Goal: Task Accomplishment & Management: Use online tool/utility

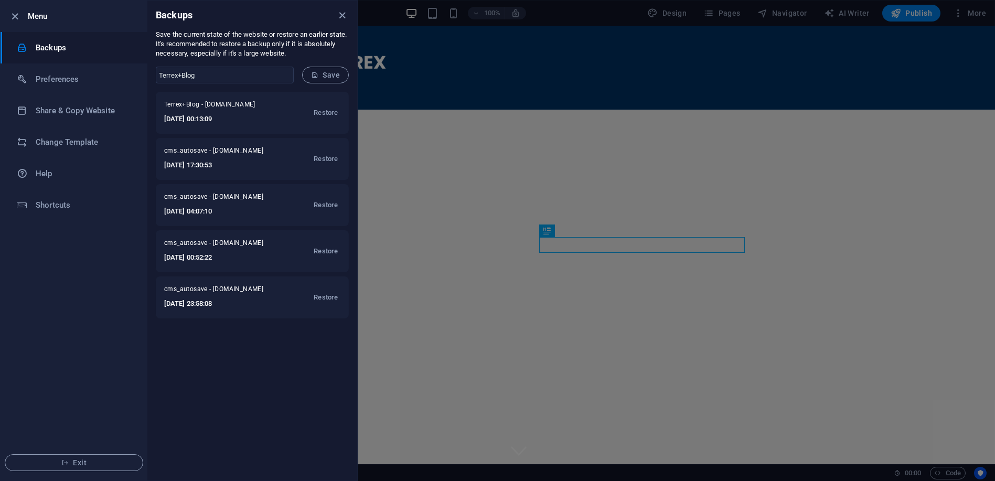
scroll to position [285, 0]
click at [336, 78] on span "Save" at bounding box center [325, 75] width 29 height 8
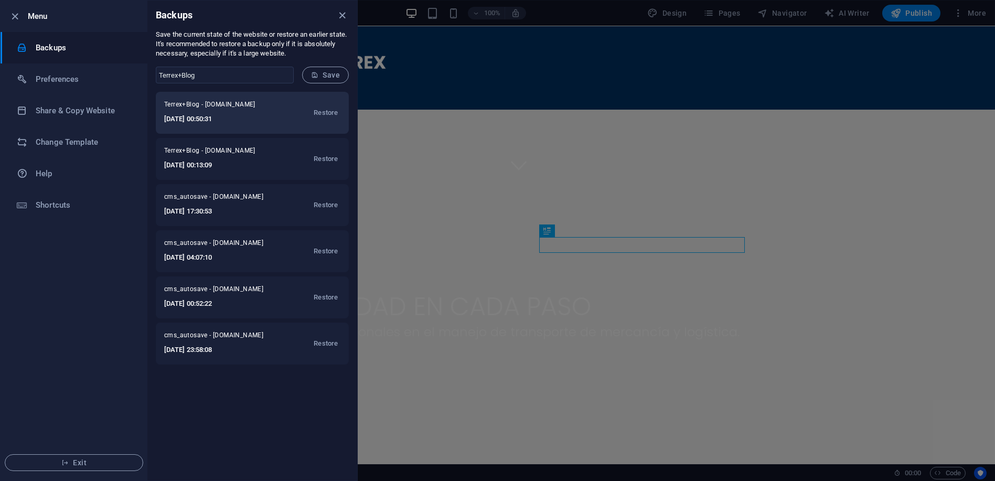
drag, startPoint x: 261, startPoint y: 116, endPoint x: 243, endPoint y: 121, distance: 18.4
click at [243, 121] on h6 "[DATE] 00:50:31" at bounding box center [218, 119] width 109 height 13
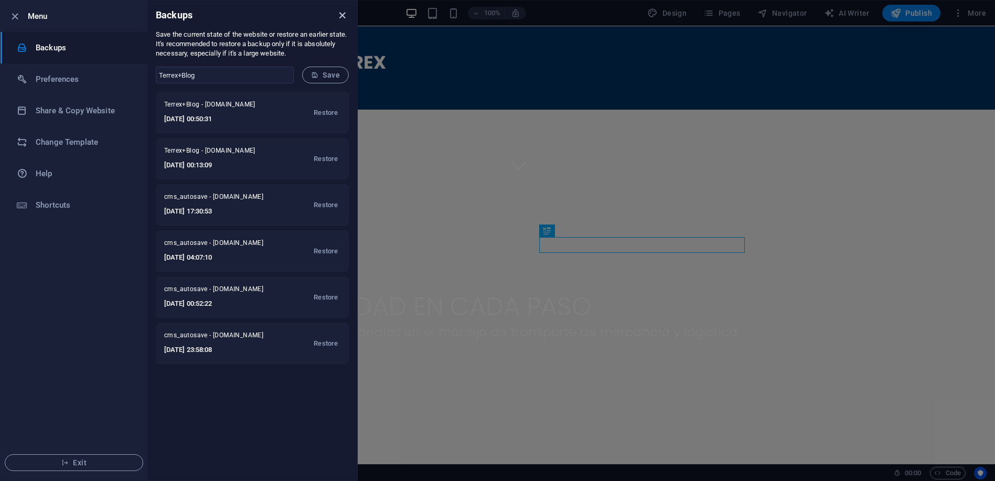
click at [345, 16] on icon "close" at bounding box center [343, 15] width 12 height 12
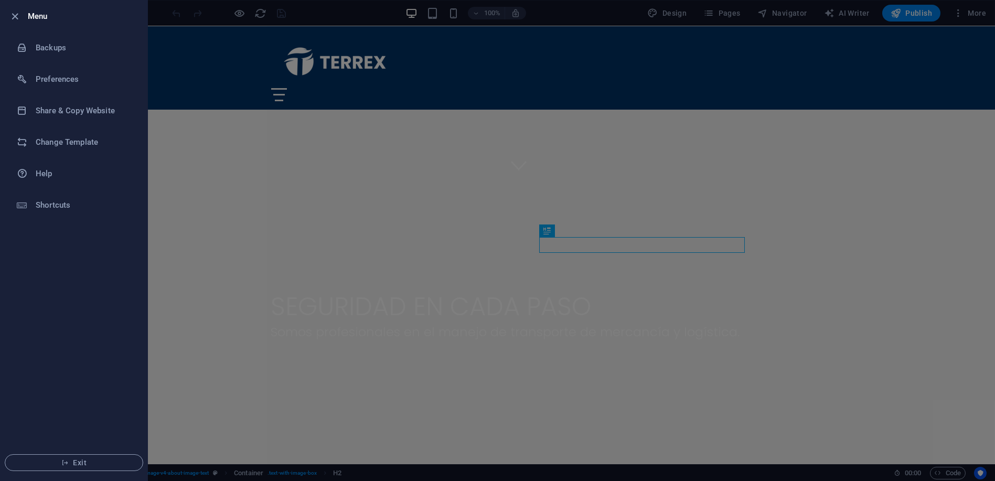
click at [836, 212] on div at bounding box center [497, 240] width 995 height 481
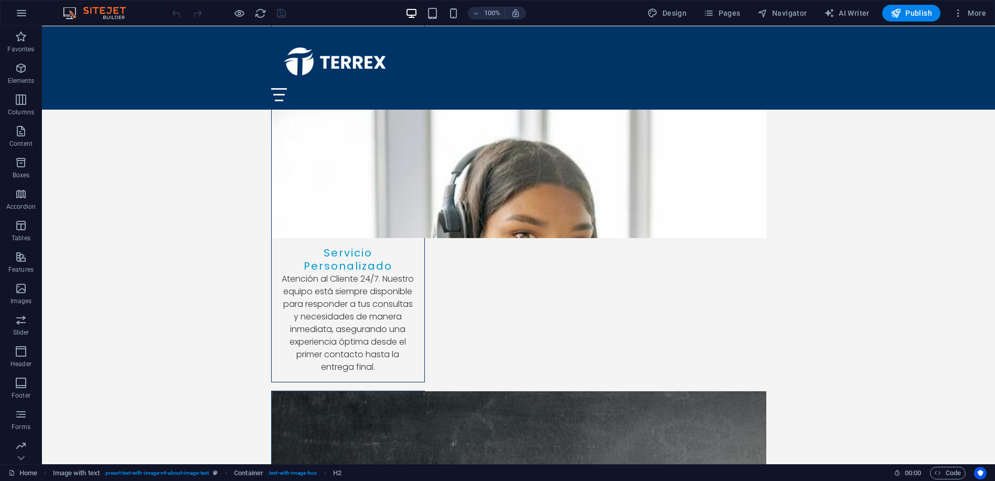
scroll to position [3214, 0]
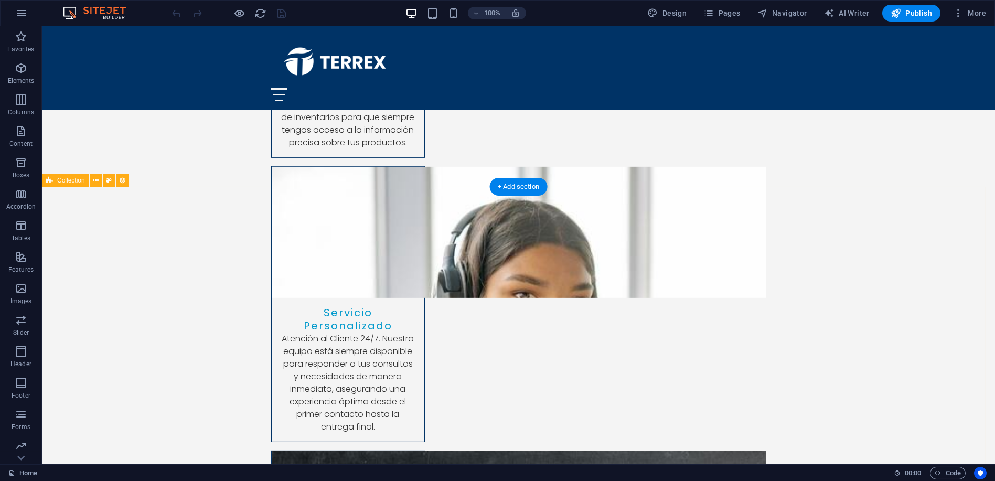
click at [93, 178] on icon at bounding box center [96, 180] width 6 height 11
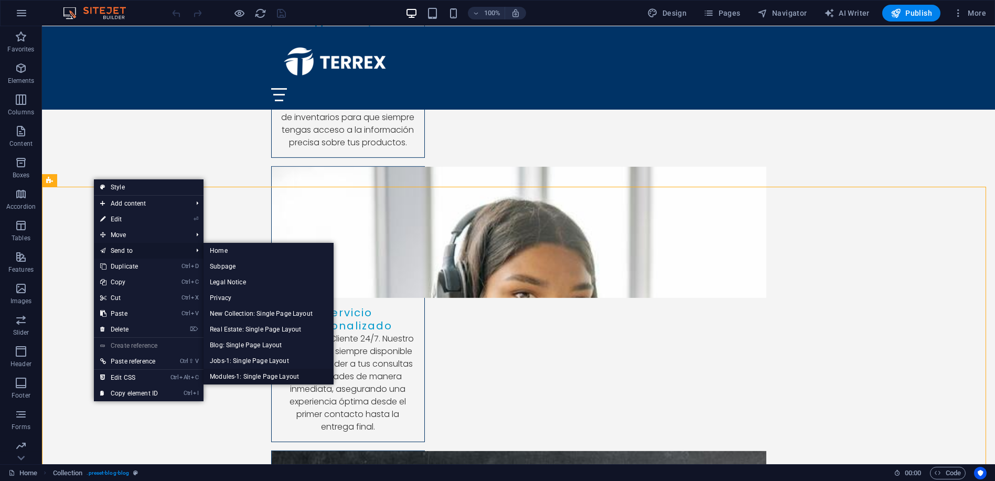
click at [243, 376] on link "Modules-1: Single Page Layout" at bounding box center [269, 377] width 130 height 16
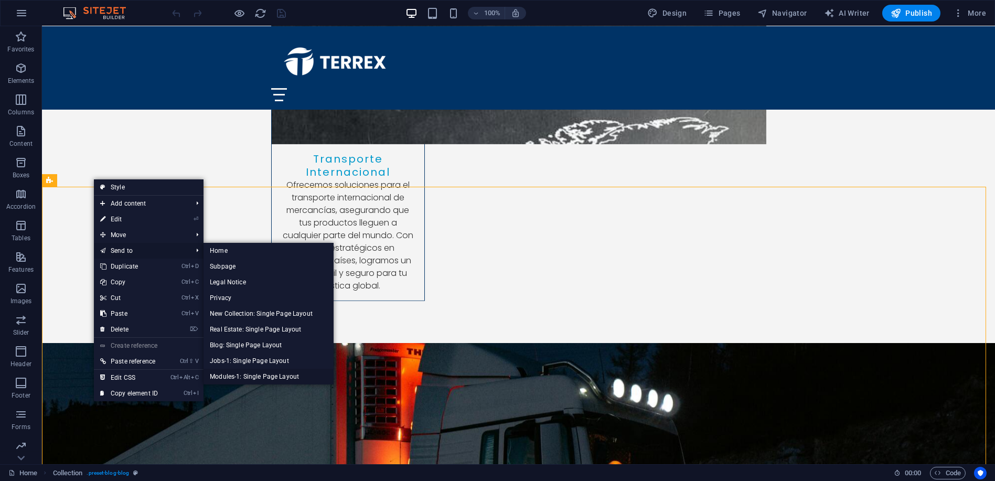
scroll to position [0, 0]
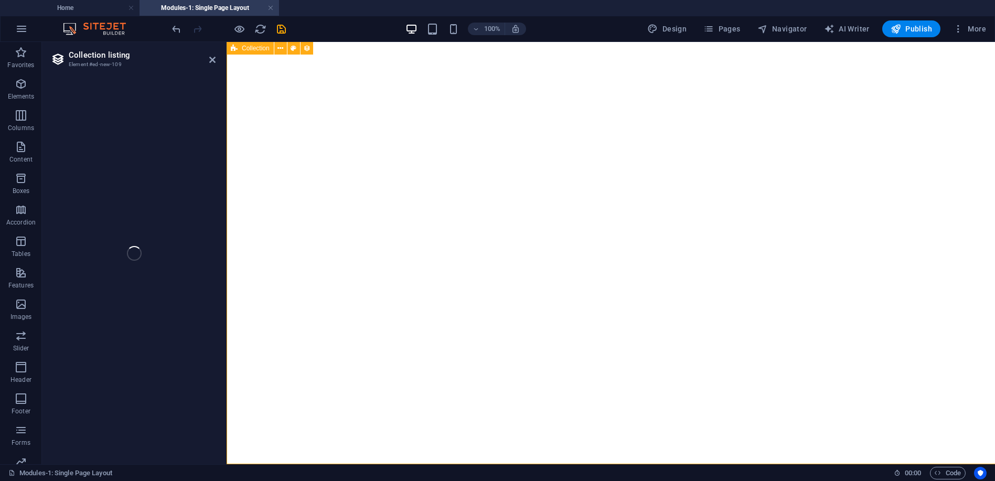
select select
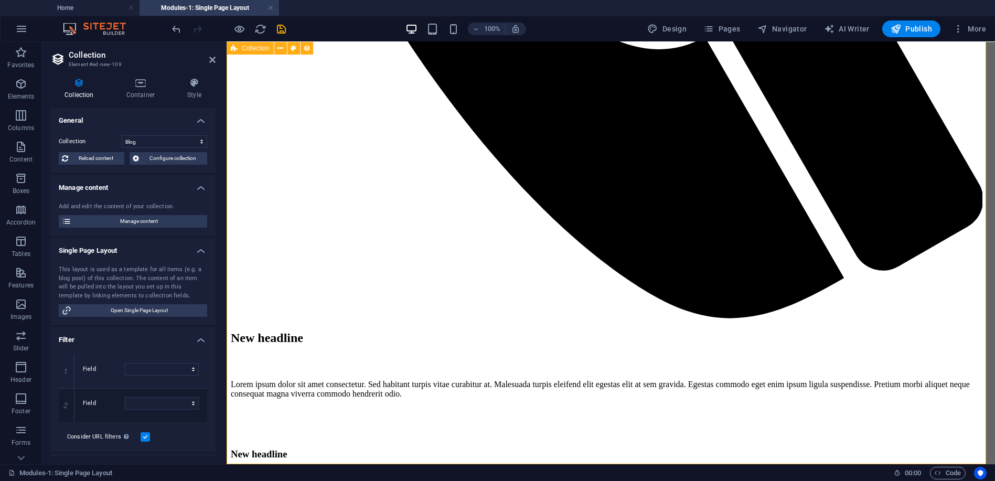
select select "columns.publishing_date_DESC"
select select "columns.status"
select select "columns.publishing_date"
select select "past"
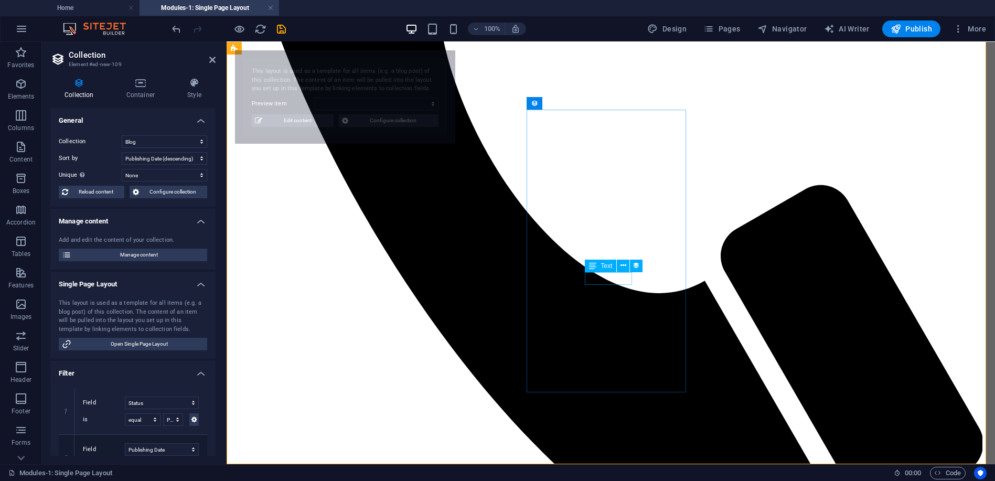
select select "68d467776bbbf8f9dc0b79d5"
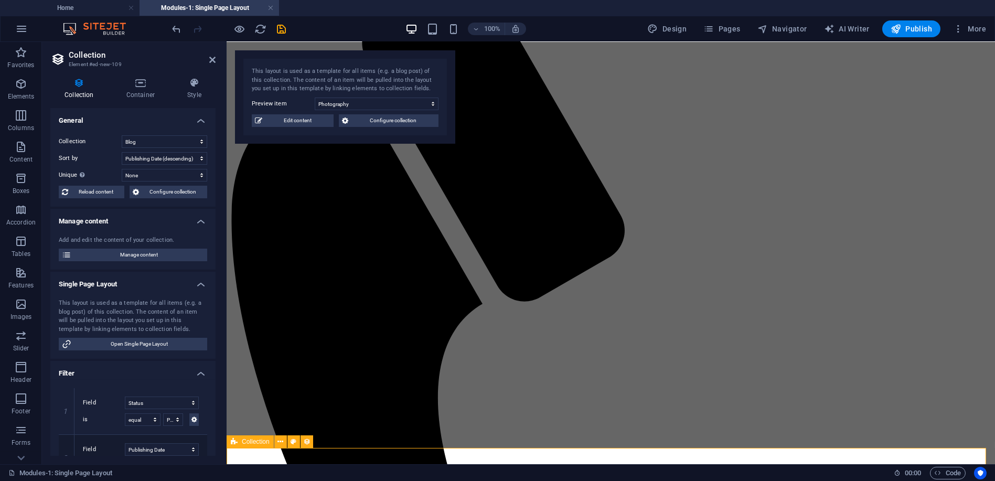
scroll to position [219, 0]
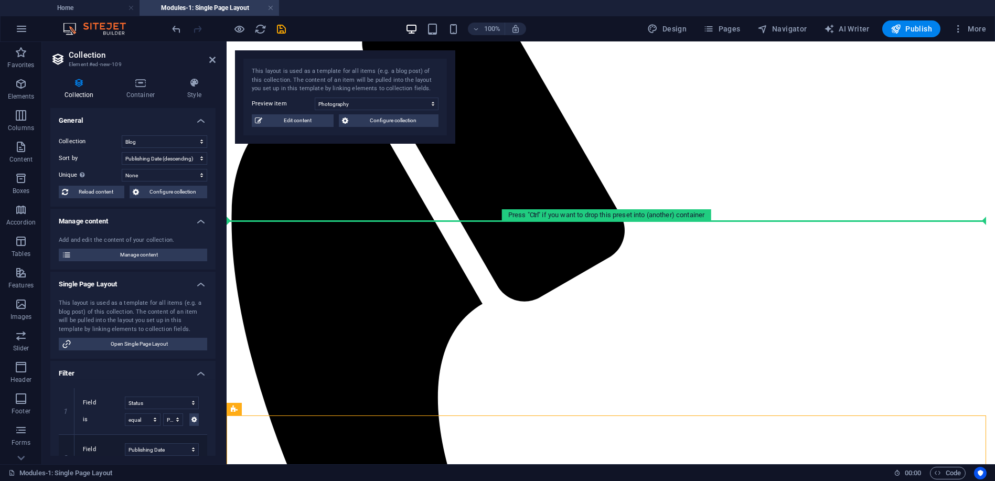
drag, startPoint x: 487, startPoint y: 485, endPoint x: 278, endPoint y: 209, distance: 346.0
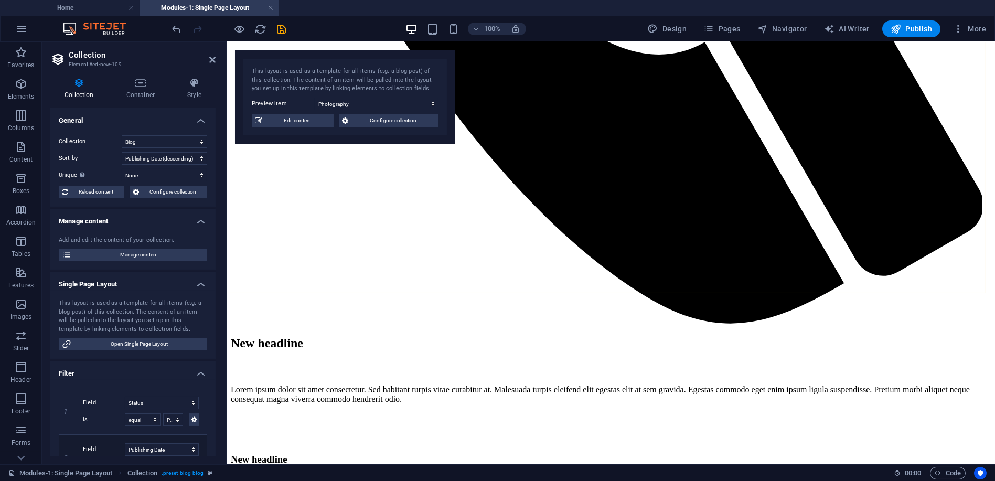
scroll to position [871, 0]
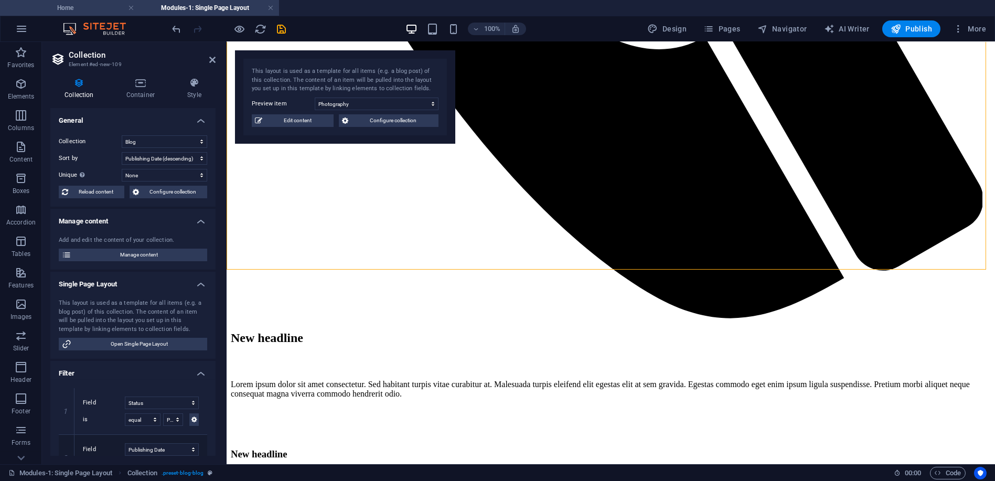
click at [83, 6] on h4 "Home" at bounding box center [70, 8] width 140 height 12
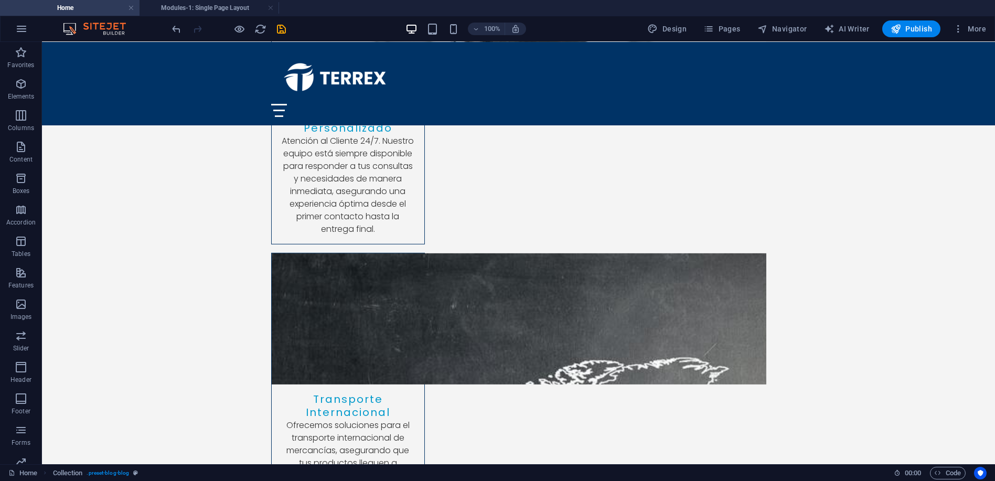
scroll to position [3435, 0]
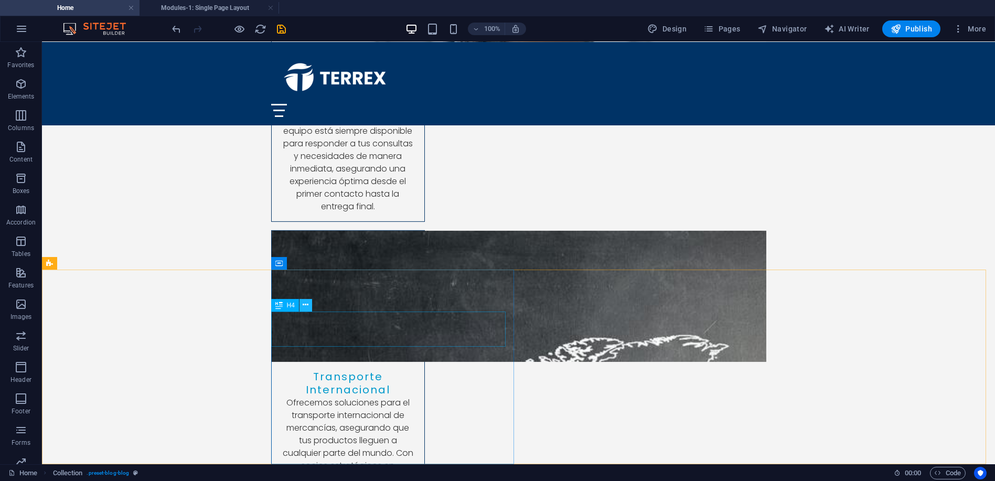
click at [305, 306] on icon at bounding box center [306, 305] width 6 height 11
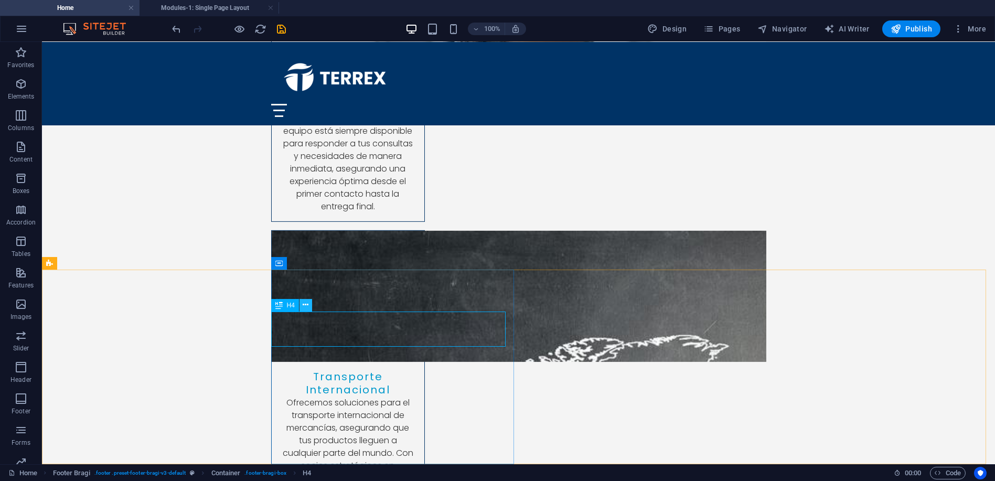
click at [303, 306] on icon at bounding box center [306, 305] width 6 height 11
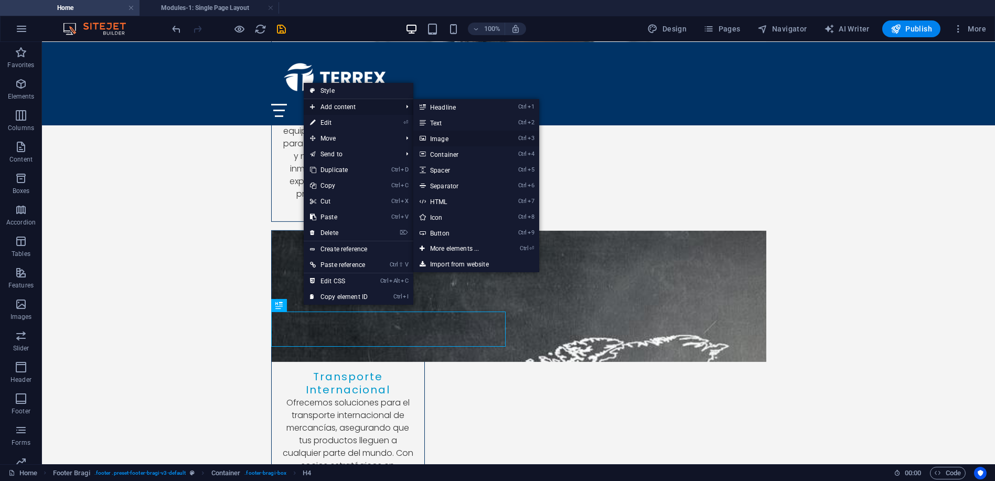
click at [445, 137] on link "Ctrl 3 Image" at bounding box center [456, 139] width 87 height 16
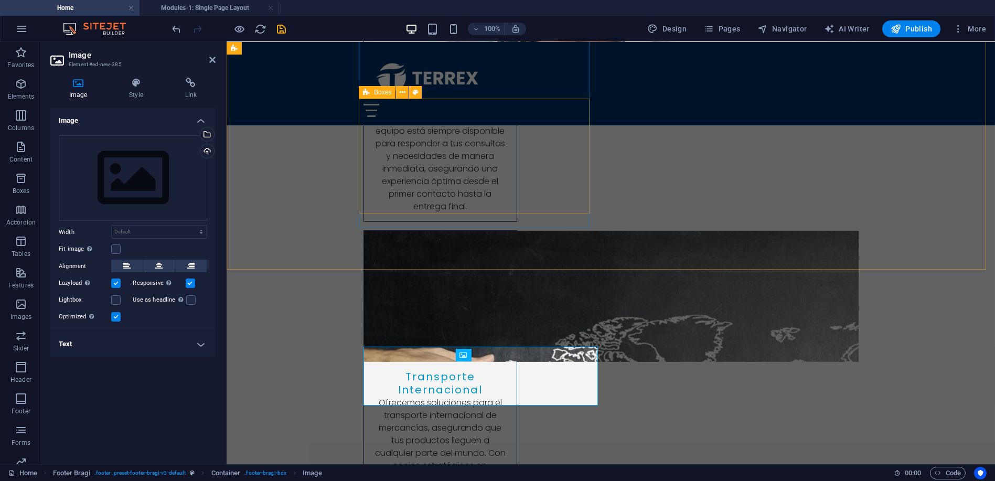
scroll to position [3343, 0]
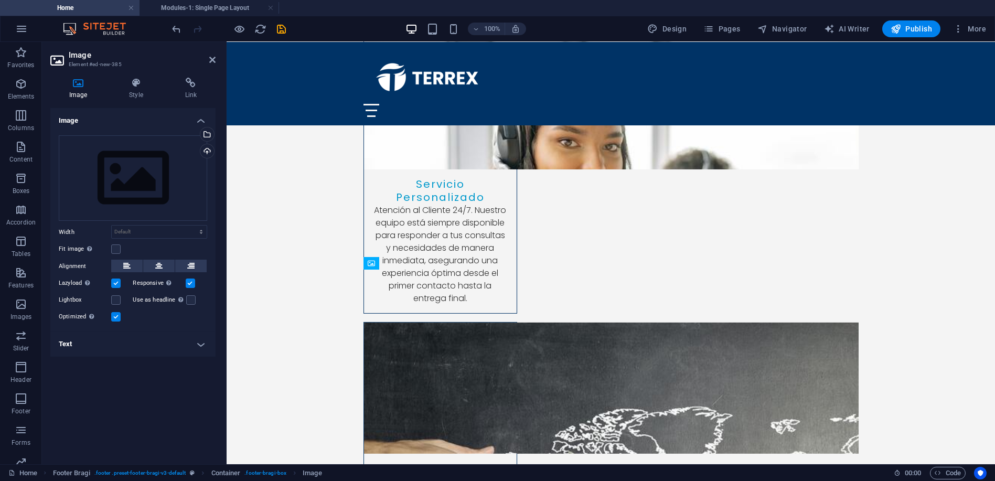
drag, startPoint x: 617, startPoint y: 384, endPoint x: 388, endPoint y: 315, distance: 239.1
click at [152, 167] on div "Drag files here, click to choose files or select files from Files or our free s…" at bounding box center [133, 178] width 148 height 86
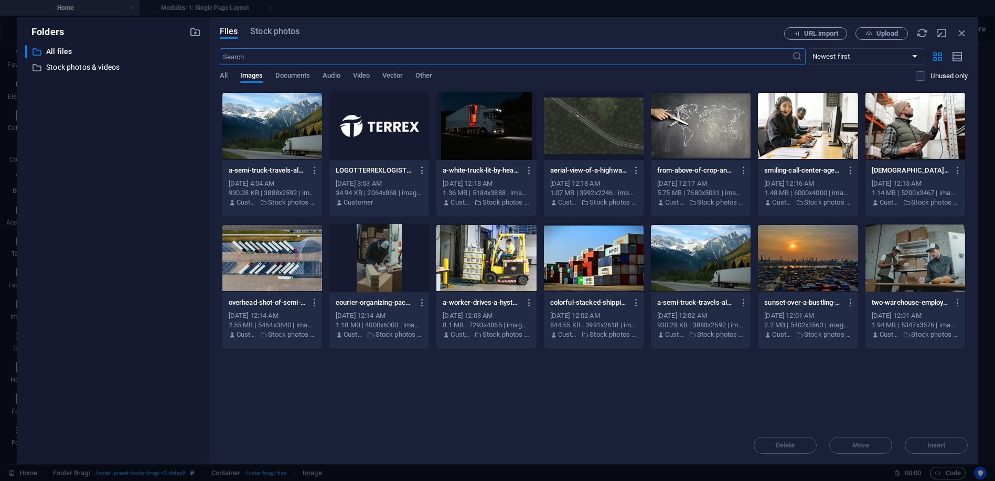
scroll to position [3250, 0]
click at [371, 130] on div at bounding box center [379, 126] width 100 height 68
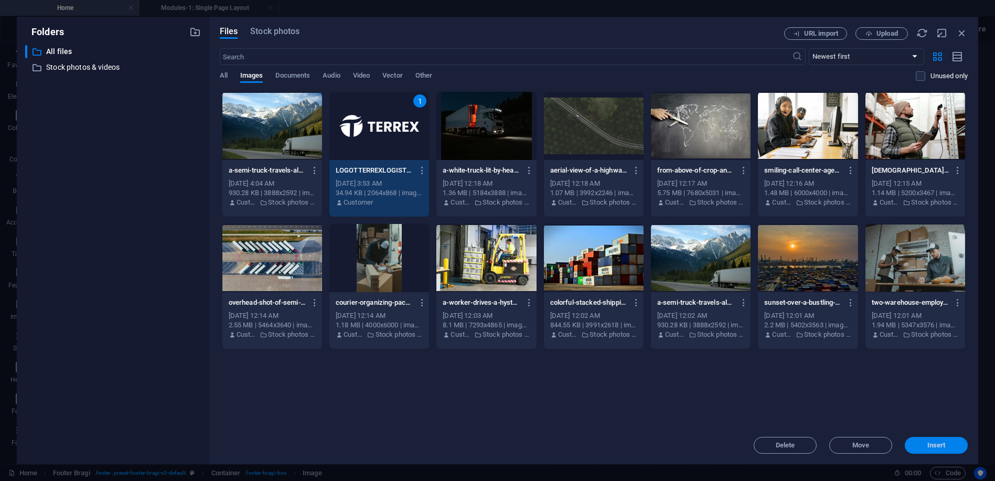
click at [934, 444] on span "Insert" at bounding box center [936, 445] width 18 height 6
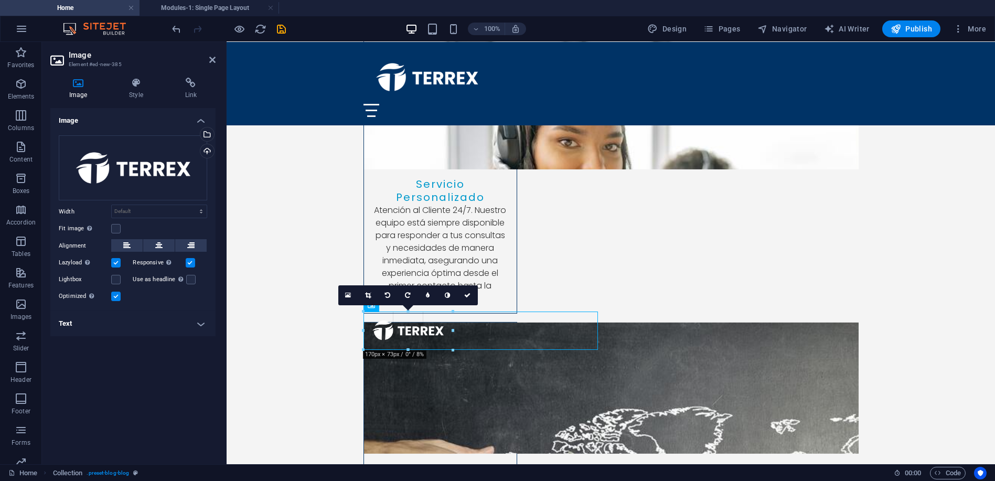
drag, startPoint x: 598, startPoint y: 410, endPoint x: 451, endPoint y: 345, distance: 161.4
type input "170"
select select "px"
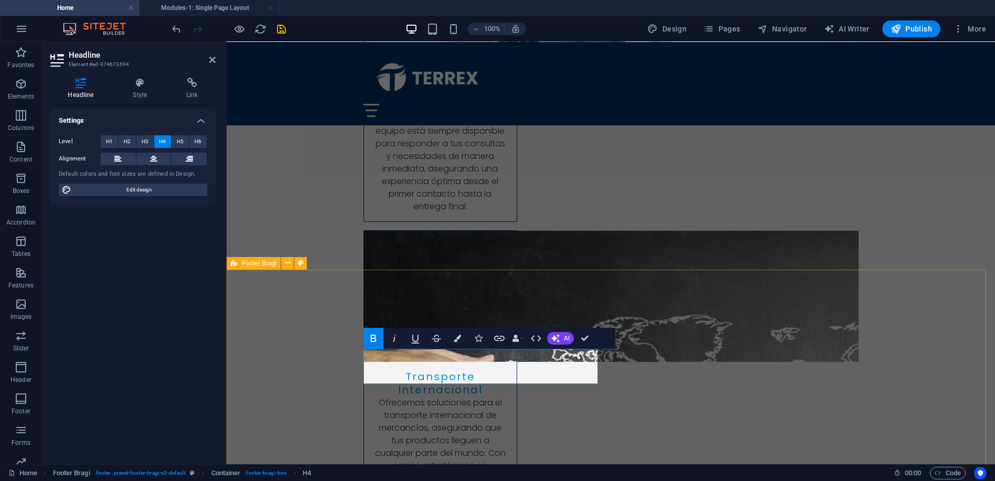
scroll to position [3343, 0]
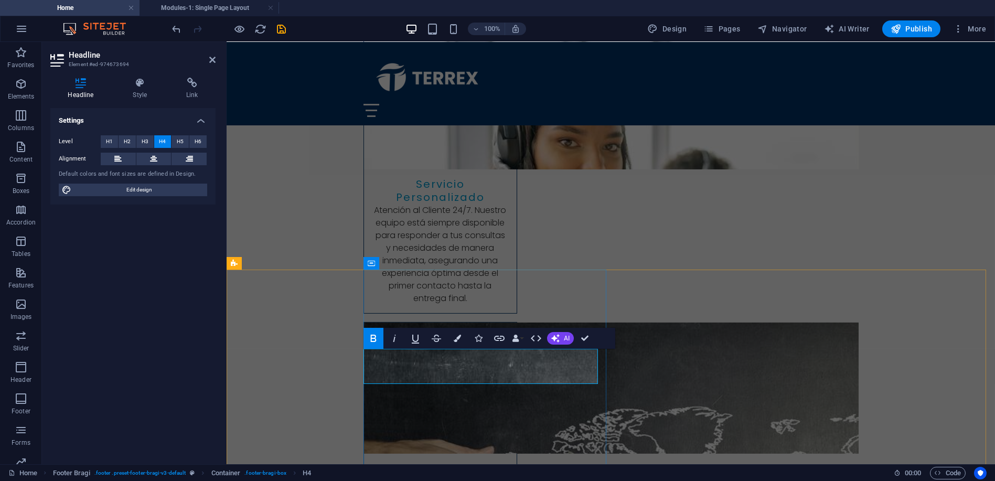
drag, startPoint x: 584, startPoint y: 335, endPoint x: 480, endPoint y: 304, distance: 109.0
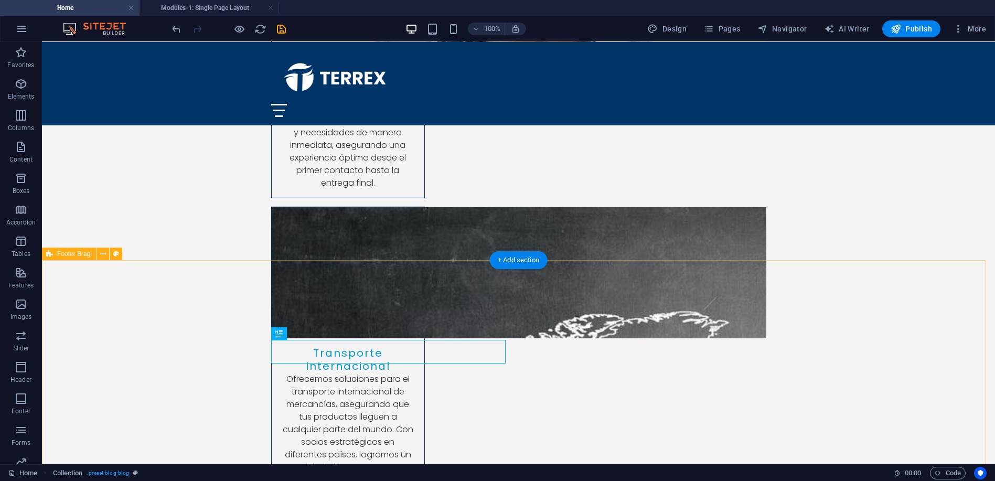
scroll to position [3460, 0]
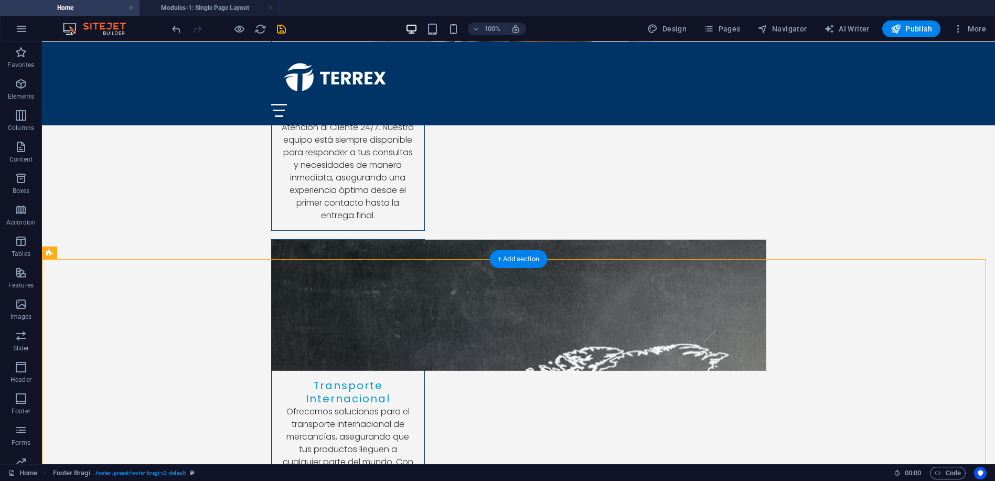
scroll to position [3422, 0]
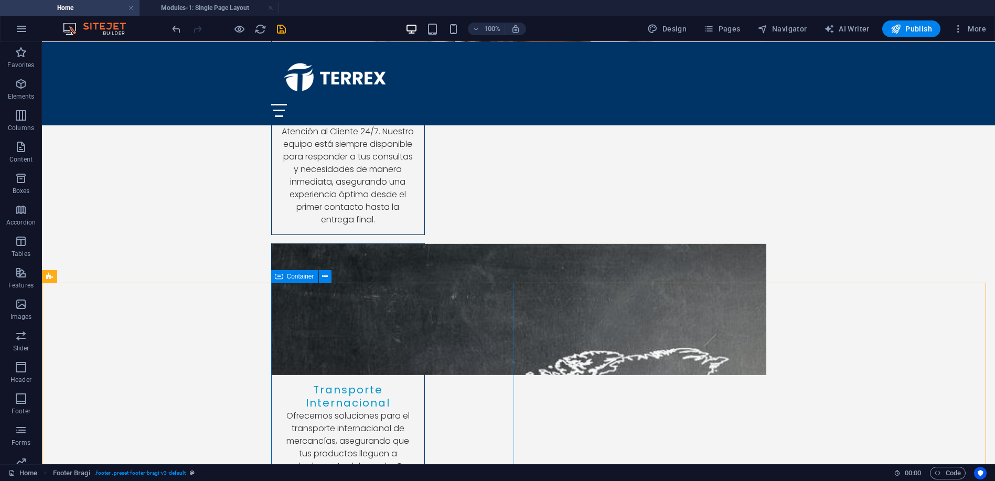
click at [291, 275] on span "Container" at bounding box center [300, 276] width 27 height 6
click at [300, 278] on span "Container" at bounding box center [300, 276] width 27 height 6
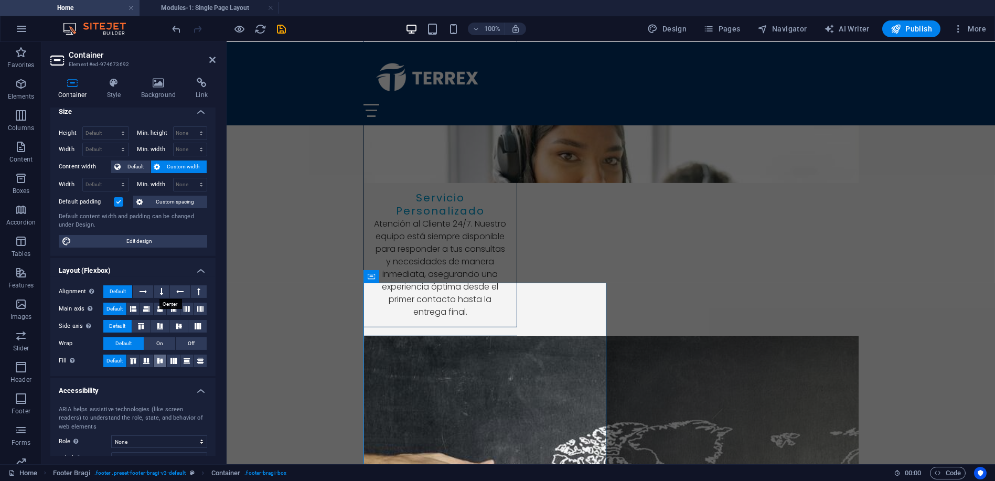
scroll to position [0, 0]
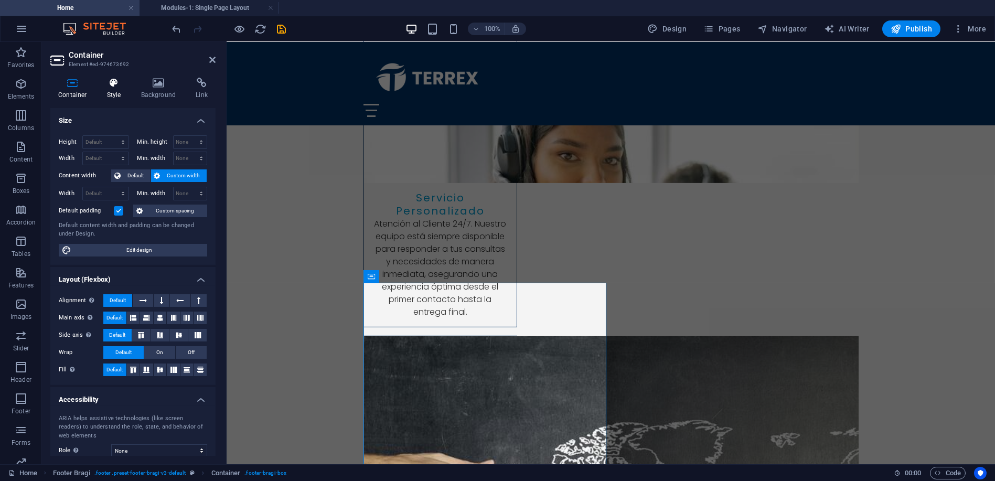
click at [118, 89] on h4 "Style" at bounding box center [116, 89] width 34 height 22
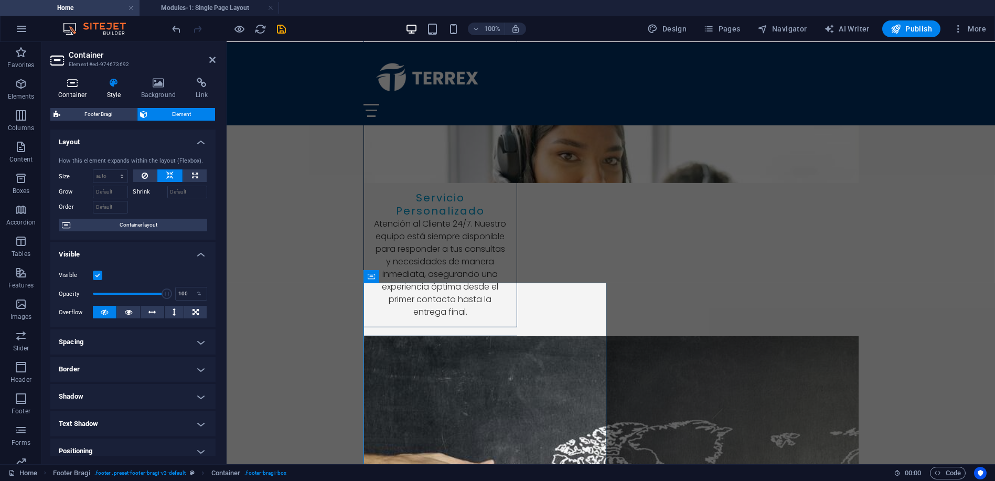
click at [70, 82] on icon at bounding box center [72, 83] width 45 height 10
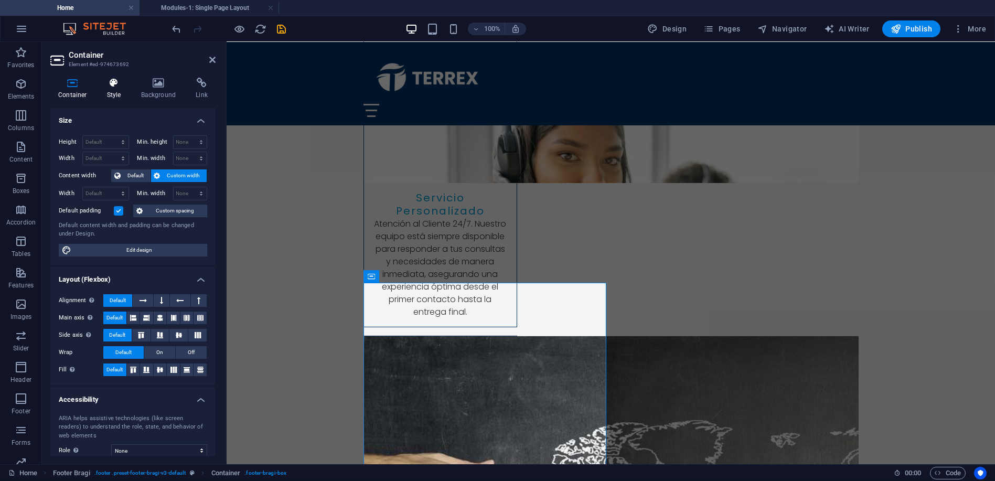
click at [111, 80] on icon at bounding box center [114, 83] width 30 height 10
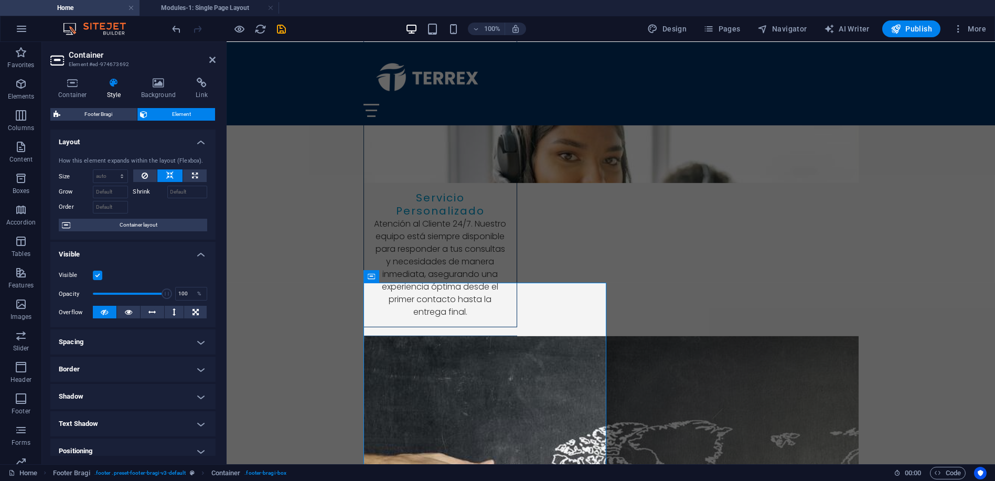
click at [110, 83] on icon at bounding box center [114, 83] width 30 height 10
click at [72, 81] on icon at bounding box center [72, 83] width 45 height 10
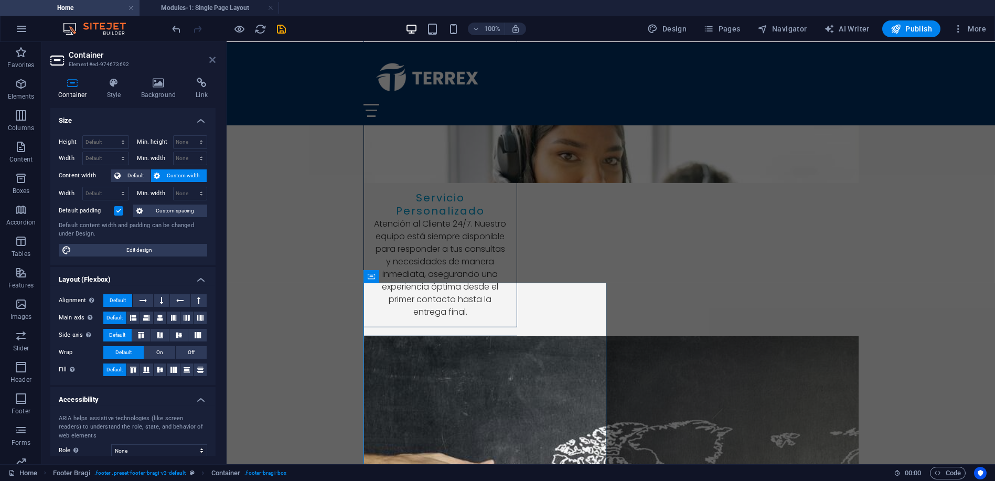
click at [213, 59] on icon at bounding box center [212, 60] width 6 height 8
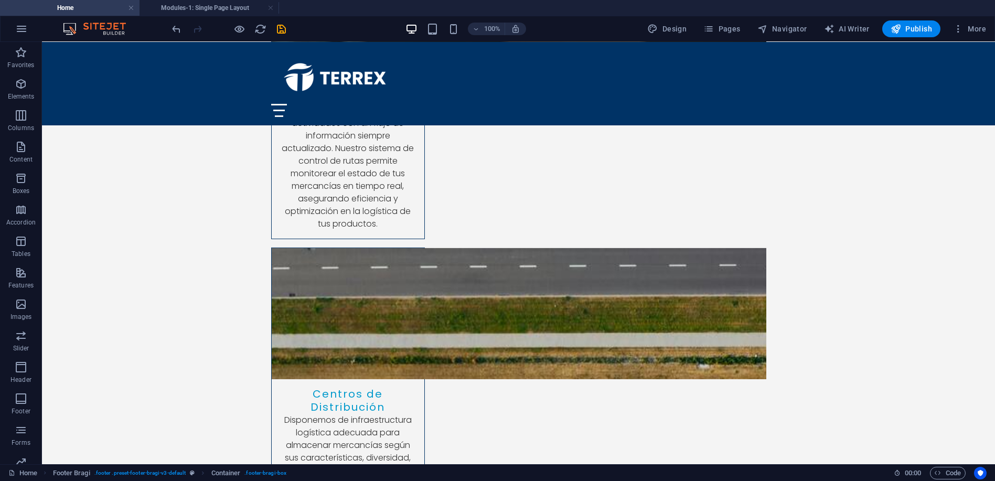
scroll to position [2510, 0]
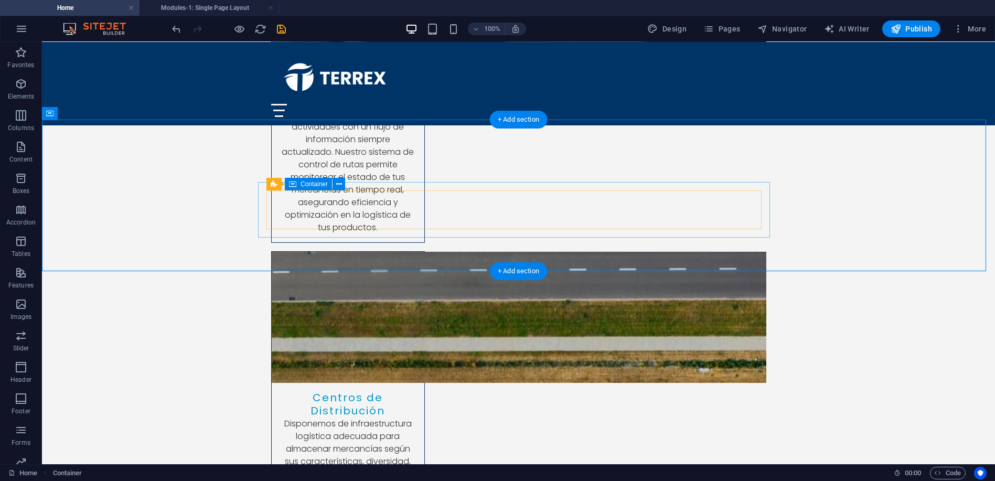
scroll to position [2602, 0]
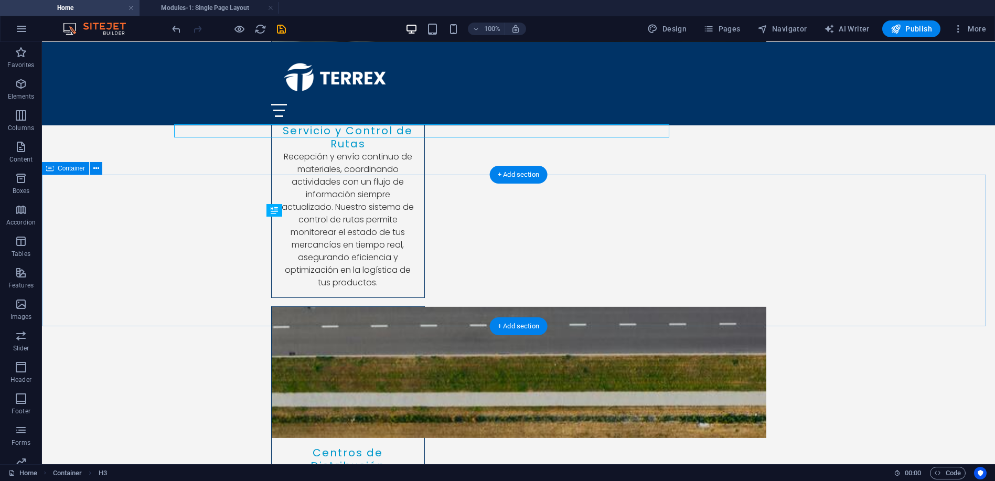
scroll to position [2547, 0]
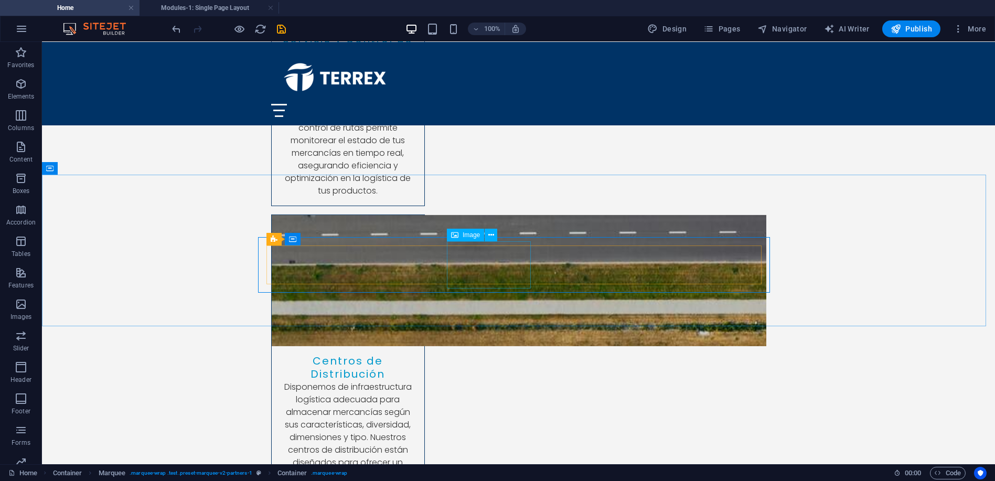
click at [469, 236] on span "Image" at bounding box center [471, 235] width 17 height 6
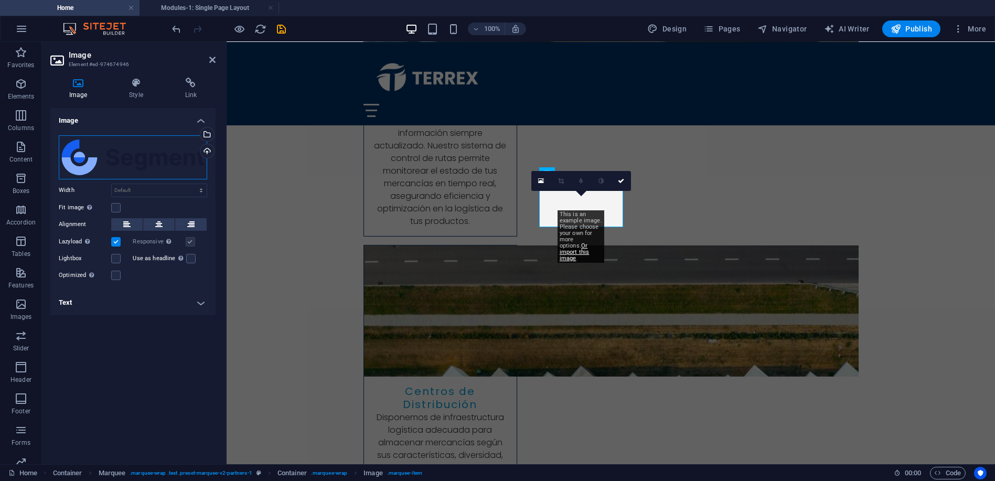
click at [126, 149] on div "Drag files here, click to choose files or select files from Files or our free s…" at bounding box center [133, 157] width 148 height 44
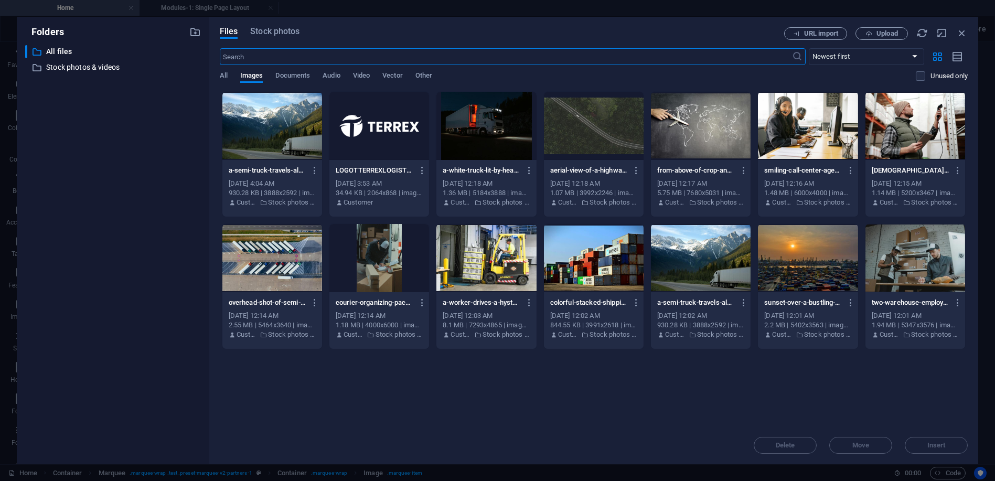
scroll to position [2499, 0]
click at [646, 407] on div "Drop files here to upload them instantly a-semi-truck-travels-along-a-highway-w…" at bounding box center [594, 258] width 748 height 335
click at [886, 33] on span "Upload" at bounding box center [887, 33] width 22 height 6
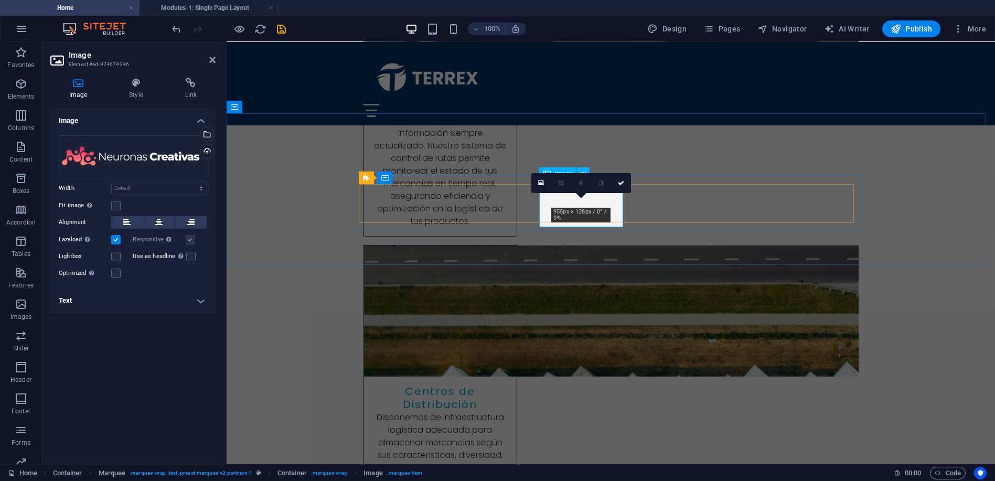
click at [116, 152] on div "Drag files here, click to choose files or select files from Files or our free s…" at bounding box center [133, 156] width 148 height 42
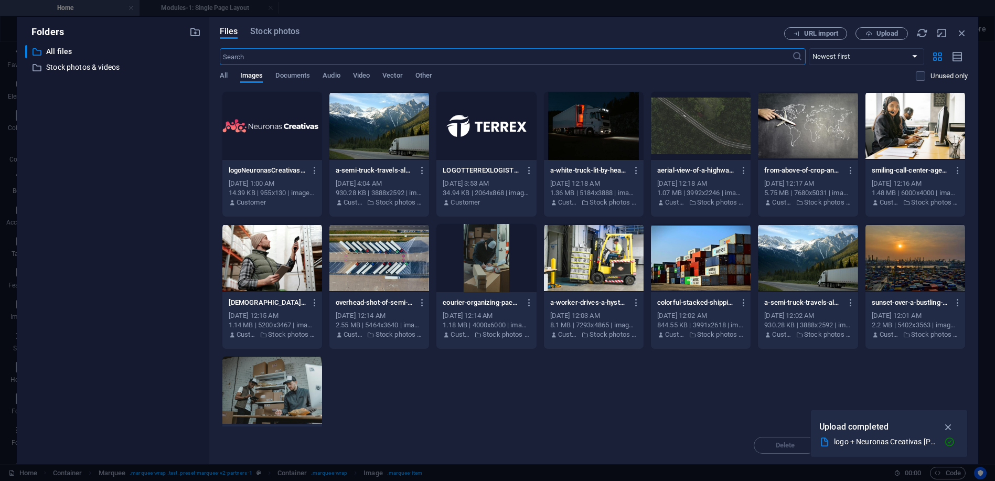
scroll to position [2499, 0]
click at [884, 33] on span "Upload" at bounding box center [887, 33] width 22 height 6
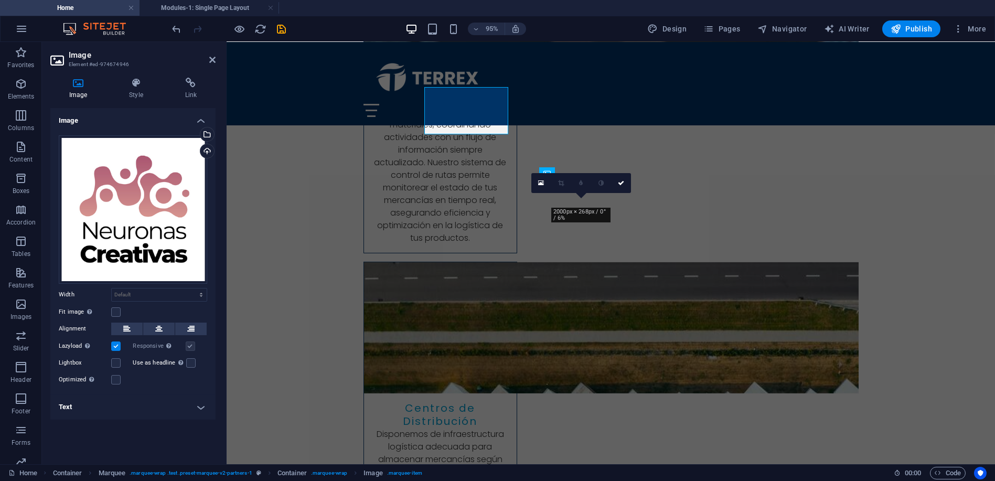
scroll to position [2516, 0]
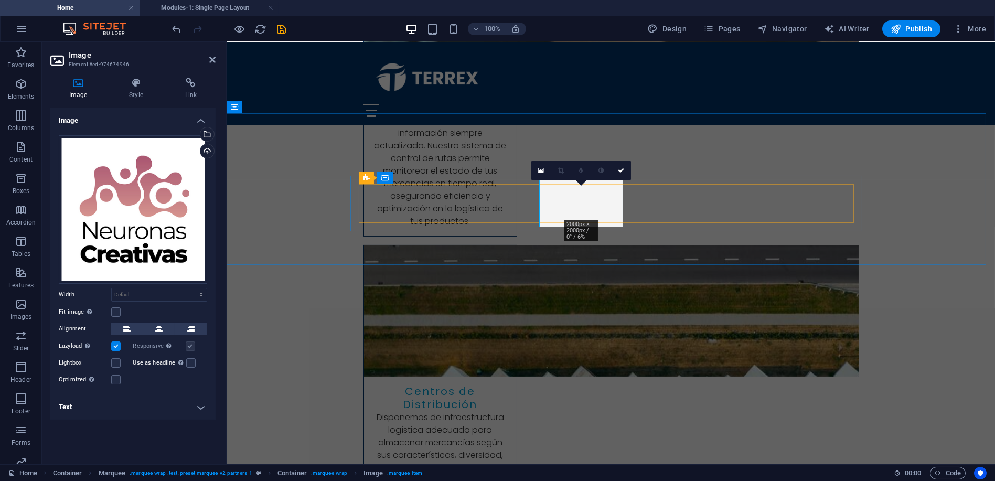
click at [112, 200] on div "Drag files here, click to choose files or select files from Files or our free s…" at bounding box center [133, 209] width 148 height 148
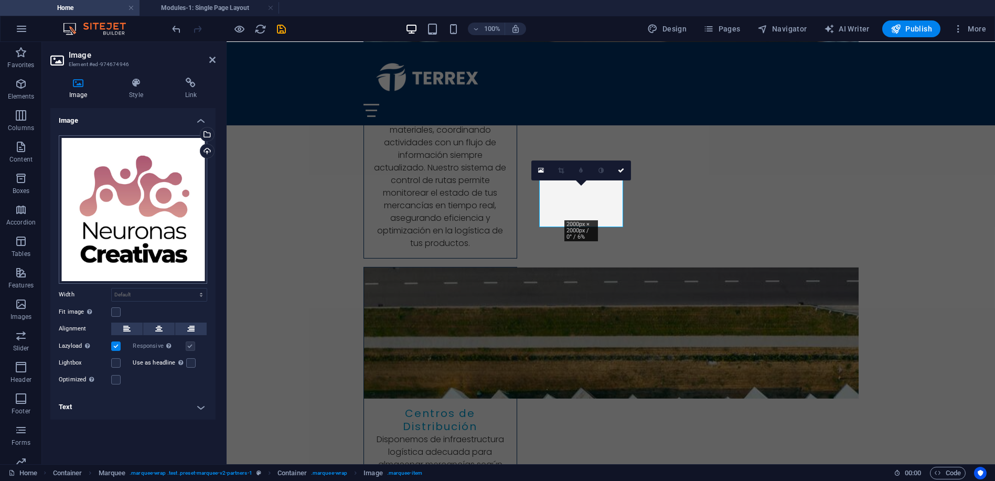
scroll to position [2499, 0]
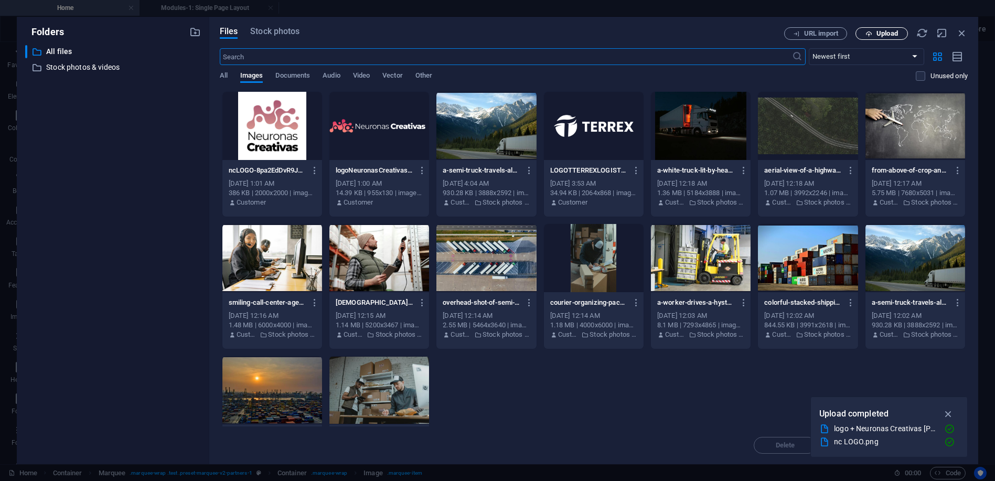
click at [882, 28] on button "Upload" at bounding box center [882, 33] width 52 height 13
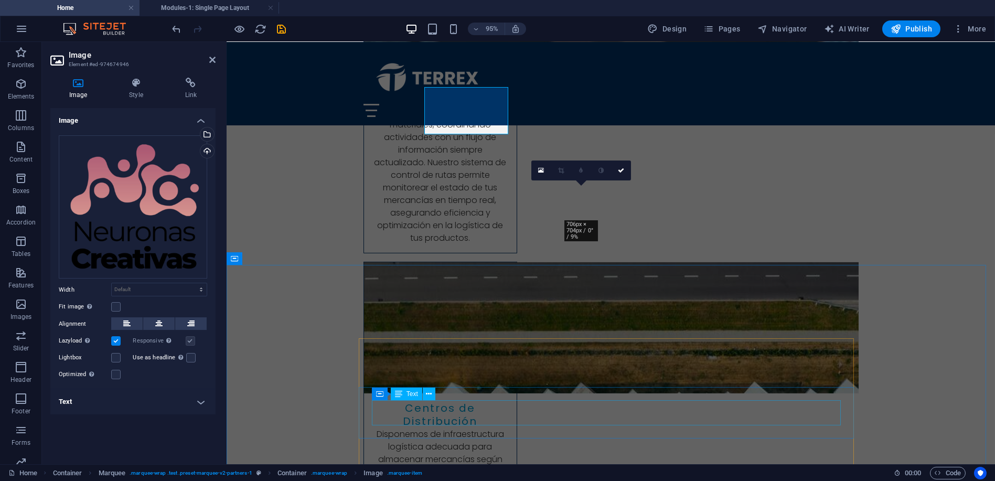
scroll to position [2516, 0]
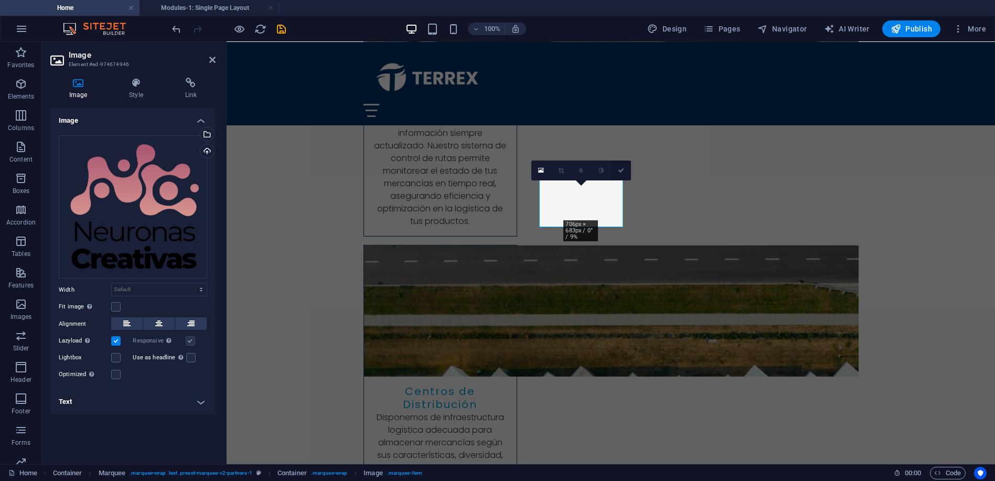
click at [621, 169] on icon at bounding box center [621, 170] width 6 height 6
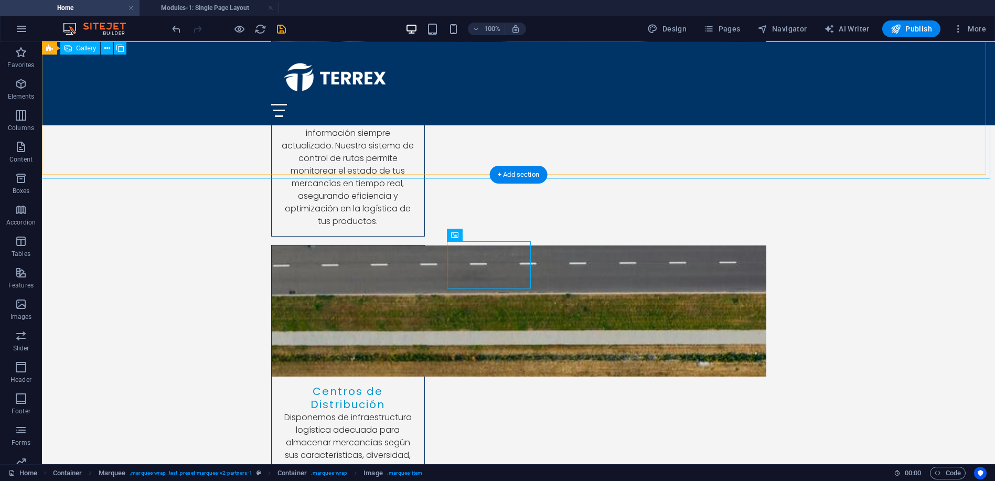
scroll to position [2547, 0]
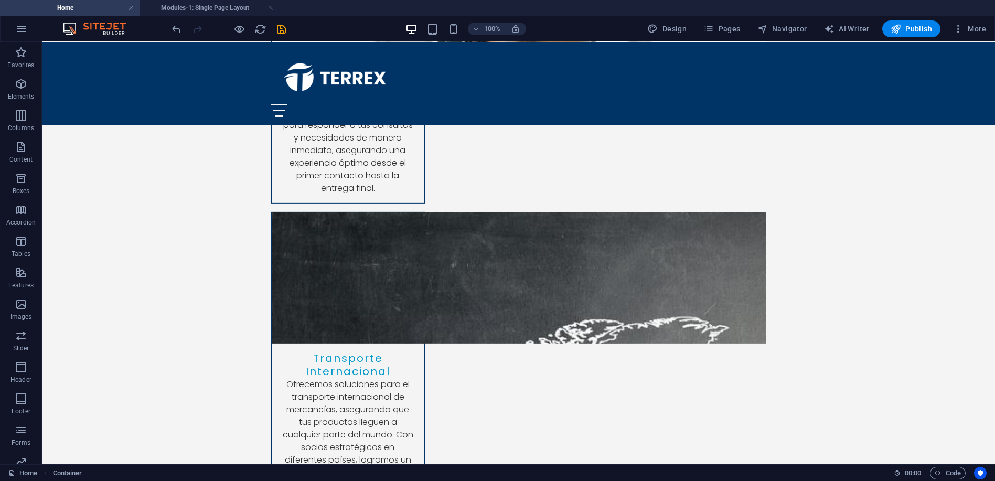
scroll to position [3460, 0]
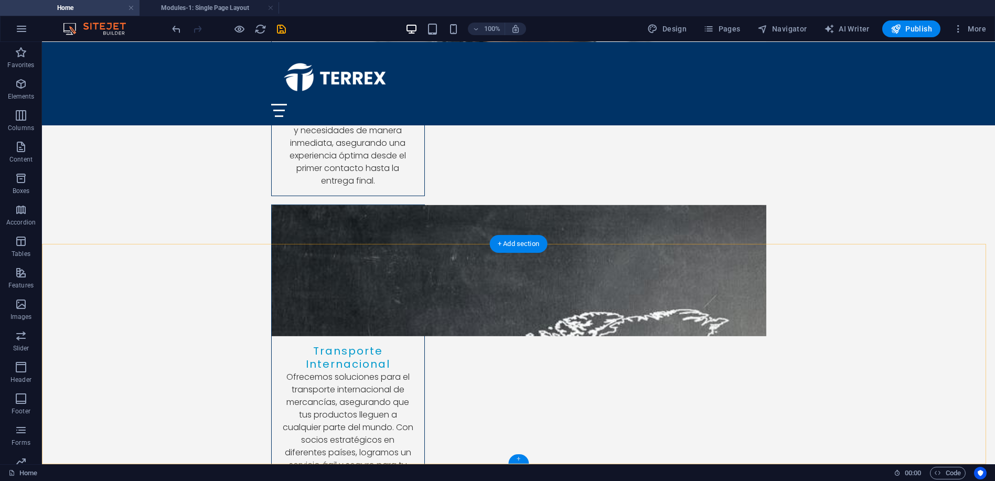
click at [518, 463] on div "+" at bounding box center [518, 458] width 20 height 9
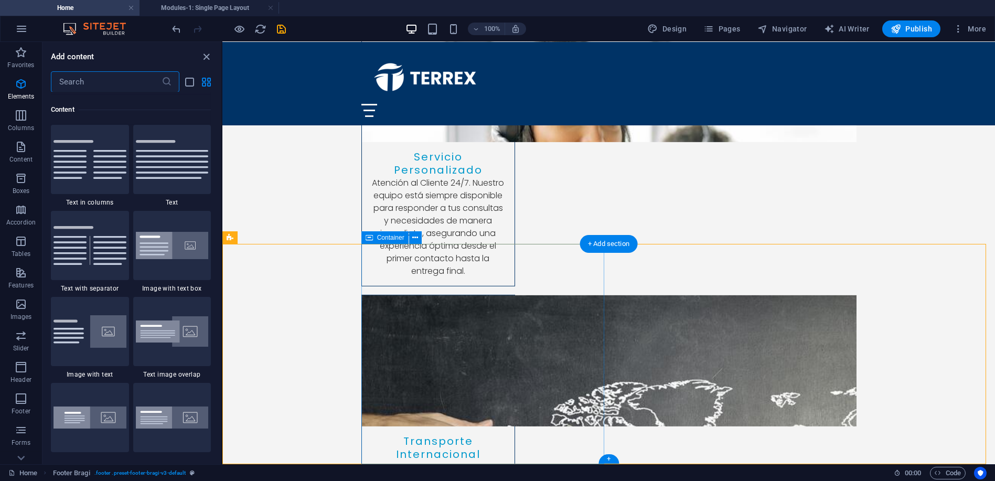
scroll to position [1835, 0]
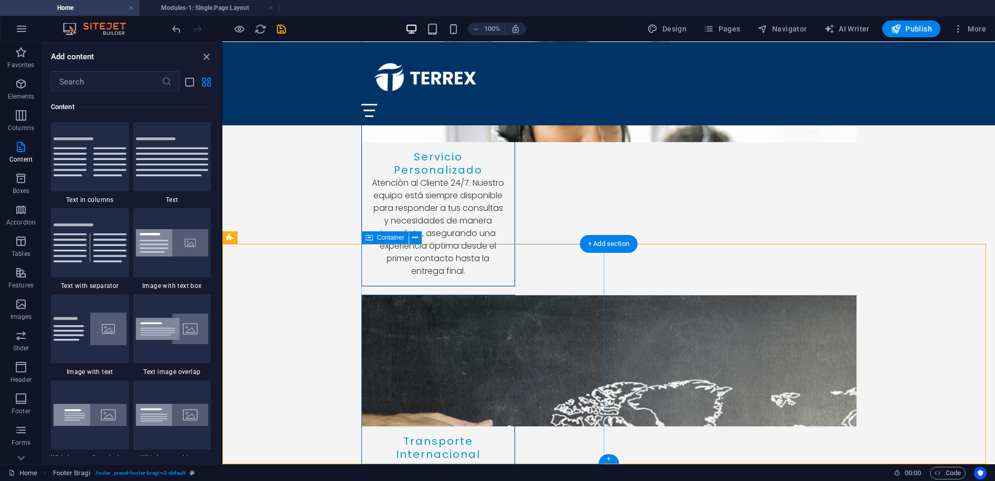
click at [604, 458] on div "+" at bounding box center [608, 458] width 20 height 9
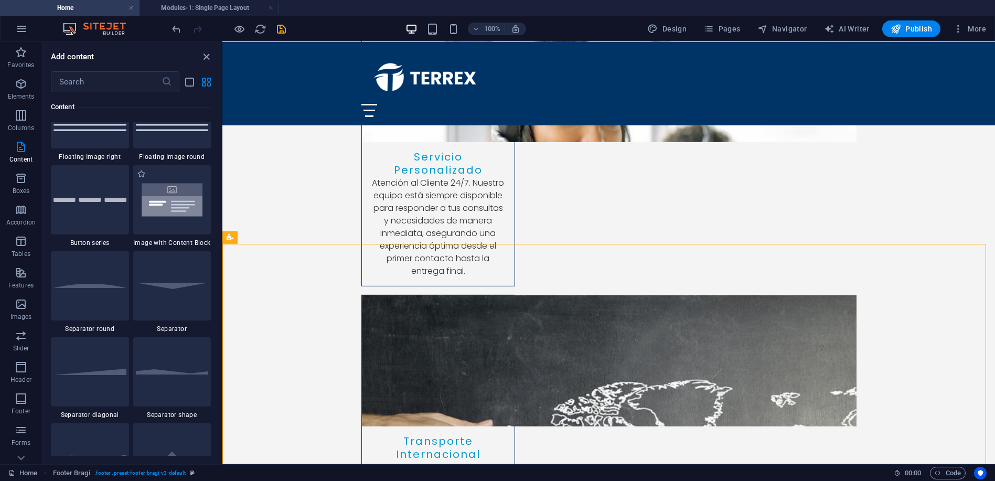
scroll to position [2457, 0]
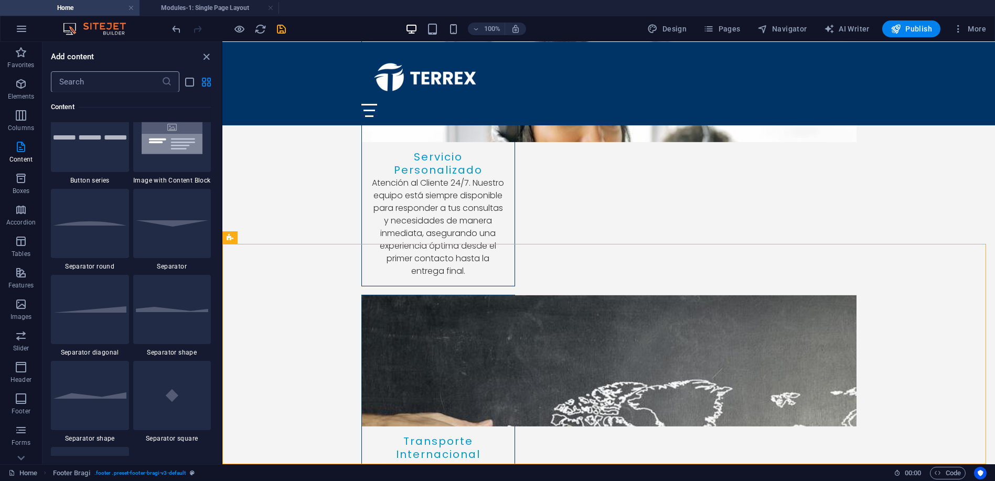
click at [98, 84] on input "text" at bounding box center [106, 81] width 111 height 21
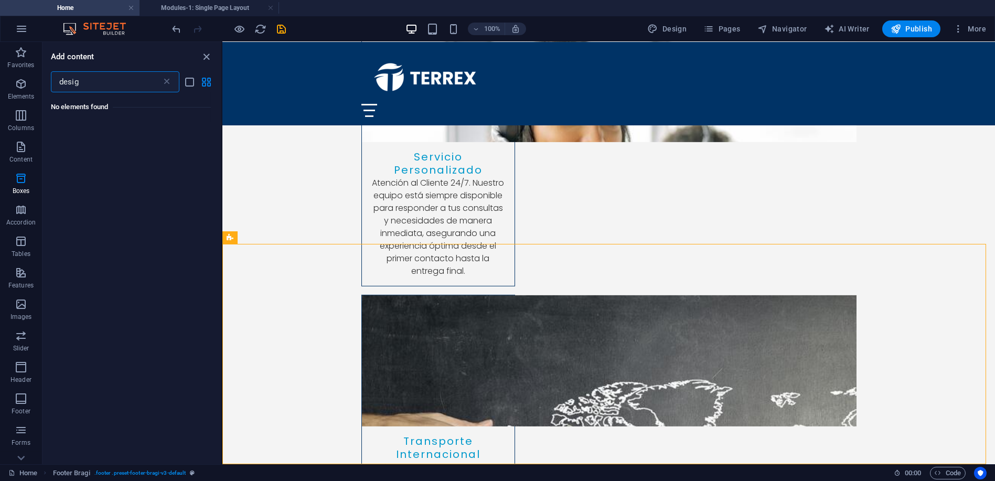
scroll to position [0, 0]
type input "d"
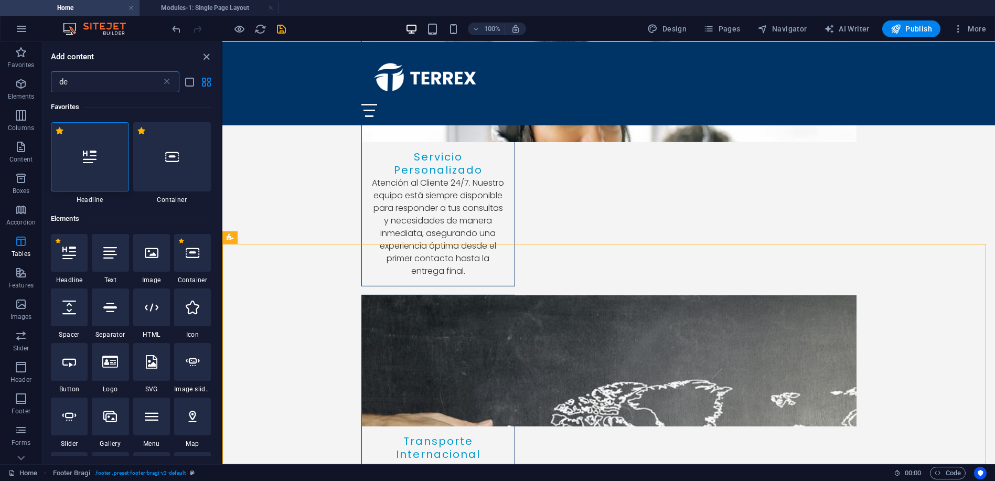
type input "d"
click at [157, 163] on div at bounding box center [172, 156] width 78 height 69
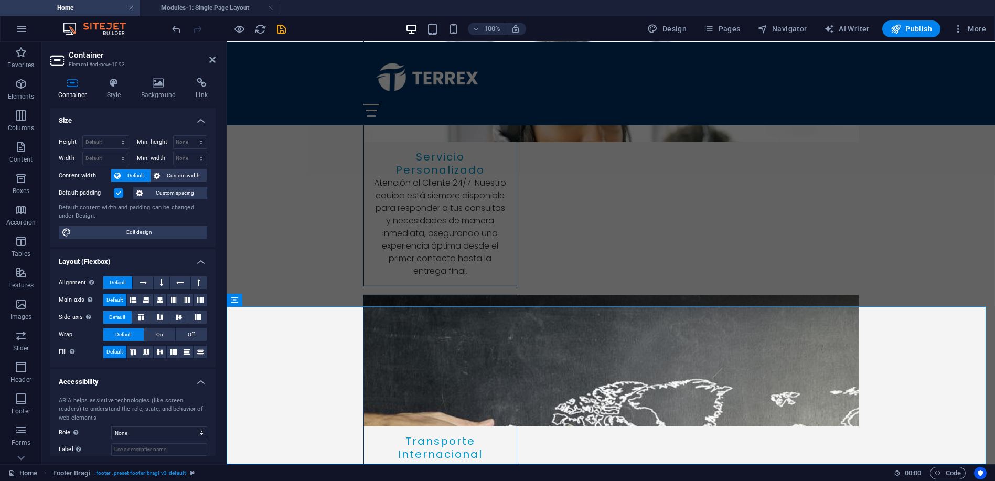
scroll to position [3526, 0]
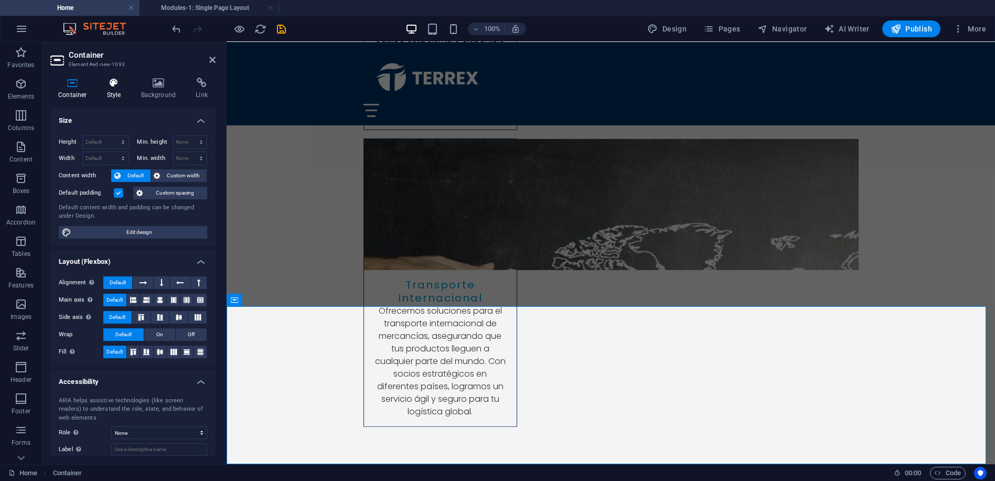
click at [114, 88] on h4 "Style" at bounding box center [116, 89] width 34 height 22
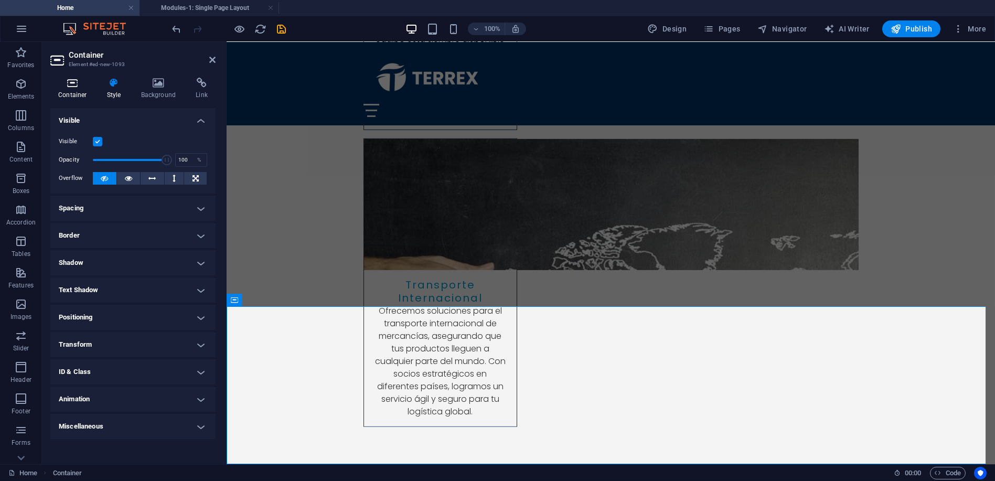
click at [73, 85] on icon at bounding box center [72, 83] width 45 height 10
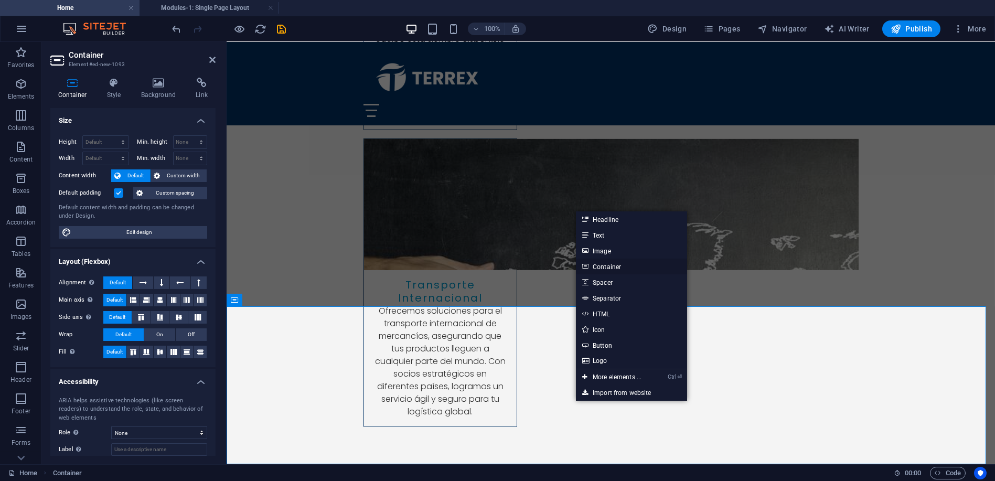
drag, startPoint x: 606, startPoint y: 266, endPoint x: 373, endPoint y: 243, distance: 234.0
click at [606, 266] on link "Container" at bounding box center [631, 267] width 111 height 16
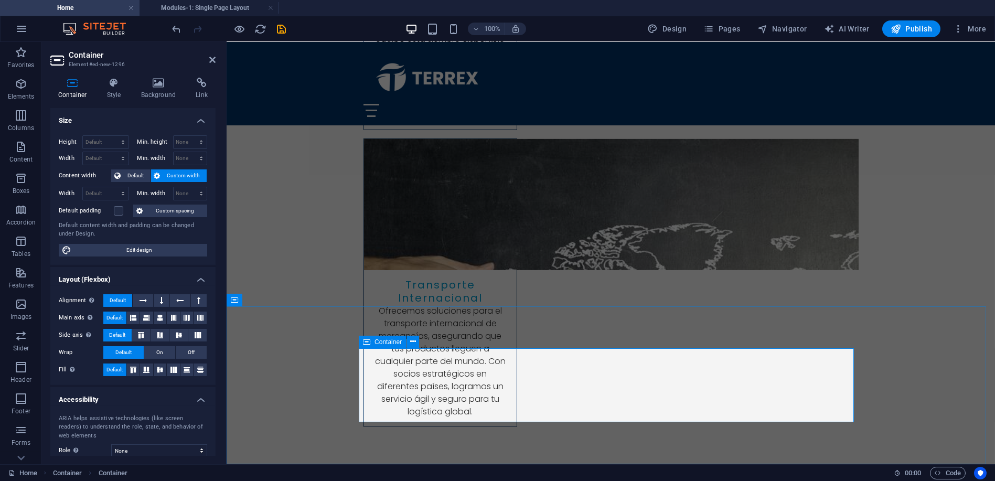
click at [415, 346] on icon at bounding box center [413, 341] width 6 height 11
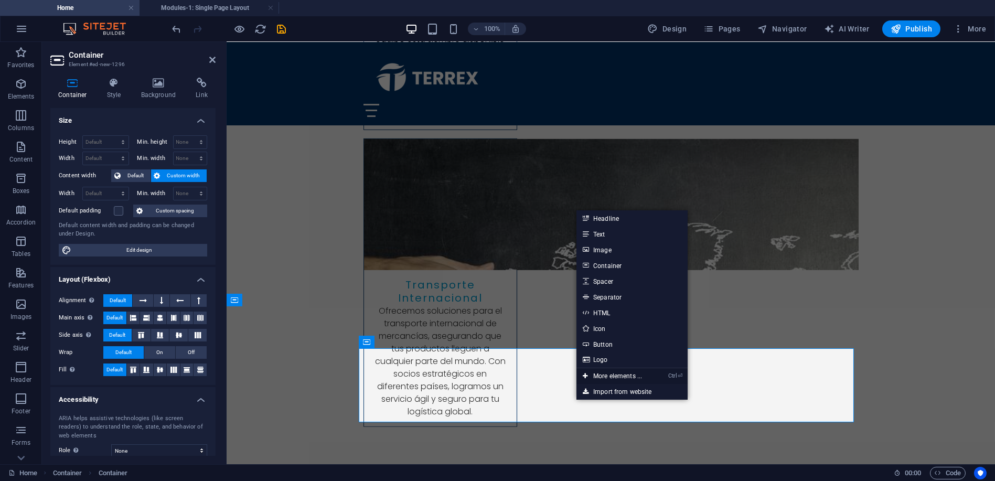
click at [616, 376] on link "Ctrl ⏎ More elements ..." at bounding box center [612, 376] width 72 height 16
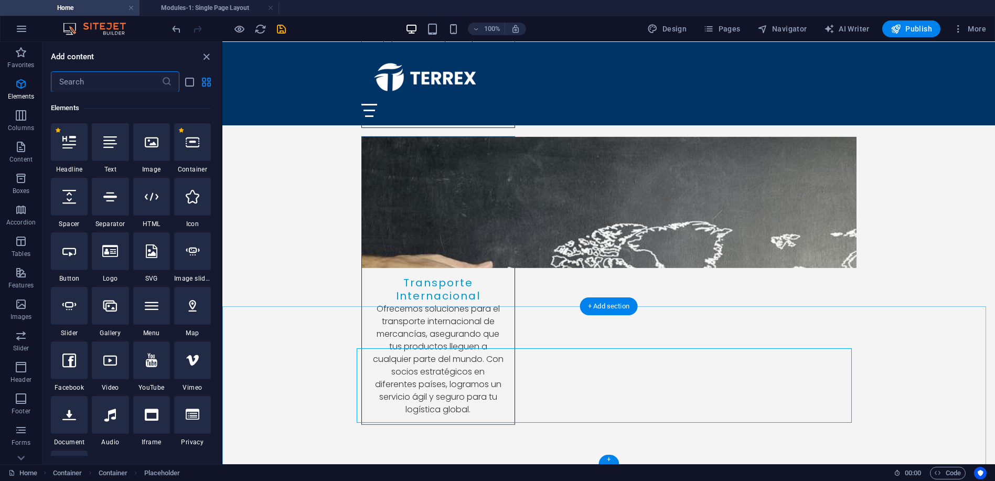
scroll to position [112, 0]
click at [99, 81] on input "text" at bounding box center [106, 81] width 111 height 21
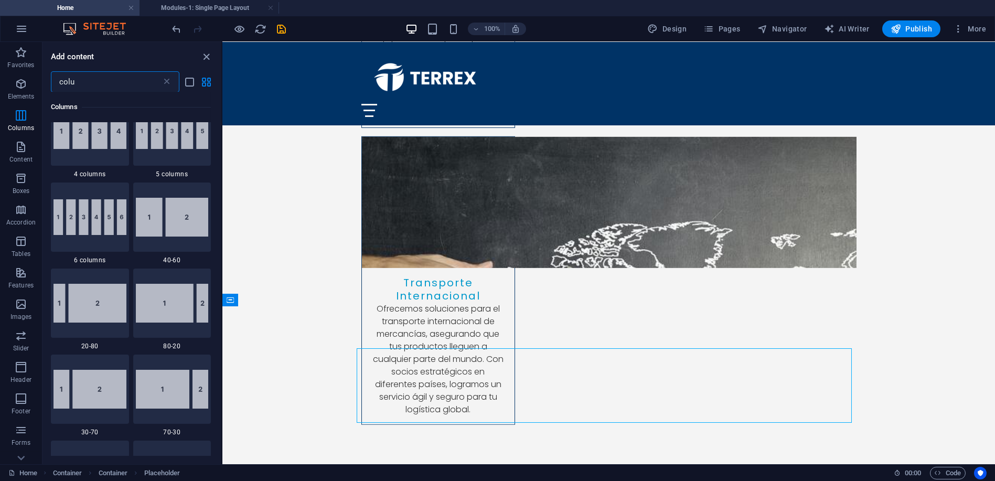
scroll to position [0, 0]
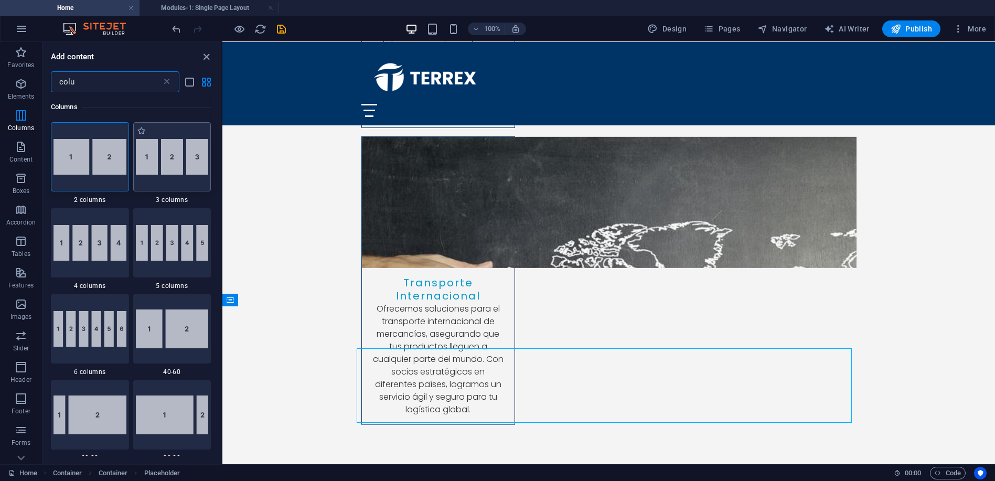
type input "colu"
click at [172, 162] on img at bounding box center [172, 157] width 73 height 36
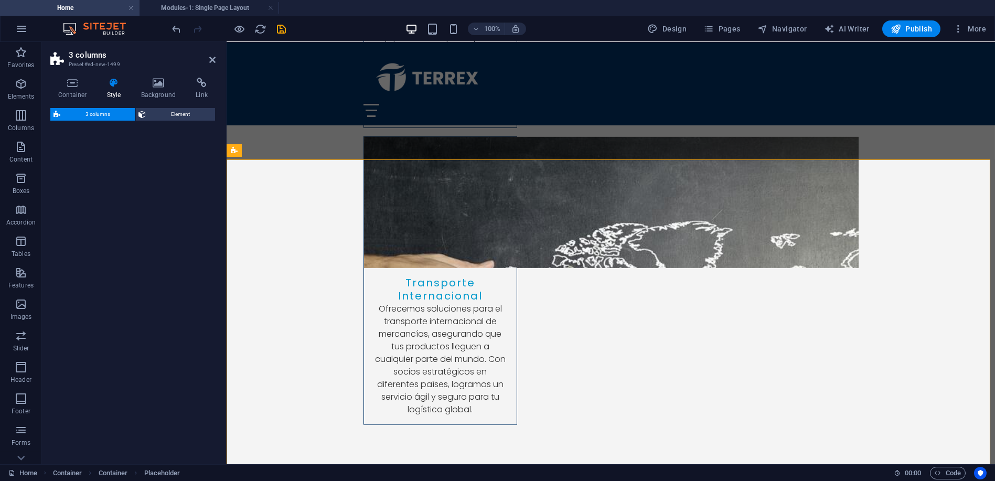
scroll to position [3834, 0]
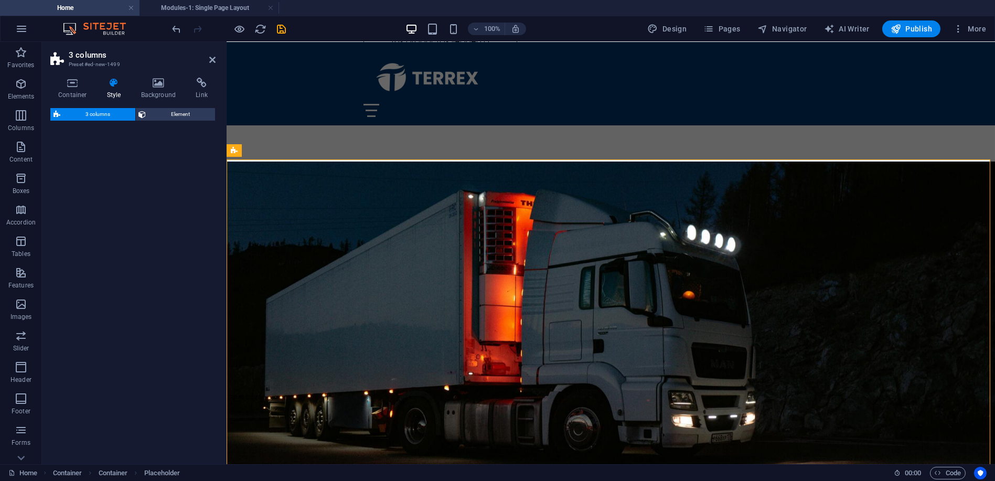
select select "rem"
select select "preset-columns-three-v2-default"
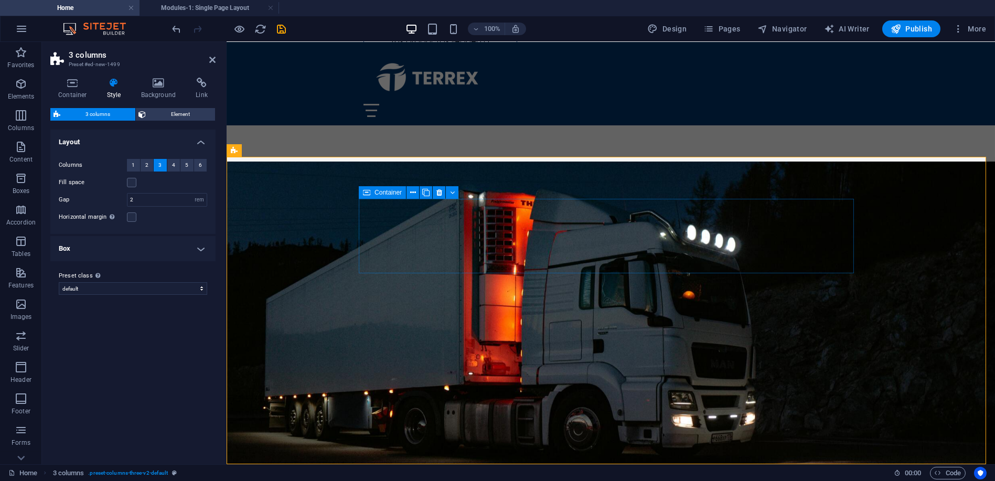
scroll to position [3704, 0]
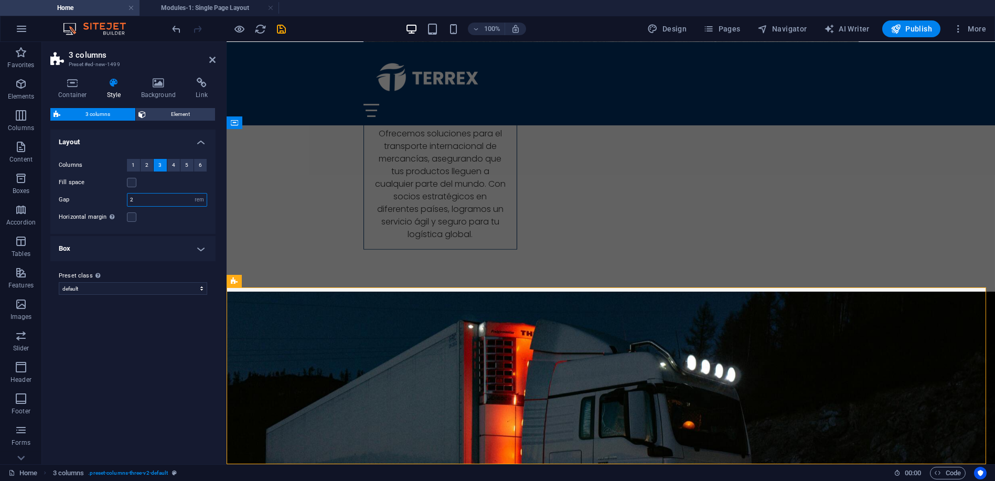
click at [152, 200] on input "2" at bounding box center [166, 200] width 79 height 13
type input "1"
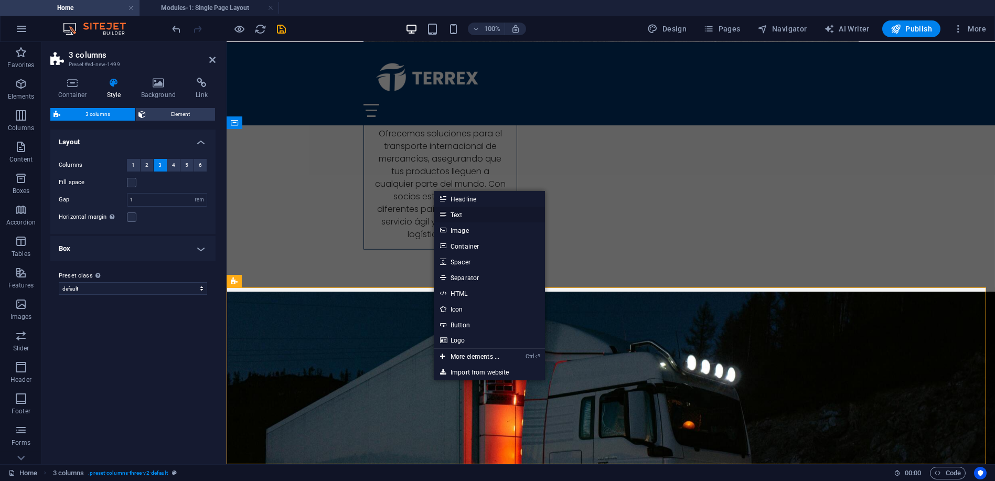
click at [472, 215] on link "Text" at bounding box center [489, 215] width 111 height 16
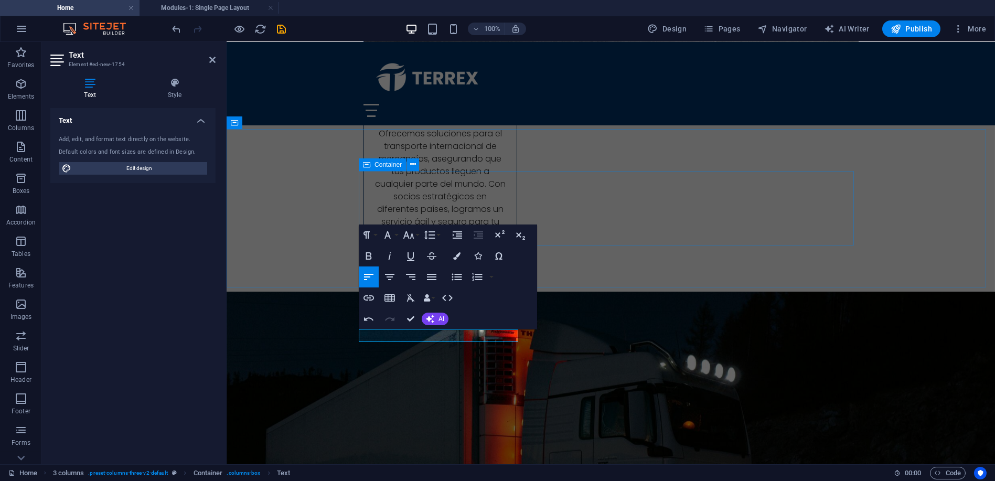
scroll to position [0, 6]
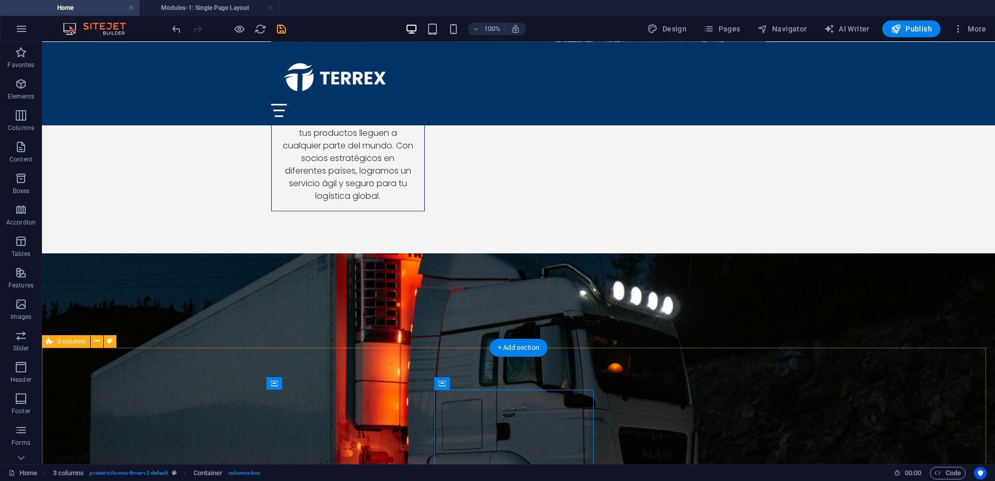
scroll to position [3743, 0]
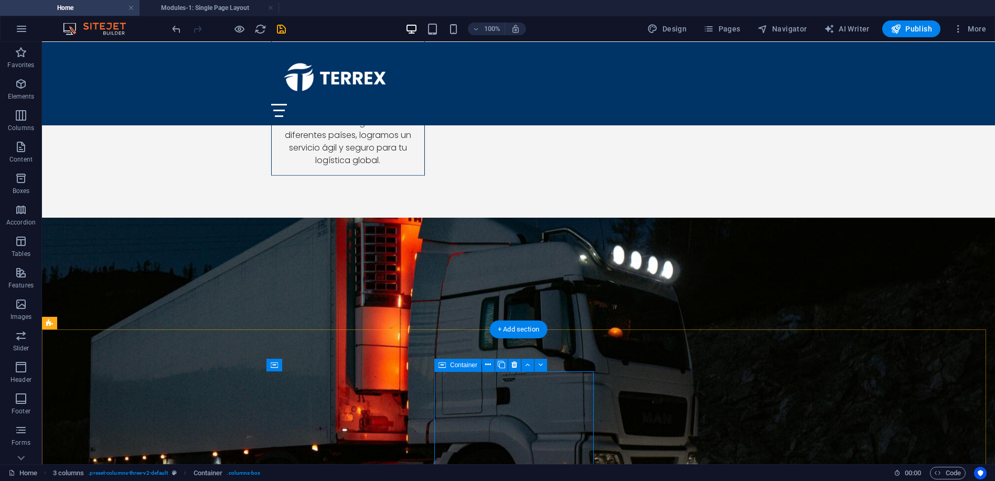
scroll to position [3781, 0]
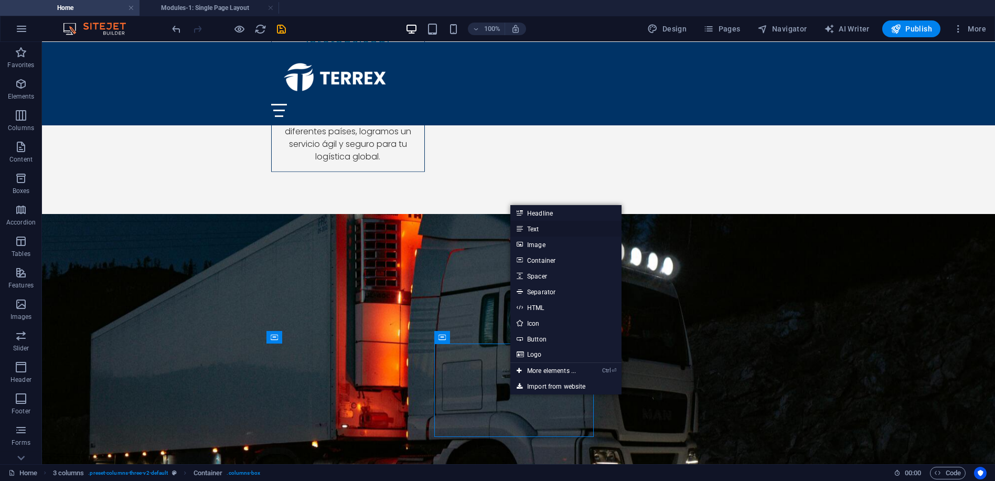
click at [542, 226] on link "Text" at bounding box center [565, 229] width 111 height 16
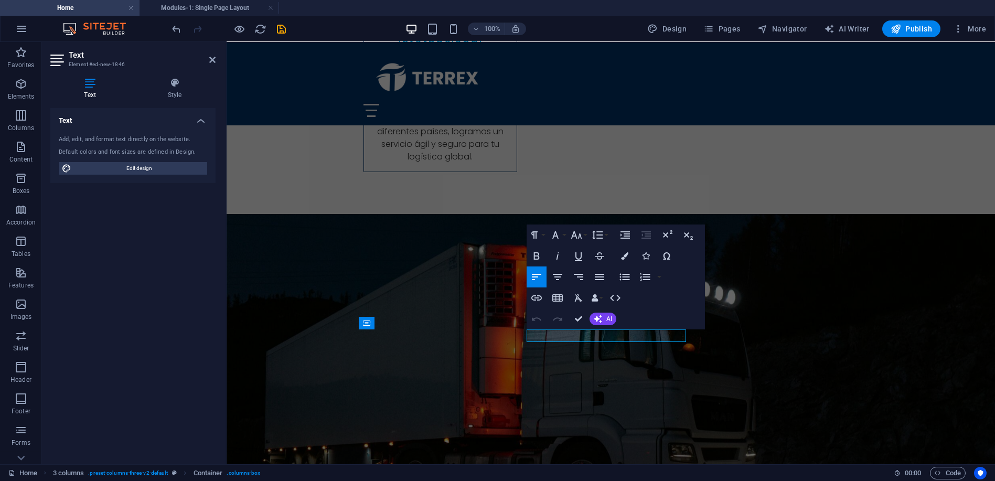
scroll to position [3704, 0]
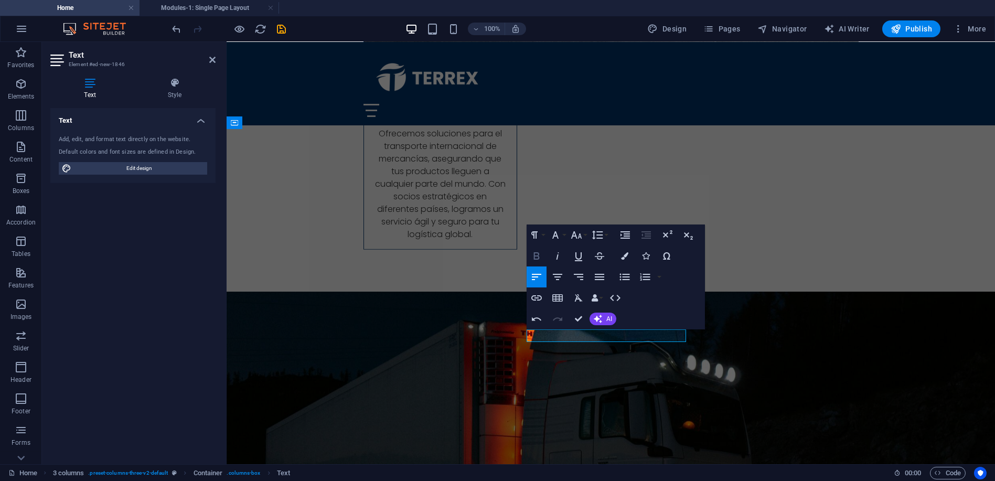
click at [535, 254] on icon "button" at bounding box center [536, 256] width 13 height 13
click at [620, 254] on button "Colors" at bounding box center [625, 255] width 20 height 21
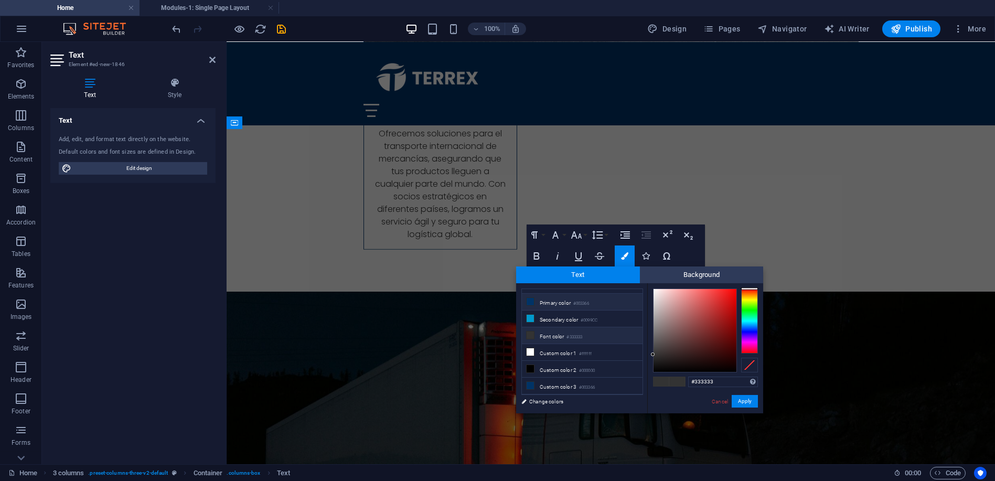
scroll to position [41, 0]
click at [751, 324] on div at bounding box center [749, 320] width 17 height 65
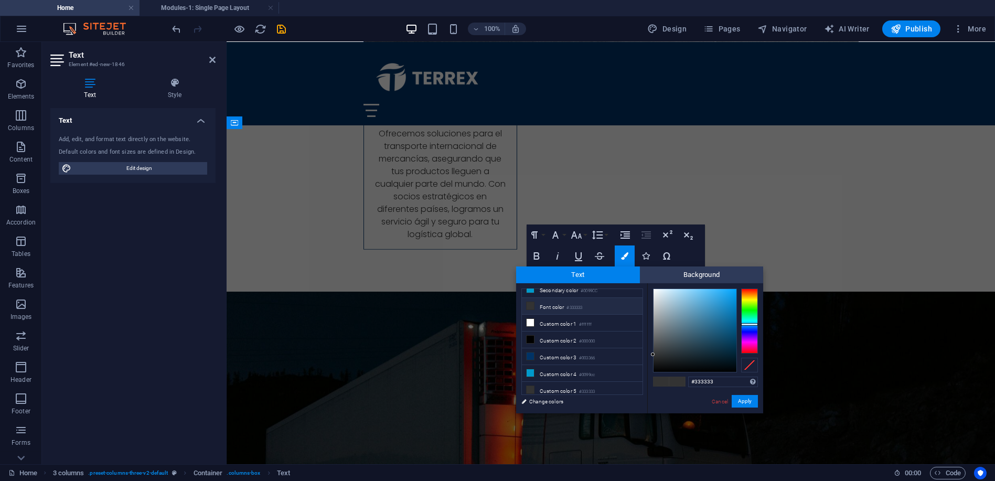
click at [749, 330] on div at bounding box center [749, 320] width 17 height 65
click at [748, 334] on div at bounding box center [749, 320] width 17 height 65
click at [748, 336] on div at bounding box center [749, 320] width 17 height 65
click at [748, 338] on div at bounding box center [749, 320] width 17 height 65
click at [748, 339] on div at bounding box center [749, 320] width 17 height 65
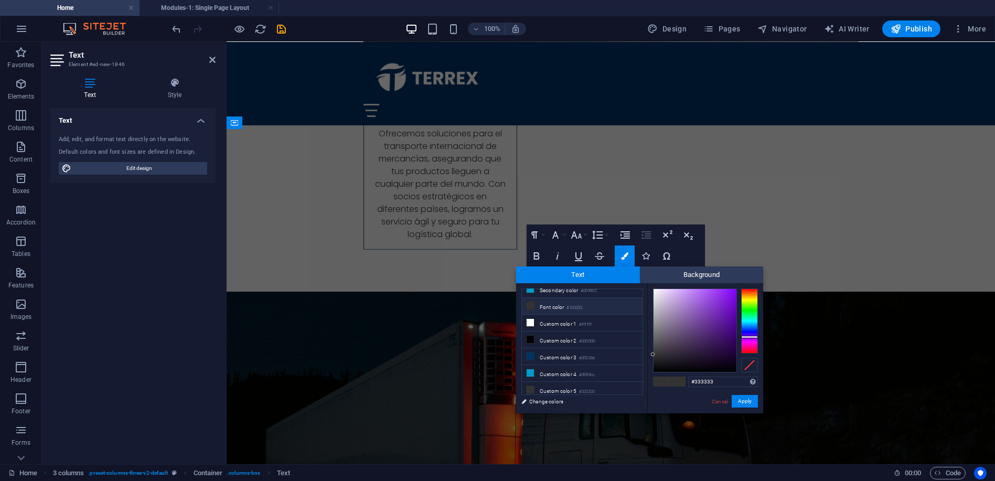
click at [750, 337] on div at bounding box center [749, 320] width 17 height 65
drag, startPoint x: 722, startPoint y: 314, endPoint x: 717, endPoint y: 290, distance: 24.7
click at [717, 290] on div at bounding box center [695, 330] width 83 height 83
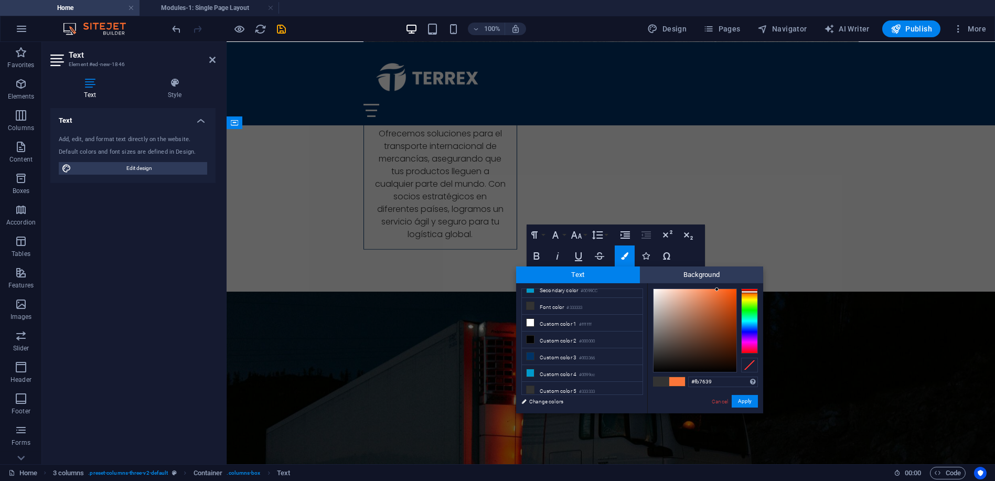
type input "#fb8939"
drag, startPoint x: 752, startPoint y: 335, endPoint x: 755, endPoint y: 293, distance: 42.6
click at [755, 293] on div at bounding box center [749, 293] width 17 height 3
click at [750, 403] on button "Apply" at bounding box center [745, 401] width 26 height 13
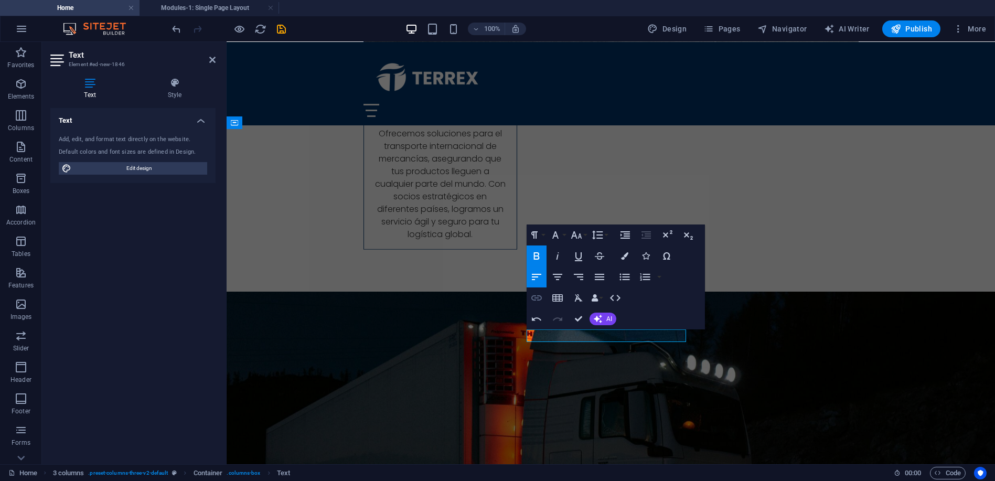
click at [536, 297] on icon "button" at bounding box center [536, 297] width 10 height 5
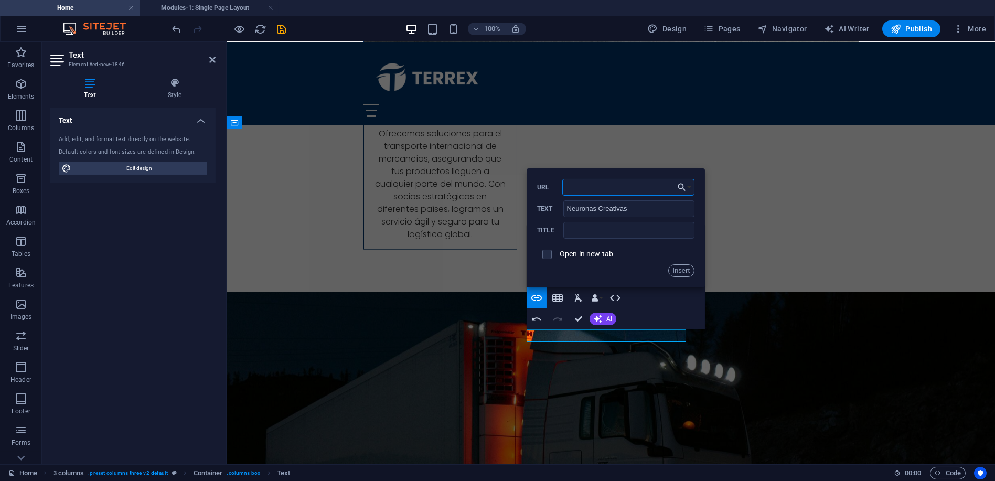
paste input "https://neuronascreativas.com/"
type input "https://neuronascreativas.com/"
click at [547, 251] on input "checkbox" at bounding box center [545, 252] width 9 height 9
checkbox input "true"
click at [613, 235] on input "text" at bounding box center [628, 230] width 131 height 17
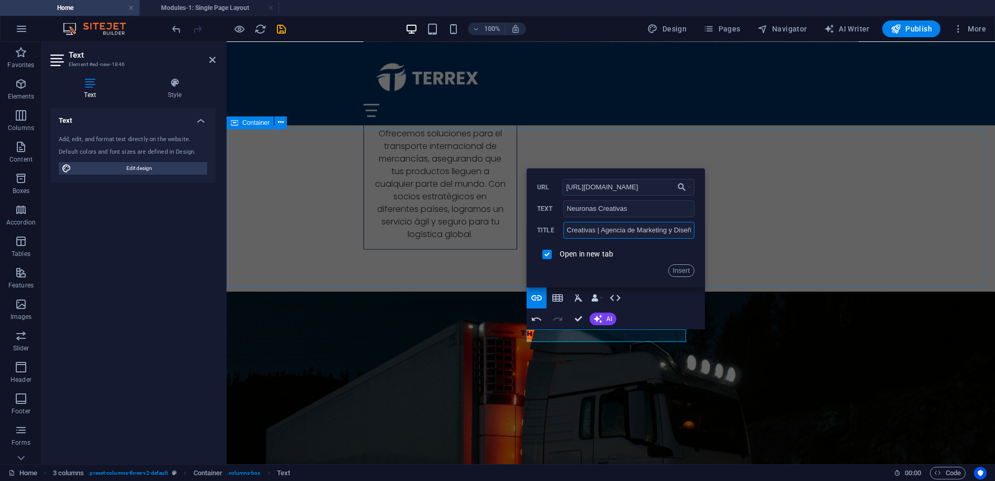
type input "Neuronas Creativas | Agencia de Marketing y Diseño"
click at [684, 270] on button "Insert" at bounding box center [681, 270] width 27 height 13
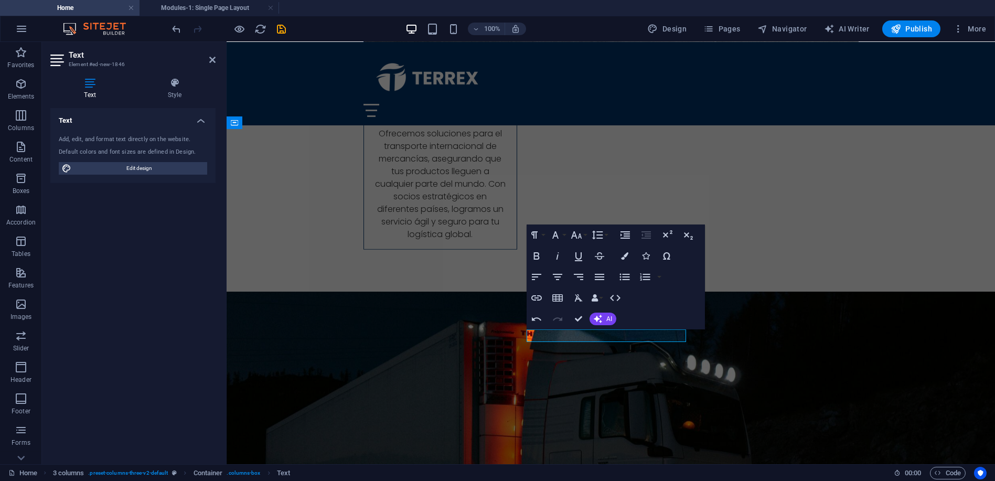
scroll to position [0, 0]
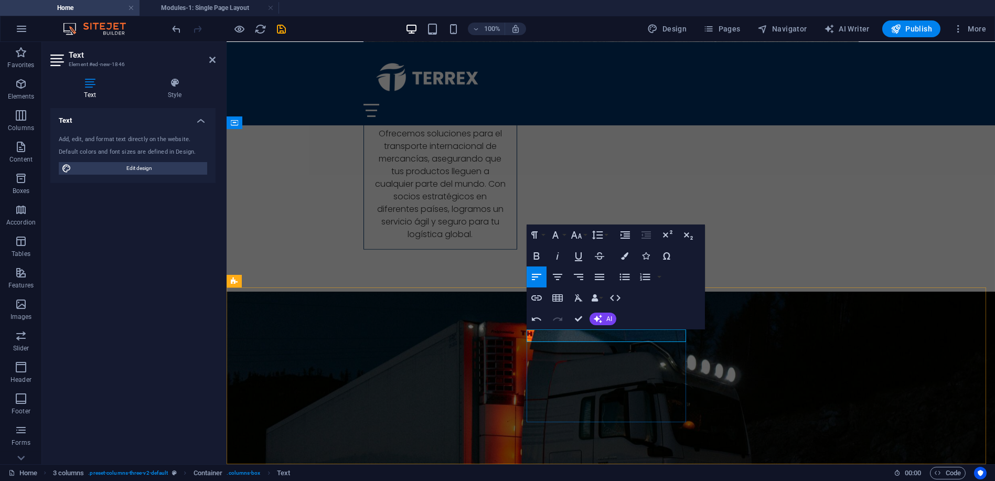
drag, startPoint x: 596, startPoint y: 334, endPoint x: 685, endPoint y: 338, distance: 88.2
click at [576, 252] on icon "button" at bounding box center [578, 256] width 7 height 9
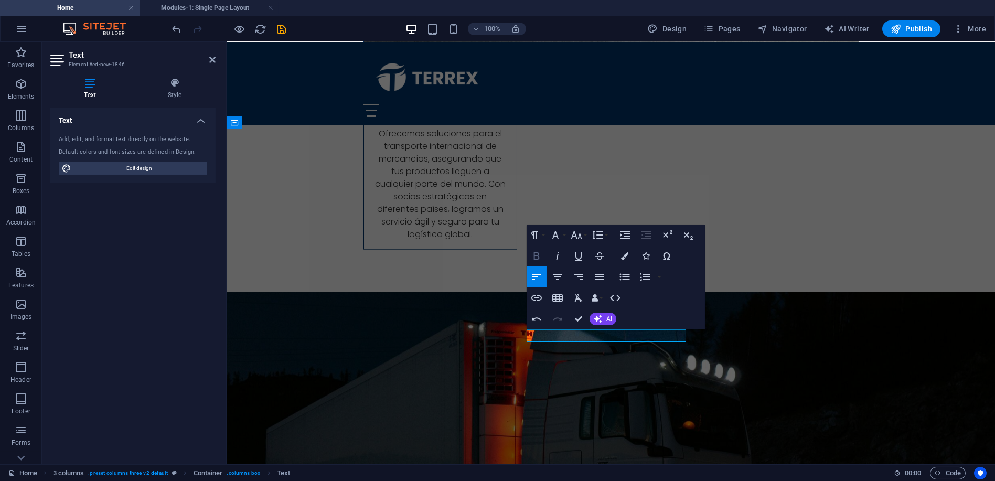
click at [538, 255] on icon "button" at bounding box center [537, 255] width 6 height 7
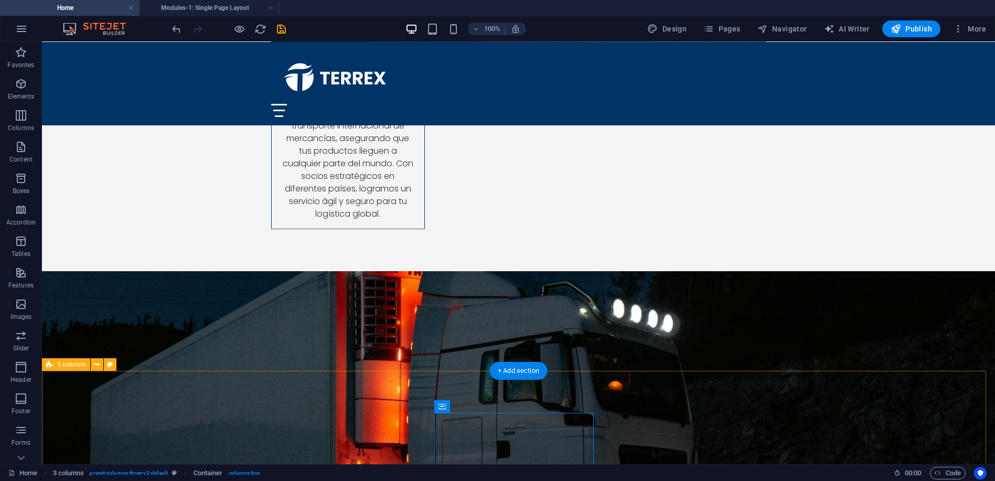
scroll to position [3796, 0]
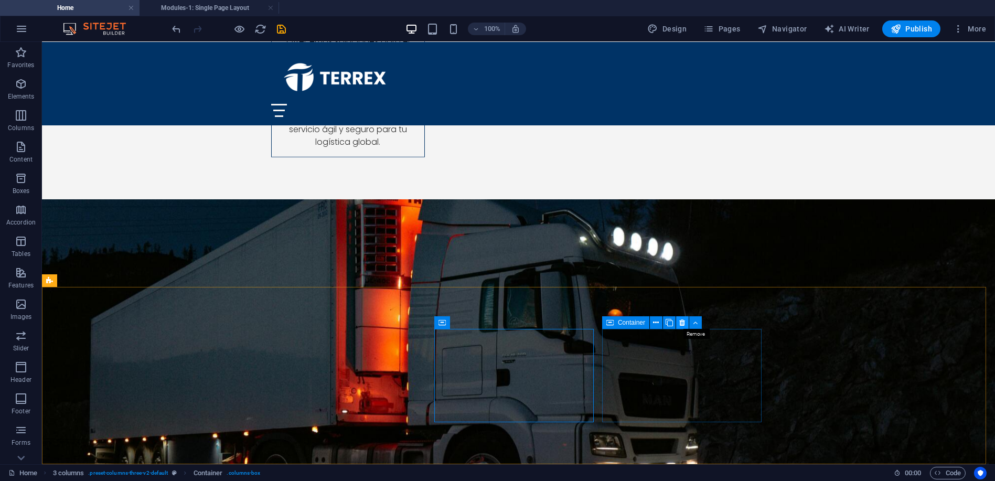
click at [681, 323] on icon at bounding box center [683, 322] width 6 height 11
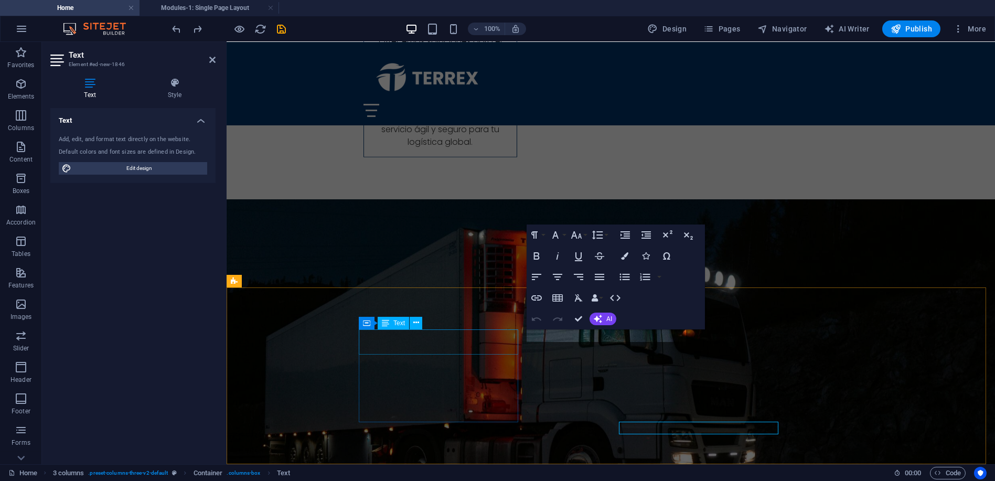
scroll to position [3704, 0]
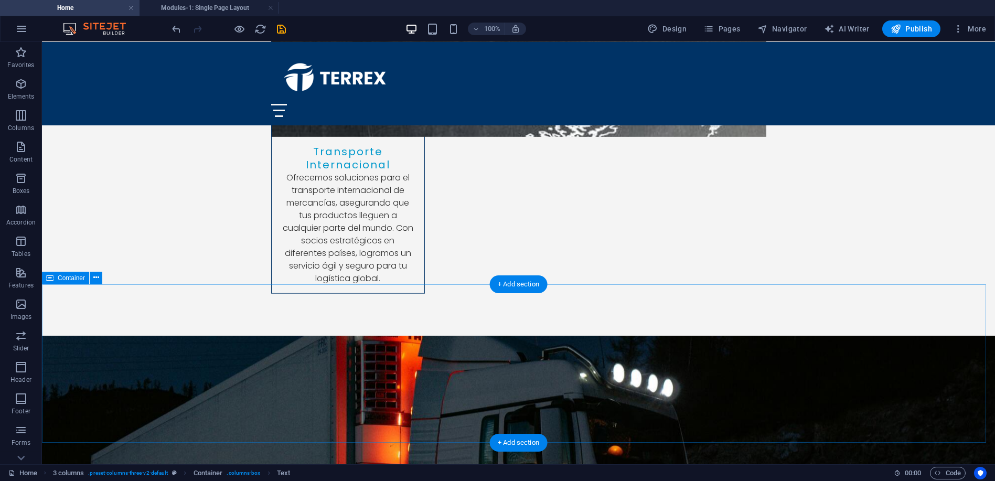
scroll to position [3641, 0]
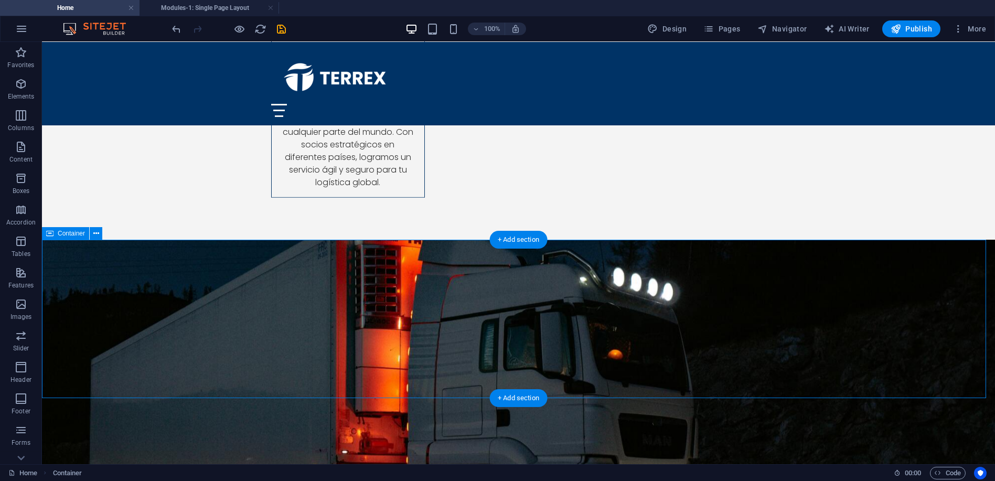
scroll to position [3757, 0]
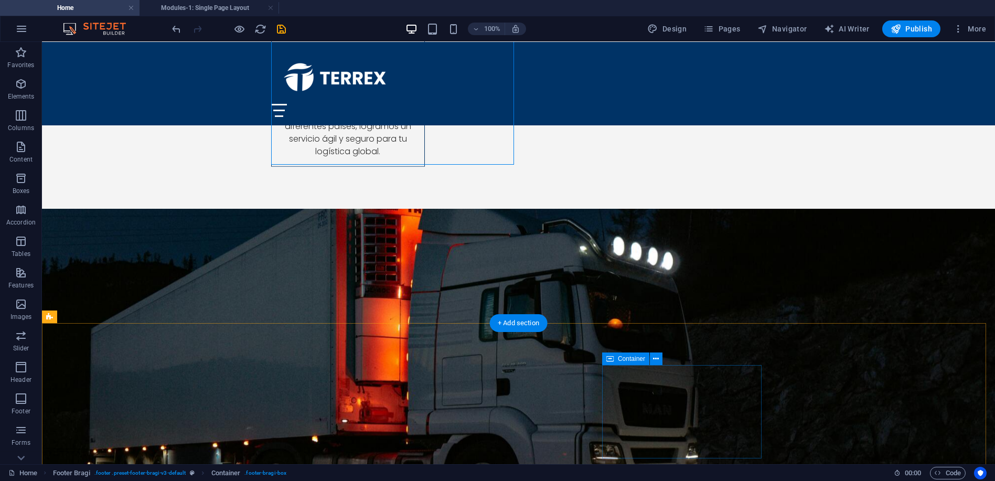
scroll to position [3796, 0]
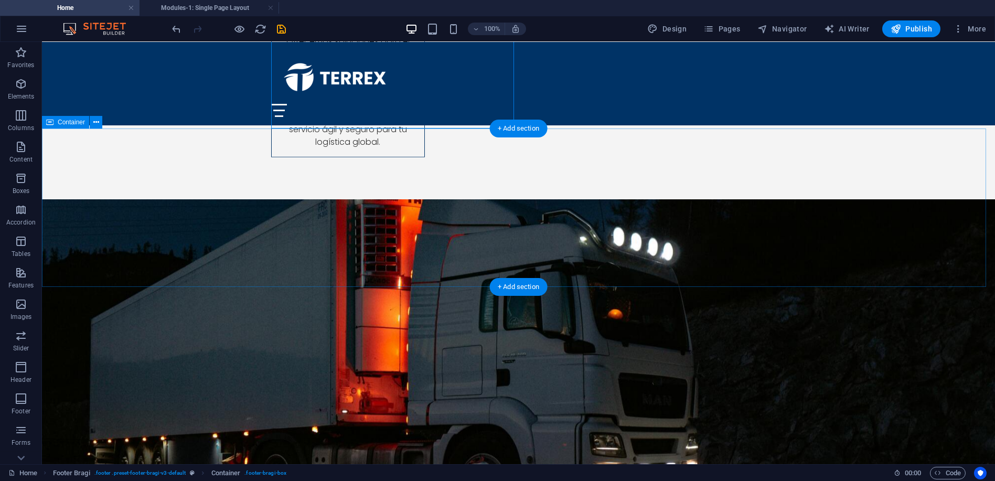
click at [56, 121] on div "Container" at bounding box center [65, 122] width 47 height 13
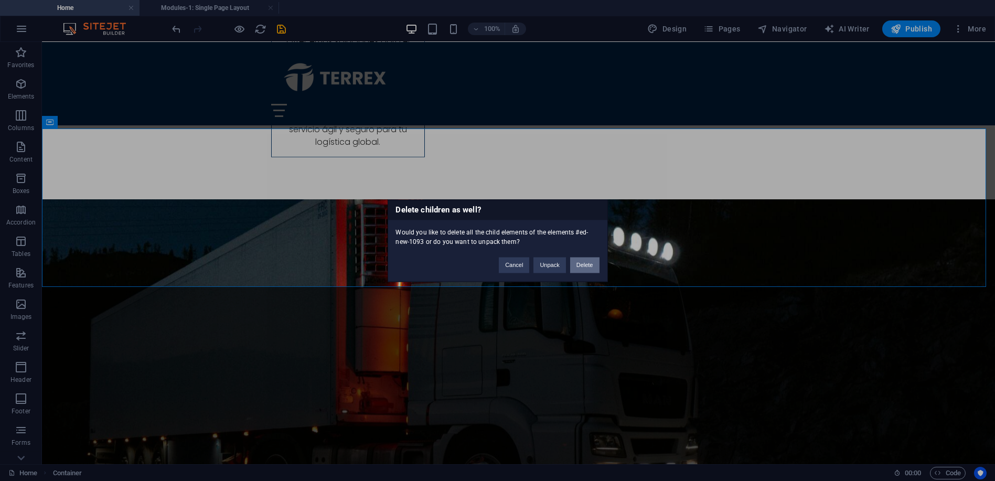
click at [582, 268] on button "Delete" at bounding box center [584, 265] width 29 height 16
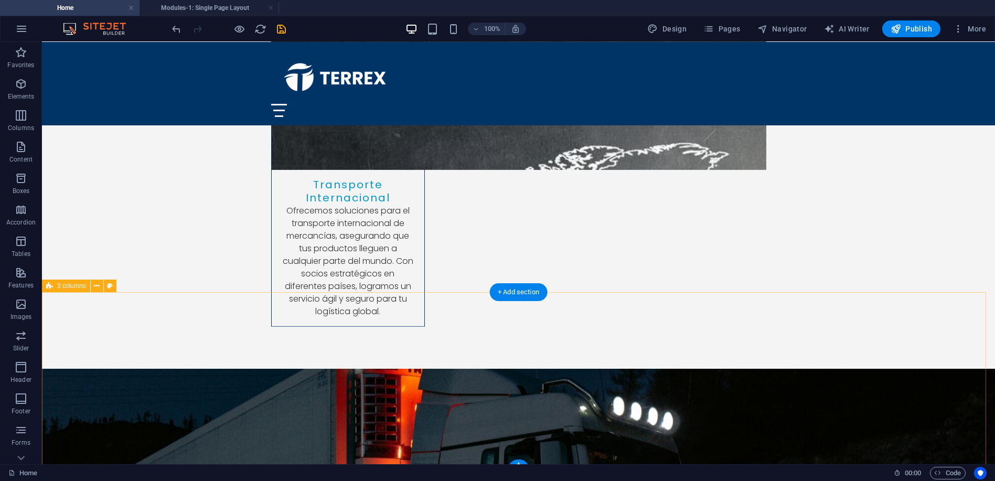
scroll to position [3638, 0]
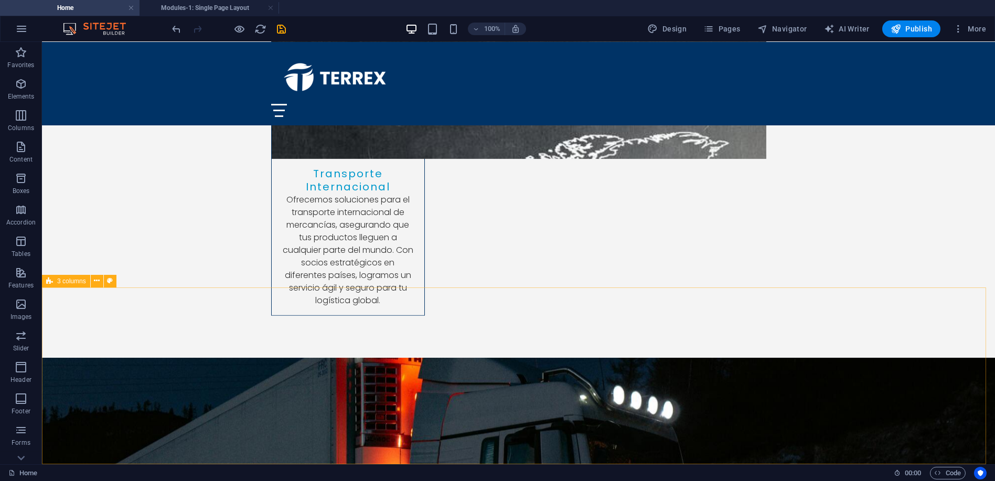
click at [62, 281] on span "3 columns" at bounding box center [71, 281] width 29 height 6
select select "rem"
select select "preset-columns-three-v2-default"
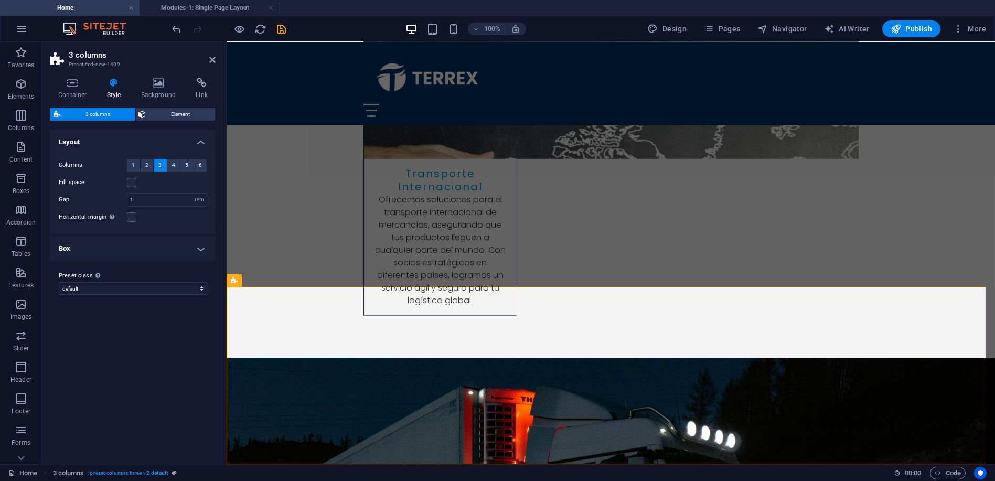
scroll to position [3546, 0]
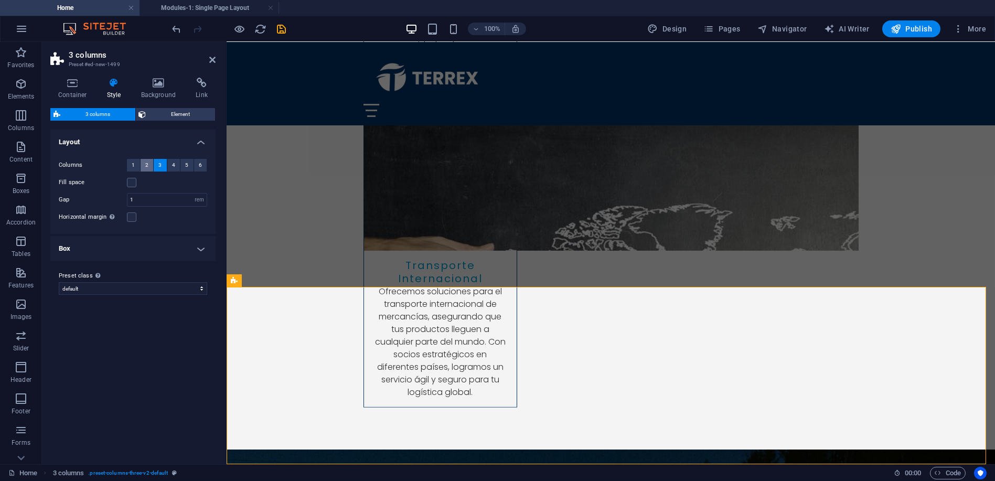
click at [144, 166] on button "2" at bounding box center [147, 165] width 13 height 13
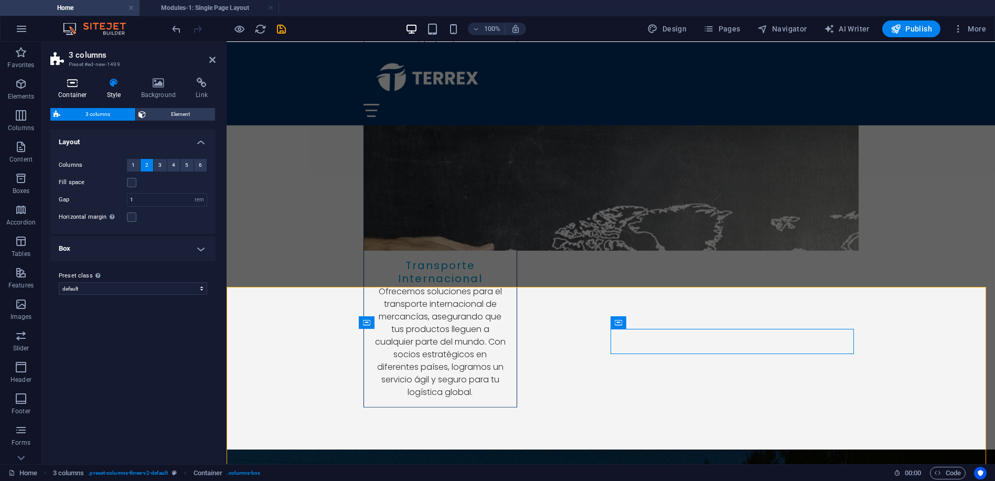
click at [66, 88] on icon at bounding box center [72, 83] width 45 height 10
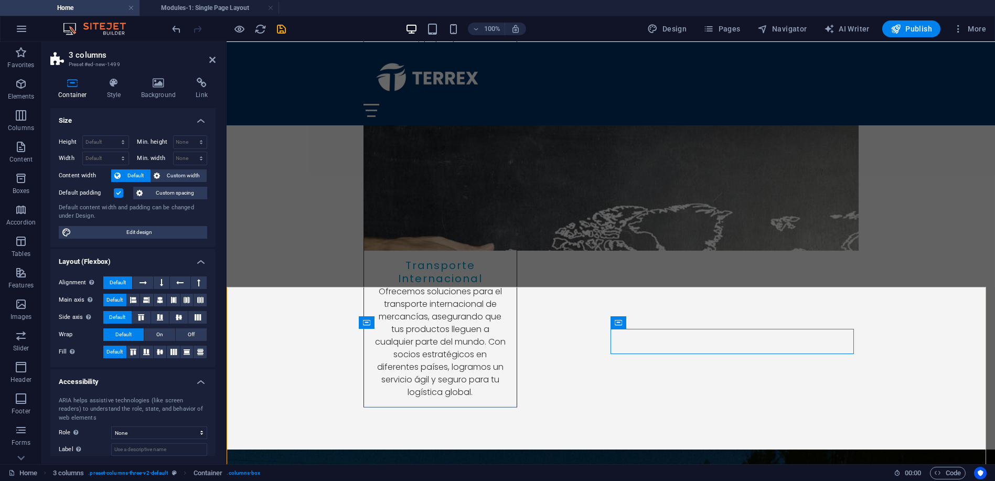
click at [116, 194] on label at bounding box center [118, 192] width 9 height 9
click at [0, 0] on input "Default padding" at bounding box center [0, 0] width 0 height 0
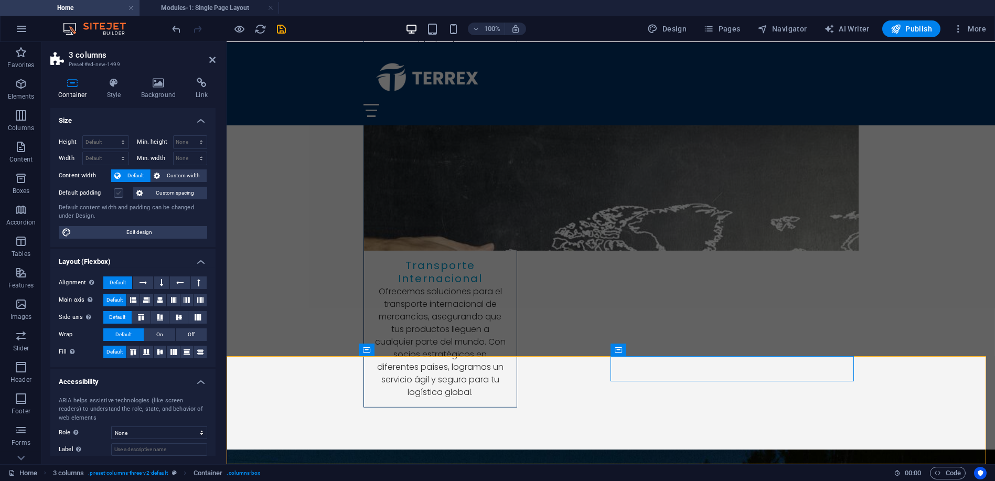
scroll to position [3477, 0]
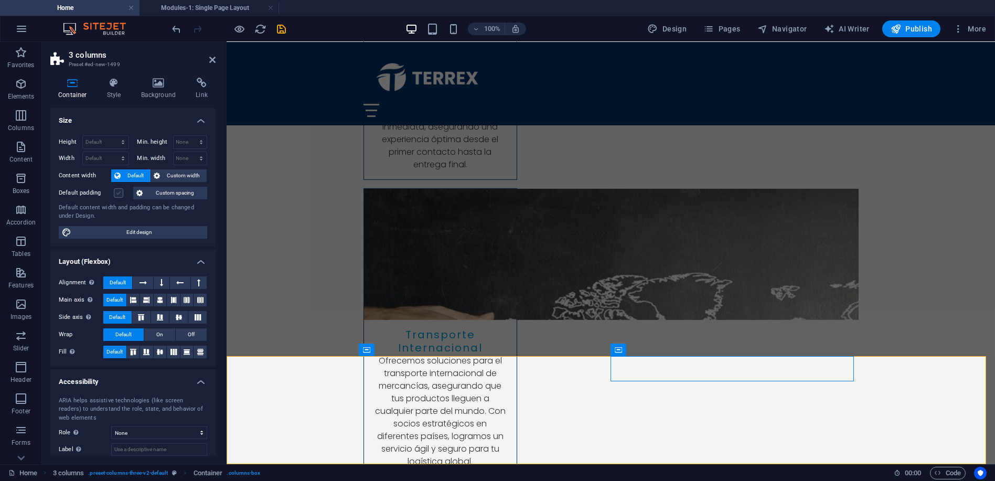
click at [116, 194] on label at bounding box center [118, 192] width 9 height 9
click at [0, 0] on input "Default padding" at bounding box center [0, 0] width 0 height 0
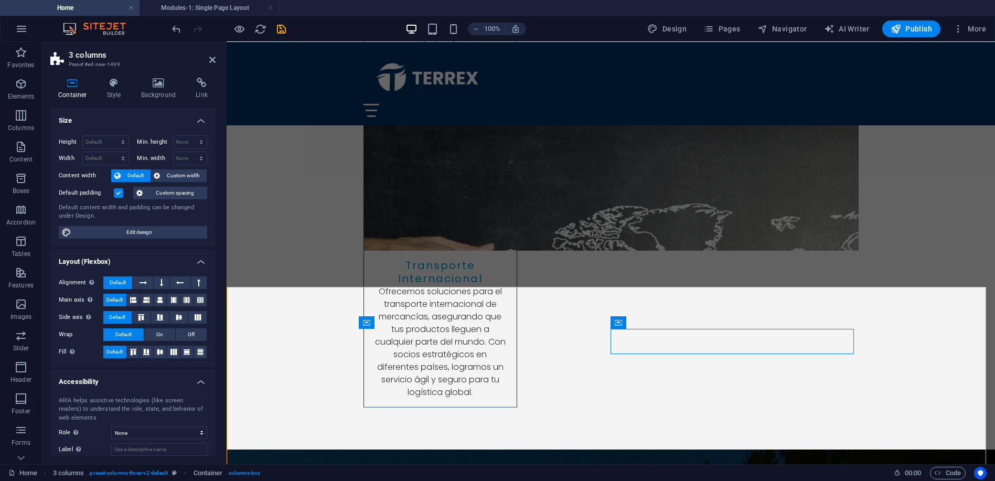
click at [116, 194] on label at bounding box center [118, 192] width 9 height 9
click at [0, 0] on input "Default padding" at bounding box center [0, 0] width 0 height 0
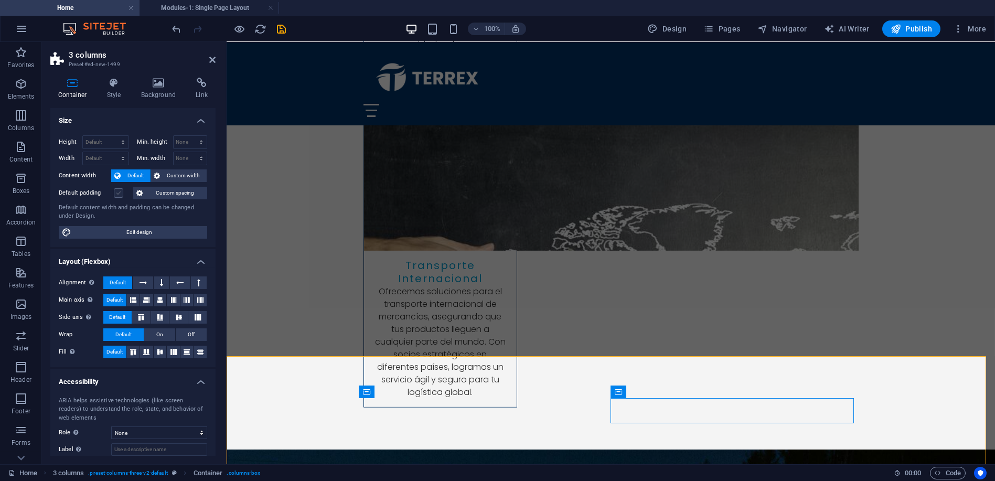
scroll to position [3477, 0]
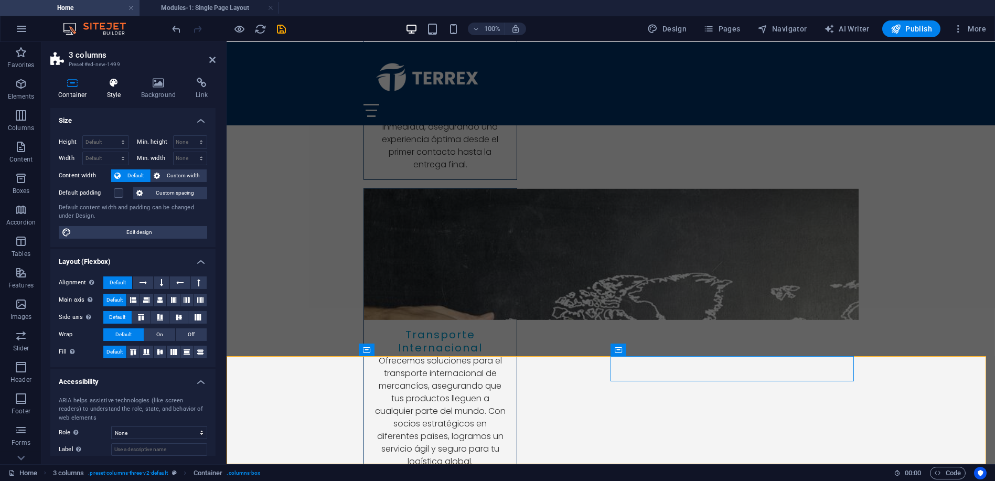
click at [113, 91] on h4 "Style" at bounding box center [116, 89] width 34 height 22
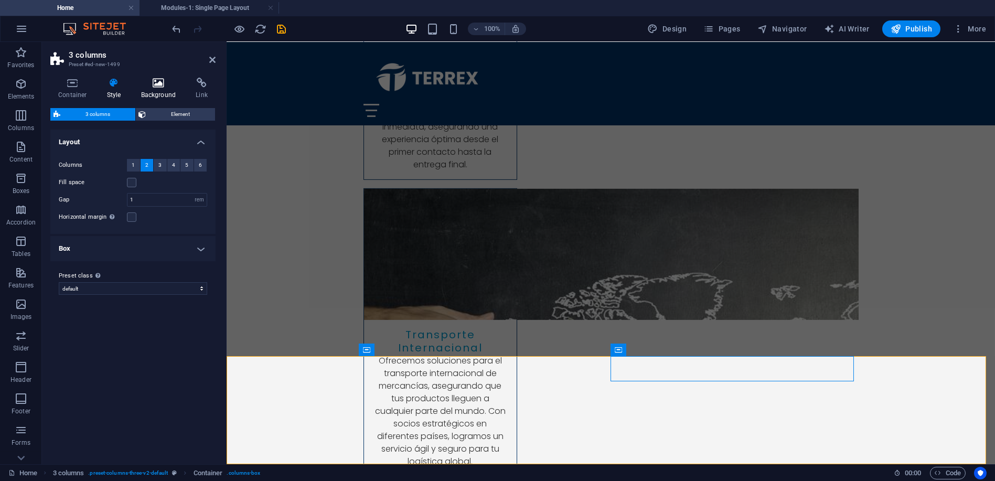
click at [162, 86] on icon at bounding box center [158, 83] width 51 height 10
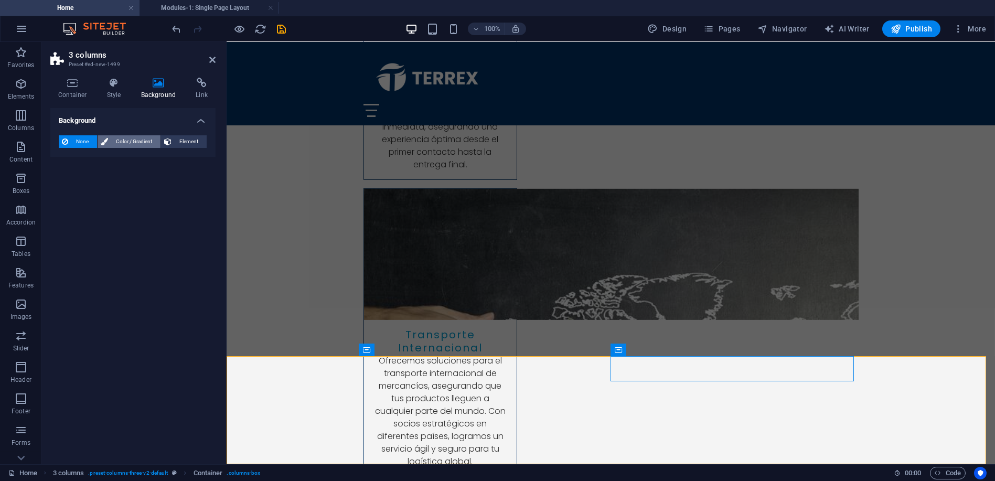
click at [123, 139] on span "Color / Gradient" at bounding box center [134, 141] width 46 height 13
click at [64, 186] on span at bounding box center [66, 184] width 12 height 12
click at [66, 184] on span at bounding box center [66, 184] width 12 height 12
click at [94, 185] on div "Color" at bounding box center [132, 183] width 147 height 13
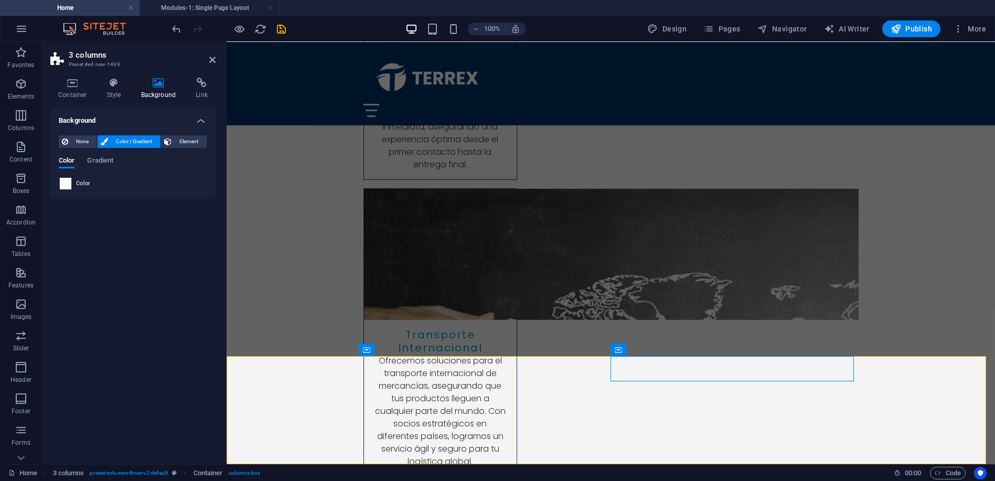
click at [64, 182] on span at bounding box center [66, 184] width 12 height 12
click at [60, 189] on span at bounding box center [66, 184] width 12 height 12
click at [79, 136] on span "None" at bounding box center [82, 141] width 23 height 13
click at [122, 143] on span "Color / Gradient" at bounding box center [134, 141] width 46 height 13
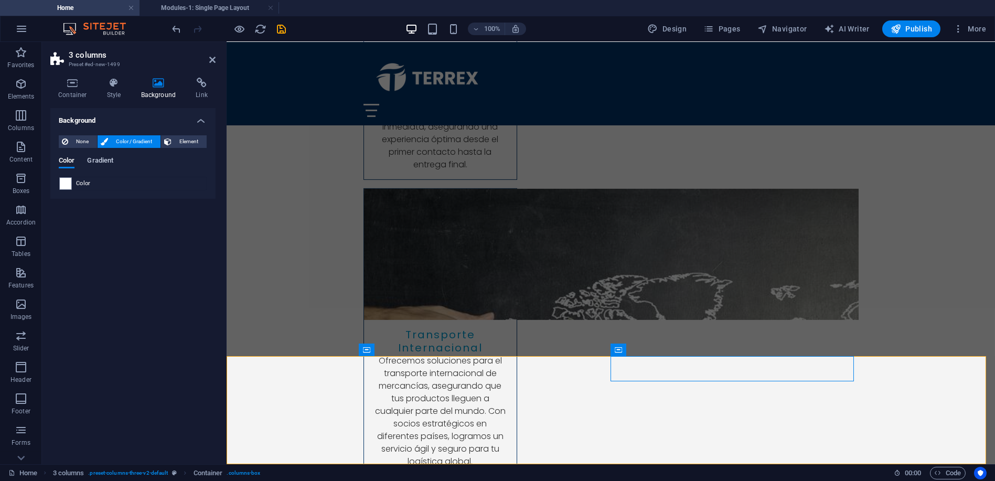
click at [97, 158] on span "Gradient" at bounding box center [100, 161] width 26 height 15
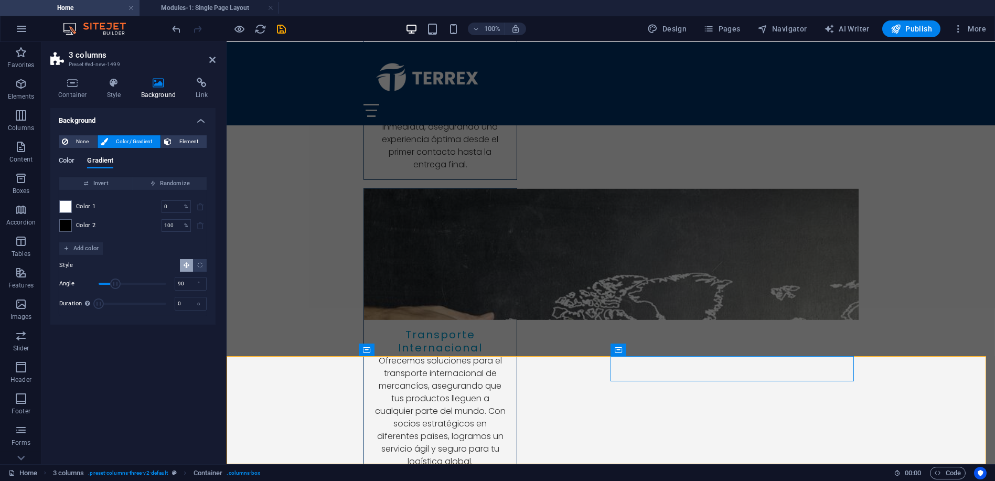
click at [69, 158] on span "Color" at bounding box center [67, 161] width 16 height 15
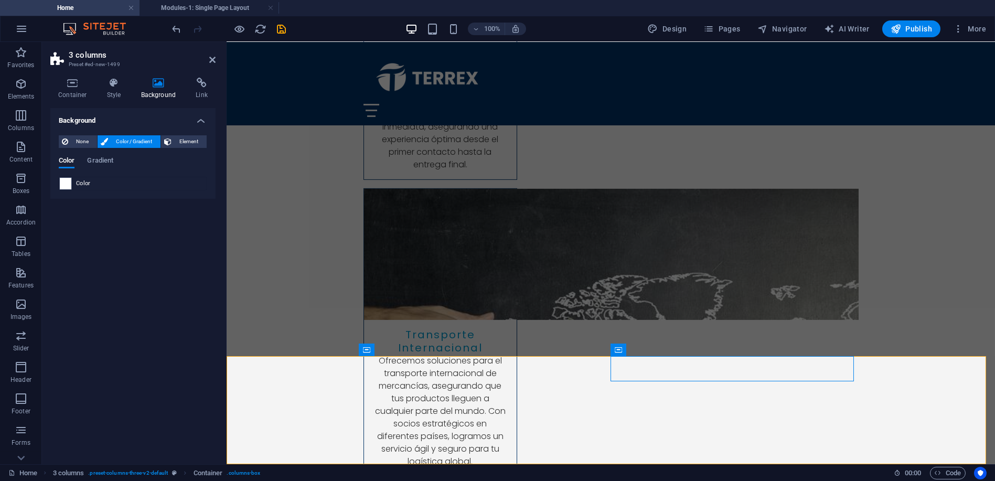
click at [67, 185] on span at bounding box center [66, 184] width 12 height 12
click at [66, 183] on span at bounding box center [66, 184] width 12 height 12
click at [121, 89] on h4 "Style" at bounding box center [116, 89] width 34 height 22
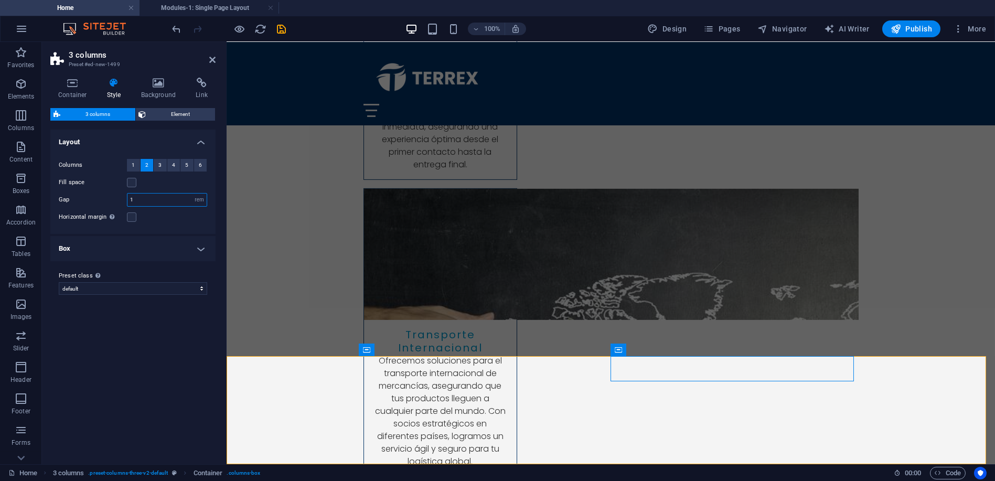
drag, startPoint x: 147, startPoint y: 201, endPoint x: 115, endPoint y: 198, distance: 32.2
click at [115, 198] on div "Gap 1 px rem % vw vh" at bounding box center [133, 200] width 148 height 14
type input "0"
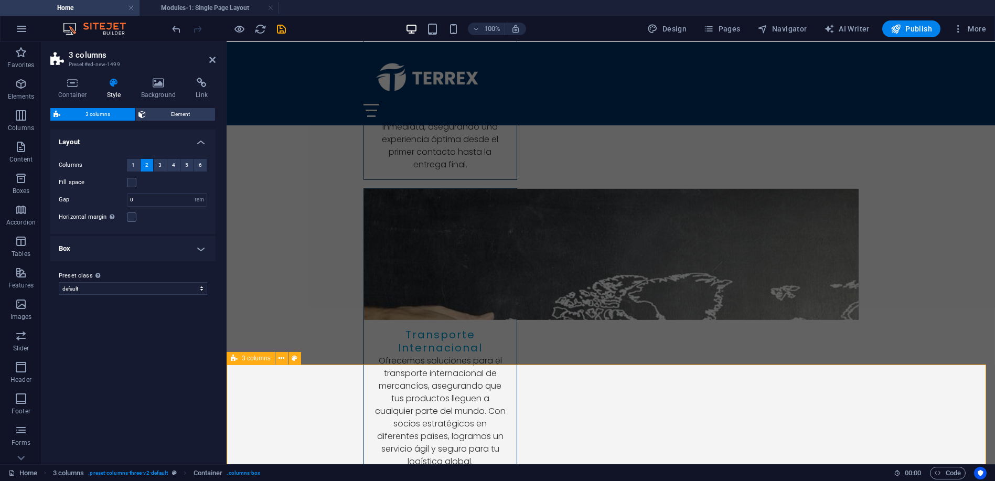
scroll to position [3468, 0]
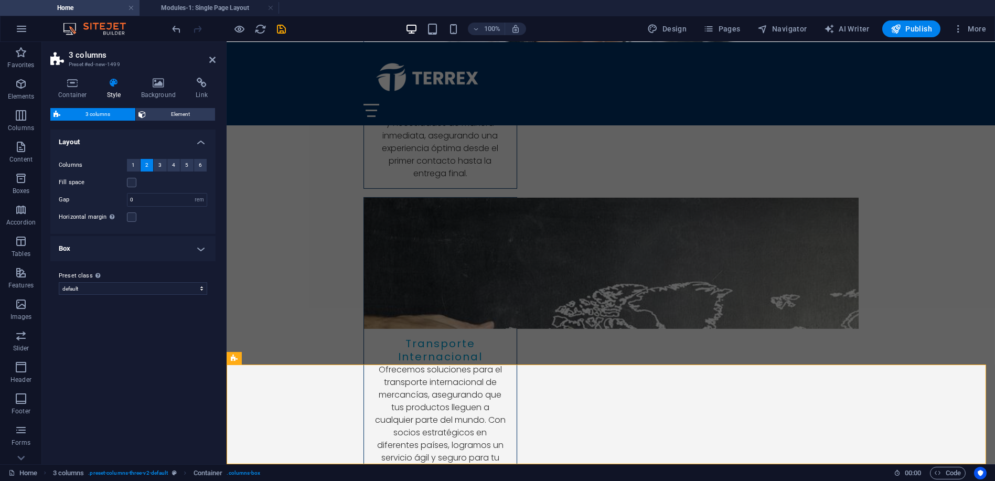
click at [199, 245] on h4 "Box" at bounding box center [132, 248] width 165 height 25
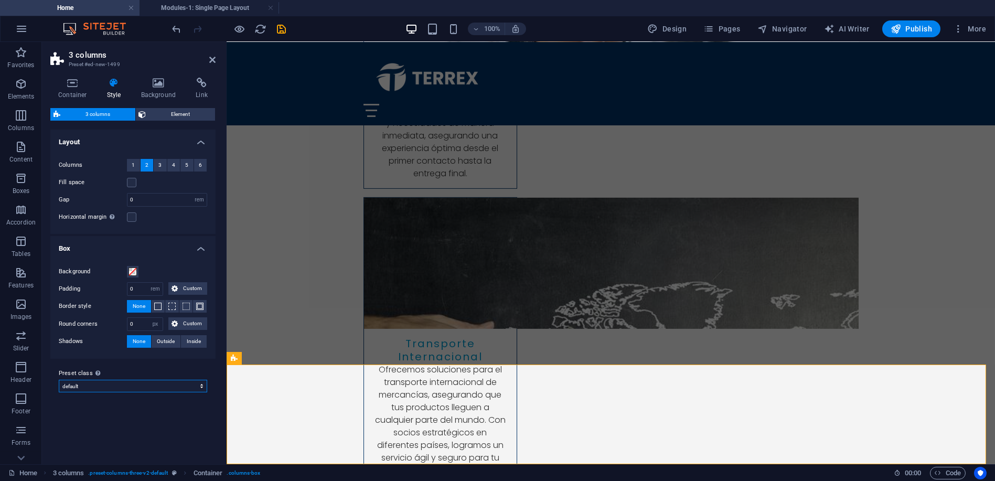
click at [116, 384] on select "contact-8 default Add preset class" at bounding box center [133, 386] width 148 height 13
click at [178, 117] on span "Element" at bounding box center [180, 114] width 63 height 13
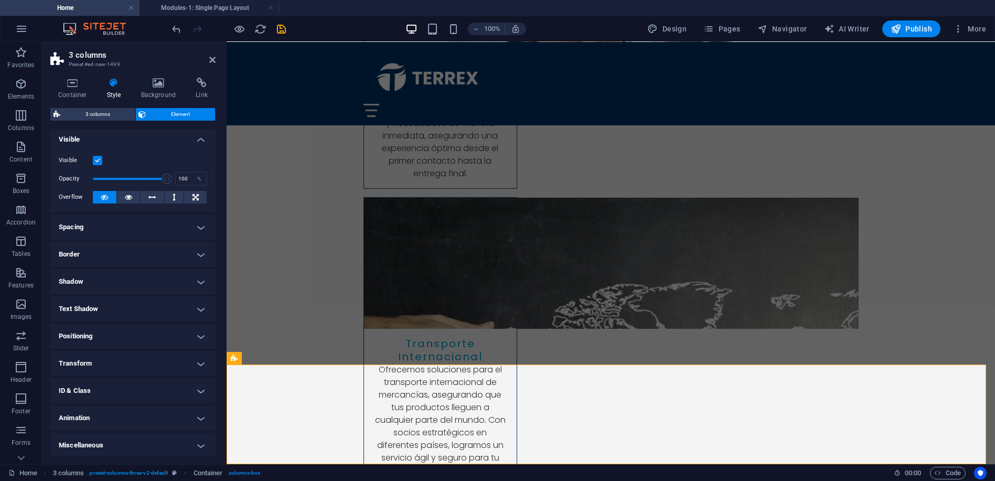
scroll to position [4, 0]
click at [94, 247] on h4 "Border" at bounding box center [132, 252] width 165 height 25
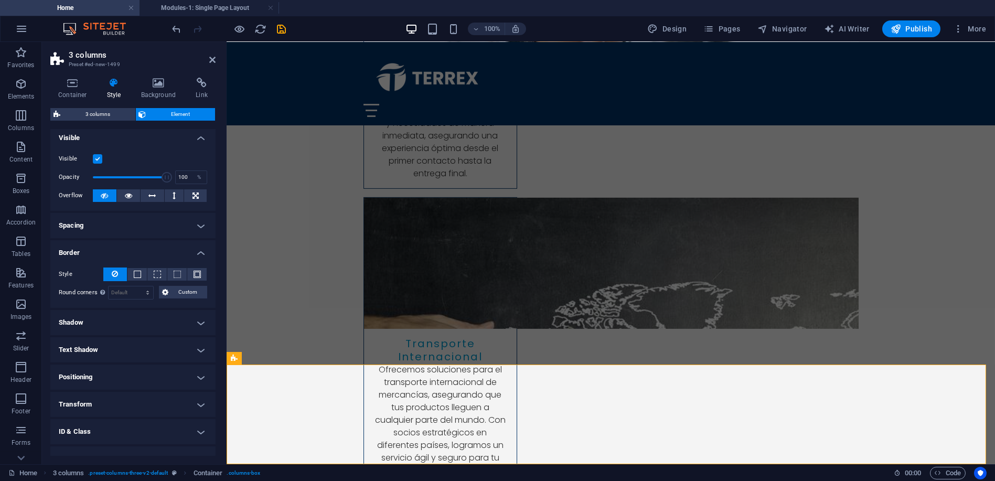
click at [94, 247] on h4 "Border" at bounding box center [132, 249] width 165 height 19
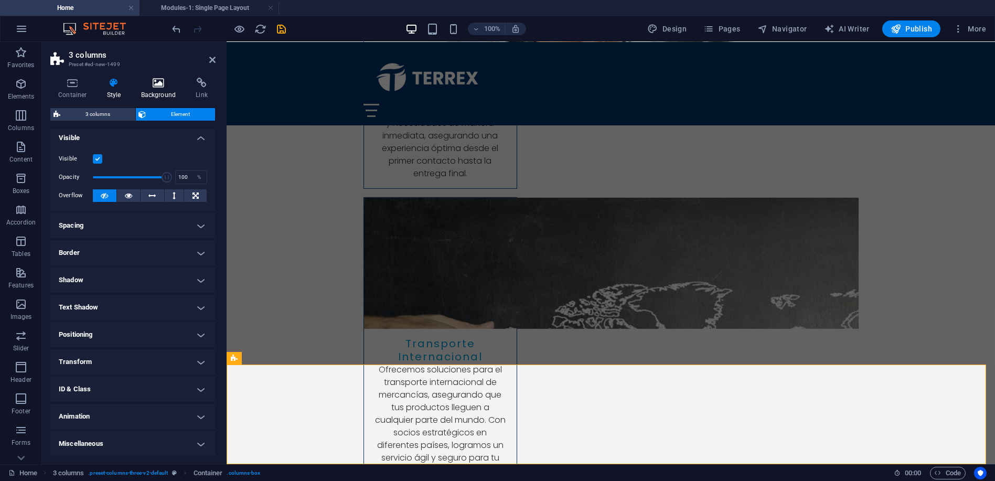
click at [158, 84] on icon at bounding box center [158, 83] width 51 height 10
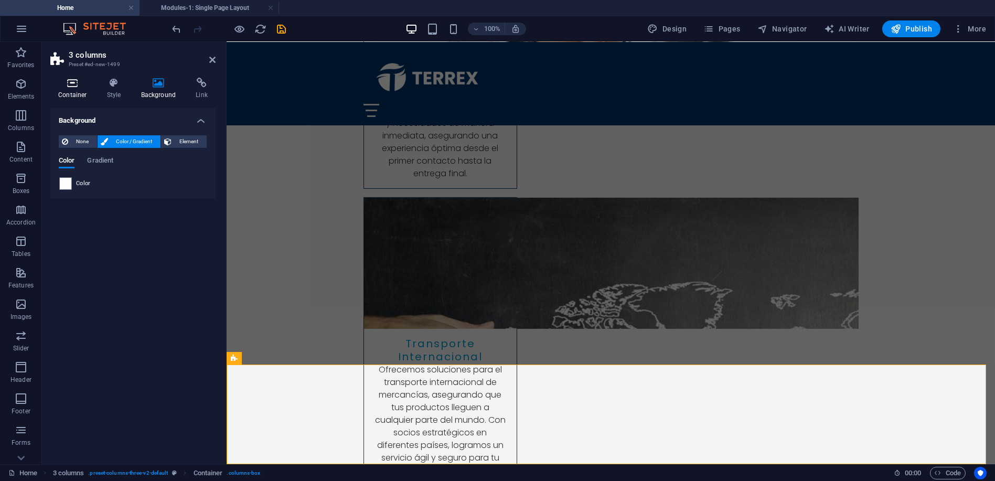
click at [70, 86] on icon at bounding box center [72, 83] width 45 height 10
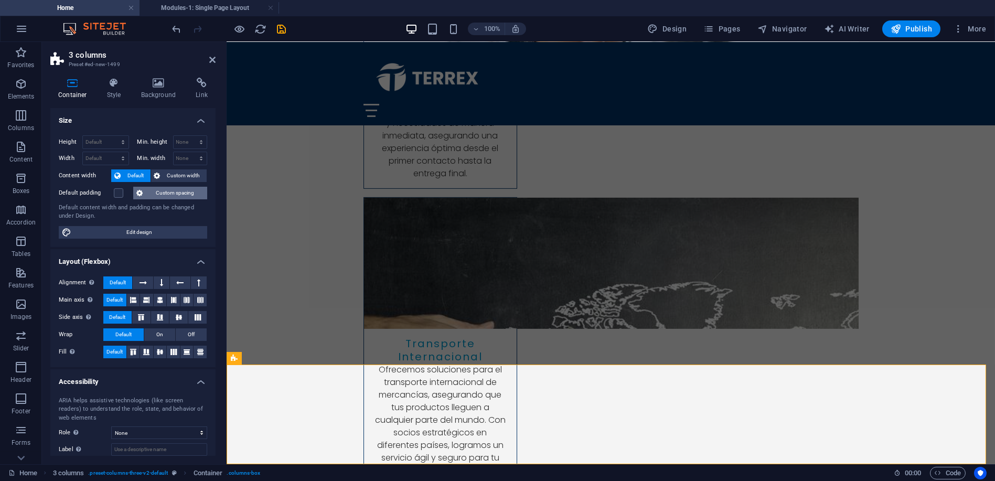
click at [160, 191] on span "Custom spacing" at bounding box center [175, 193] width 58 height 13
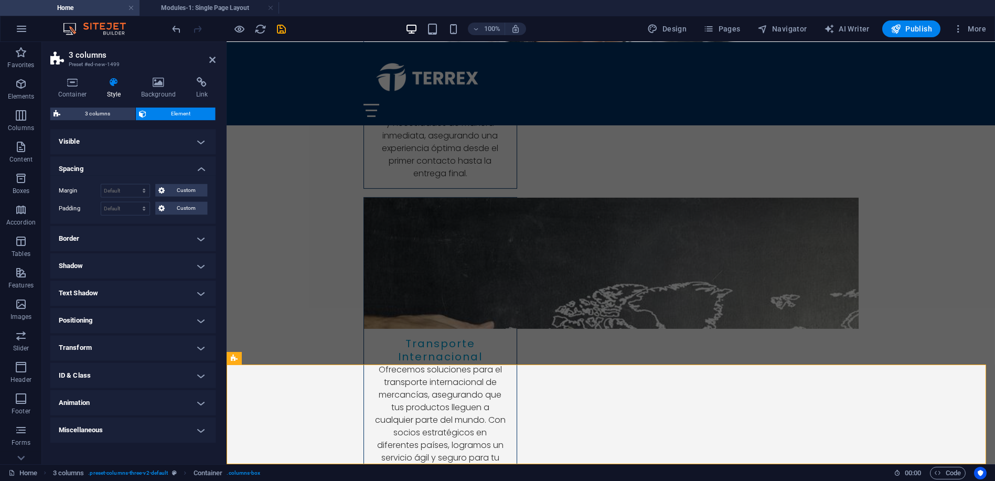
scroll to position [0, 0]
click at [70, 84] on icon at bounding box center [72, 83] width 45 height 10
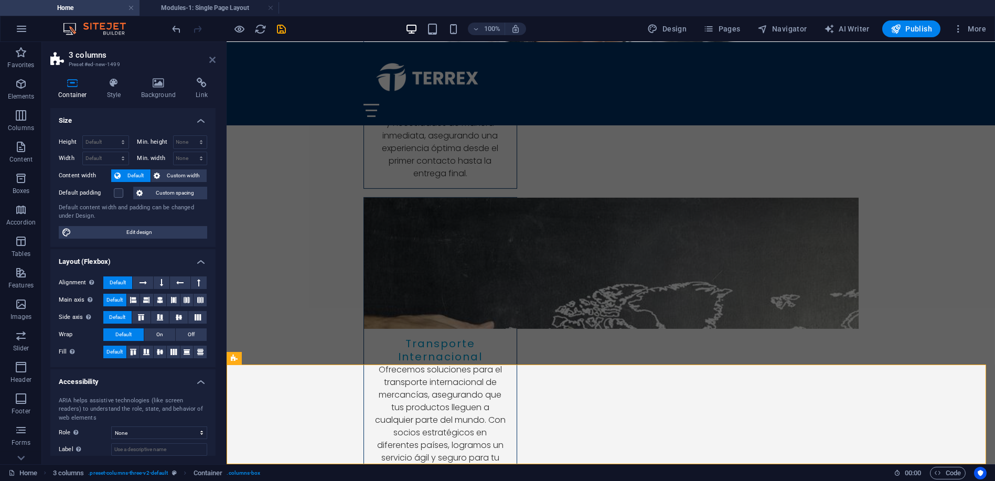
click at [211, 59] on icon at bounding box center [212, 60] width 6 height 8
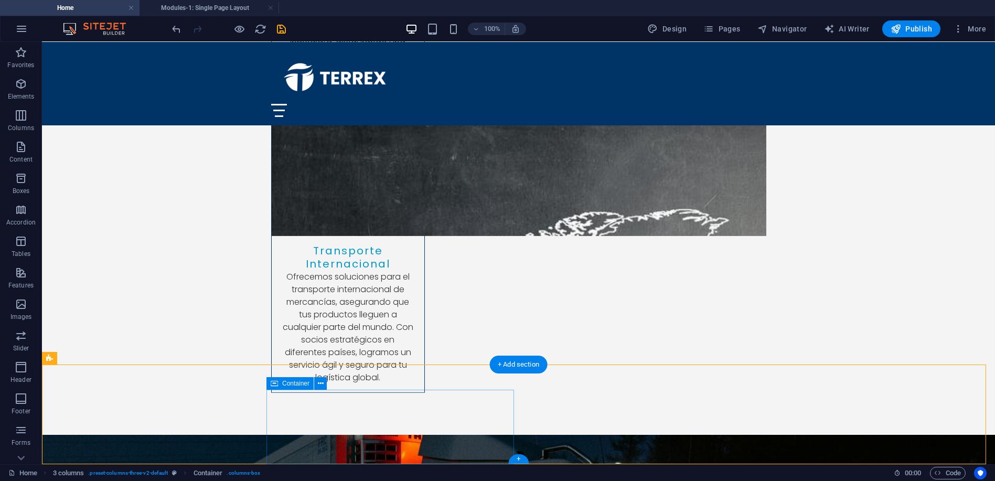
click at [321, 380] on icon at bounding box center [321, 383] width 6 height 11
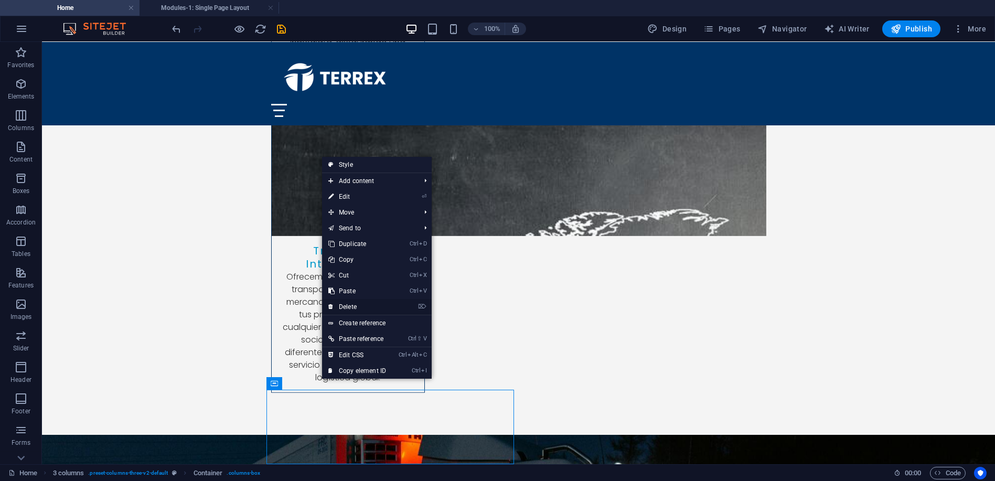
click at [349, 305] on link "⌦ Delete" at bounding box center [357, 307] width 70 height 16
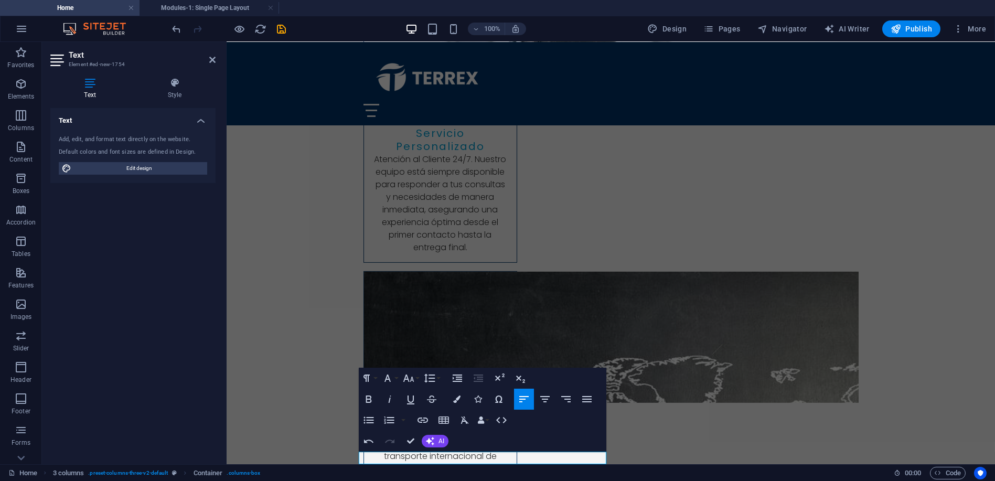
scroll to position [3381, 0]
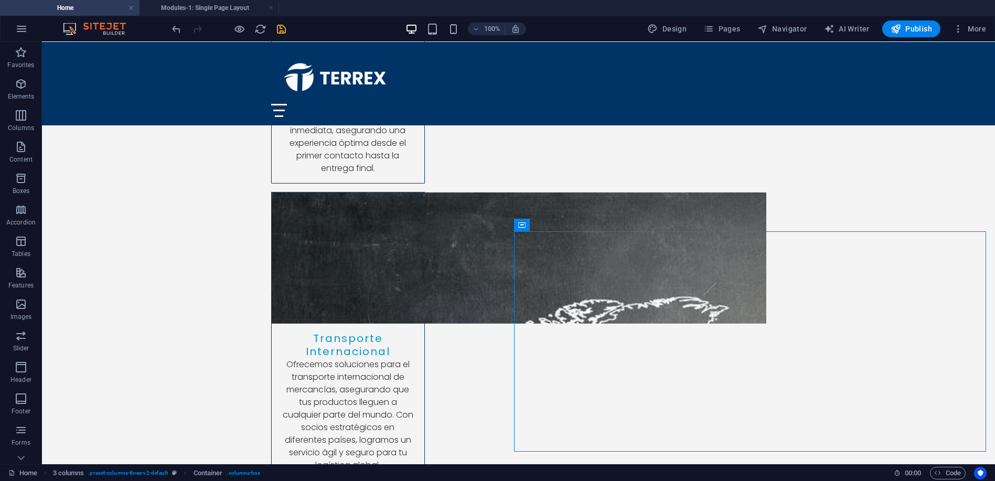
scroll to position [3473, 0]
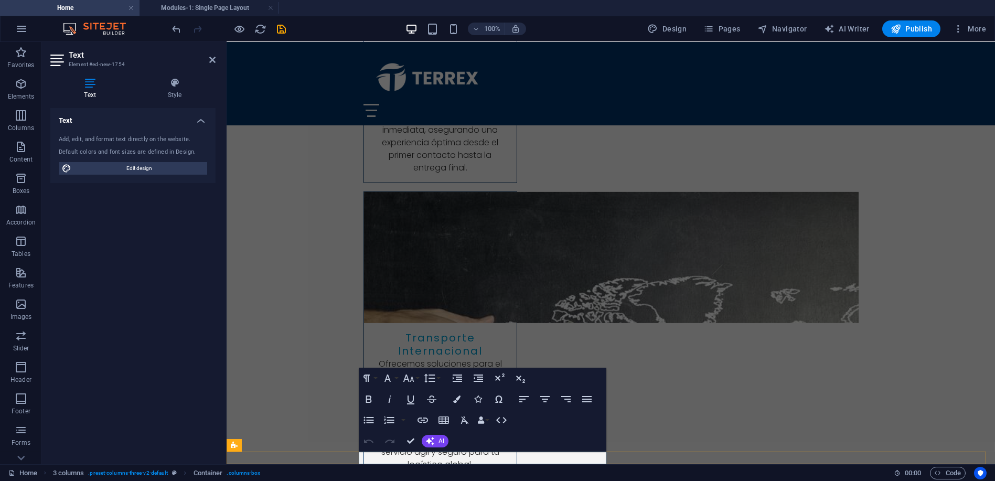
scroll to position [3381, 0]
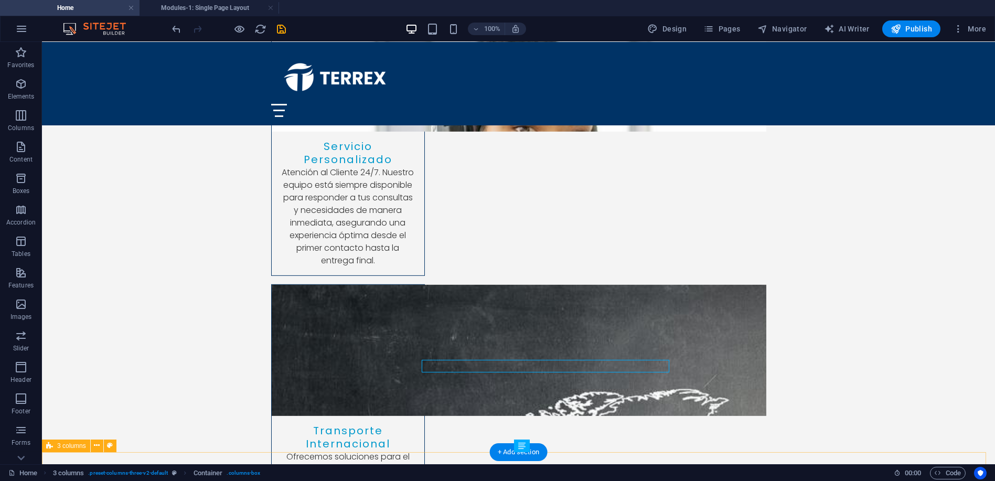
scroll to position [3473, 0]
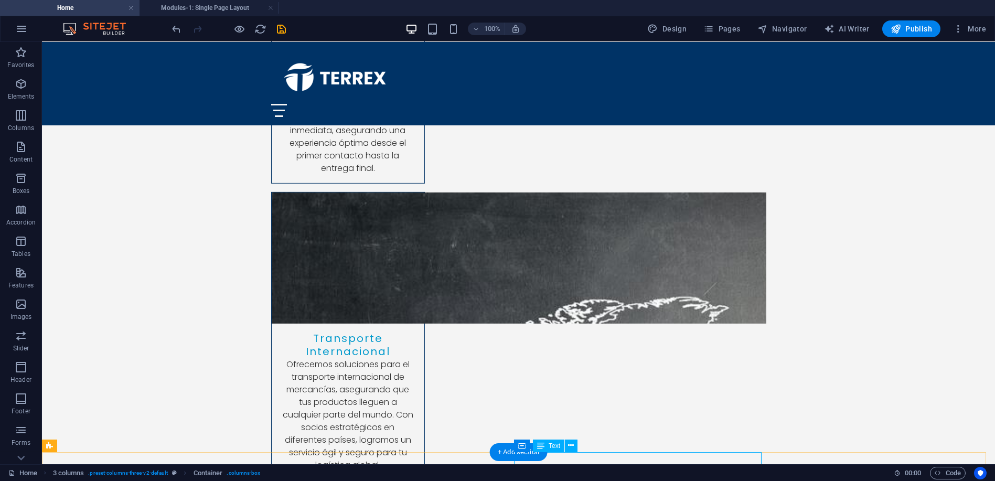
click at [541, 445] on icon at bounding box center [540, 446] width 7 height 13
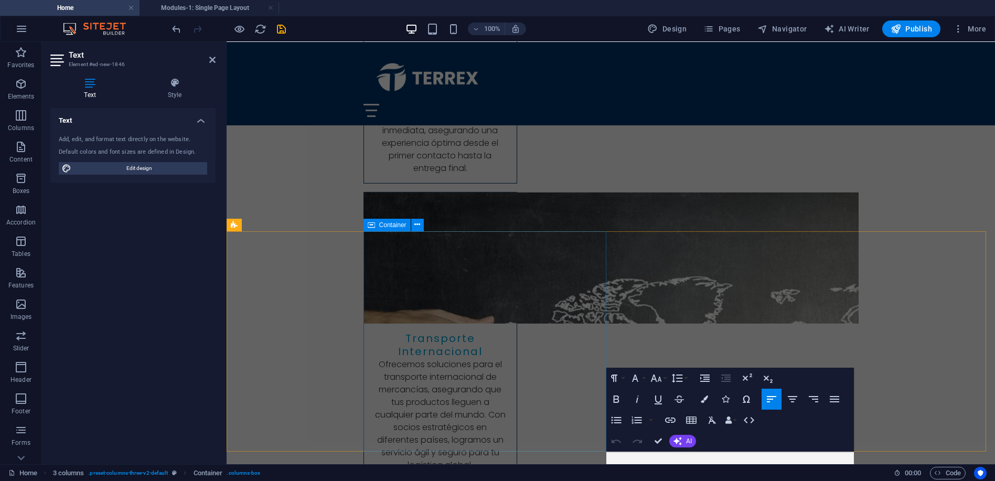
scroll to position [3381, 0]
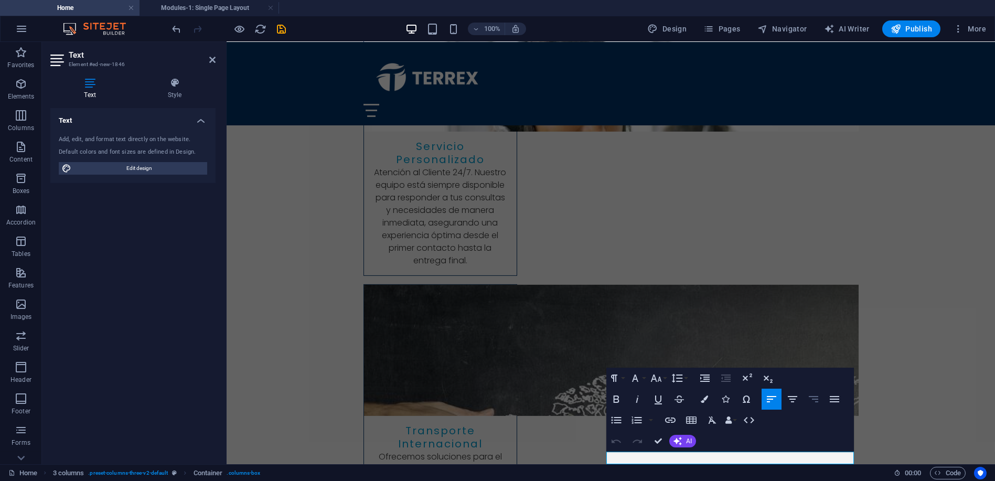
click at [818, 399] on icon "button" at bounding box center [813, 399] width 13 height 13
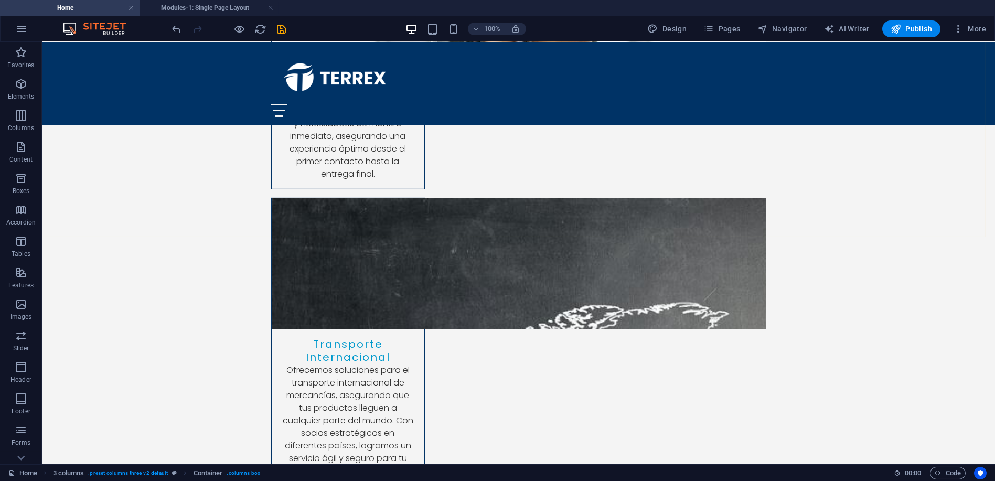
scroll to position [3473, 0]
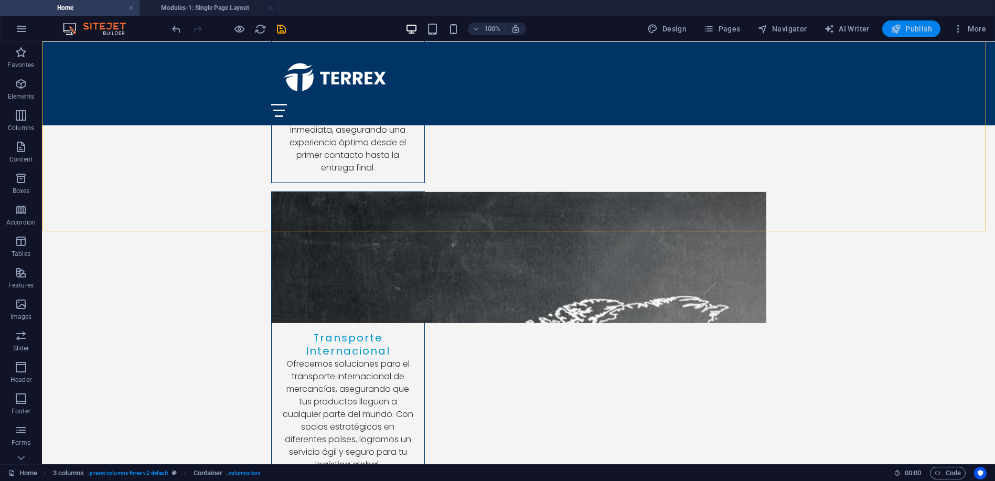
click at [906, 26] on span "Publish" at bounding box center [911, 29] width 41 height 10
click at [273, 8] on link at bounding box center [271, 8] width 6 height 10
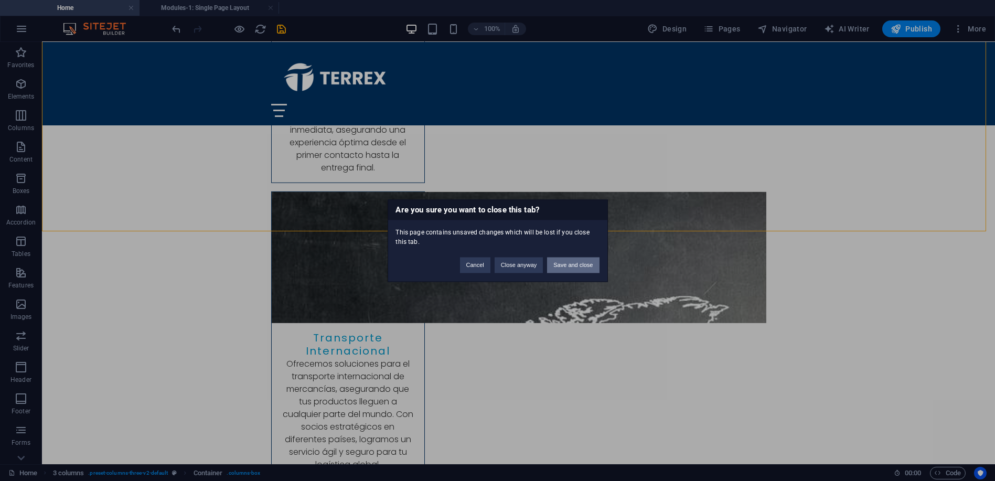
click at [582, 268] on button "Save and close" at bounding box center [573, 265] width 52 height 16
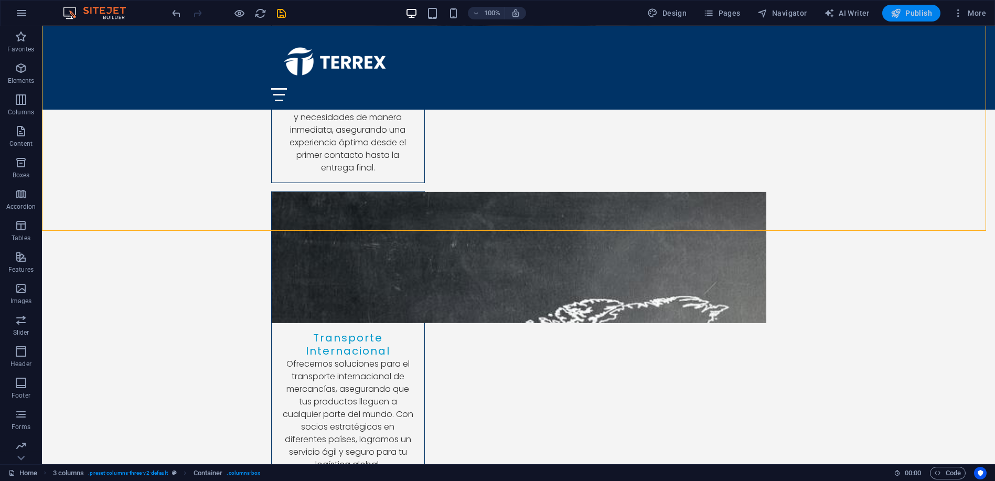
click at [918, 8] on span "Publish" at bounding box center [911, 13] width 41 height 10
click at [911, 8] on span "Publish" at bounding box center [911, 13] width 41 height 10
click at [281, 11] on icon "save" at bounding box center [282, 13] width 12 height 12
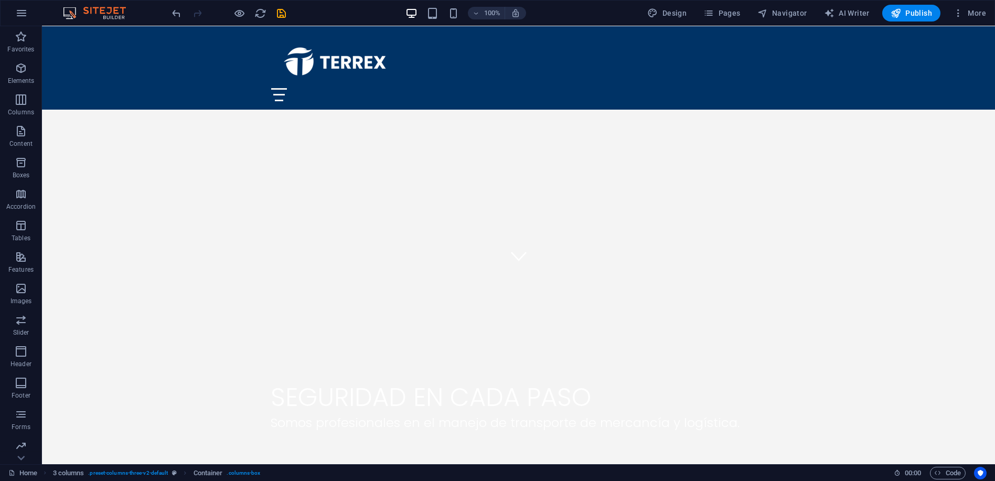
scroll to position [0, 0]
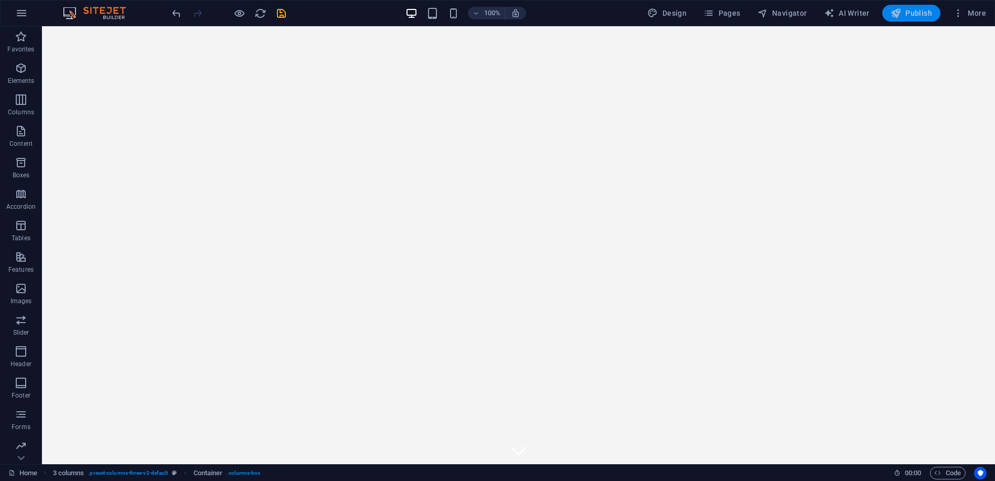
click at [916, 13] on span "Publish" at bounding box center [911, 13] width 41 height 10
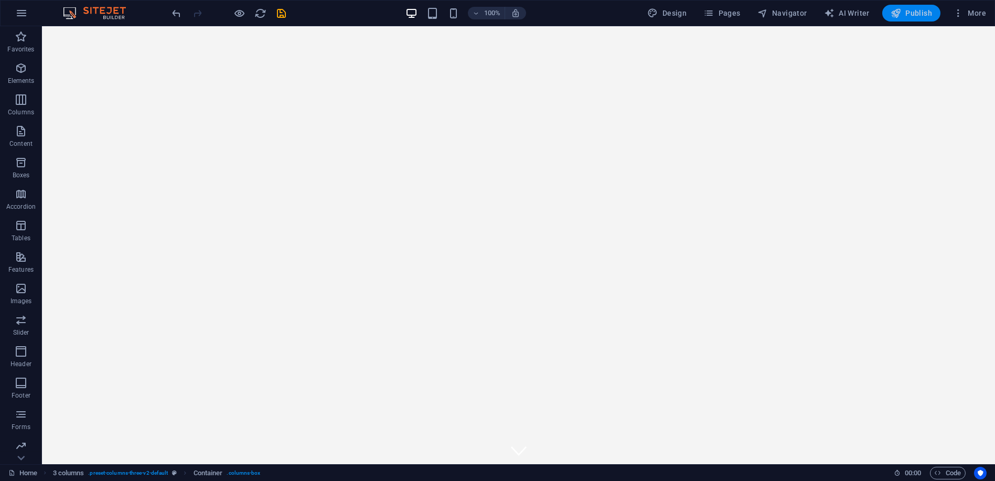
click at [910, 13] on span "Publish" at bounding box center [911, 13] width 41 height 10
click at [922, 8] on span "Publish" at bounding box center [911, 13] width 41 height 10
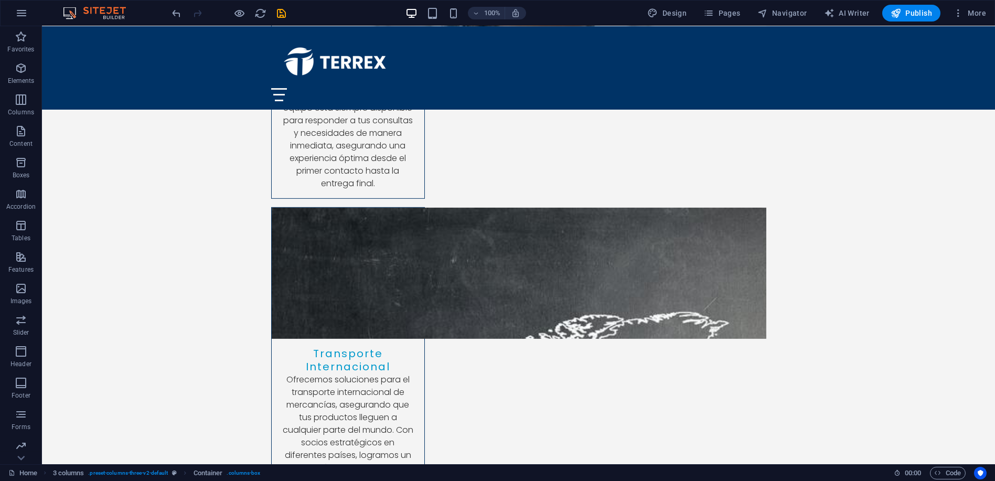
scroll to position [3473, 0]
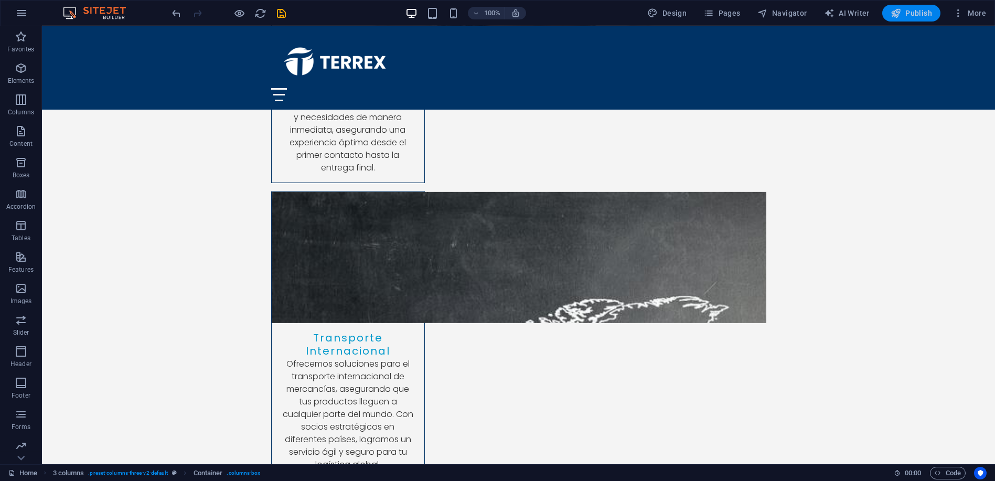
click at [914, 11] on span "Publish" at bounding box center [911, 13] width 41 height 10
click at [931, 9] on span "Publish" at bounding box center [911, 13] width 41 height 10
click at [964, 13] on icon "button" at bounding box center [958, 13] width 10 height 10
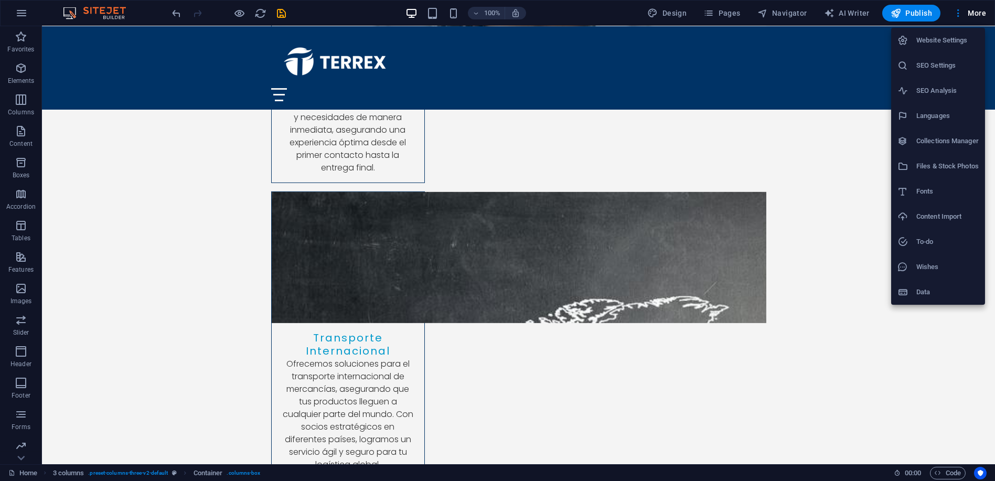
click at [931, 39] on h6 "Website Settings" at bounding box center [947, 40] width 62 height 13
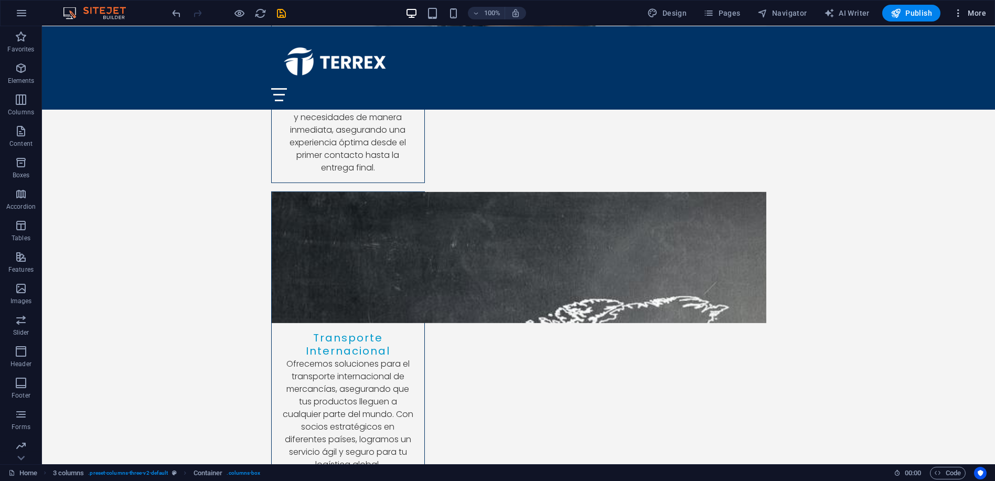
click at [959, 13] on icon "button" at bounding box center [958, 13] width 10 height 10
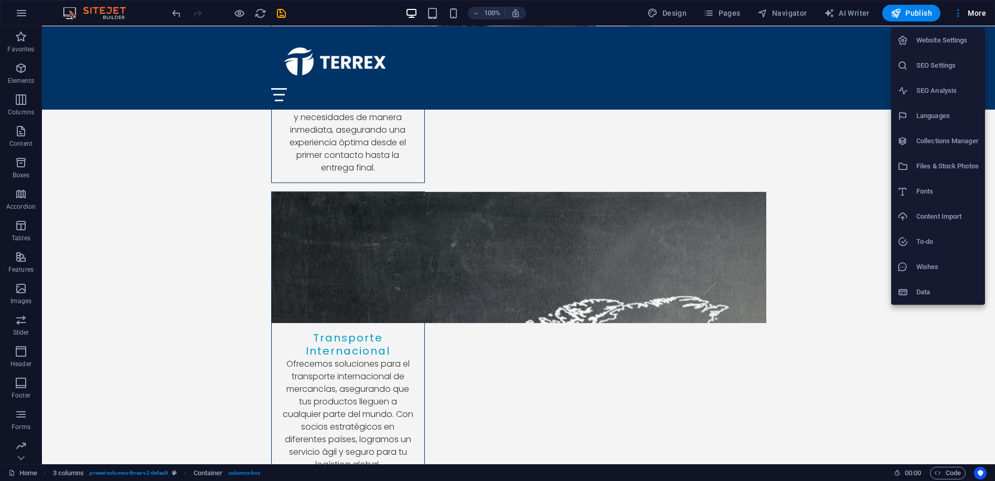
click at [931, 58] on li "SEO Settings" at bounding box center [938, 65] width 94 height 25
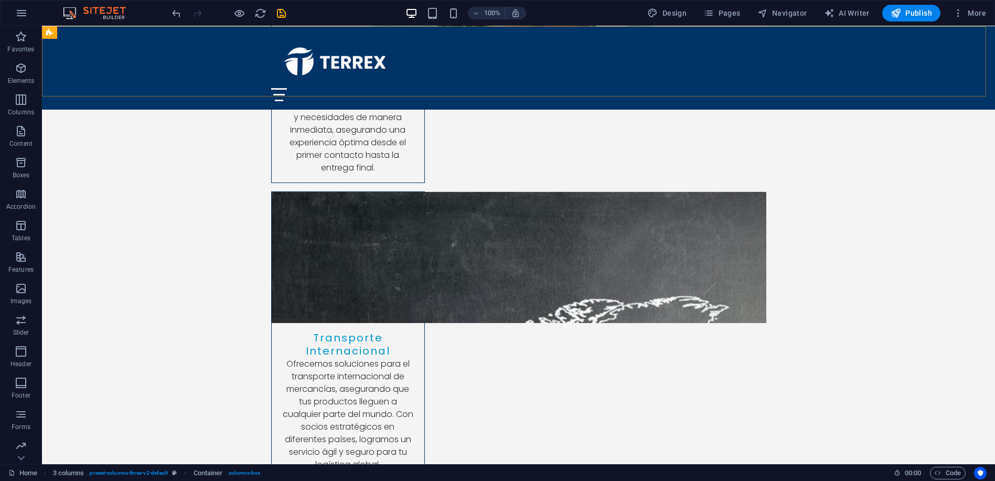
scroll to position [3318, 0]
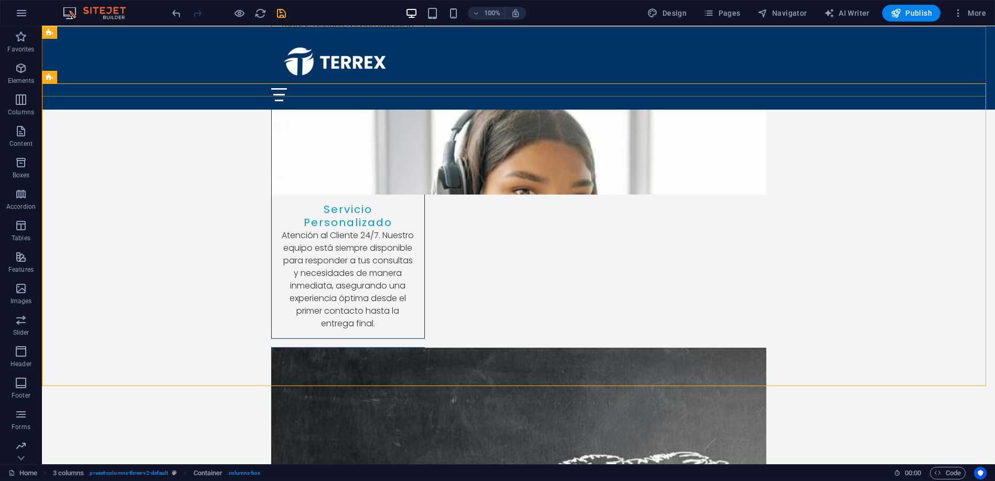
click at [154, 54] on div "Inicio Sobre nosotros Servicios Preguntas Frecuentes Contacto" at bounding box center [518, 67] width 953 height 83
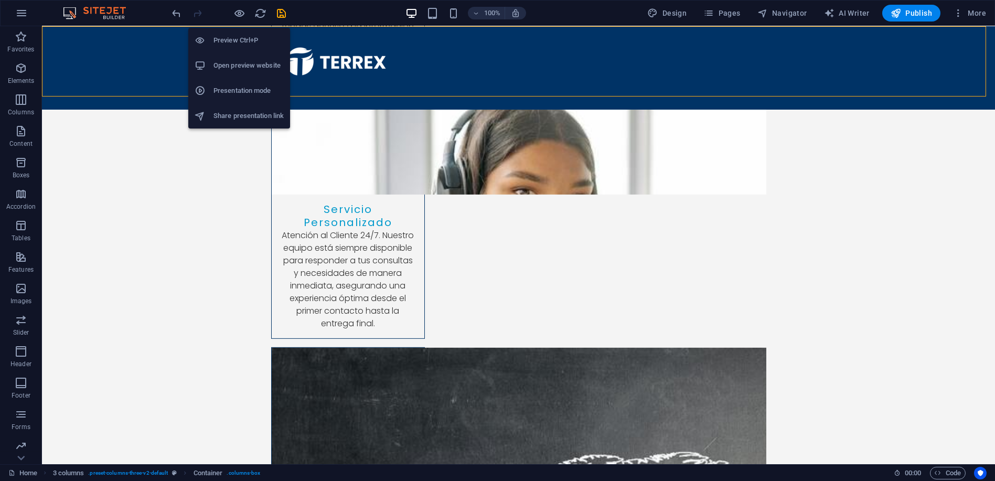
click at [229, 40] on h6 "Preview Ctrl+P" at bounding box center [248, 40] width 70 height 13
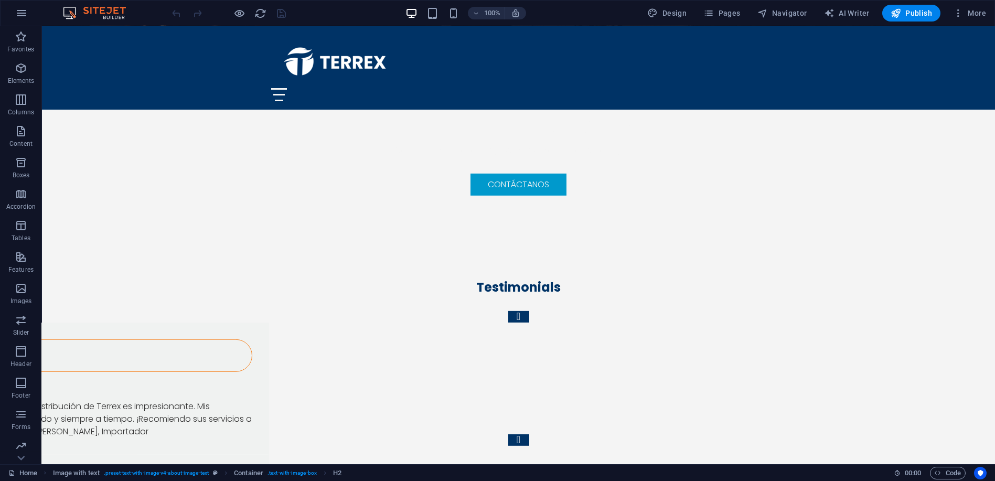
scroll to position [4135, 0]
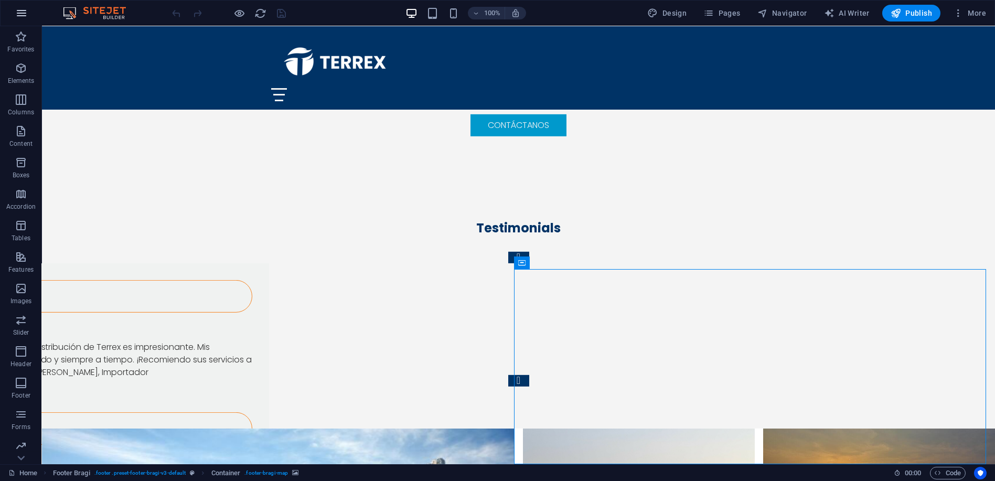
click at [23, 12] on icon "button" at bounding box center [21, 13] width 13 height 13
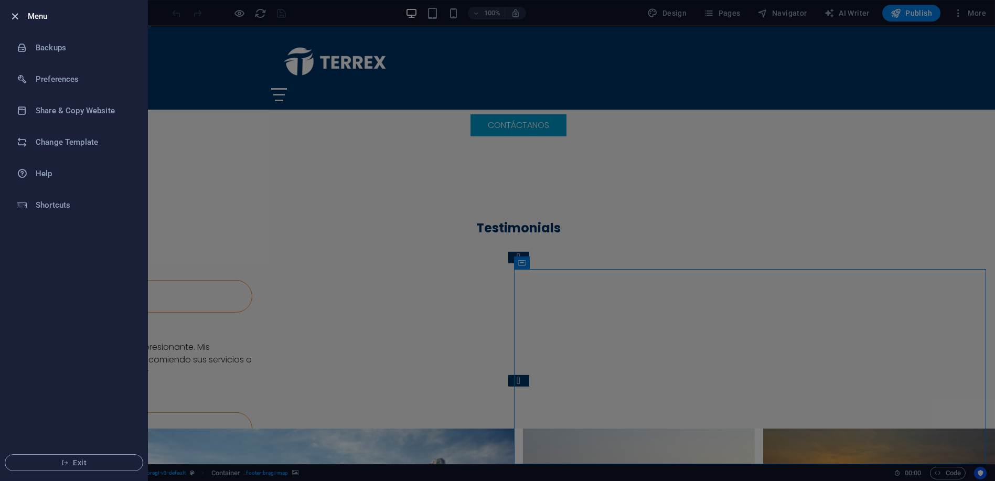
click at [17, 15] on icon "button" at bounding box center [15, 16] width 12 height 12
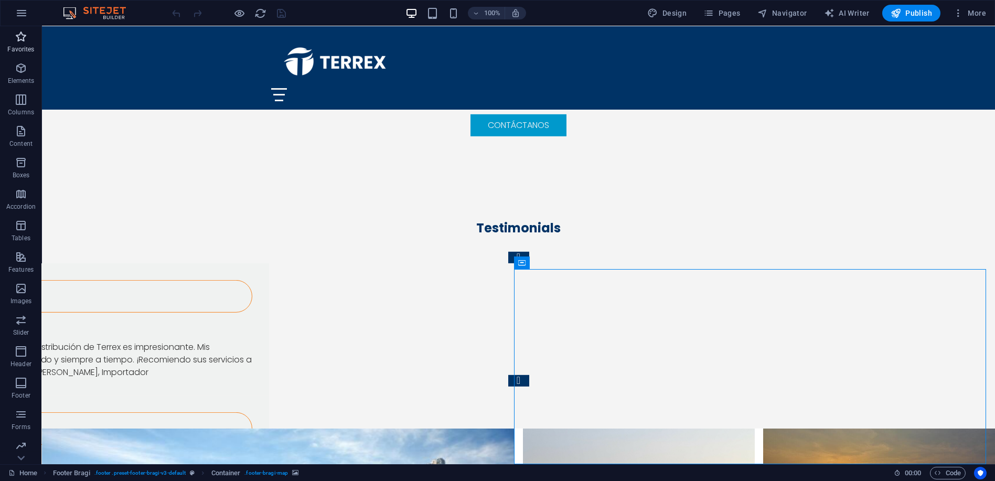
click at [20, 42] on icon "button" at bounding box center [21, 36] width 13 height 13
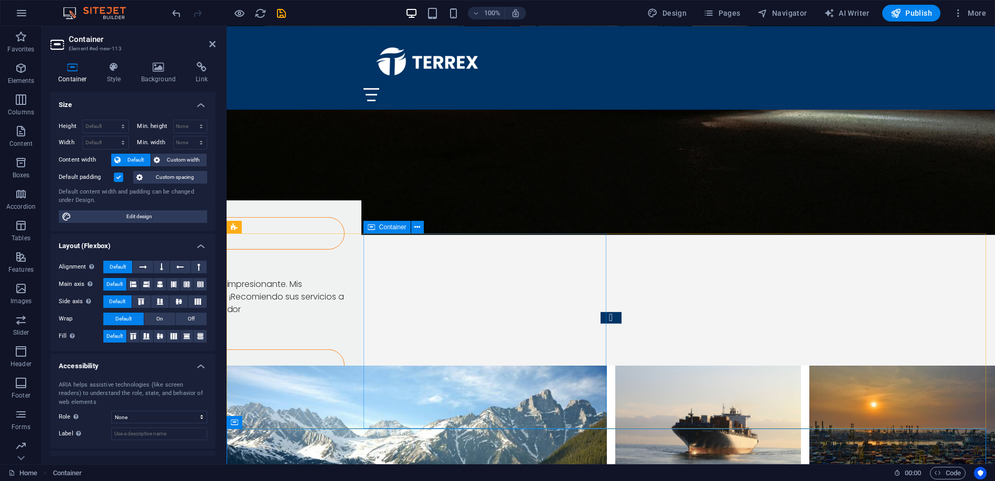
scroll to position [4199, 0]
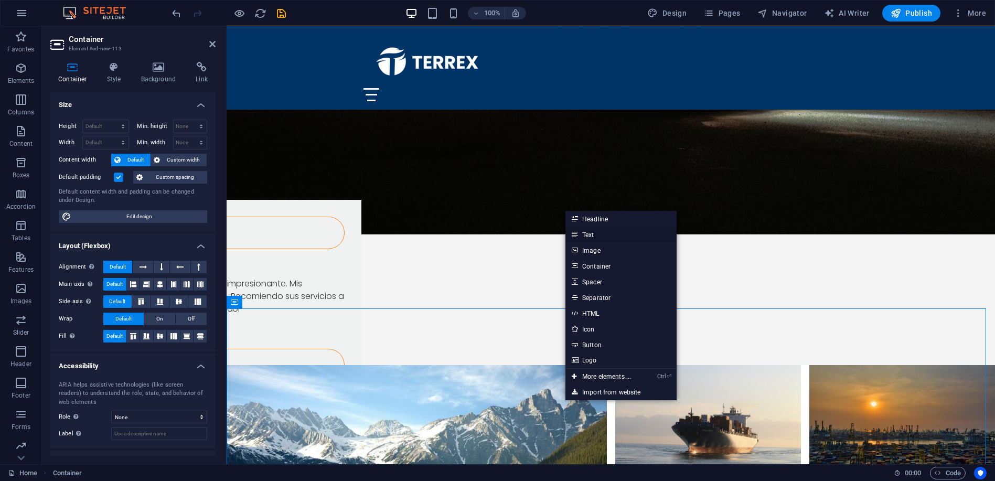
click at [598, 237] on link "Text" at bounding box center [620, 235] width 111 height 16
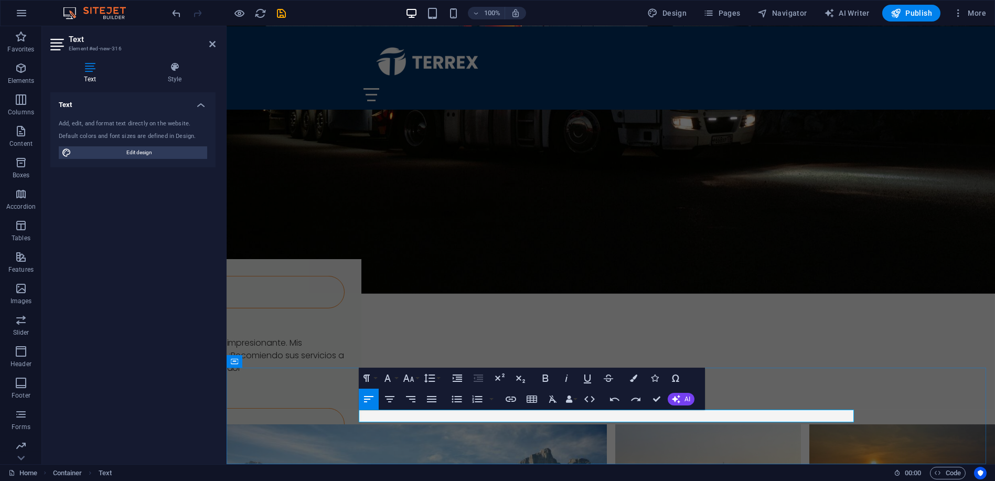
scroll to position [0, 6]
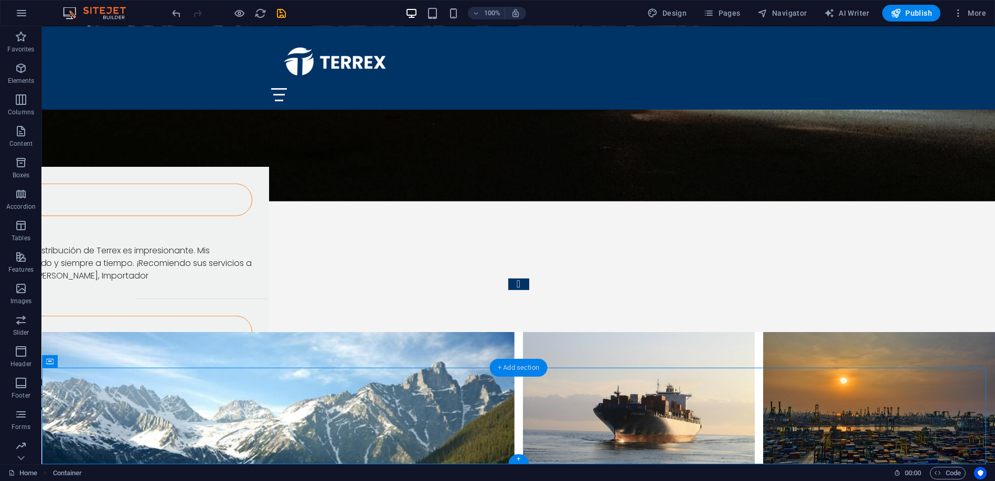
click at [511, 369] on div "+ Add section" at bounding box center [518, 368] width 58 height 18
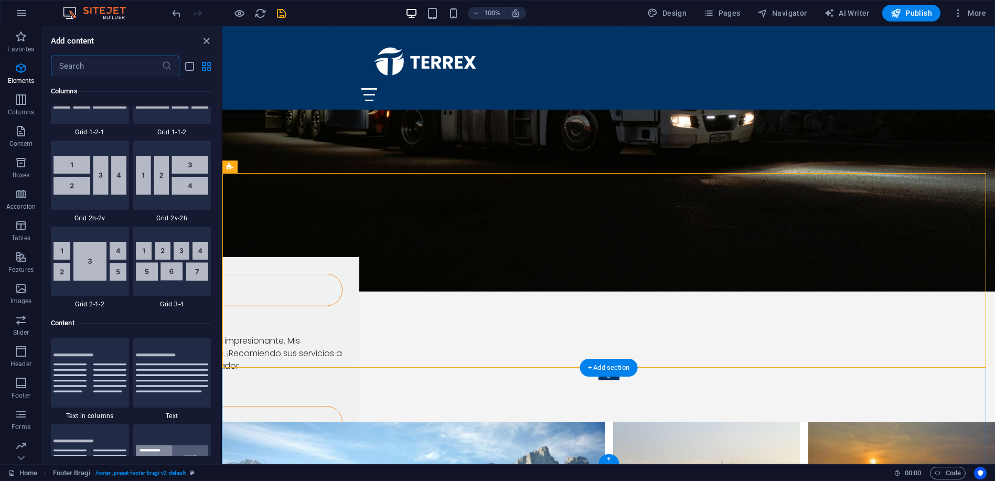
scroll to position [1835, 0]
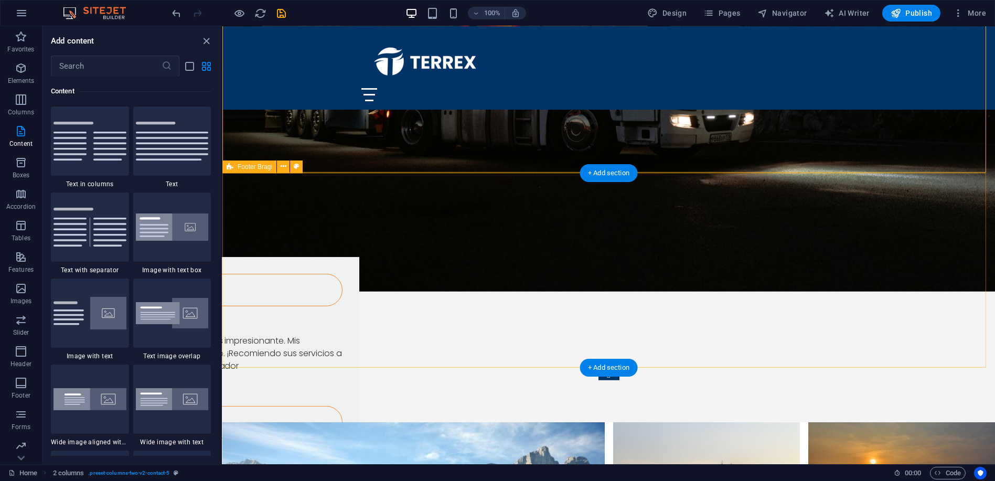
click at [256, 165] on span "Footer Bragi" at bounding box center [255, 167] width 35 height 6
select select "footer"
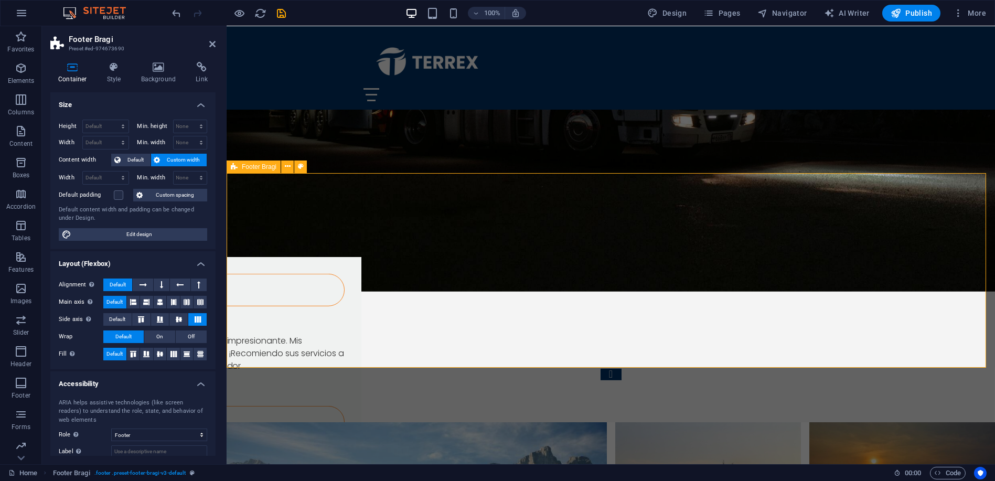
scroll to position [4139, 0]
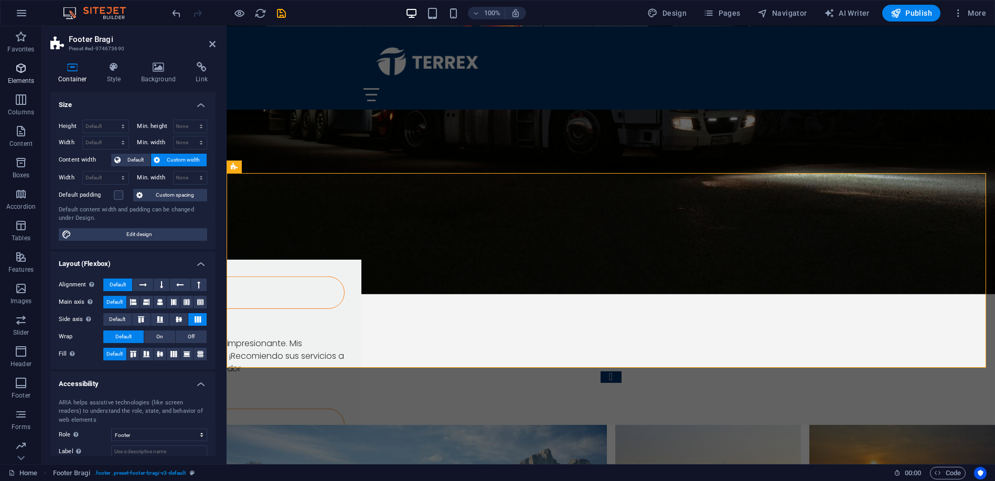
click at [25, 71] on icon "button" at bounding box center [21, 68] width 13 height 13
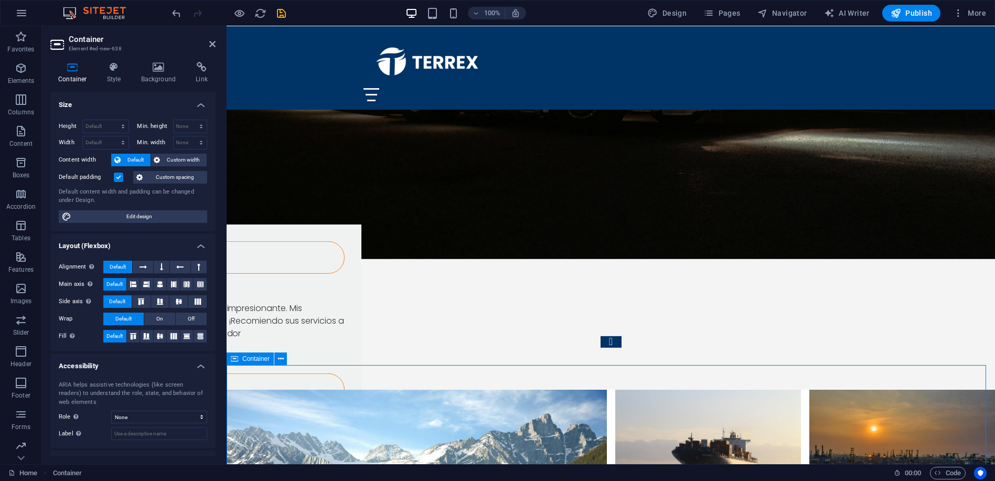
scroll to position [4178, 0]
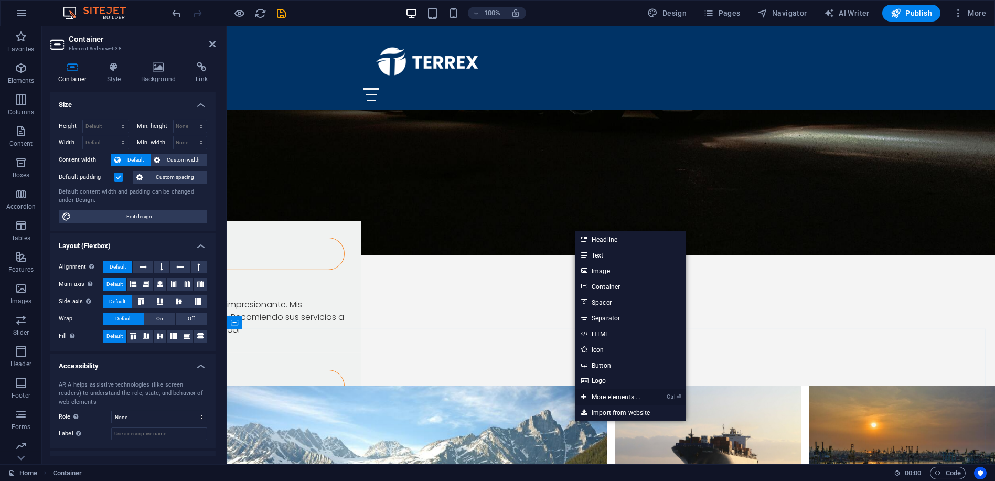
drag, startPoint x: 399, startPoint y: 371, endPoint x: 623, endPoint y: 398, distance: 225.0
click at [623, 398] on link "Ctrl ⏎ More elements ..." at bounding box center [611, 397] width 72 height 16
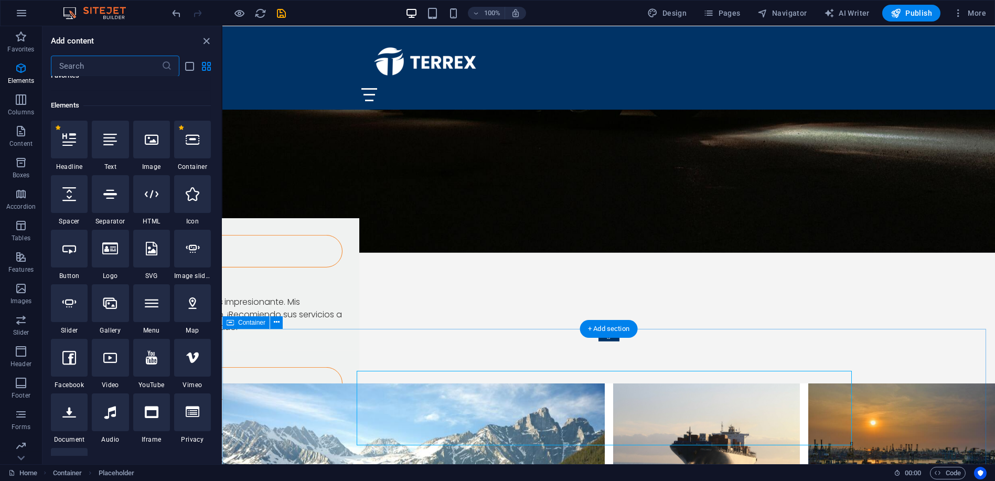
scroll to position [112, 0]
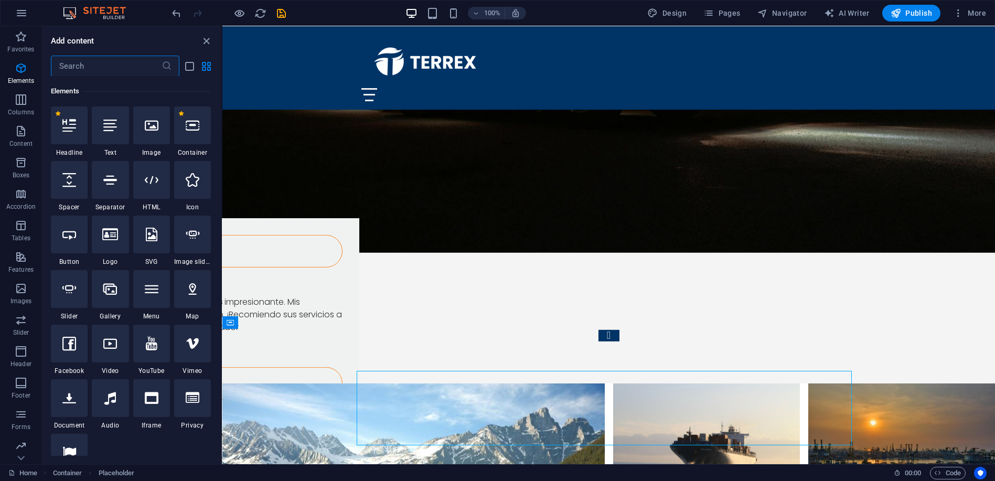
click at [95, 70] on input "text" at bounding box center [106, 66] width 111 height 21
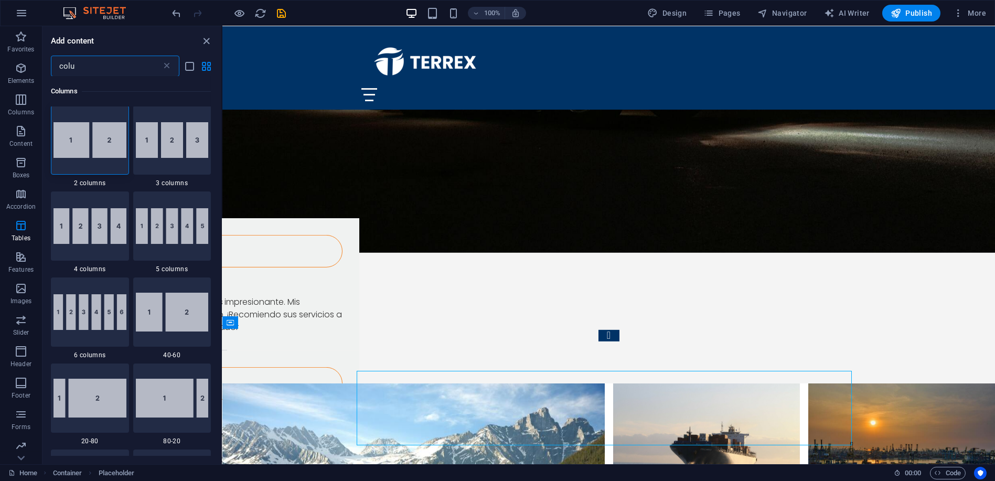
scroll to position [0, 0]
type input "colu"
click at [91, 153] on img at bounding box center [90, 141] width 73 height 36
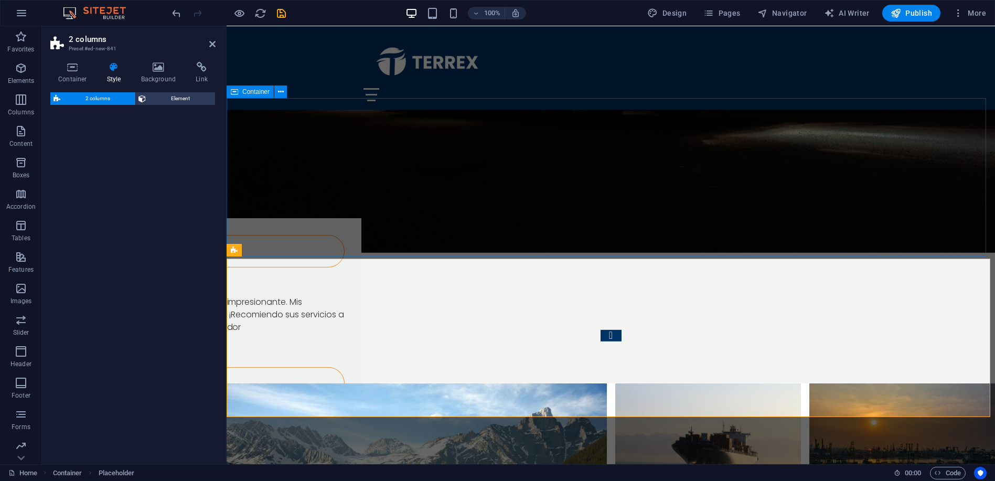
select select "rem"
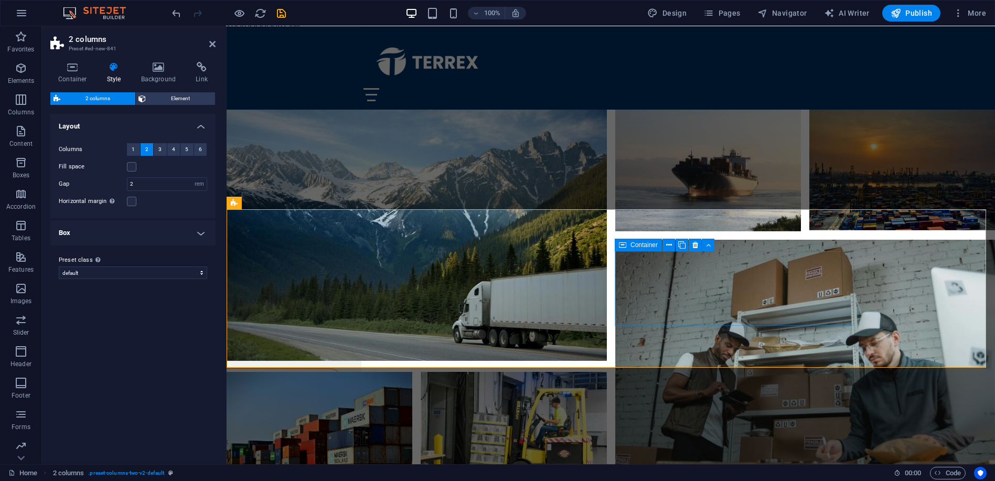
scroll to position [4418, 0]
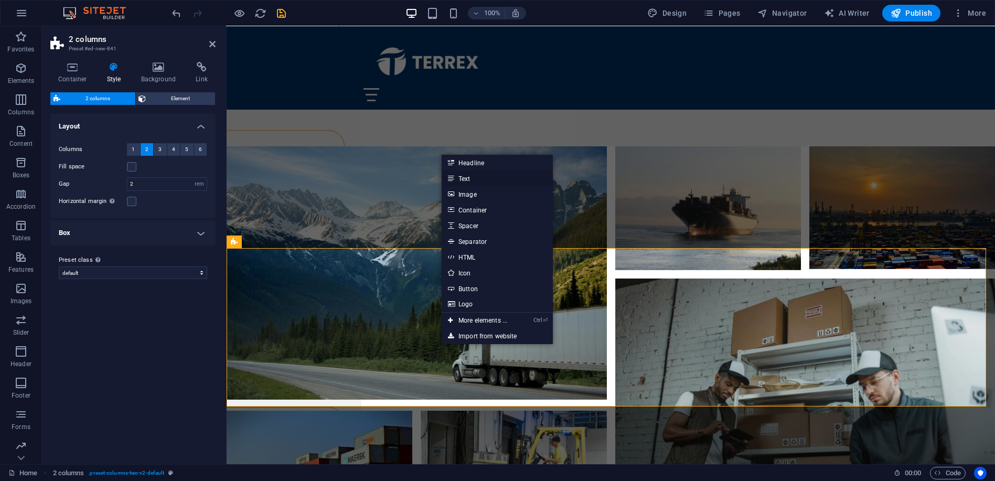
click at [467, 178] on link "Text" at bounding box center [497, 178] width 111 height 16
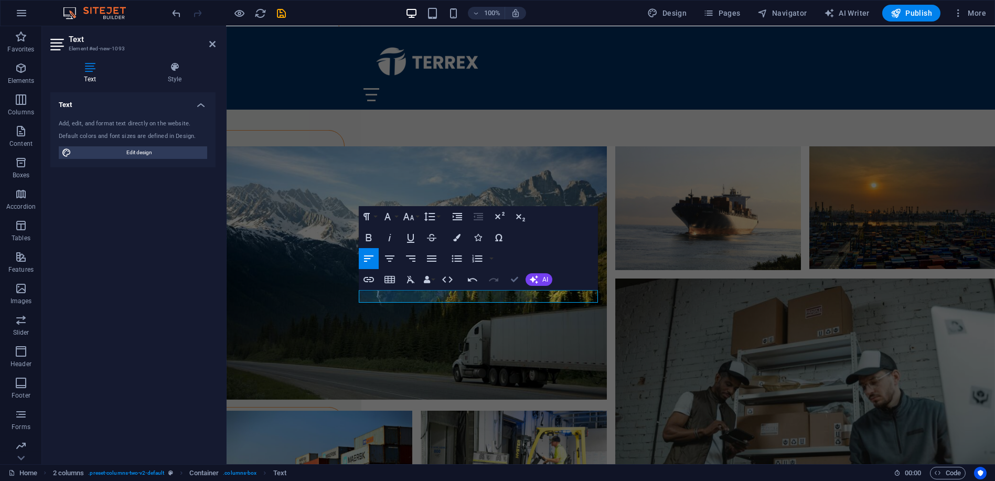
scroll to position [4509, 0]
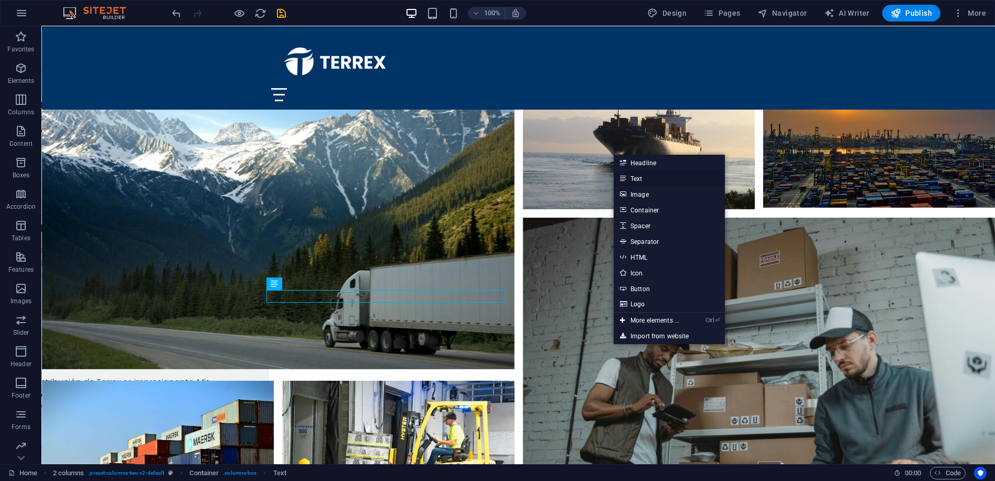
click at [646, 180] on link "Text" at bounding box center [669, 178] width 111 height 16
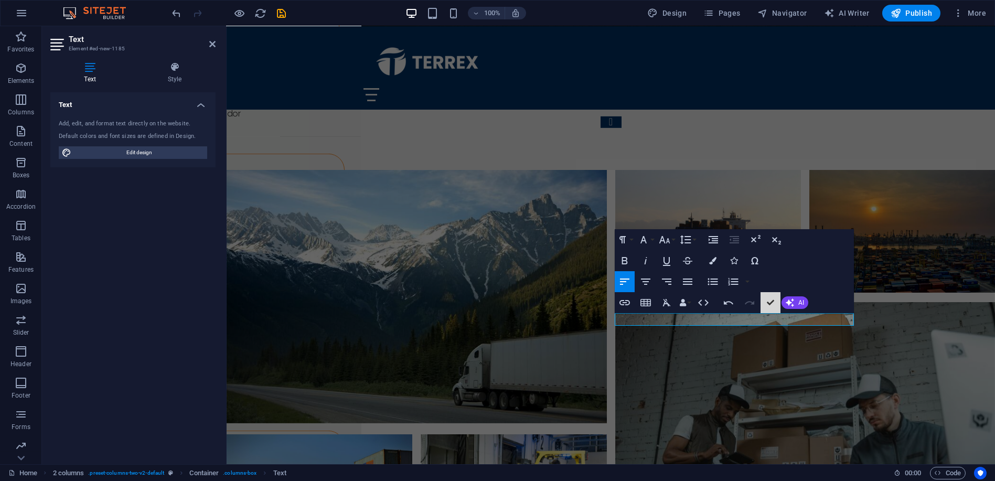
scroll to position [4486, 0]
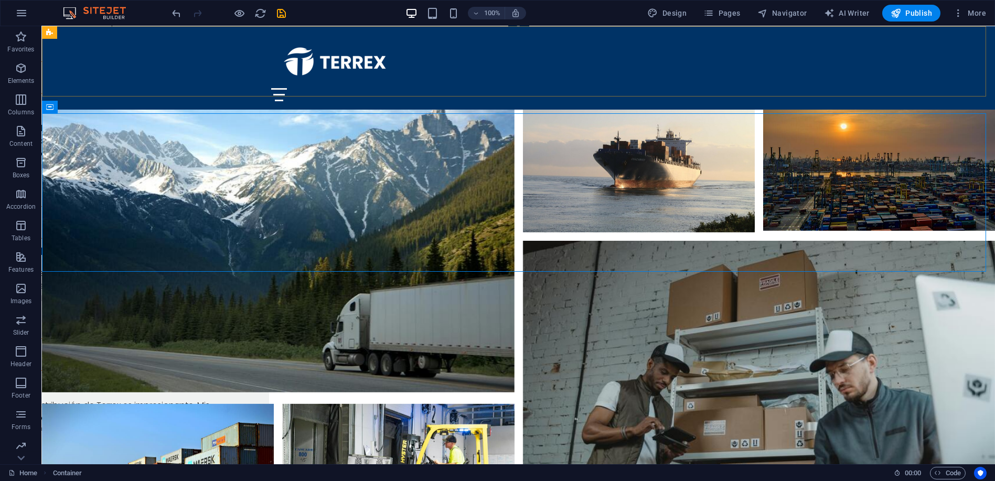
click at [432, 83] on div "Inicio Sobre nosotros Servicios Preguntas Frecuentes Contacto" at bounding box center [518, 67] width 953 height 83
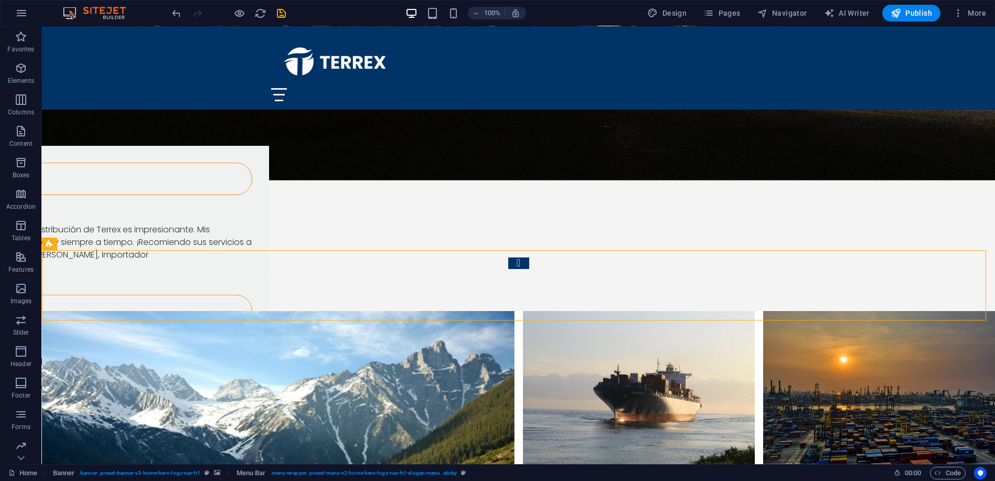
scroll to position [4243, 0]
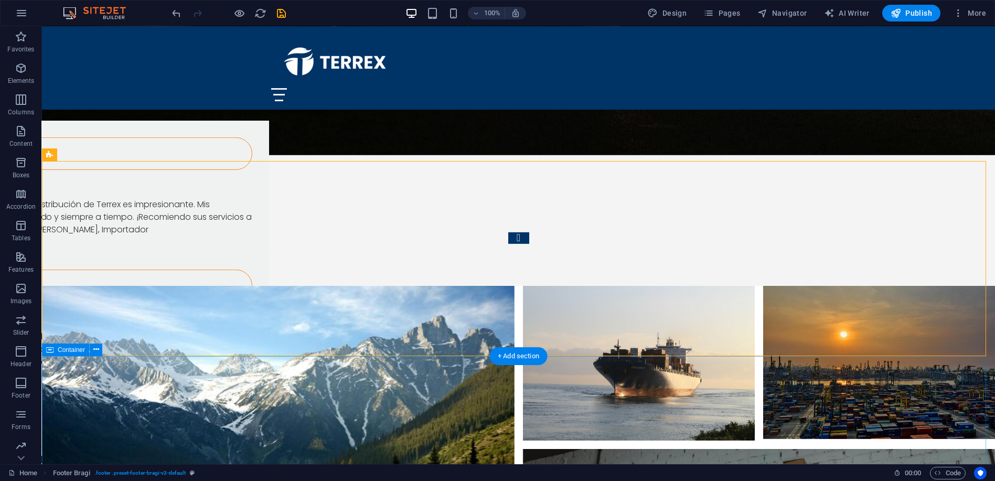
scroll to position [4282, 0]
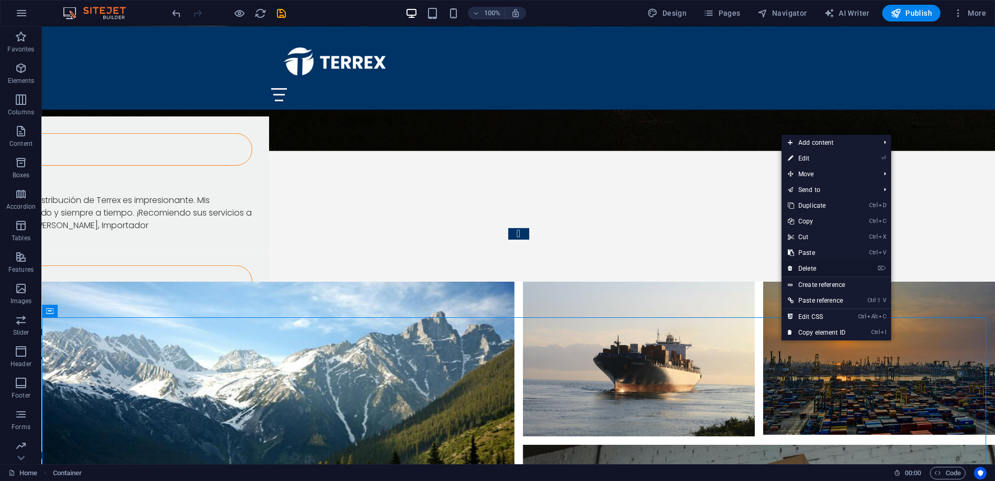
click at [821, 270] on link "⌦ Delete" at bounding box center [817, 269] width 70 height 16
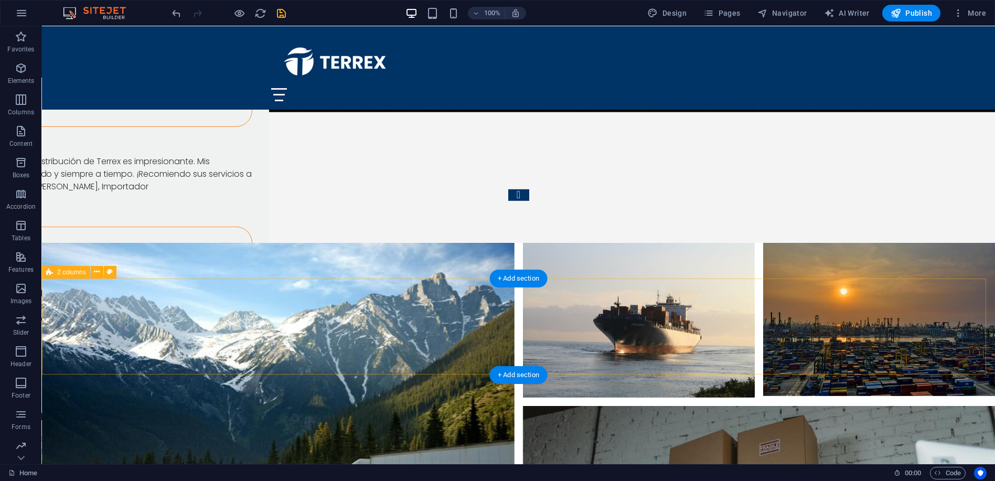
scroll to position [4328, 0]
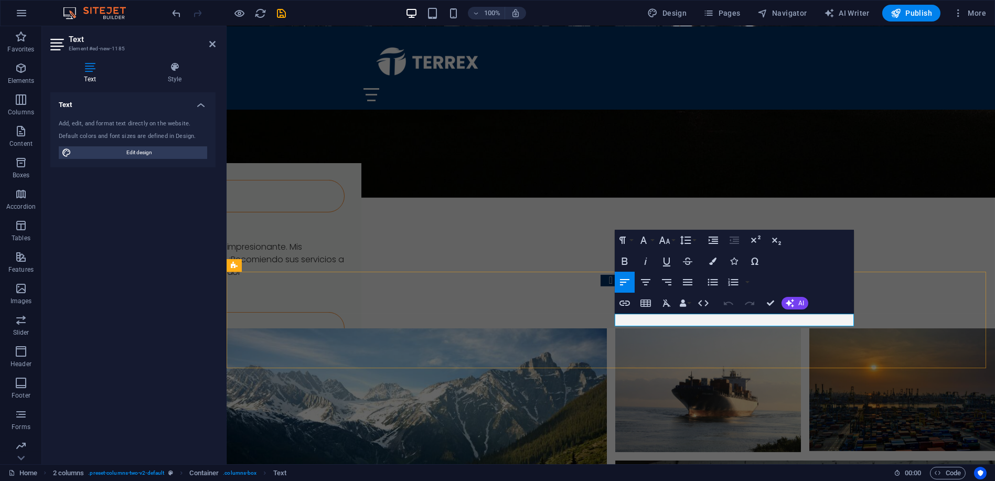
click at [629, 305] on icon "button" at bounding box center [624, 303] width 13 height 13
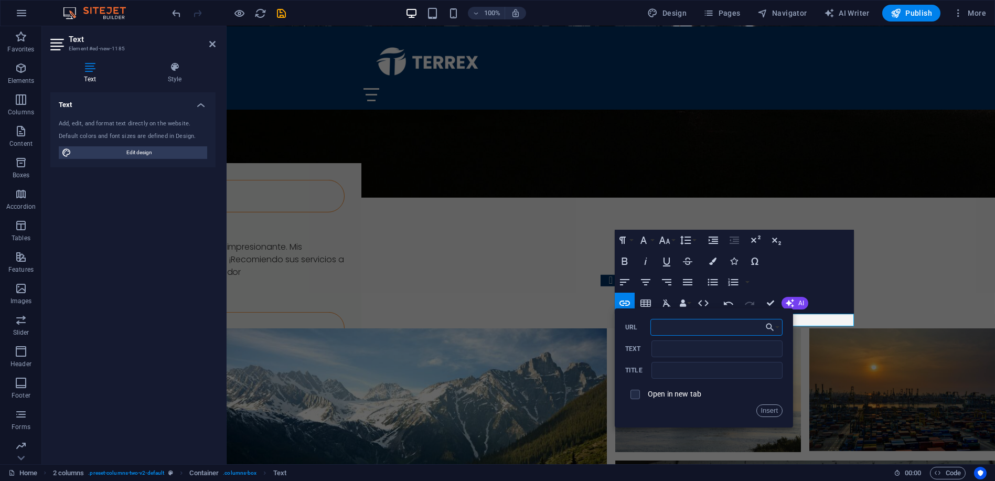
paste input "[URL][DOMAIN_NAME]"
type input "[URL][DOMAIN_NAME]"
type input "Neuronas Creativas"
click at [683, 366] on input "text" at bounding box center [716, 370] width 131 height 17
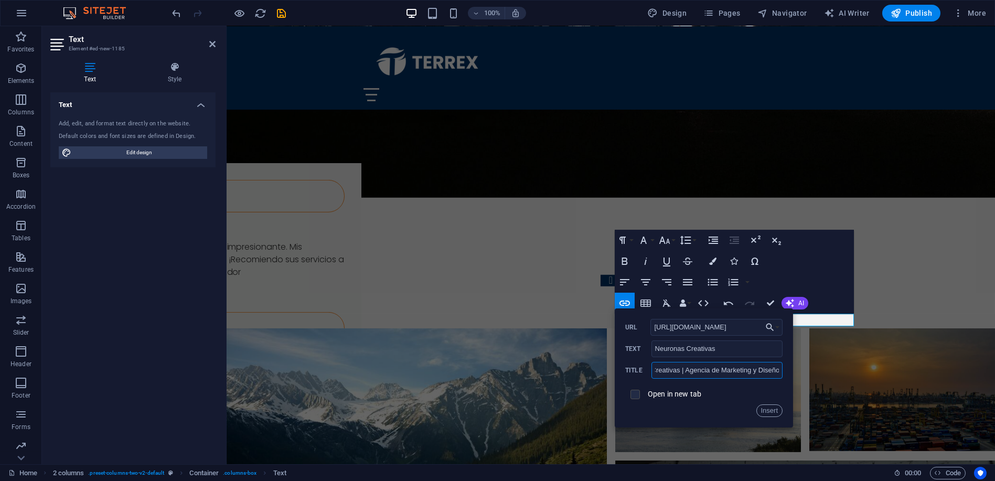
type input "Neuronas Creativas | Agencia de Marketing y Diseño"
click at [629, 394] on input "checkbox" at bounding box center [633, 392] width 9 height 9
checkbox input "true"
click at [765, 407] on button "Insert" at bounding box center [769, 410] width 27 height 13
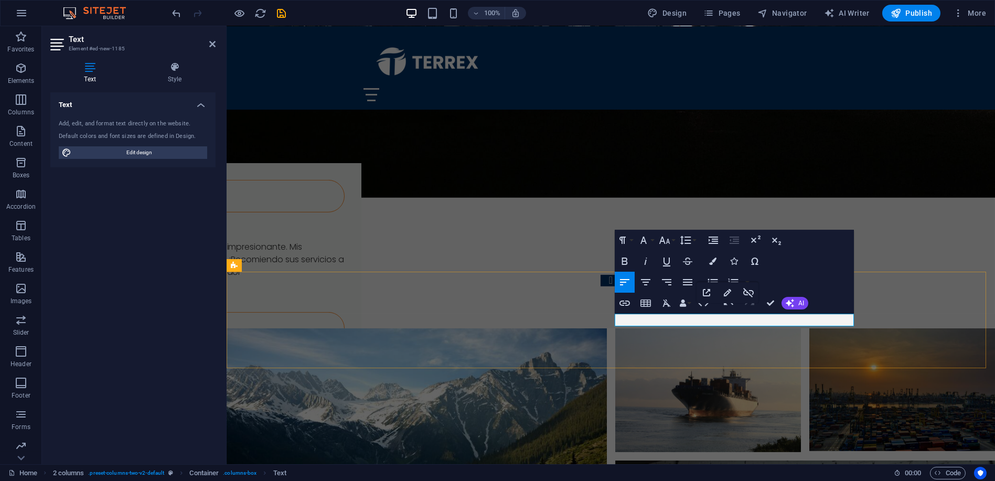
drag, startPoint x: 768, startPoint y: 318, endPoint x: 687, endPoint y: 317, distance: 81.3
click at [625, 262] on icon "button" at bounding box center [624, 261] width 13 height 13
click at [710, 263] on icon "button" at bounding box center [712, 261] width 7 height 7
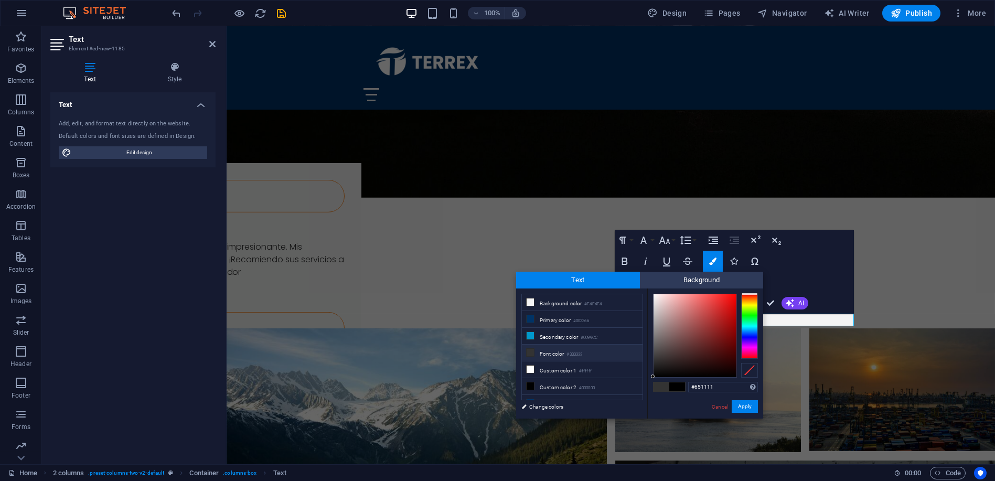
click at [722, 344] on div at bounding box center [695, 335] width 83 height 83
drag, startPoint x: 745, startPoint y: 339, endPoint x: 755, endPoint y: 298, distance: 42.0
click at [755, 298] on div at bounding box center [749, 326] width 17 height 65
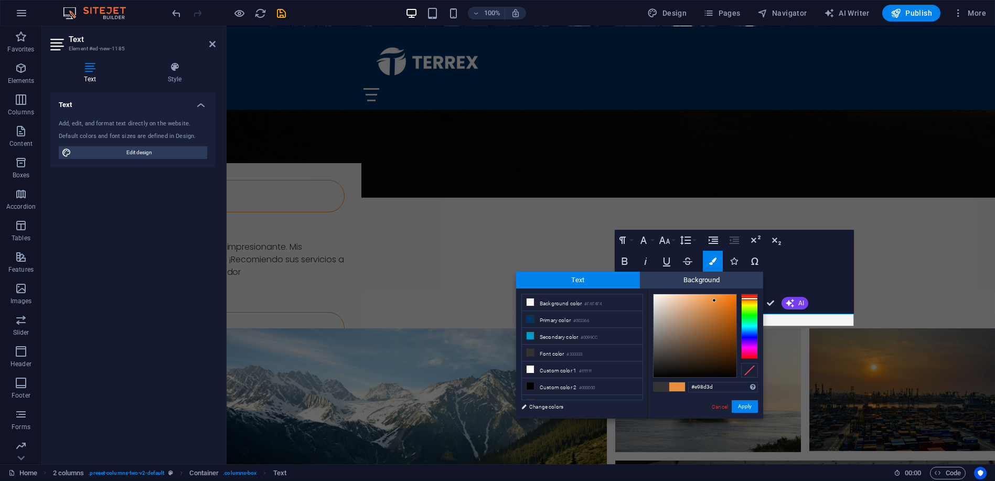
drag, startPoint x: 724, startPoint y: 309, endPoint x: 714, endPoint y: 301, distance: 13.0
click at [714, 301] on div at bounding box center [695, 335] width 83 height 83
drag, startPoint x: 709, startPoint y: 300, endPoint x: 711, endPoint y: 308, distance: 8.3
click at [711, 308] on div at bounding box center [695, 335] width 83 height 83
click at [749, 300] on div at bounding box center [749, 326] width 17 height 65
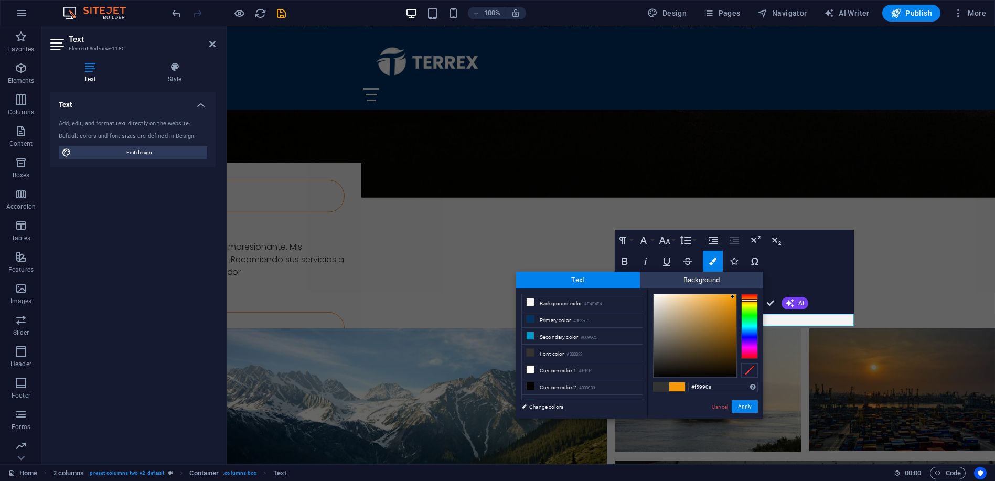
drag, startPoint x: 717, startPoint y: 303, endPoint x: 733, endPoint y: 297, distance: 17.4
click at [733, 297] on div at bounding box center [695, 335] width 83 height 83
click at [751, 297] on div at bounding box center [749, 297] width 17 height 3
drag, startPoint x: 744, startPoint y: 348, endPoint x: 765, endPoint y: 299, distance: 53.8
click at [765, 299] on body "TERREX LOGISTICA Home Favorites Elements Columns Content Boxes Accordion Tables…" at bounding box center [497, 240] width 995 height 481
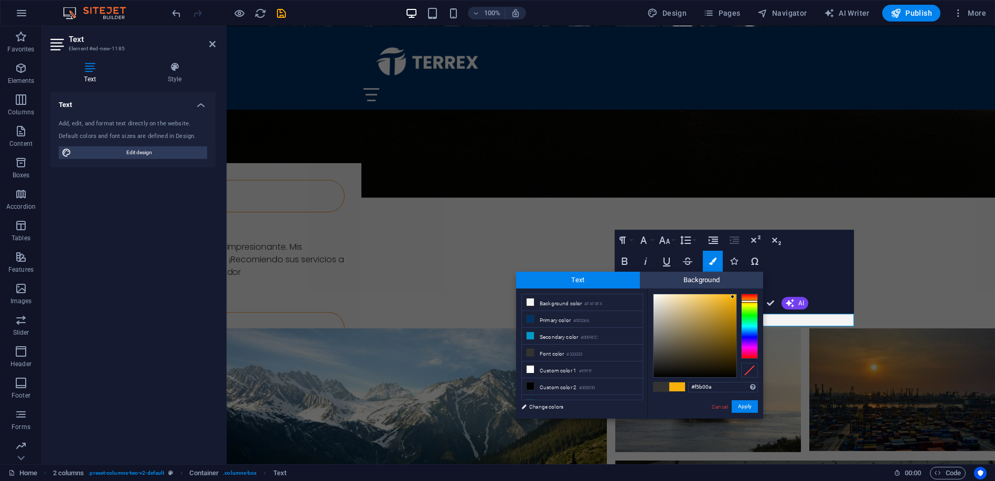
click at [753, 301] on div at bounding box center [749, 301] width 17 height 3
click at [752, 300] on div at bounding box center [749, 299] width 17 height 3
click at [727, 296] on div at bounding box center [695, 335] width 83 height 83
type input "#f38a03"
click at [735, 297] on div at bounding box center [695, 335] width 83 height 83
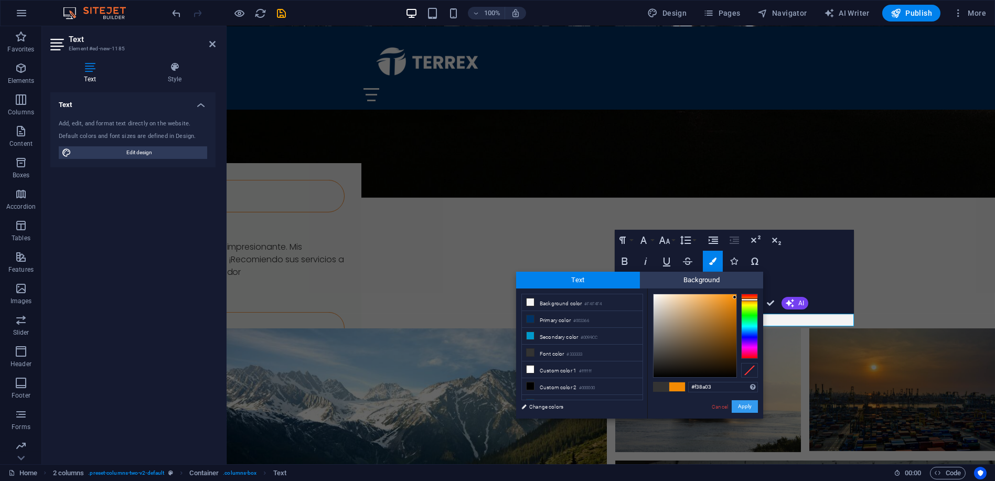
click at [747, 406] on button "Apply" at bounding box center [745, 406] width 26 height 13
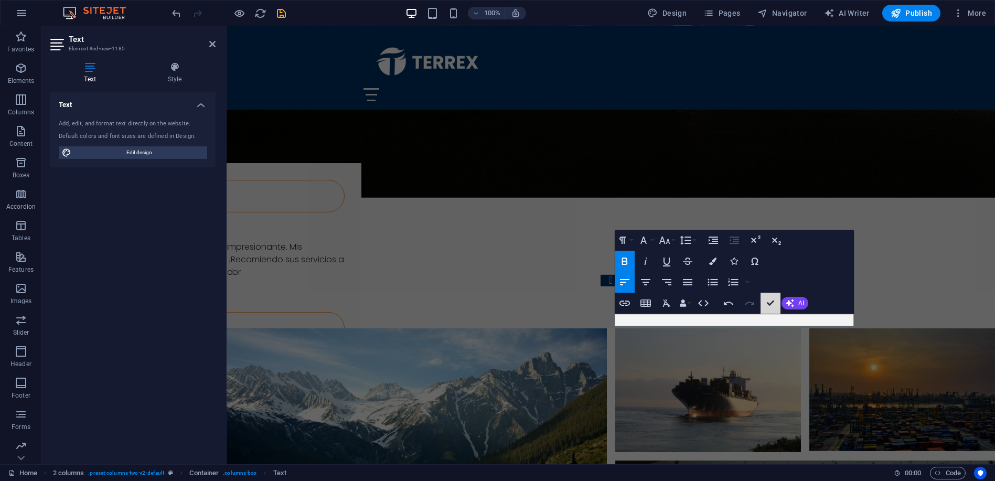
scroll to position [4328, 0]
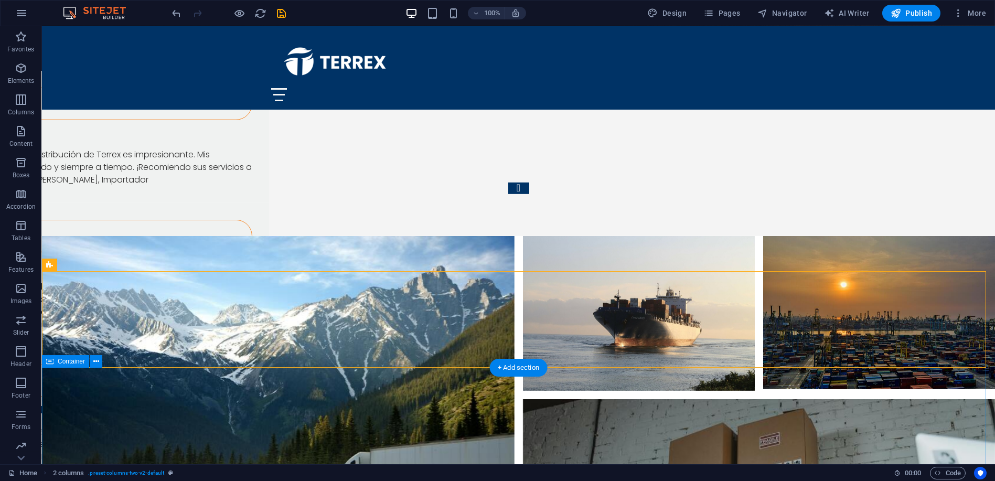
click at [94, 364] on icon at bounding box center [96, 361] width 6 height 11
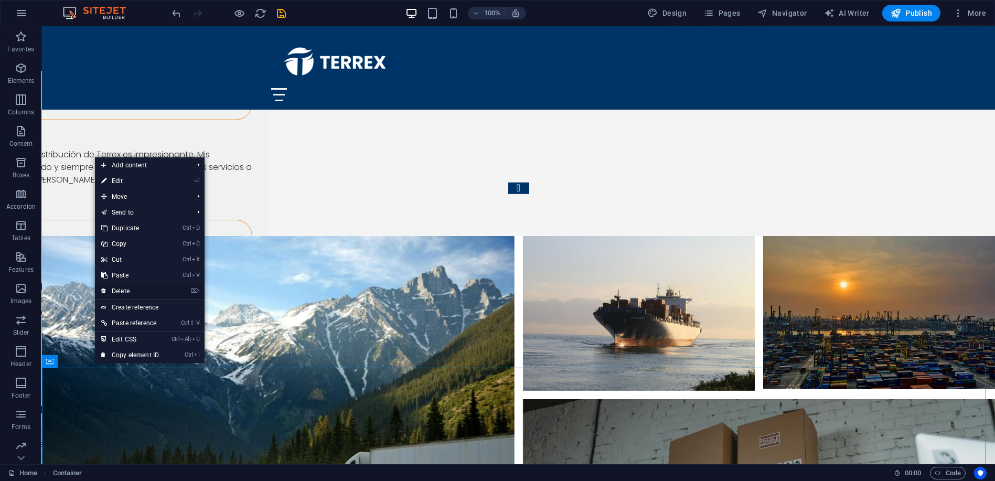
click at [120, 294] on link "⌦ Delete" at bounding box center [130, 291] width 70 height 16
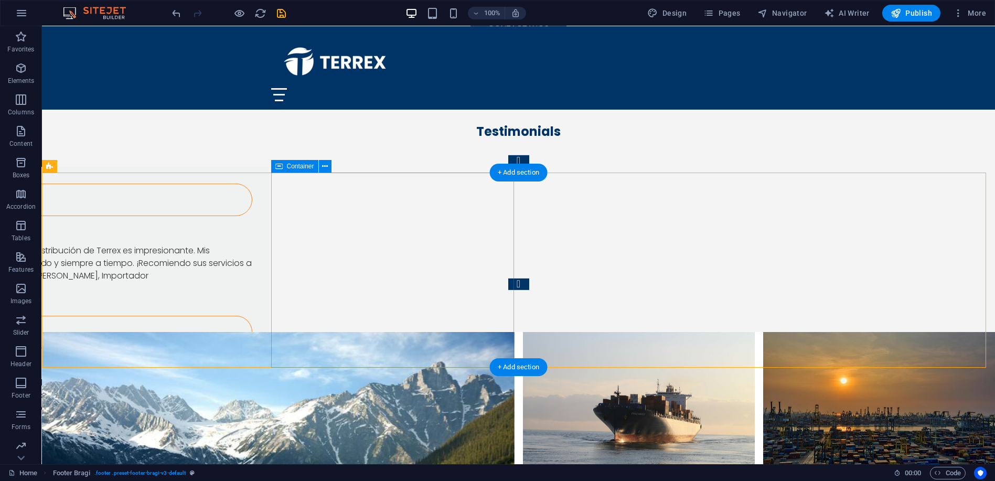
click at [66, 165] on span "Footer Bragi" at bounding box center [74, 166] width 35 height 6
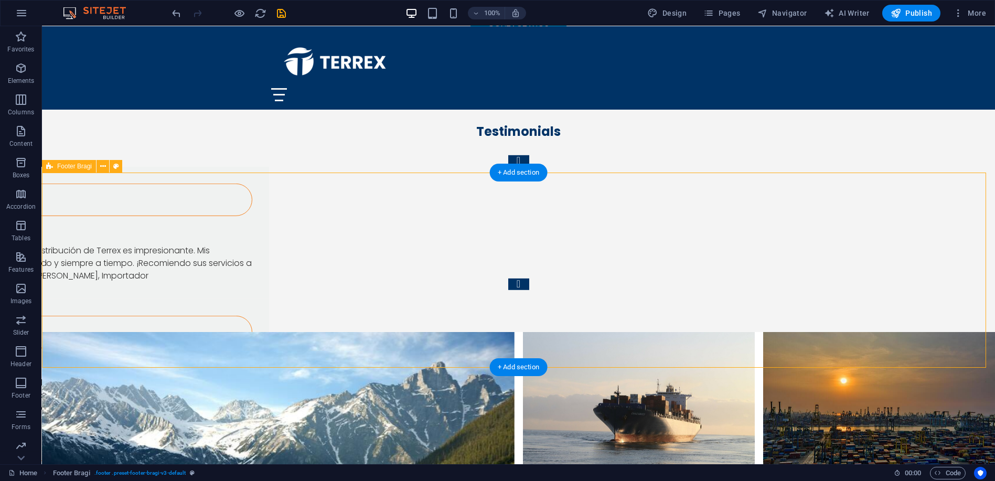
click at [16, 387] on icon "button" at bounding box center [21, 383] width 13 height 13
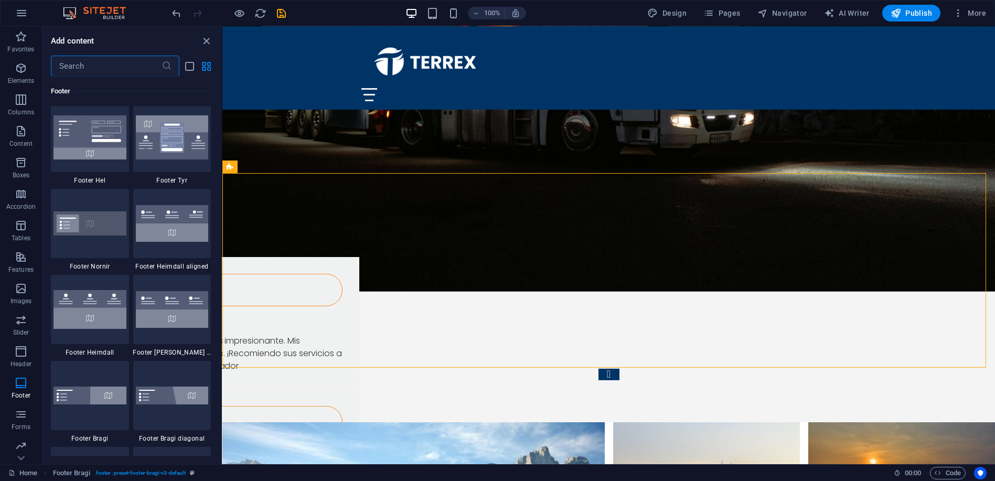
scroll to position [6943, 0]
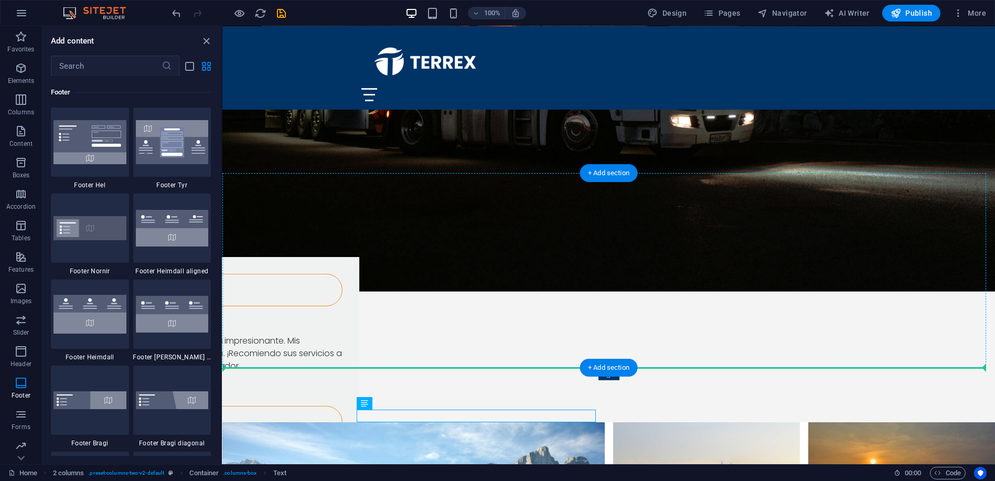
drag, startPoint x: 531, startPoint y: 417, endPoint x: 536, endPoint y: 350, distance: 67.3
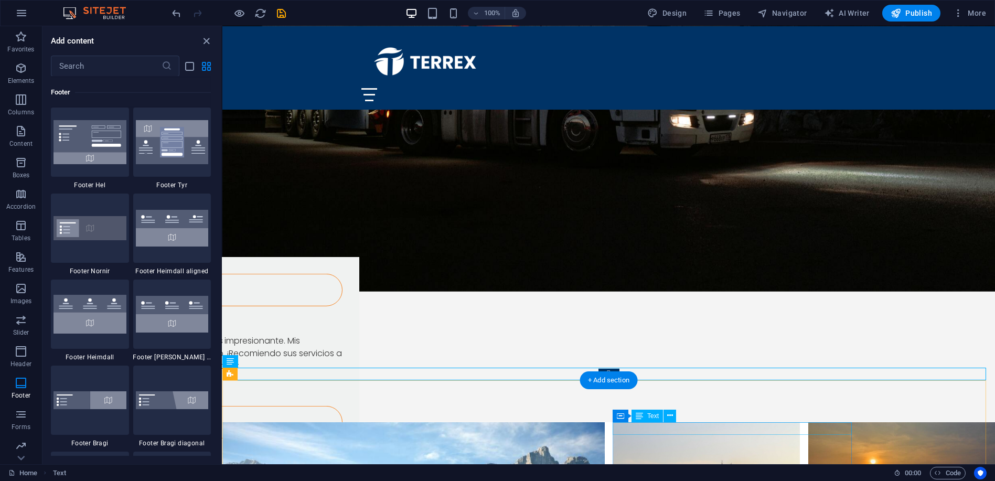
scroll to position [4144, 0]
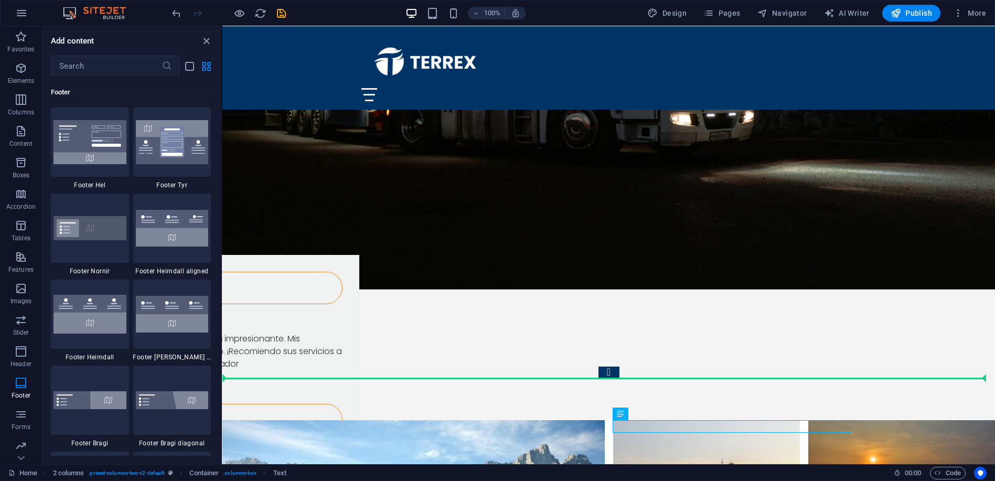
drag, startPoint x: 623, startPoint y: 430, endPoint x: 627, endPoint y: 372, distance: 57.9
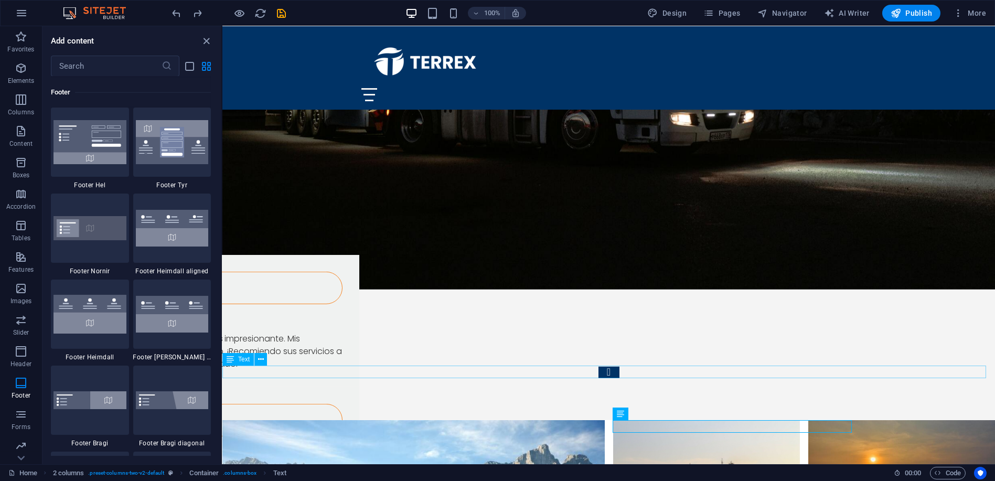
scroll to position [4142, 0]
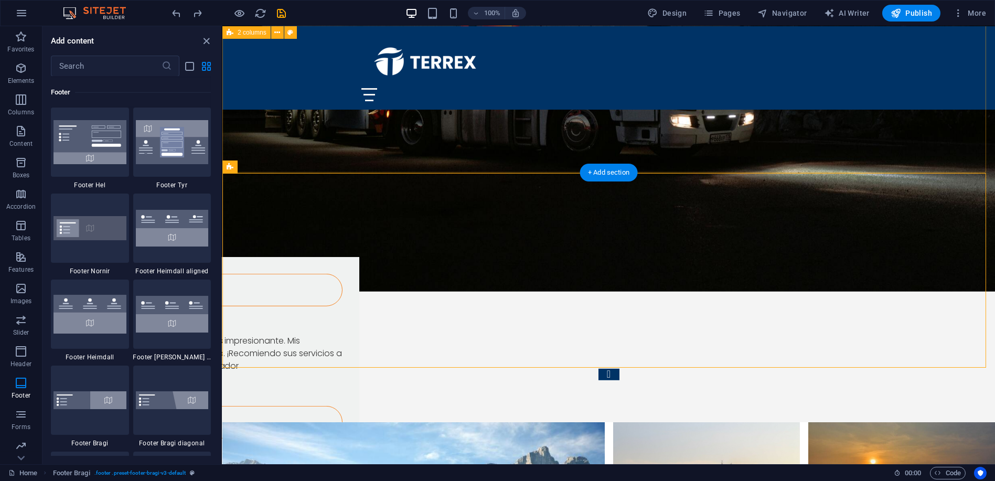
click at [959, 13] on icon "button" at bounding box center [958, 13] width 10 height 10
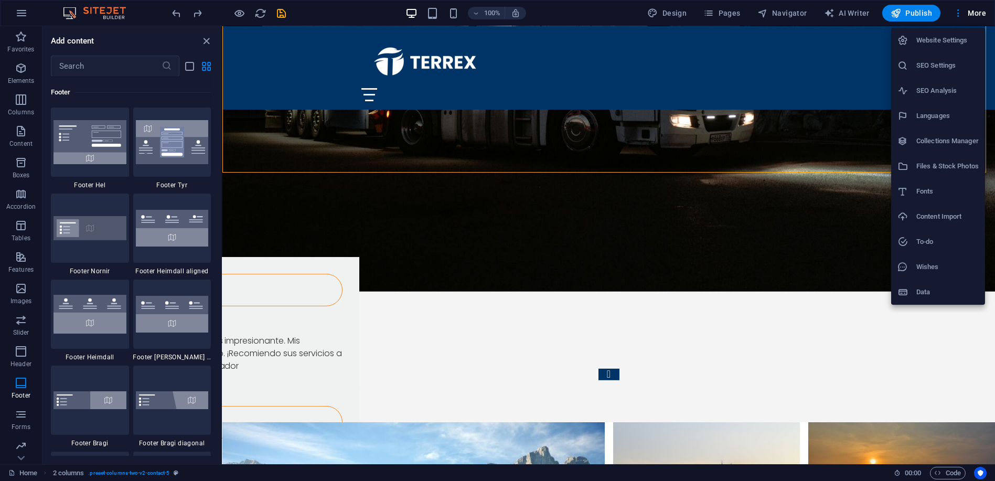
click at [589, 17] on div at bounding box center [497, 240] width 995 height 481
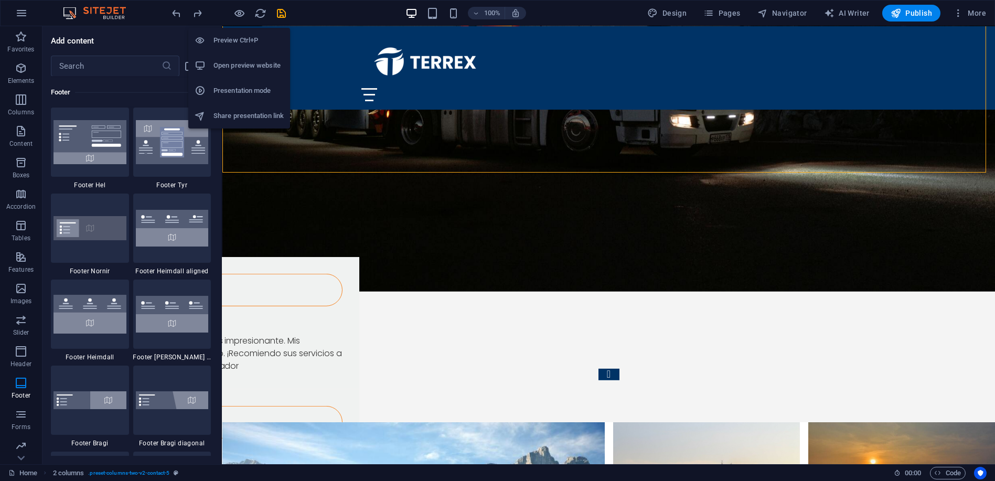
click at [228, 42] on h6 "Preview Ctrl+P" at bounding box center [248, 40] width 70 height 13
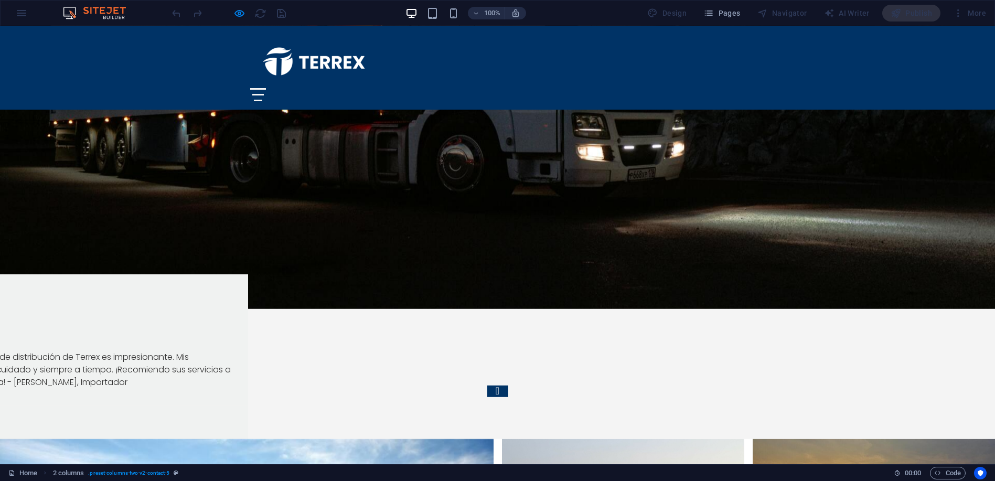
scroll to position [4089, 0]
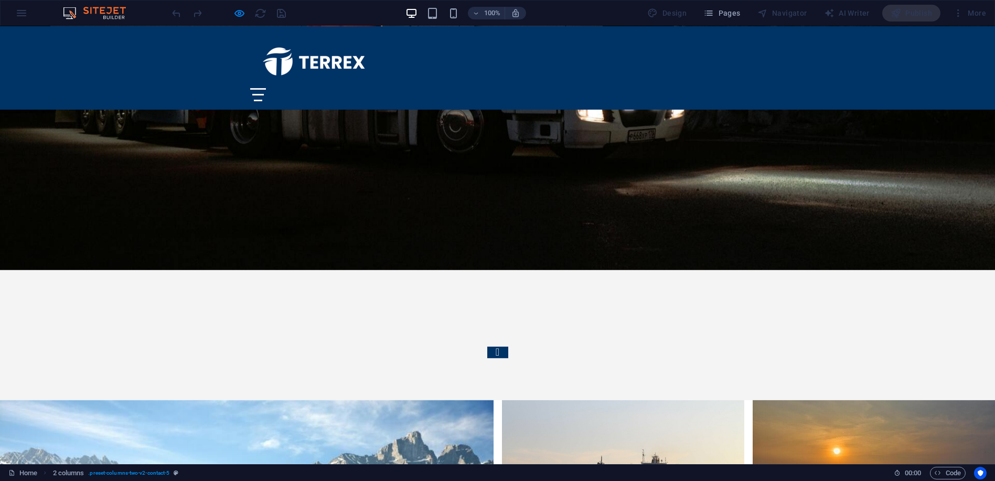
click at [849, 55] on div "Inicio Sobre nosotros Servicios Preguntas Frecuentes Contacto" at bounding box center [497, 67] width 995 height 83
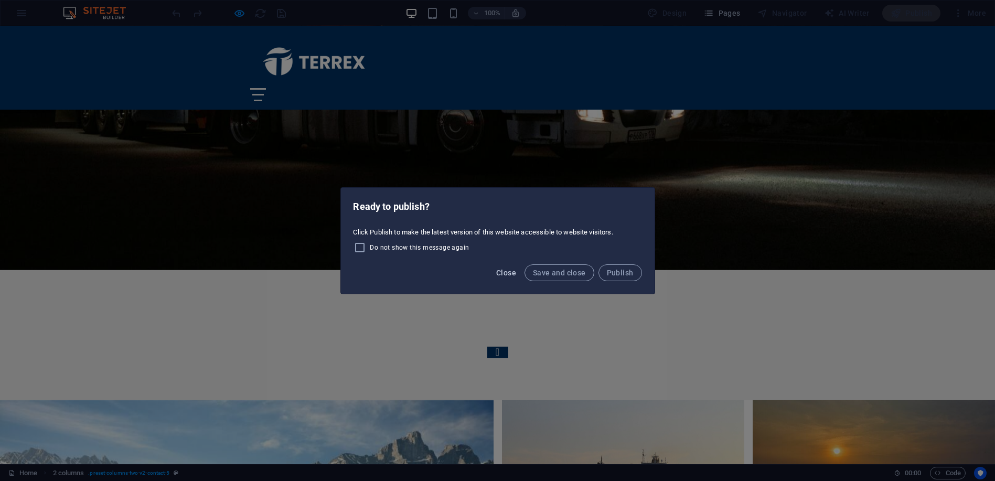
click at [508, 270] on span "Close" at bounding box center [506, 273] width 20 height 8
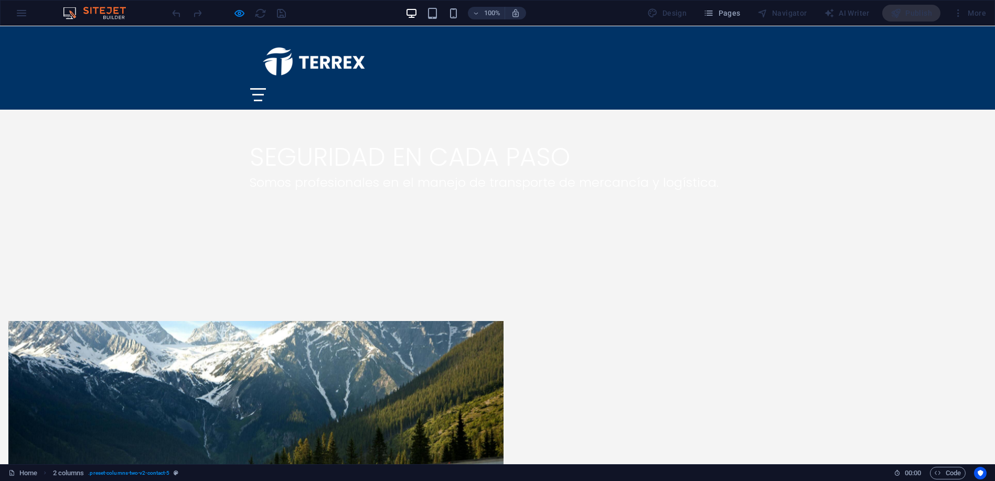
scroll to position [0, 0]
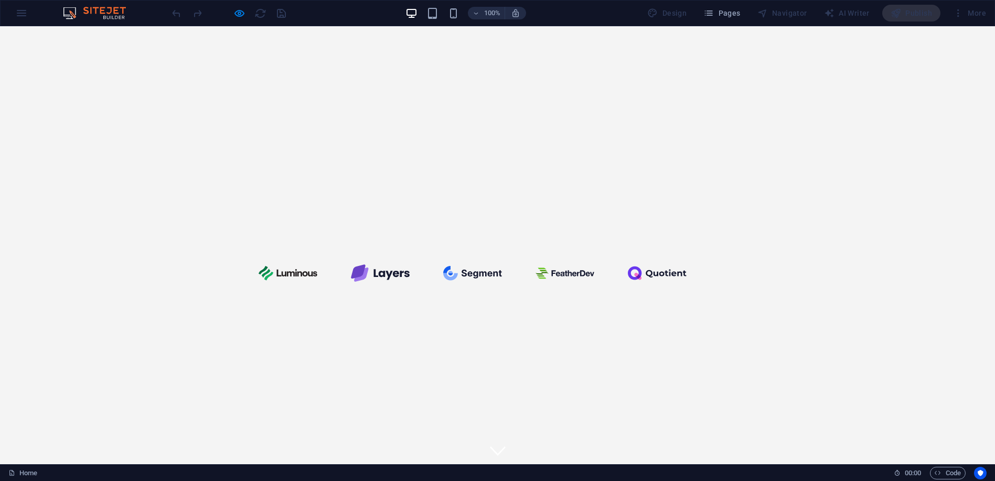
click at [18, 13] on div "100% Design Pages Navigator AI Writer Publish More" at bounding box center [498, 13] width 994 height 25
click at [110, 9] on img at bounding box center [99, 13] width 79 height 13
click at [522, 18] on button "button" at bounding box center [515, 13] width 21 height 13
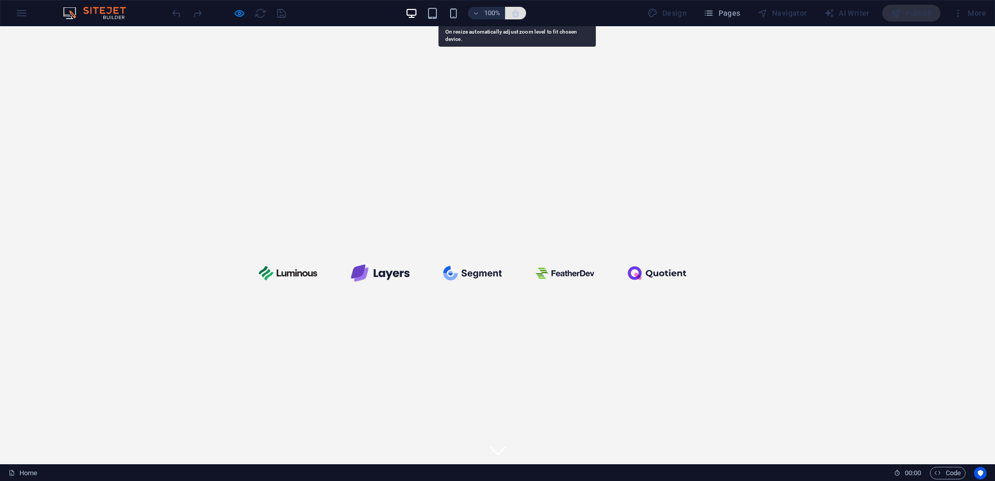
click at [517, 13] on icon "button" at bounding box center [515, 12] width 9 height 9
click at [559, 12] on div "100% Design Pages Navigator AI Writer Publish More" at bounding box center [580, 13] width 820 height 17
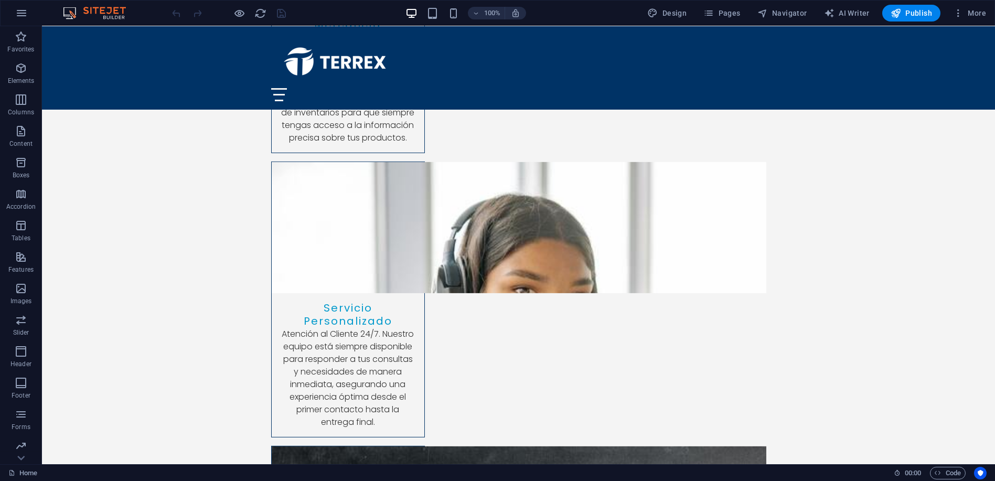
scroll to position [3214, 0]
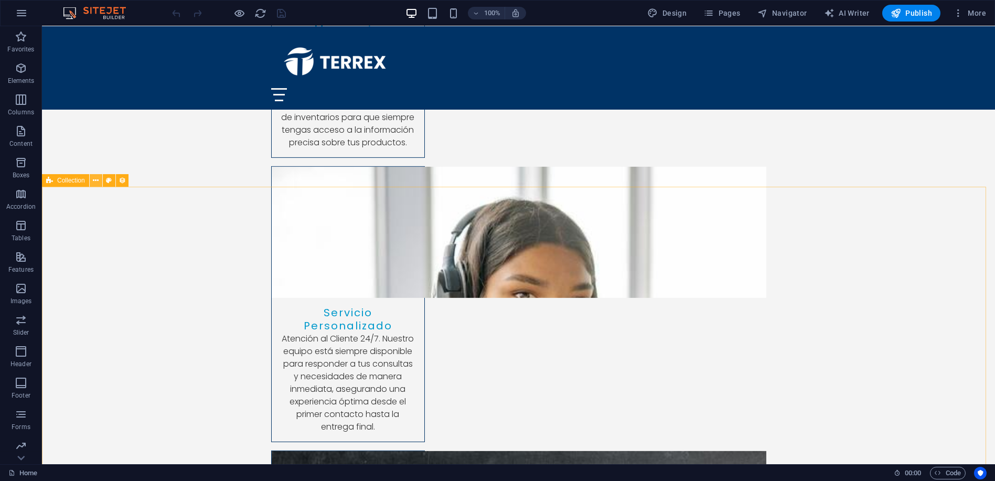
click at [96, 179] on icon at bounding box center [96, 180] width 6 height 11
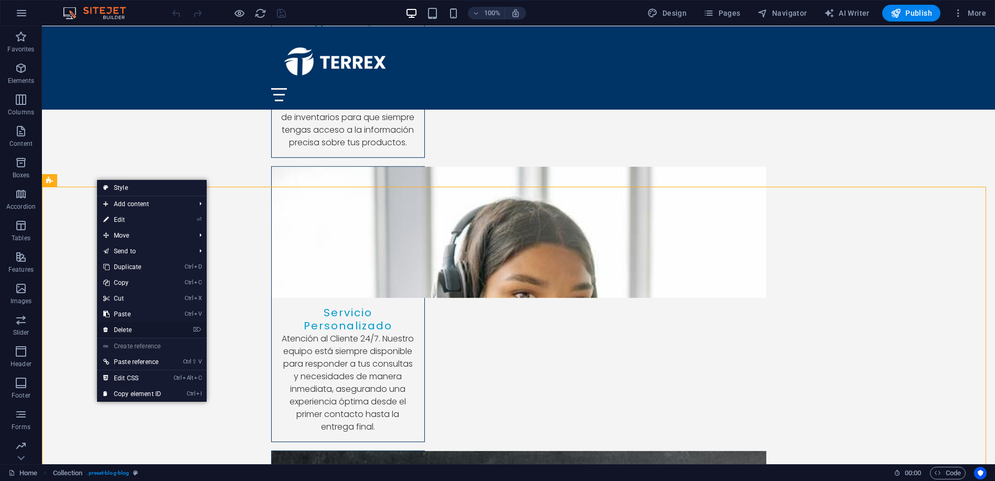
click at [124, 327] on link "⌦ Delete" at bounding box center [132, 330] width 70 height 16
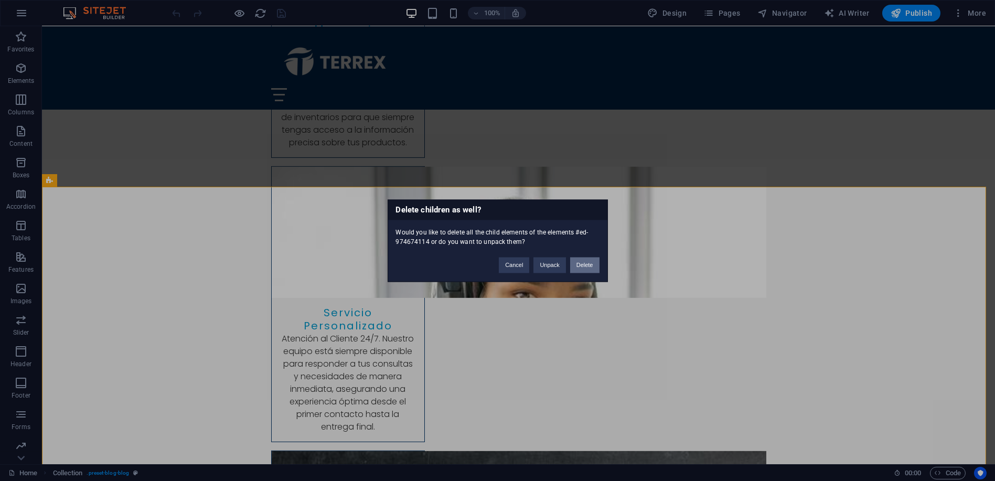
click at [586, 263] on button "Delete" at bounding box center [584, 265] width 29 height 16
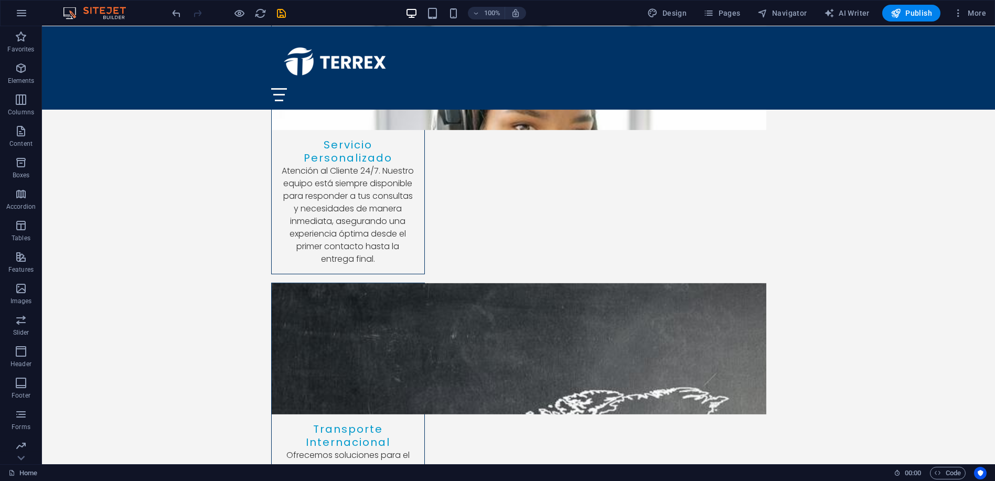
scroll to position [3435, 0]
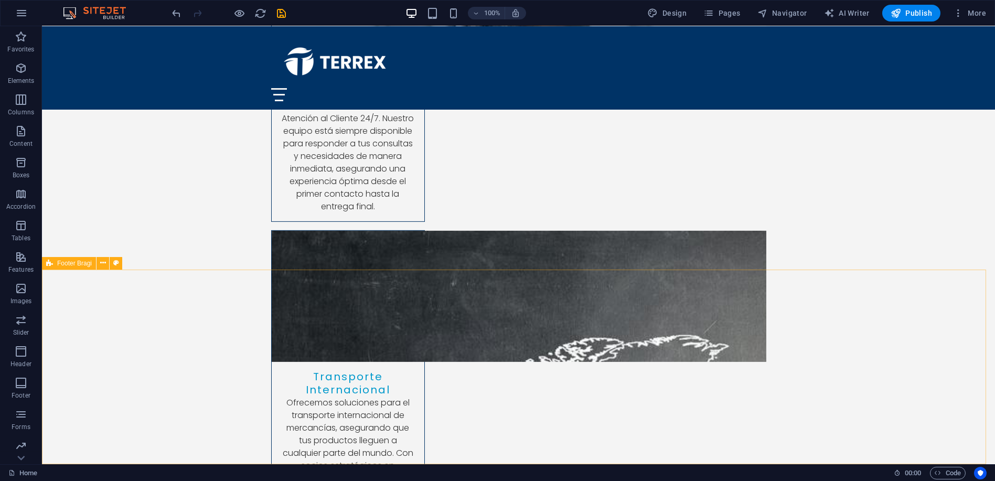
click at [76, 266] on span "Footer Bragi" at bounding box center [74, 263] width 35 height 6
select select "footer"
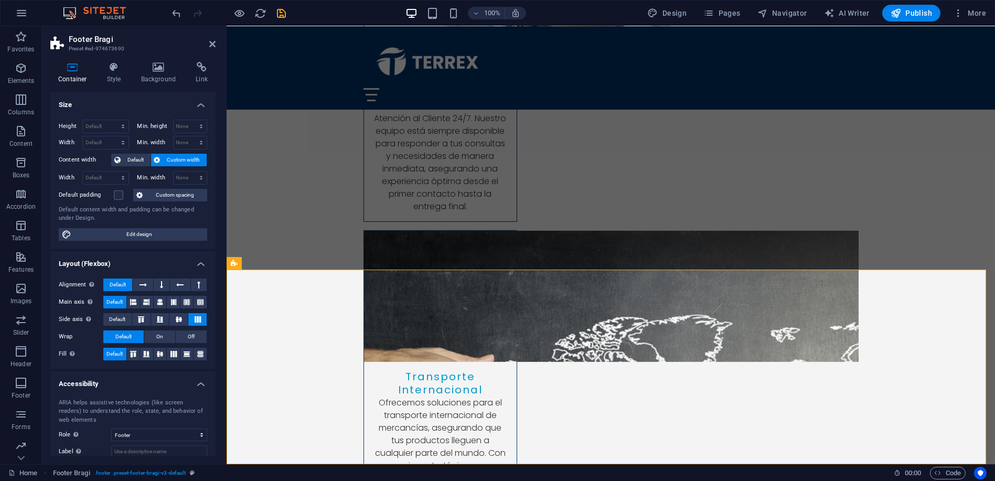
scroll to position [3342, 0]
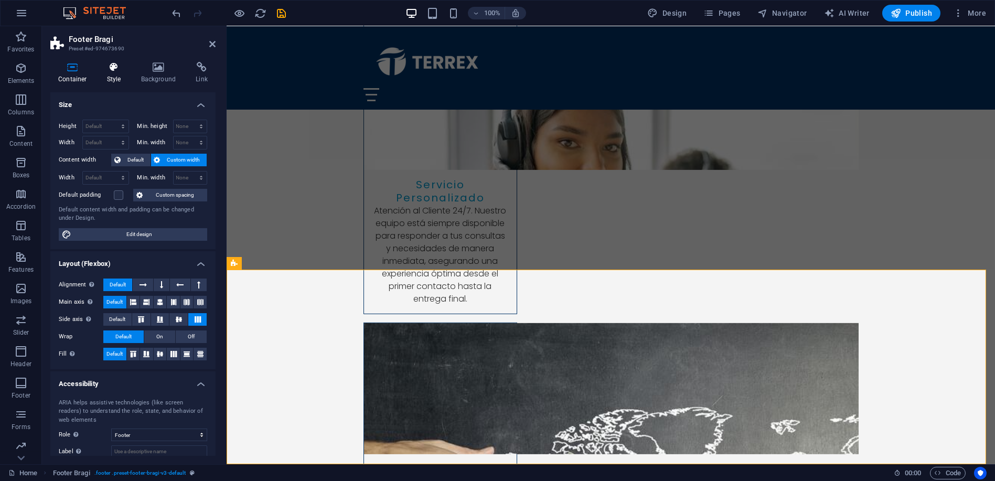
click at [116, 66] on icon at bounding box center [114, 67] width 30 height 10
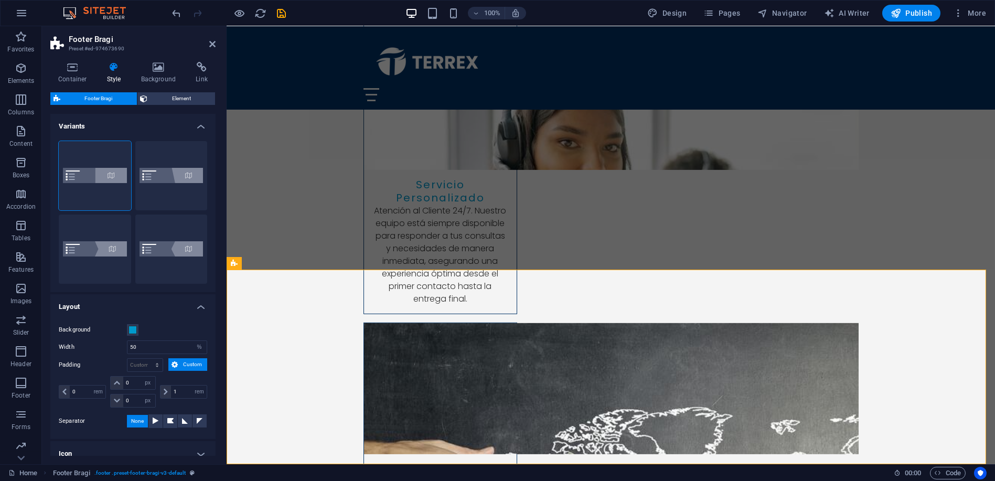
drag, startPoint x: 216, startPoint y: 231, endPoint x: 211, endPoint y: 278, distance: 47.4
click at [211, 278] on div "Variants Default Diagonal Triangle Inverted triangle Layout Background Width 50…" at bounding box center [132, 285] width 165 height 342
click at [200, 124] on h4 "Variants" at bounding box center [132, 123] width 165 height 19
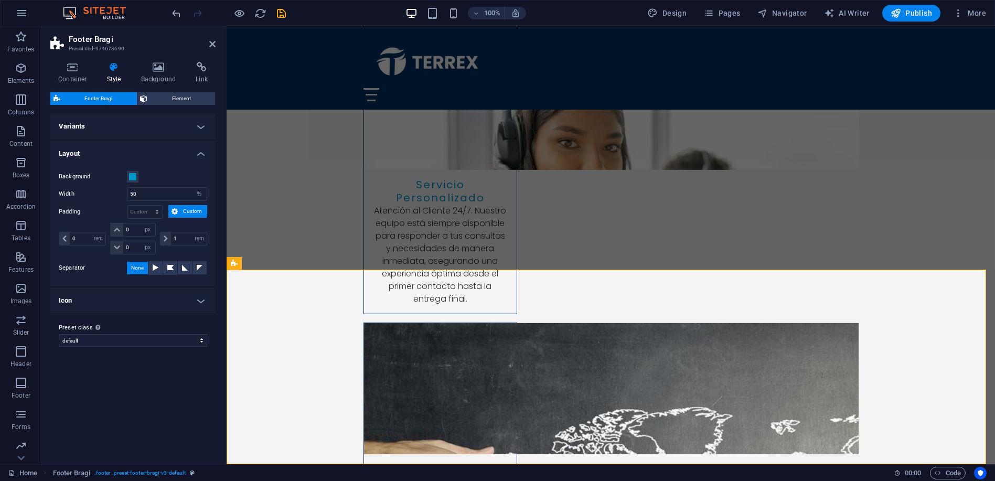
click at [200, 124] on h4 "Variants" at bounding box center [132, 126] width 165 height 25
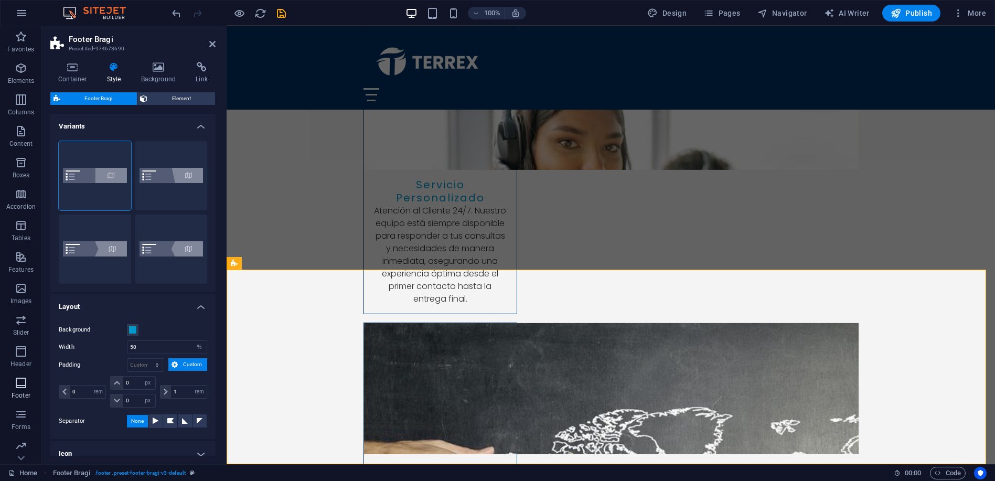
click at [20, 386] on icon "button" at bounding box center [21, 383] width 13 height 13
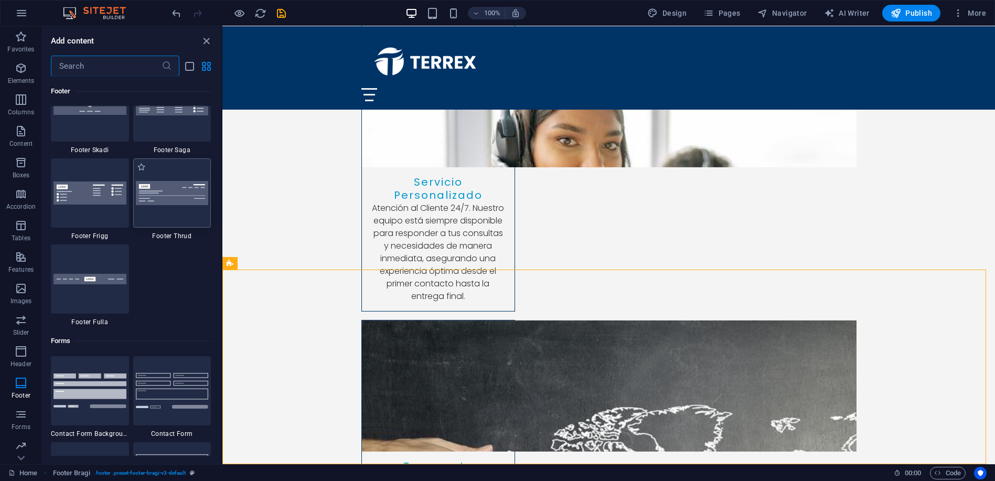
scroll to position [7409, 0]
click at [178, 201] on img at bounding box center [172, 192] width 73 height 24
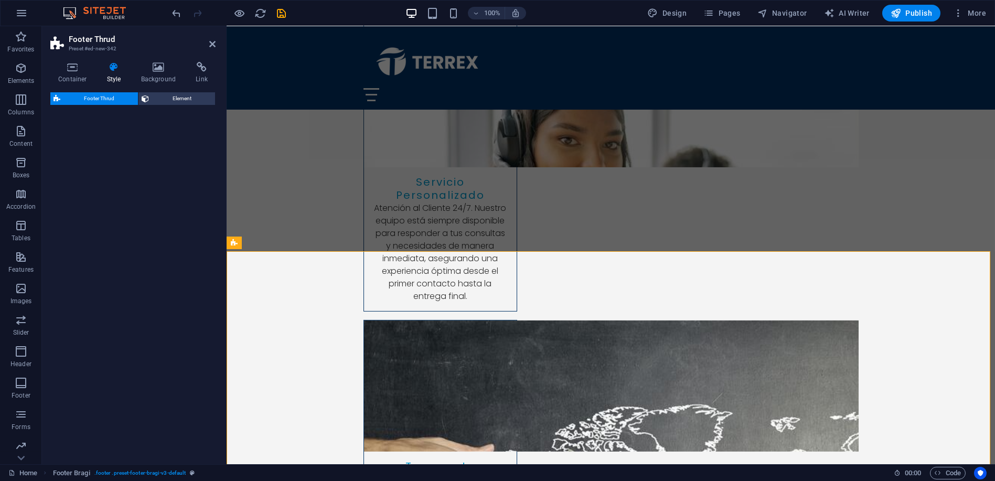
select select "rem"
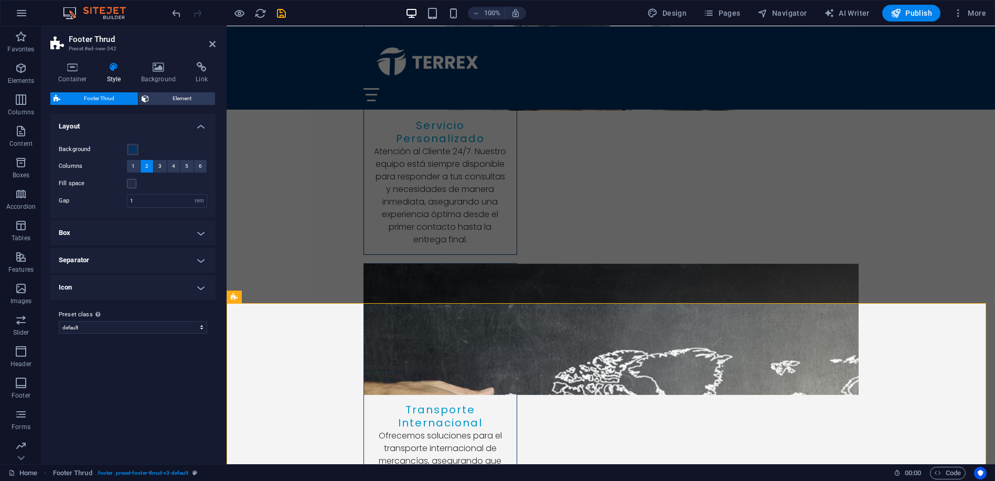
scroll to position [3398, 0]
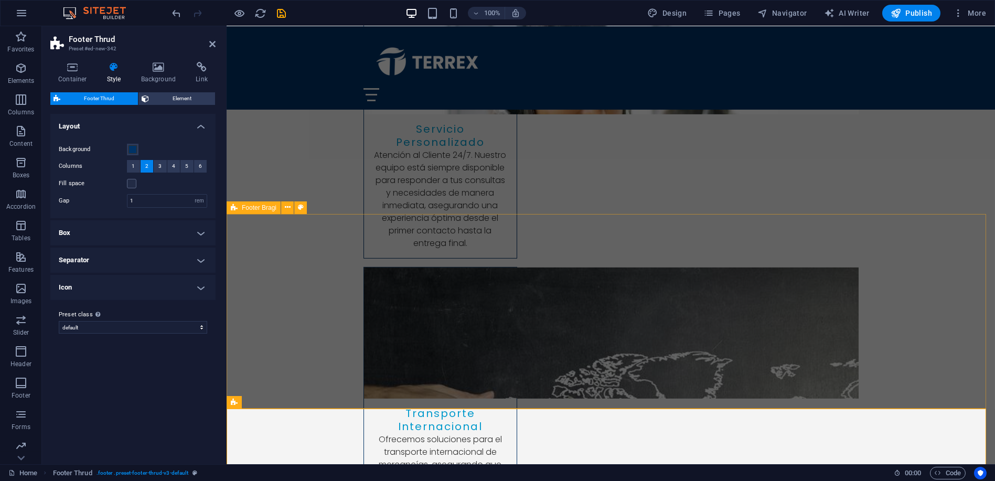
click at [269, 208] on span "Footer Bragi" at bounding box center [259, 208] width 35 height 6
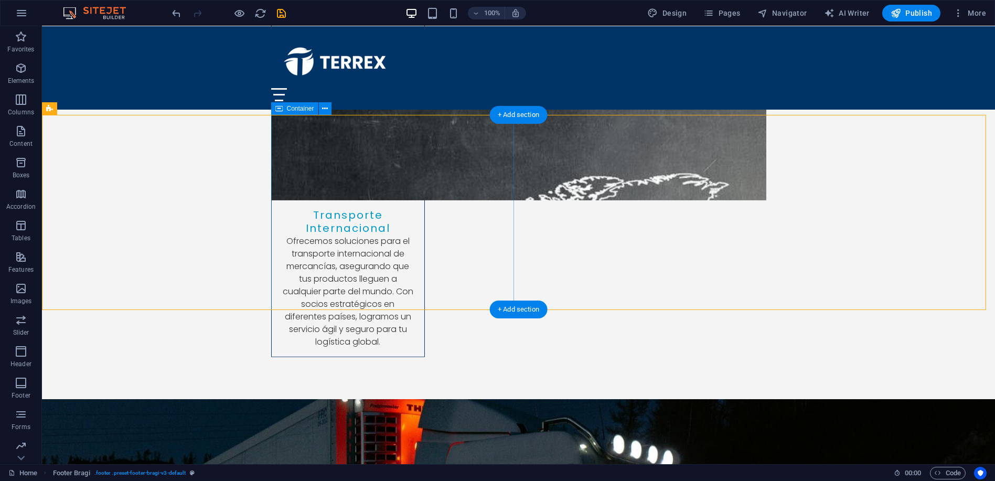
scroll to position [3589, 0]
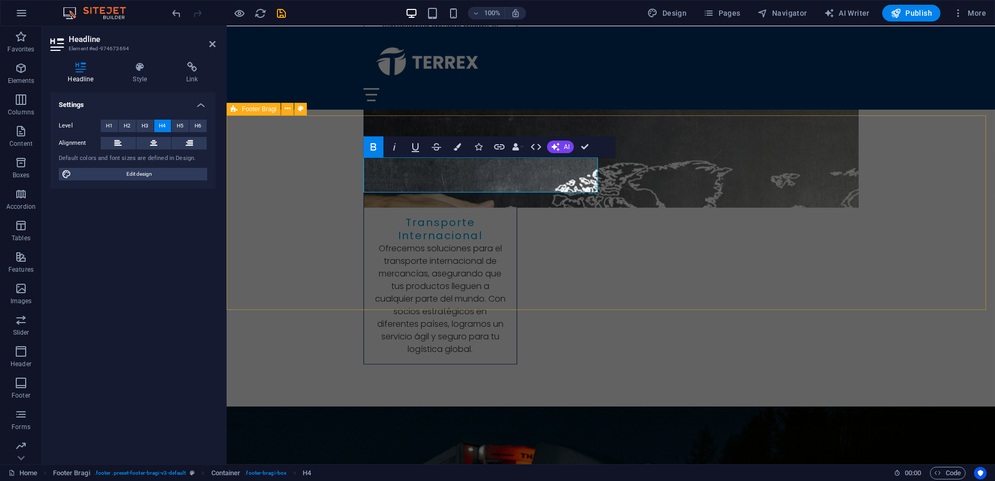
scroll to position [3497, 0]
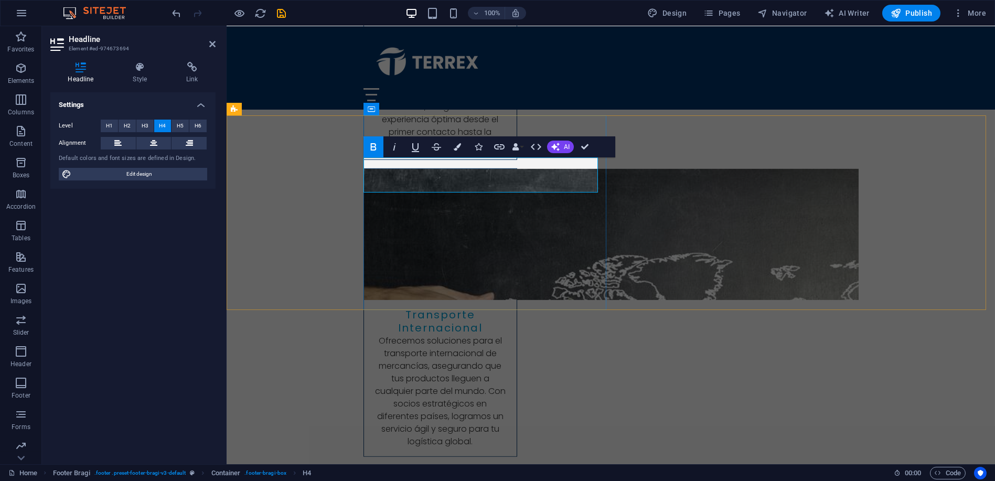
drag, startPoint x: 427, startPoint y: 186, endPoint x: 362, endPoint y: 177, distance: 65.6
copy strong "Donde la efectividad y la seguridad se encuentran."
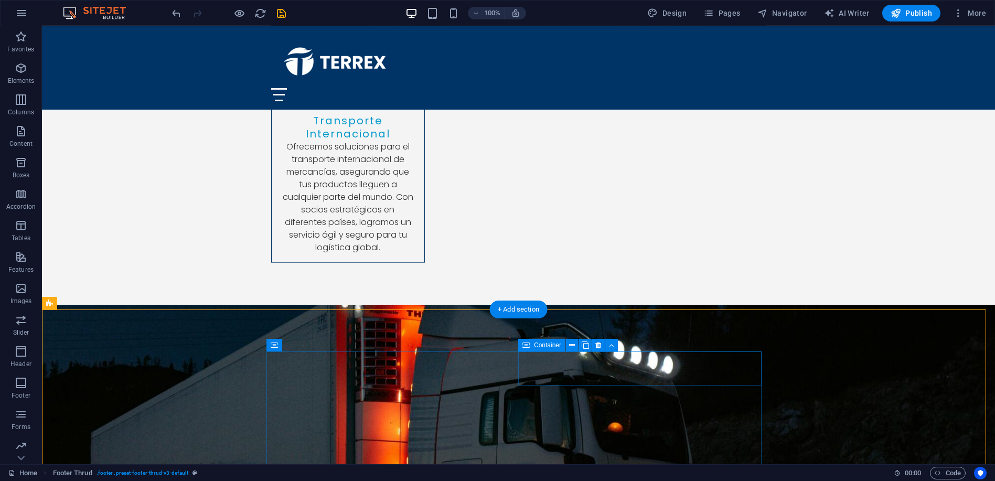
scroll to position [3706, 0]
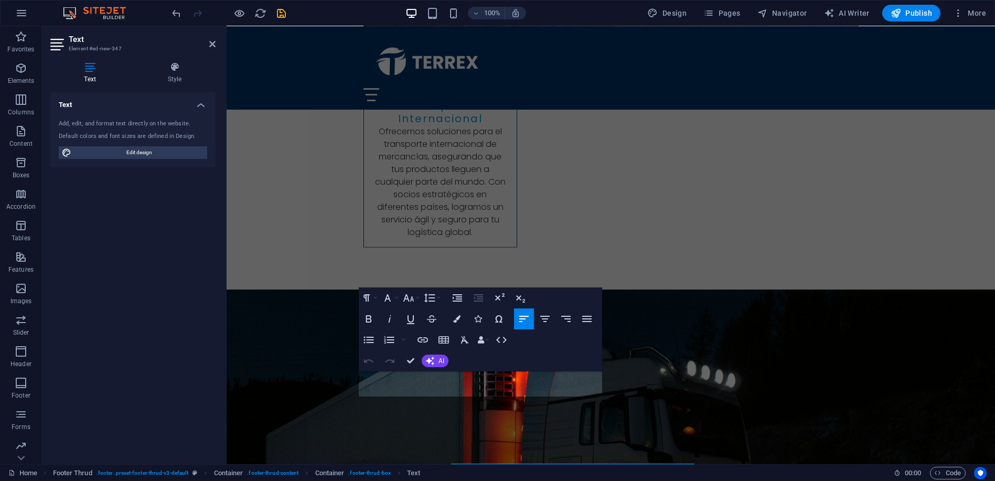
scroll to position [3588, 0]
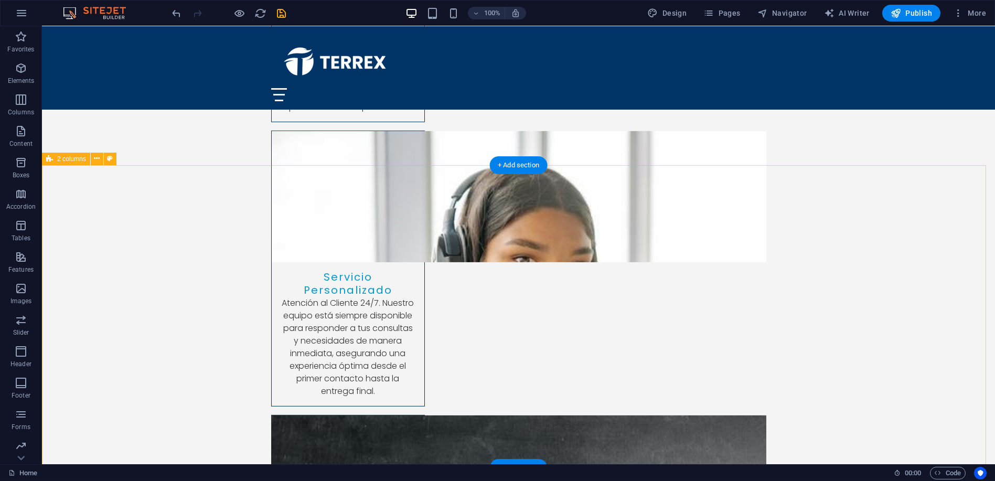
scroll to position [3148, 0]
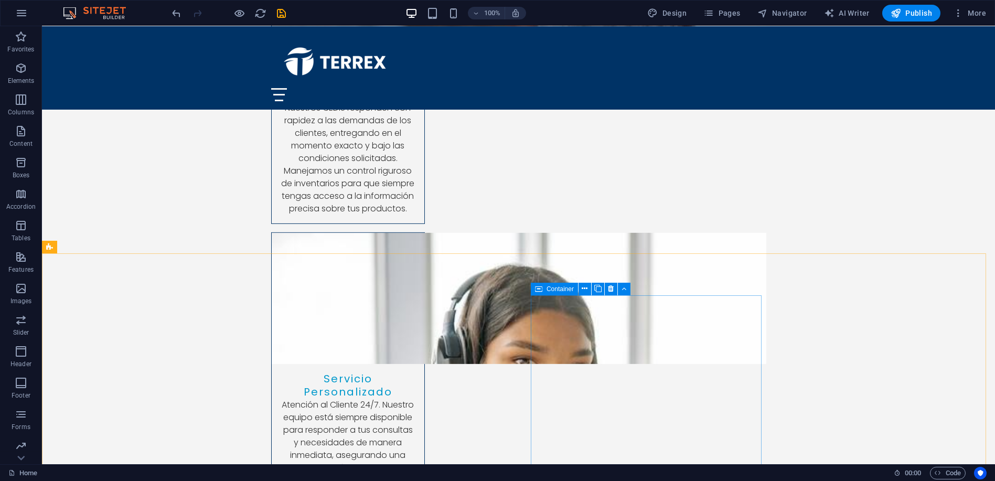
click at [563, 290] on span "Container" at bounding box center [560, 289] width 27 height 6
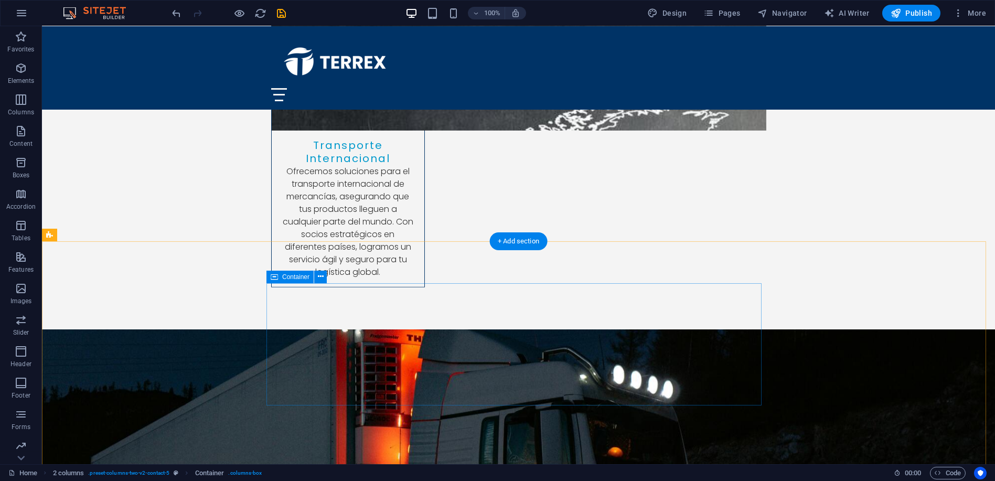
scroll to position [3692, 0]
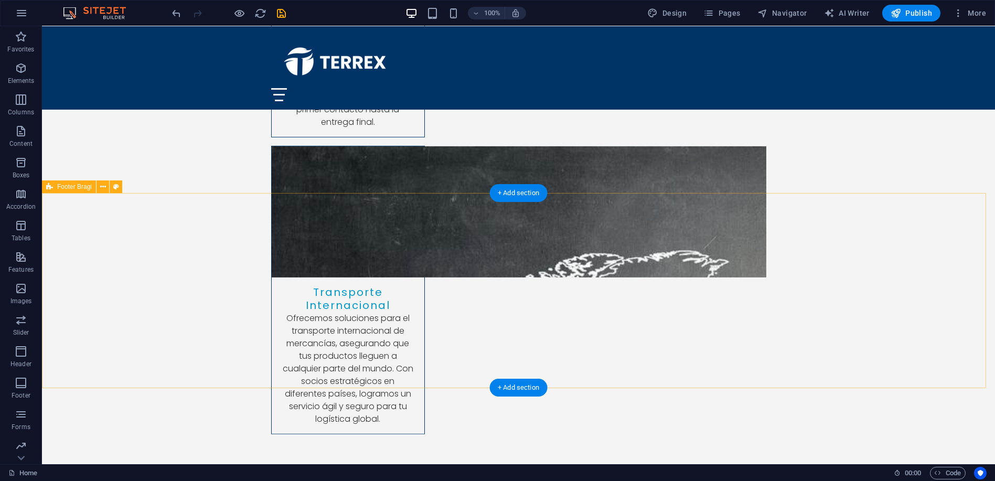
scroll to position [3653, 0]
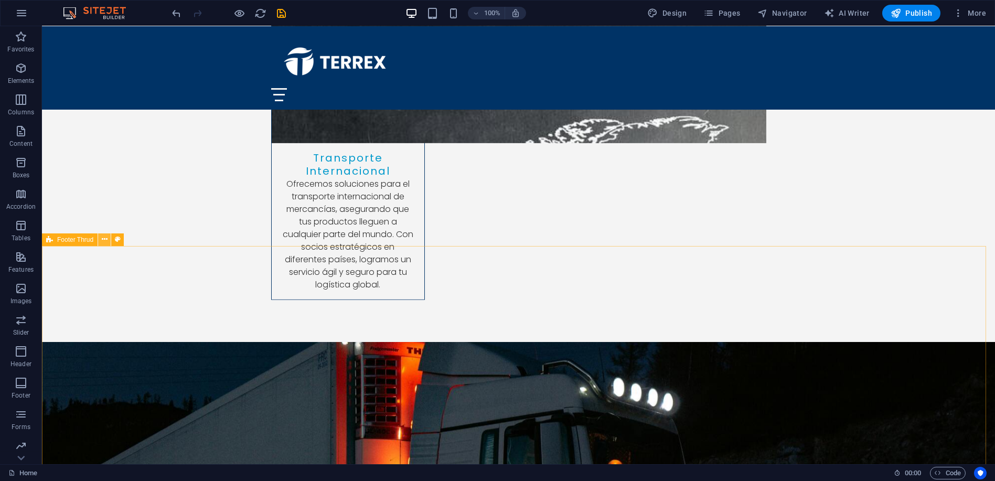
click at [102, 240] on icon at bounding box center [105, 239] width 6 height 11
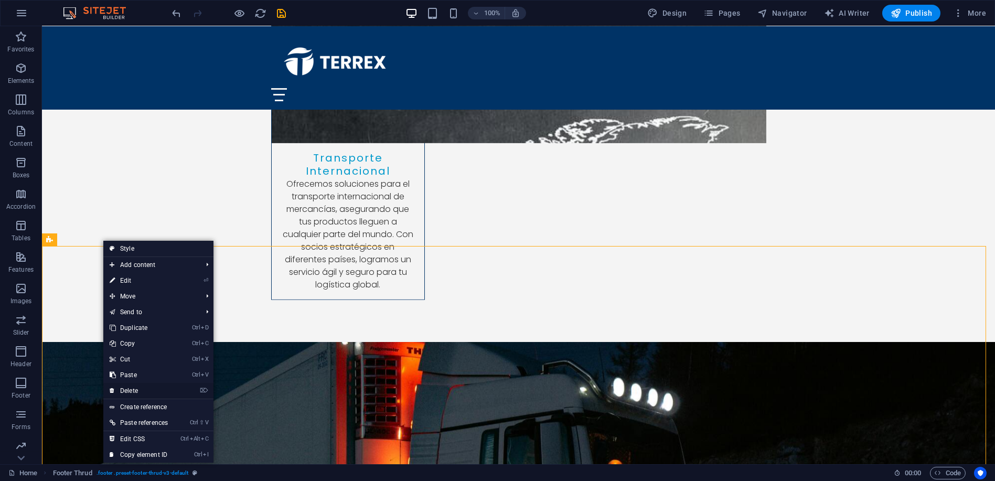
click at [135, 387] on link "⌦ Delete" at bounding box center [138, 391] width 71 height 16
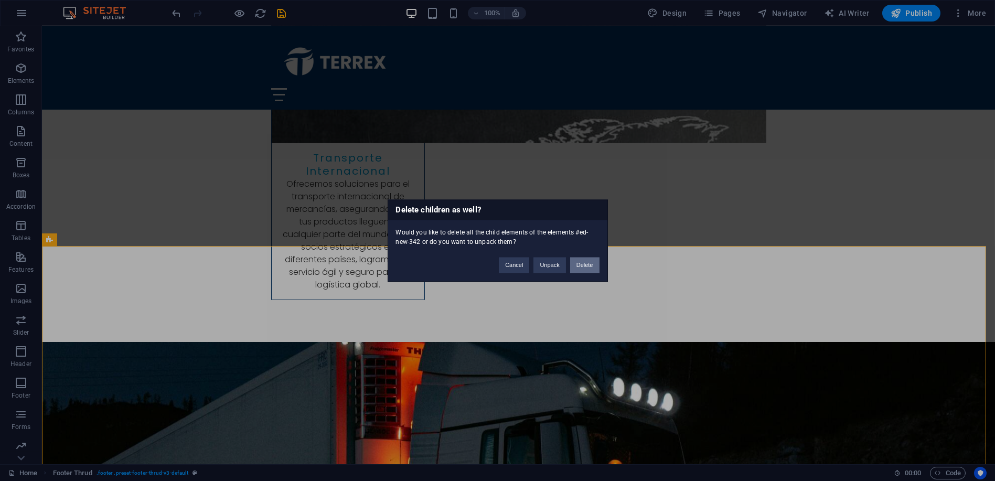
click at [586, 268] on button "Delete" at bounding box center [584, 265] width 29 height 16
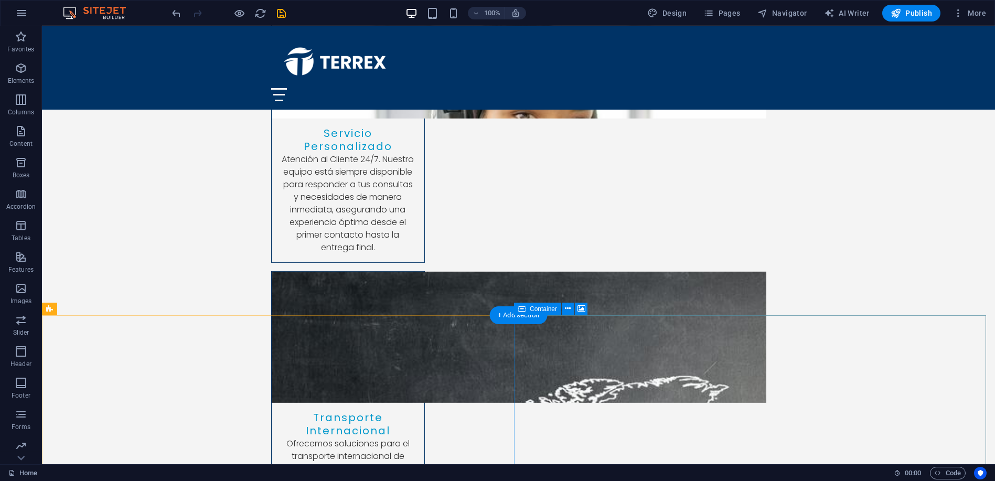
scroll to position [3396, 0]
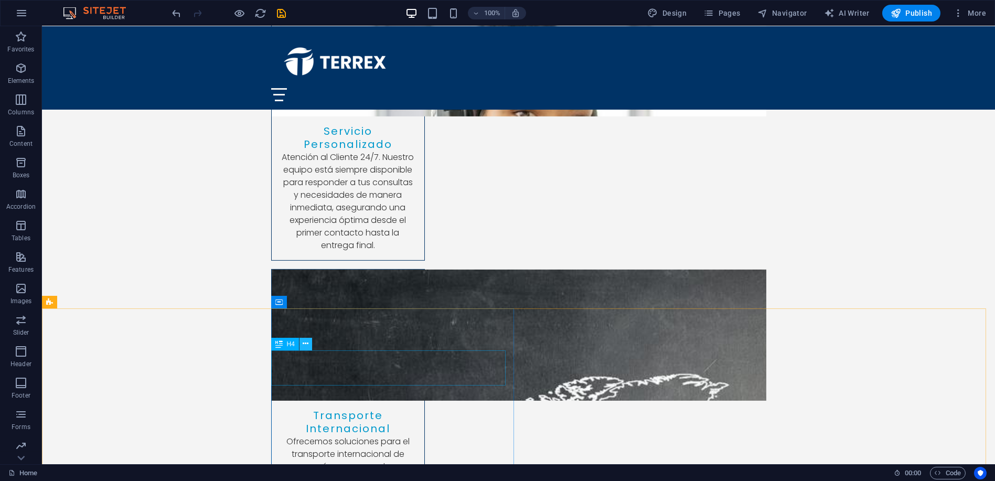
click at [305, 345] on icon at bounding box center [306, 343] width 6 height 11
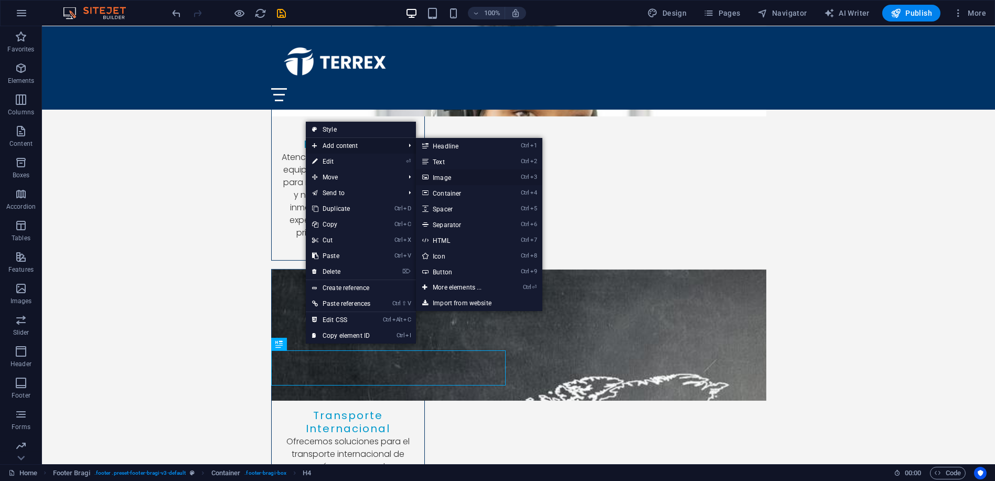
drag, startPoint x: 442, startPoint y: 173, endPoint x: 173, endPoint y: 245, distance: 278.1
click at [442, 173] on link "Ctrl 3 Image" at bounding box center [459, 177] width 87 height 16
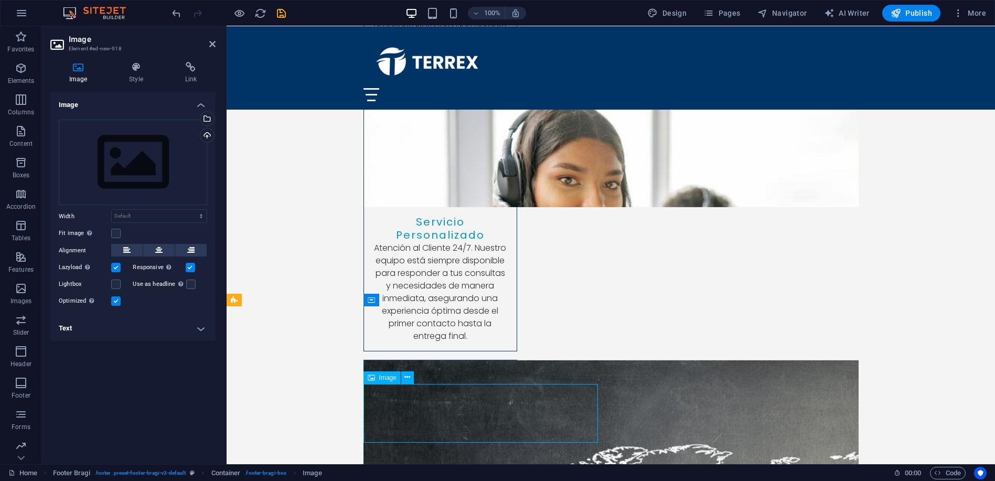
scroll to position [3306, 0]
drag, startPoint x: 420, startPoint y: 404, endPoint x: 411, endPoint y: 363, distance: 41.9
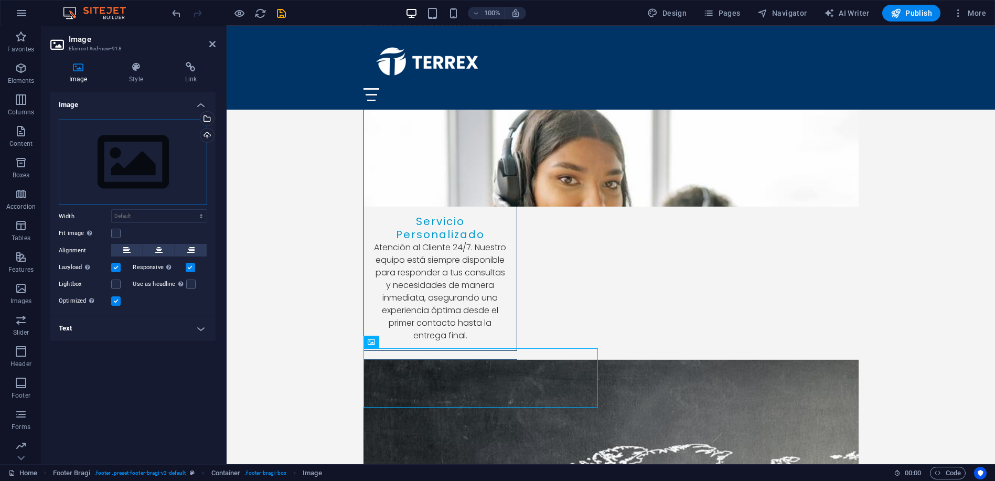
click at [137, 170] on div "Drag files here, click to choose files or select files from Files or our free s…" at bounding box center [133, 163] width 148 height 86
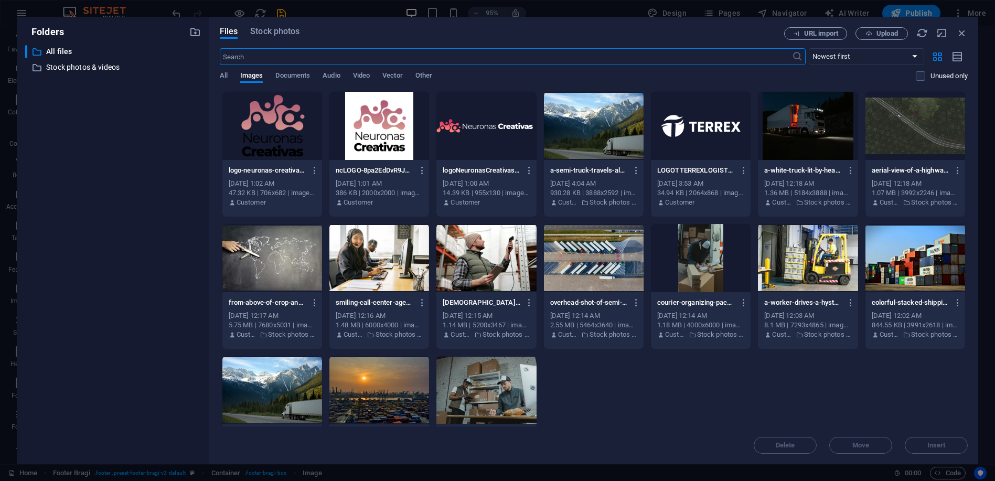
scroll to position [3214, 0]
click at [676, 133] on div at bounding box center [701, 126] width 100 height 68
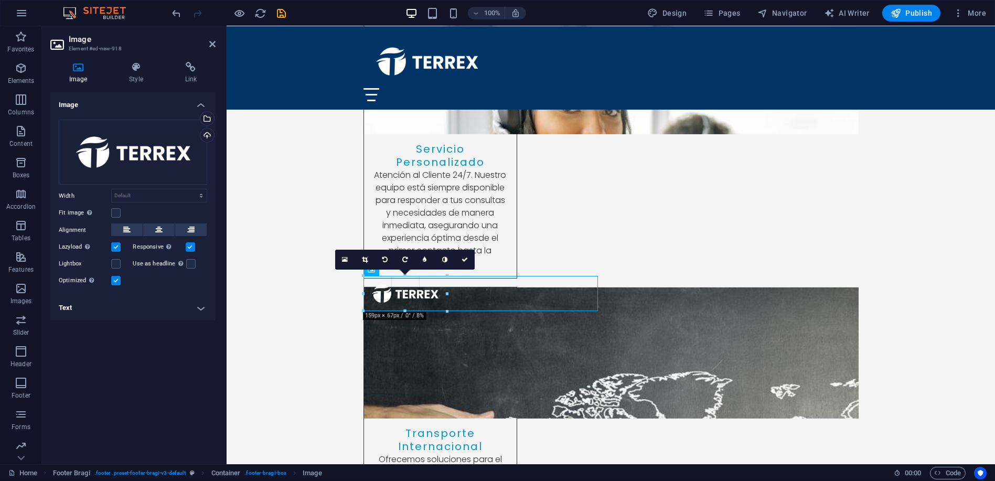
scroll to position [3382, 0]
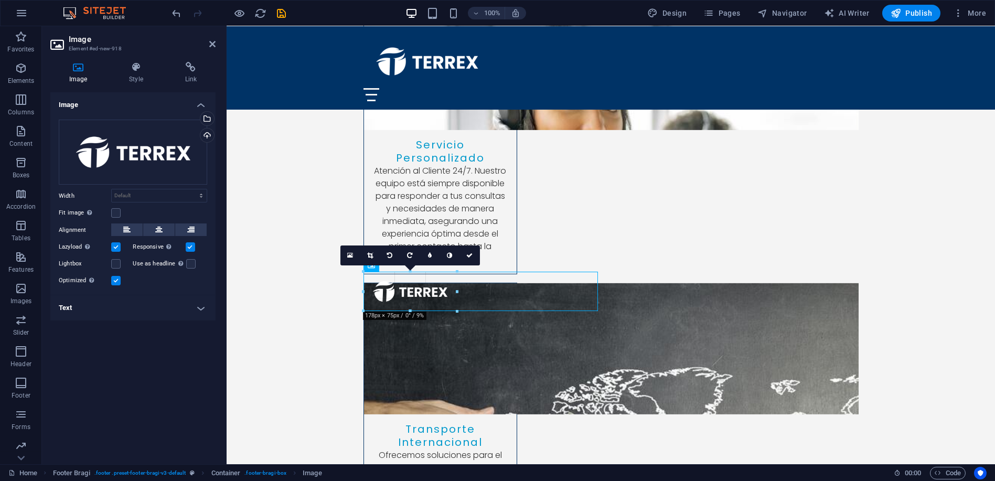
drag, startPoint x: 595, startPoint y: 369, endPoint x: 289, endPoint y: 283, distance: 317.5
type input "178"
select select "px"
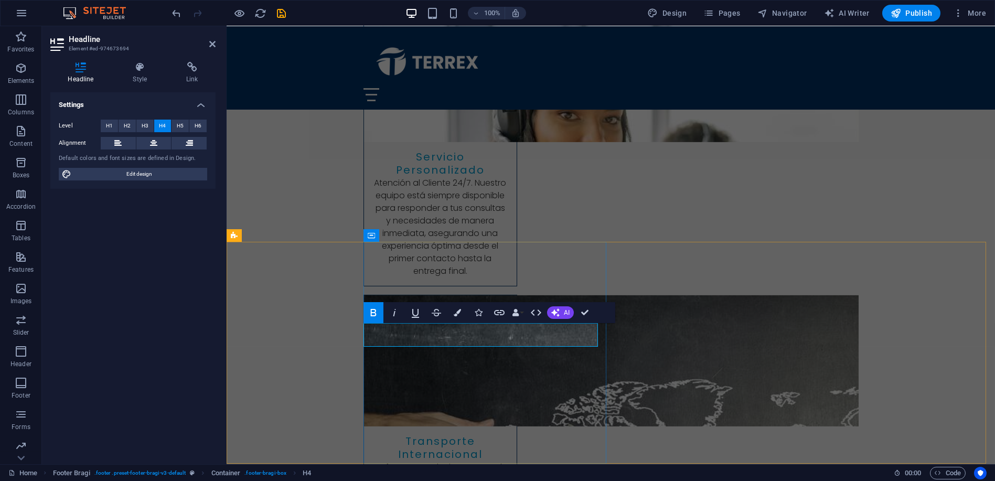
drag, startPoint x: 434, startPoint y: 338, endPoint x: 365, endPoint y: 328, distance: 69.4
click at [372, 308] on icon "button" at bounding box center [373, 312] width 13 height 13
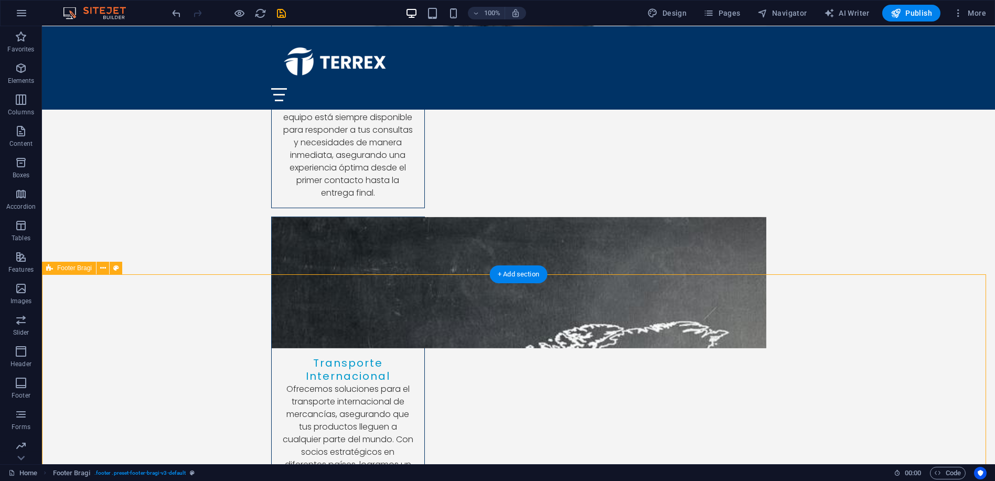
scroll to position [3462, 0]
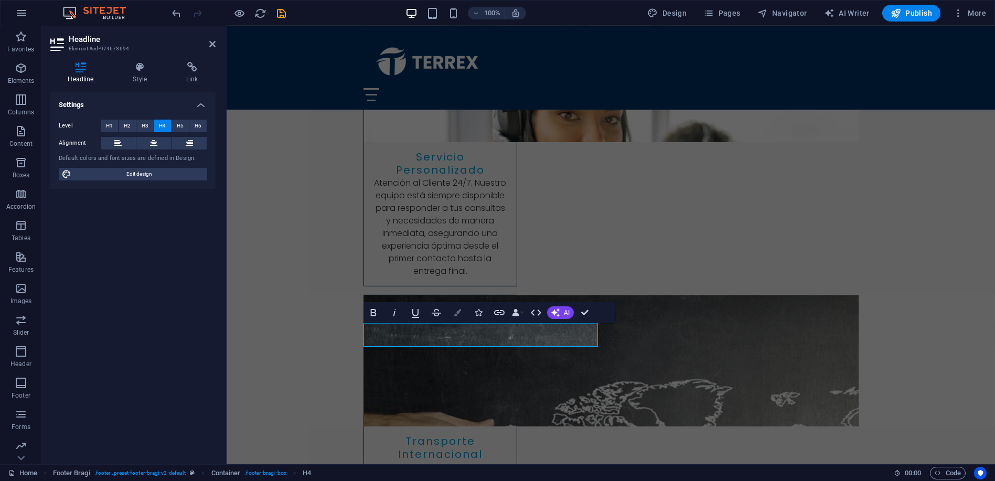
click at [458, 315] on icon "button" at bounding box center [457, 312] width 7 height 7
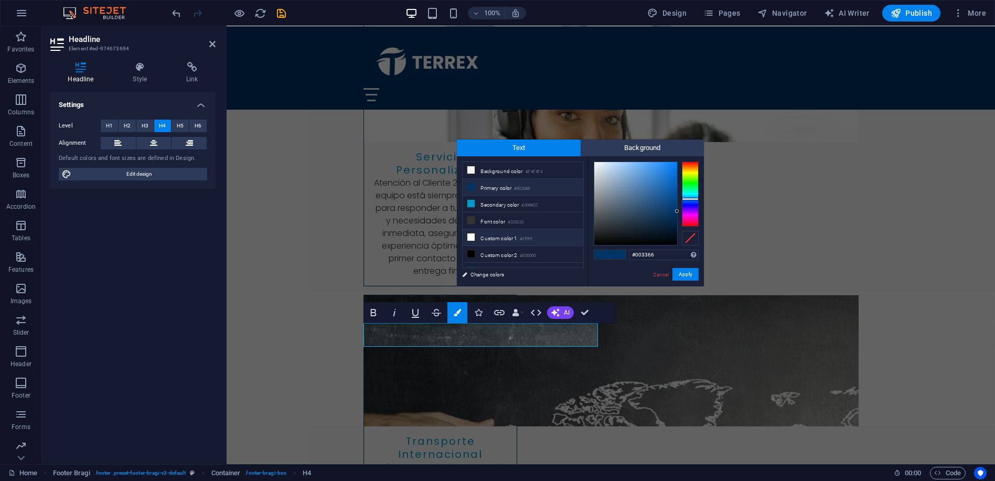
click at [472, 236] on icon at bounding box center [470, 236] width 7 height 7
type input "#ffffff"
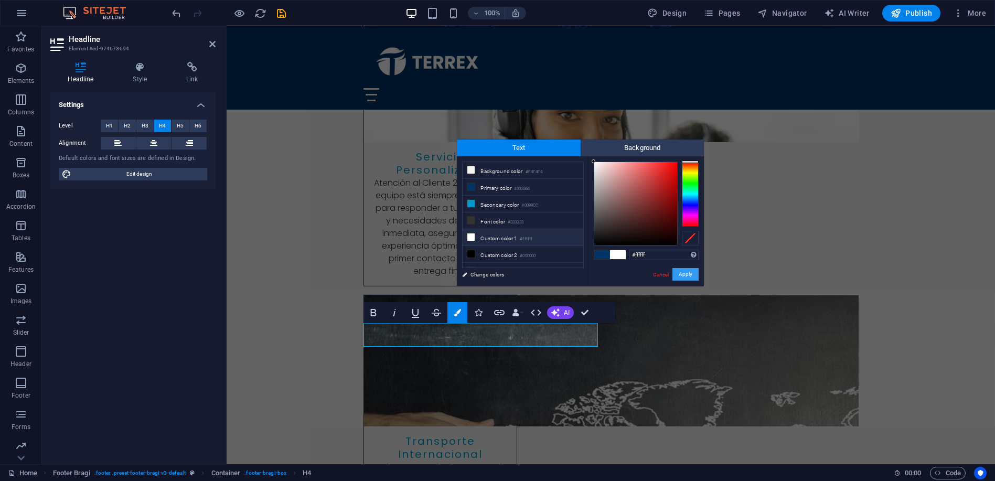
click at [683, 271] on button "Apply" at bounding box center [685, 274] width 26 height 13
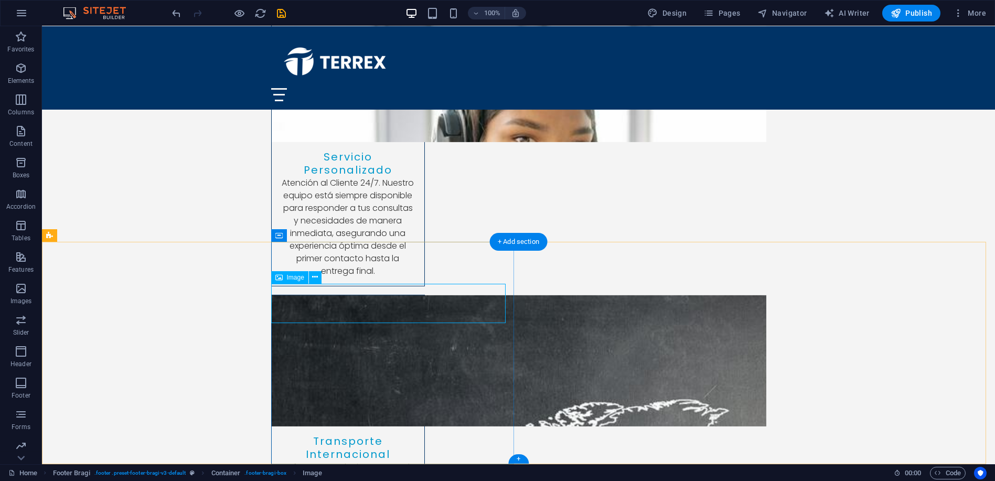
select select "px"
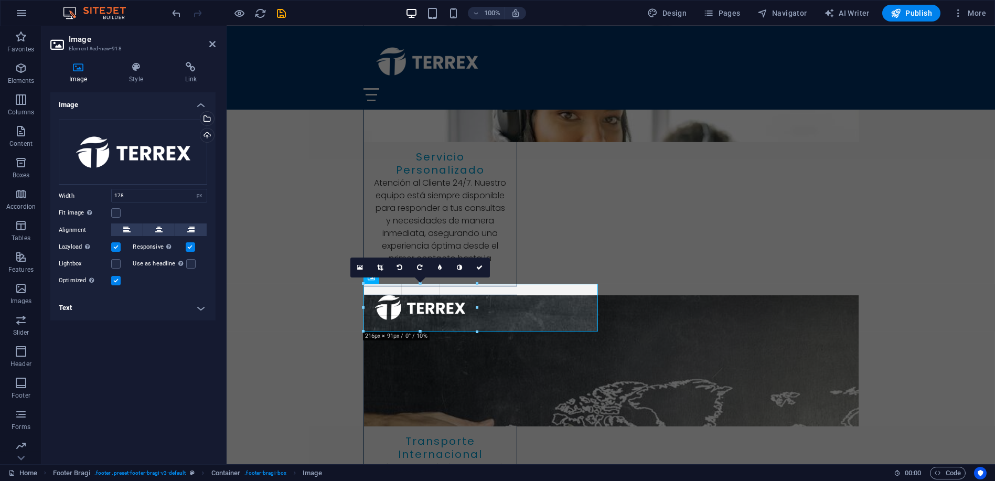
drag, startPoint x: 457, startPoint y: 324, endPoint x: 475, endPoint y: 334, distance: 20.7
type input "216"
click at [481, 270] on link at bounding box center [480, 268] width 20 height 20
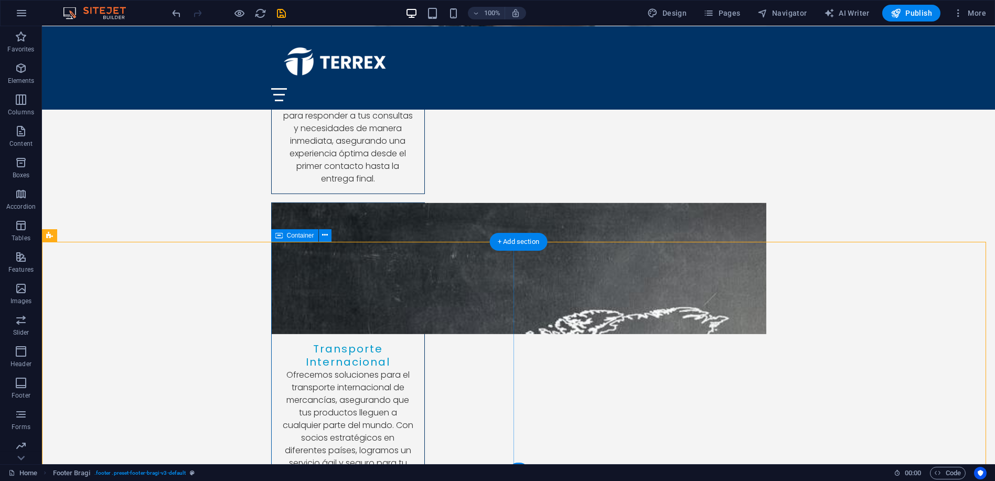
click at [298, 240] on div "Container" at bounding box center [294, 235] width 47 height 13
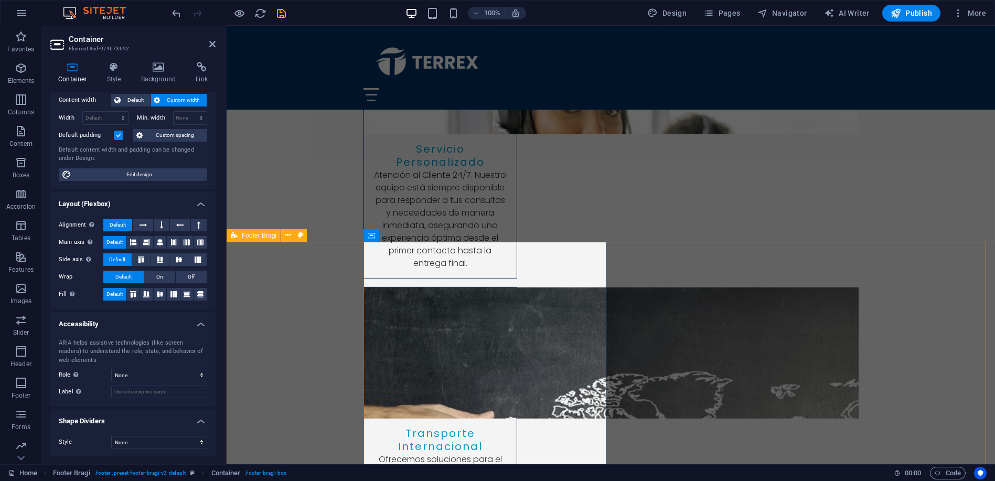
scroll to position [3378, 0]
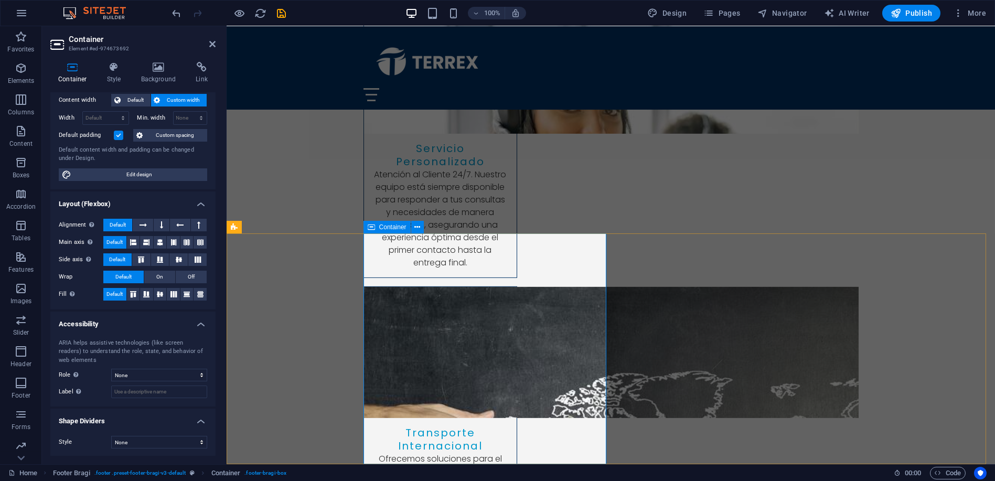
click at [391, 227] on span "Container" at bounding box center [392, 227] width 27 height 6
click at [380, 269] on span "Image" at bounding box center [387, 269] width 17 height 6
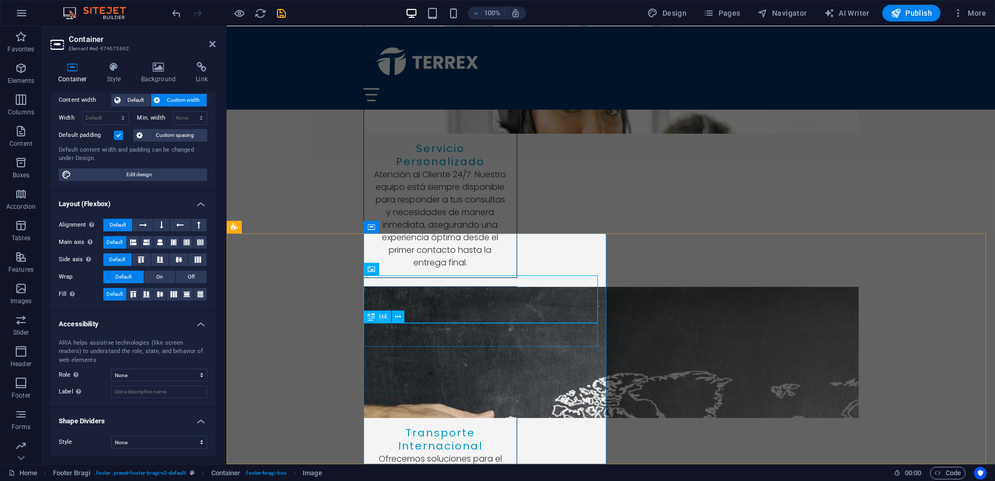
click at [381, 317] on span "H4" at bounding box center [383, 317] width 8 height 6
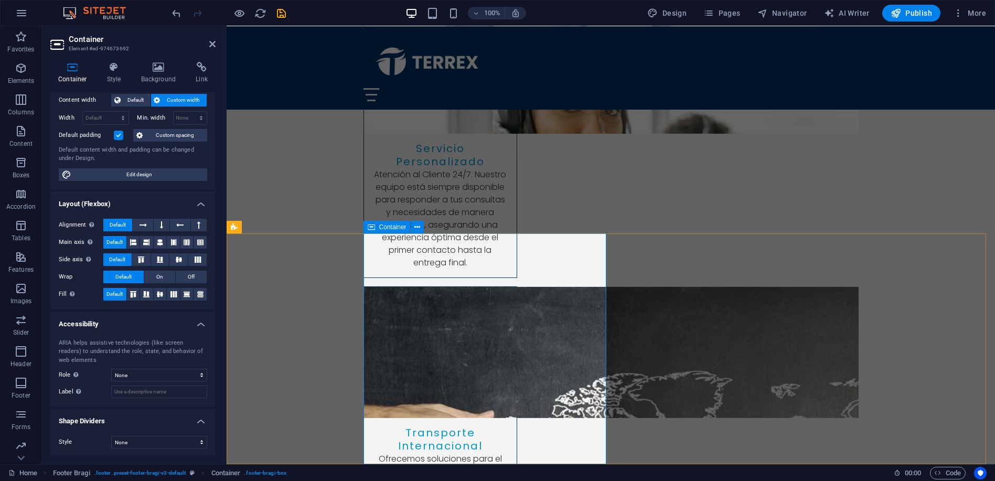
click at [388, 231] on div "Container" at bounding box center [386, 227] width 47 height 13
click at [164, 97] on span "Custom width" at bounding box center [184, 100] width 40 height 13
click at [120, 132] on label at bounding box center [118, 135] width 9 height 9
click at [0, 0] on input "Default padding" at bounding box center [0, 0] width 0 height 0
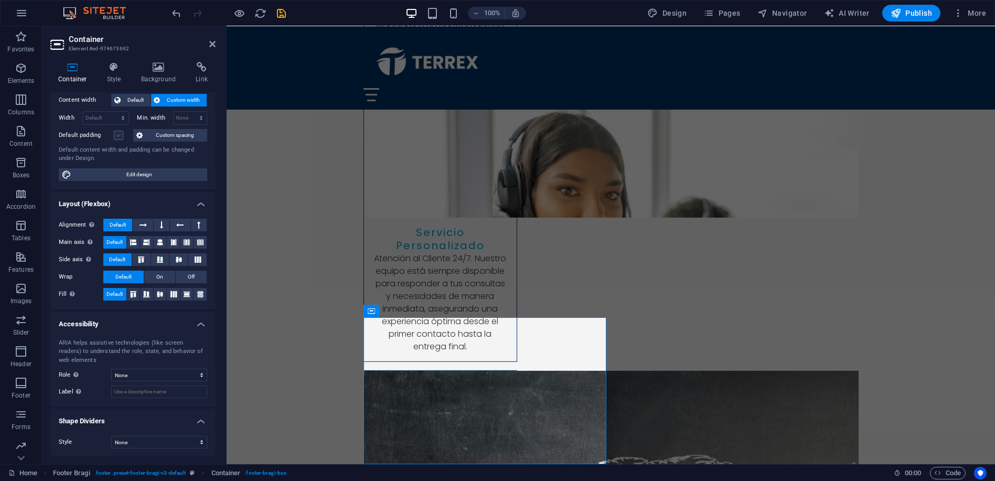
click at [121, 134] on label at bounding box center [118, 135] width 9 height 9
click at [0, 0] on input "Default padding" at bounding box center [0, 0] width 0 height 0
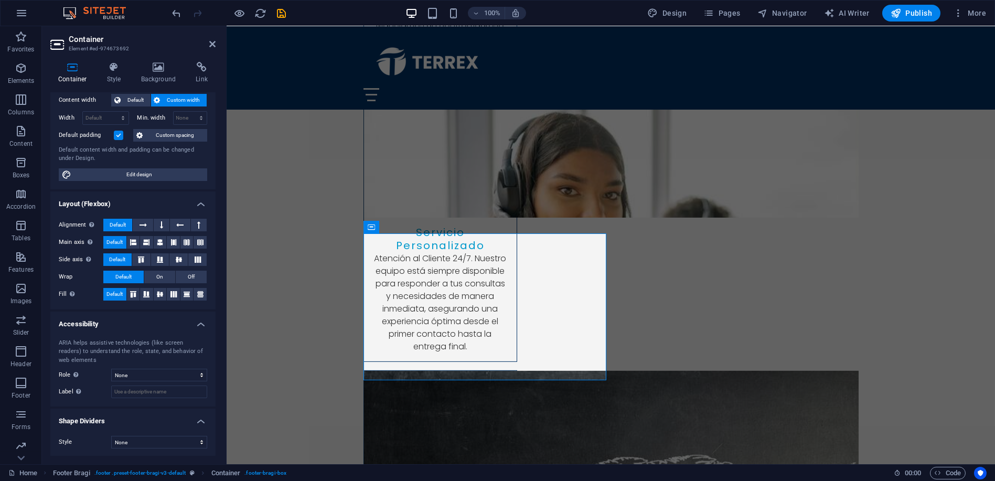
scroll to position [3378, 0]
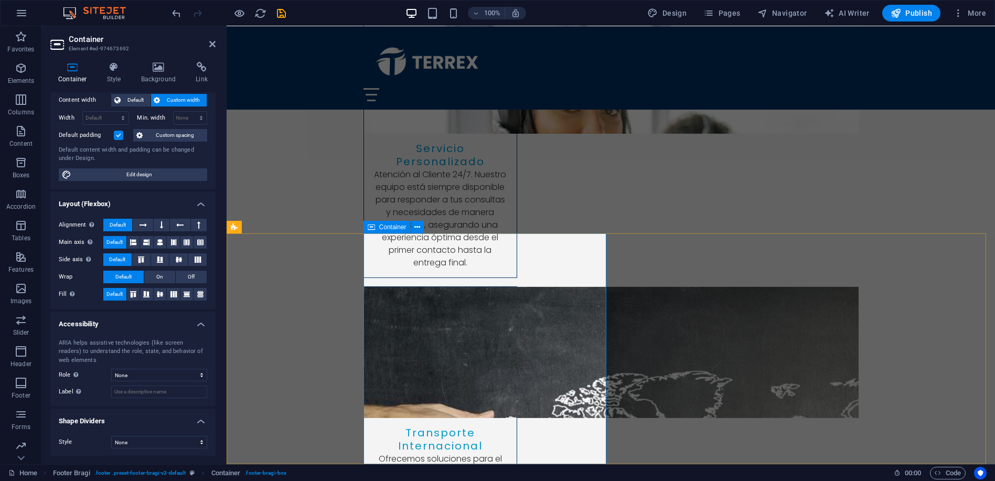
click at [384, 227] on span "Container" at bounding box center [392, 227] width 27 height 6
click at [199, 222] on button at bounding box center [199, 225] width 16 height 13
click at [144, 221] on icon at bounding box center [143, 225] width 7 height 13
click at [164, 222] on button at bounding box center [162, 225] width 16 height 13
click at [141, 222] on icon at bounding box center [143, 225] width 7 height 13
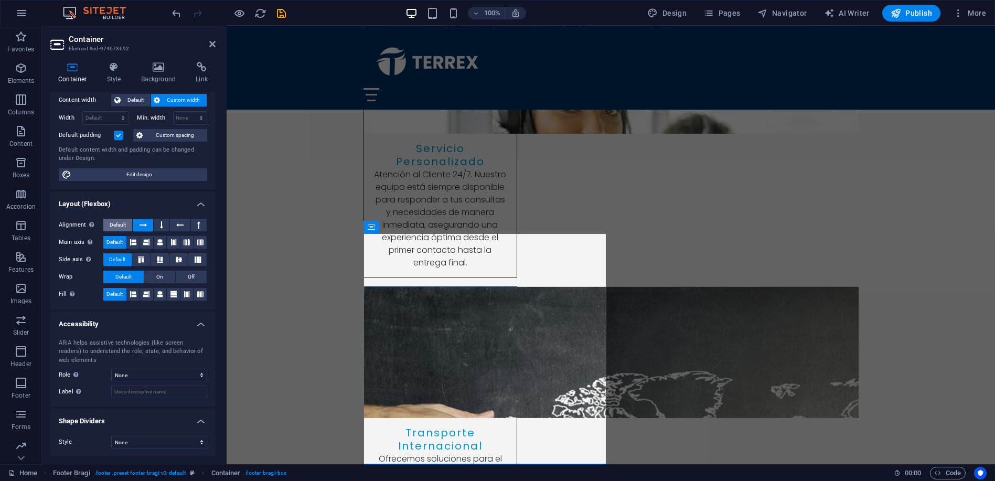
click at [123, 222] on span "Default" at bounding box center [118, 225] width 16 height 13
click at [137, 169] on span "Edit design" at bounding box center [139, 174] width 130 height 13
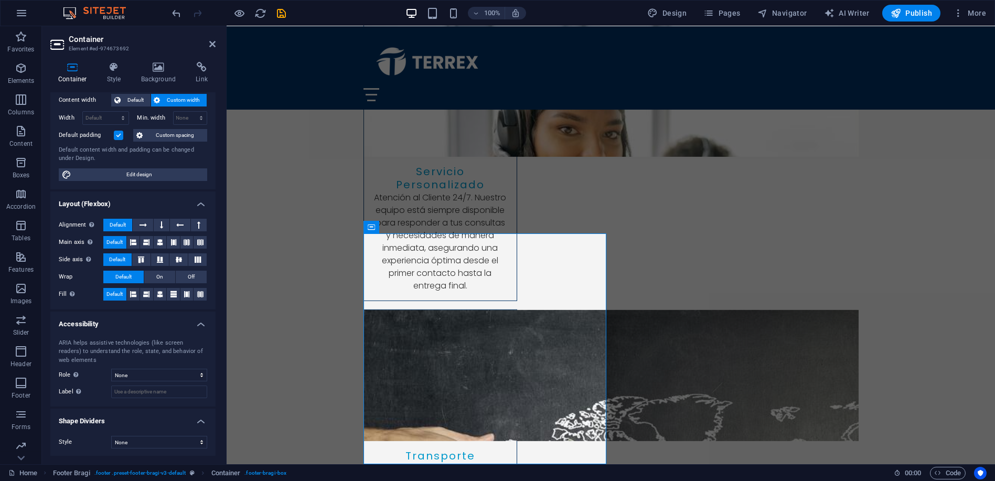
select select "rem"
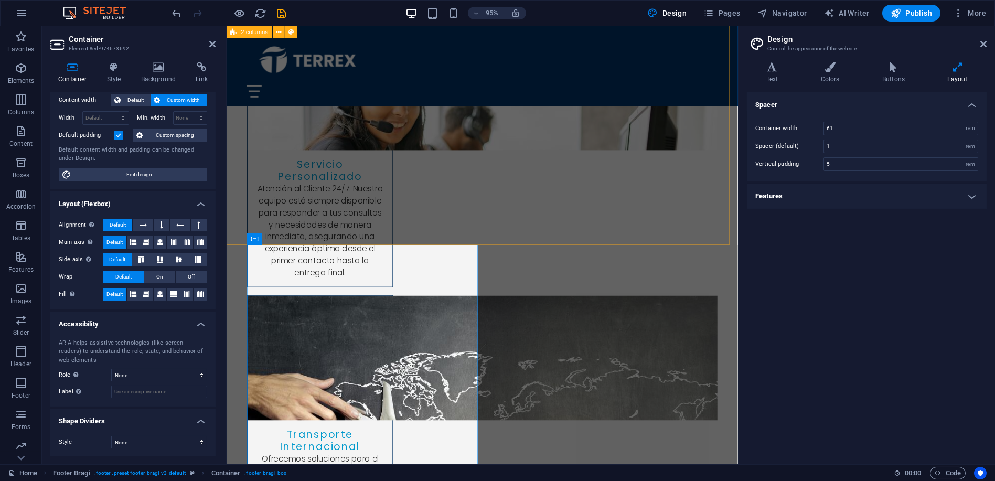
scroll to position [3264, 0]
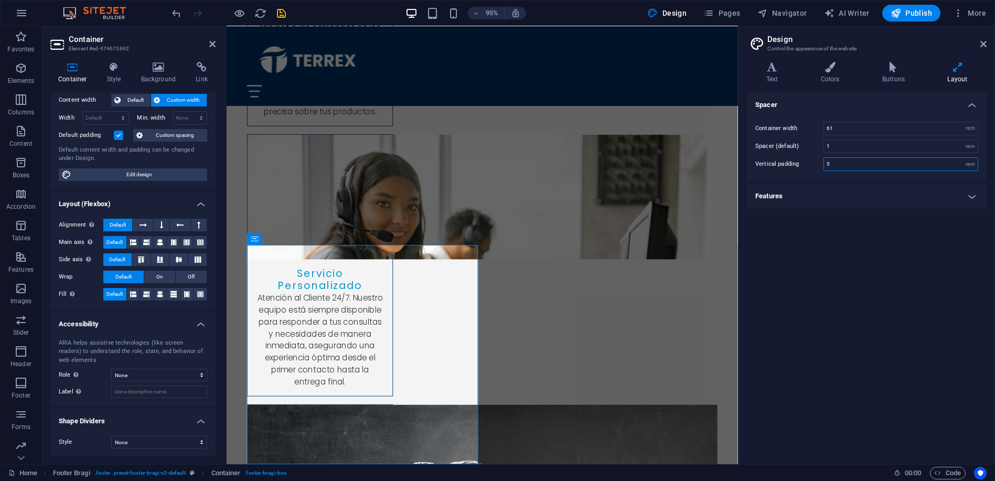
drag, startPoint x: 845, startPoint y: 161, endPoint x: 798, endPoint y: 156, distance: 46.9
click at [798, 157] on div "Vertical padding 5 rem" at bounding box center [866, 164] width 223 height 14
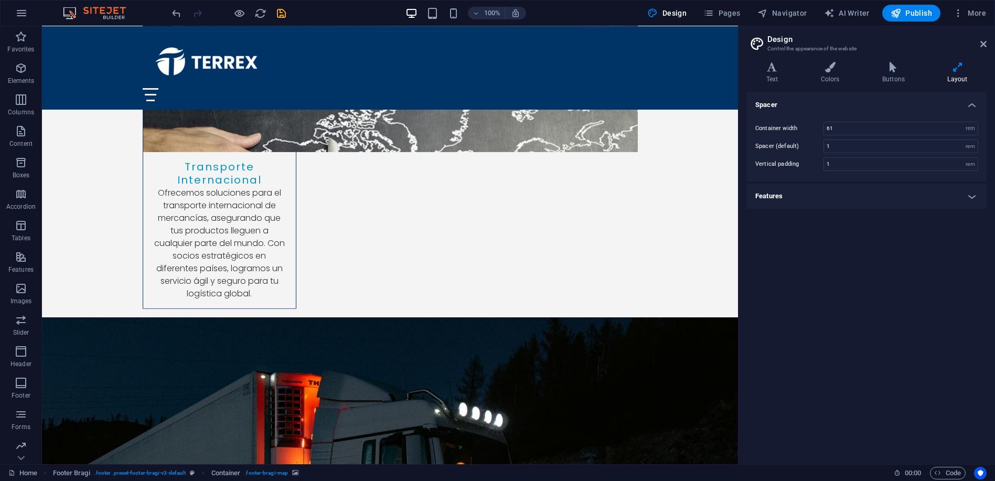
scroll to position [2671, 0]
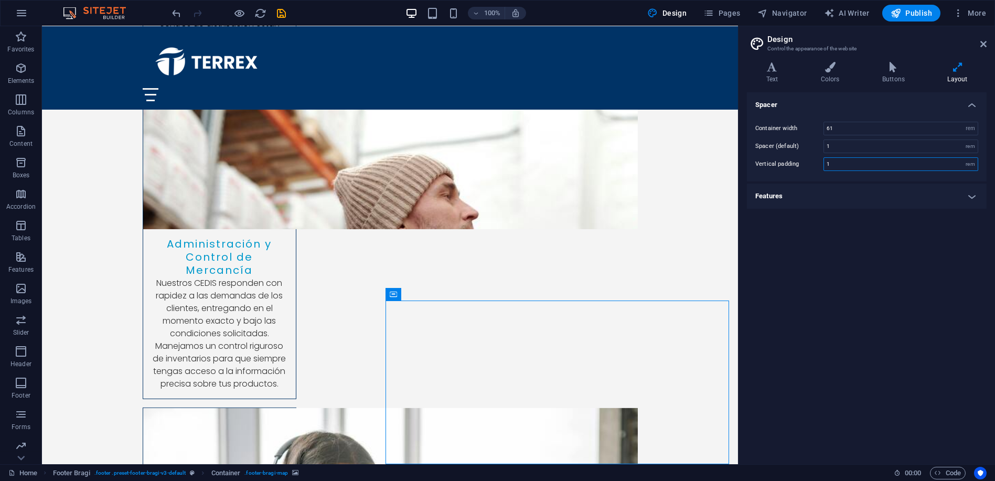
click at [838, 161] on input "1" at bounding box center [901, 164] width 154 height 13
type input "5"
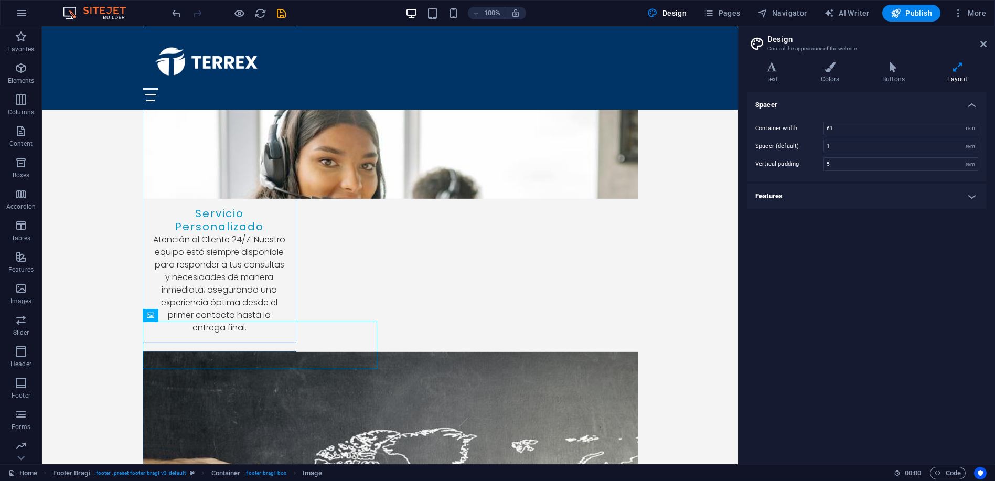
scroll to position [3342, 0]
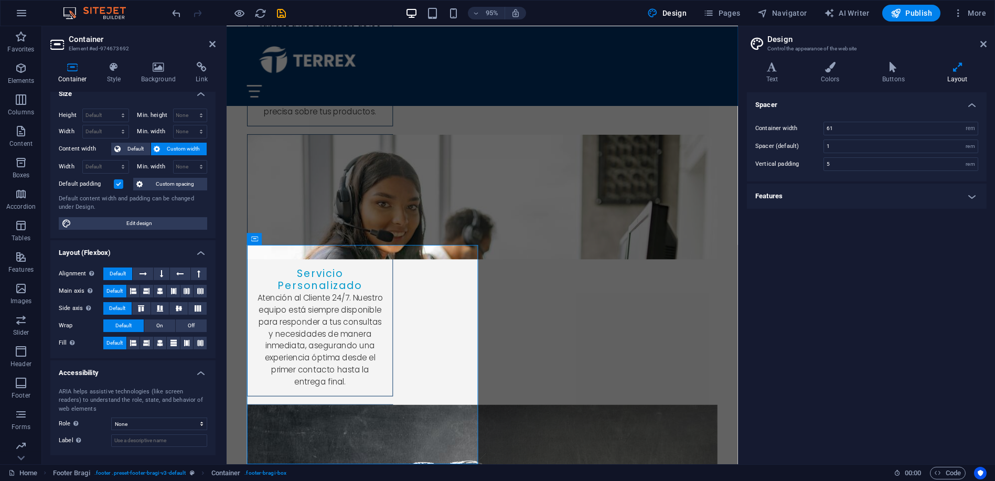
scroll to position [0, 0]
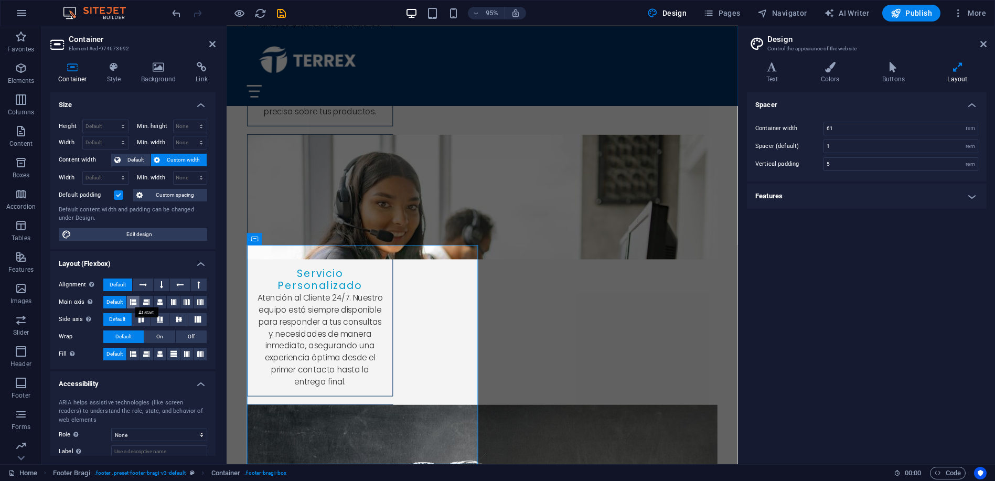
click at [129, 302] on button at bounding box center [133, 302] width 13 height 13
click at [109, 300] on span "Default" at bounding box center [114, 302] width 16 height 13
click at [143, 283] on icon at bounding box center [143, 285] width 7 height 13
click at [116, 284] on span "Default" at bounding box center [118, 285] width 16 height 13
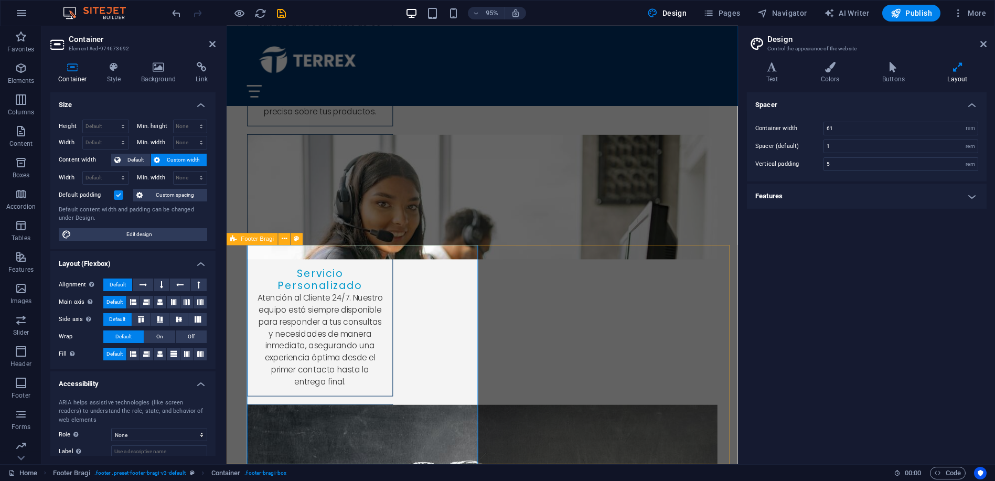
click at [252, 240] on span "Footer Bragi" at bounding box center [257, 239] width 33 height 6
select select "%"
select select "rem"
select select "px"
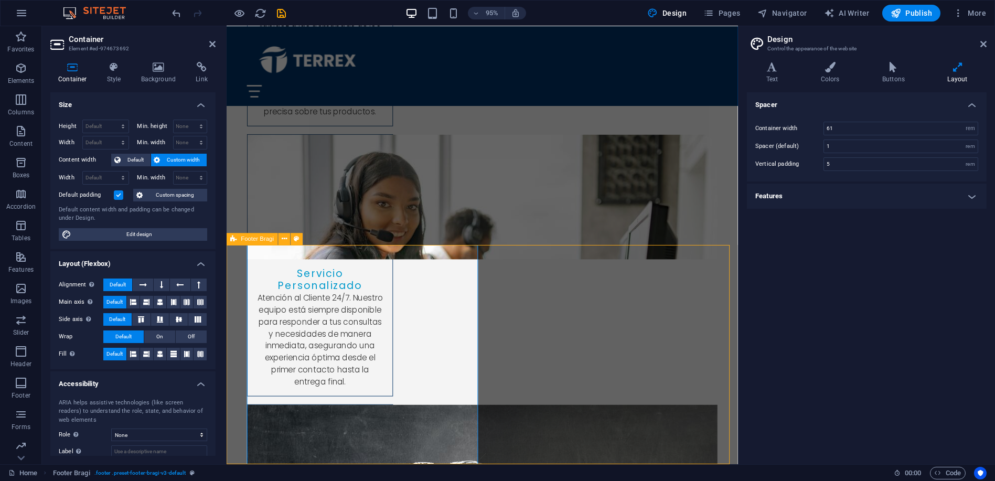
select select "px"
select select "rem"
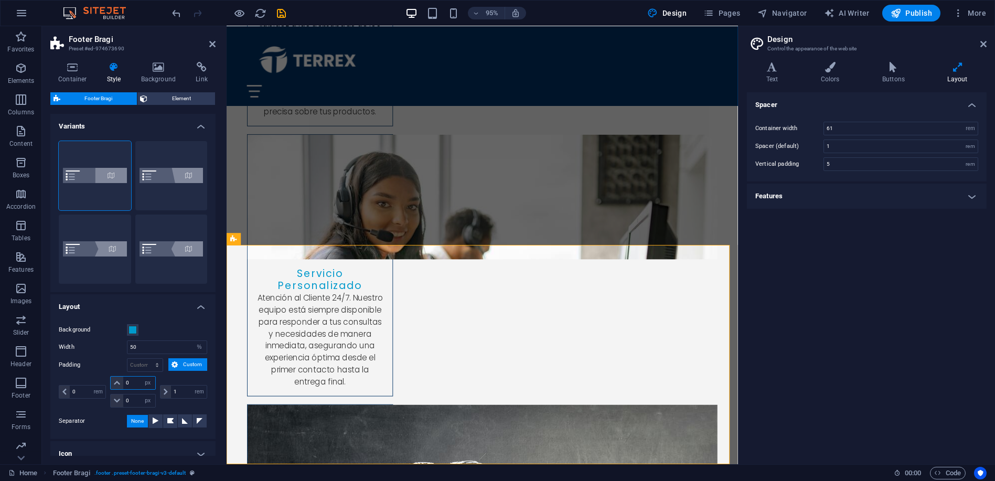
click at [135, 377] on input "0" at bounding box center [138, 383] width 31 height 13
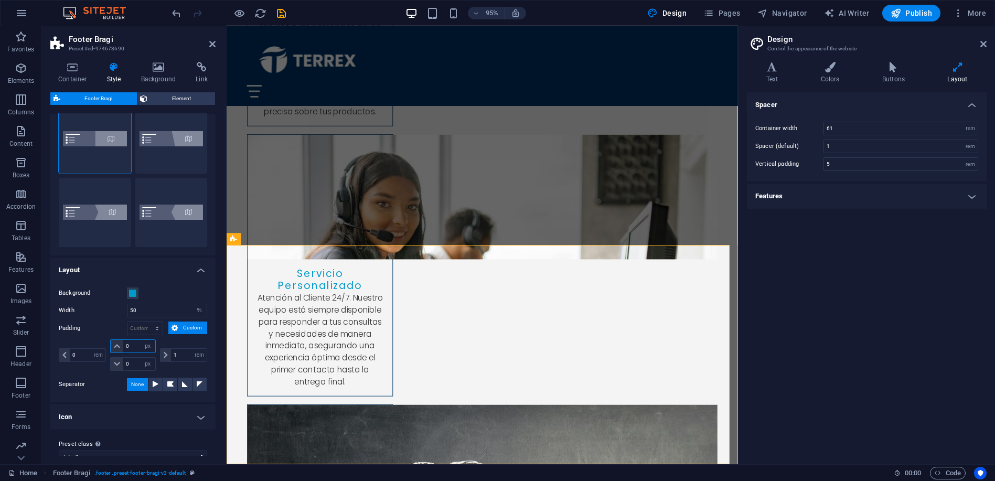
scroll to position [50, 0]
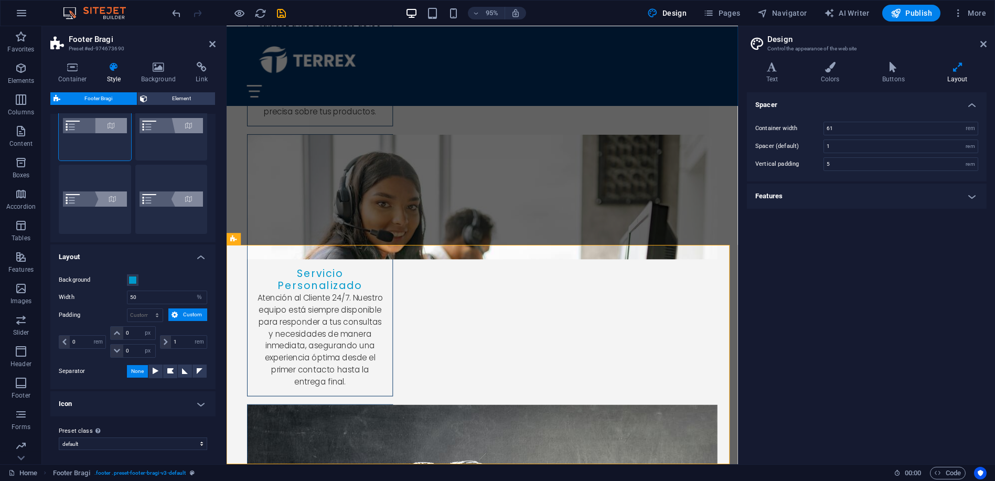
click at [199, 400] on h4 "Icon" at bounding box center [132, 403] width 165 height 25
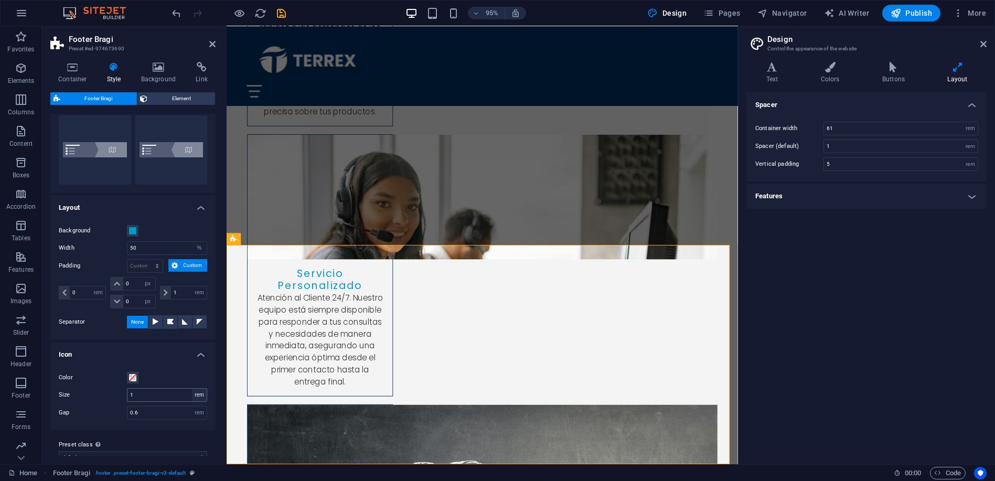
scroll to position [112, 0]
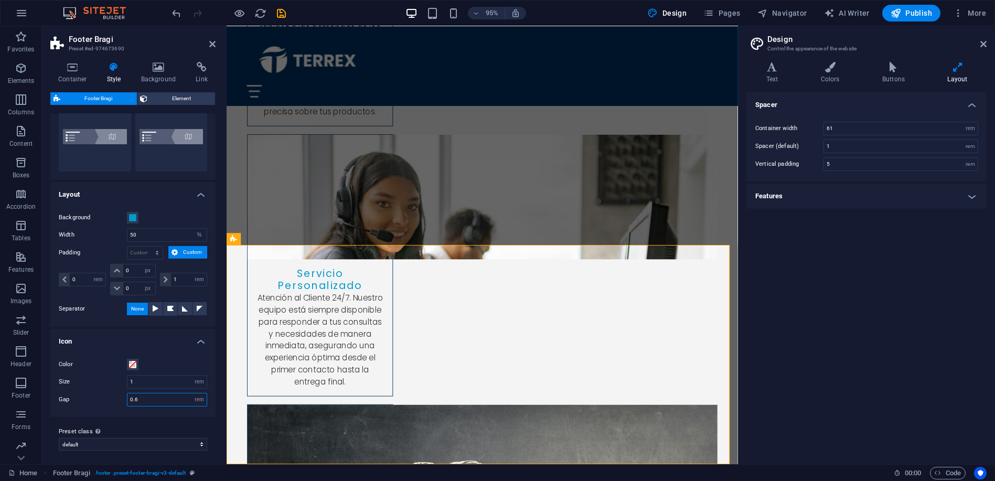
click at [161, 398] on input "0.6" at bounding box center [166, 399] width 79 height 13
click at [158, 393] on div "0.0 px rem % vh vw" at bounding box center [167, 400] width 80 height 14
click at [155, 394] on input "0.0" at bounding box center [166, 399] width 79 height 13
type input "0.6"
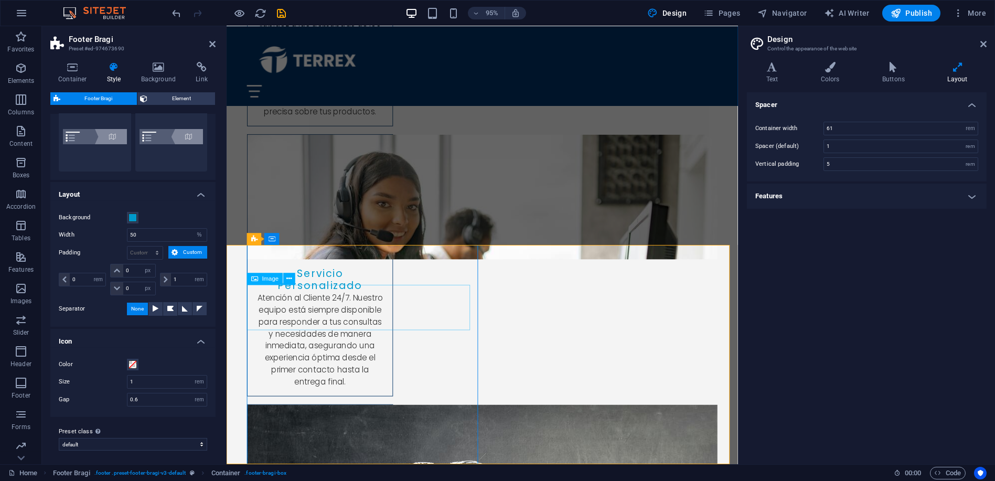
click at [286, 240] on span "Container" at bounding box center [293, 239] width 26 height 6
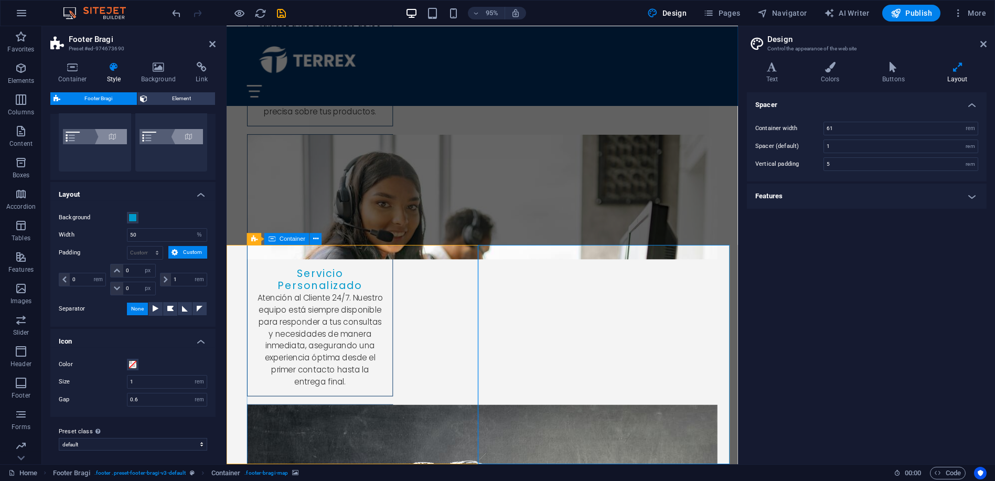
click at [489, 241] on icon at bounding box center [485, 239] width 7 height 12
click at [494, 241] on span "Container" at bounding box center [506, 239] width 26 height 6
select select "px"
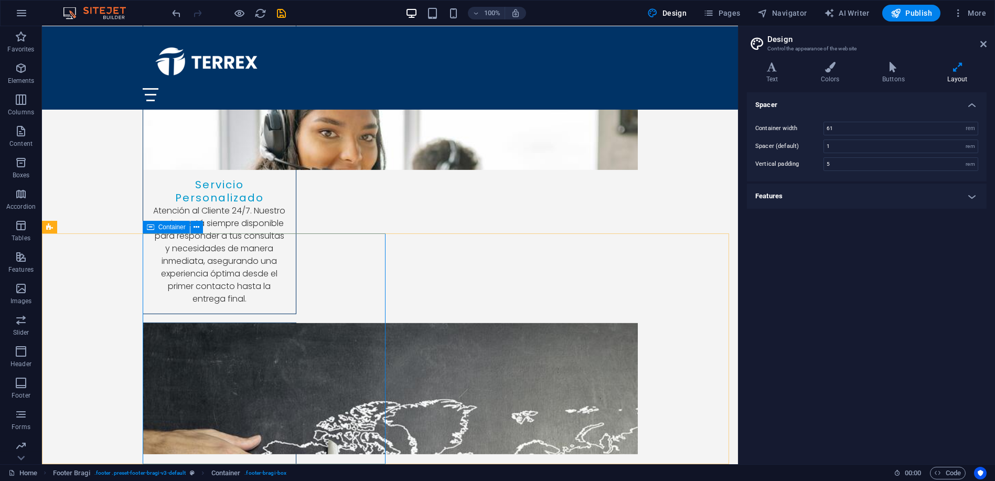
click at [167, 227] on span "Container" at bounding box center [171, 227] width 27 height 6
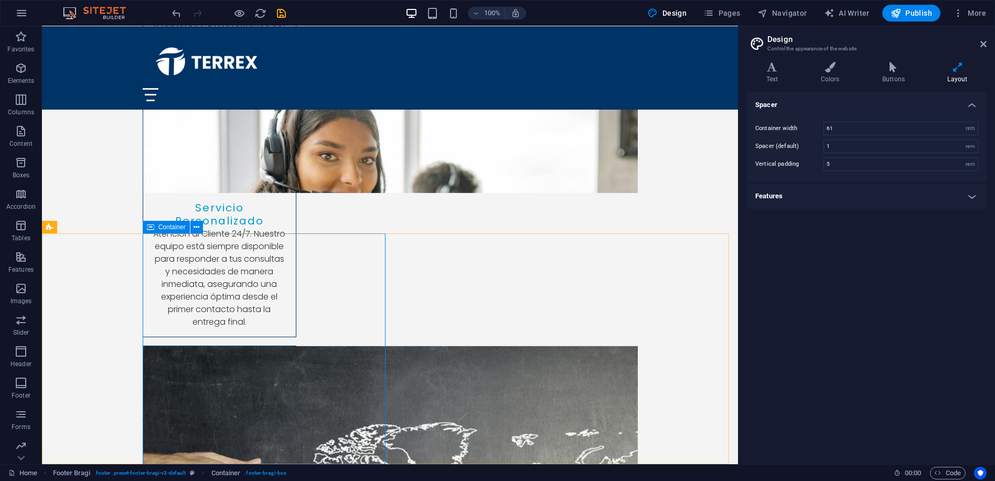
scroll to position [3264, 0]
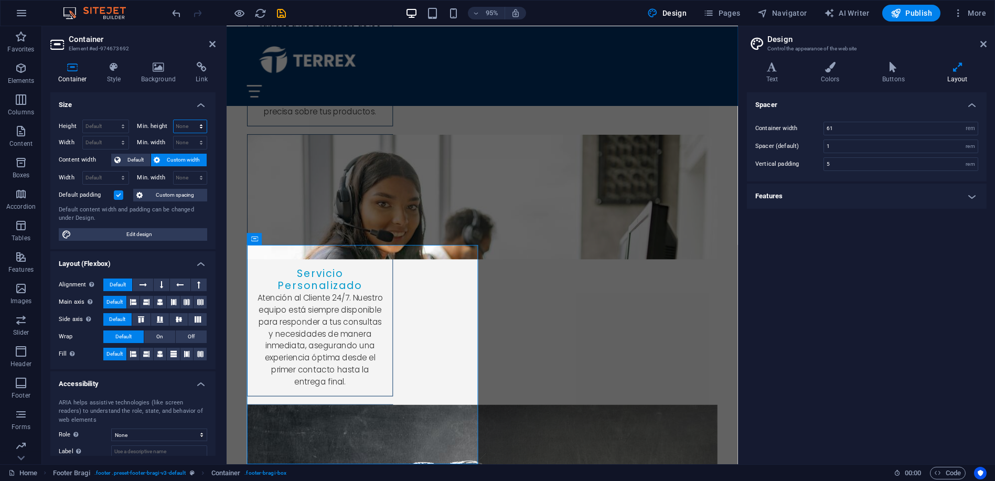
click at [176, 125] on select "None px rem % vh vw" at bounding box center [191, 126] width 34 height 13
click at [183, 124] on select "None px rem % vh vw" at bounding box center [191, 126] width 34 height 13
click at [177, 125] on select "None px rem % vh vw" at bounding box center [191, 126] width 34 height 13
click at [181, 124] on select "None px rem % vh vw" at bounding box center [191, 126] width 34 height 13
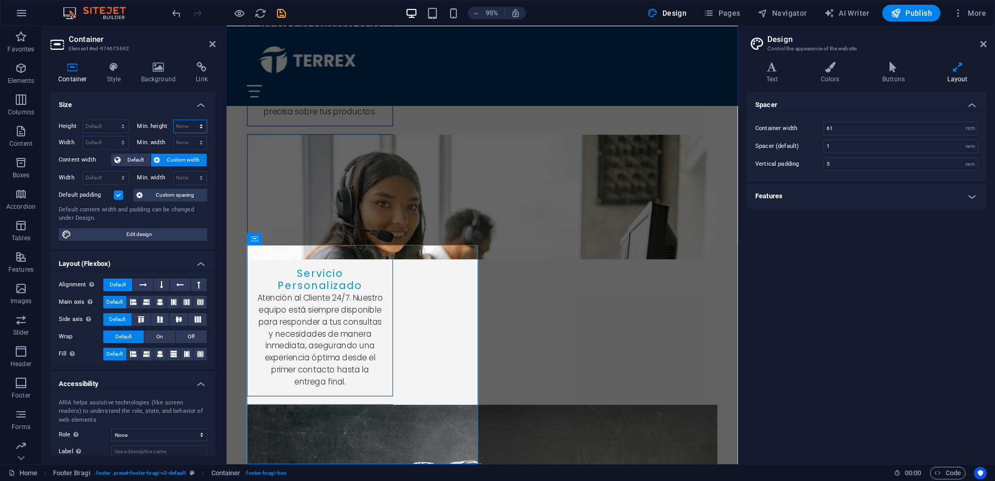
click at [178, 125] on select "None px rem % vh vw" at bounding box center [191, 126] width 34 height 13
select select "px"
click at [190, 120] on select "None px rem % vh vw" at bounding box center [191, 126] width 34 height 13
type input "250"
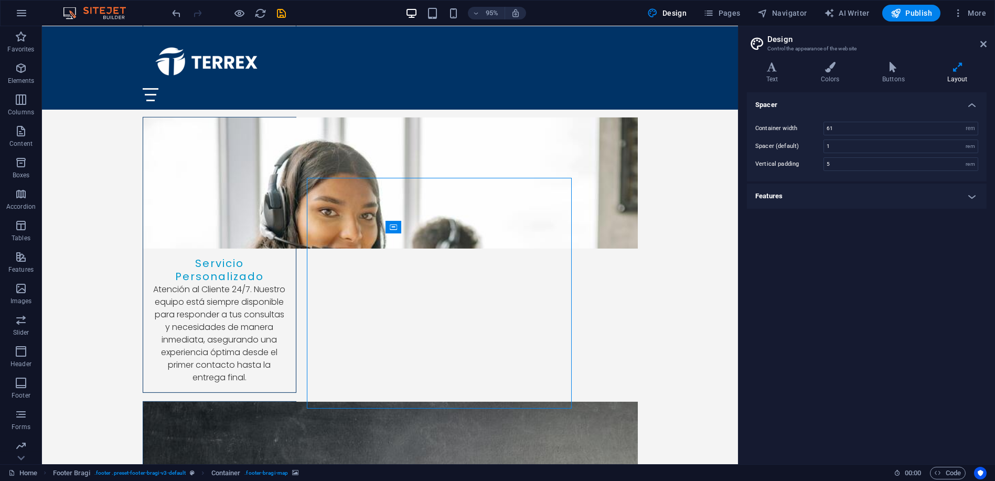
scroll to position [3342, 0]
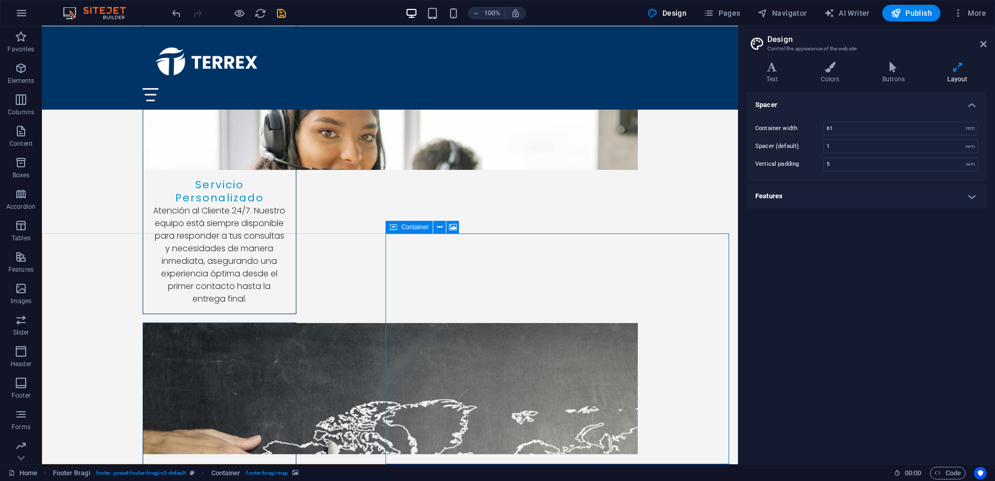
click at [421, 228] on span "Container" at bounding box center [414, 227] width 27 height 6
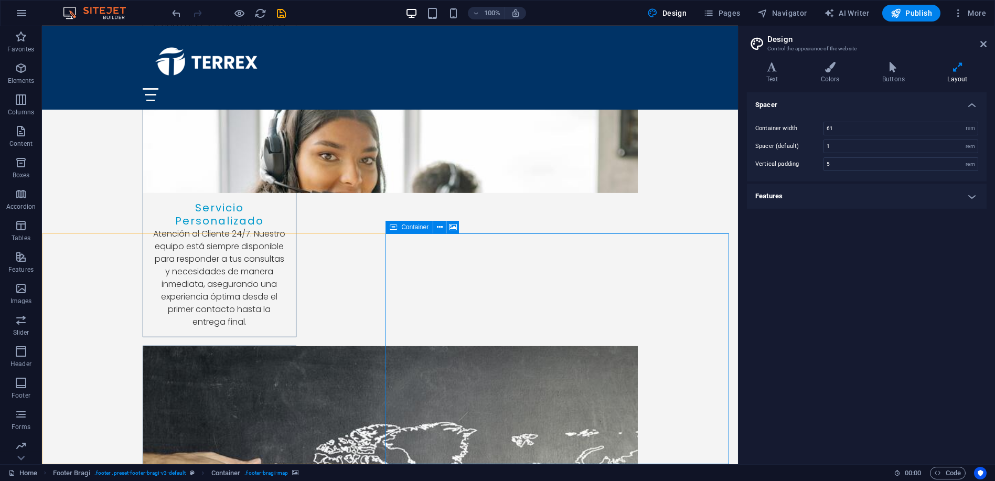
scroll to position [3264, 0]
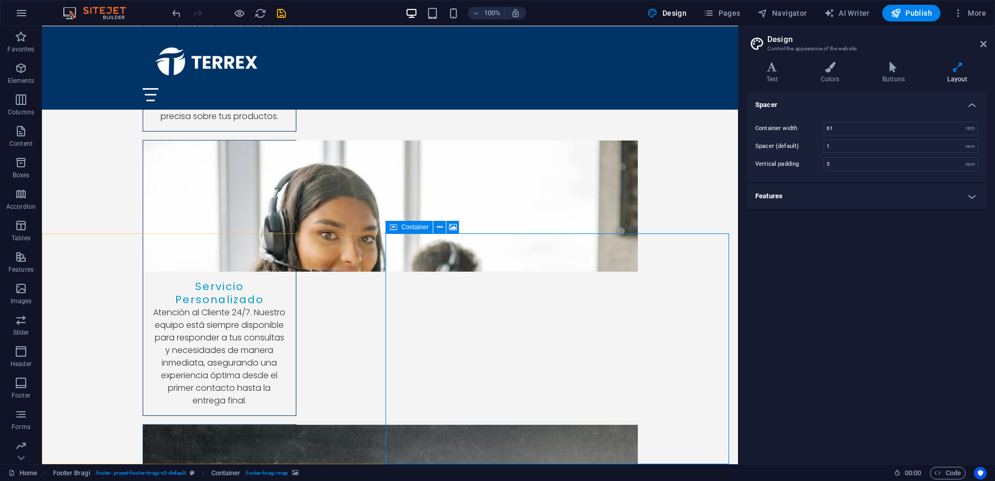
select select "px"
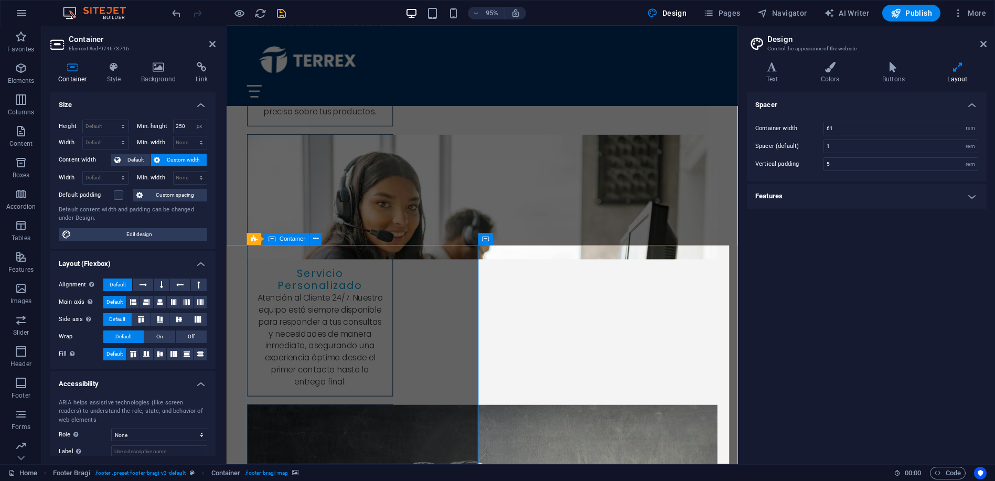
click at [295, 239] on span "Container" at bounding box center [293, 239] width 26 height 6
select select "px"
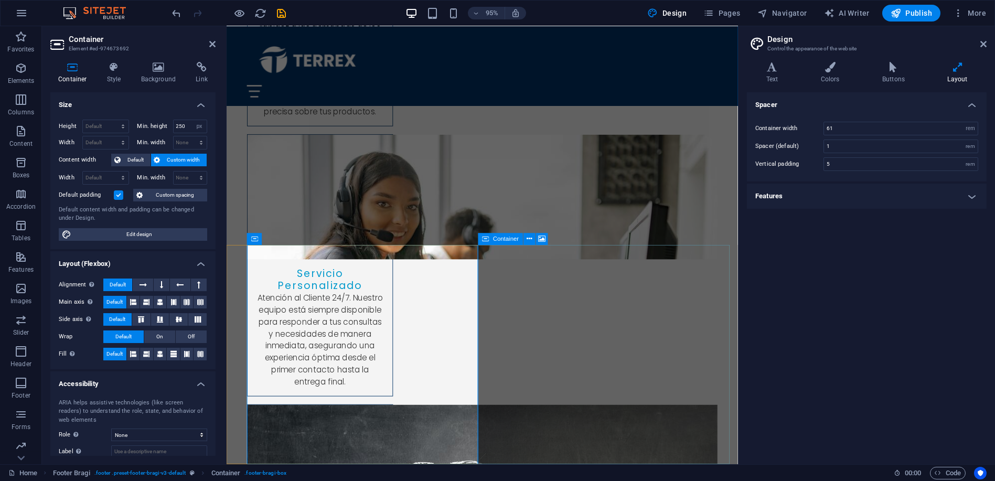
click at [504, 237] on span "Container" at bounding box center [506, 239] width 26 height 6
select select "px"
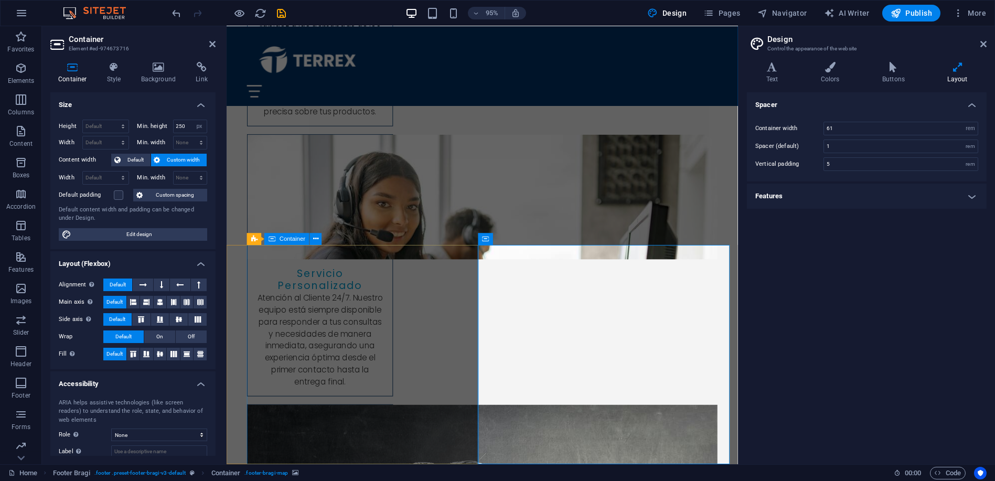
click at [292, 240] on span "Container" at bounding box center [293, 239] width 26 height 6
select select "px"
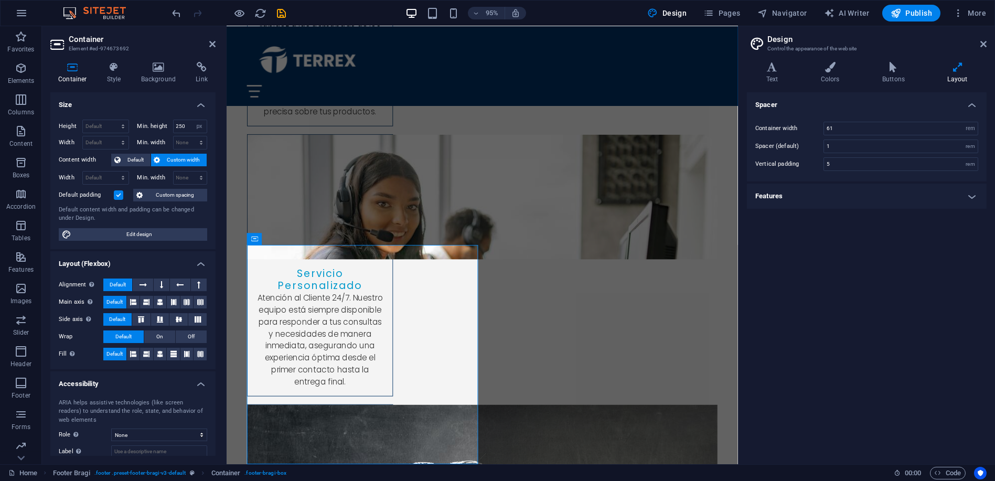
click at [120, 190] on label at bounding box center [118, 194] width 9 height 9
click at [0, 0] on input "Default padding" at bounding box center [0, 0] width 0 height 0
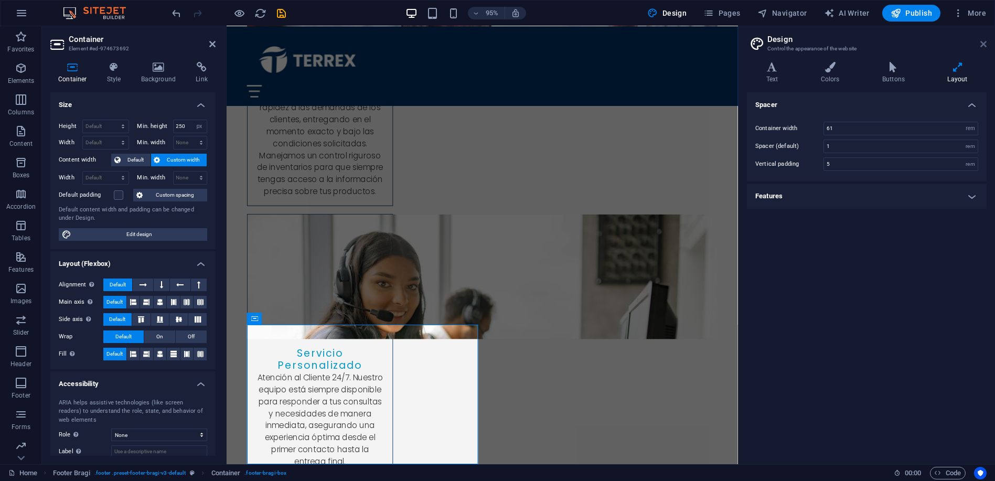
click at [981, 41] on icon at bounding box center [983, 44] width 6 height 8
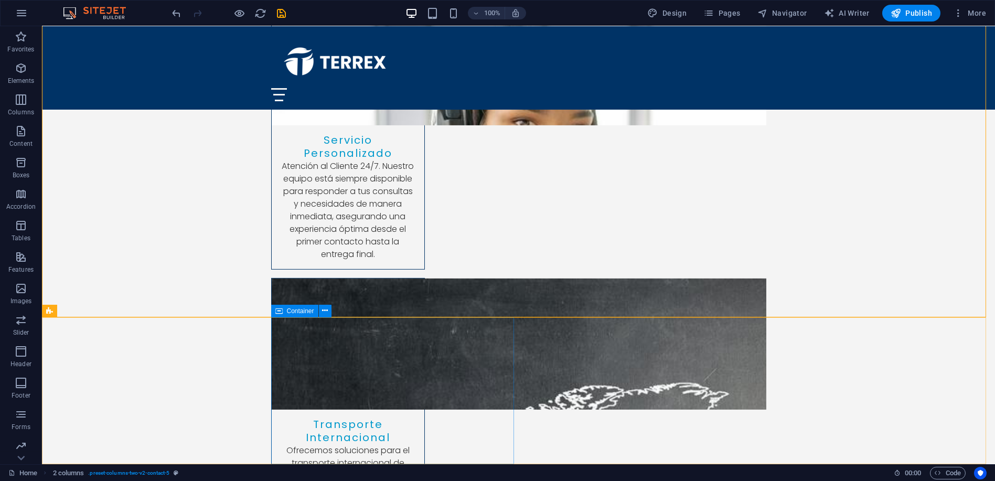
click at [299, 311] on span "Container" at bounding box center [300, 311] width 27 height 6
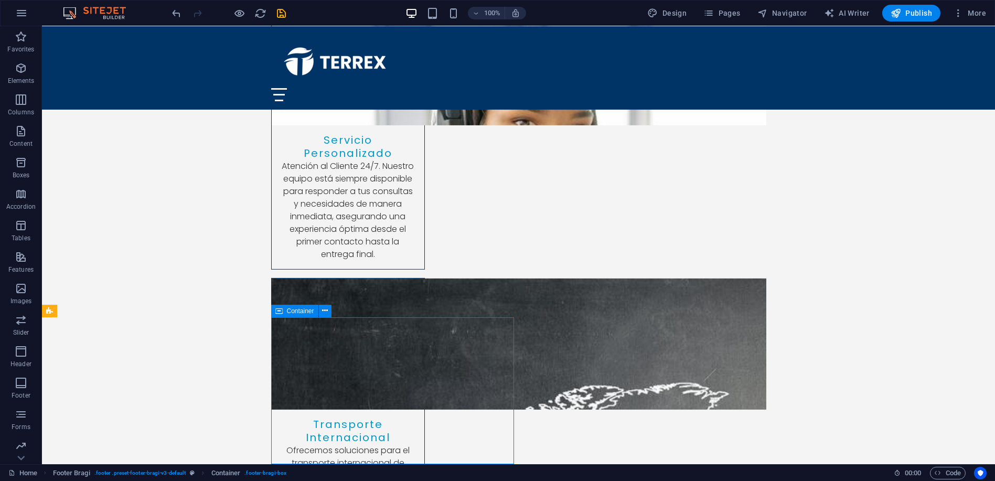
click at [299, 311] on span "Container" at bounding box center [300, 311] width 27 height 6
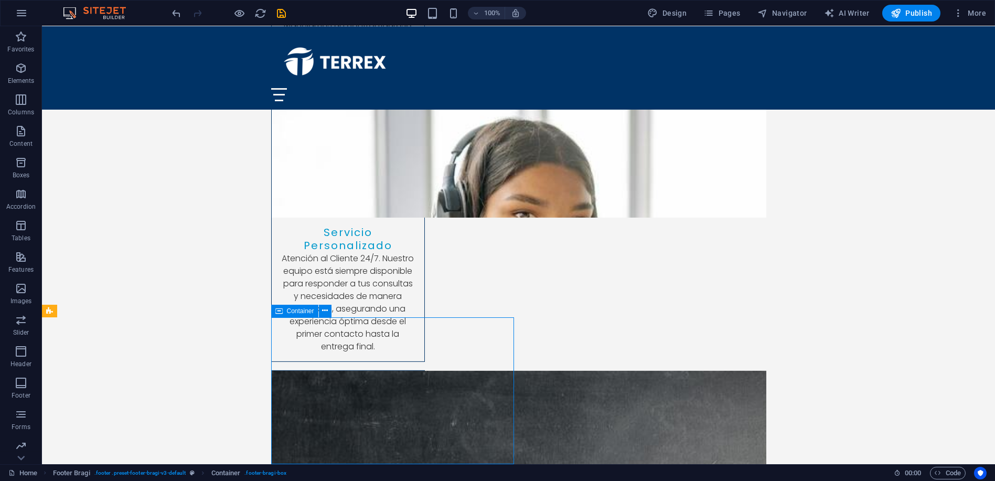
select select "px"
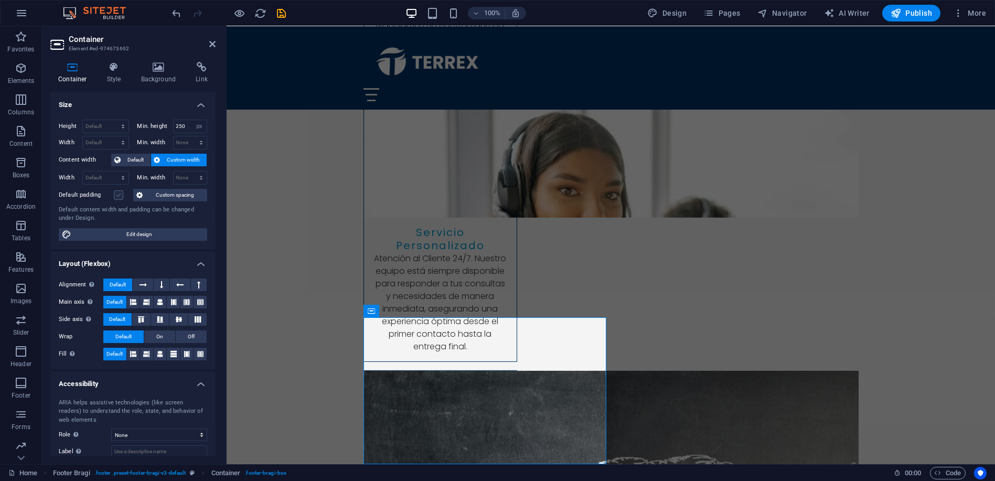
click at [116, 194] on label at bounding box center [118, 194] width 9 height 9
click at [0, 0] on input "Default padding" at bounding box center [0, 0] width 0 height 0
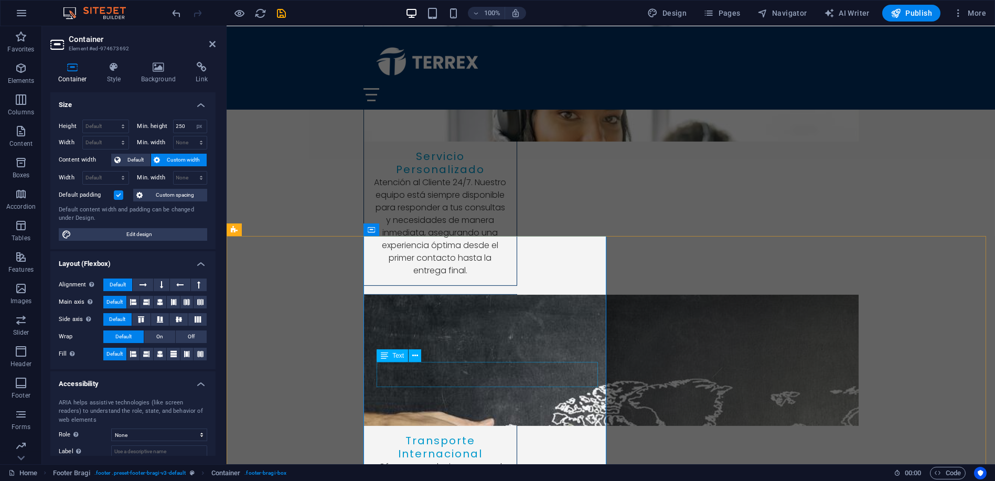
scroll to position [3378, 0]
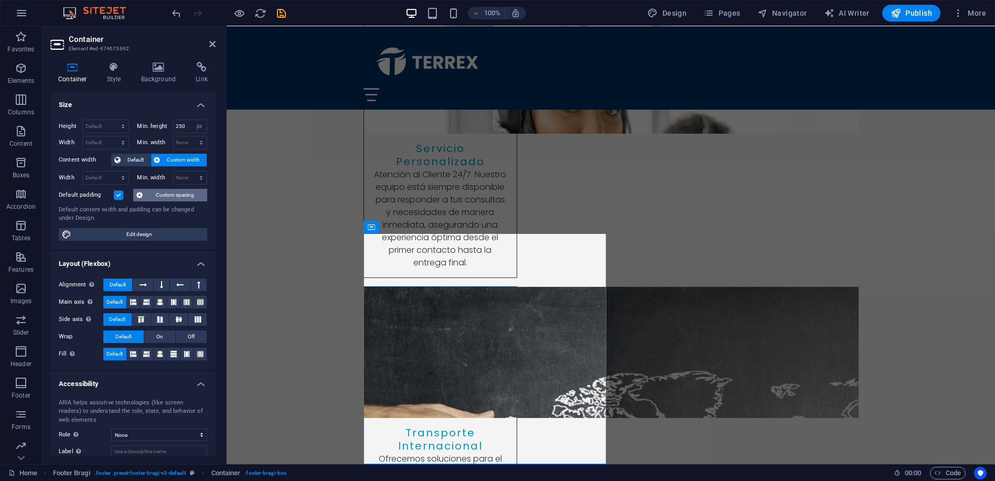
click at [169, 192] on span "Custom spacing" at bounding box center [175, 195] width 58 height 13
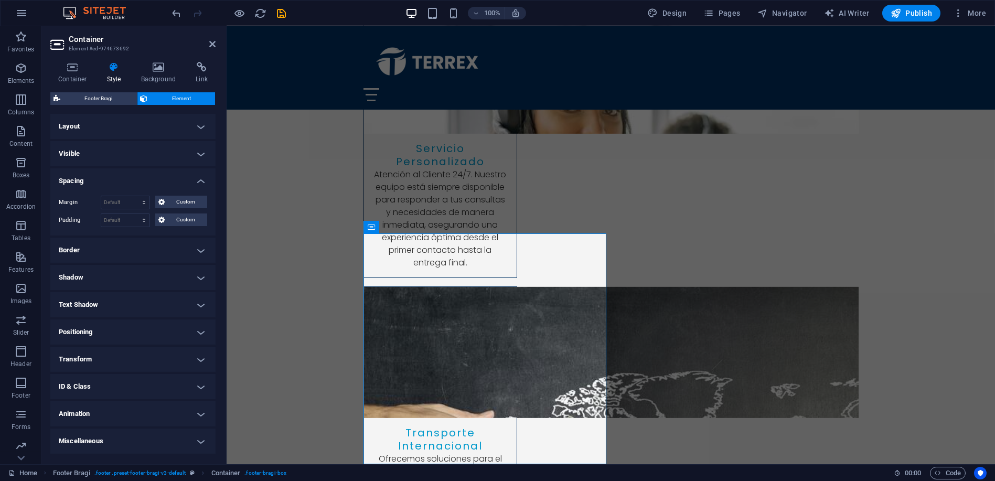
click at [147, 128] on h4 "Layout" at bounding box center [132, 126] width 165 height 25
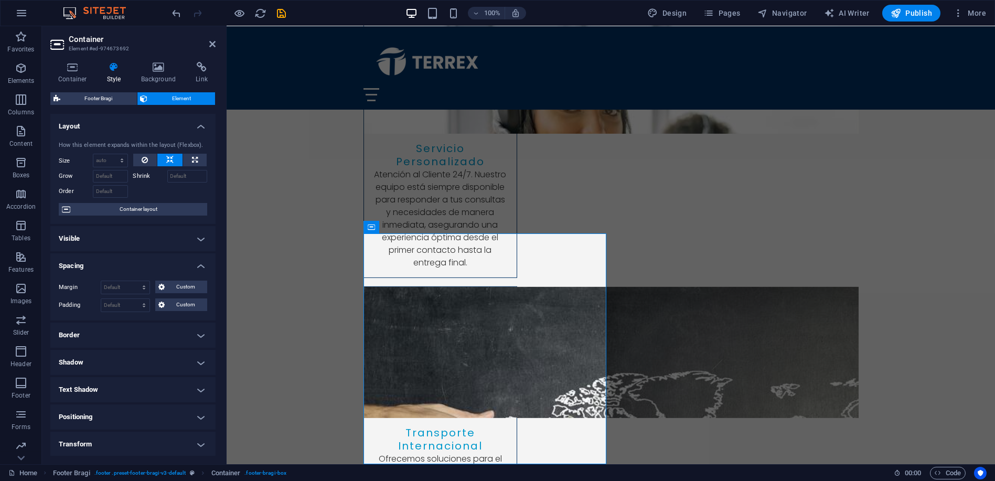
click at [129, 239] on h4 "Visible" at bounding box center [132, 238] width 165 height 25
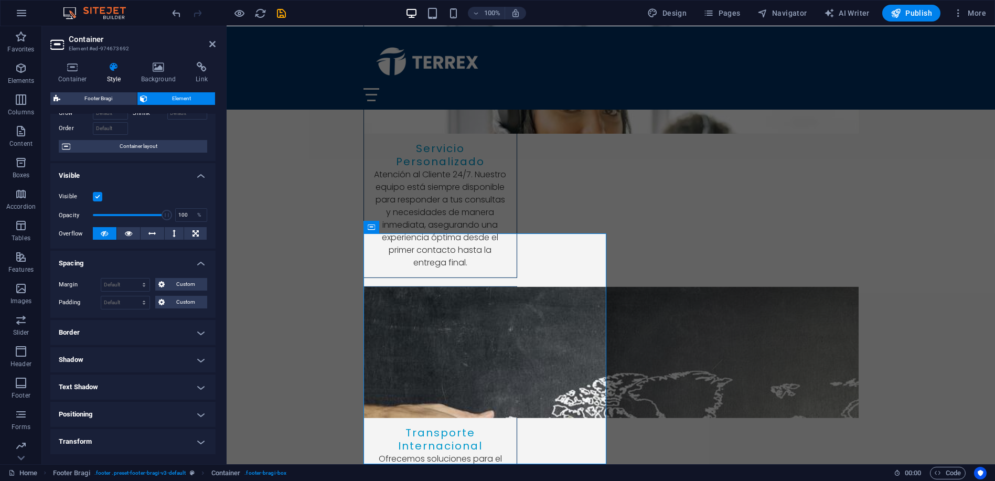
scroll to position [78, 0]
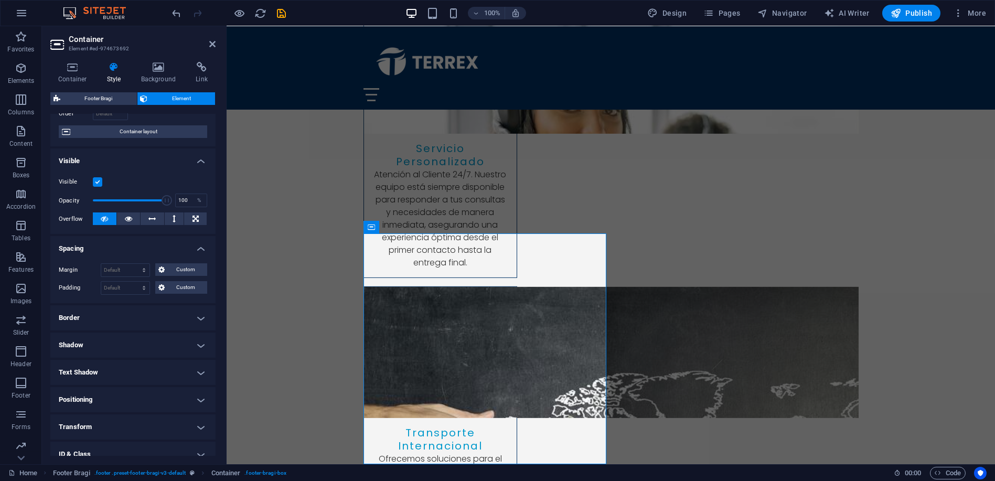
click at [126, 317] on h4 "Border" at bounding box center [132, 317] width 165 height 25
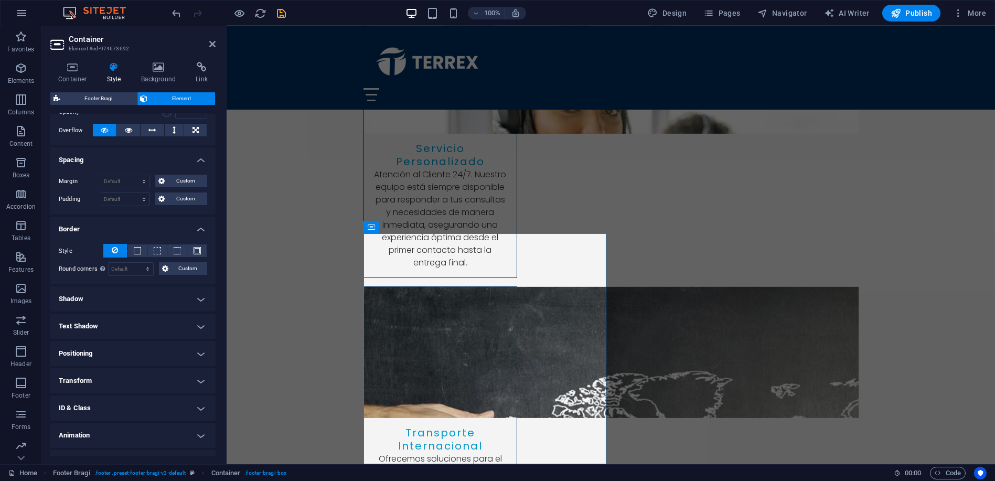
scroll to position [184, 0]
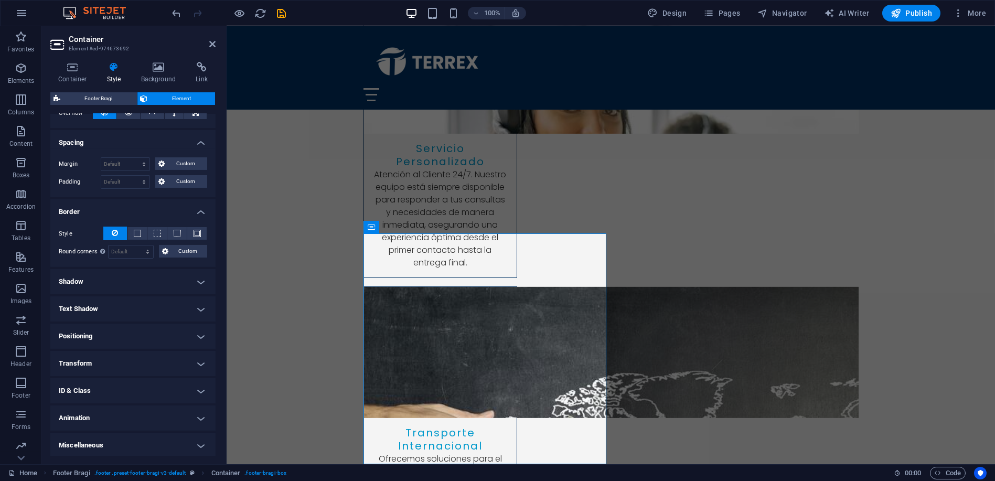
click at [117, 336] on h4 "Positioning" at bounding box center [132, 336] width 165 height 25
click at [113, 398] on h4 "Transform" at bounding box center [132, 400] width 165 height 25
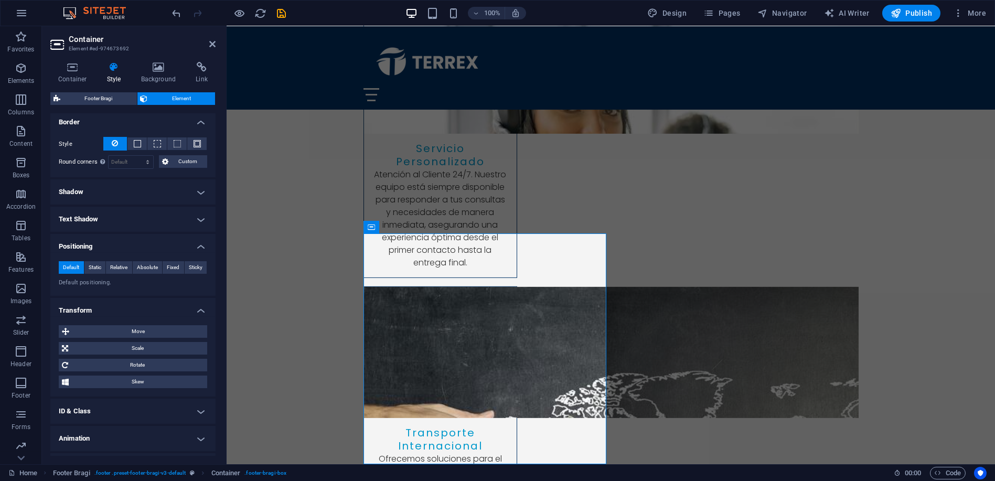
scroll to position [294, 0]
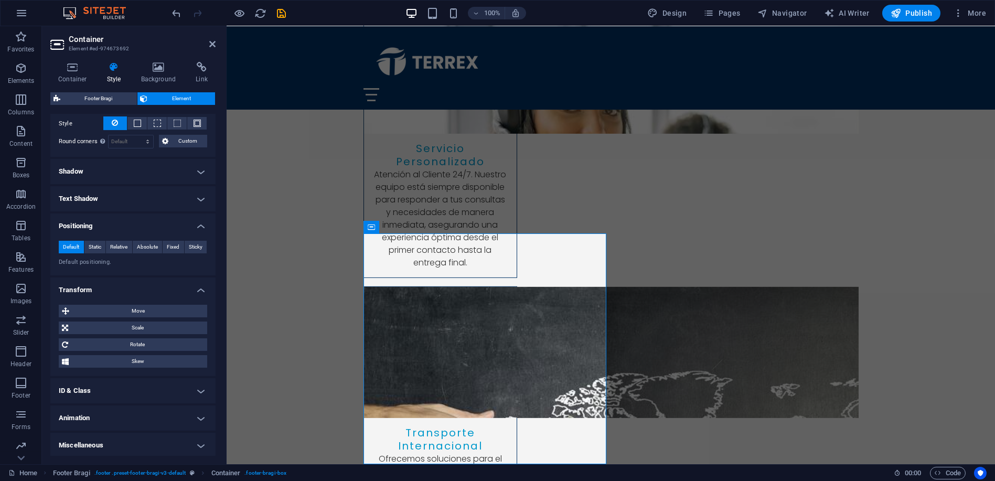
click at [131, 438] on h4 "Miscellaneous" at bounding box center [132, 445] width 165 height 25
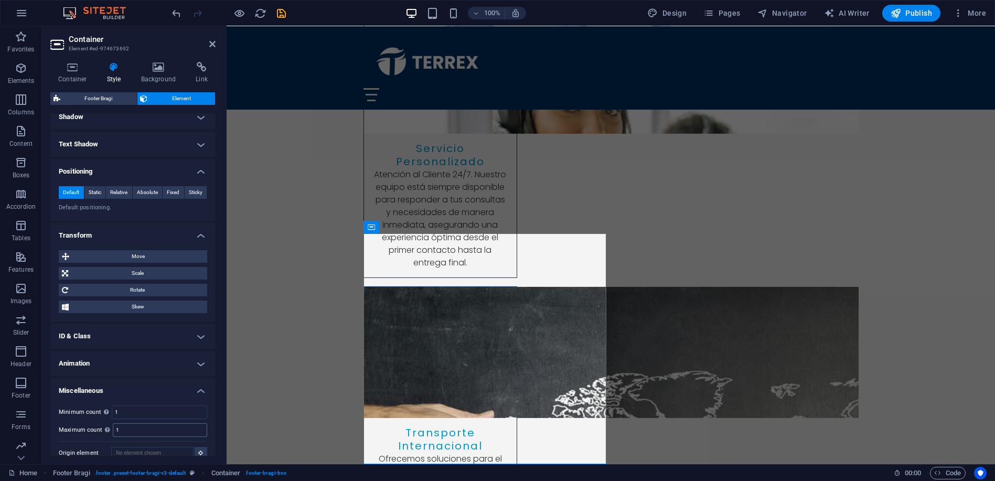
scroll to position [358, 0]
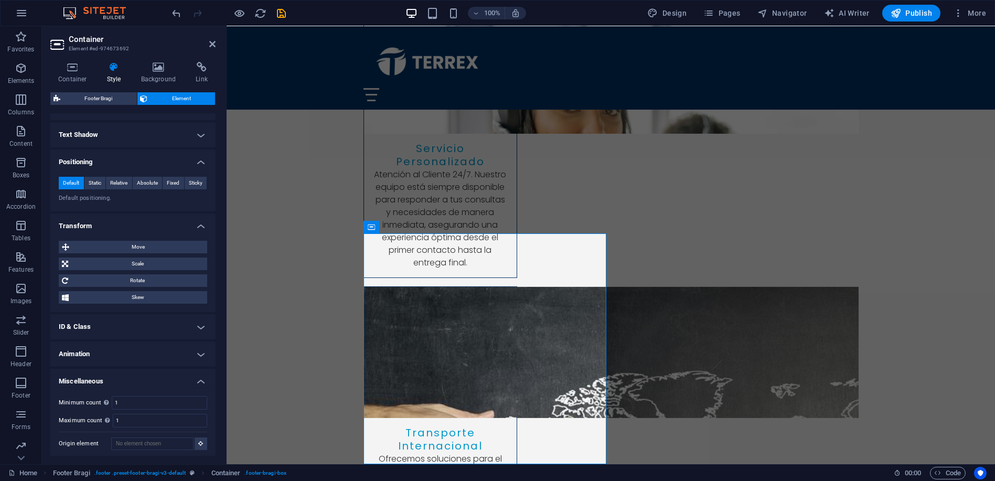
click at [145, 351] on h4 "Animation" at bounding box center [132, 353] width 165 height 25
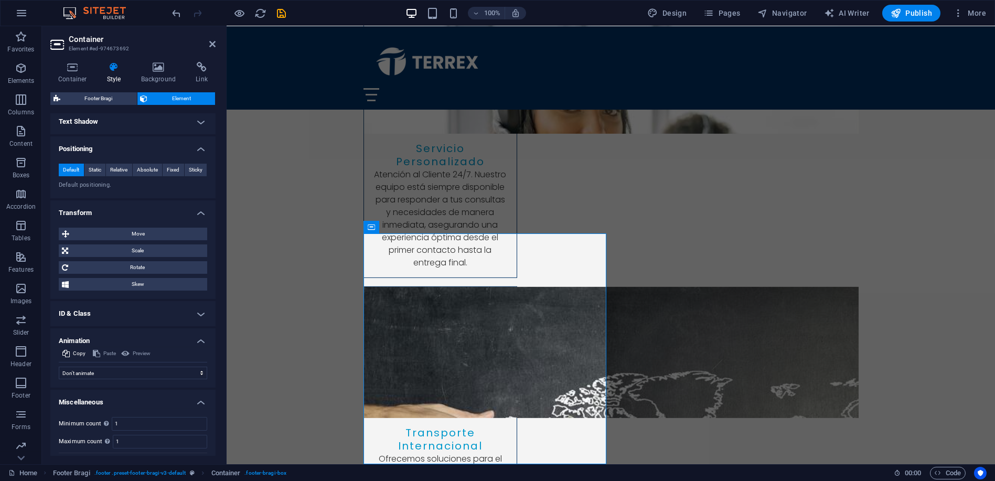
scroll to position [392, 0]
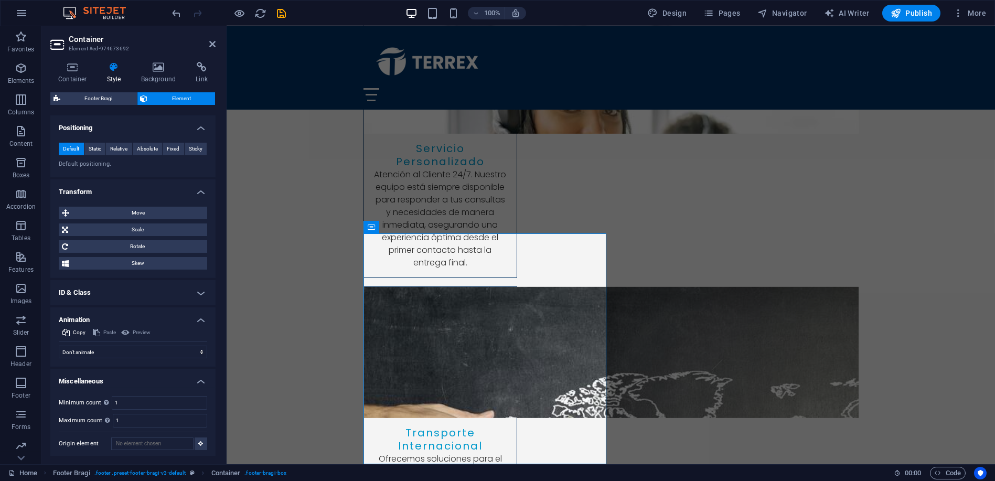
click at [123, 292] on h4 "ID & Class" at bounding box center [132, 292] width 165 height 25
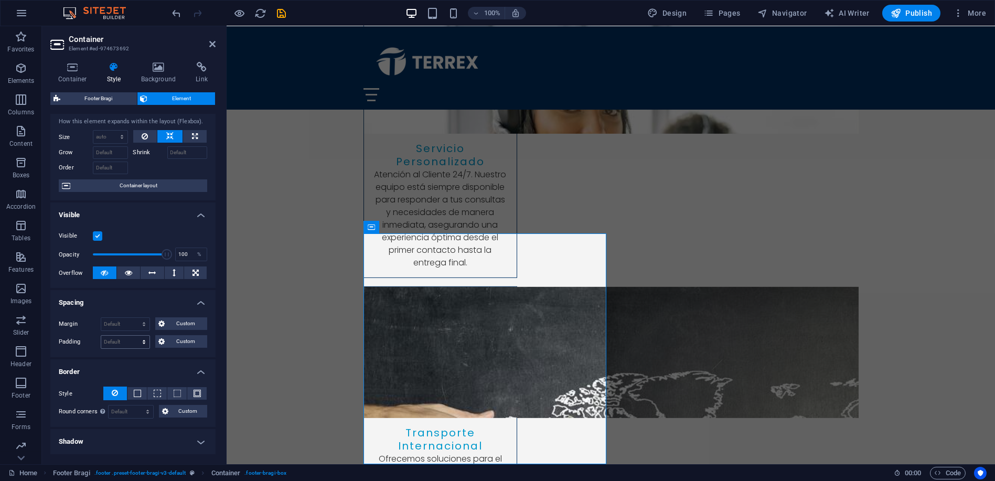
scroll to position [0, 0]
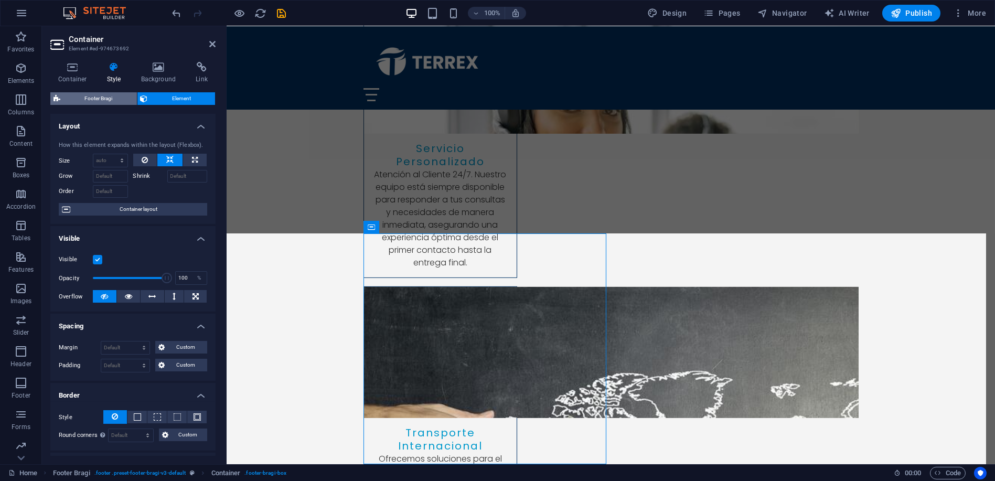
click at [92, 100] on span "Footer Bragi" at bounding box center [98, 98] width 70 height 13
select select "footer"
select select "%"
select select "rem"
select select "px"
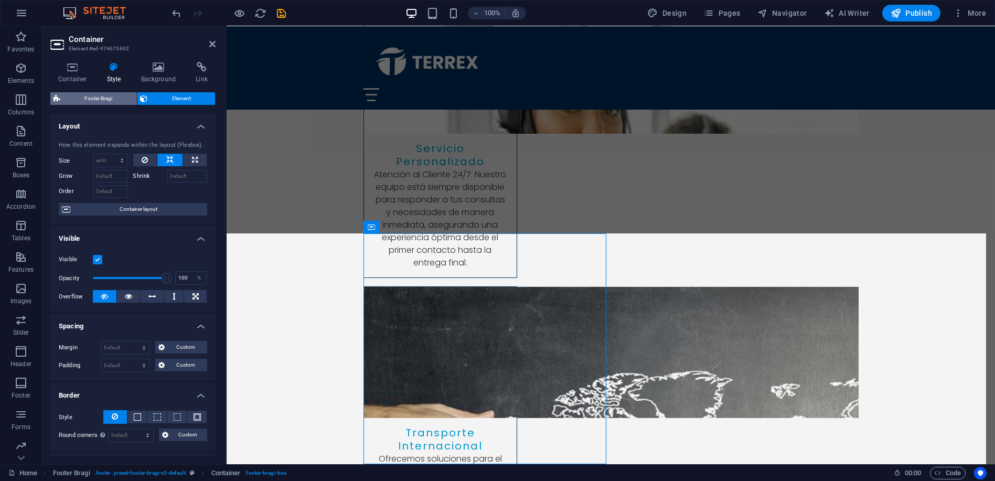
select select "px"
select select "rem"
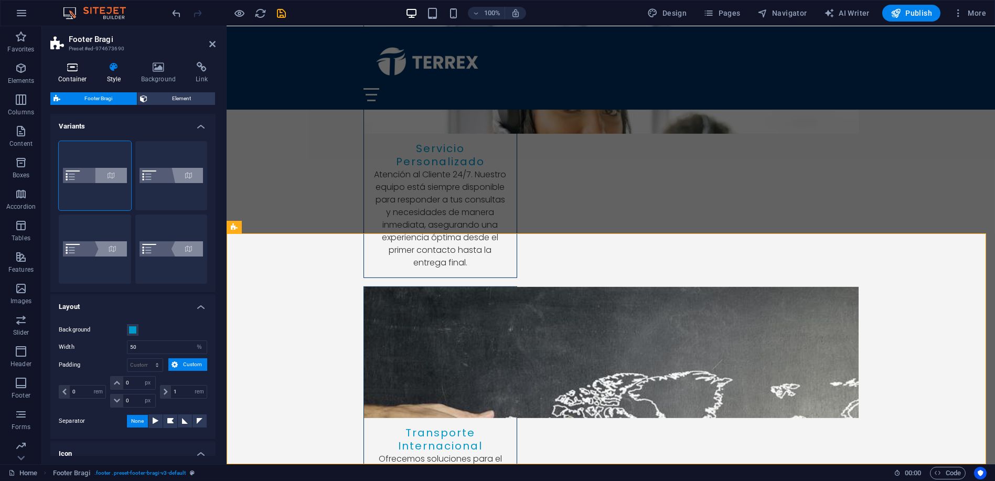
click at [67, 71] on icon at bounding box center [72, 67] width 45 height 10
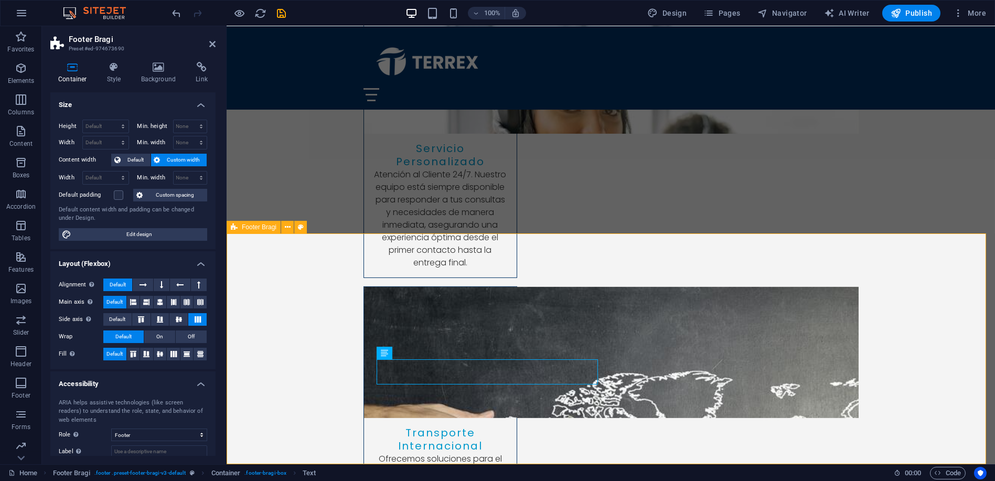
click at [288, 228] on icon at bounding box center [288, 227] width 6 height 11
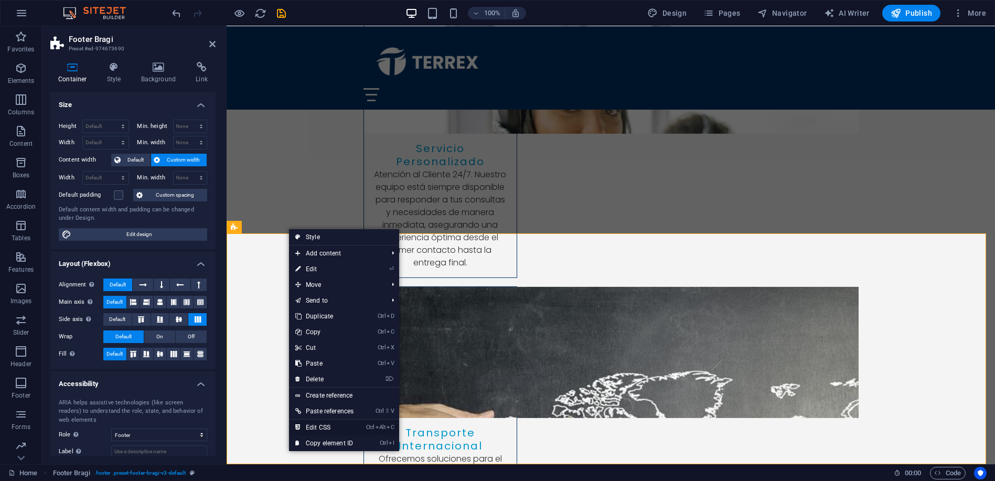
click at [326, 427] on link "Ctrl Alt C Edit CSS" at bounding box center [324, 428] width 71 height 16
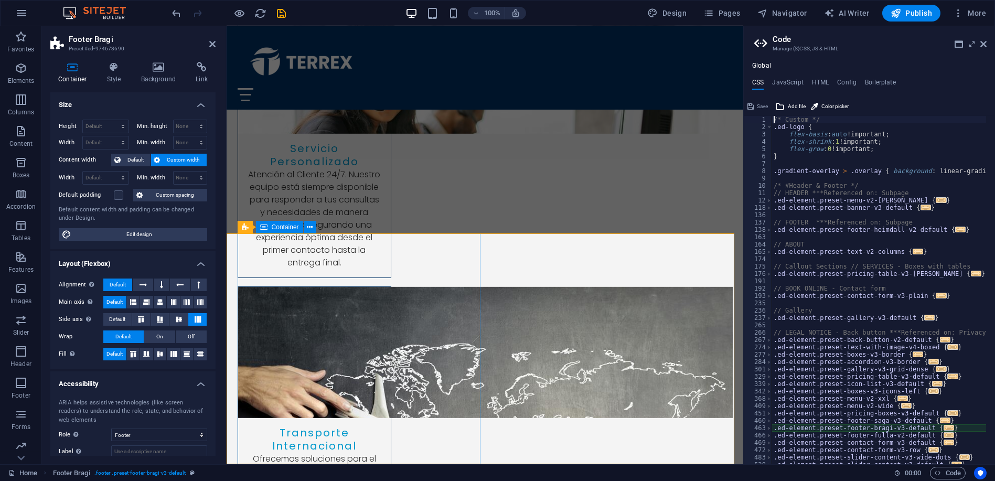
type textarea "@include footer-bragi-v3($box-padding: (0px 1rem 0 0rem, 0 1rem, null), $icon-m…"
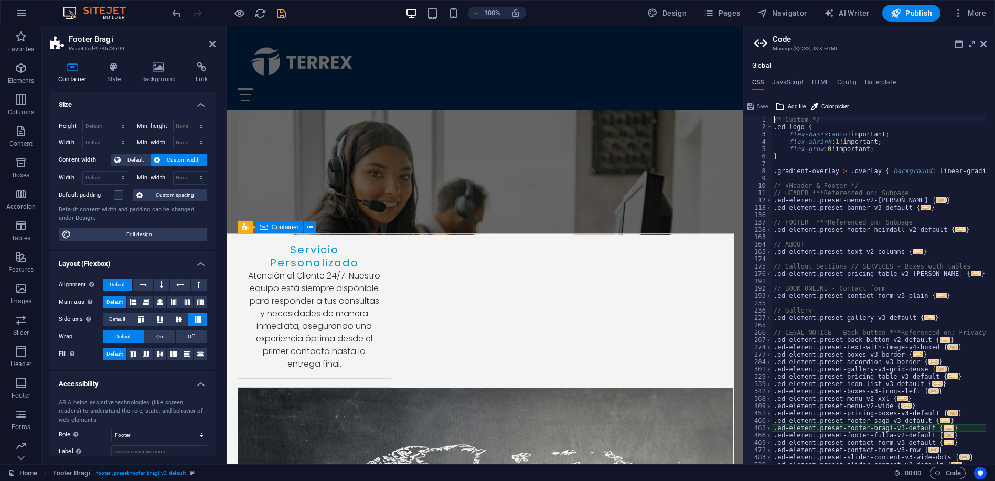
scroll to position [153, 0]
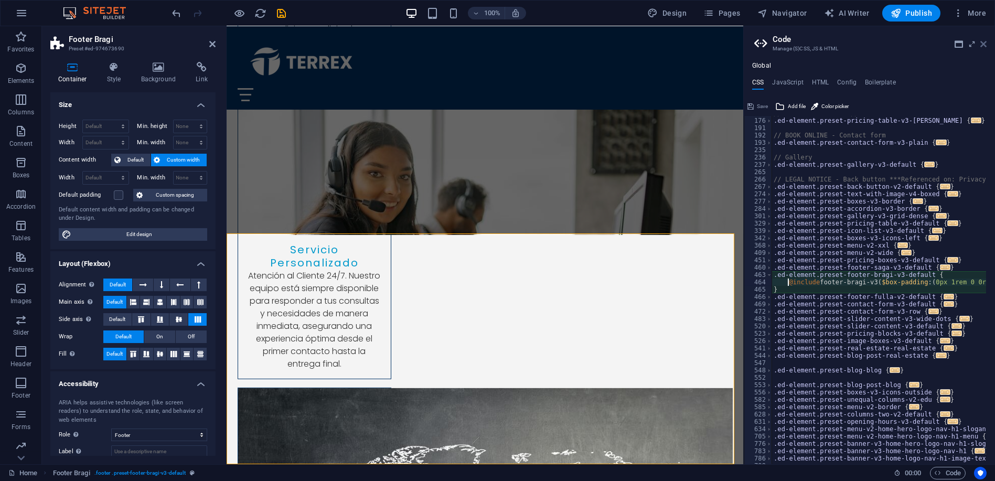
click at [986, 46] on icon at bounding box center [983, 44] width 6 height 8
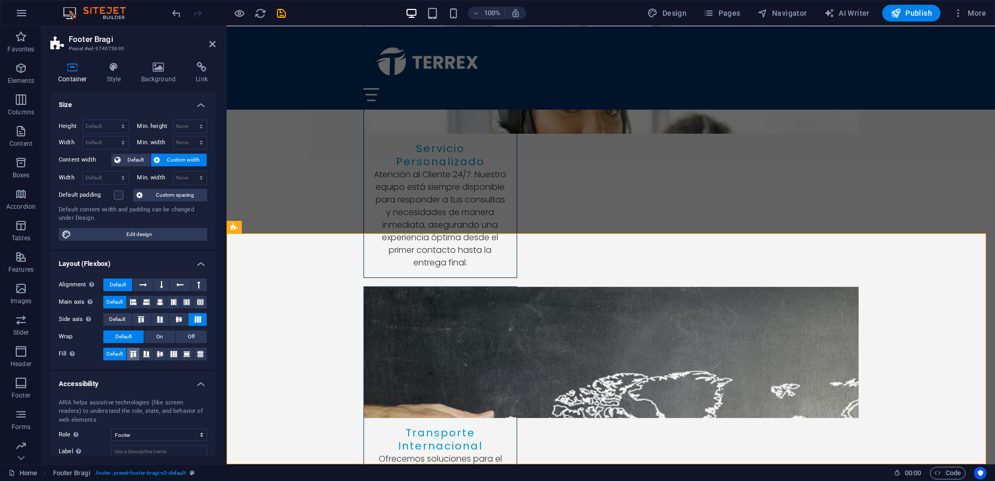
click at [134, 352] on icon at bounding box center [133, 354] width 13 height 6
click at [110, 354] on span "Default" at bounding box center [114, 354] width 16 height 13
click at [156, 336] on span "On" at bounding box center [159, 336] width 7 height 13
click at [121, 338] on span "Default" at bounding box center [123, 336] width 16 height 13
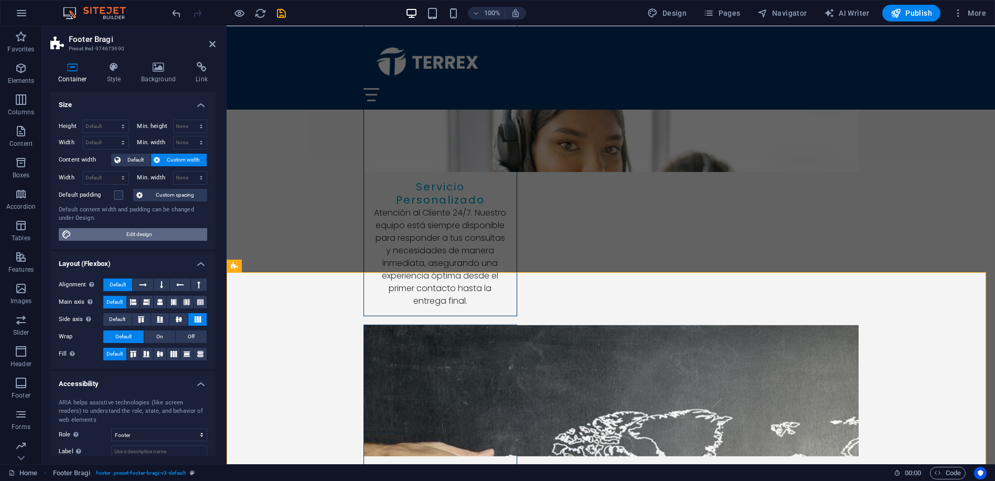
scroll to position [3340, 0]
click at [164, 191] on span "Custom spacing" at bounding box center [175, 195] width 58 height 13
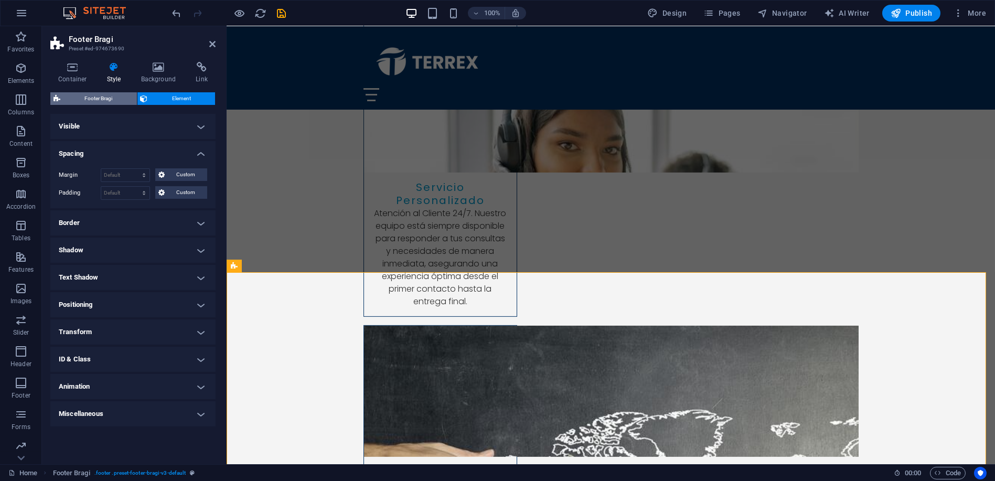
click at [100, 96] on span "Footer Bragi" at bounding box center [98, 98] width 70 height 13
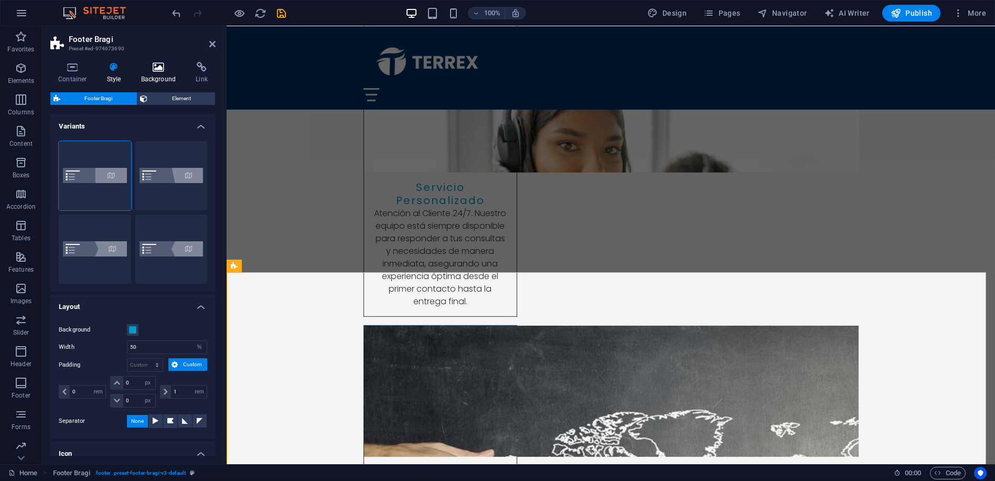
click at [153, 67] on icon at bounding box center [158, 67] width 51 height 10
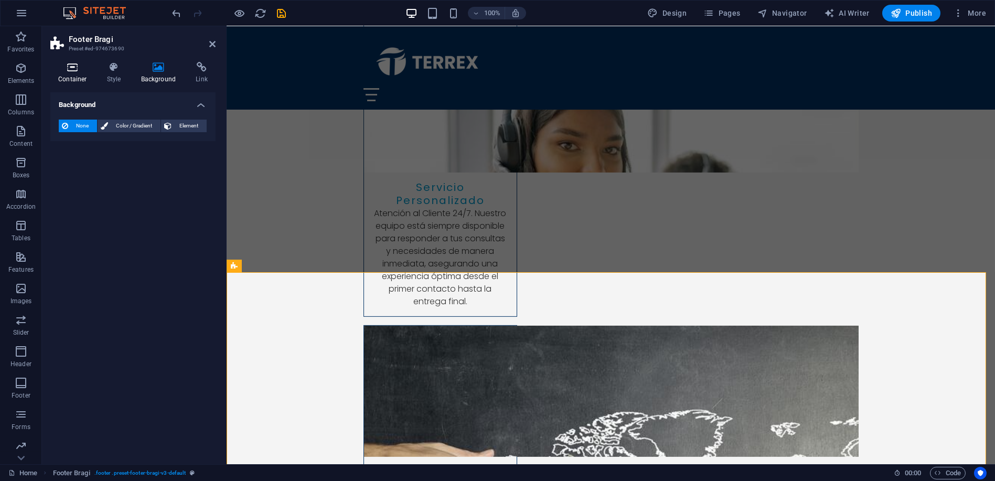
click at [69, 71] on h4 "Container" at bounding box center [74, 73] width 49 height 22
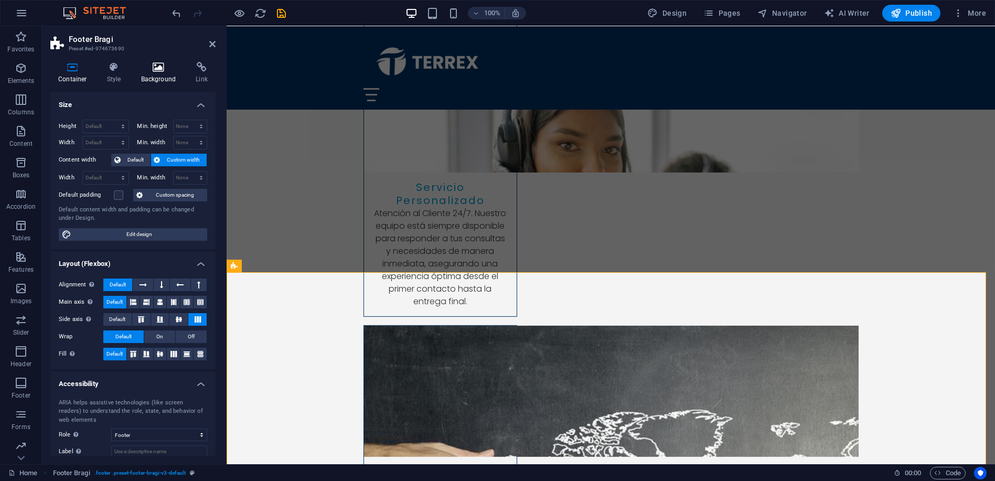
click at [164, 65] on icon at bounding box center [158, 67] width 51 height 10
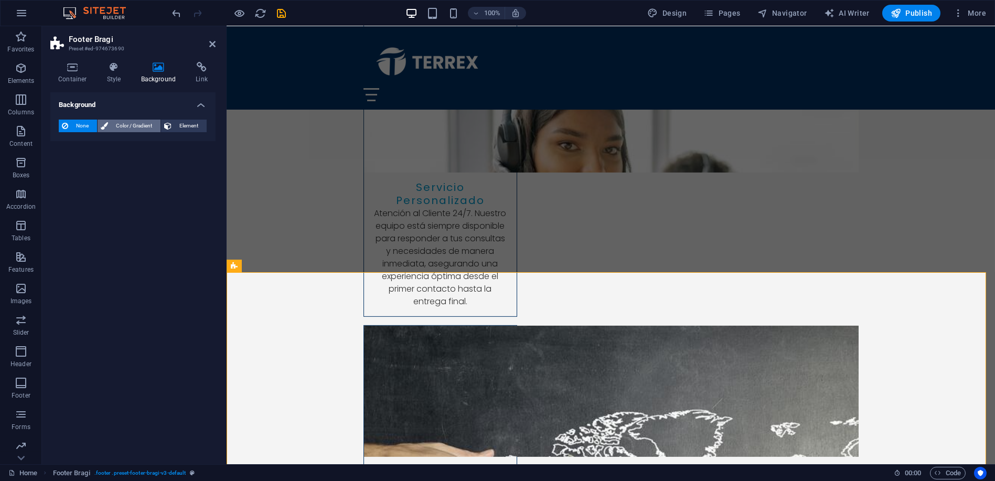
click at [130, 123] on span "Color / Gradient" at bounding box center [134, 126] width 46 height 13
click at [81, 123] on span "None" at bounding box center [82, 126] width 23 height 13
click at [73, 60] on div "Container Style Background Link Size Height Default px rem % vh vw Min. height …" at bounding box center [133, 259] width 182 height 411
click at [73, 69] on icon at bounding box center [72, 67] width 45 height 10
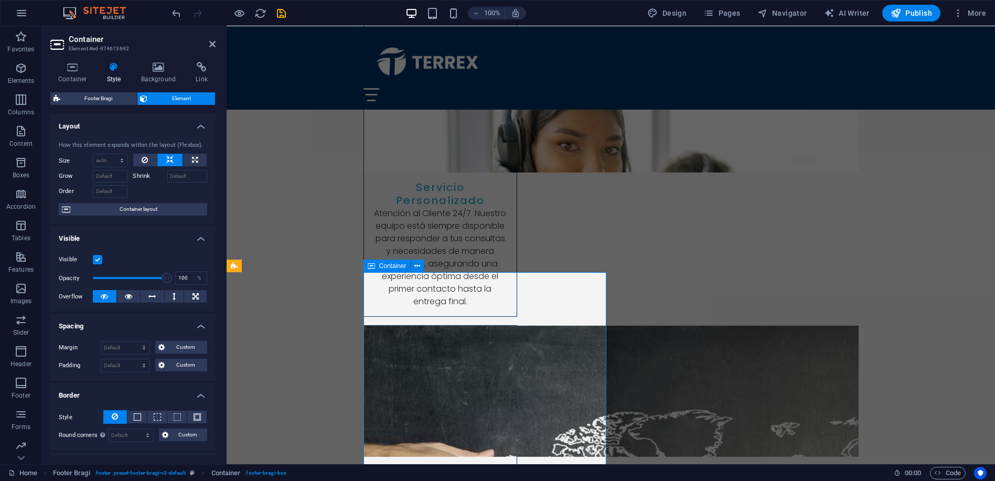
click at [142, 156] on icon at bounding box center [145, 160] width 6 height 13
click at [173, 156] on button at bounding box center [169, 160] width 25 height 13
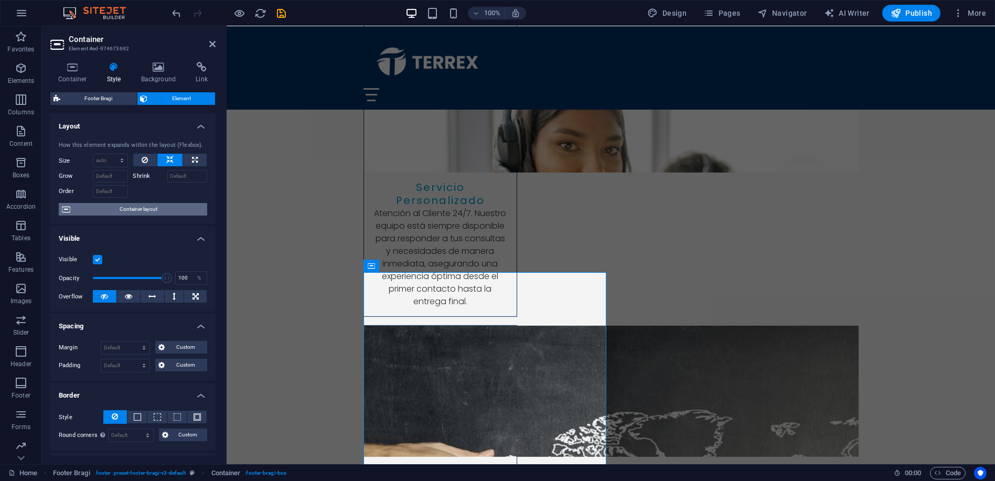
click at [130, 211] on span "Container layout" at bounding box center [138, 209] width 131 height 13
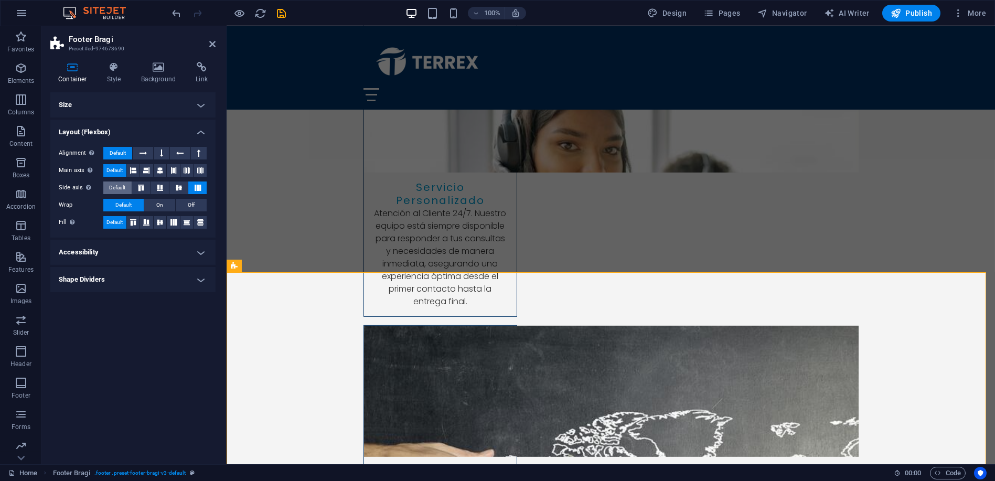
click at [119, 189] on span "Default" at bounding box center [117, 187] width 16 height 13
click at [198, 185] on icon at bounding box center [197, 188] width 13 height 6
click at [371, 264] on icon at bounding box center [371, 266] width 7 height 13
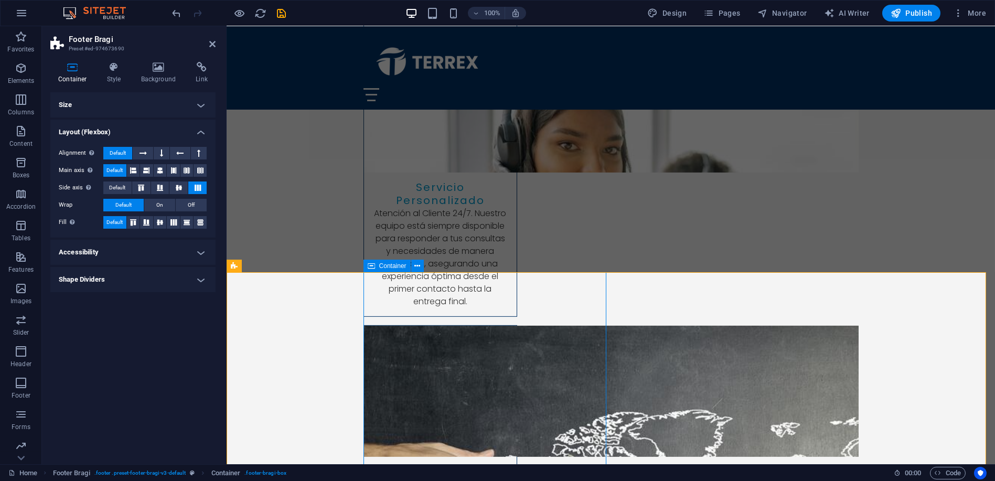
click at [371, 264] on icon at bounding box center [371, 266] width 7 height 13
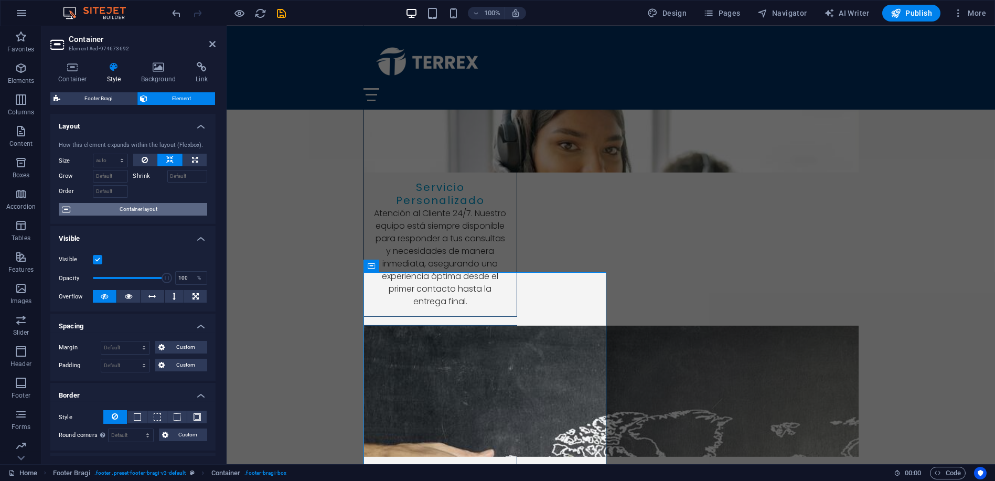
click at [137, 210] on span "Container layout" at bounding box center [138, 209] width 131 height 13
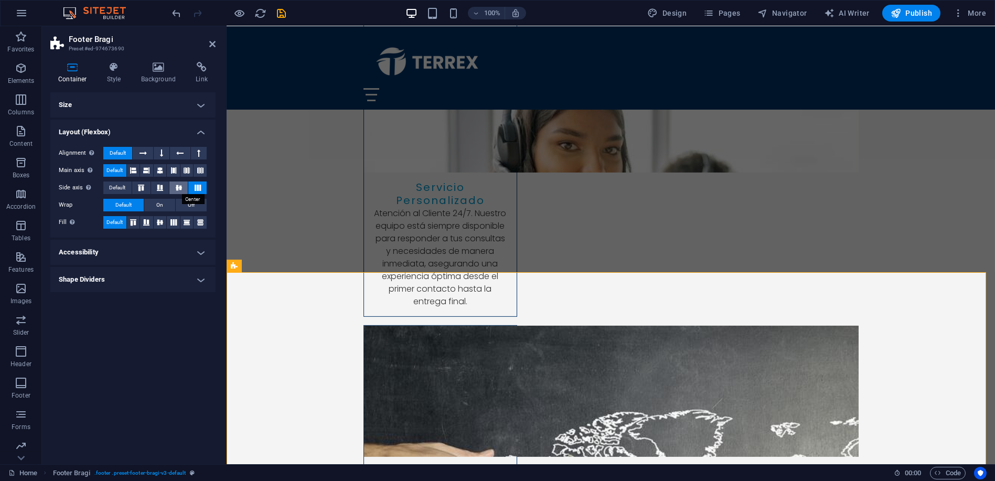
click at [178, 187] on icon at bounding box center [179, 188] width 13 height 6
click at [204, 187] on button at bounding box center [197, 187] width 18 height 13
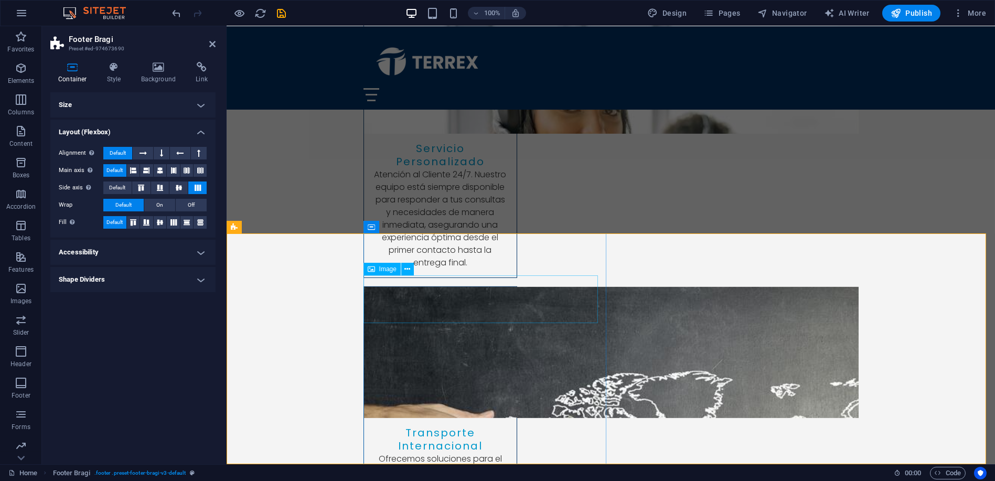
scroll to position [3471, 0]
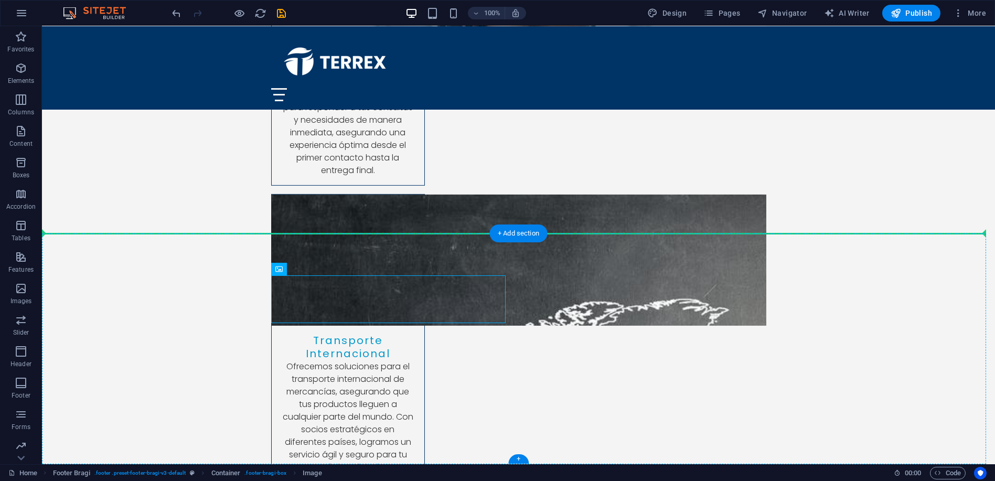
drag, startPoint x: 208, startPoint y: 297, endPoint x: 310, endPoint y: 251, distance: 112.2
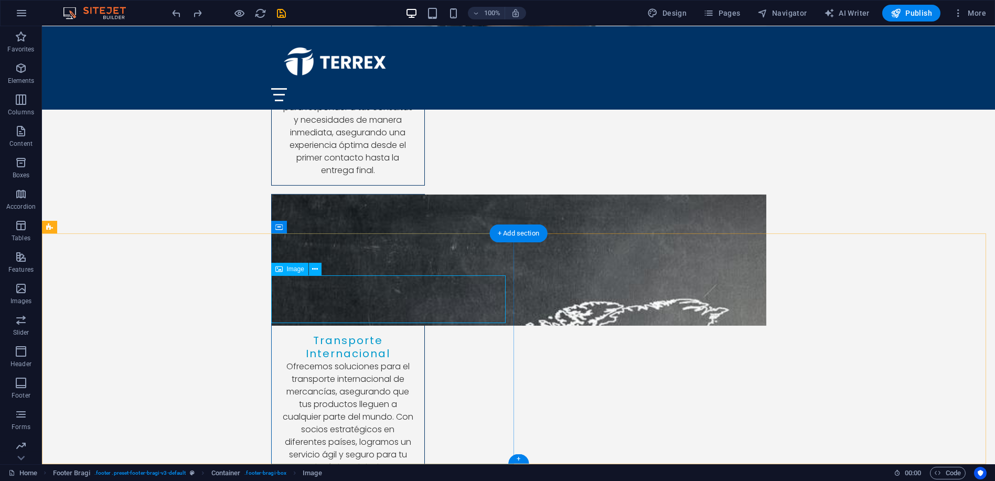
click at [315, 272] on icon at bounding box center [315, 269] width 6 height 11
click at [317, 272] on icon at bounding box center [315, 269] width 6 height 11
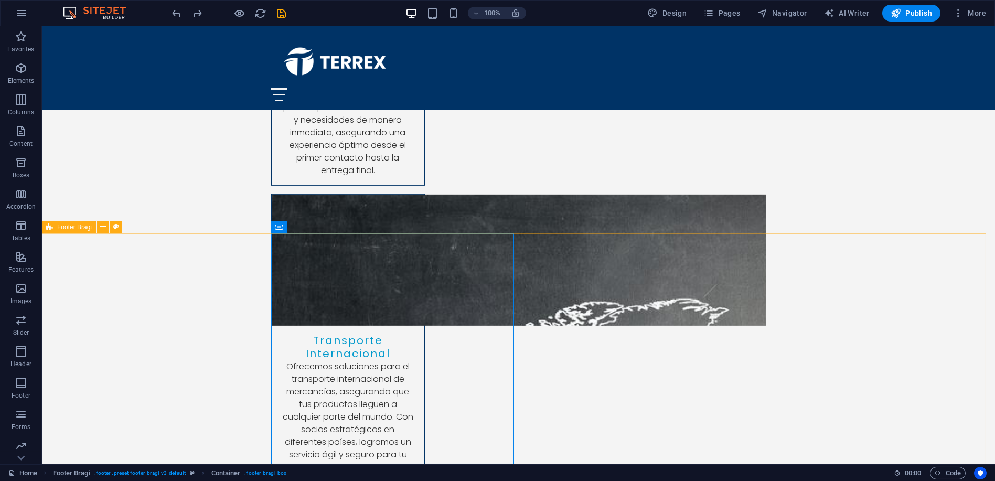
click at [74, 231] on div "Footer Bragi" at bounding box center [69, 227] width 54 height 13
click at [79, 228] on span "Footer Bragi" at bounding box center [74, 227] width 35 height 6
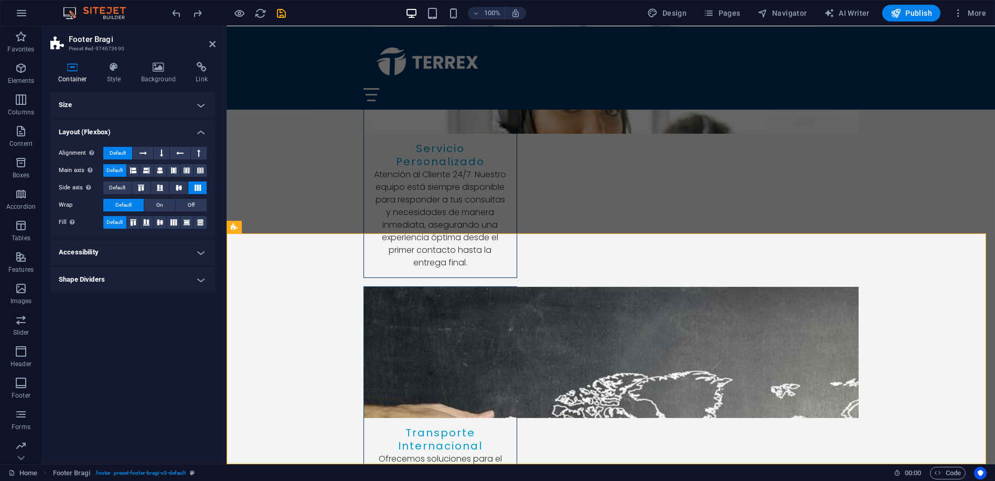
click at [106, 101] on h4 "Size" at bounding box center [132, 104] width 165 height 25
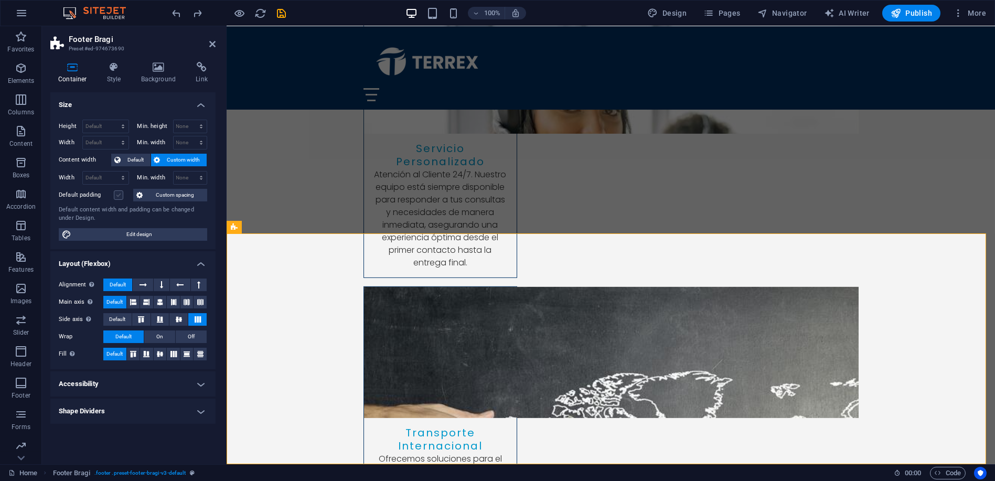
click at [117, 195] on label at bounding box center [118, 194] width 9 height 9
click at [0, 0] on input "Default padding" at bounding box center [0, 0] width 0 height 0
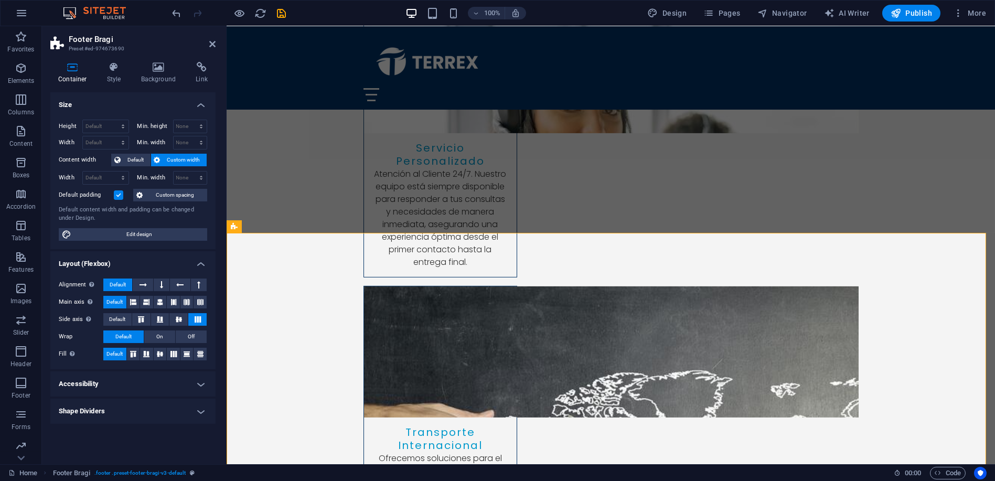
click at [119, 195] on label at bounding box center [118, 194] width 9 height 9
click at [0, 0] on input "Default padding" at bounding box center [0, 0] width 0 height 0
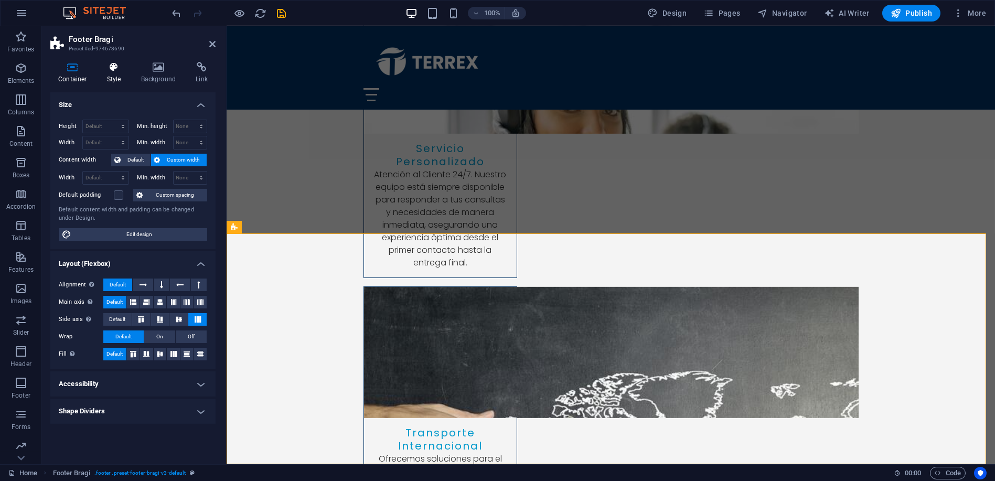
click at [116, 71] on icon at bounding box center [114, 67] width 30 height 10
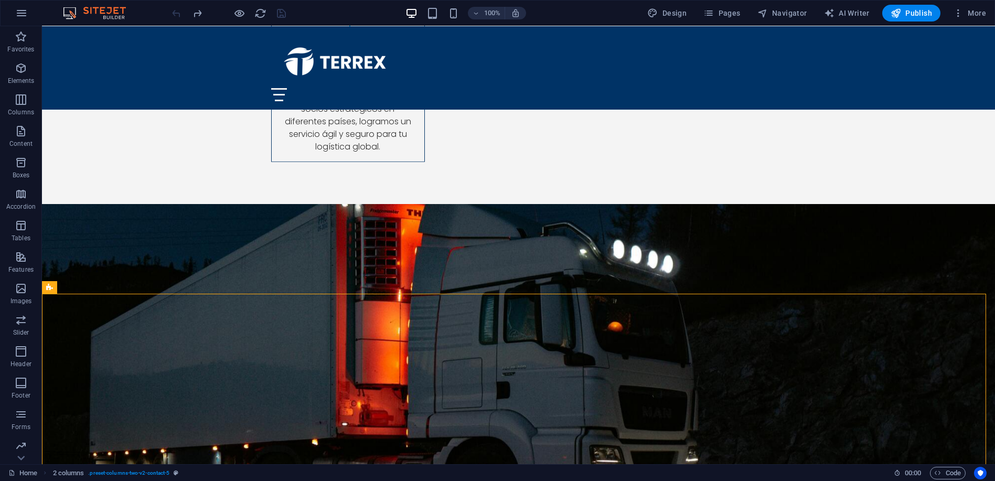
scroll to position [3506, 0]
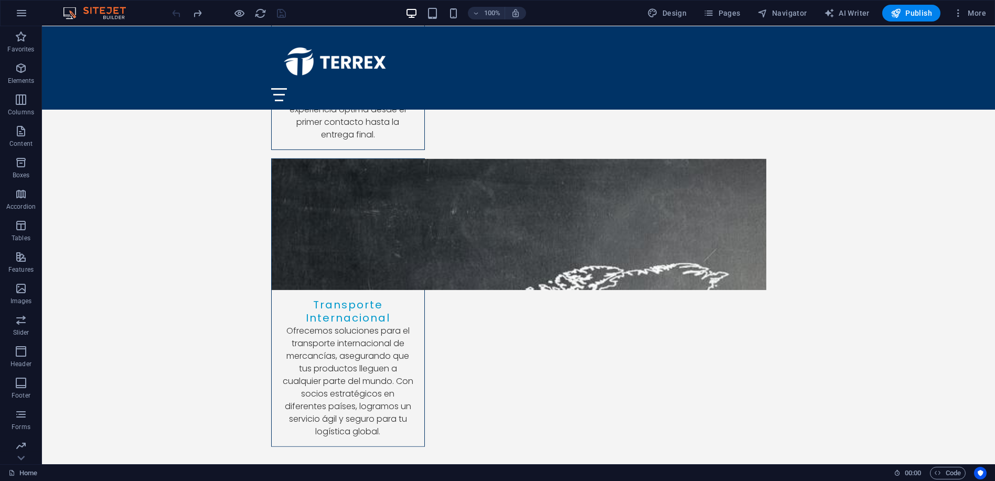
click at [97, 9] on img at bounding box center [99, 13] width 79 height 13
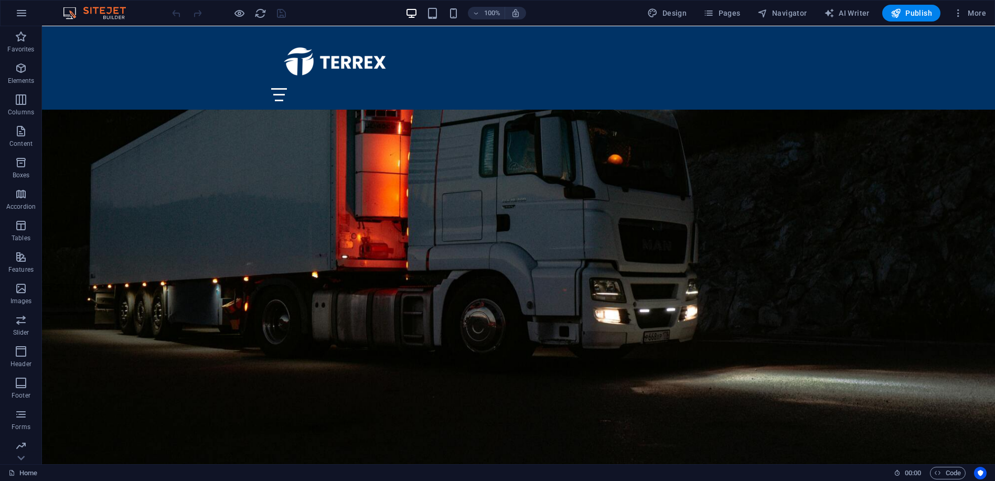
scroll to position [4135, 0]
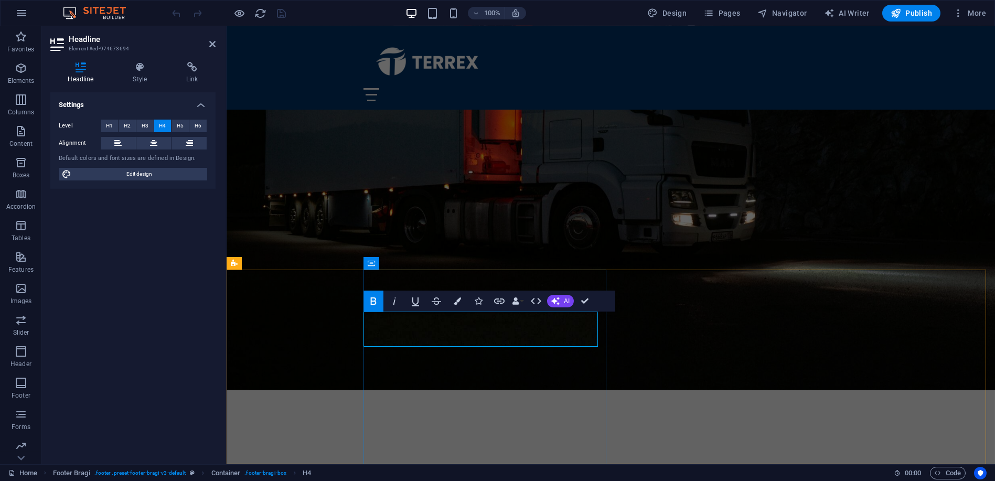
drag, startPoint x: 452, startPoint y: 315, endPoint x: 357, endPoint y: 314, distance: 94.9
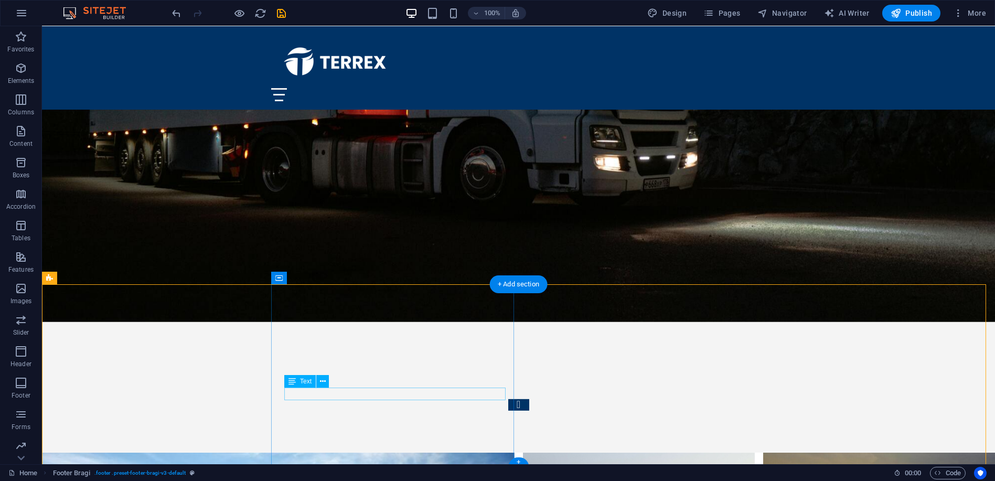
scroll to position [4123, 0]
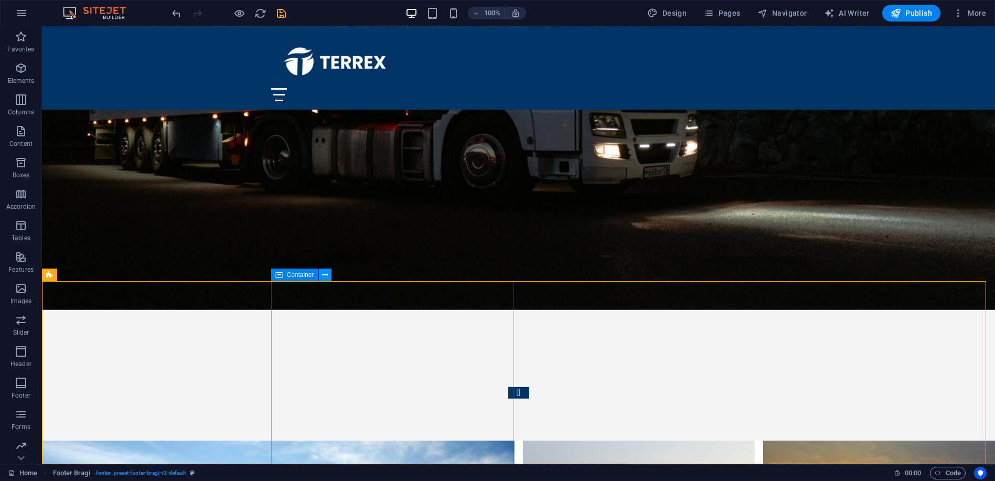
click at [326, 276] on icon at bounding box center [325, 275] width 6 height 11
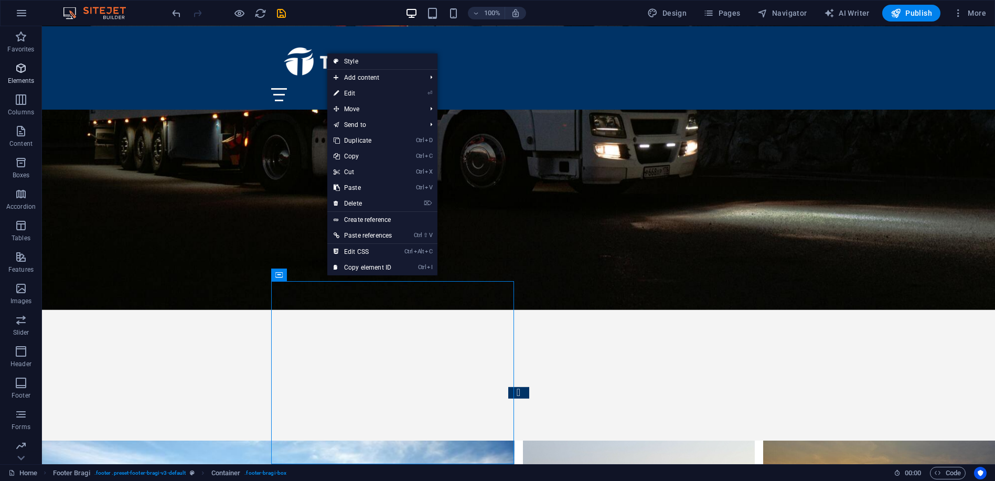
click at [22, 67] on icon "button" at bounding box center [21, 68] width 13 height 13
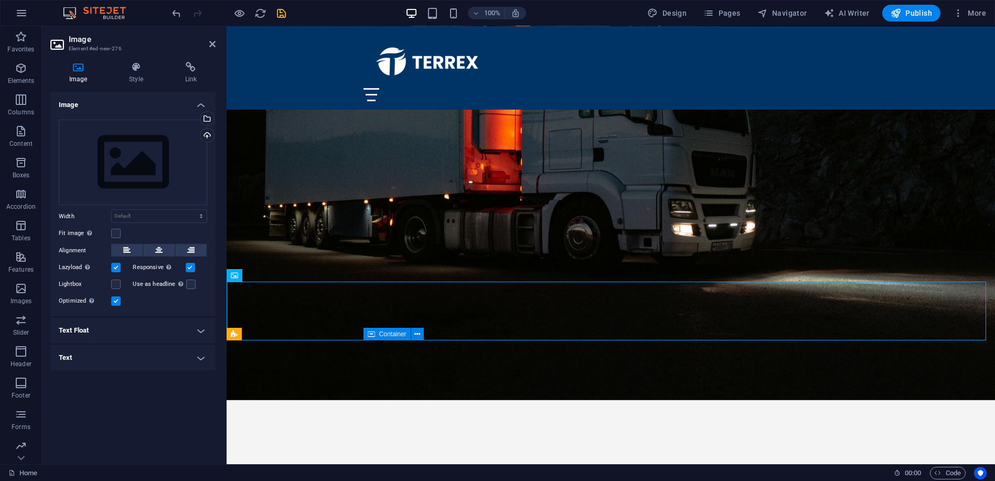
scroll to position [4031, 0]
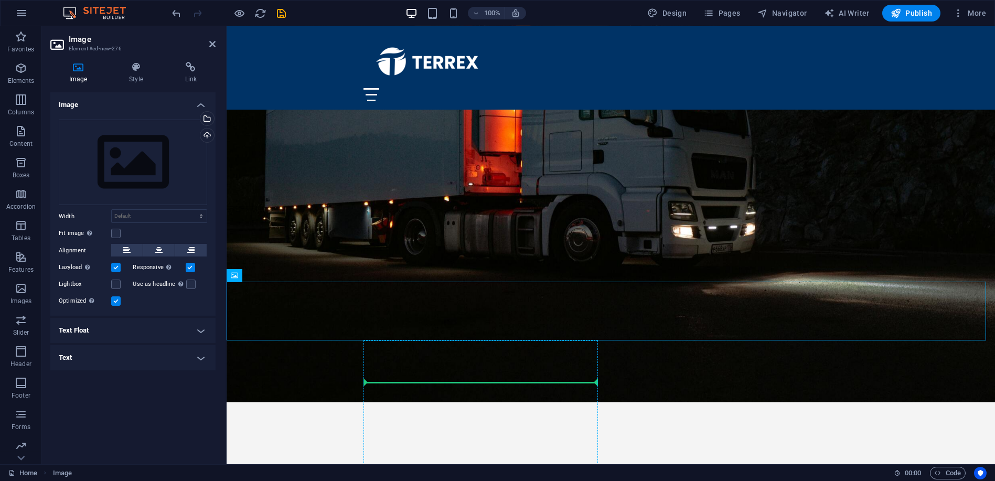
drag, startPoint x: 311, startPoint y: 323, endPoint x: 399, endPoint y: 392, distance: 112.1
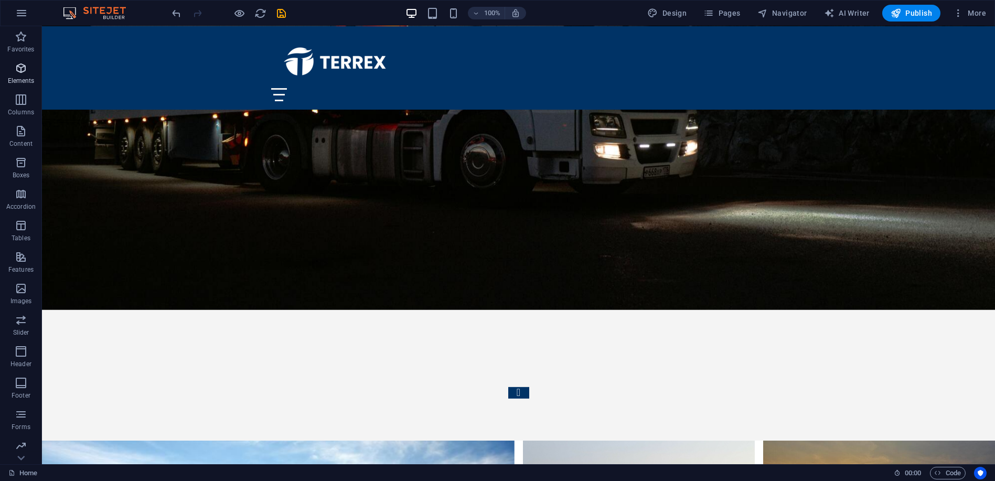
click at [19, 66] on icon "button" at bounding box center [21, 68] width 13 height 13
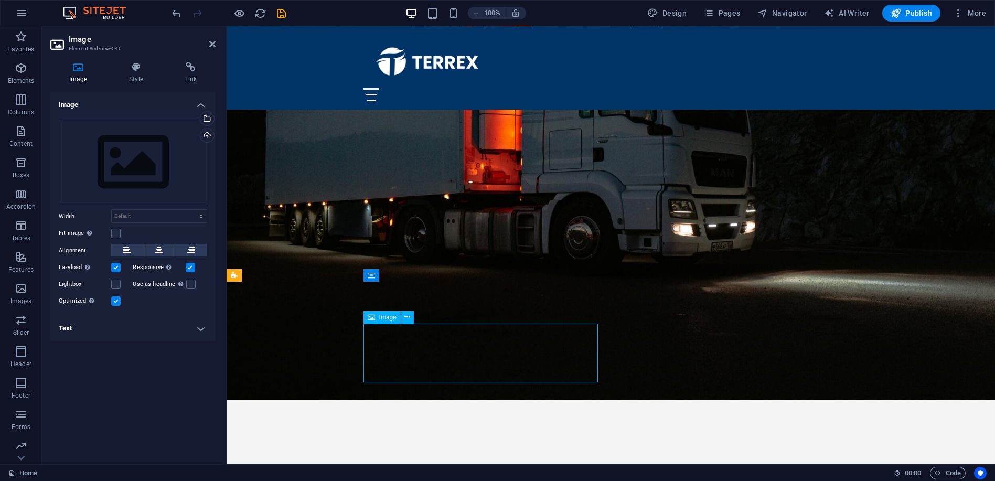
scroll to position [4031, 0]
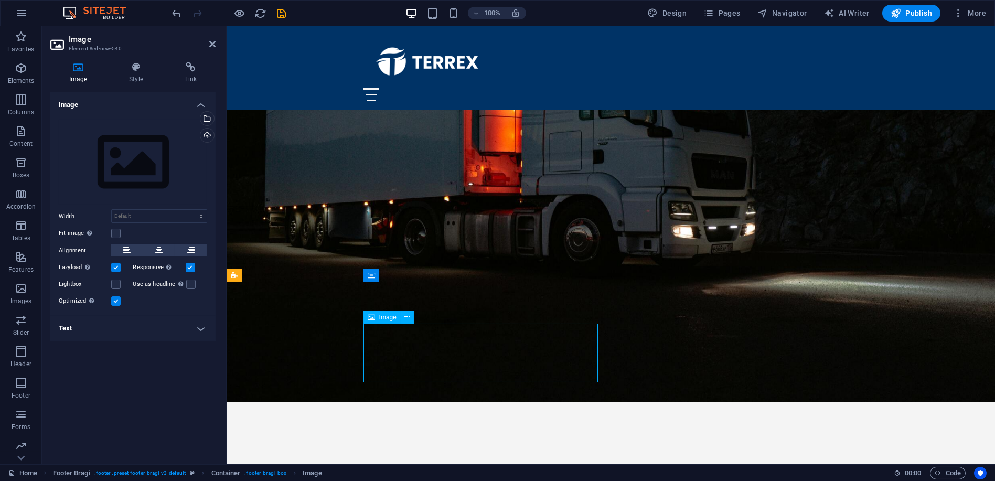
click at [114, 266] on label at bounding box center [115, 267] width 9 height 9
click at [0, 0] on input "Lazyload Loading images after the page loads improves page speed." at bounding box center [0, 0] width 0 height 0
click at [114, 268] on label at bounding box center [115, 267] width 9 height 9
click at [0, 0] on input "Lazyload Loading images after the page loads improves page speed." at bounding box center [0, 0] width 0 height 0
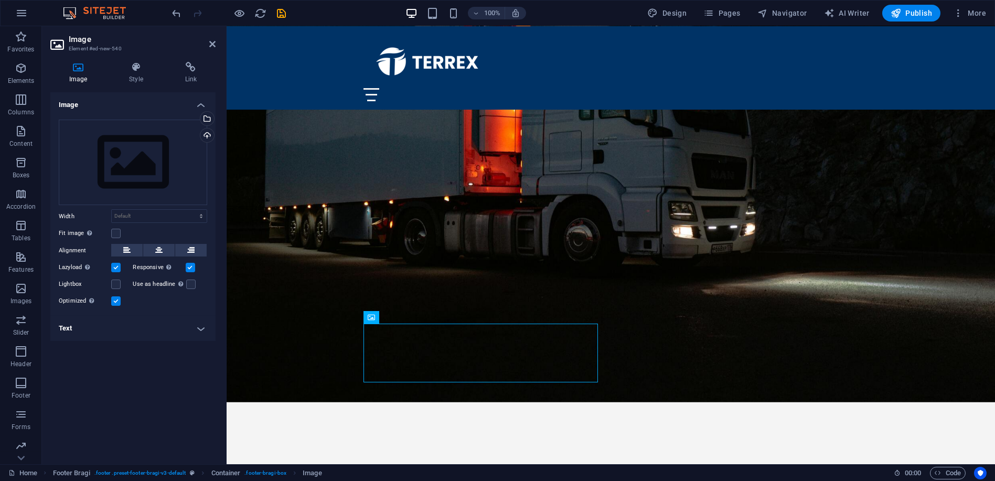
click at [115, 301] on label at bounding box center [115, 300] width 9 height 9
click at [0, 0] on input "Optimized Images are compressed to improve page speed." at bounding box center [0, 0] width 0 height 0
click at [115, 301] on label at bounding box center [115, 300] width 9 height 9
click at [0, 0] on input "Optimized Images are compressed to improve page speed." at bounding box center [0, 0] width 0 height 0
click at [129, 159] on div "Drag files here, click to choose files or select files from Files or our free s…" at bounding box center [133, 163] width 148 height 86
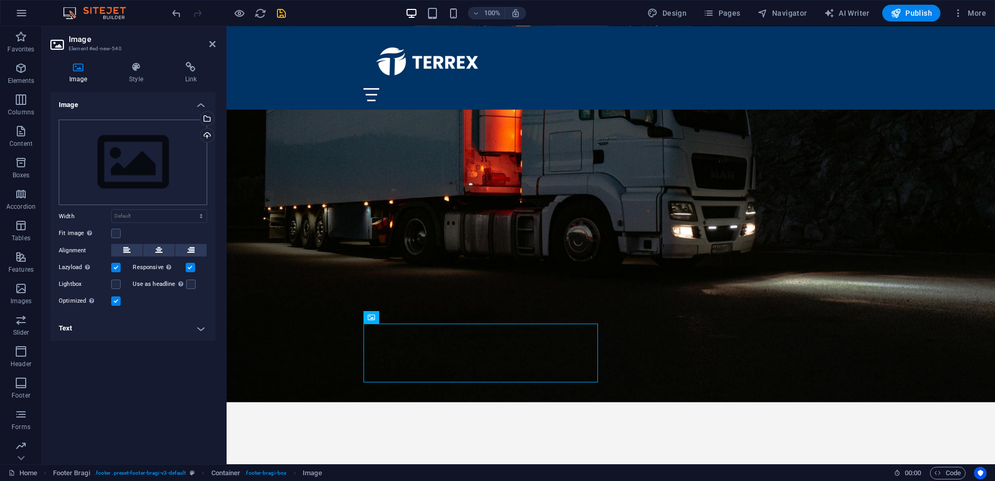
scroll to position [3939, 0]
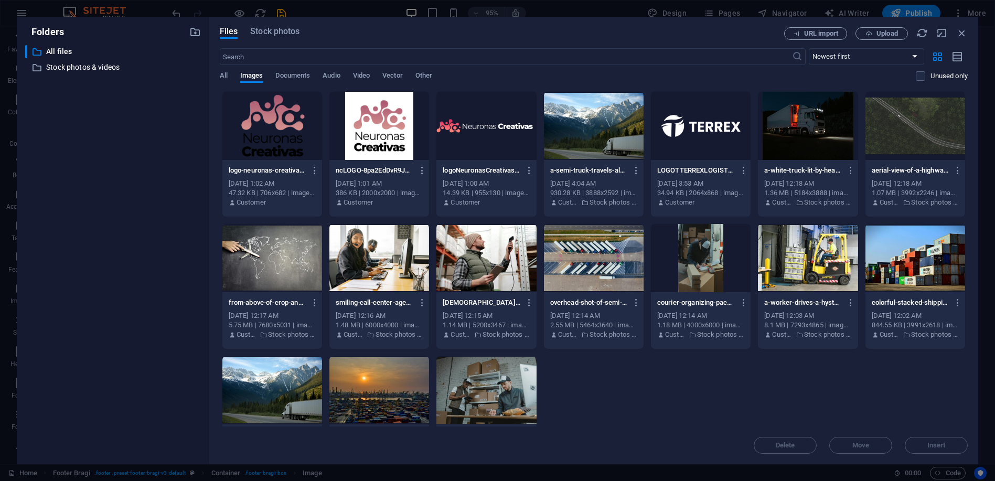
click at [129, 159] on div "​ All files All files ​ Stock photos & videos Stock photos & videos" at bounding box center [113, 250] width 176 height 411
click at [731, 134] on div at bounding box center [701, 126] width 100 height 68
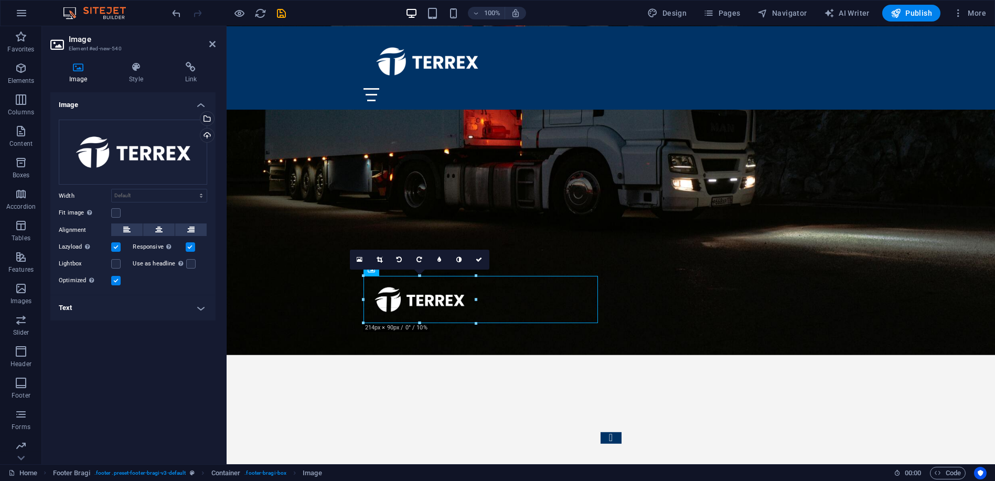
scroll to position [4087, 0]
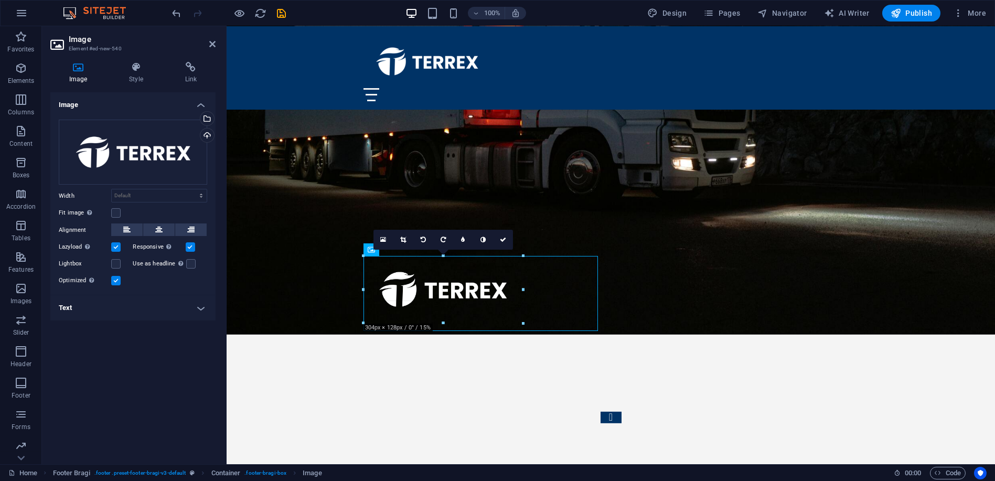
drag, startPoint x: 596, startPoint y: 324, endPoint x: 422, endPoint y: 293, distance: 176.4
type input "304"
select select "px"
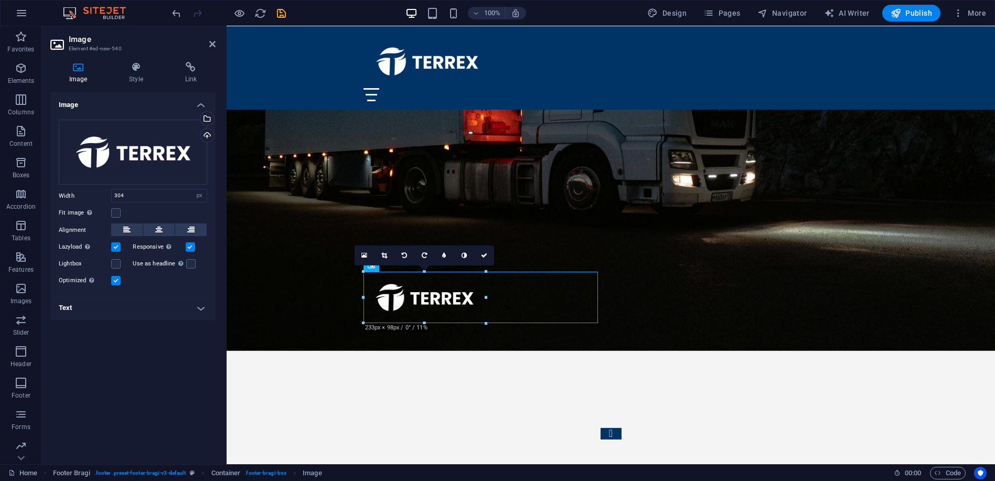
scroll to position [4084, 0]
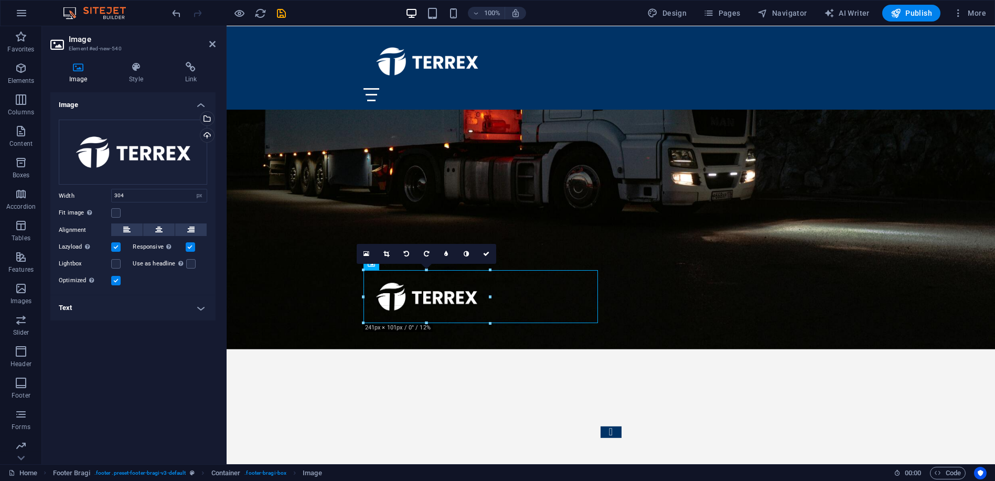
drag, startPoint x: 521, startPoint y: 325, endPoint x: 491, endPoint y: 302, distance: 37.8
type input "242"
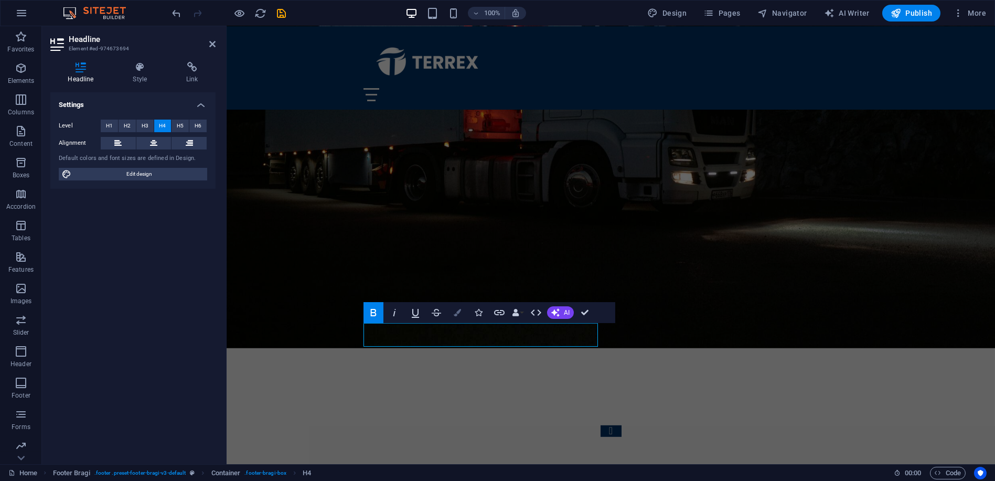
click at [459, 312] on icon "button" at bounding box center [457, 312] width 7 height 7
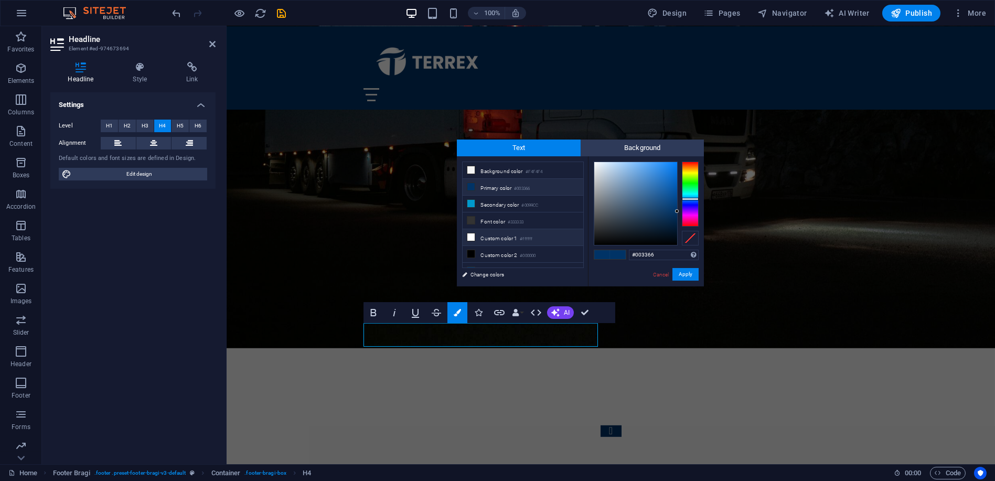
click at [470, 234] on icon at bounding box center [470, 236] width 7 height 7
type input "#ffffff"
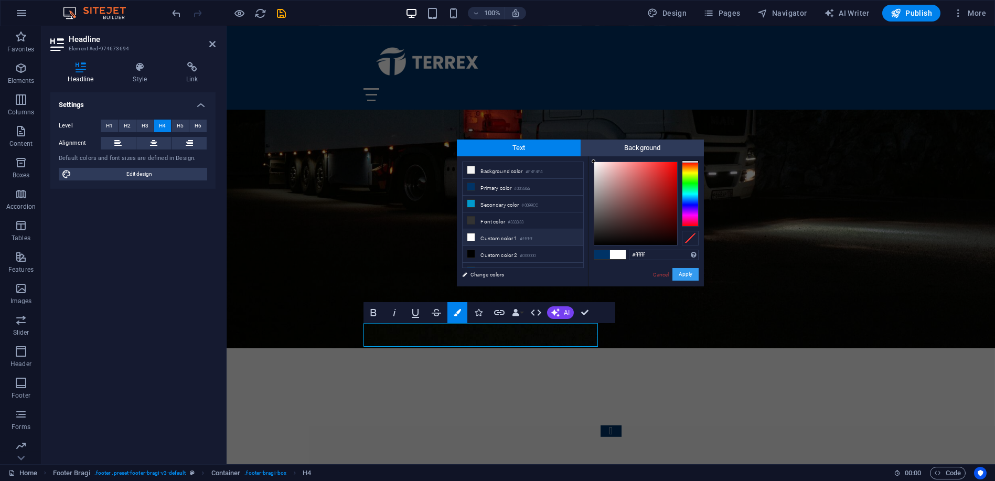
click at [684, 272] on button "Apply" at bounding box center [685, 274] width 26 height 13
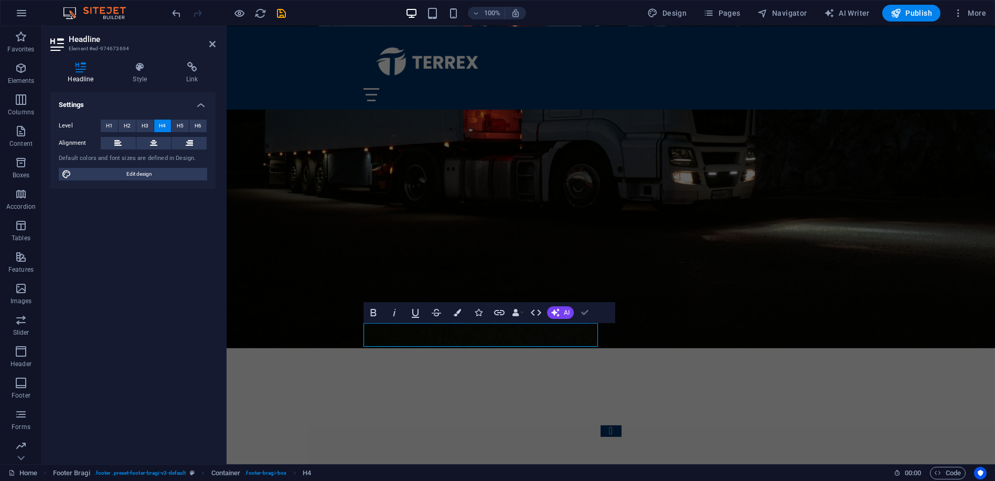
drag, startPoint x: 586, startPoint y: 312, endPoint x: 539, endPoint y: 286, distance: 53.5
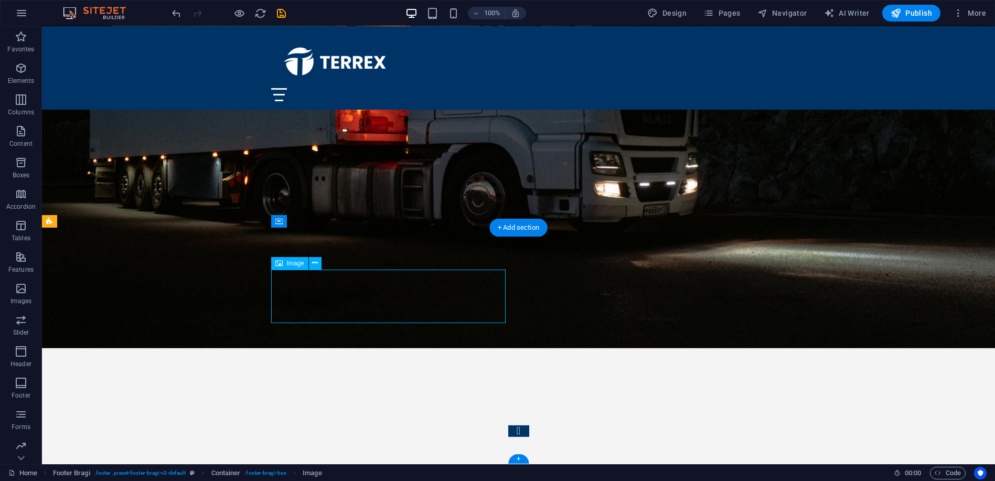
select select "px"
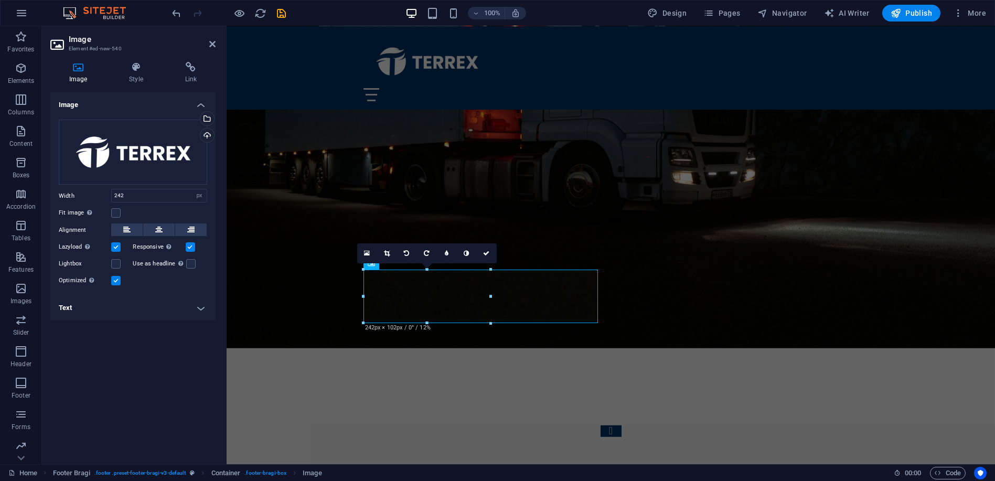
click at [117, 247] on label at bounding box center [115, 246] width 9 height 9
click at [0, 0] on input "Lazyload Loading images after the page loads improves page speed." at bounding box center [0, 0] width 0 height 0
click at [114, 248] on label at bounding box center [115, 246] width 9 height 9
click at [0, 0] on input "Lazyload Loading images after the page loads improves page speed." at bounding box center [0, 0] width 0 height 0
click at [119, 213] on label at bounding box center [115, 212] width 9 height 9
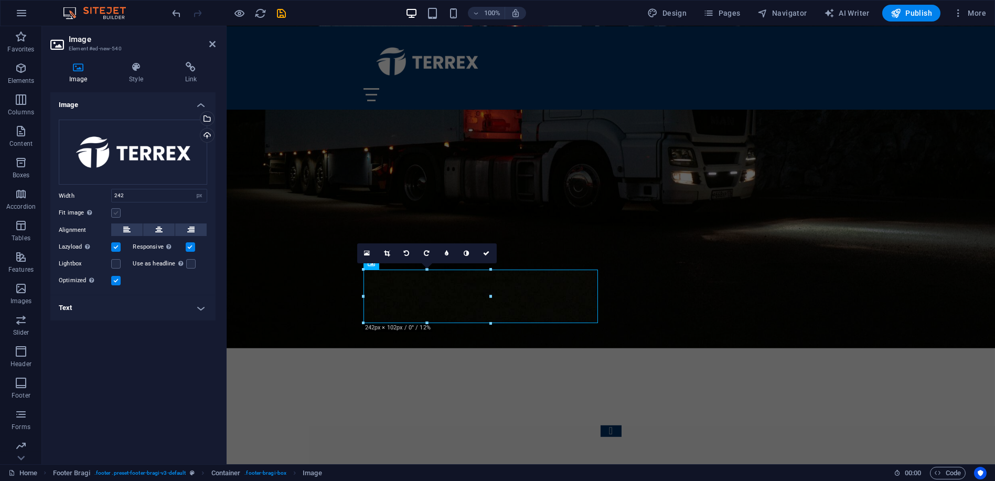
click at [0, 0] on input "Fit image Automatically fit image to a fixed width and height" at bounding box center [0, 0] width 0 height 0
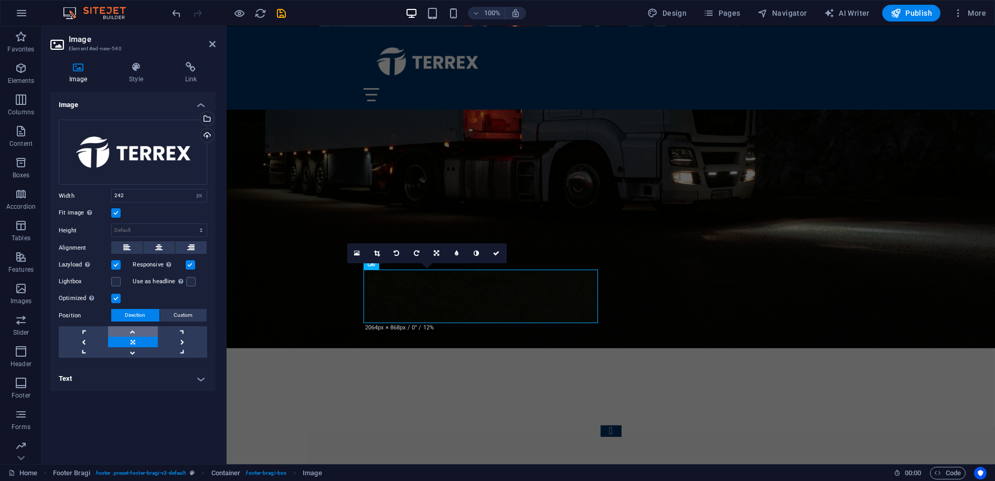
click at [133, 331] on link at bounding box center [132, 331] width 49 height 10
click at [89, 330] on link at bounding box center [83, 331] width 49 height 10
click at [134, 330] on link at bounding box center [132, 331] width 49 height 10
click at [184, 314] on span "Custom" at bounding box center [183, 315] width 19 height 13
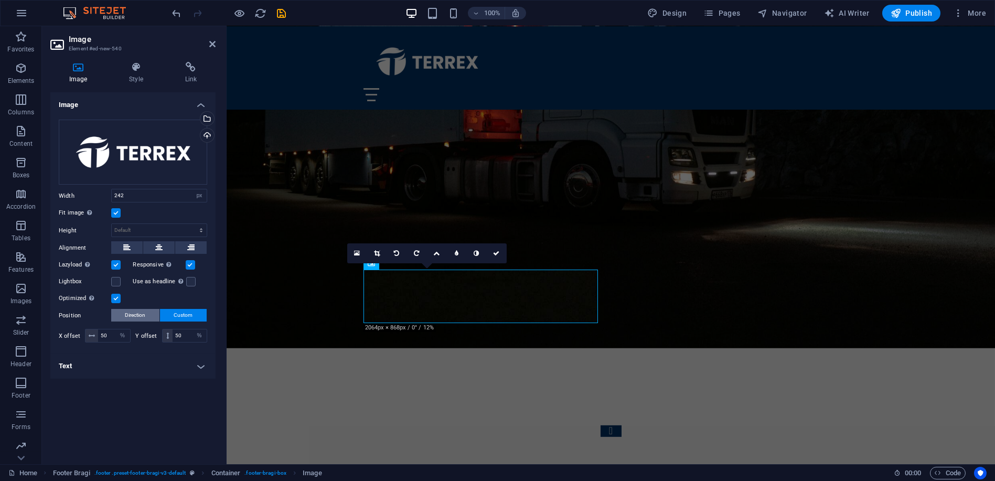
click at [132, 315] on span "Direction" at bounding box center [135, 315] width 20 height 13
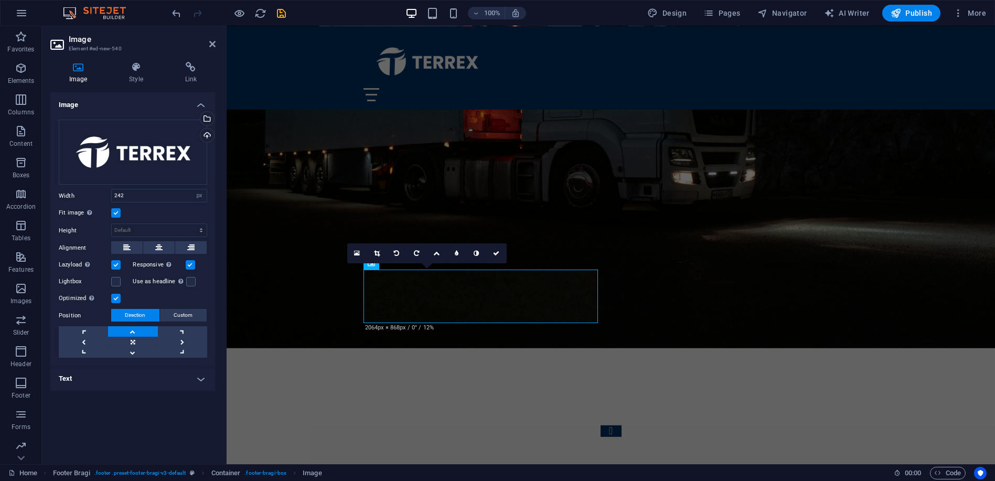
click at [134, 315] on span "Direction" at bounding box center [135, 315] width 20 height 13
click at [129, 339] on link at bounding box center [132, 342] width 49 height 10
click at [166, 305] on div "Drag files here, click to choose files or select files from Files or our free s…" at bounding box center [132, 238] width 165 height 255
click at [180, 320] on span "Custom" at bounding box center [183, 315] width 19 height 13
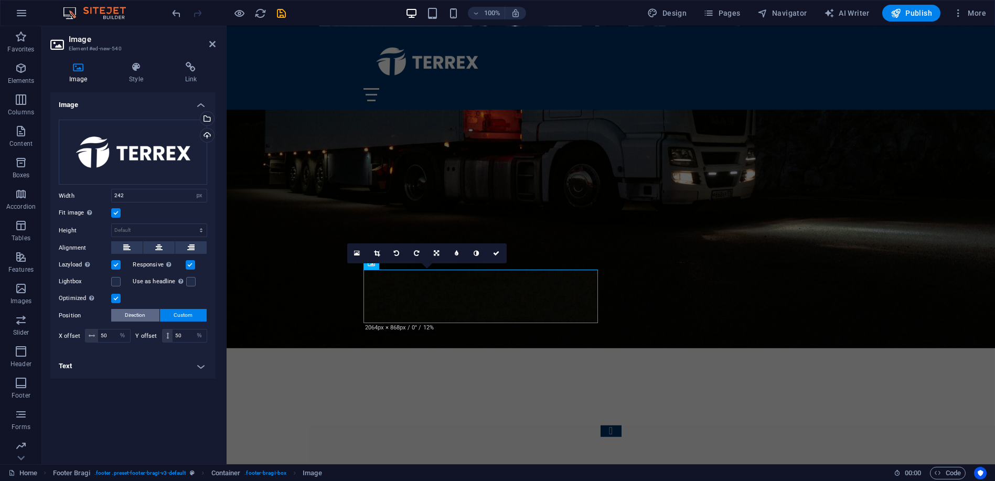
click at [141, 318] on span "Direction" at bounding box center [135, 315] width 20 height 13
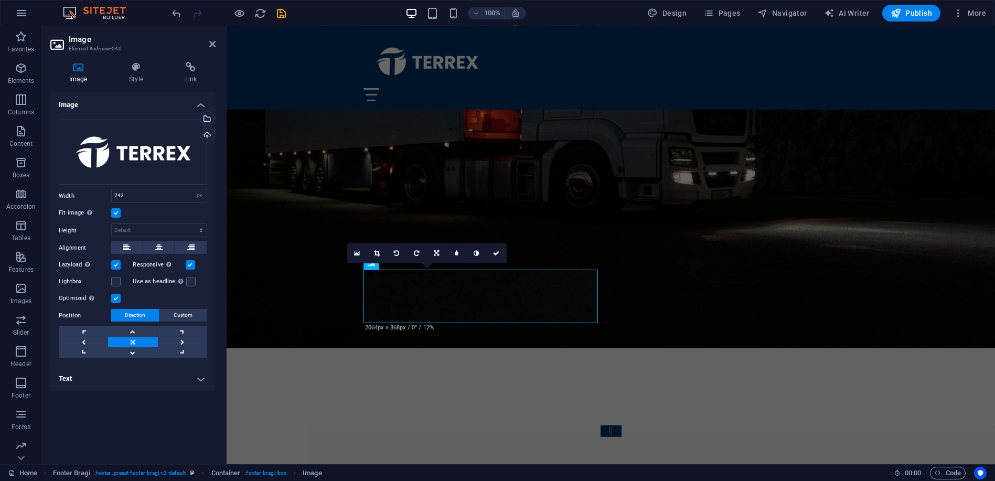
click at [77, 318] on label "Position" at bounding box center [85, 315] width 52 height 13
click at [117, 300] on label at bounding box center [115, 298] width 9 height 9
click at [0, 0] on input "Optimized Images are compressed to improve page speed." at bounding box center [0, 0] width 0 height 0
click at [117, 300] on label at bounding box center [115, 298] width 9 height 9
click at [0, 0] on input "Optimized Images are compressed to improve page speed." at bounding box center [0, 0] width 0 height 0
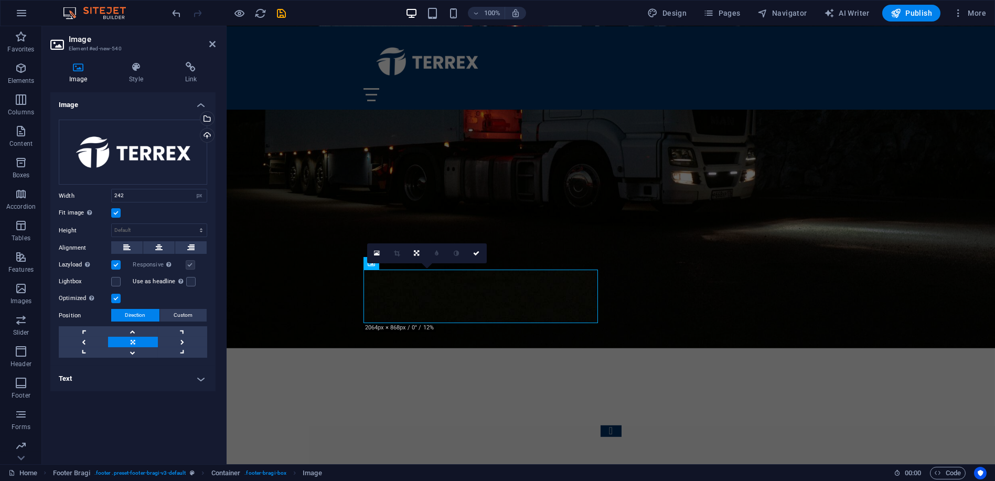
scroll to position [4085, 0]
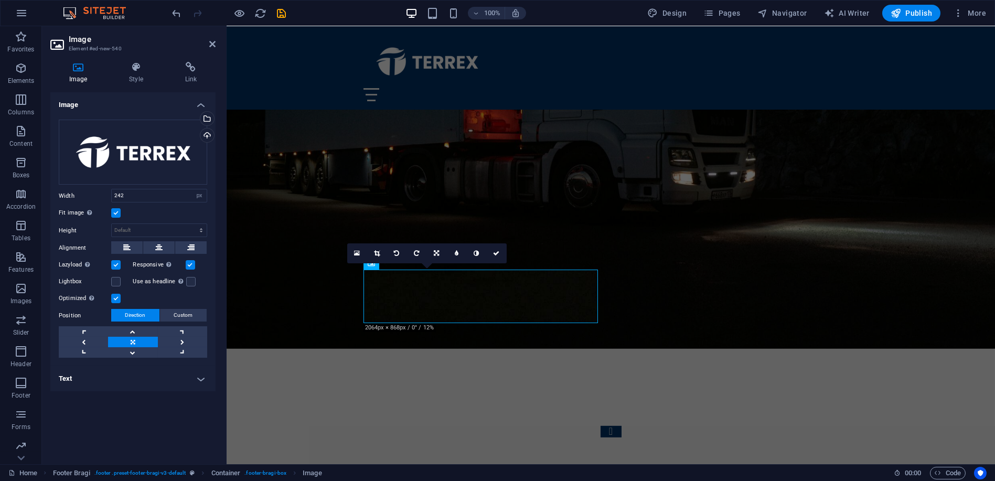
click at [115, 264] on label at bounding box center [115, 264] width 9 height 9
click at [0, 0] on input "Lazyload Loading images after the page loads improves page speed." at bounding box center [0, 0] width 0 height 0
click at [115, 264] on label at bounding box center [115, 264] width 9 height 9
click at [0, 0] on input "Lazyload Loading images after the page loads improves page speed." at bounding box center [0, 0] width 0 height 0
click at [207, 377] on h4 "Text" at bounding box center [132, 378] width 165 height 25
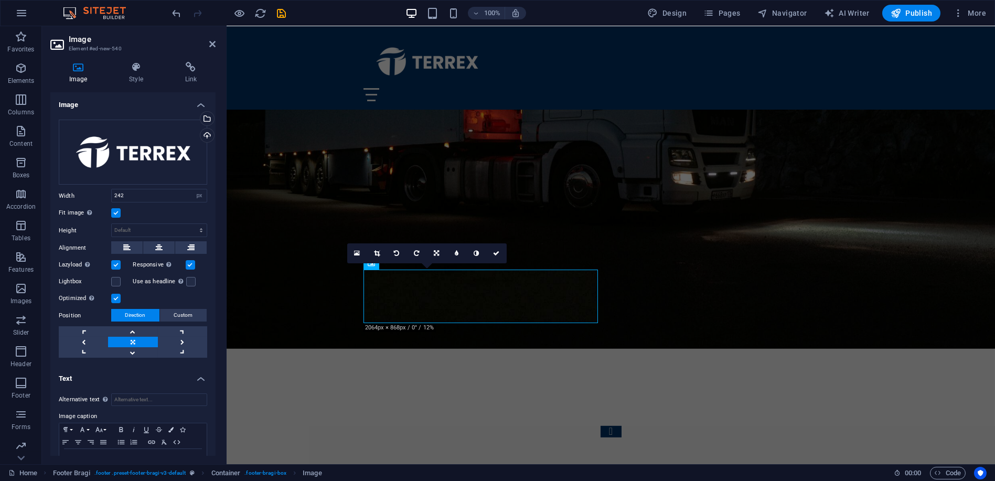
click at [200, 379] on h4 "Text" at bounding box center [132, 375] width 165 height 19
click at [114, 212] on label at bounding box center [115, 212] width 9 height 9
click at [0, 0] on input "Fit image Automatically fit image to a fixed width and height" at bounding box center [0, 0] width 0 height 0
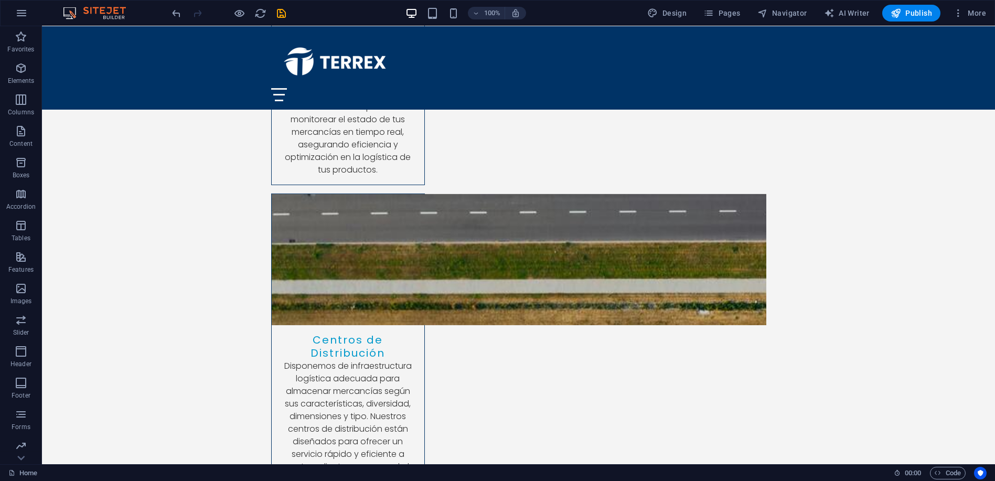
scroll to position [2555, 0]
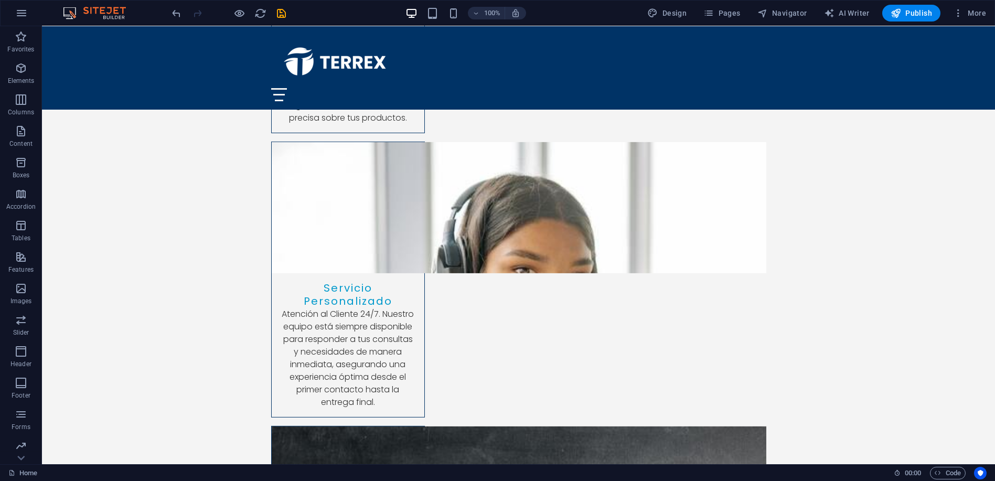
scroll to position [3179, 0]
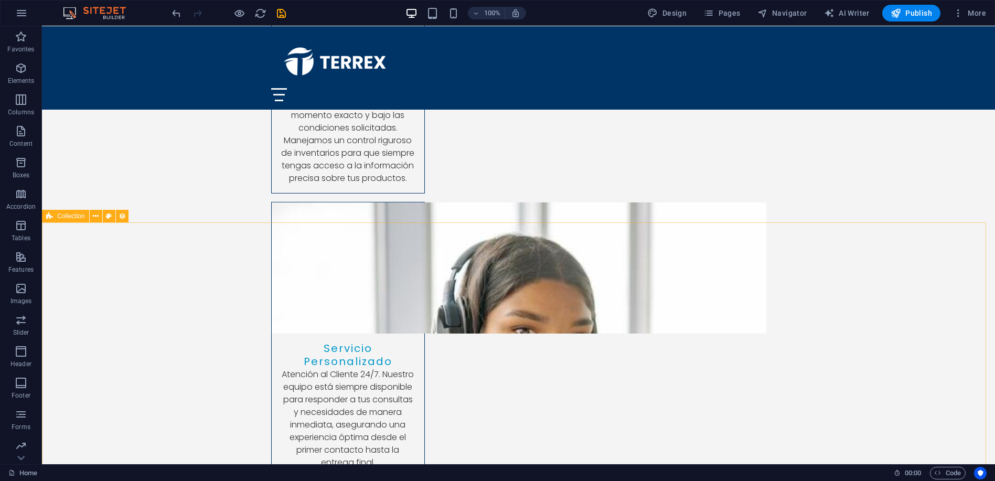
click at [67, 218] on span "Collection" at bounding box center [71, 216] width 28 height 6
click at [99, 218] on button at bounding box center [96, 216] width 13 height 13
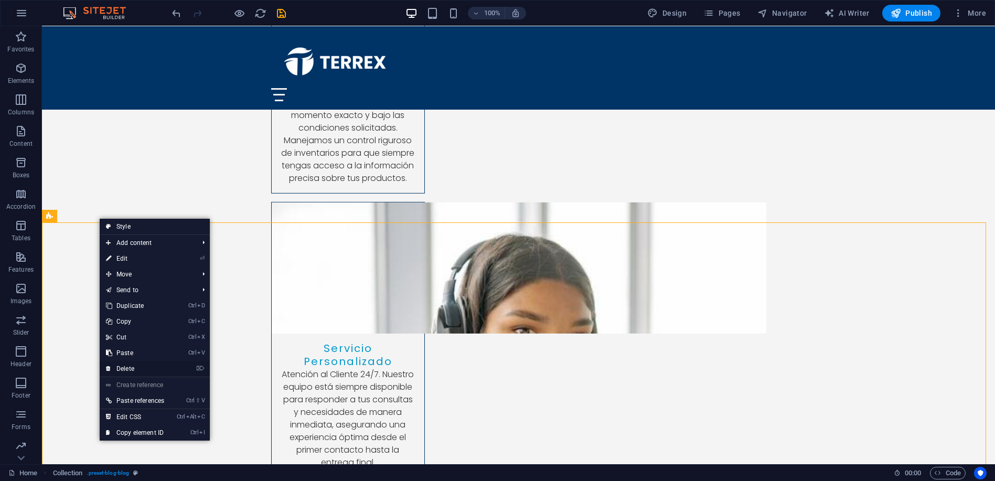
click at [135, 367] on link "⌦ Delete" at bounding box center [135, 369] width 71 height 16
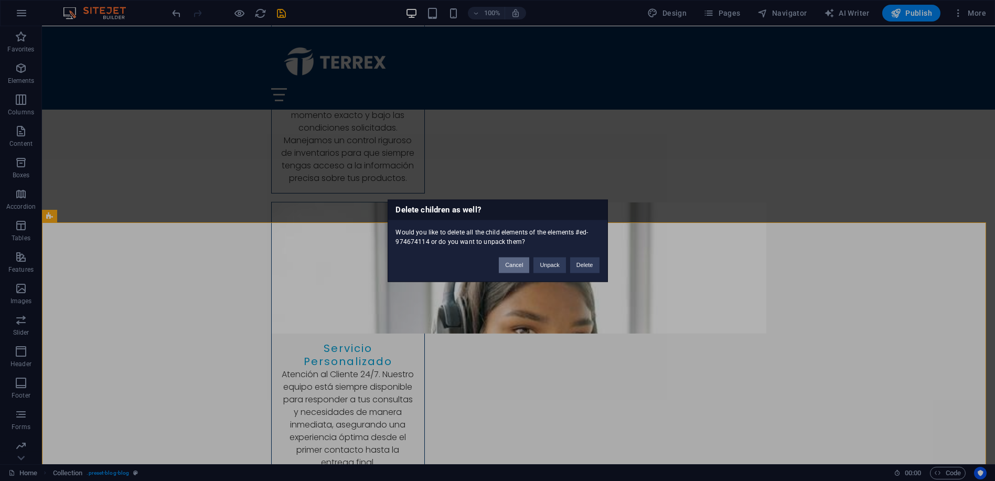
click at [506, 261] on button "Cancel" at bounding box center [514, 265] width 30 height 16
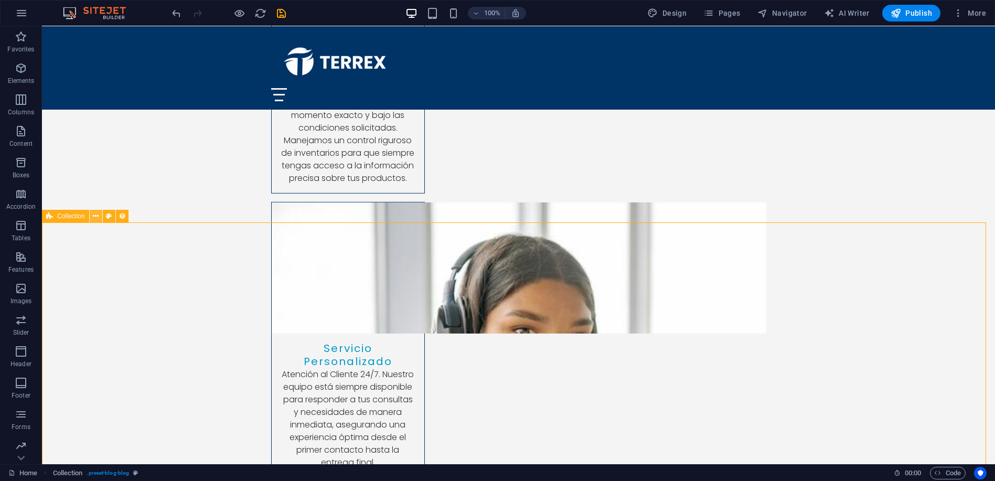
click at [93, 212] on icon at bounding box center [96, 216] width 6 height 11
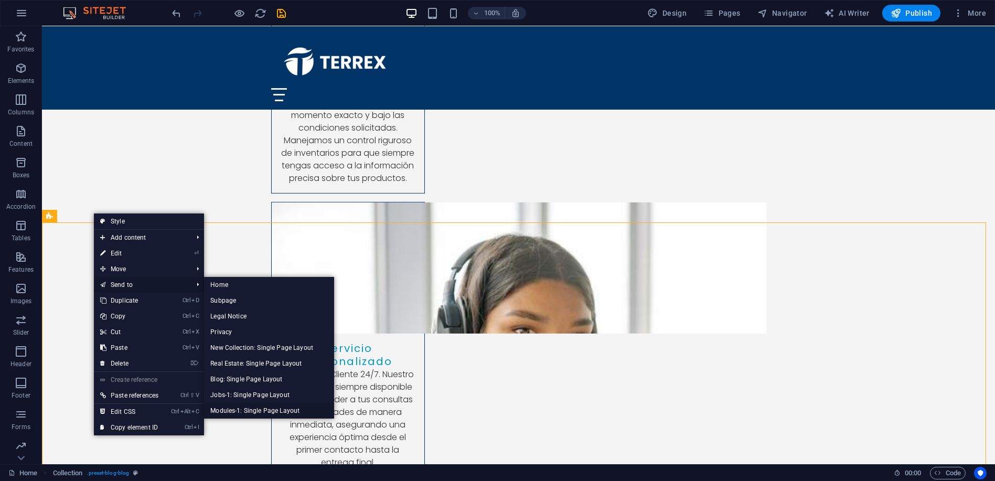
click at [256, 411] on link "Modules-1: Single Page Layout" at bounding box center [269, 411] width 130 height 16
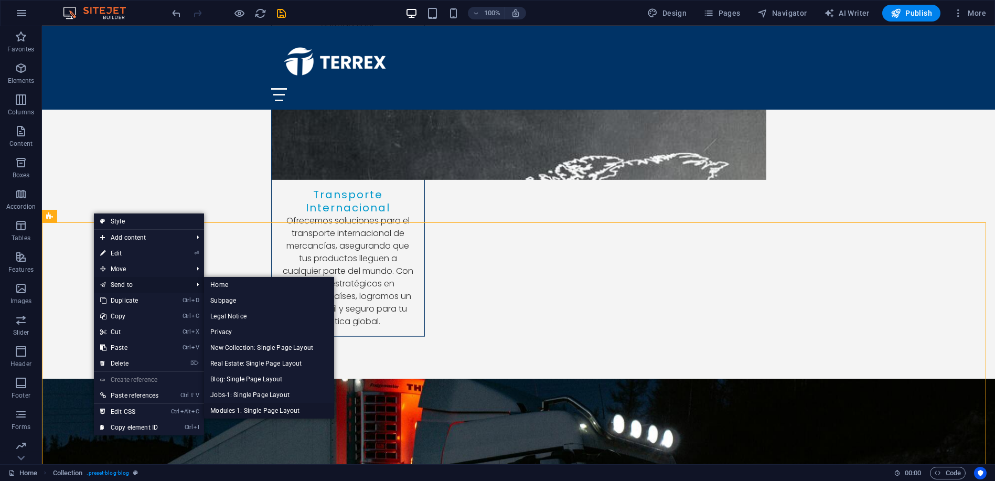
scroll to position [0, 0]
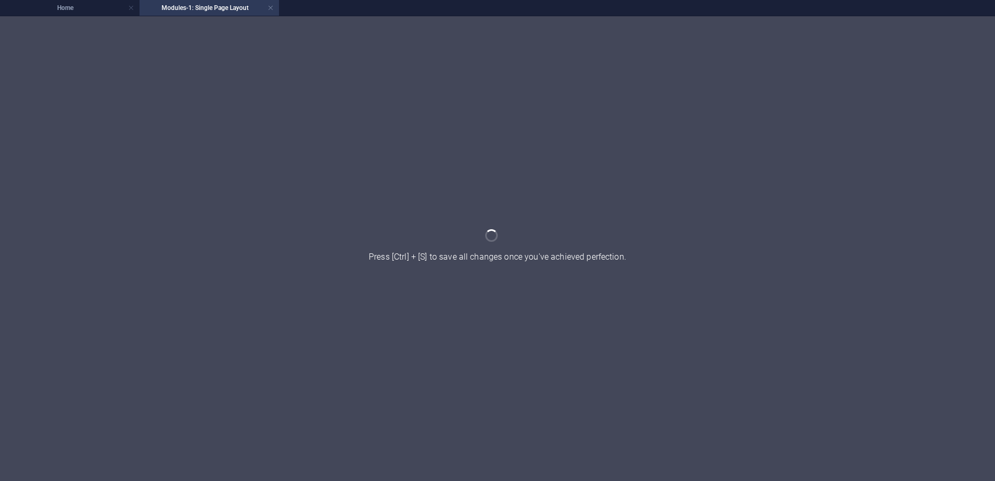
select select
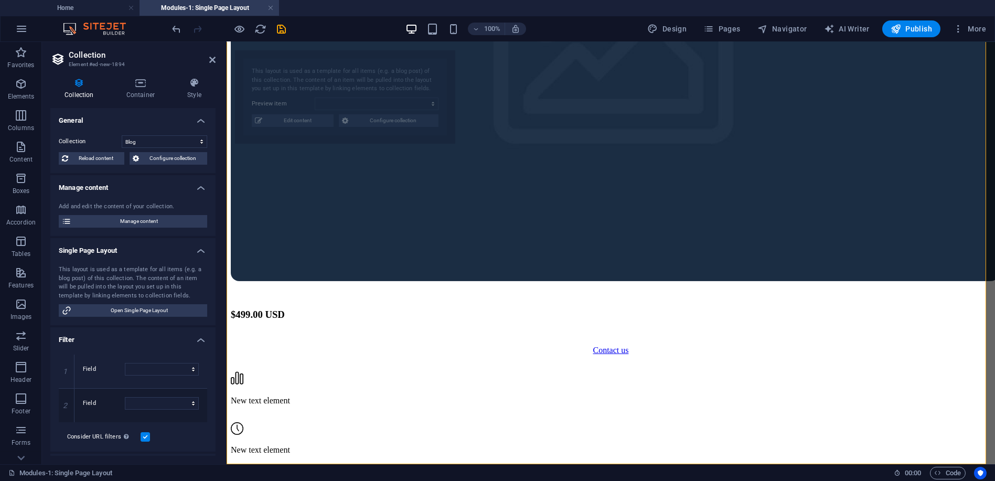
select select "columns.publishing_date_DESC"
select select "columns.status"
select select "columns.publishing_date"
select select "past"
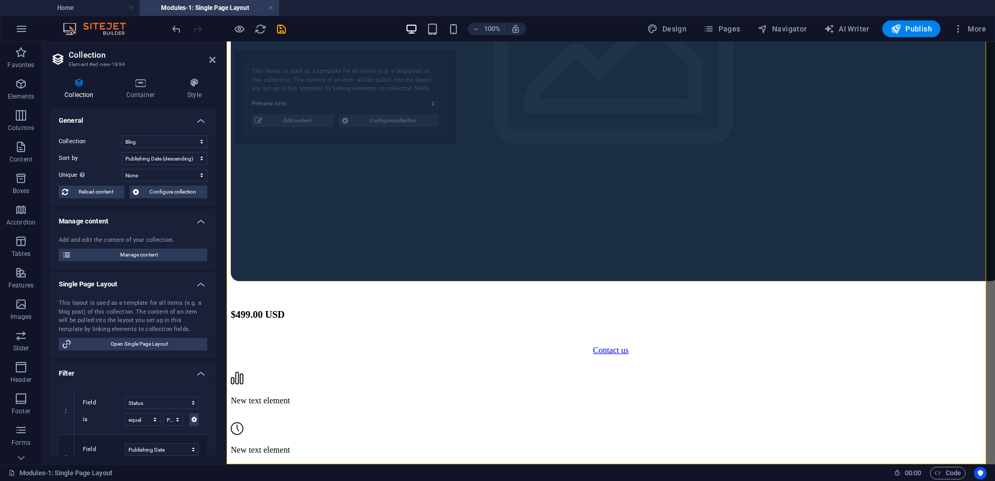
scroll to position [1327, 0]
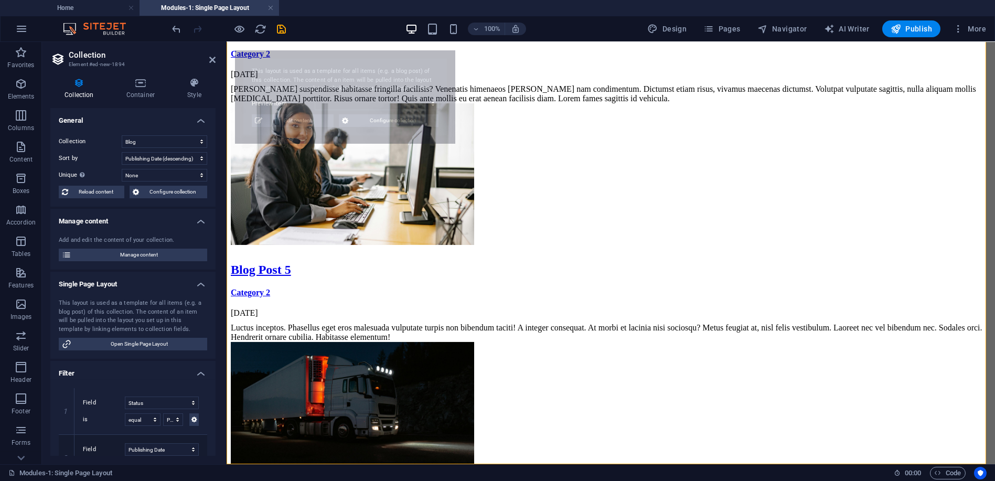
select select "68d467776bbbf8f9dc0b79c8"
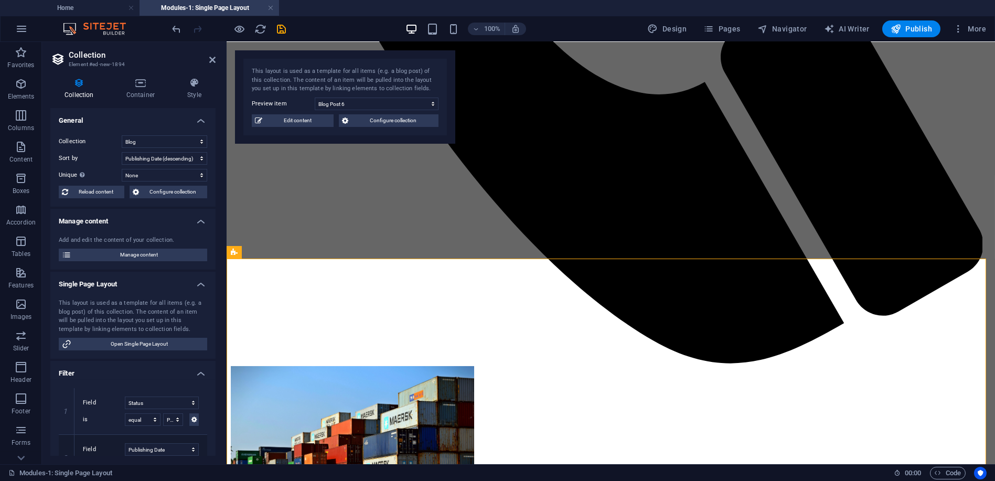
scroll to position [804, 0]
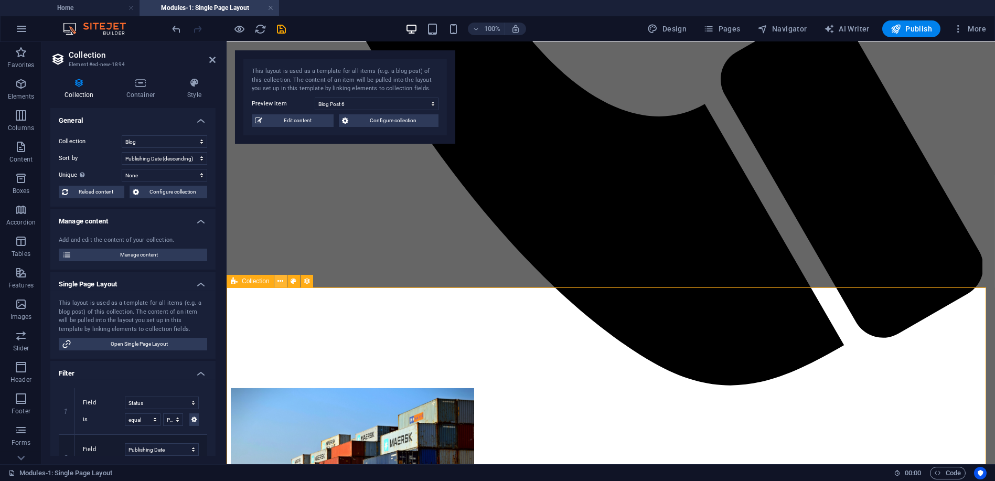
click at [280, 283] on icon at bounding box center [280, 281] width 6 height 11
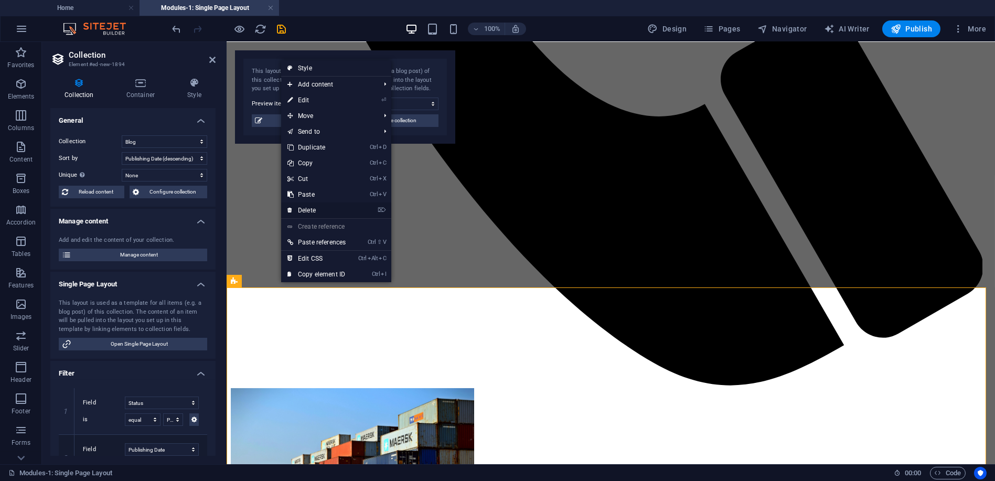
click at [307, 210] on link "⌦ Delete" at bounding box center [316, 210] width 71 height 16
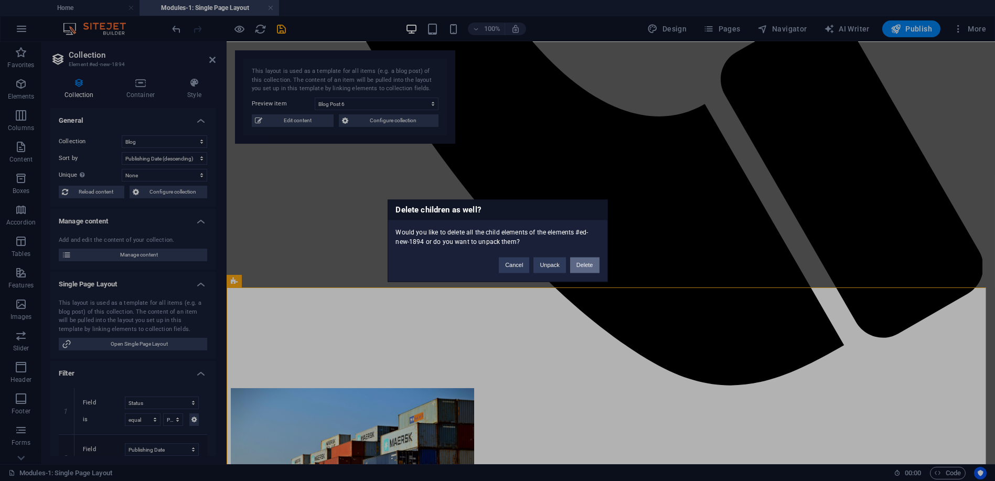
click at [582, 264] on button "Delete" at bounding box center [584, 265] width 29 height 16
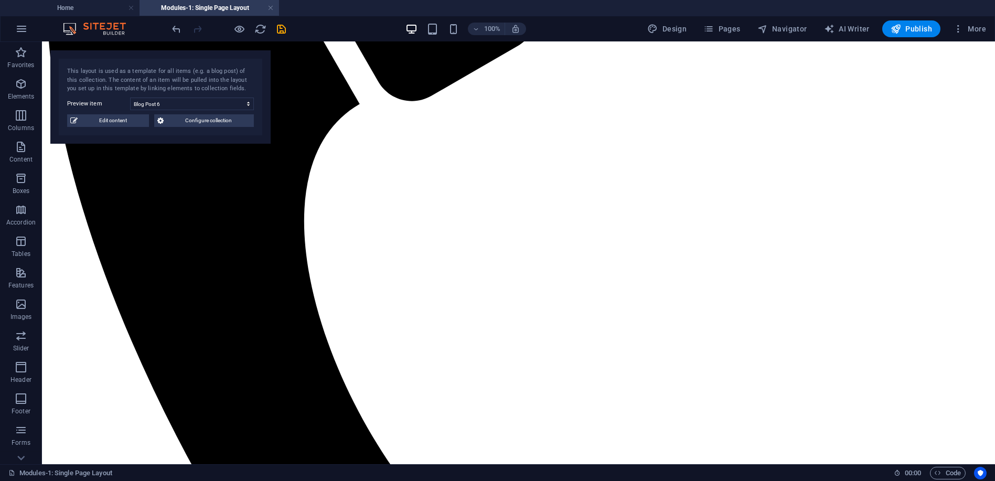
scroll to position [627, 0]
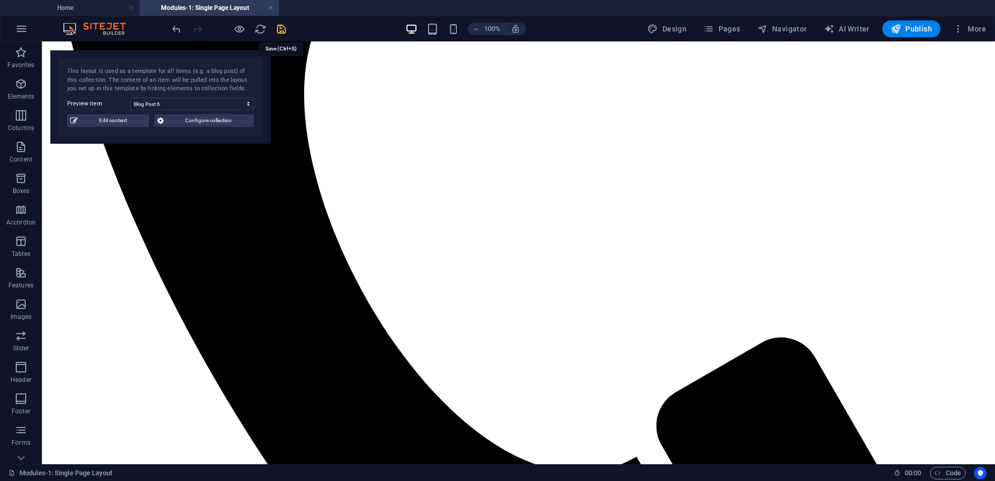
click at [281, 26] on icon "save" at bounding box center [282, 29] width 12 height 12
click at [271, 9] on link at bounding box center [271, 8] width 6 height 10
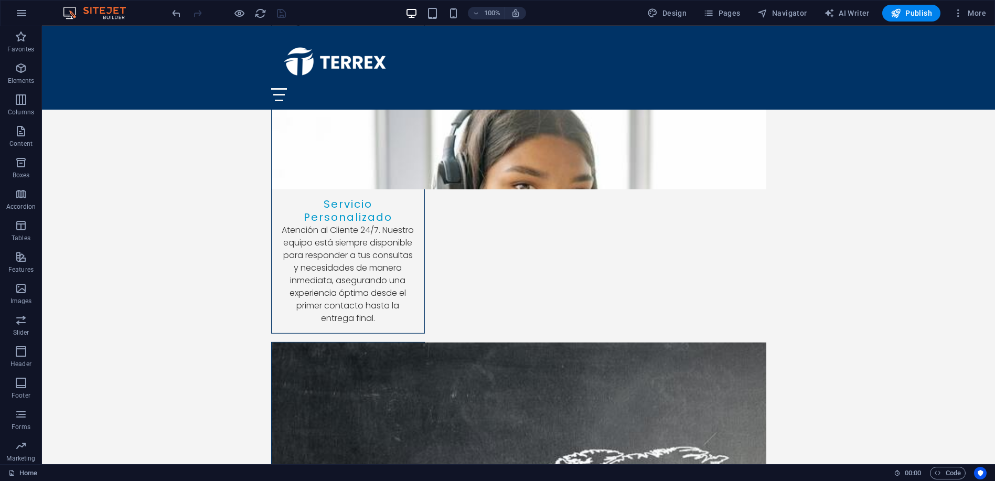
scroll to position [3477, 0]
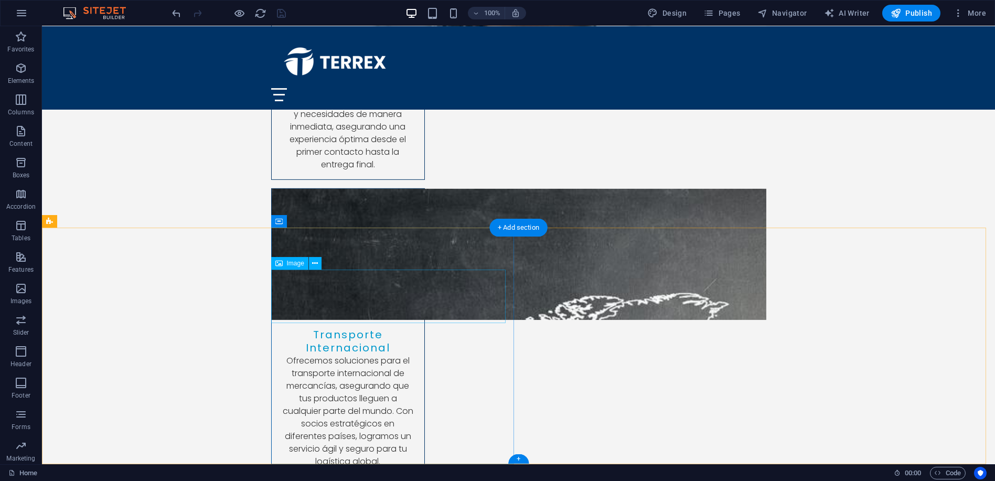
click at [292, 266] on span "Image" at bounding box center [295, 263] width 17 height 6
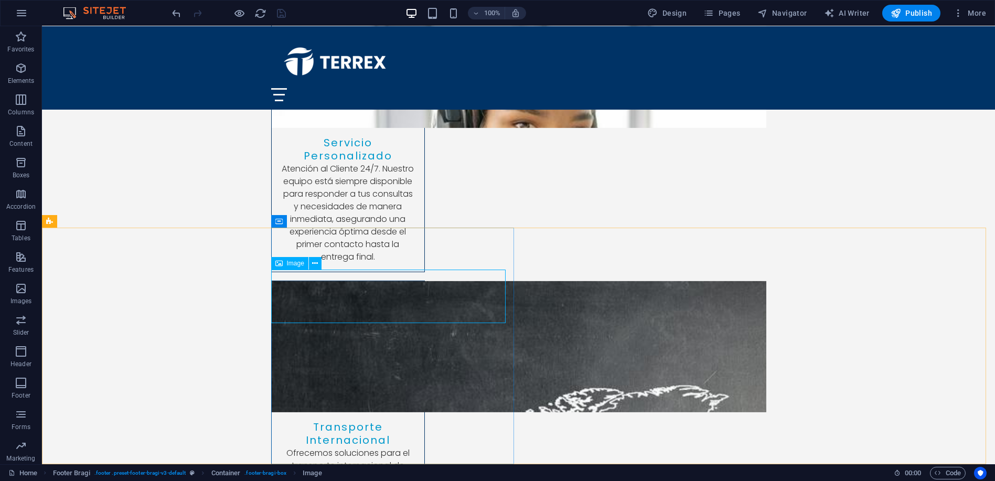
select select "px"
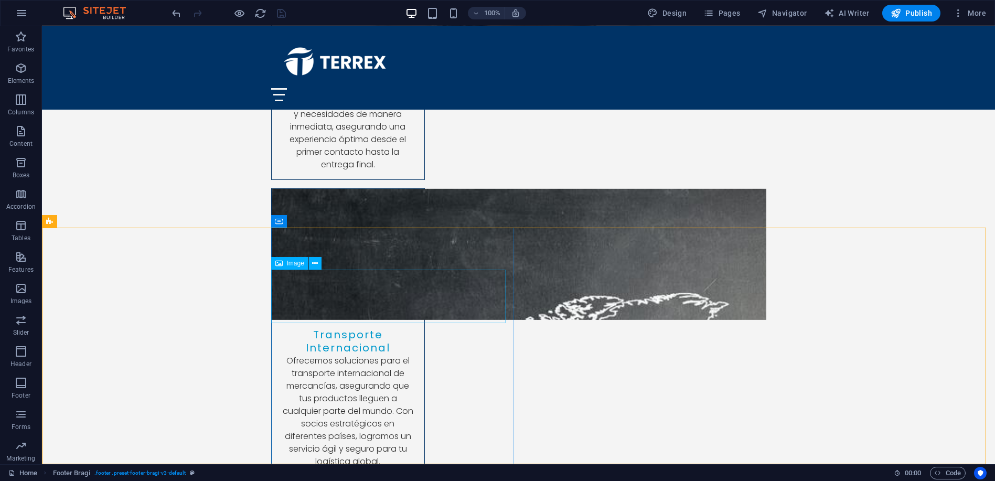
click at [294, 263] on span "Image" at bounding box center [295, 263] width 17 height 6
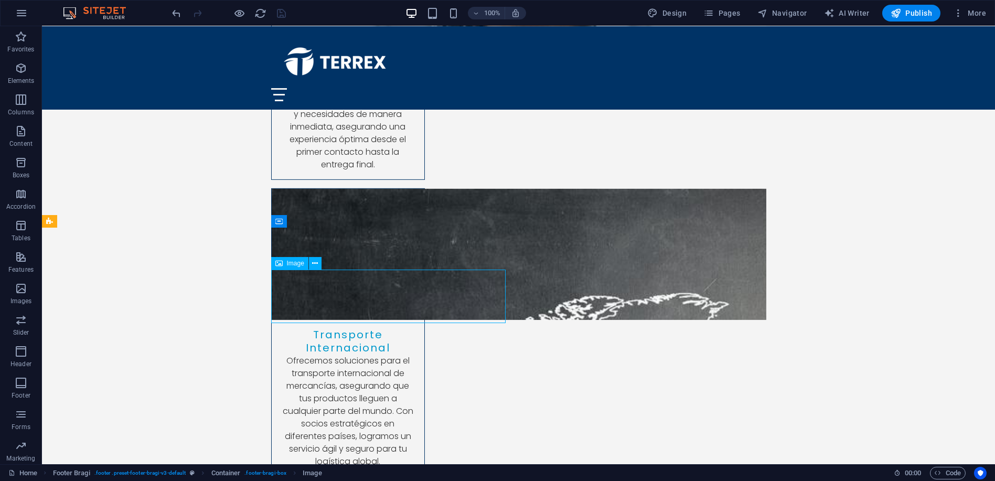
click at [294, 263] on span "Image" at bounding box center [295, 263] width 17 height 6
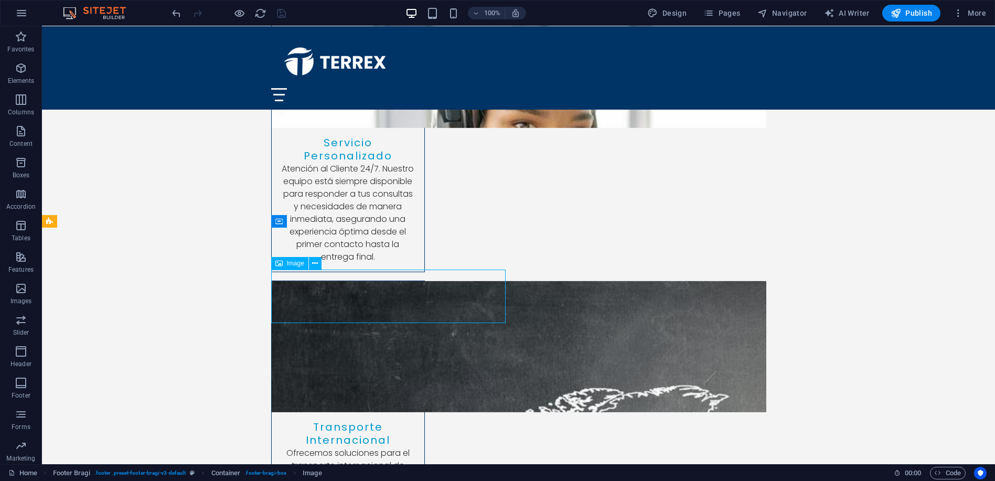
select select "px"
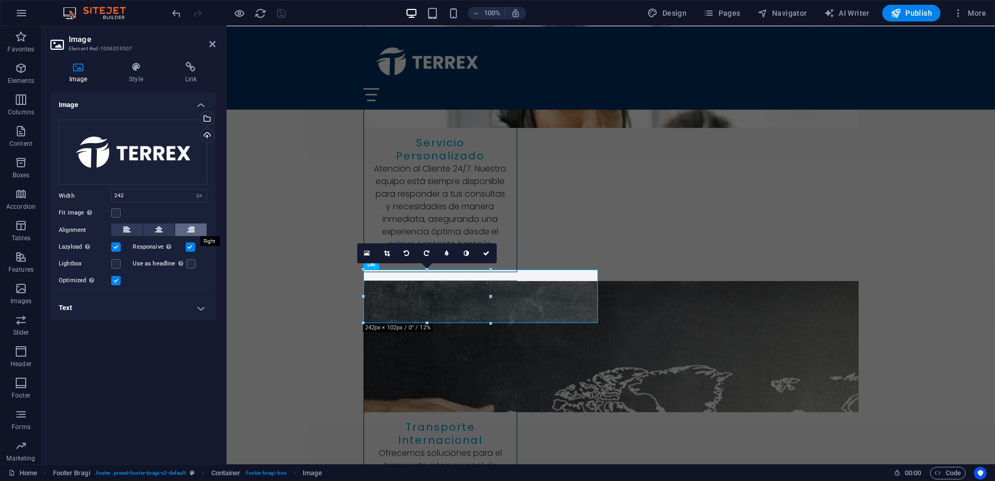
click at [191, 226] on icon at bounding box center [190, 229] width 7 height 13
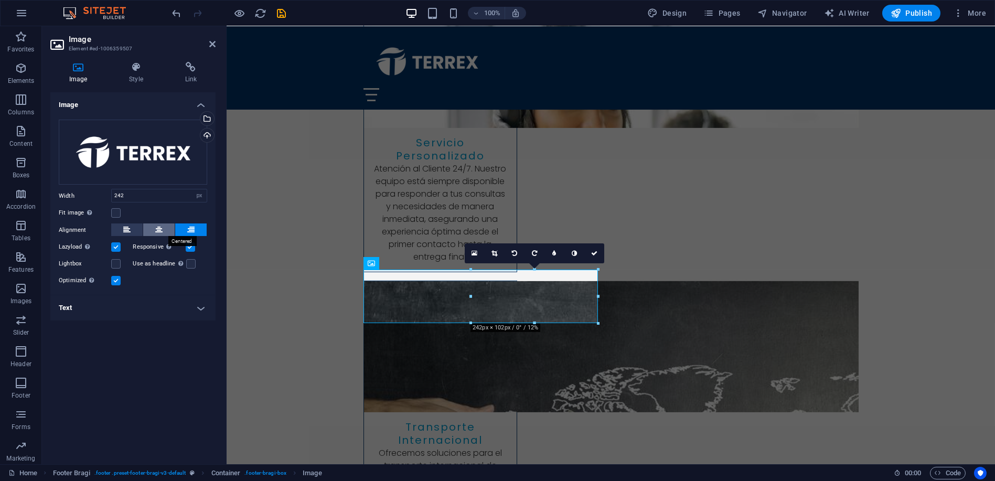
click at [158, 227] on icon at bounding box center [158, 229] width 7 height 13
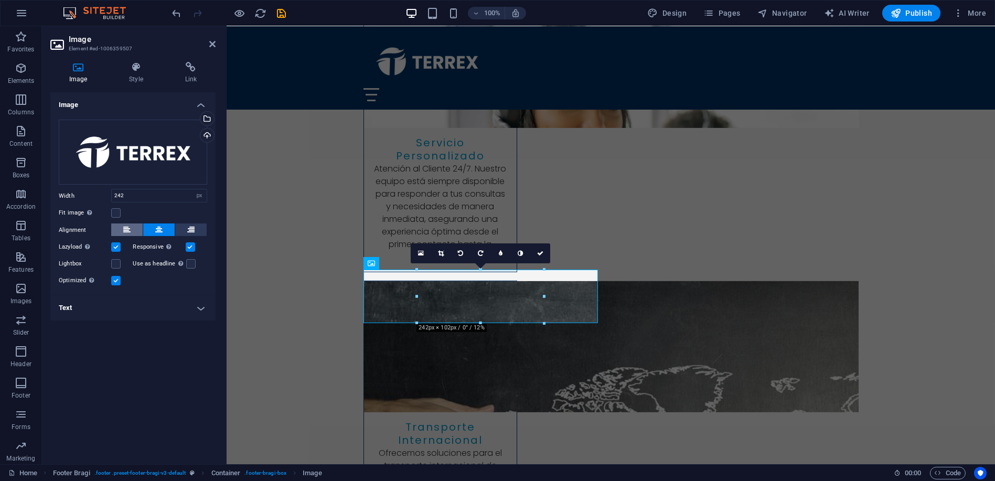
click at [129, 227] on icon at bounding box center [126, 229] width 7 height 13
click at [105, 303] on h4 "Text" at bounding box center [132, 307] width 165 height 25
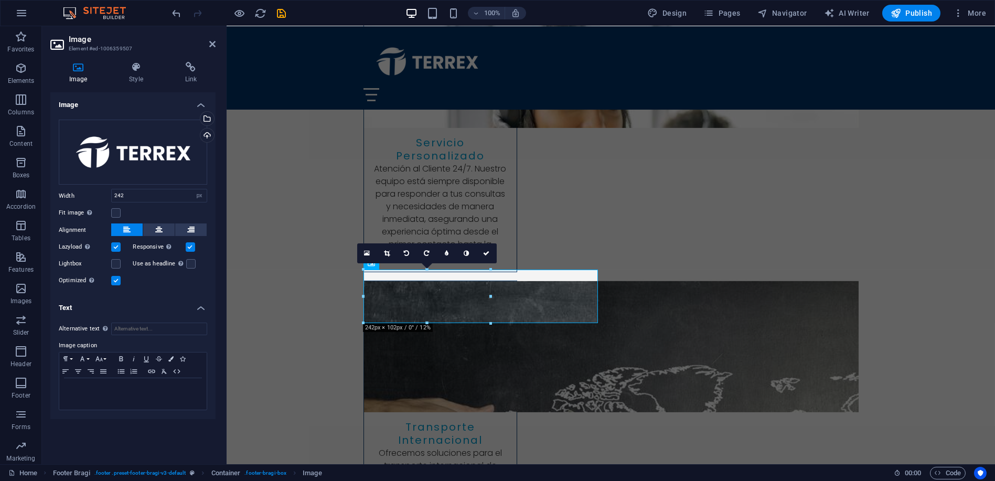
click at [105, 303] on h4 "Text" at bounding box center [132, 304] width 165 height 19
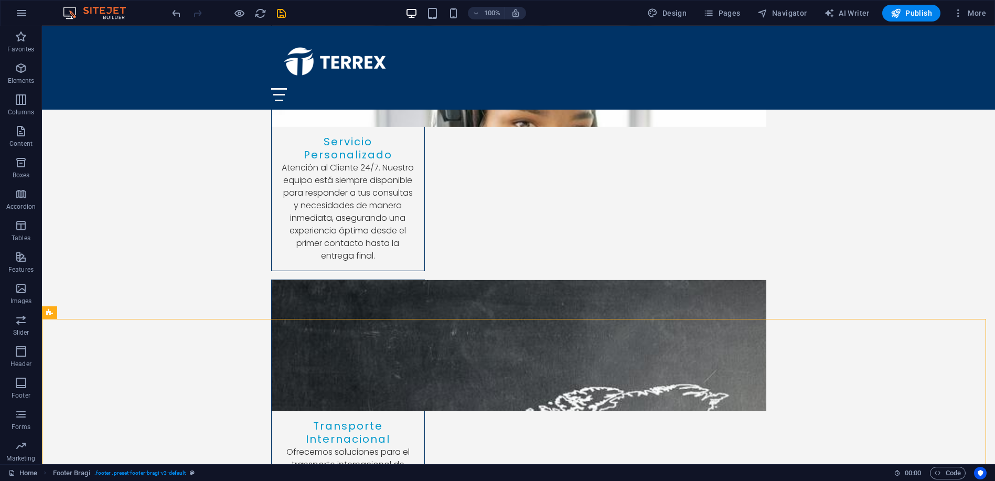
scroll to position [3477, 0]
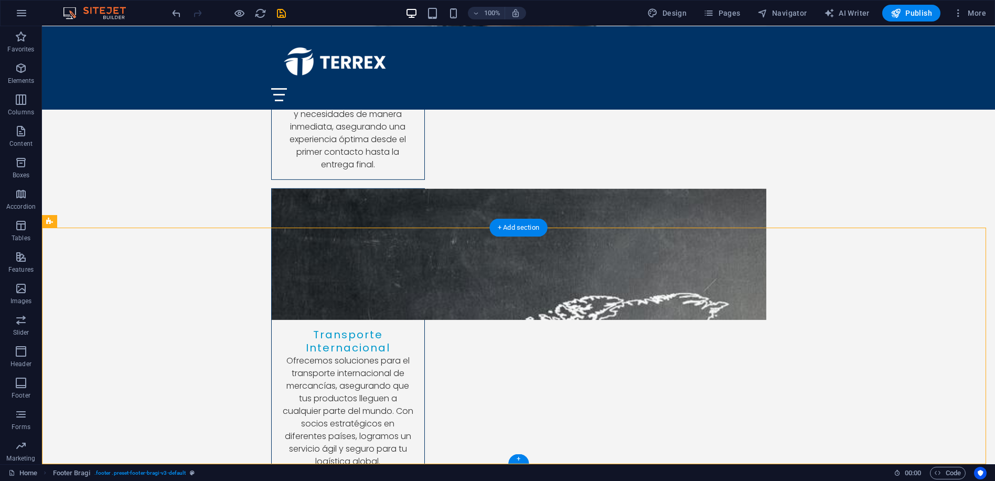
select select "px"
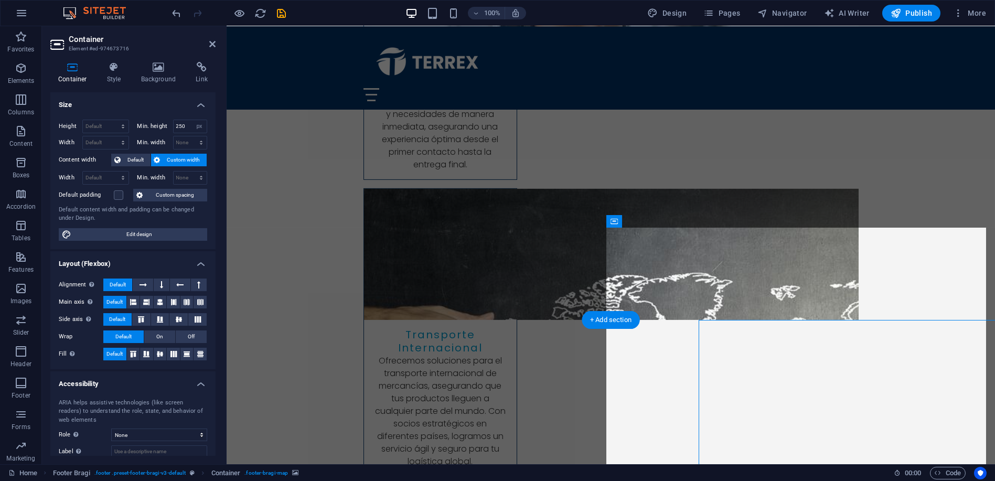
scroll to position [3384, 0]
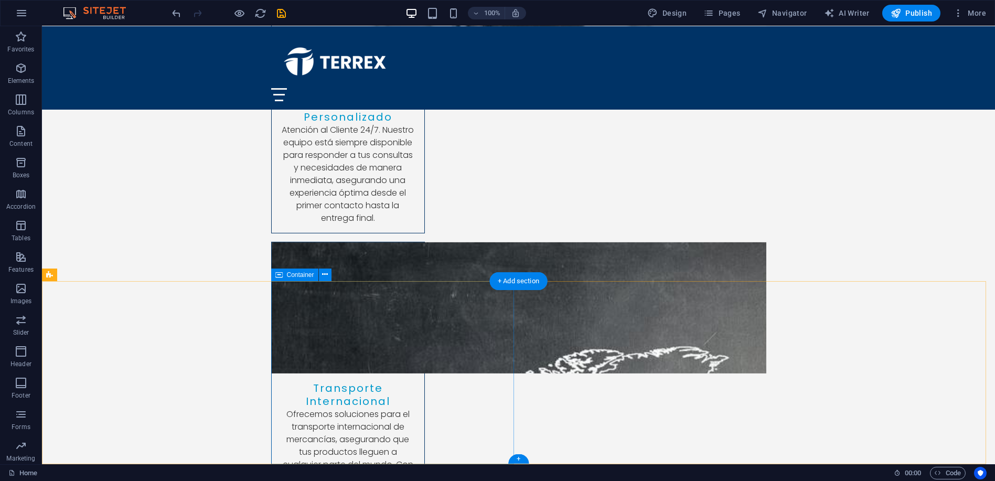
scroll to position [3477, 0]
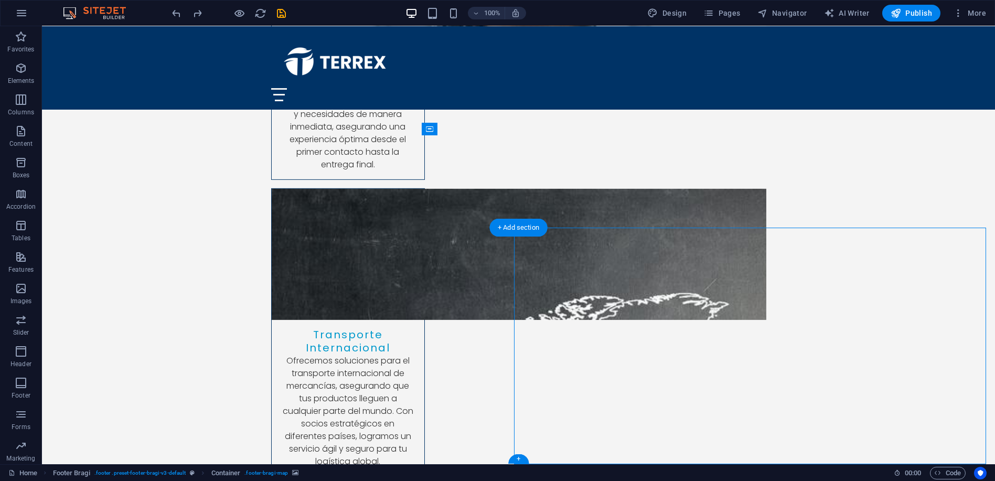
select select "px"
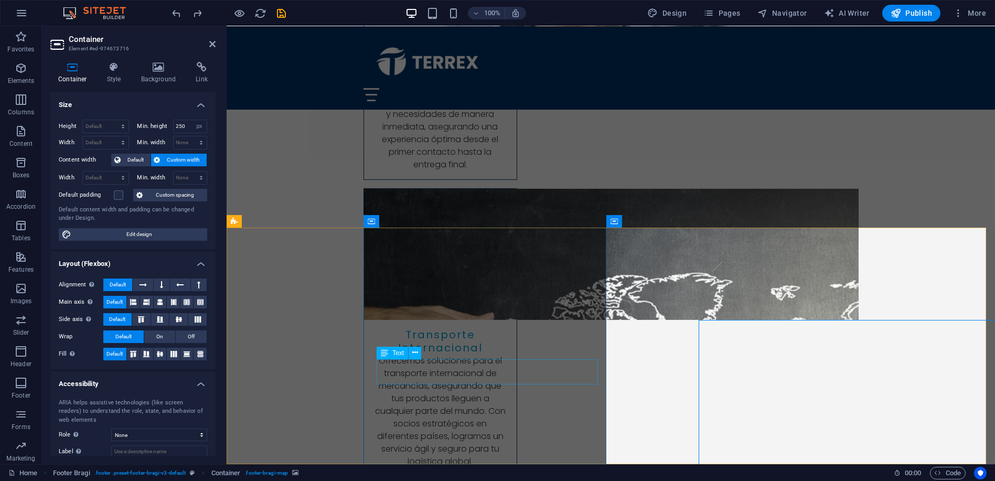
scroll to position [3384, 0]
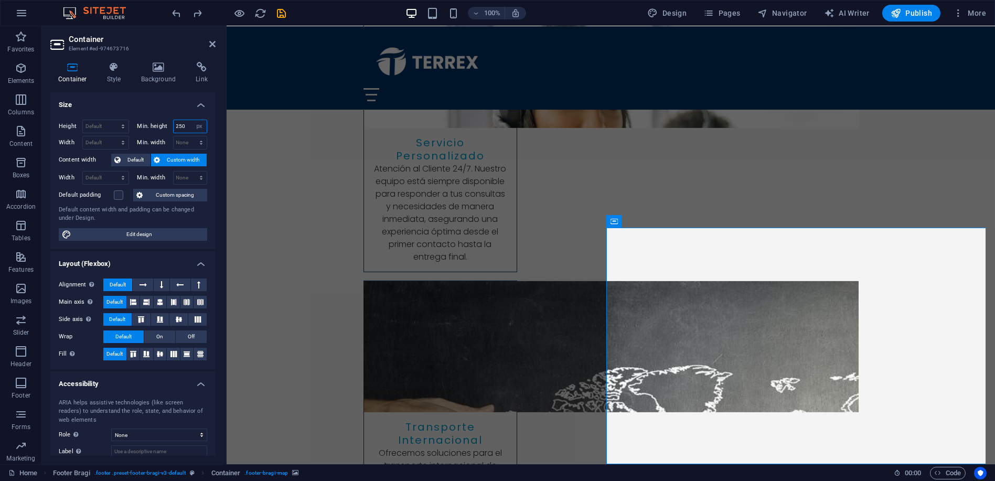
click at [178, 125] on input "250" at bounding box center [191, 126] width 34 height 13
click at [179, 127] on input "300" at bounding box center [191, 126] width 34 height 13
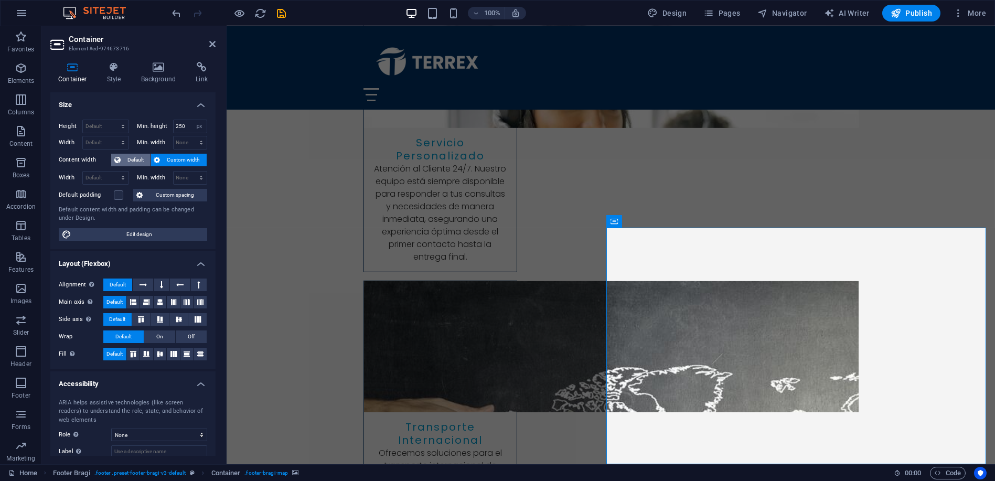
click at [129, 156] on span "Default" at bounding box center [136, 160] width 24 height 13
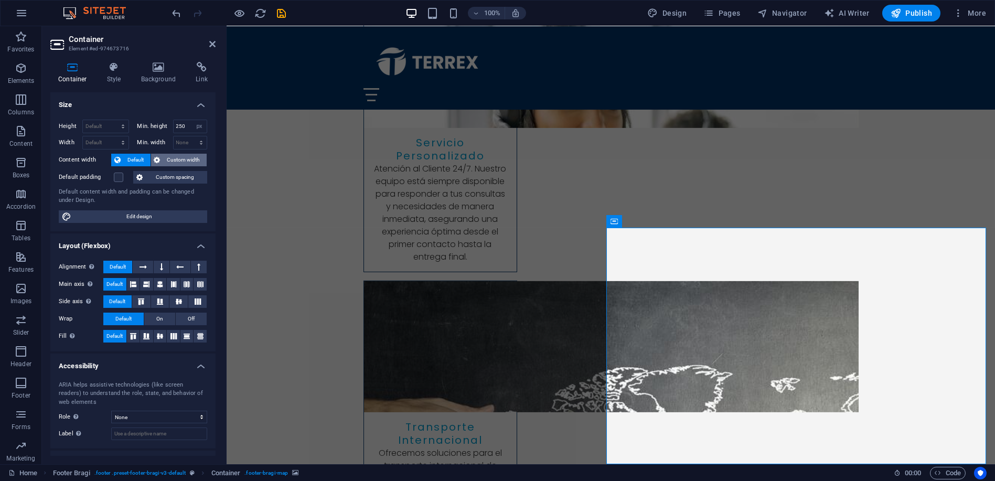
click at [175, 158] on span "Custom width" at bounding box center [184, 160] width 40 height 13
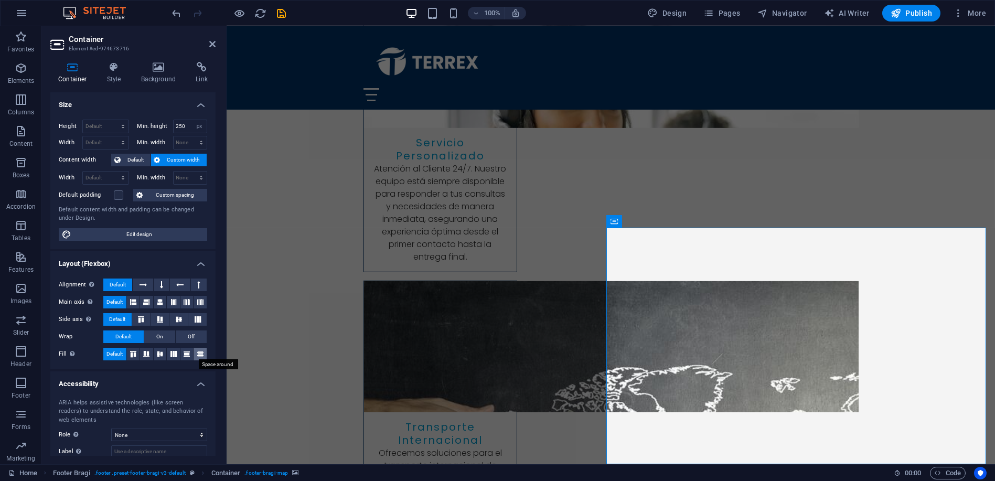
click at [202, 354] on icon at bounding box center [200, 354] width 13 height 6
click at [181, 352] on icon at bounding box center [186, 354] width 13 height 6
click at [116, 354] on span "Default" at bounding box center [114, 354] width 16 height 13
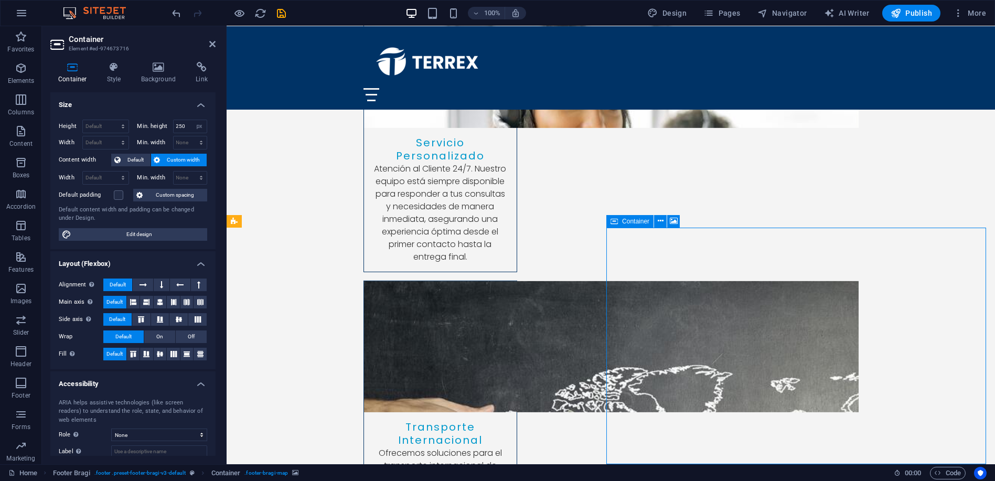
click at [639, 223] on span "Container" at bounding box center [635, 221] width 27 height 6
click at [183, 122] on input "250" at bounding box center [191, 126] width 34 height 13
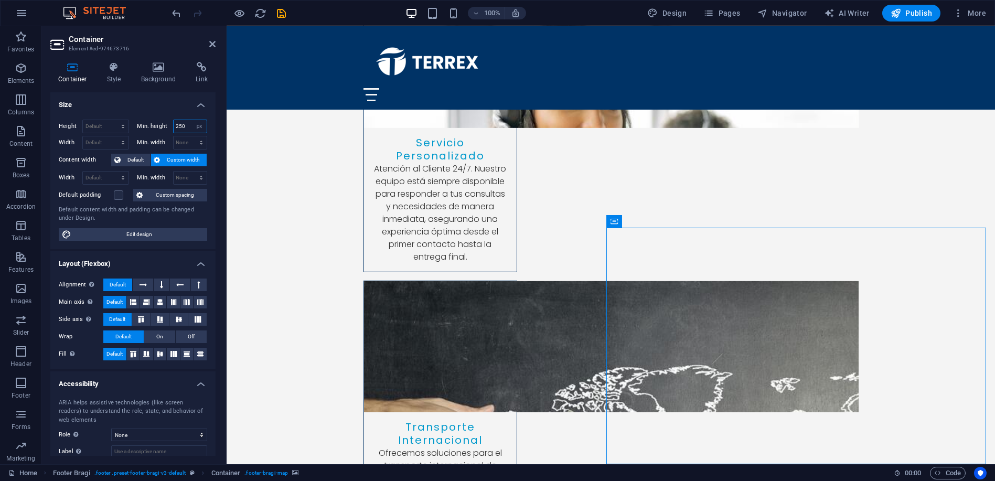
click at [175, 126] on input "250" at bounding box center [191, 126] width 34 height 13
type input "0"
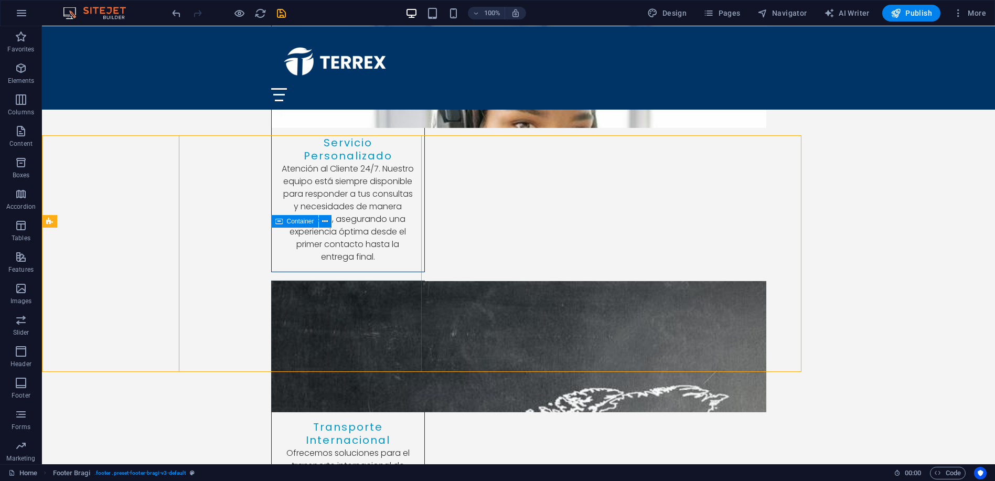
scroll to position [3477, 0]
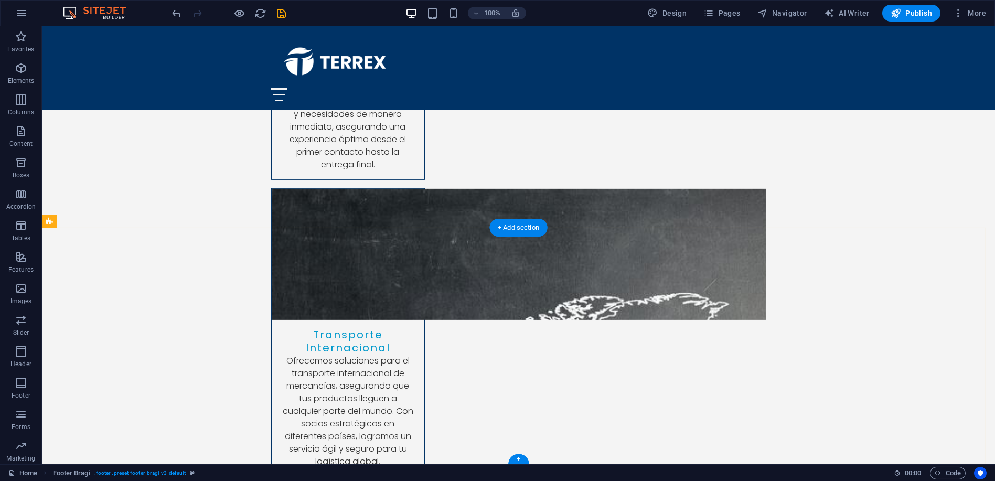
drag, startPoint x: 564, startPoint y: 330, endPoint x: 567, endPoint y: 324, distance: 7.3
click at [551, 223] on span "Container" at bounding box center [543, 221] width 27 height 6
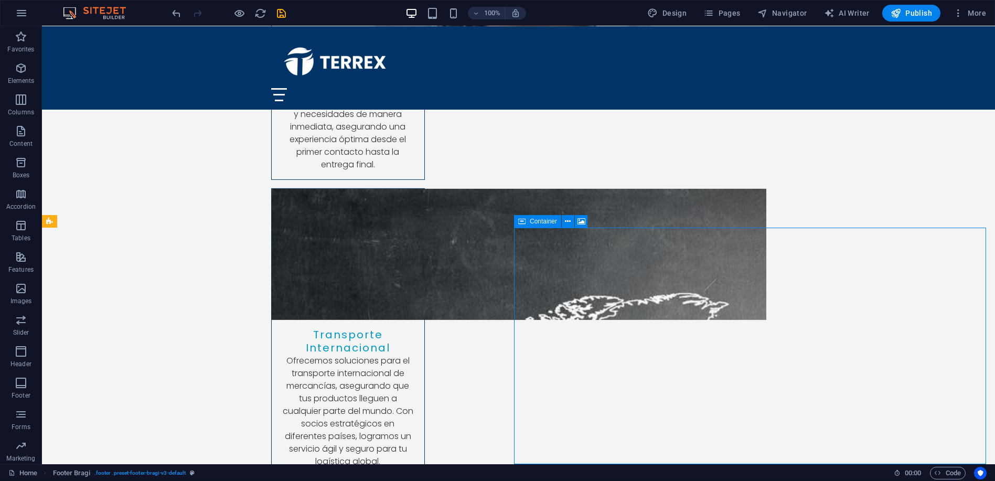
click at [551, 223] on span "Container" at bounding box center [543, 221] width 27 height 6
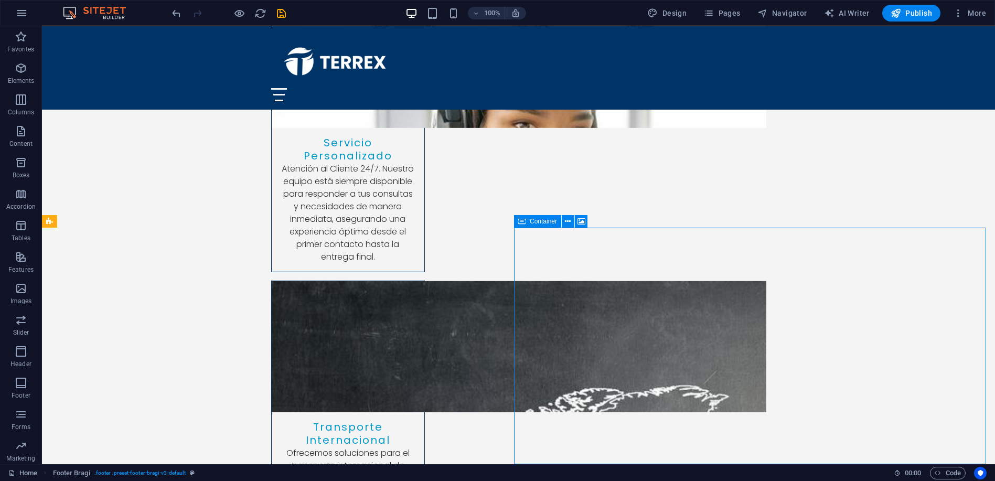
select select "px"
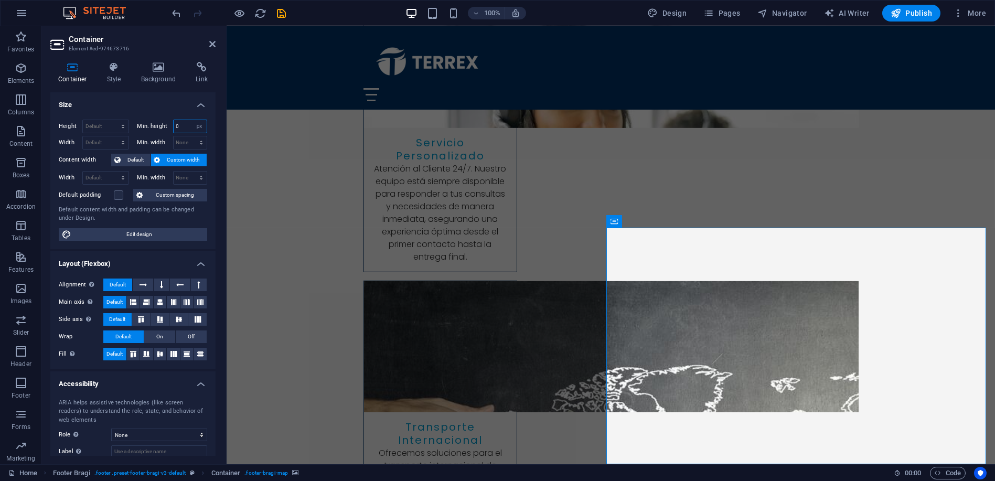
click at [180, 125] on input "0" at bounding box center [191, 126] width 34 height 13
type input "250"
click at [115, 194] on label at bounding box center [118, 194] width 9 height 9
click at [0, 0] on input "Default padding" at bounding box center [0, 0] width 0 height 0
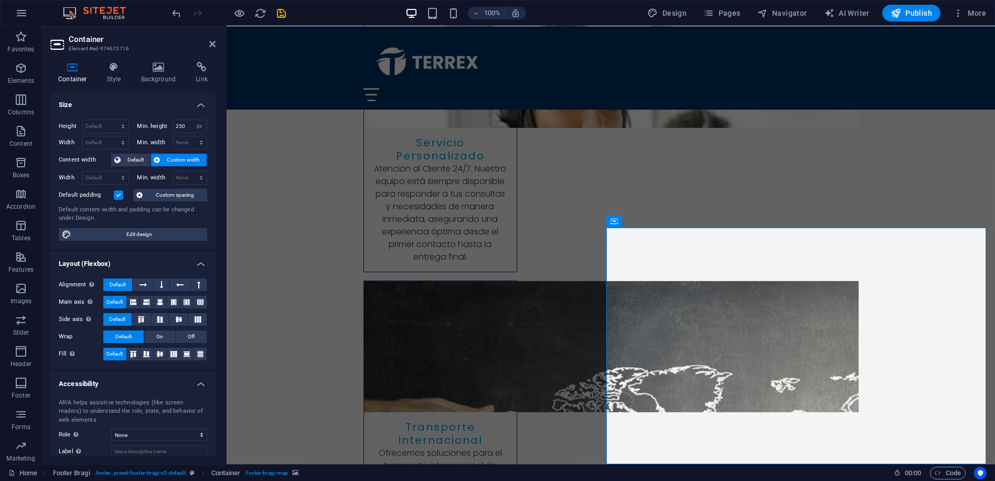
click at [120, 193] on label at bounding box center [118, 194] width 9 height 9
click at [0, 0] on input "Default padding" at bounding box center [0, 0] width 0 height 0
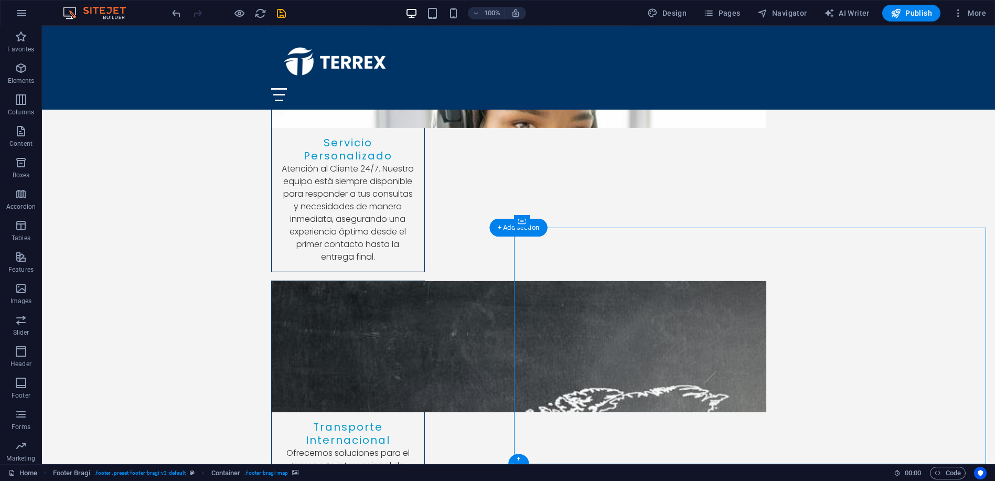
select select "px"
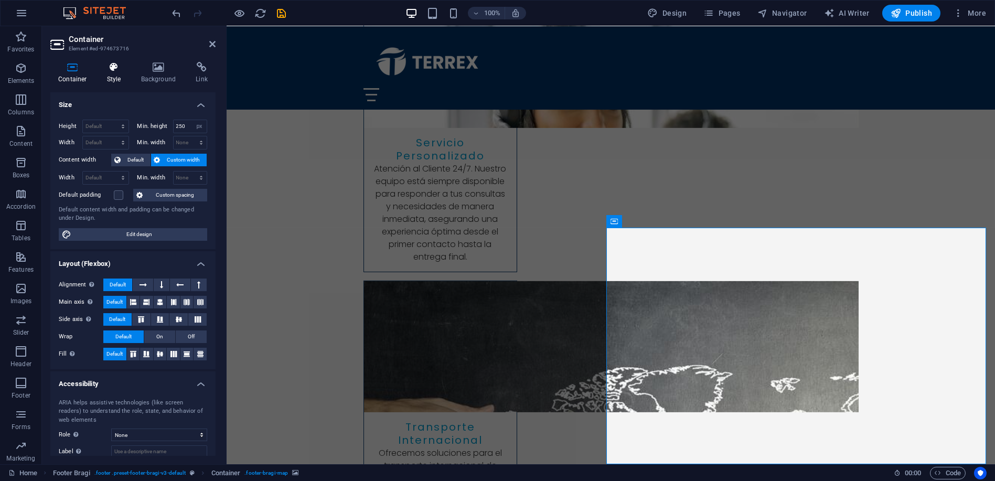
click at [117, 72] on h4 "Style" at bounding box center [116, 73] width 34 height 22
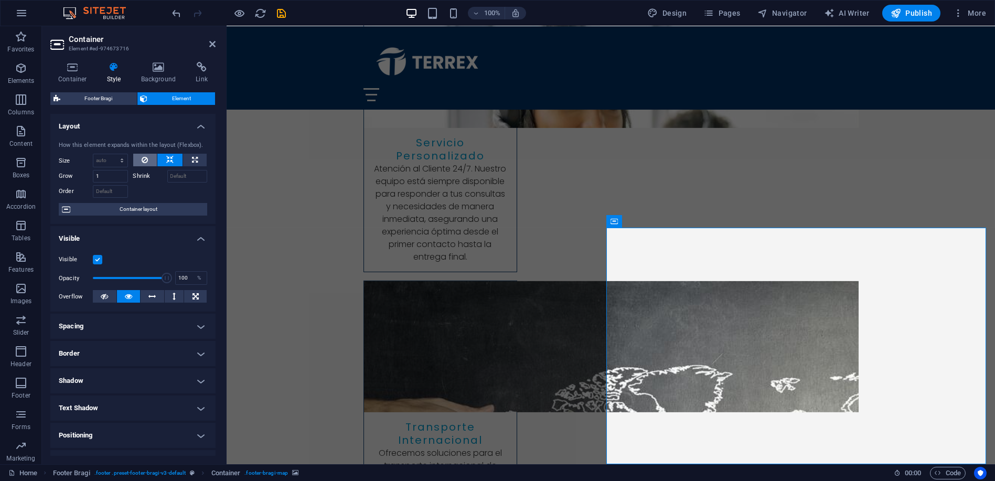
click at [144, 157] on icon at bounding box center [145, 160] width 6 height 13
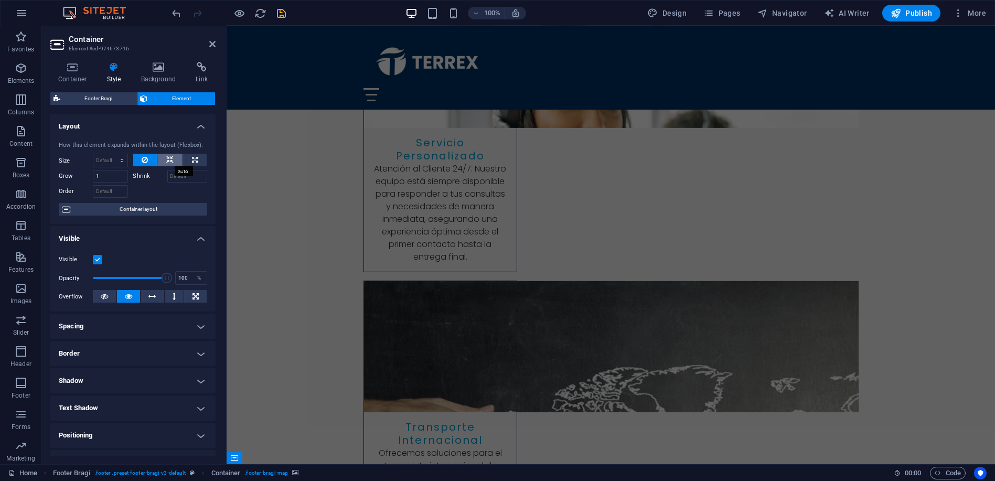
click at [172, 157] on icon at bounding box center [169, 160] width 7 height 13
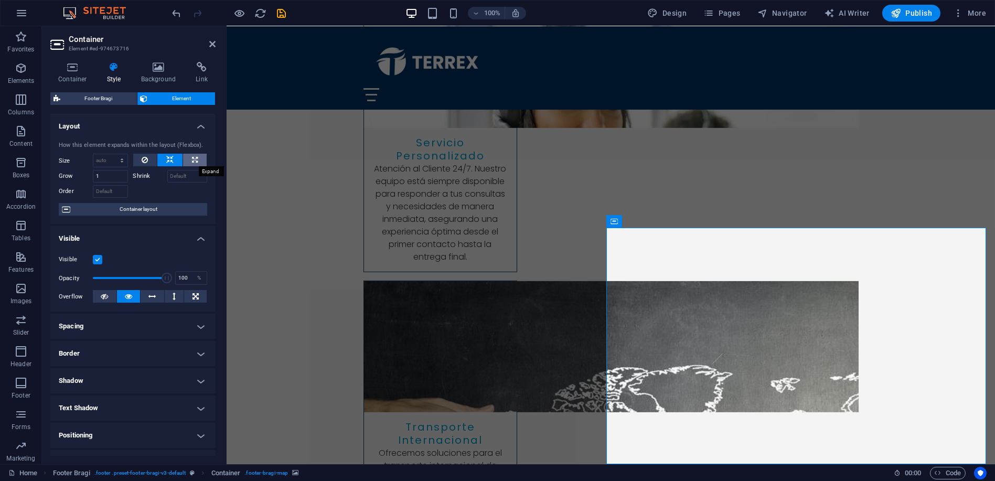
click at [192, 159] on icon at bounding box center [195, 160] width 6 height 13
type input "100"
select select "%"
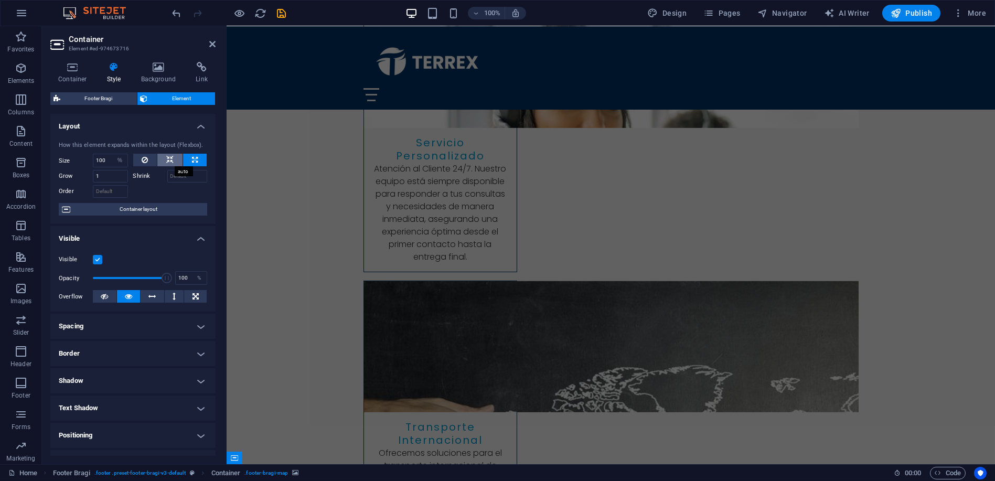
click at [168, 162] on icon at bounding box center [169, 160] width 7 height 13
select select "DISABLED_OPTION_VALUE"
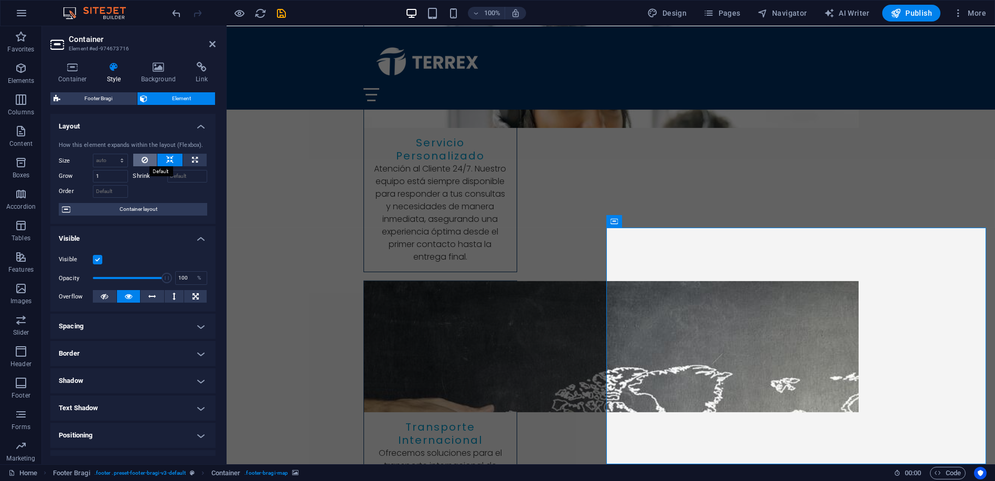
click at [144, 161] on icon at bounding box center [145, 160] width 6 height 13
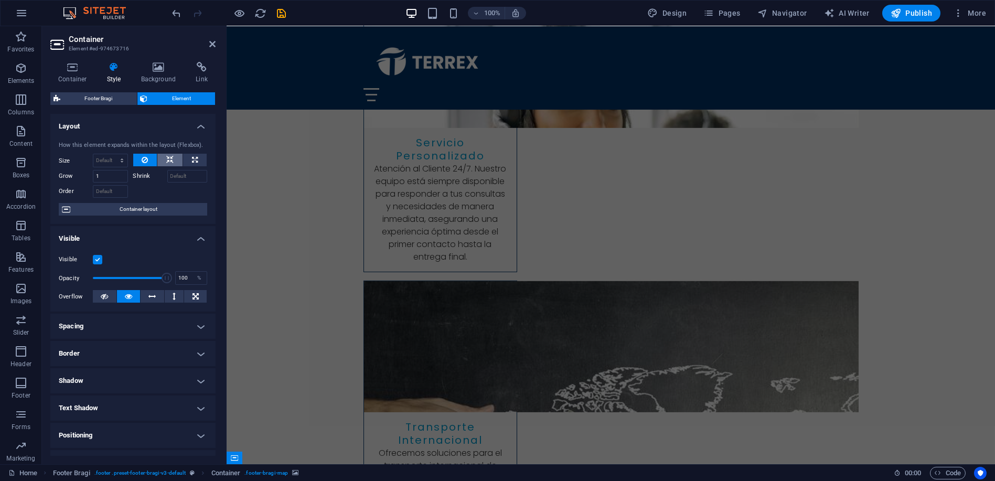
click at [162, 163] on button at bounding box center [169, 160] width 25 height 13
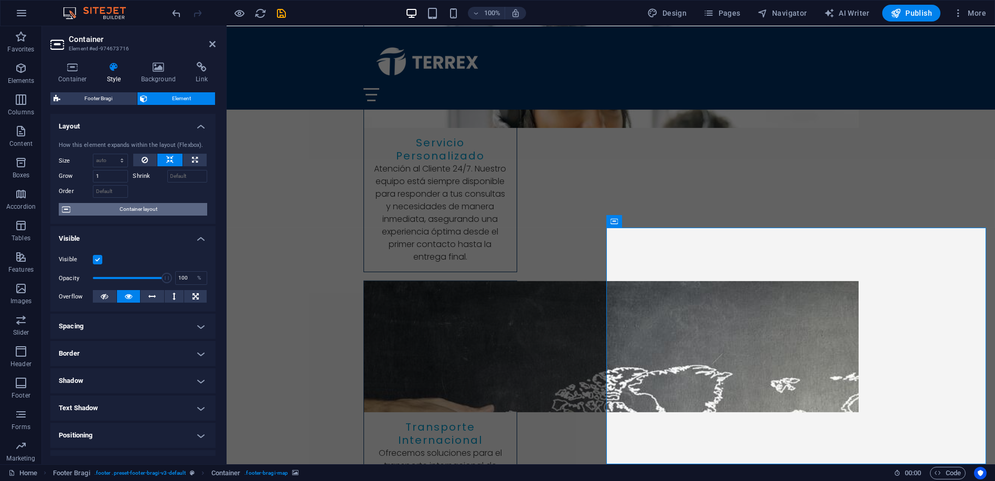
click at [137, 211] on span "Container layout" at bounding box center [138, 209] width 131 height 13
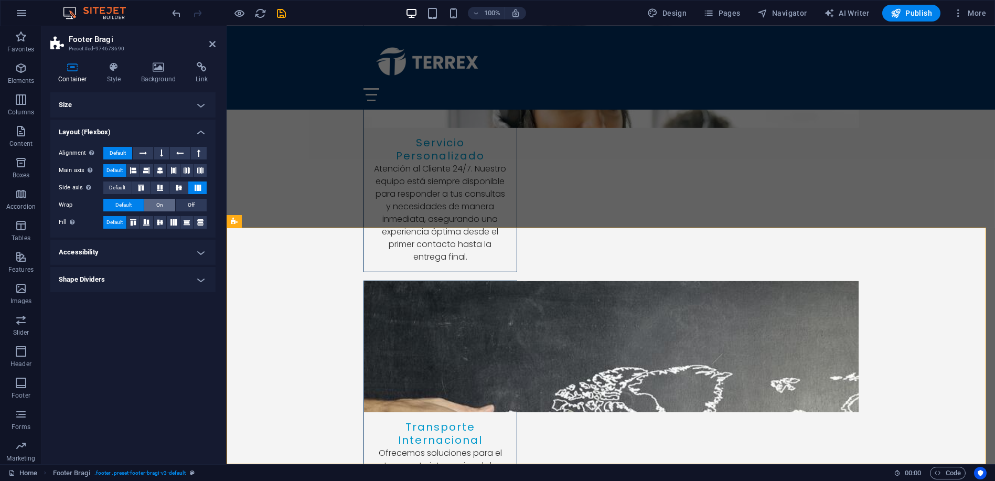
click at [159, 205] on span "On" at bounding box center [159, 205] width 7 height 13
click at [123, 203] on span "Default" at bounding box center [123, 205] width 16 height 13
click at [137, 223] on icon at bounding box center [133, 222] width 13 height 6
click at [115, 224] on span "Default" at bounding box center [114, 222] width 16 height 13
click at [119, 68] on icon at bounding box center [114, 67] width 30 height 10
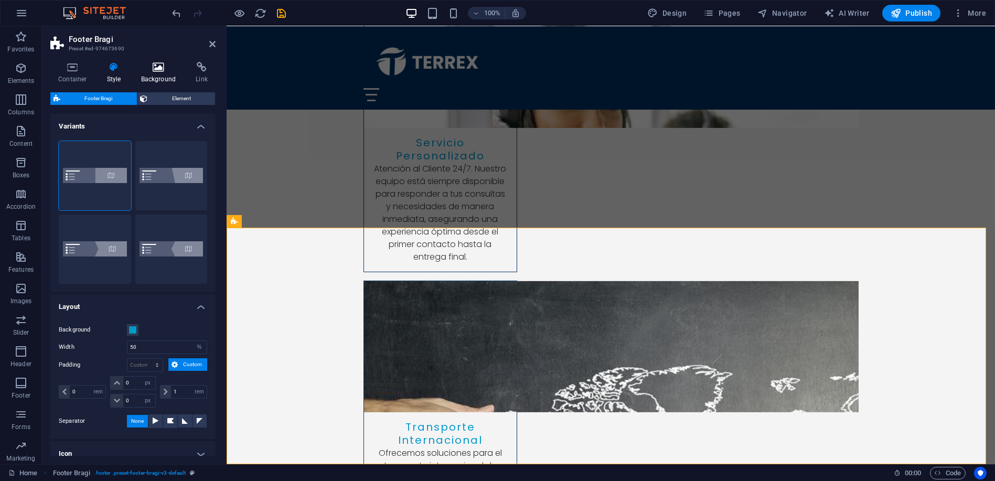
click at [149, 70] on icon at bounding box center [158, 67] width 51 height 10
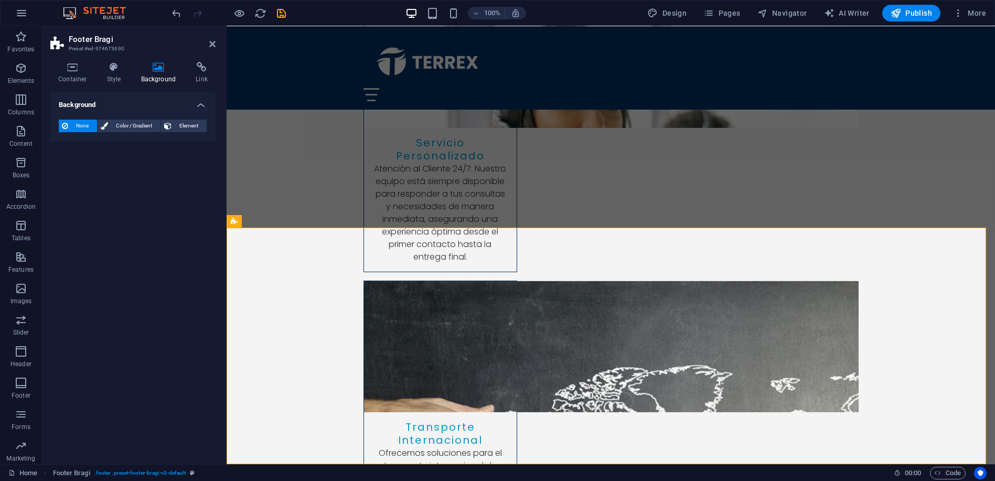
click at [74, 128] on span "None" at bounding box center [82, 126] width 23 height 13
click at [160, 72] on icon at bounding box center [158, 67] width 51 height 10
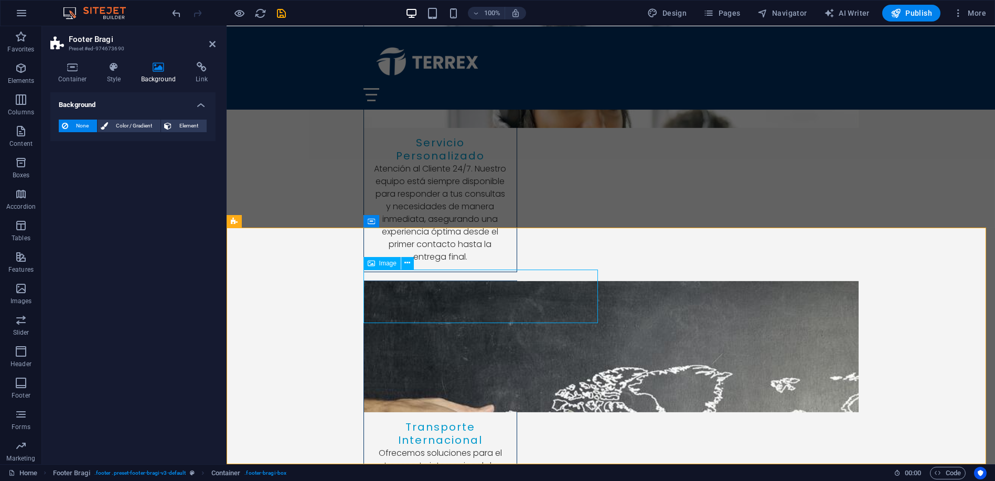
select select "px"
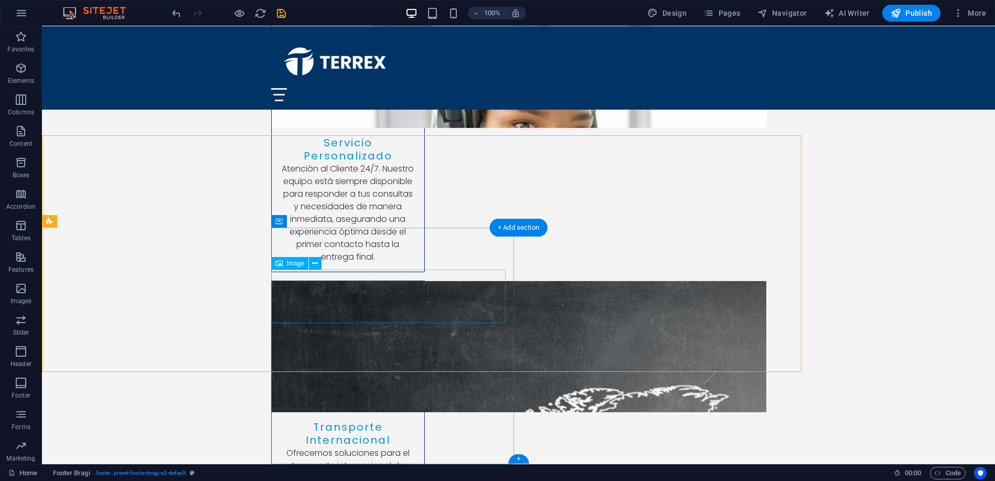
scroll to position [3477, 0]
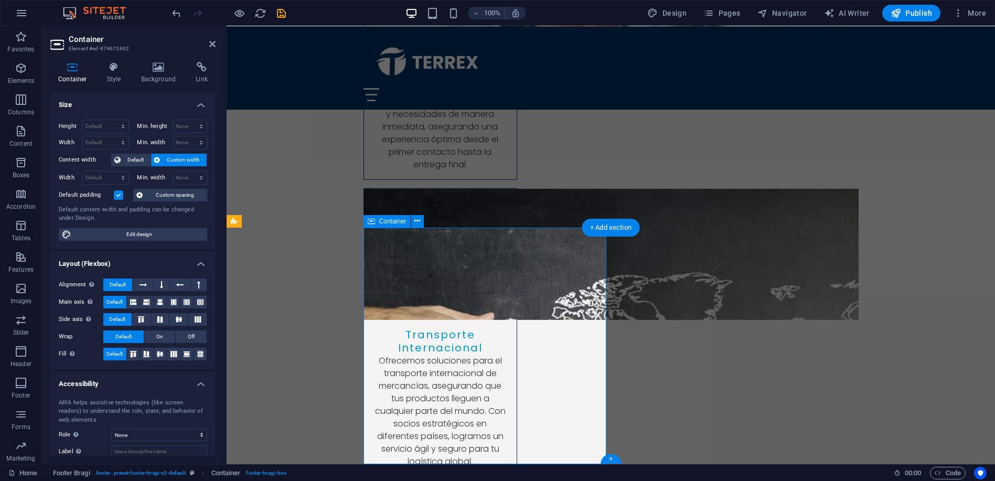
scroll to position [3384, 0]
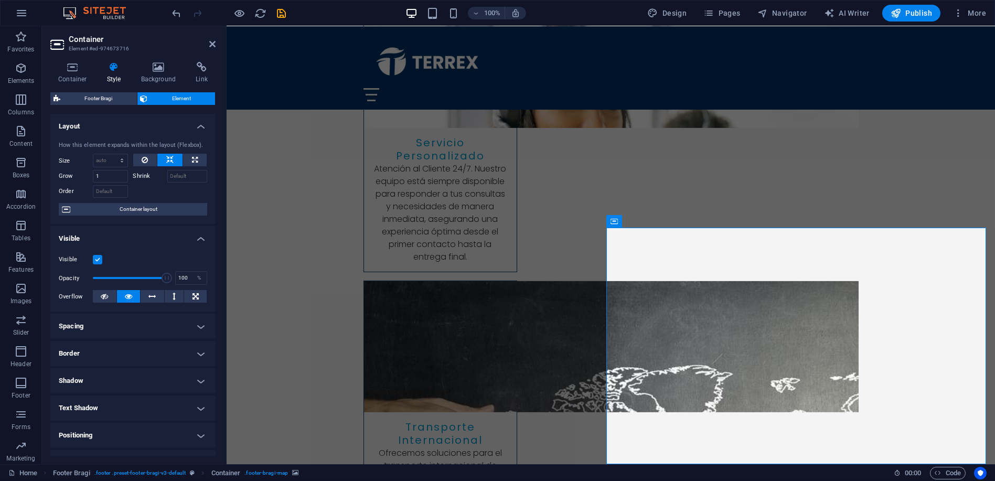
click at [97, 260] on label at bounding box center [97, 259] width 9 height 9
click at [0, 0] on input "Visible" at bounding box center [0, 0] width 0 height 0
click at [97, 260] on label at bounding box center [97, 259] width 9 height 9
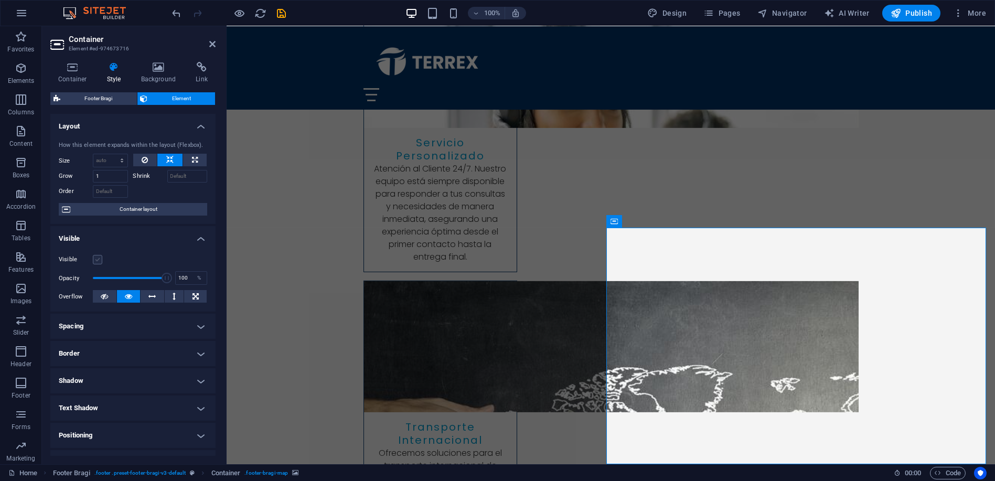
click at [0, 0] on input "Visible" at bounding box center [0, 0] width 0 height 0
click at [89, 326] on h4 "Spacing" at bounding box center [132, 326] width 165 height 25
click at [111, 297] on button at bounding box center [105, 296] width 24 height 13
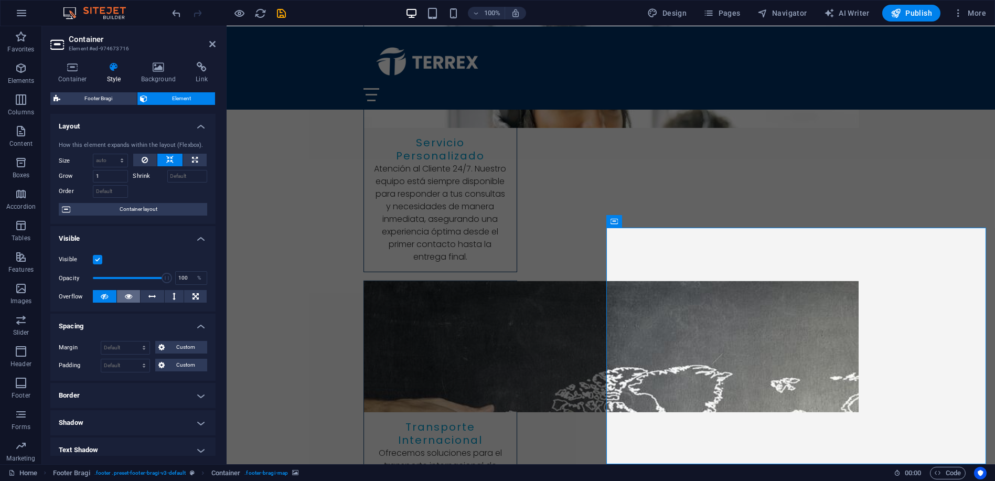
click at [125, 297] on icon at bounding box center [128, 296] width 7 height 13
click at [152, 296] on icon at bounding box center [152, 296] width 7 height 13
click at [127, 294] on icon at bounding box center [128, 296] width 7 height 13
click at [135, 207] on span "Container layout" at bounding box center [138, 209] width 131 height 13
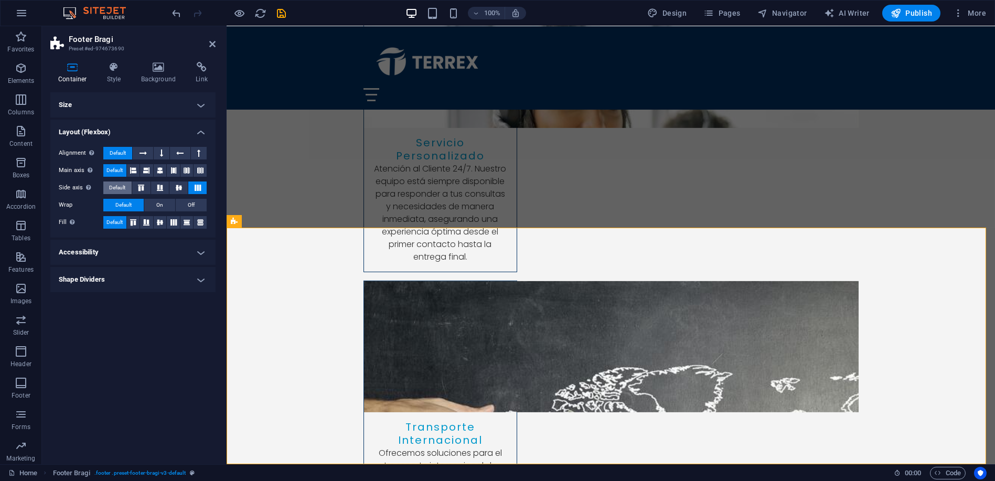
click at [116, 189] on span "Default" at bounding box center [117, 187] width 16 height 13
click at [197, 187] on icon at bounding box center [197, 188] width 13 height 6
click at [178, 191] on button at bounding box center [178, 187] width 18 height 13
click at [158, 190] on icon at bounding box center [160, 188] width 13 height 6
click at [202, 186] on icon at bounding box center [197, 188] width 13 height 6
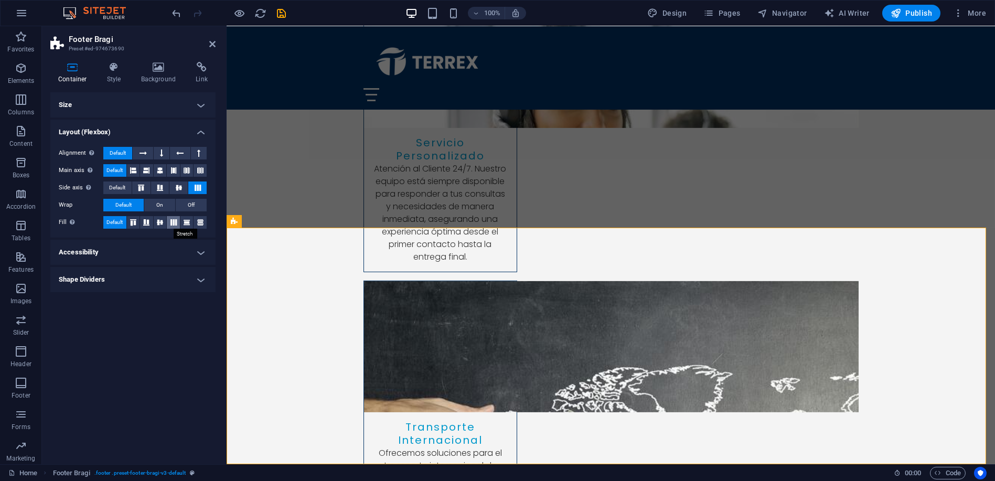
click at [175, 222] on icon at bounding box center [173, 222] width 13 height 6
click at [189, 224] on icon at bounding box center [186, 222] width 13 height 6
click at [200, 222] on icon at bounding box center [200, 222] width 13 height 6
click at [148, 224] on icon at bounding box center [146, 222] width 13 height 6
click at [134, 224] on icon at bounding box center [133, 222] width 13 height 6
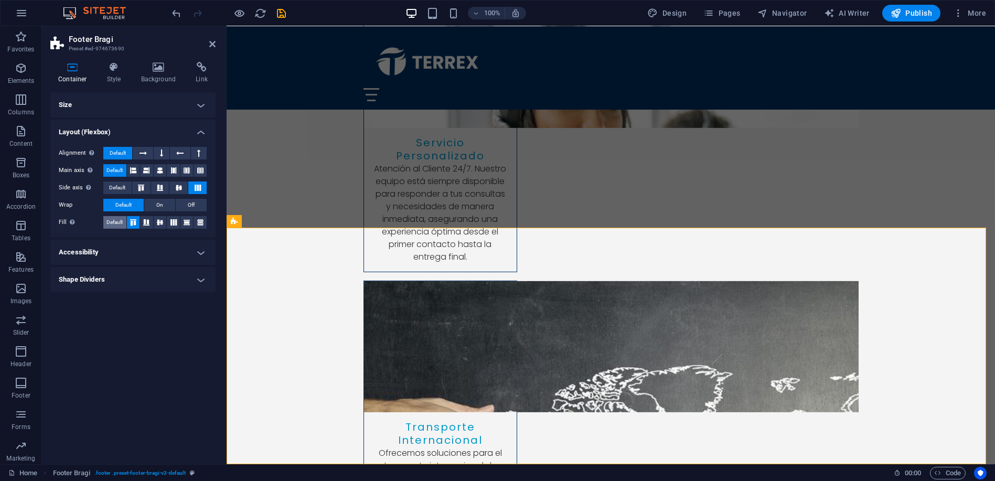
click at [116, 221] on span "Default" at bounding box center [114, 222] width 16 height 13
click at [114, 185] on span "Default" at bounding box center [117, 187] width 16 height 13
click at [199, 187] on icon at bounding box center [197, 188] width 13 height 6
click at [137, 102] on h4 "Size" at bounding box center [132, 104] width 165 height 25
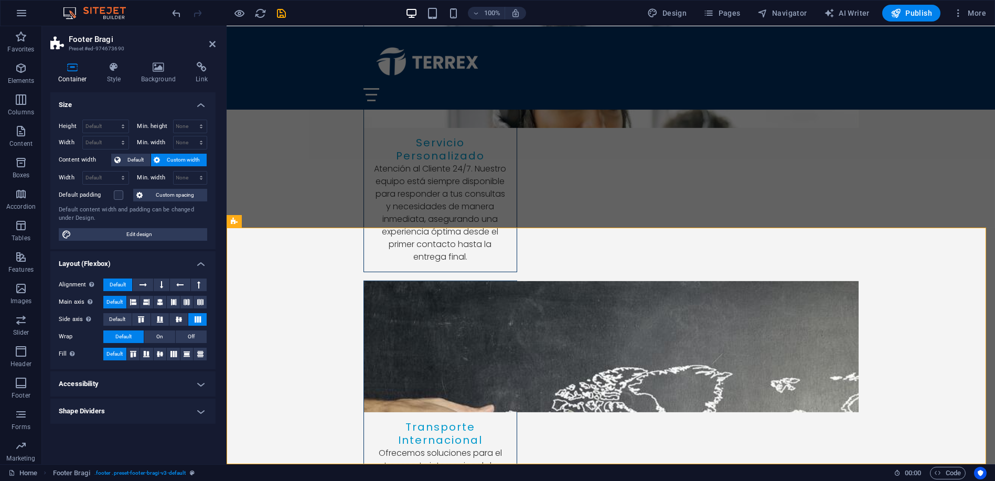
click at [140, 383] on h4 "Accessibility" at bounding box center [132, 383] width 165 height 25
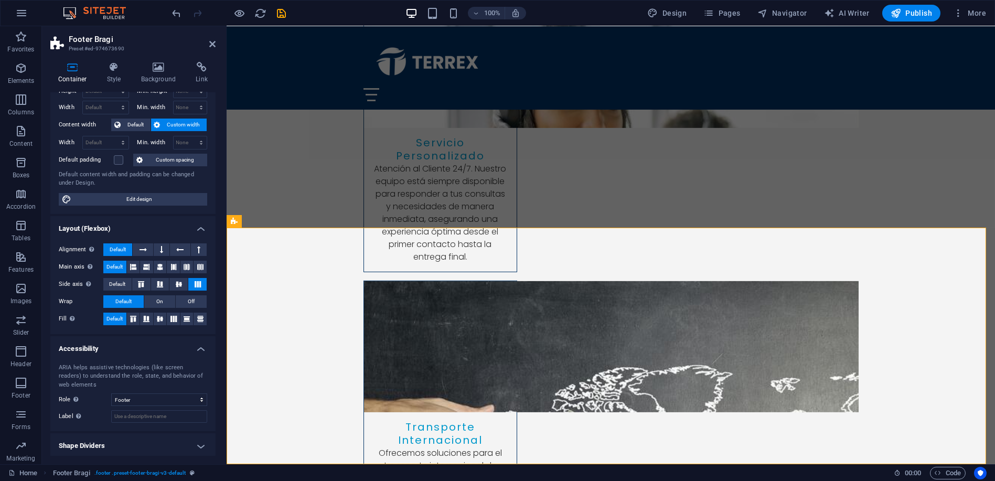
scroll to position [37, 0]
click at [137, 437] on h4 "Shape Dividers" at bounding box center [132, 444] width 165 height 25
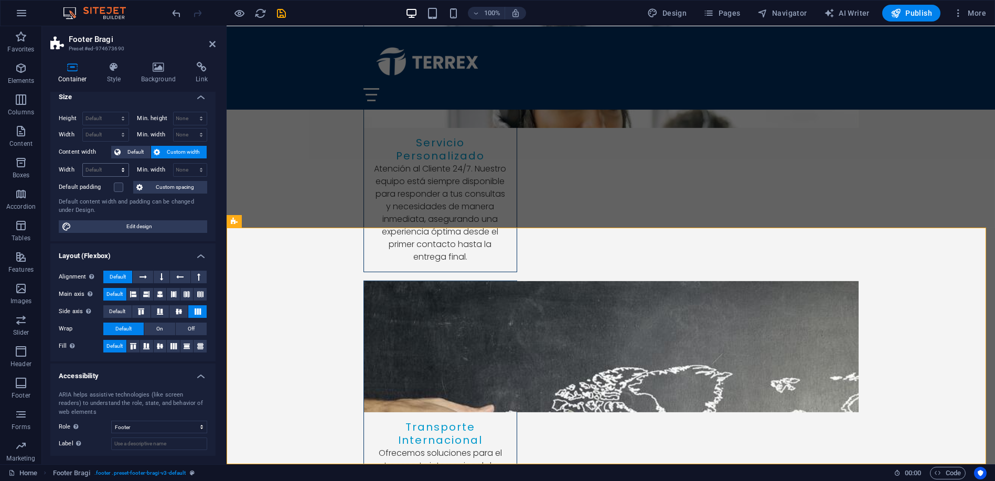
scroll to position [0, 0]
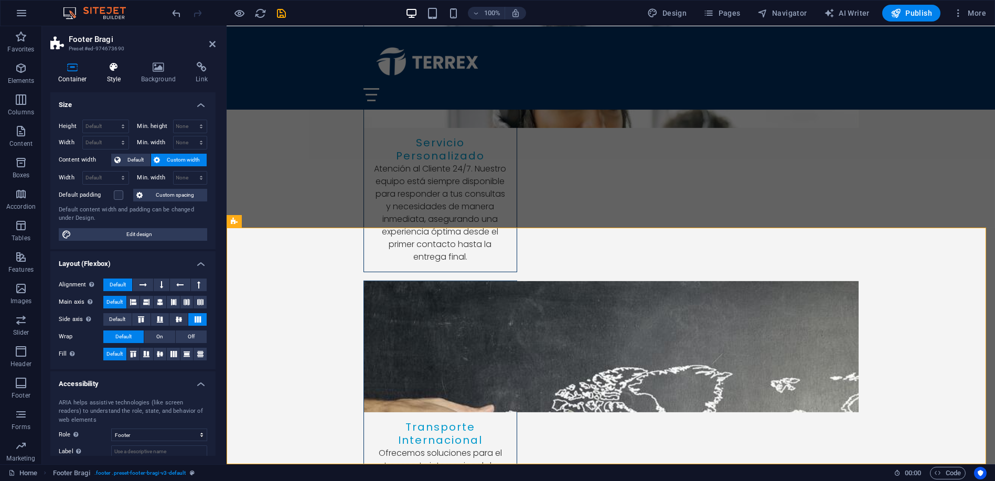
click at [116, 69] on icon at bounding box center [114, 67] width 30 height 10
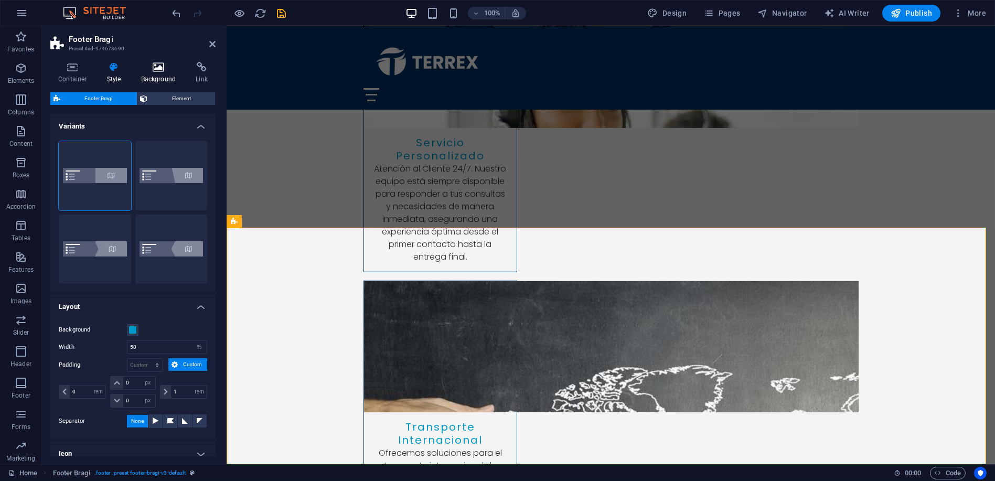
click at [148, 69] on icon at bounding box center [158, 67] width 51 height 10
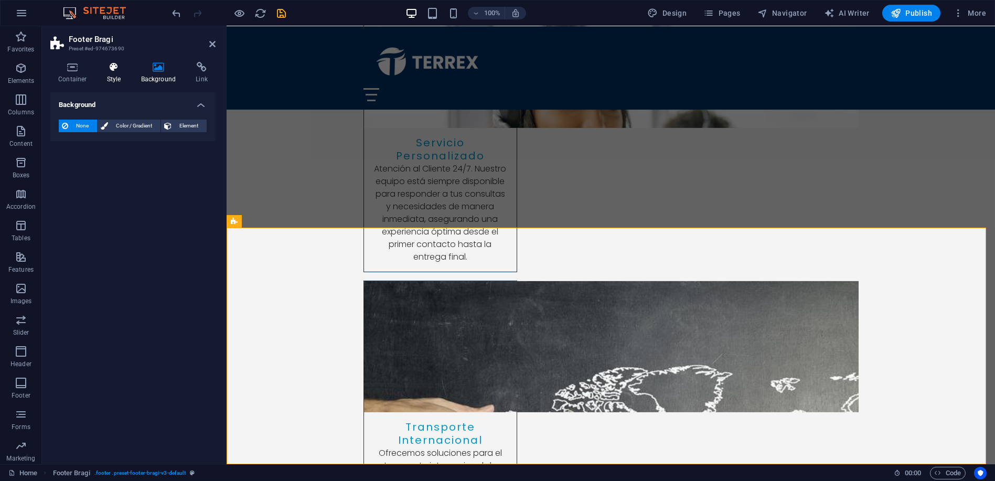
click at [115, 74] on h4 "Style" at bounding box center [116, 73] width 34 height 22
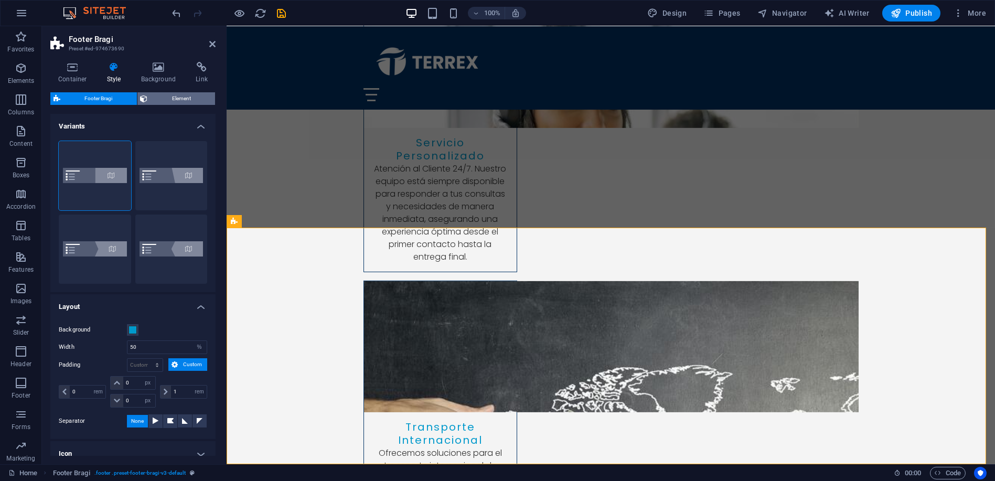
click at [179, 101] on span "Element" at bounding box center [181, 98] width 61 height 13
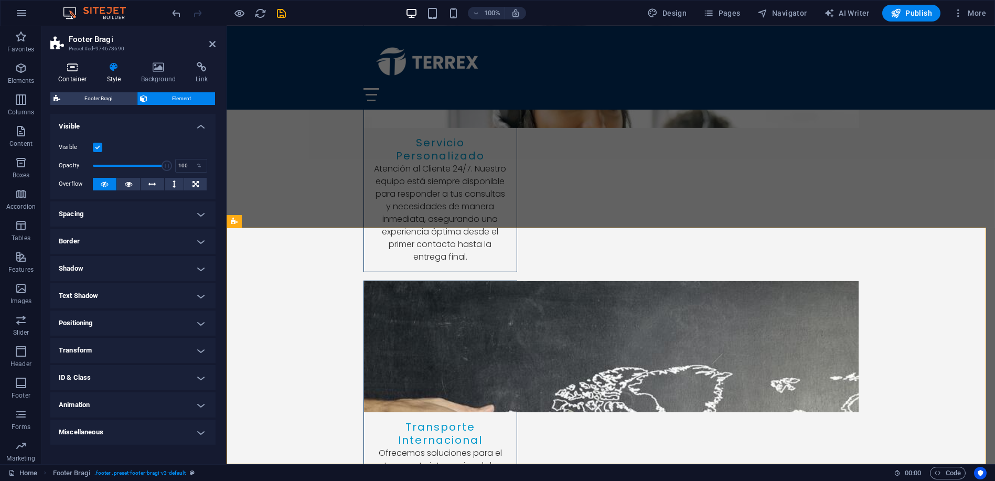
click at [63, 68] on icon at bounding box center [72, 67] width 45 height 10
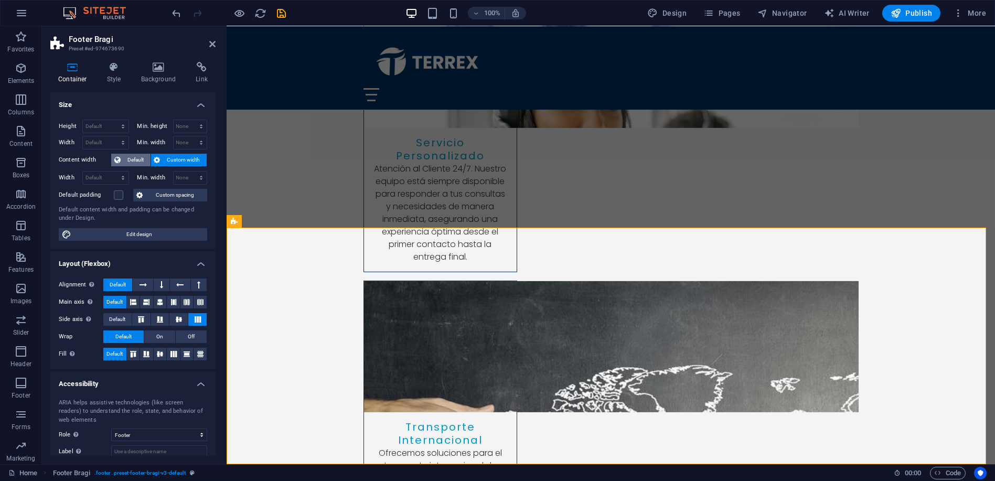
click at [132, 157] on span "Default" at bounding box center [136, 160] width 24 height 13
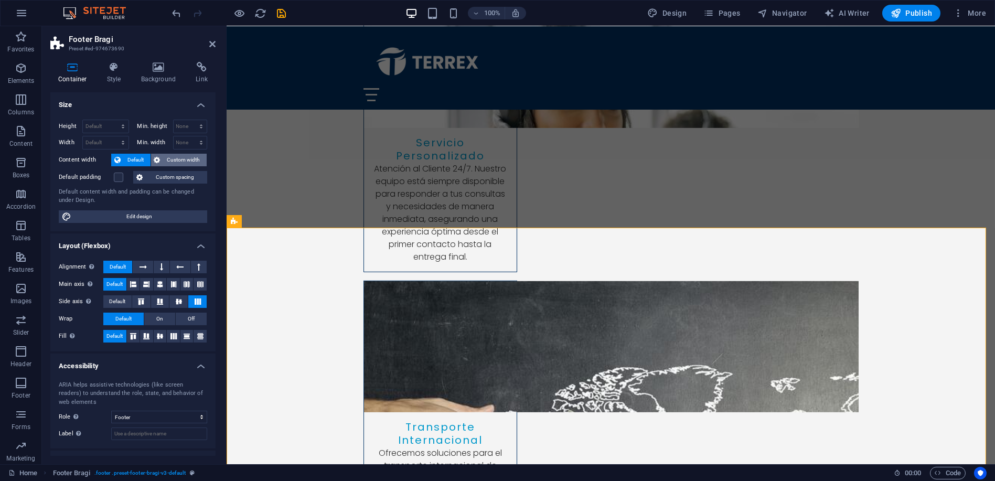
click at [159, 156] on icon at bounding box center [157, 160] width 6 height 13
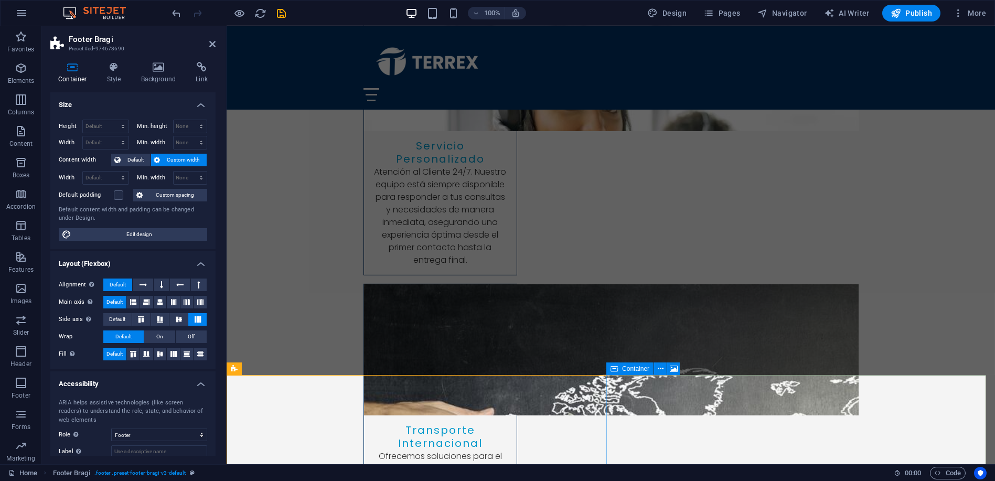
scroll to position [3384, 0]
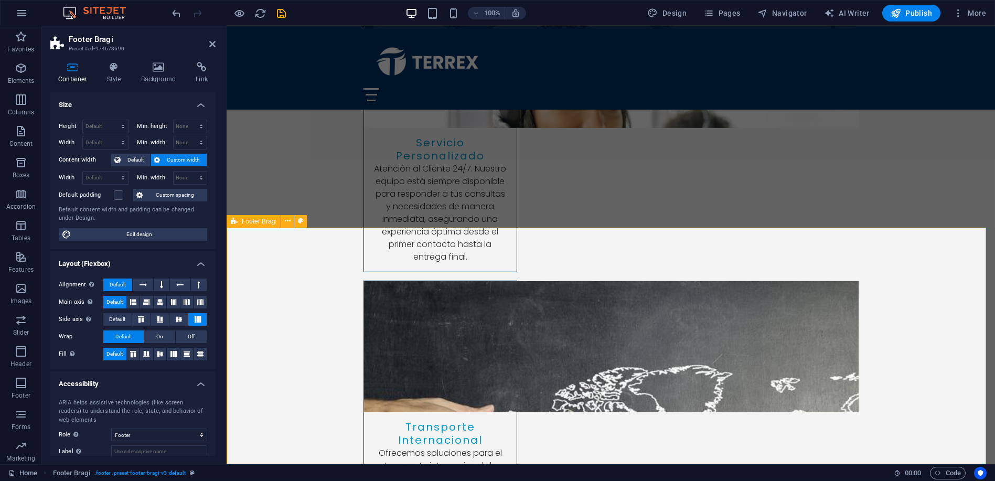
click at [254, 221] on span "Footer Bragi" at bounding box center [259, 221] width 35 height 6
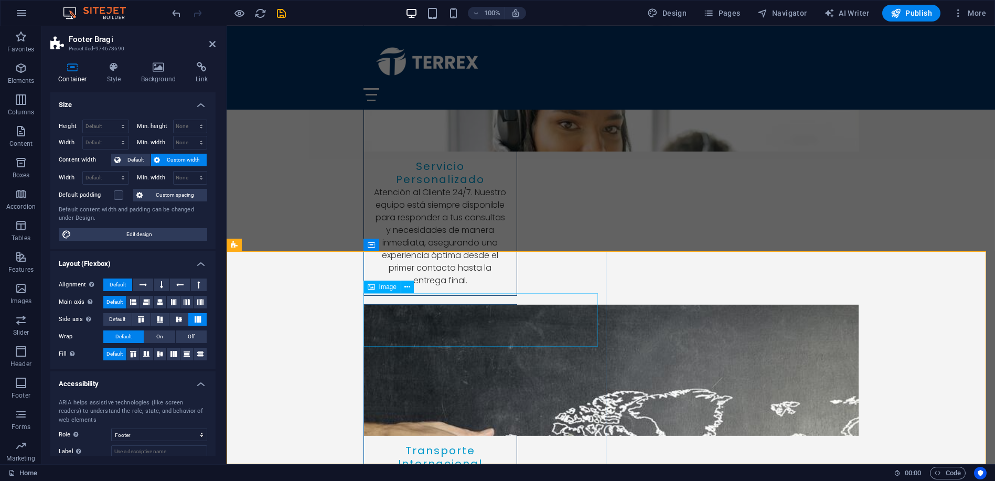
select select "px"
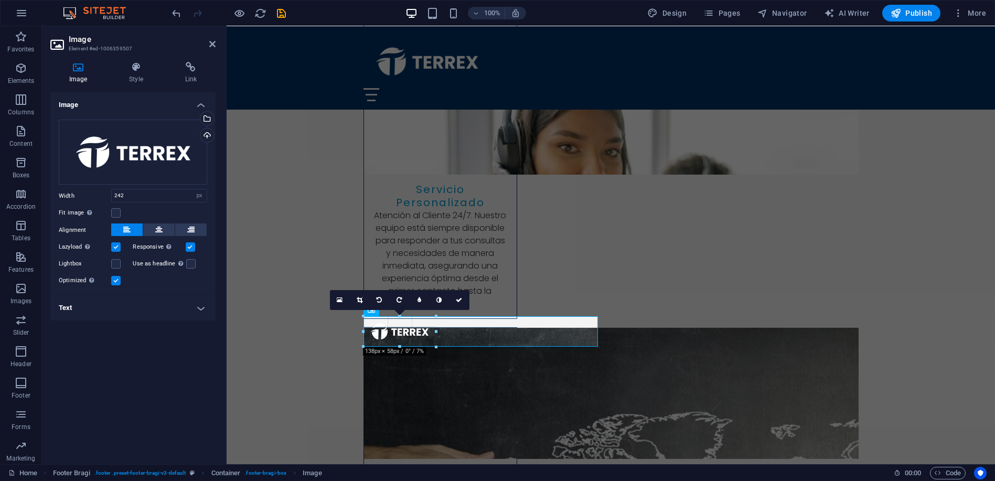
scroll to position [3339, 0]
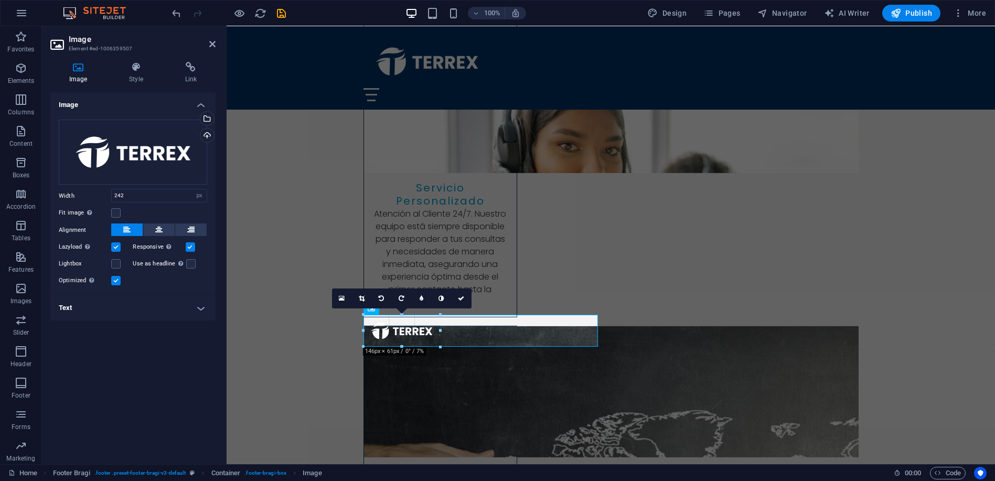
drag, startPoint x: 490, startPoint y: 345, endPoint x: 441, endPoint y: 319, distance: 55.6
type input "147"
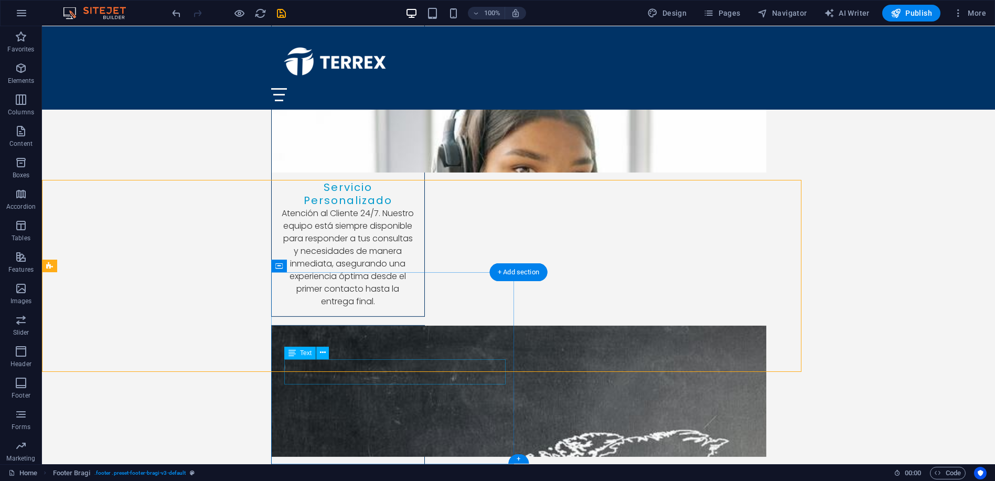
scroll to position [3432, 0]
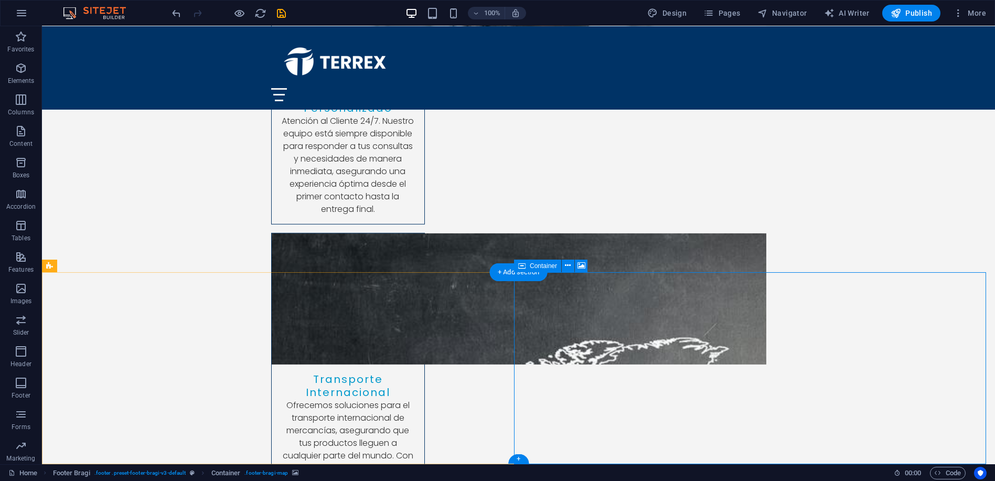
click at [546, 265] on span "Container" at bounding box center [543, 266] width 27 height 6
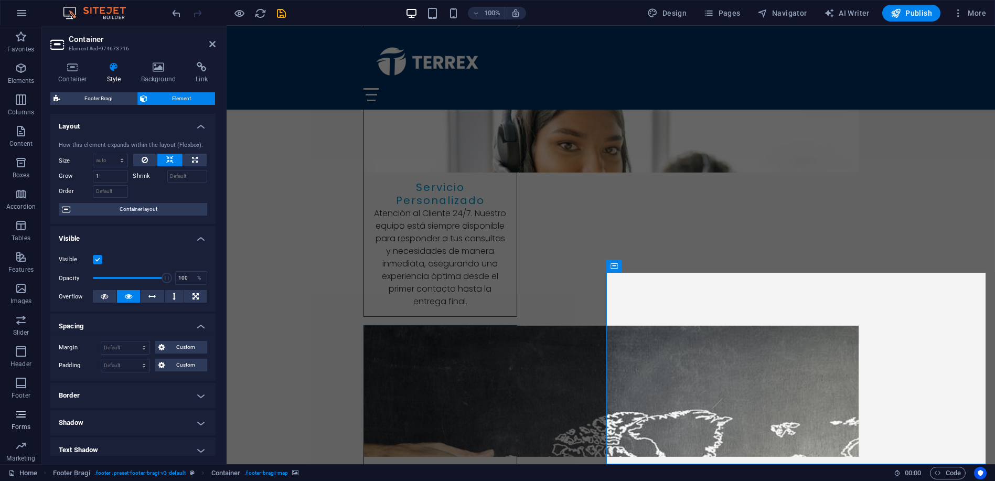
click at [22, 417] on icon "button" at bounding box center [21, 414] width 13 height 13
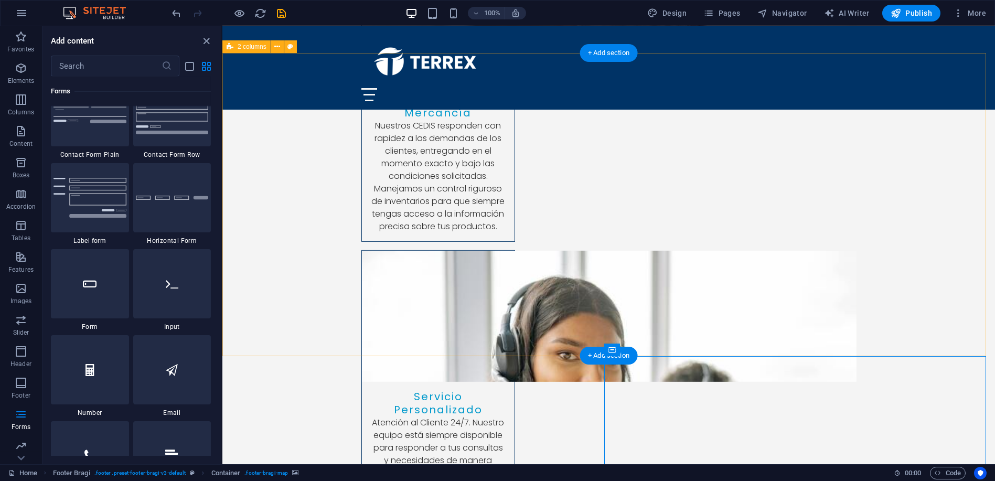
scroll to position [3109, 0]
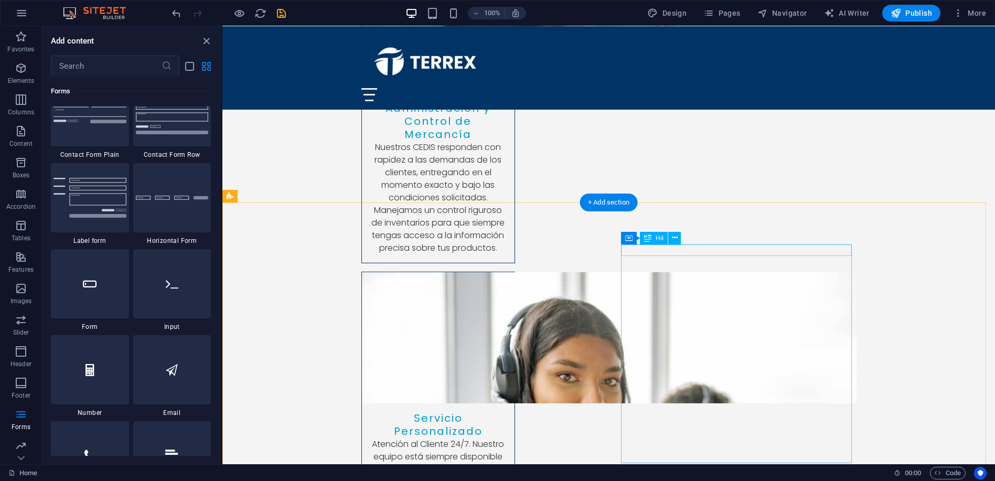
click at [632, 240] on icon at bounding box center [628, 238] width 7 height 13
click at [651, 240] on span "Container" at bounding box center [650, 238] width 27 height 6
click at [654, 238] on span "Container" at bounding box center [650, 238] width 27 height 6
click at [675, 237] on icon at bounding box center [675, 237] width 6 height 11
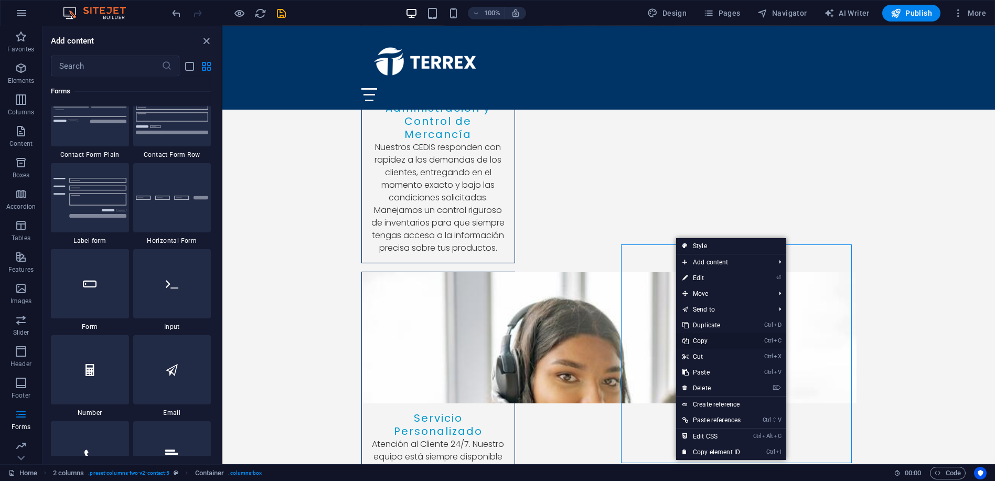
click at [700, 338] on link "Ctrl C Copy" at bounding box center [711, 341] width 71 height 16
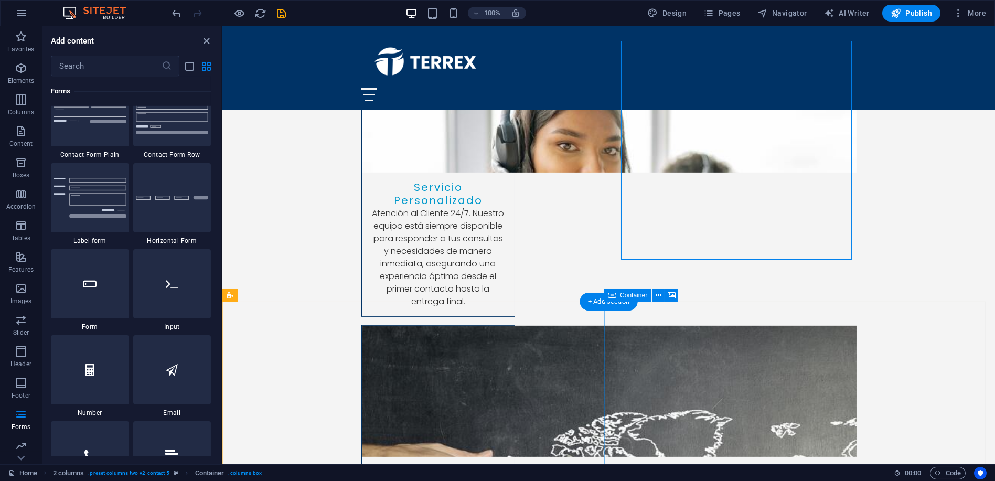
scroll to position [3342, 0]
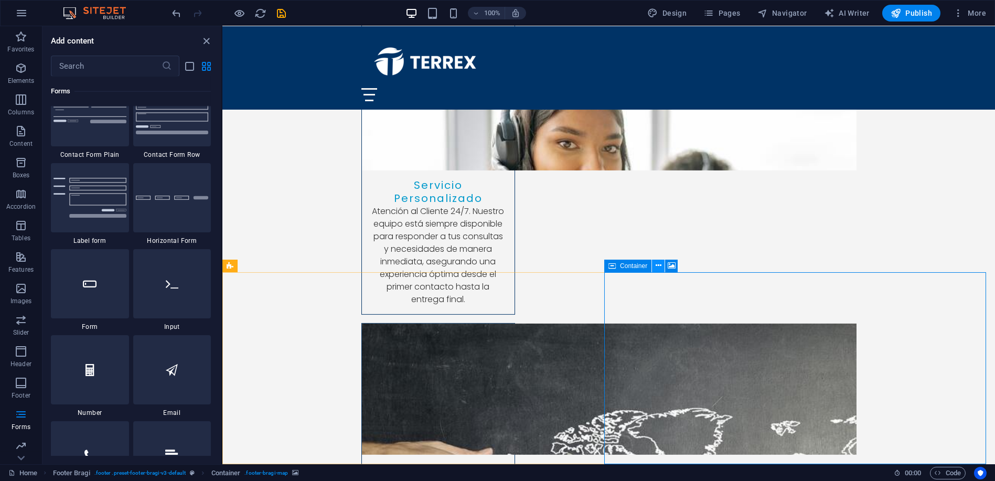
click at [657, 266] on icon at bounding box center [659, 265] width 6 height 11
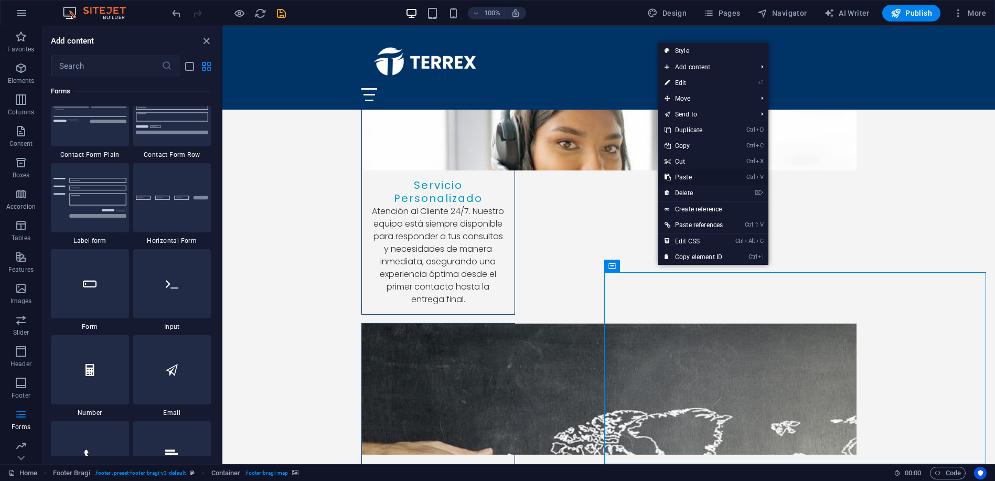
click at [686, 177] on link "Ctrl V Paste" at bounding box center [693, 177] width 71 height 16
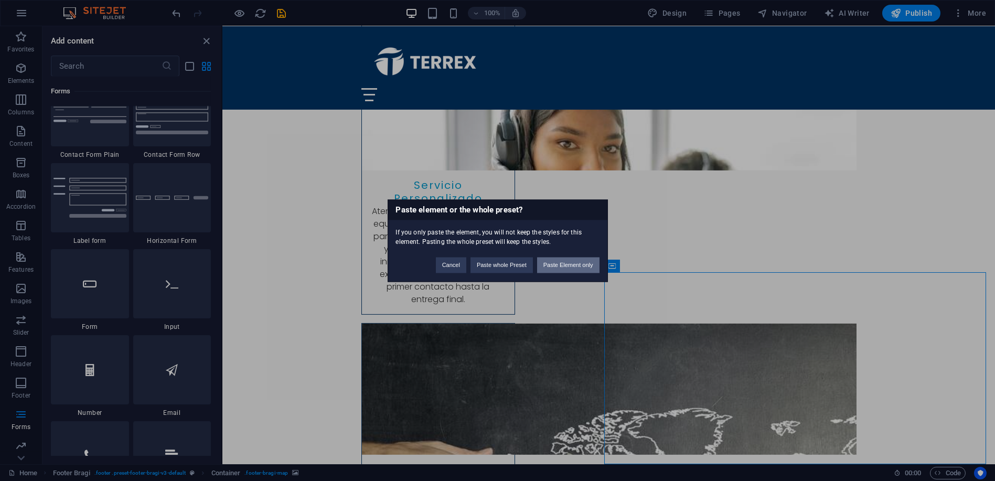
click at [564, 268] on button "Paste Element only" at bounding box center [568, 265] width 62 height 16
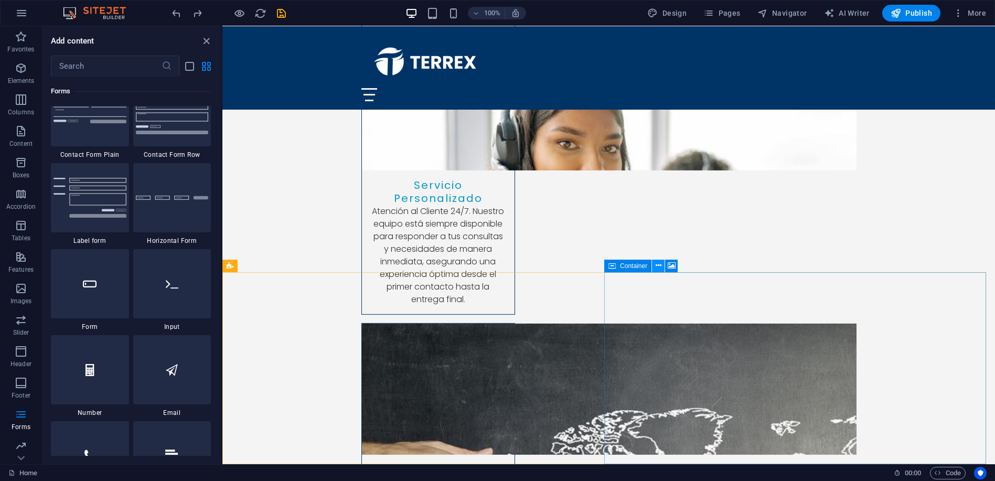
click at [656, 264] on icon at bounding box center [659, 265] width 6 height 11
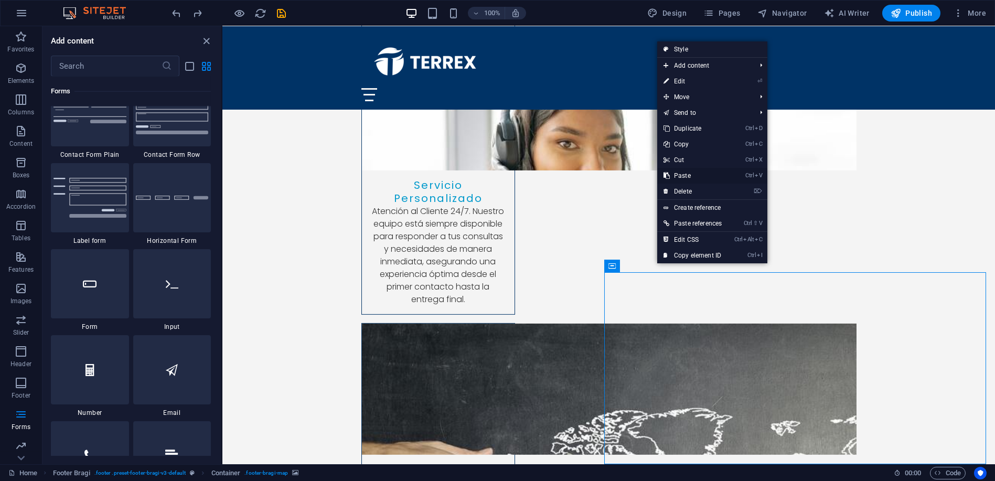
click at [682, 177] on link "Ctrl V Paste" at bounding box center [692, 176] width 71 height 16
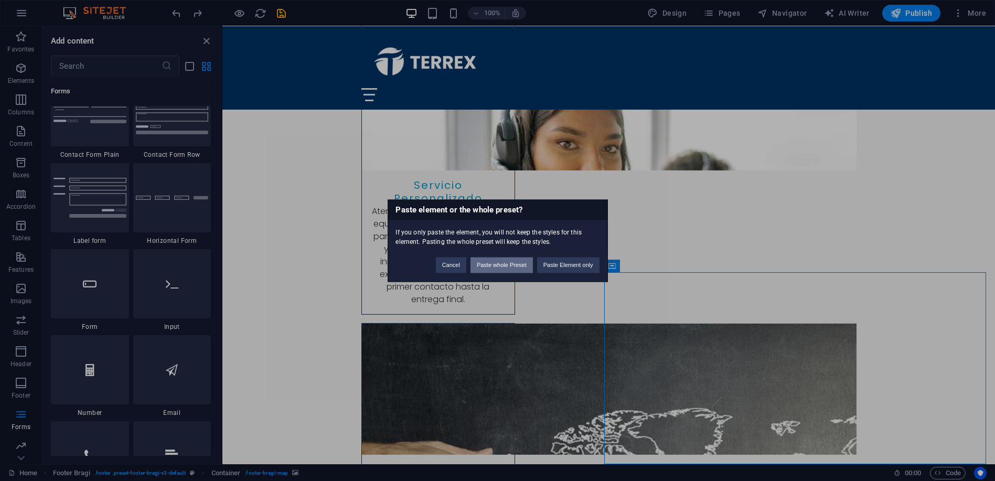
click at [494, 264] on button "Paste whole Preset" at bounding box center [502, 265] width 62 height 16
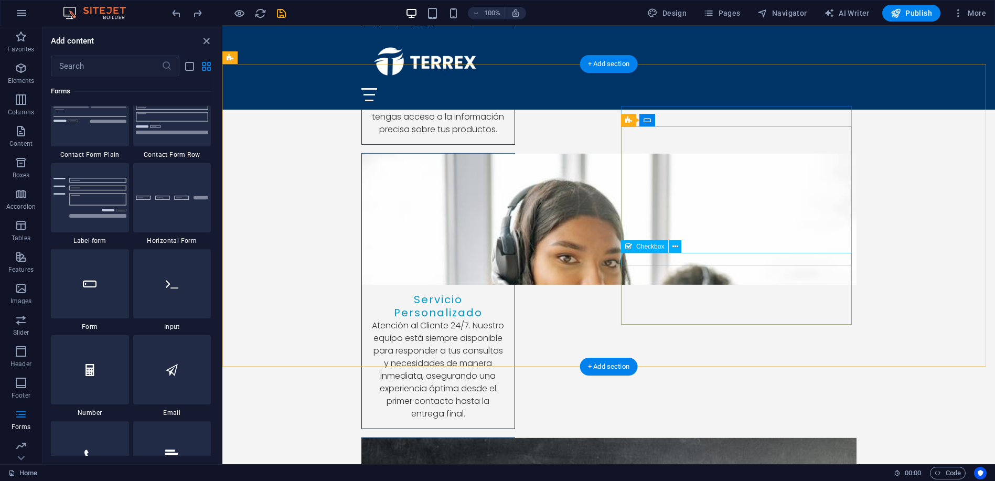
scroll to position [3225, 0]
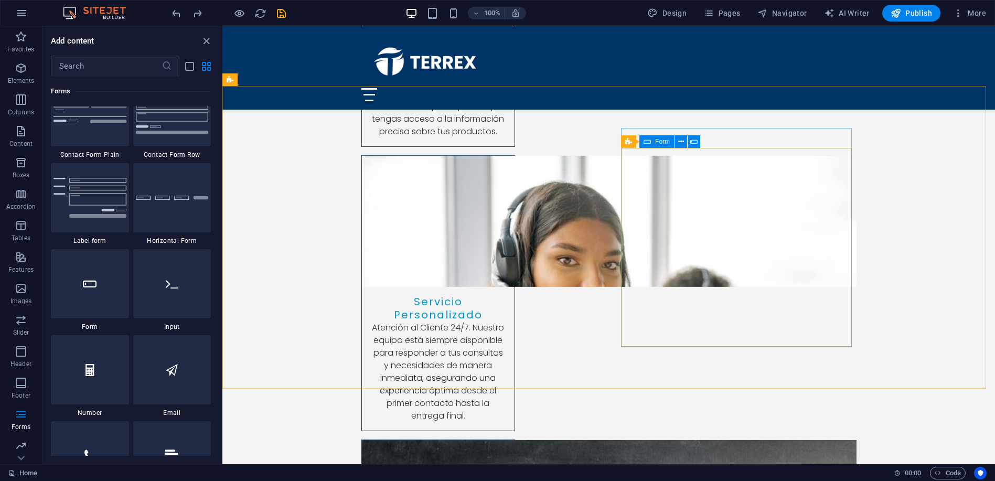
click at [658, 144] on span "Form" at bounding box center [662, 141] width 15 height 6
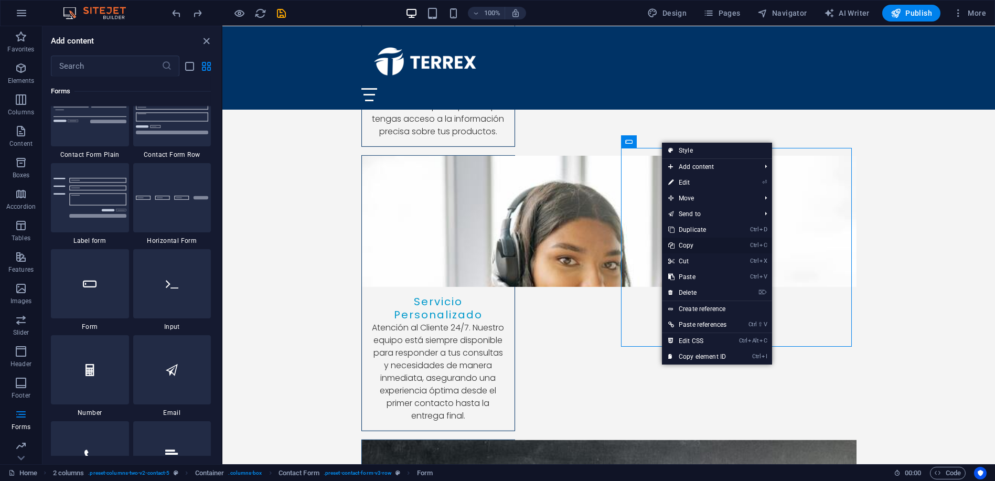
click at [698, 244] on link "Ctrl C Copy" at bounding box center [697, 246] width 71 height 16
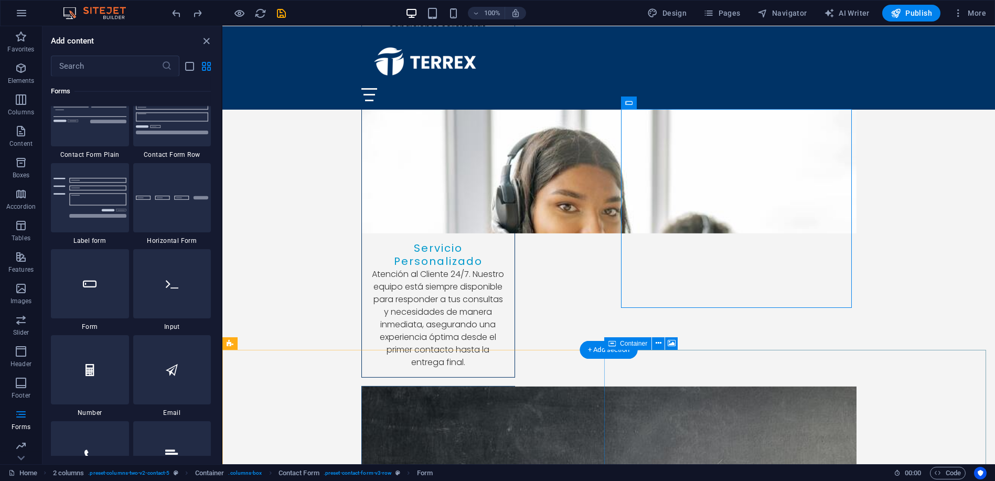
scroll to position [3342, 0]
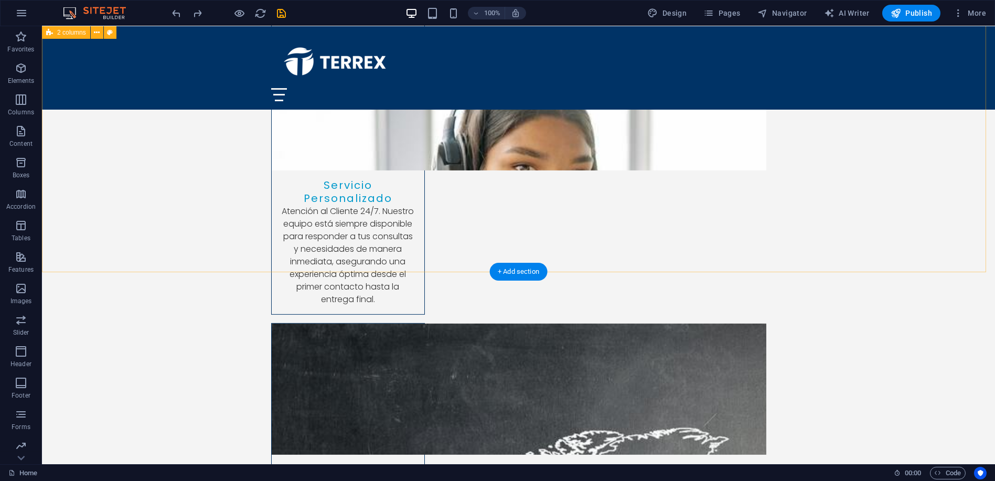
scroll to position [3432, 0]
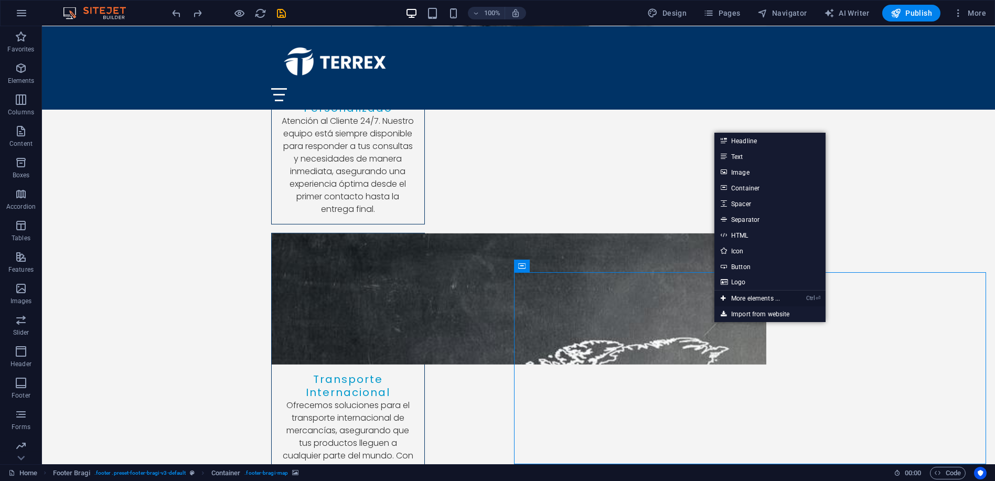
drag, startPoint x: 750, startPoint y: 297, endPoint x: 523, endPoint y: 270, distance: 227.8
click at [750, 297] on link "Ctrl ⏎ More elements ..." at bounding box center [750, 299] width 72 height 16
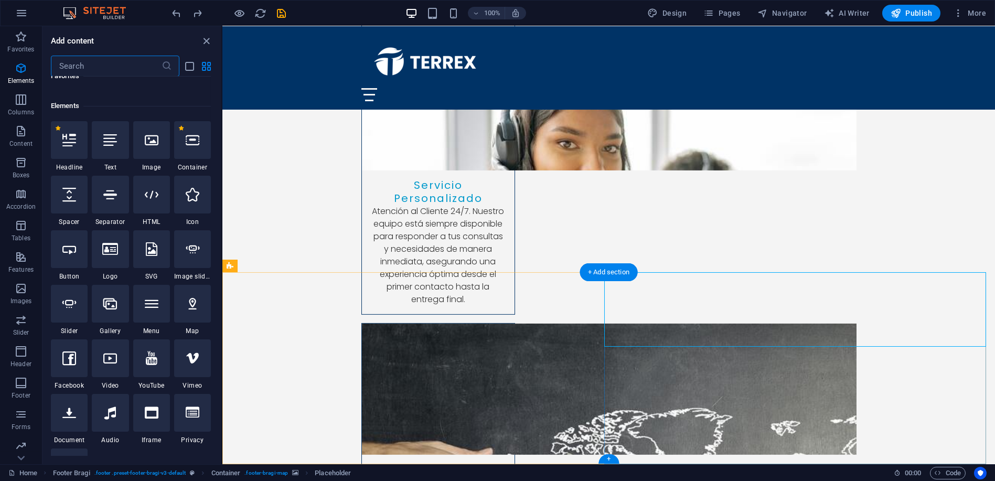
scroll to position [112, 0]
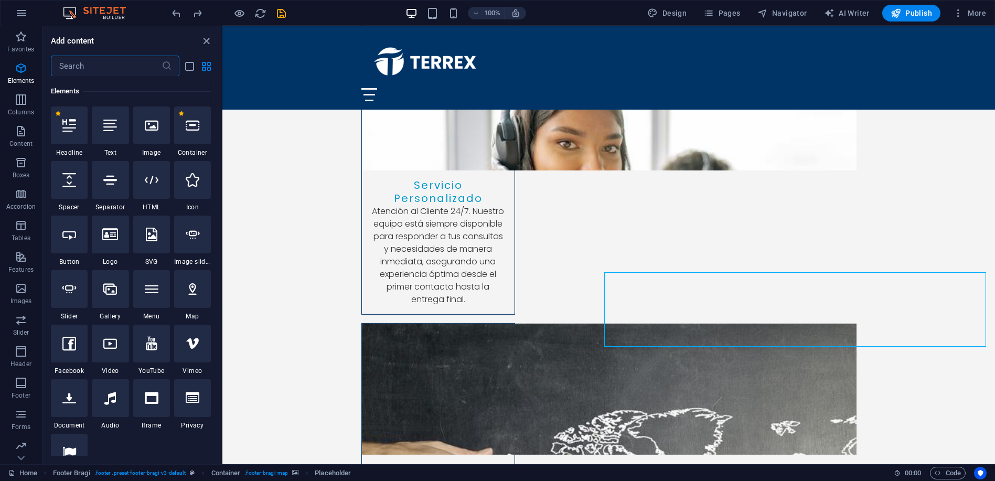
click at [87, 58] on input "text" at bounding box center [106, 66] width 111 height 21
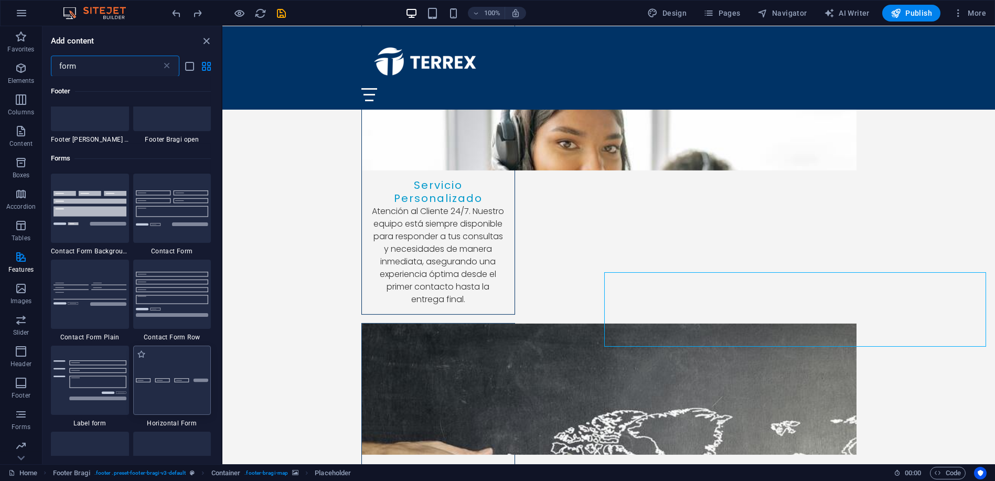
scroll to position [349, 0]
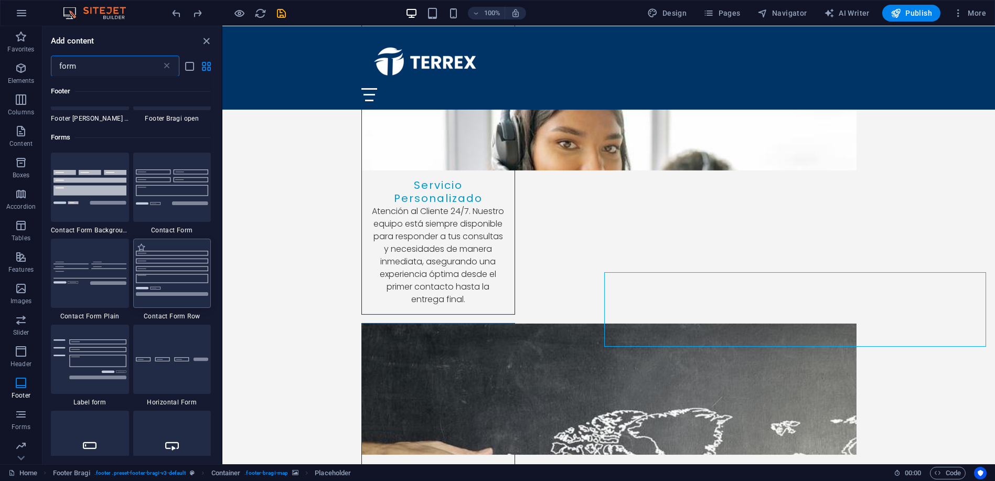
type input "form"
click at [175, 265] on img at bounding box center [172, 273] width 73 height 45
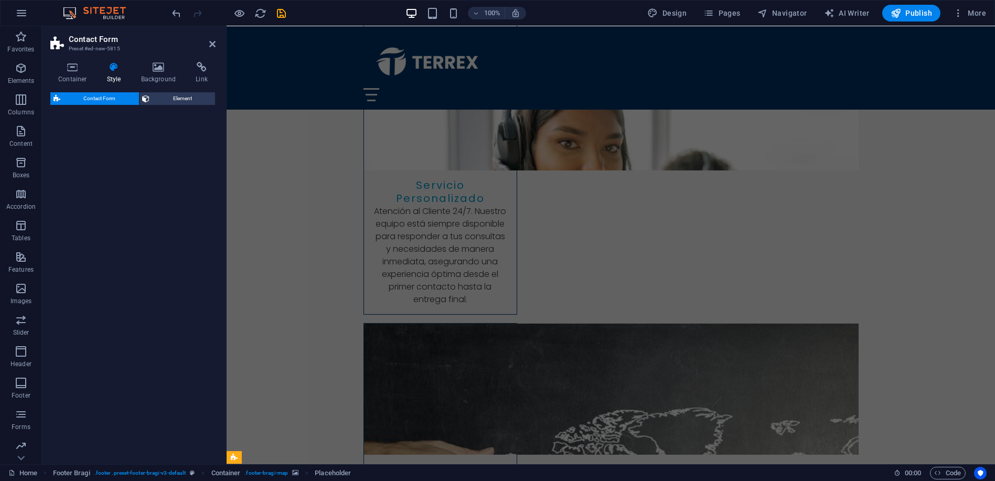
select select "rem"
select select "preset-contact-form-v3-row"
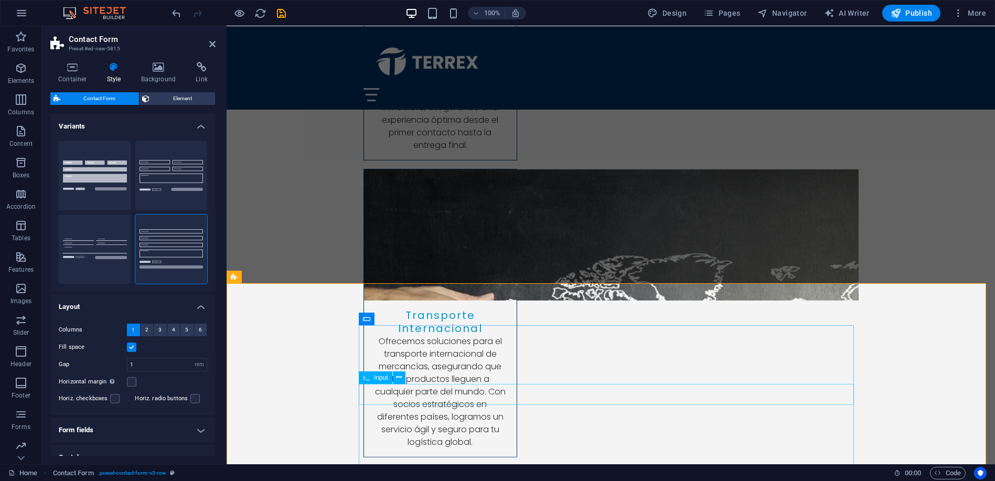
scroll to position [3534, 0]
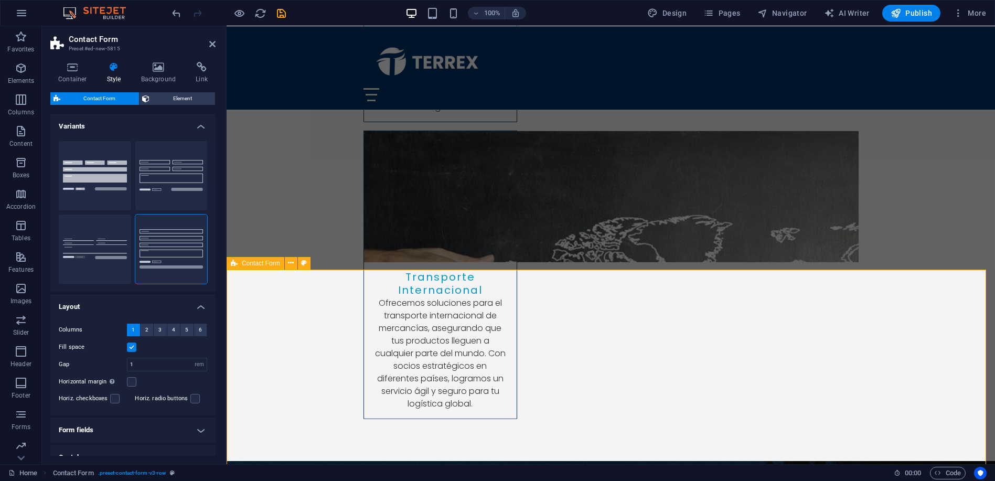
click at [263, 262] on span "Contact Form" at bounding box center [261, 263] width 38 height 6
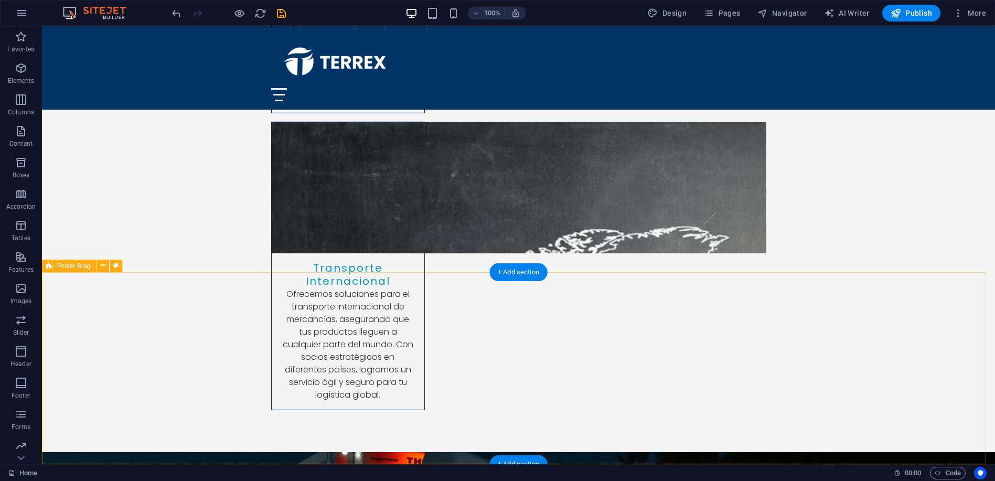
scroll to position [3588, 0]
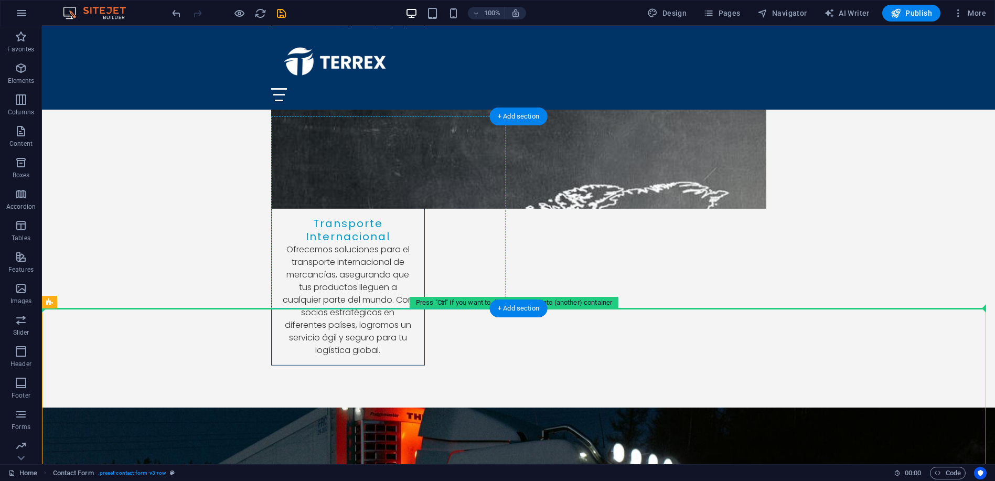
drag, startPoint x: 115, startPoint y: 328, endPoint x: 479, endPoint y: 220, distance: 379.7
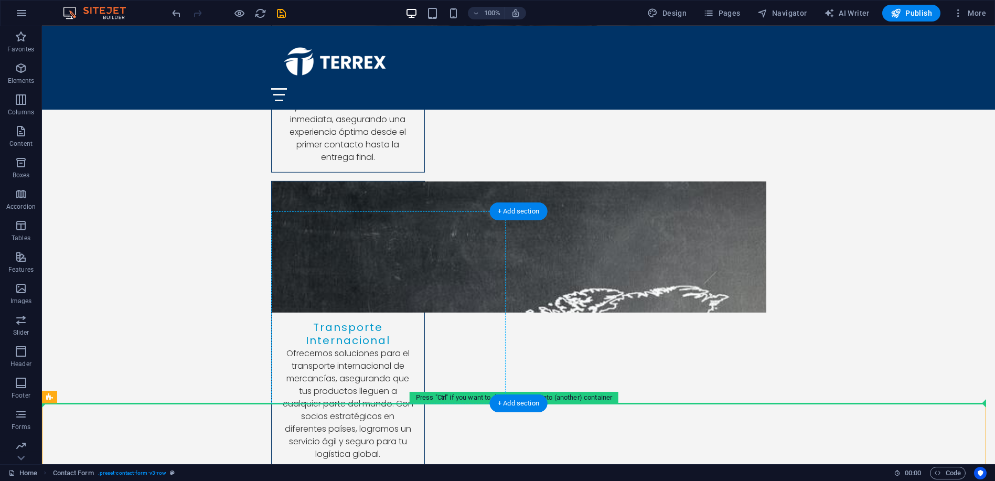
scroll to position [3493, 0]
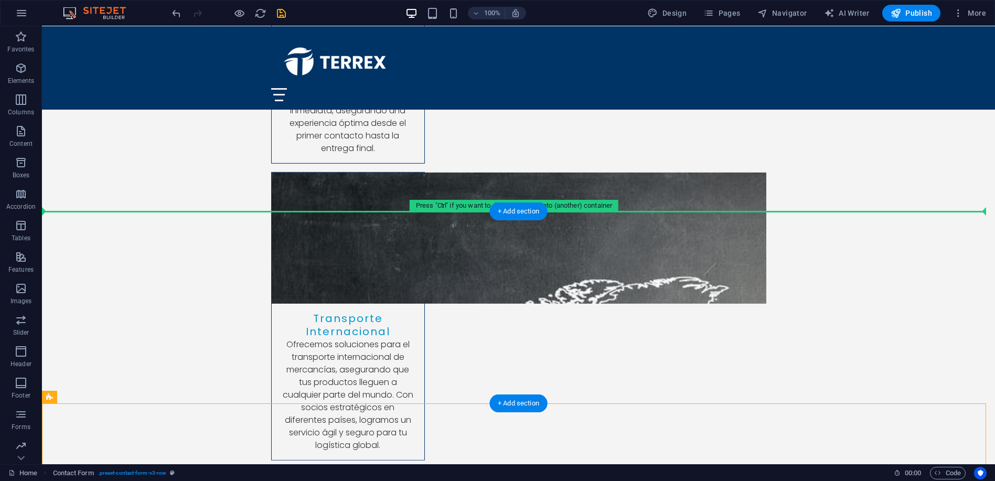
drag, startPoint x: 112, startPoint y: 445, endPoint x: 649, endPoint y: 301, distance: 556.7
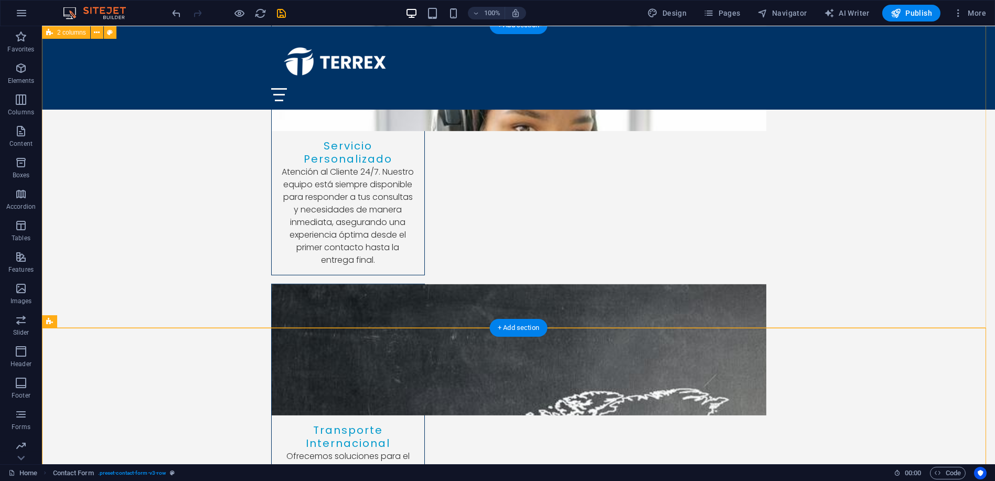
scroll to position [3376, 0]
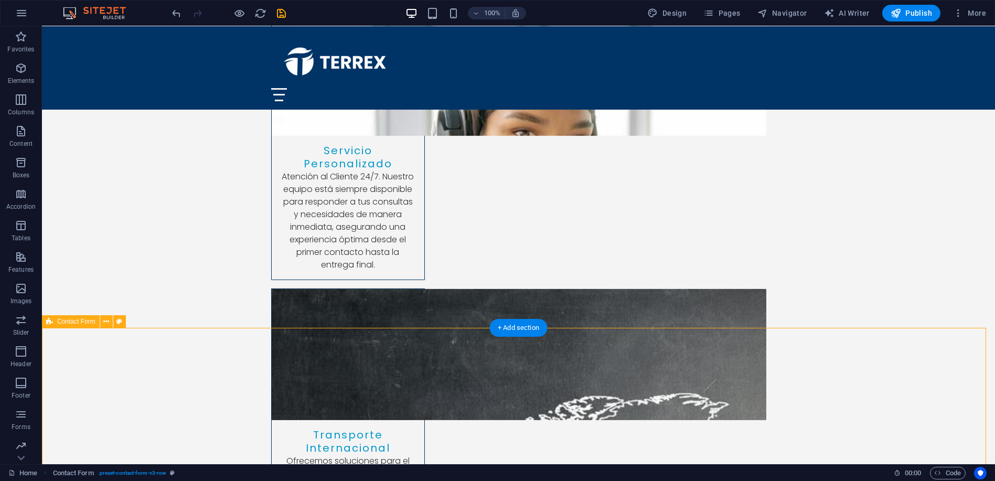
drag, startPoint x: 121, startPoint y: 350, endPoint x: 730, endPoint y: 381, distance: 609.3
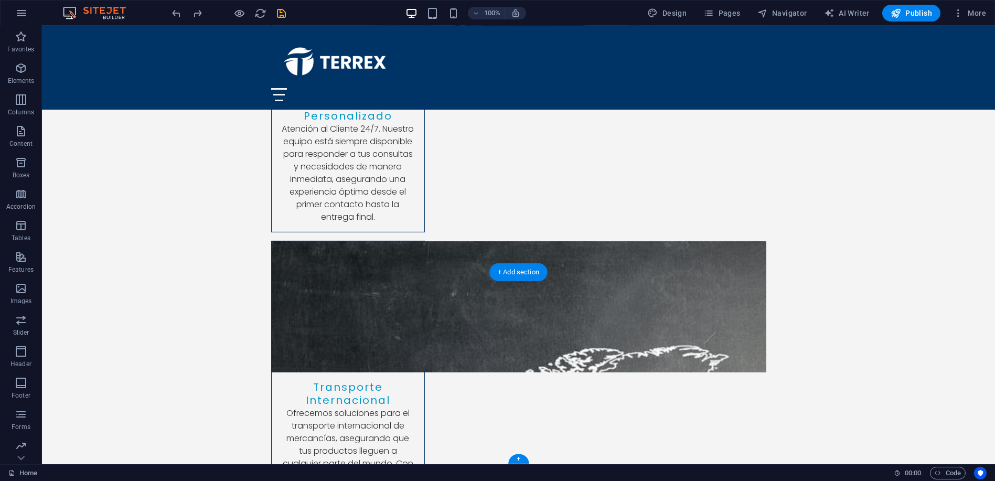
scroll to position [3432, 0]
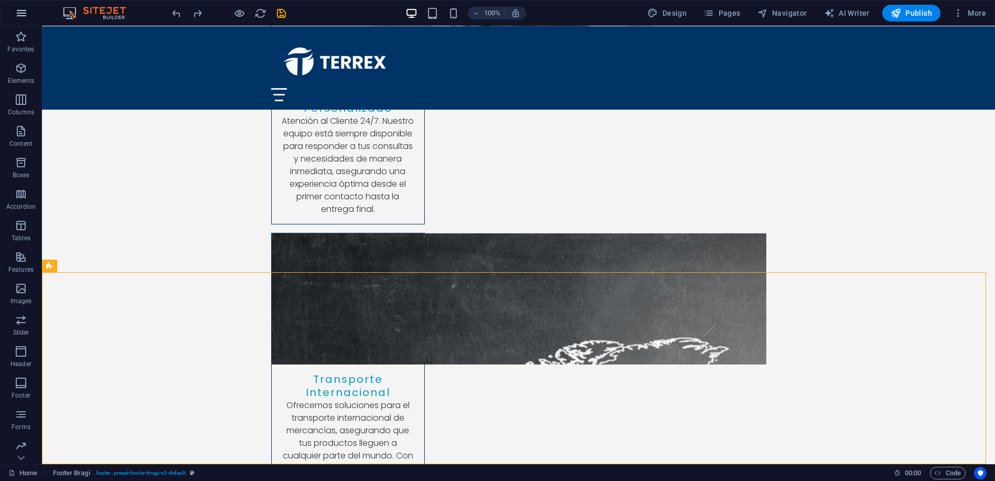
click at [25, 16] on icon "button" at bounding box center [21, 13] width 13 height 13
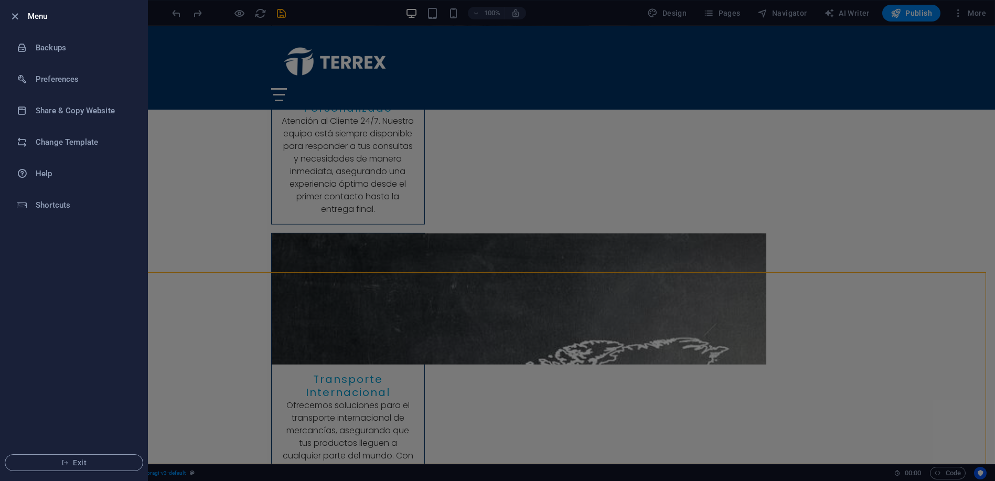
drag, startPoint x: 13, startPoint y: 16, endPoint x: 16, endPoint y: 22, distance: 6.6
click at [14, 14] on icon "button" at bounding box center [15, 16] width 12 height 12
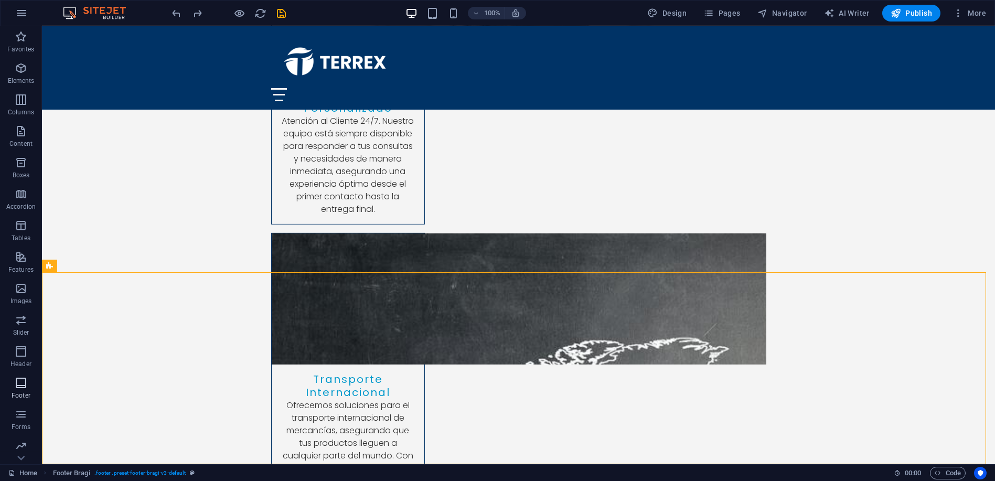
click at [21, 382] on icon "button" at bounding box center [21, 383] width 13 height 13
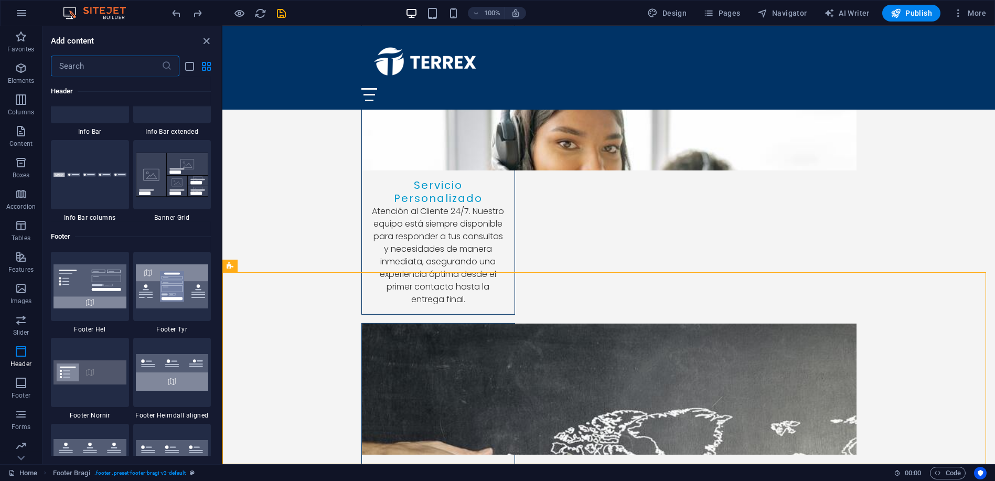
scroll to position [6787, 0]
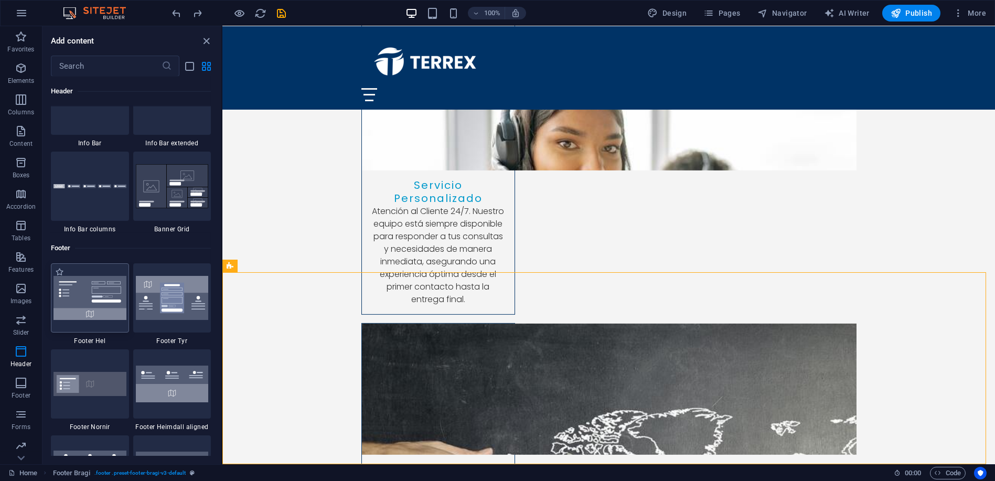
click at [82, 295] on img at bounding box center [90, 298] width 73 height 44
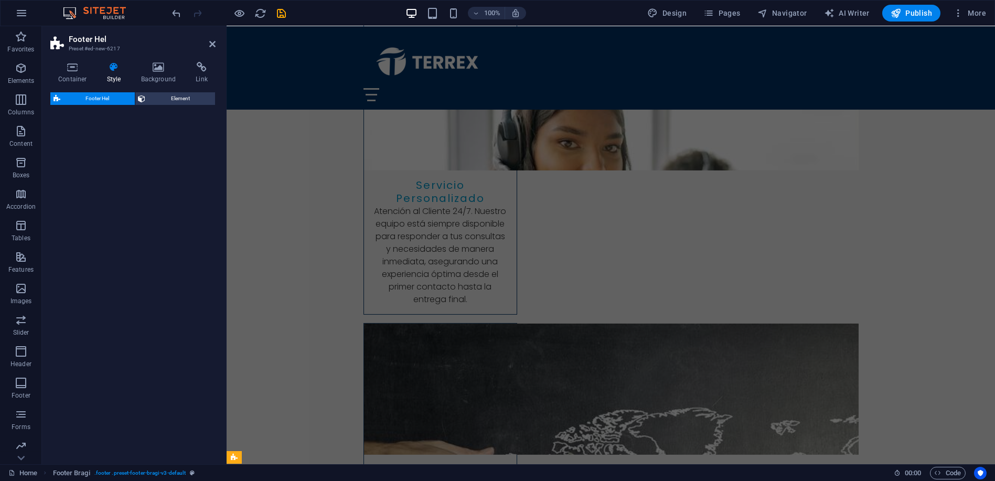
select select "%"
select select "rem"
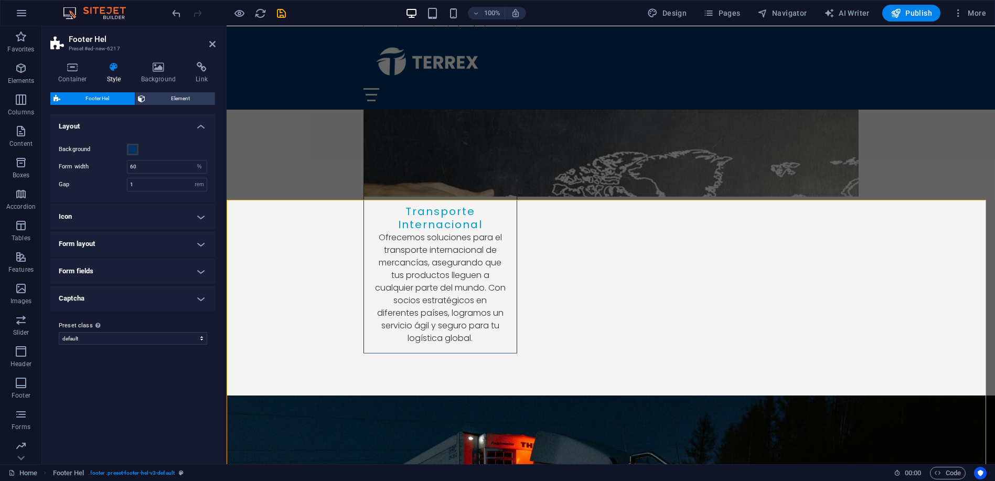
scroll to position [3616, 0]
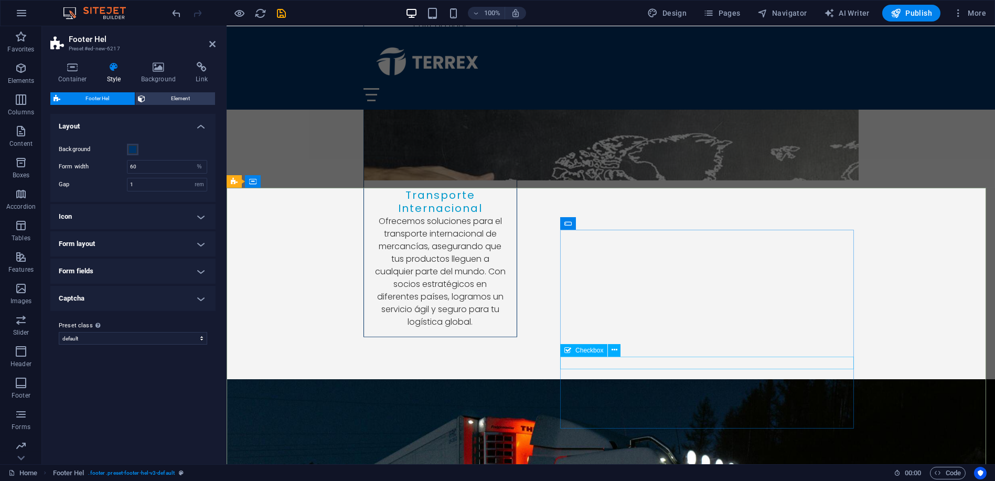
click at [251, 182] on span "Footer Hel" at bounding box center [256, 181] width 29 height 6
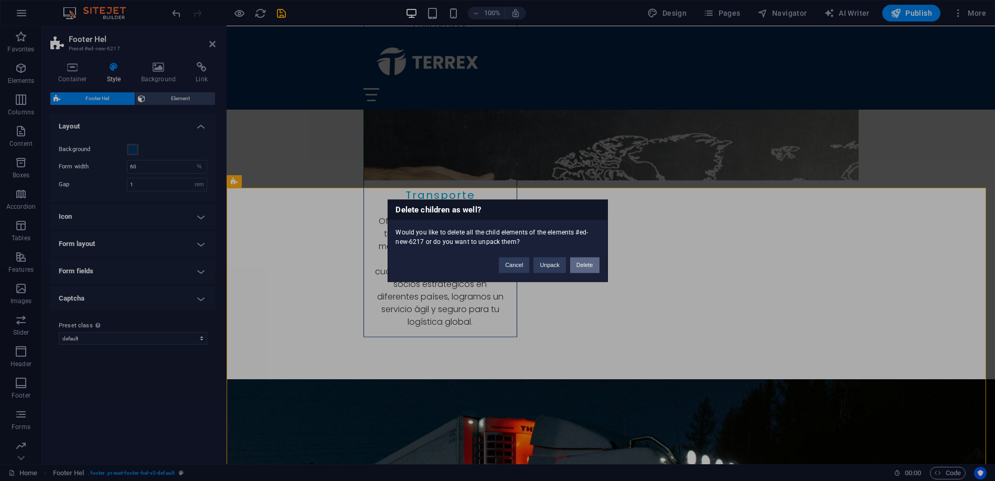
click at [589, 267] on button "Delete" at bounding box center [584, 265] width 29 height 16
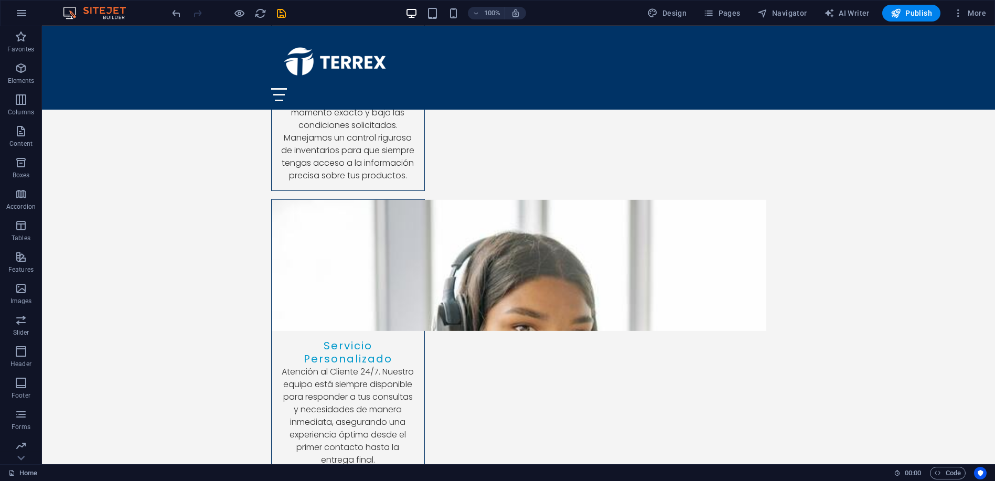
scroll to position [3189, 0]
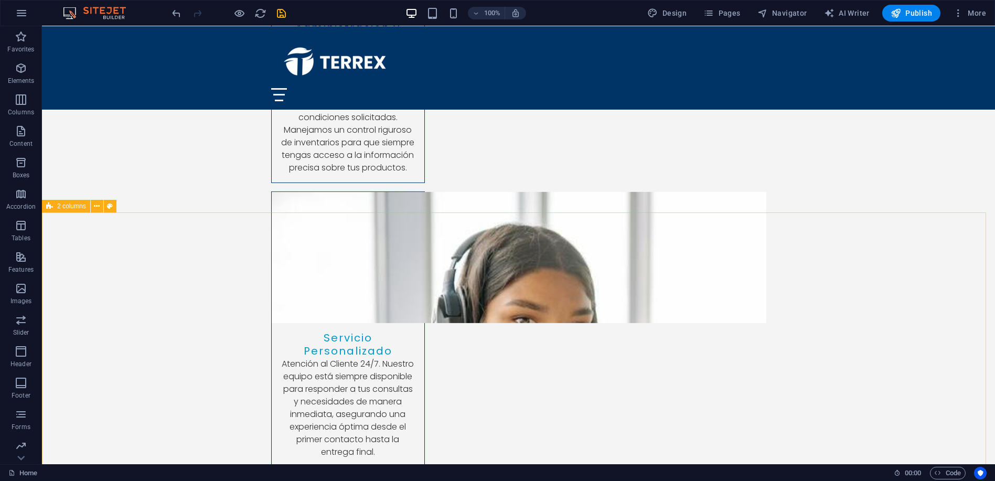
click at [72, 209] on span "2 columns" at bounding box center [71, 206] width 29 height 6
click at [96, 203] on icon at bounding box center [97, 206] width 6 height 11
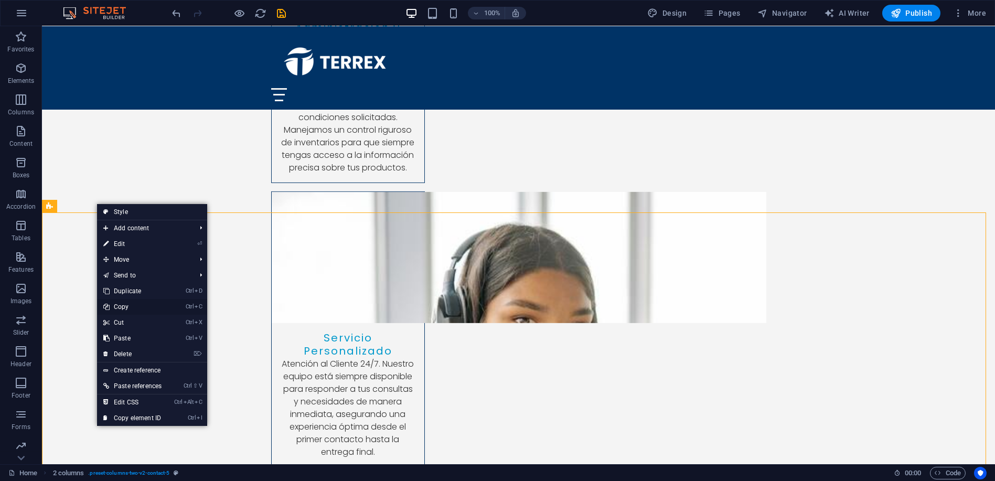
click at [121, 308] on link "Ctrl C Copy" at bounding box center [132, 307] width 71 height 16
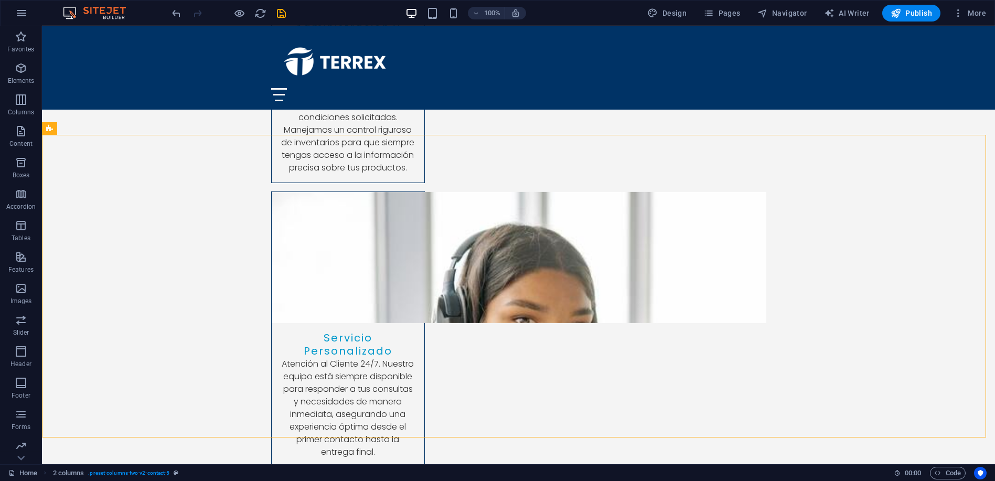
scroll to position [3432, 0]
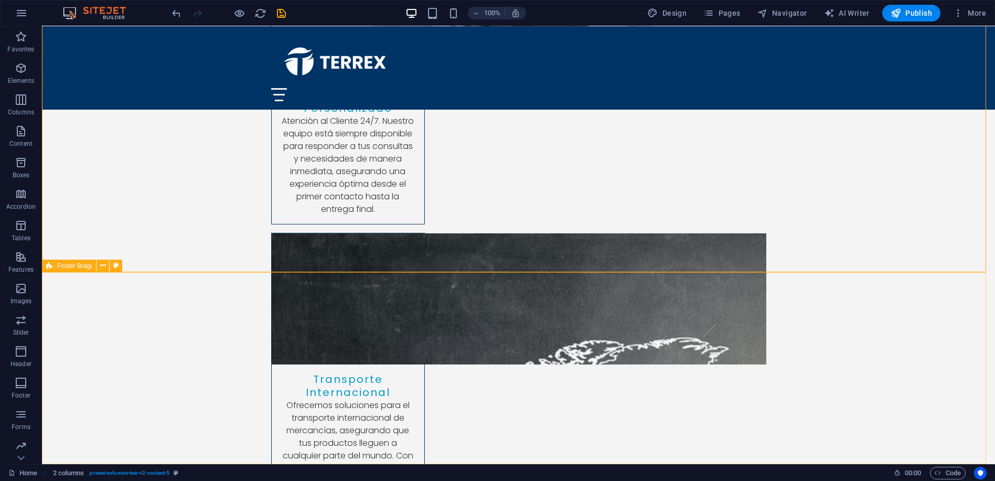
click at [73, 268] on span "Footer Bragi" at bounding box center [74, 266] width 35 height 6
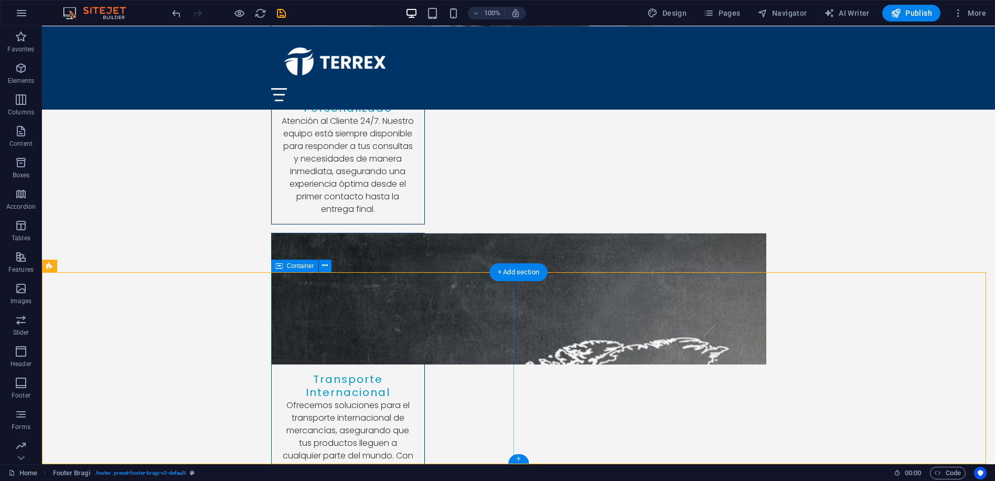
click at [0, 0] on div "Image" at bounding box center [0, 0] width 0 height 0
click at [294, 265] on span "Container" at bounding box center [300, 266] width 27 height 6
click at [323, 268] on icon at bounding box center [325, 265] width 6 height 11
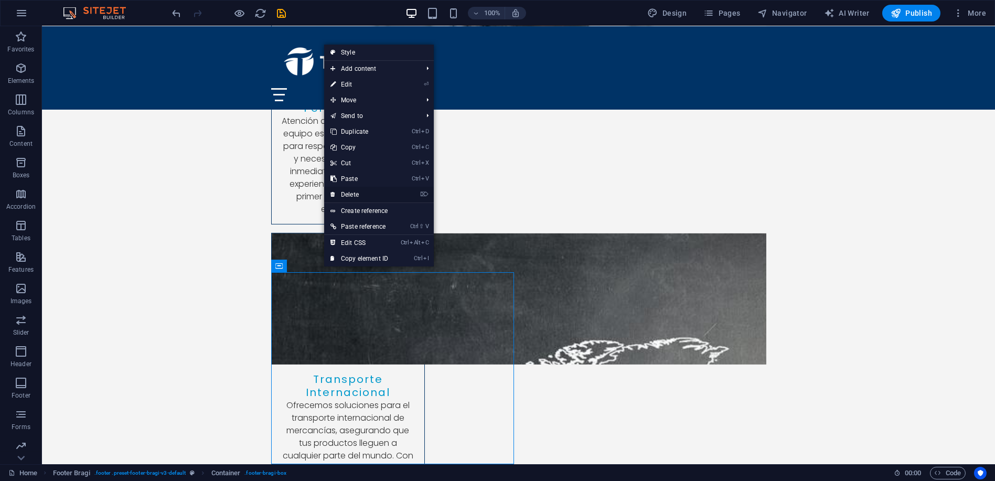
click at [353, 194] on link "⌦ Delete" at bounding box center [359, 195] width 70 height 16
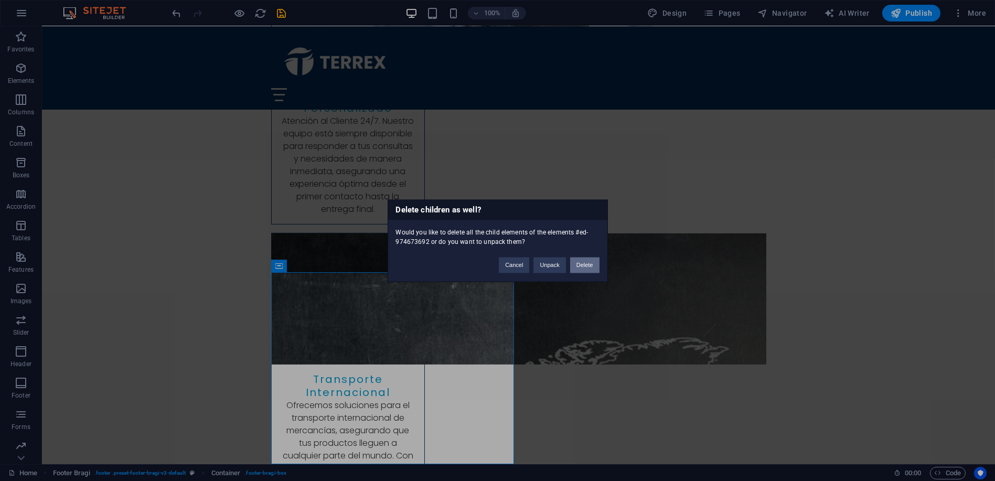
click at [583, 264] on button "Delete" at bounding box center [584, 265] width 29 height 16
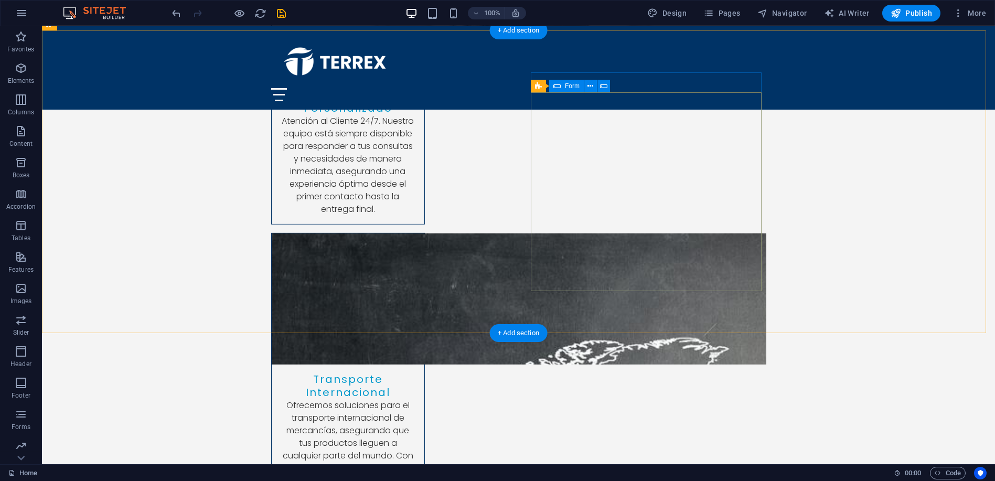
scroll to position [3371, 0]
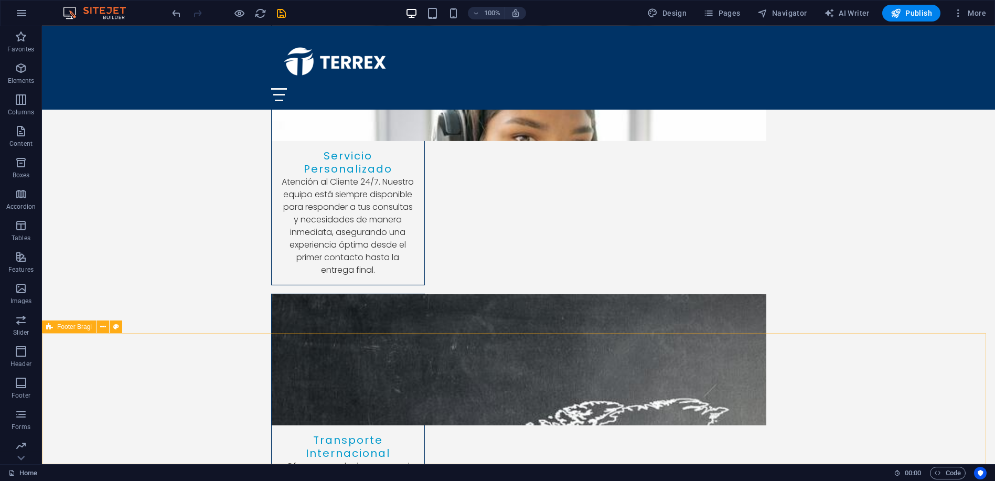
click at [69, 327] on span "Footer Bragi" at bounding box center [74, 327] width 35 height 6
select select "footer"
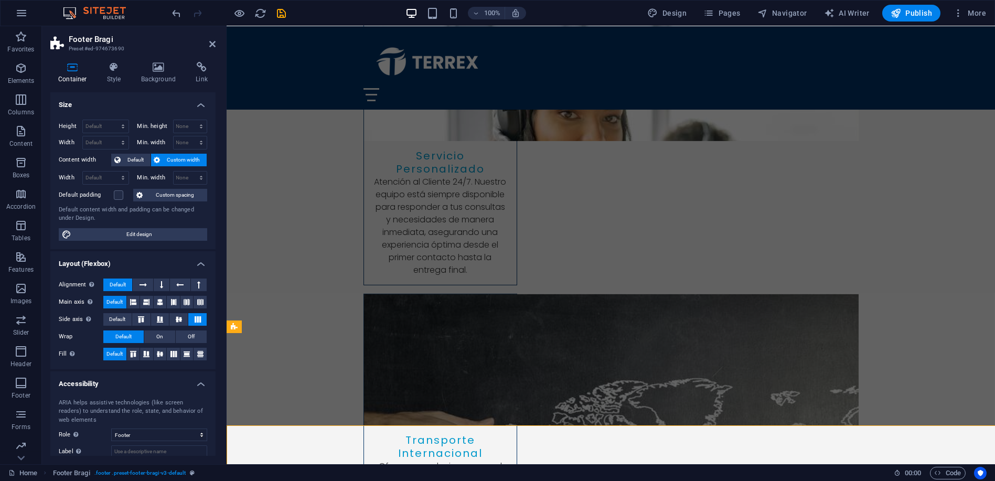
scroll to position [3279, 0]
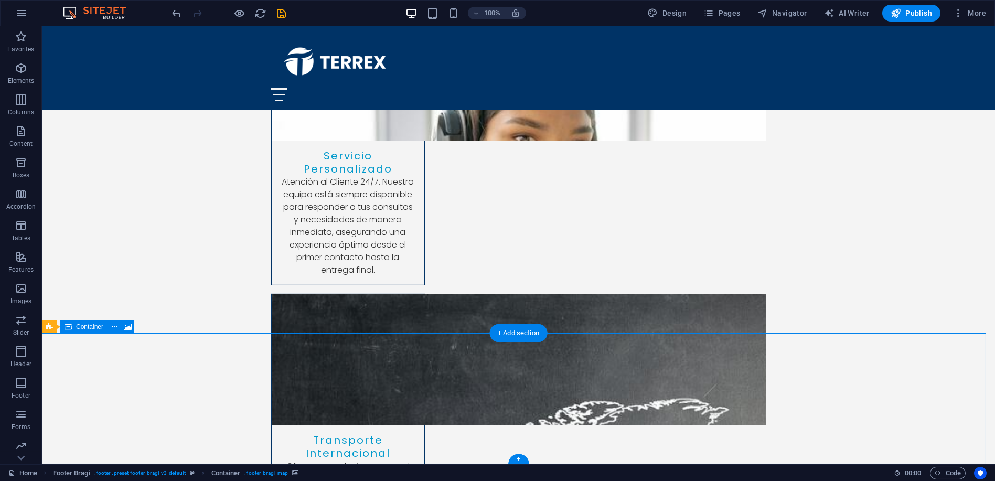
scroll to position [3314, 0]
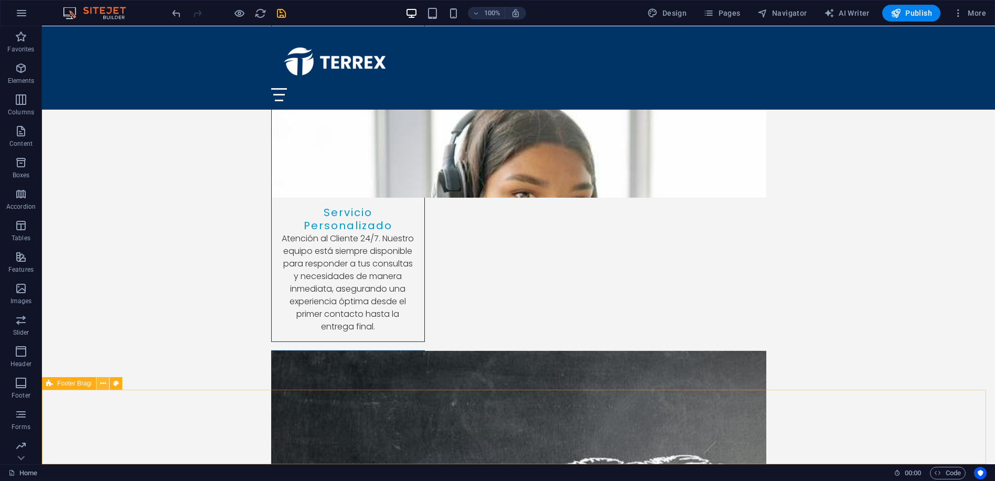
click at [104, 385] on icon at bounding box center [103, 383] width 6 height 11
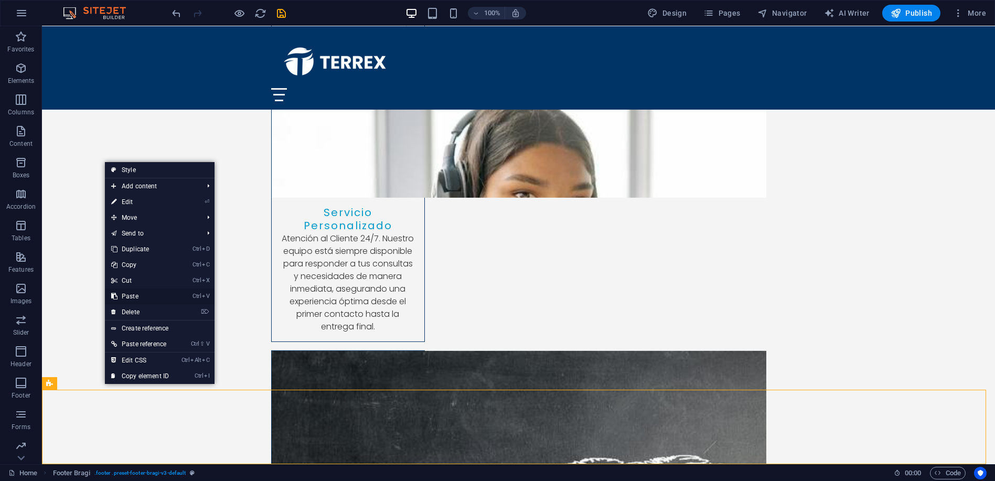
drag, startPoint x: 93, startPoint y: 271, endPoint x: 135, endPoint y: 297, distance: 49.5
click at [135, 297] on link "Ctrl V Paste" at bounding box center [140, 296] width 70 height 16
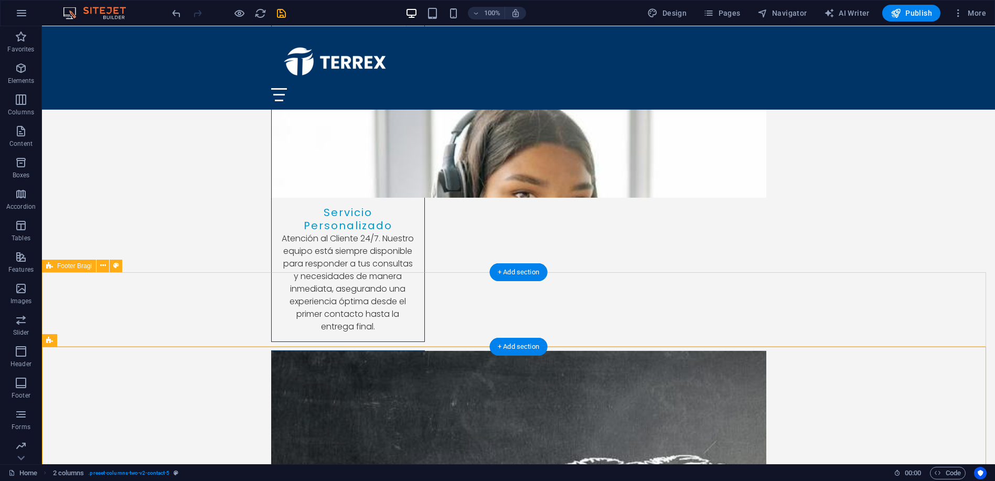
scroll to position [3432, 0]
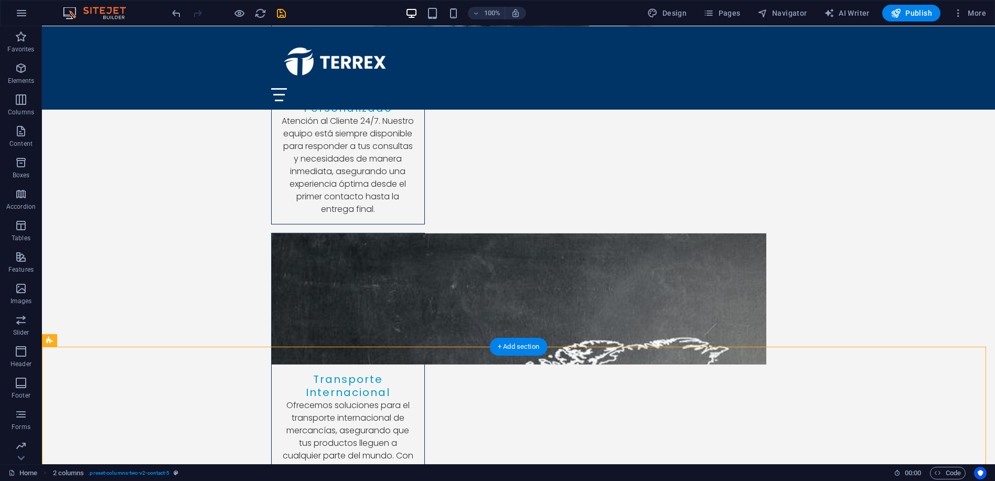
drag, startPoint x: 108, startPoint y: 368, endPoint x: 411, endPoint y: 370, distance: 303.7
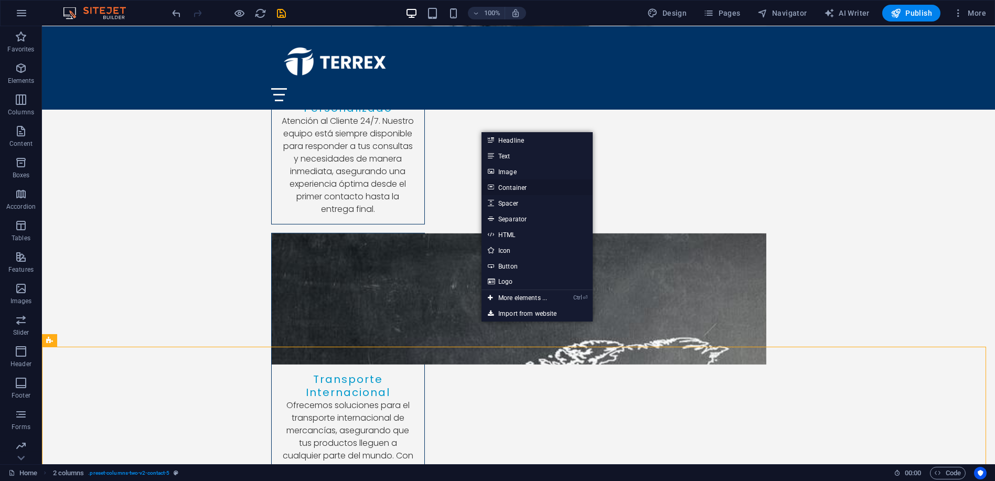
click at [520, 187] on link "Container" at bounding box center [537, 187] width 111 height 16
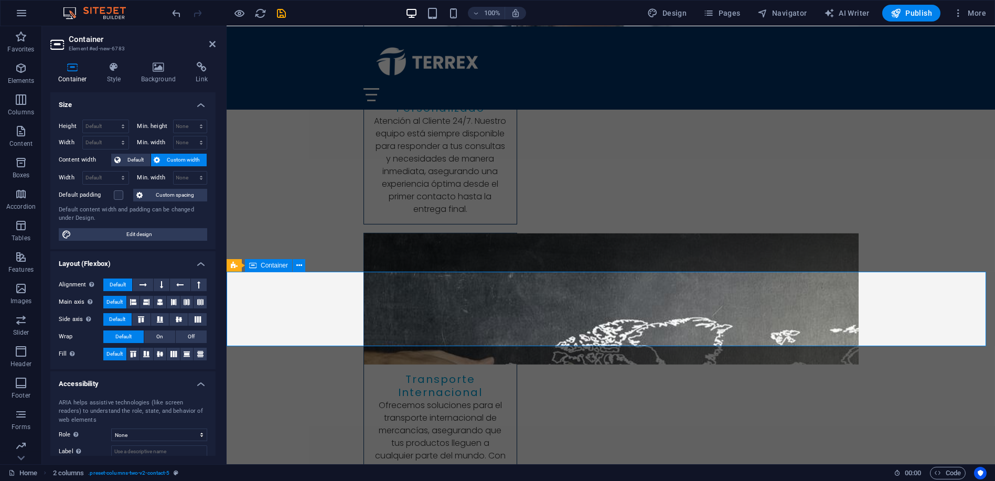
scroll to position [3340, 0]
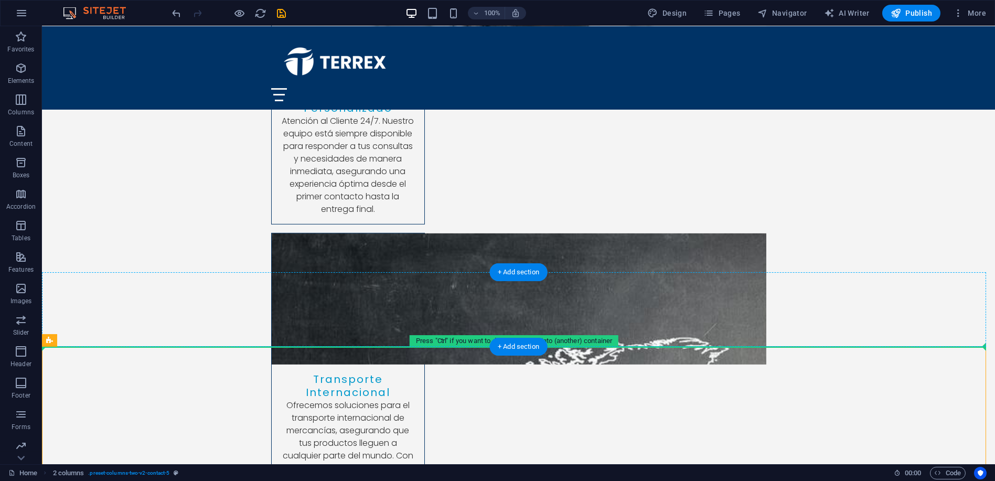
drag, startPoint x: 118, startPoint y: 363, endPoint x: 490, endPoint y: 324, distance: 374.0
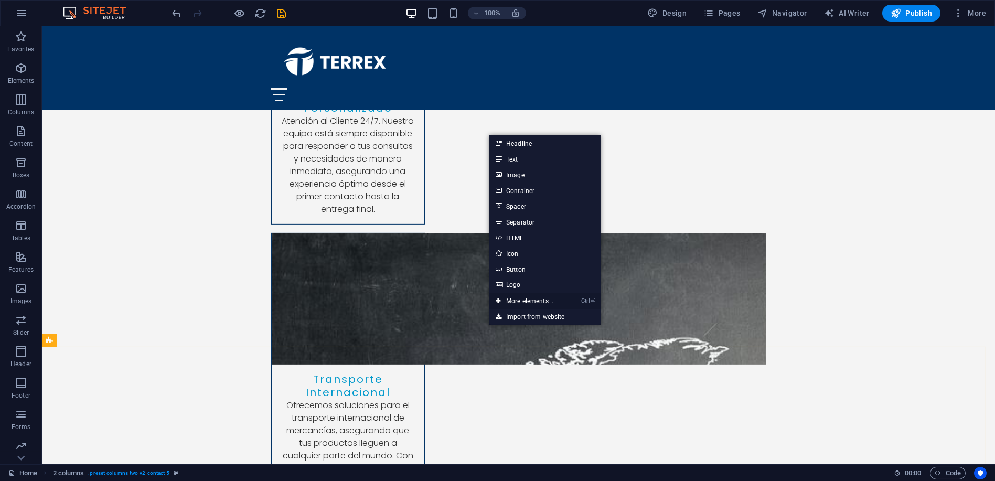
click at [529, 300] on link "Ctrl ⏎ More elements ..." at bounding box center [525, 301] width 72 height 16
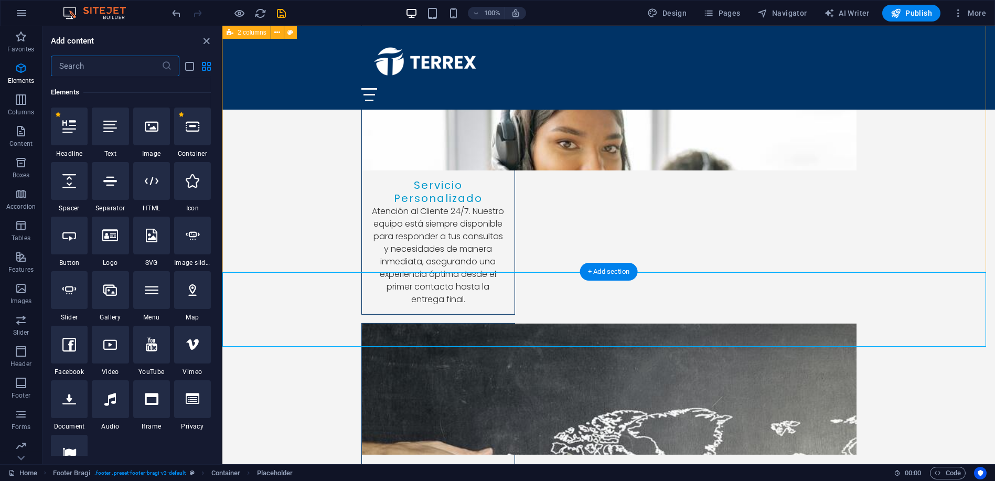
scroll to position [112, 0]
click at [103, 67] on input "text" at bounding box center [106, 66] width 111 height 21
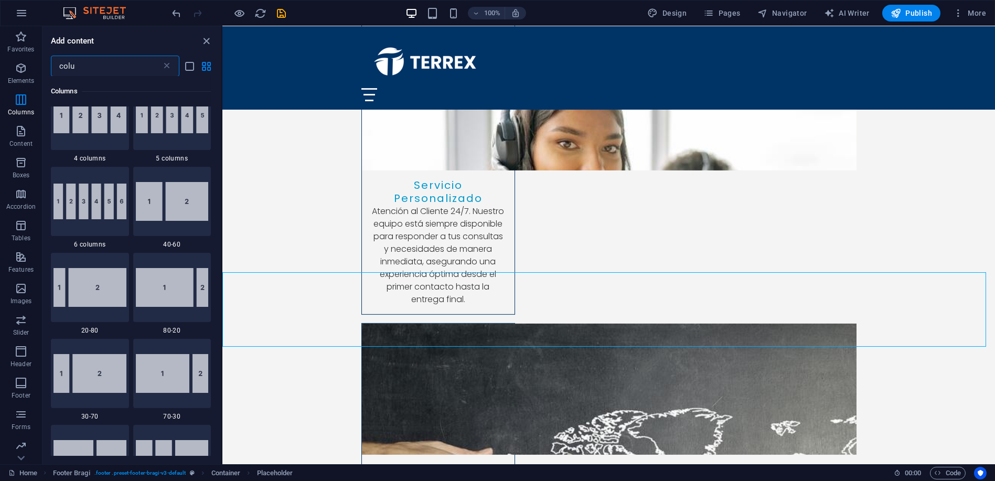
scroll to position [0, 0]
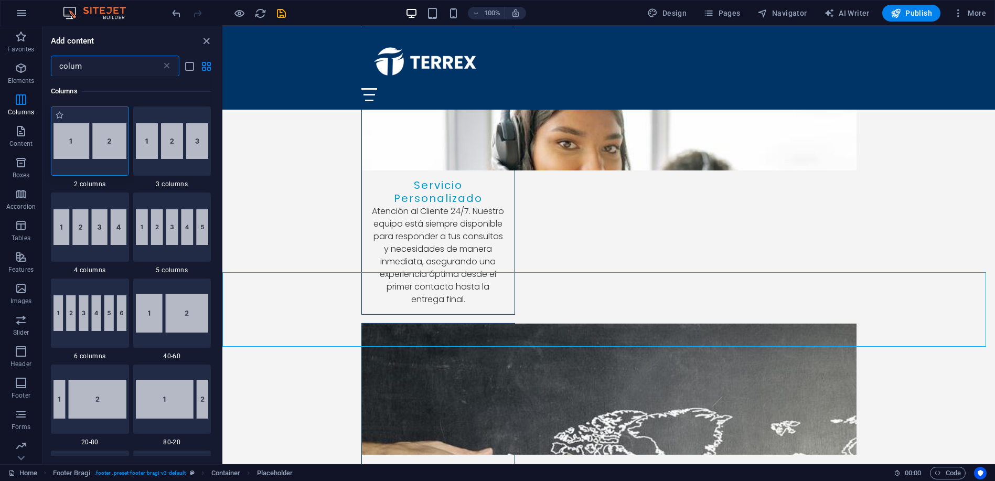
type input "colum"
click at [93, 155] on img at bounding box center [90, 141] width 73 height 36
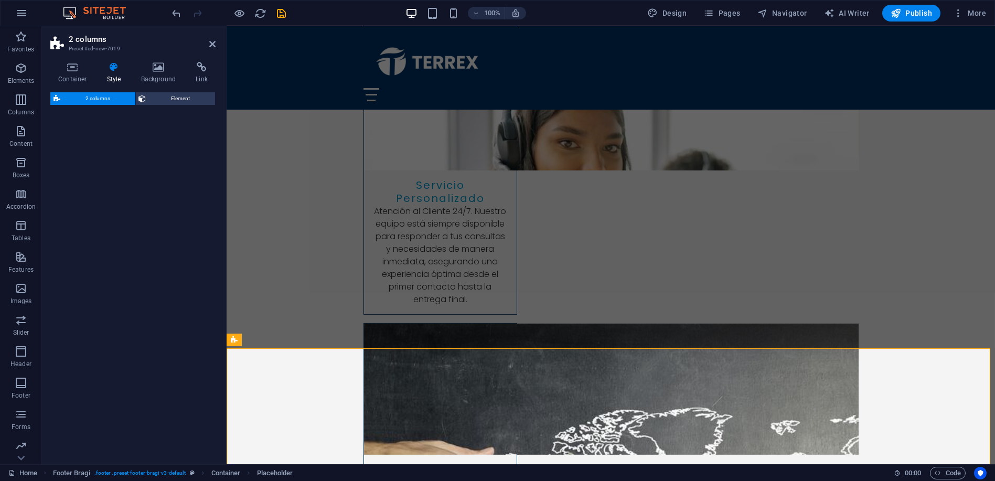
select select "rem"
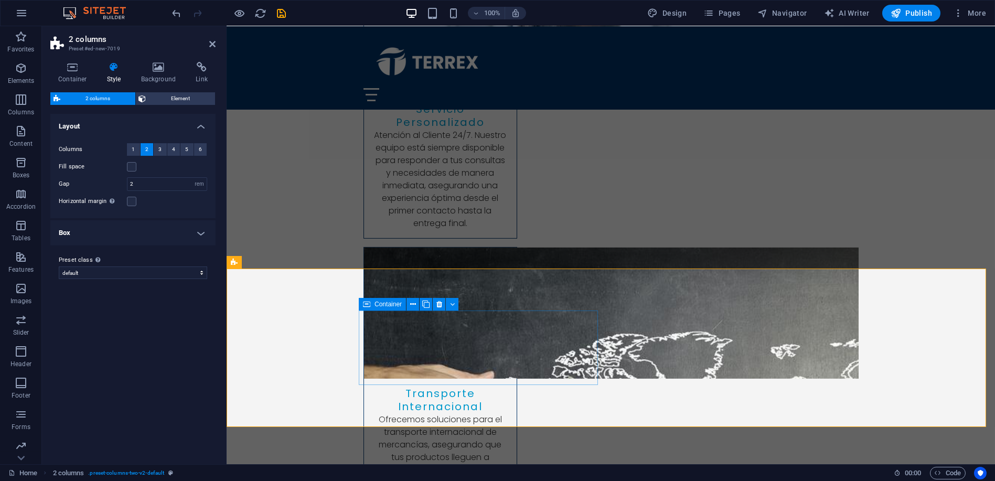
scroll to position [3534, 0]
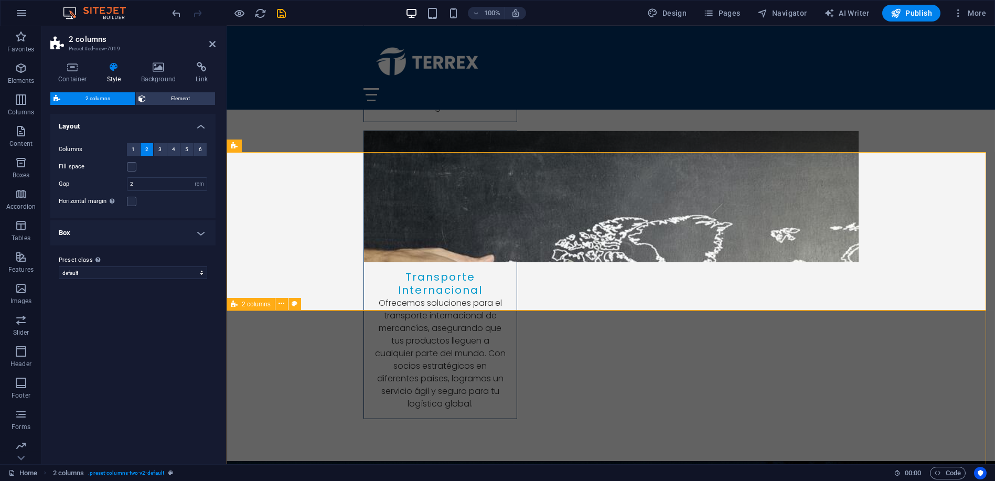
drag, startPoint x: 419, startPoint y: 346, endPoint x: 603, endPoint y: 338, distance: 184.3
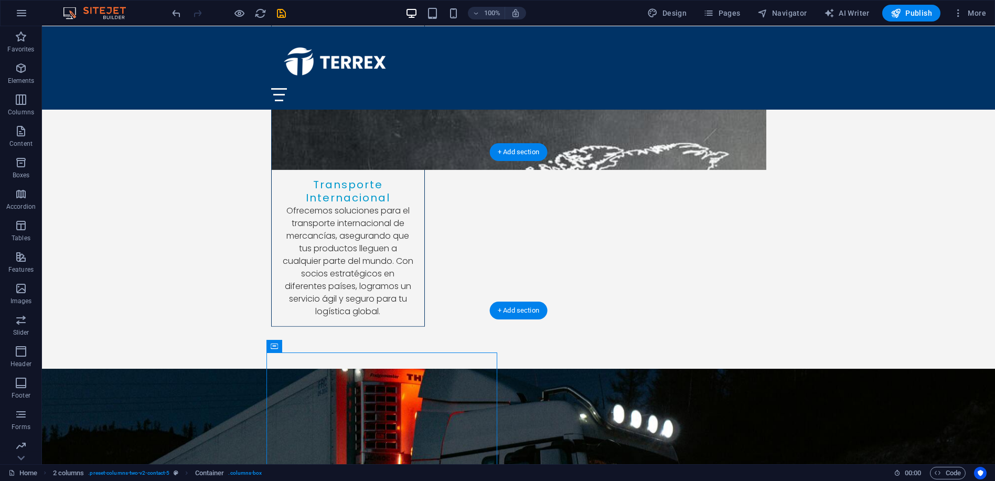
drag, startPoint x: 316, startPoint y: 376, endPoint x: 339, endPoint y: 238, distance: 139.9
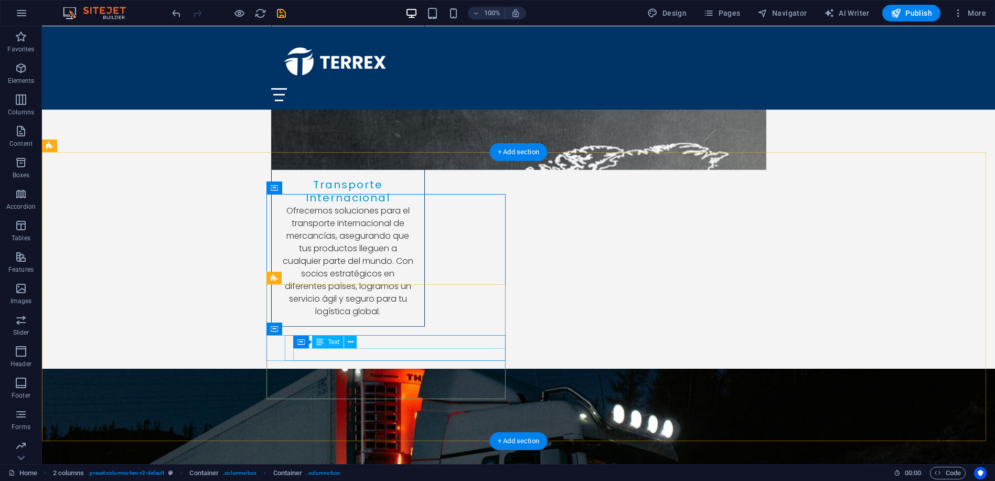
scroll to position [3821, 0]
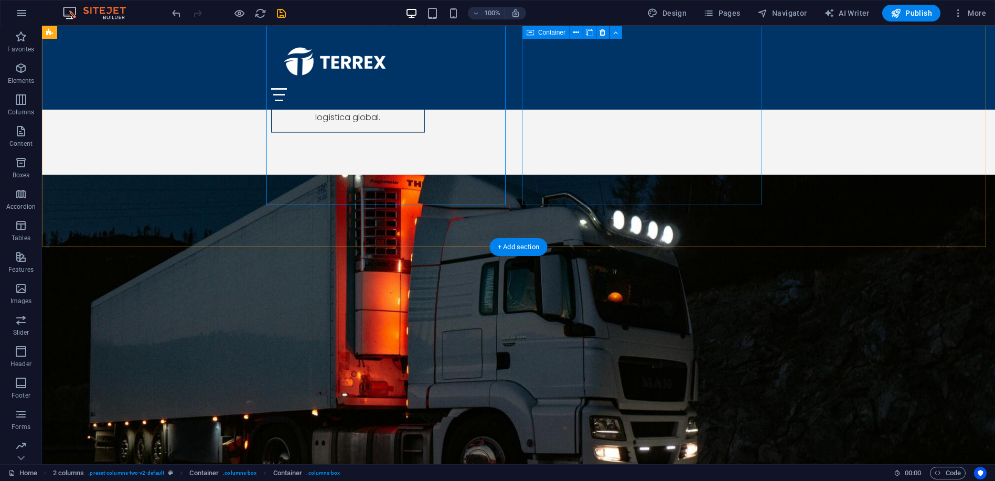
drag, startPoint x: 319, startPoint y: 310, endPoint x: 625, endPoint y: 121, distance: 359.4
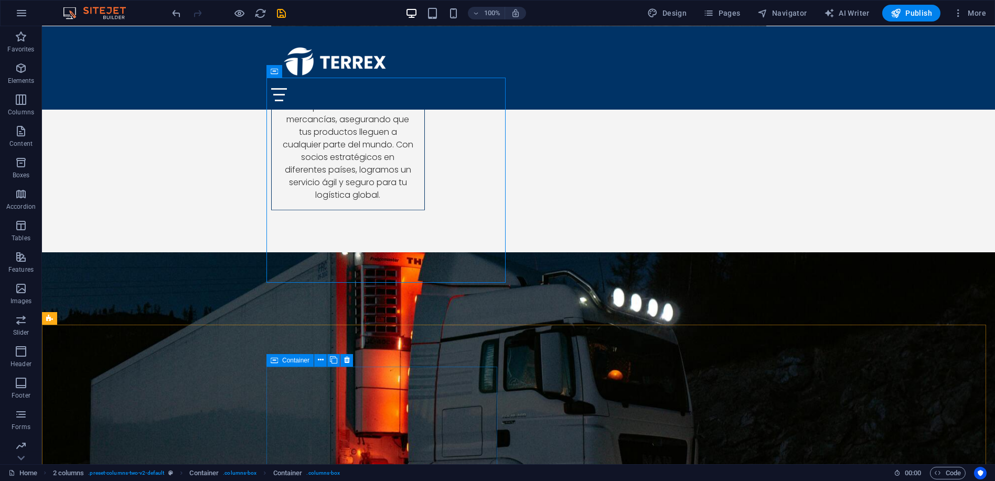
click at [275, 360] on icon at bounding box center [274, 360] width 7 height 13
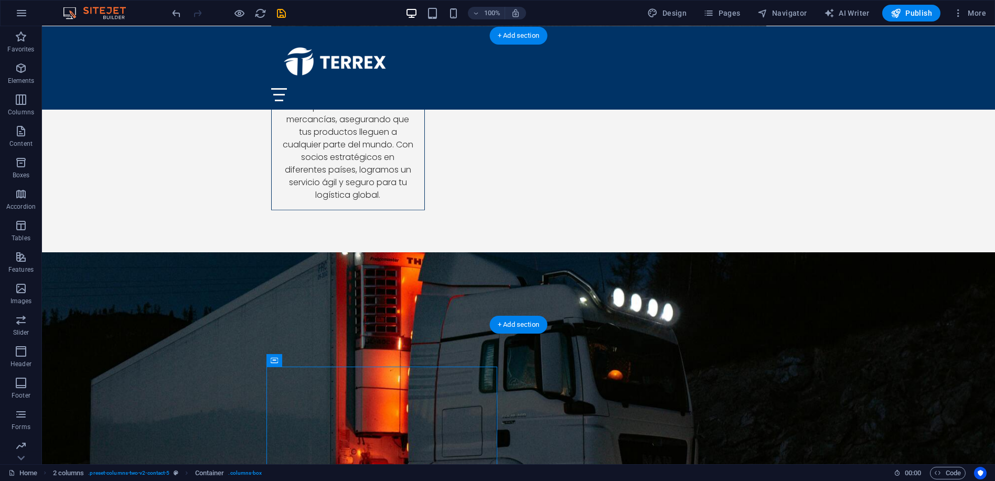
drag, startPoint x: 346, startPoint y: 380, endPoint x: 579, endPoint y: 124, distance: 346.1
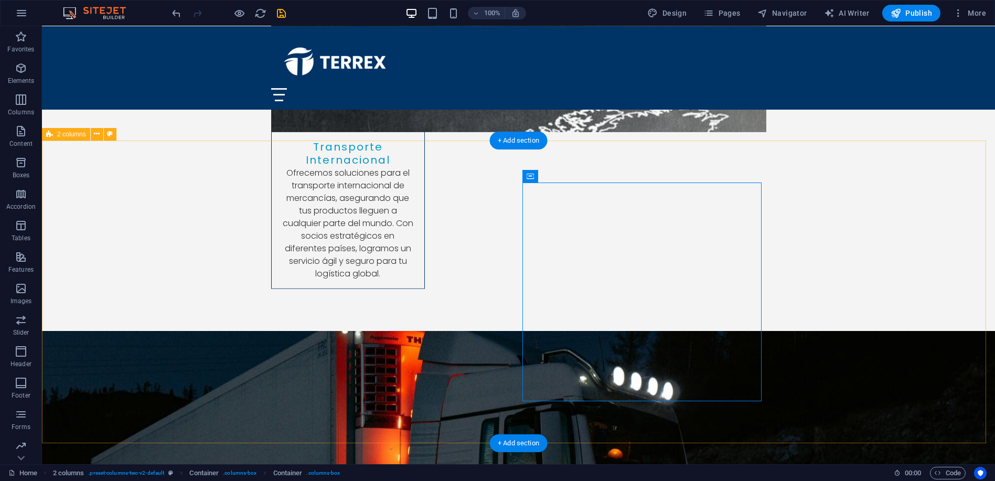
scroll to position [3587, 0]
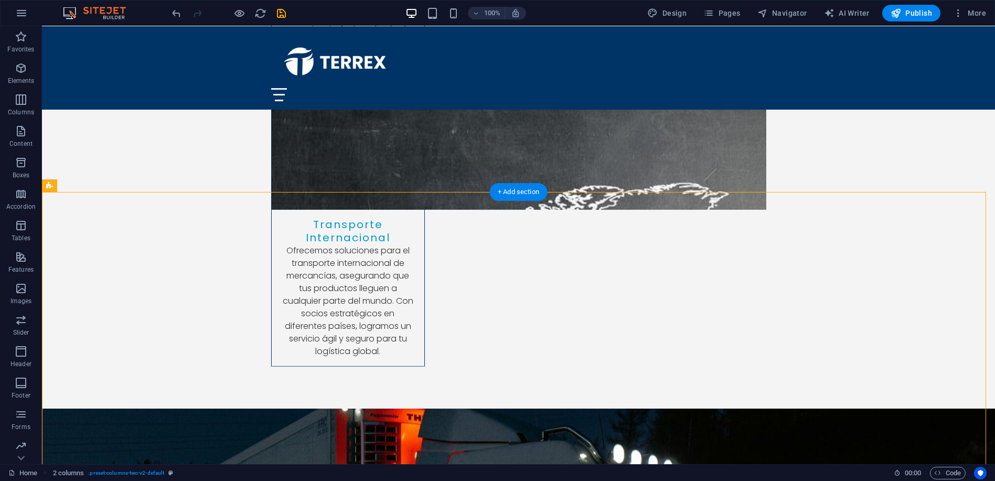
drag, startPoint x: 115, startPoint y: 212, endPoint x: 175, endPoint y: 207, distance: 60.0
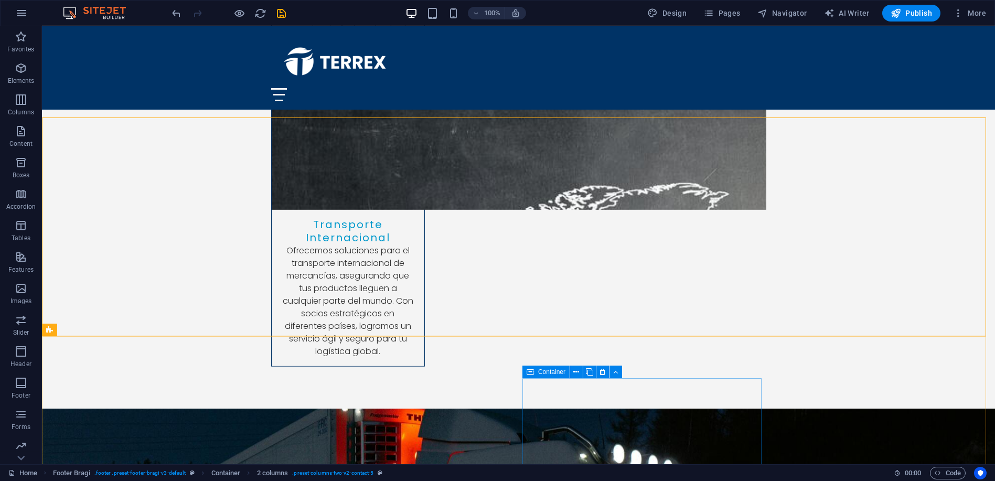
click at [548, 372] on span "Container" at bounding box center [551, 372] width 27 height 6
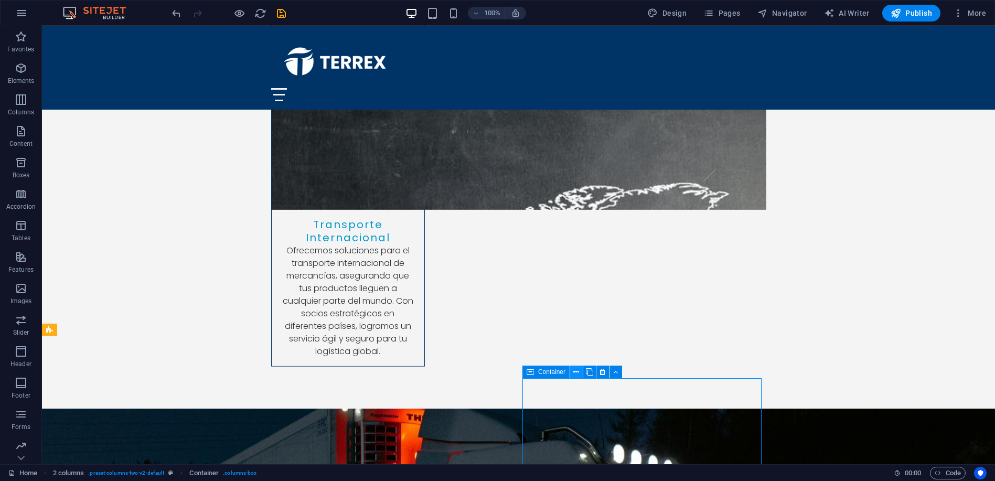
click at [576, 373] on icon at bounding box center [577, 372] width 6 height 11
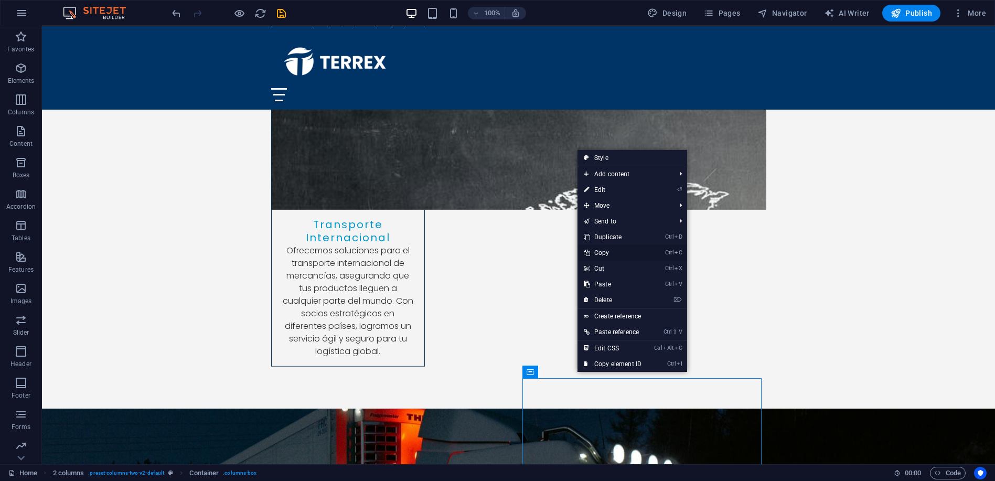
click at [602, 252] on link "Ctrl C Copy" at bounding box center [613, 253] width 70 height 16
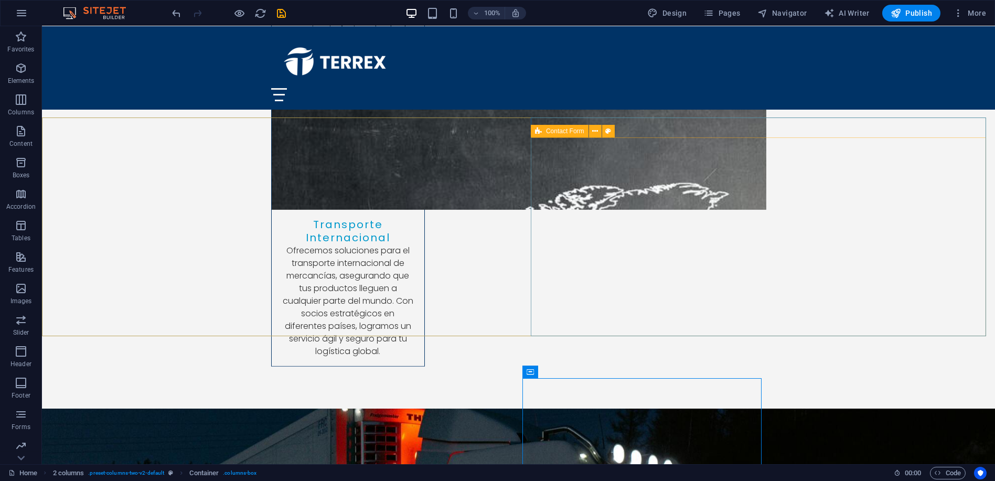
click at [560, 133] on span "Contact Form" at bounding box center [565, 131] width 38 height 6
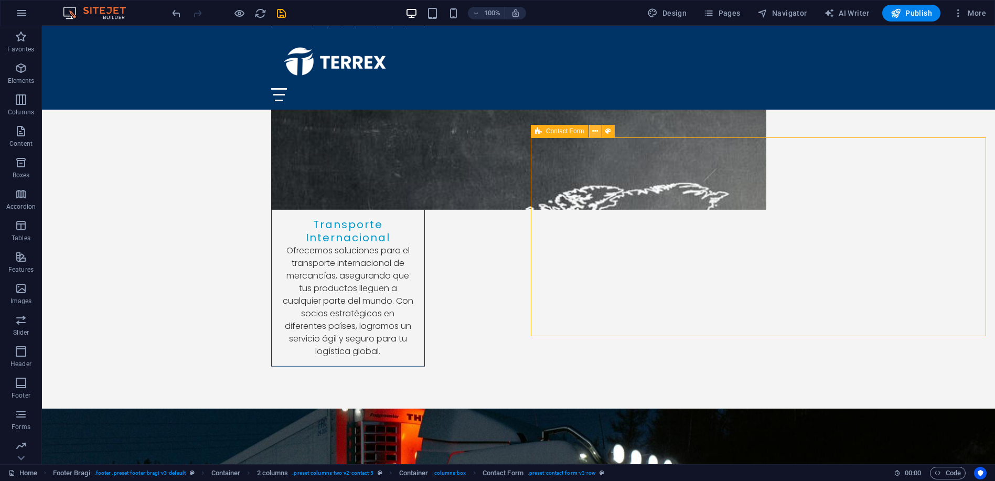
click at [593, 132] on icon at bounding box center [595, 131] width 6 height 11
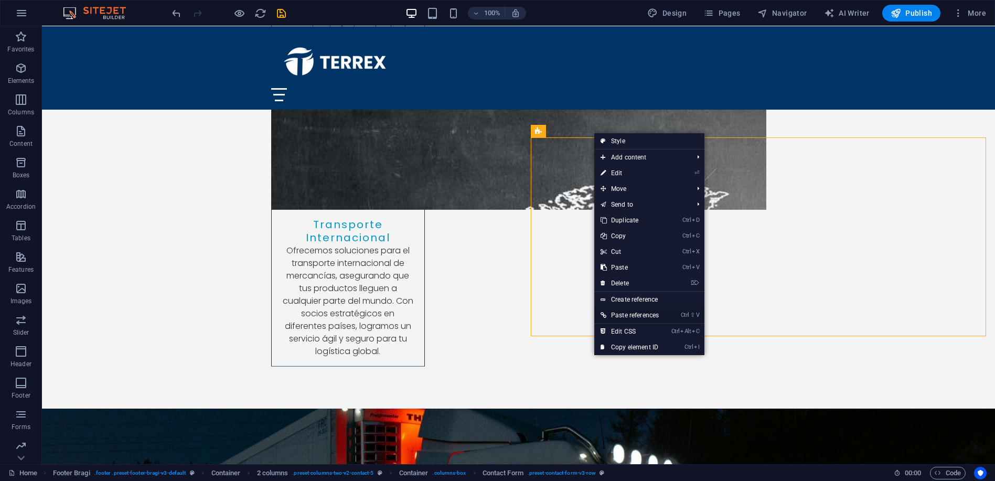
click at [637, 315] on link "Ctrl ⇧ V Paste references" at bounding box center [629, 315] width 71 height 16
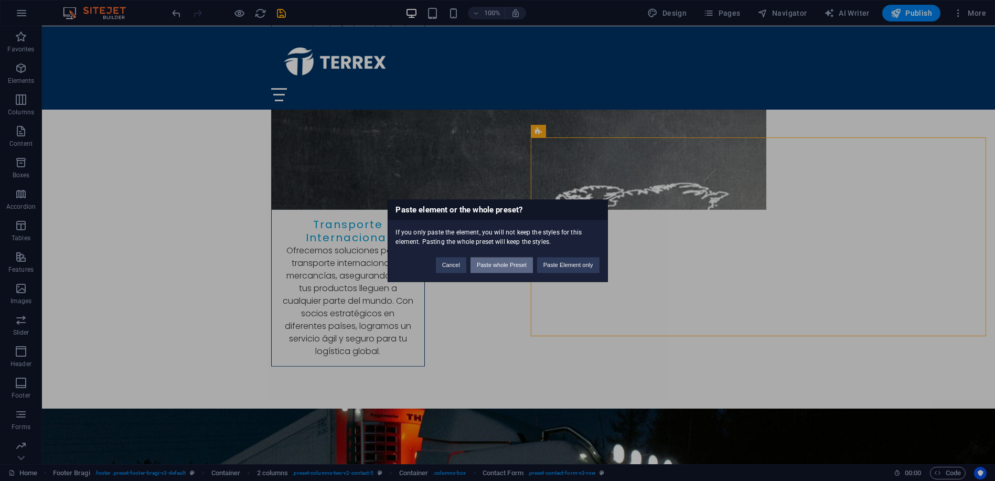
click at [504, 264] on button "Paste whole Preset" at bounding box center [502, 265] width 62 height 16
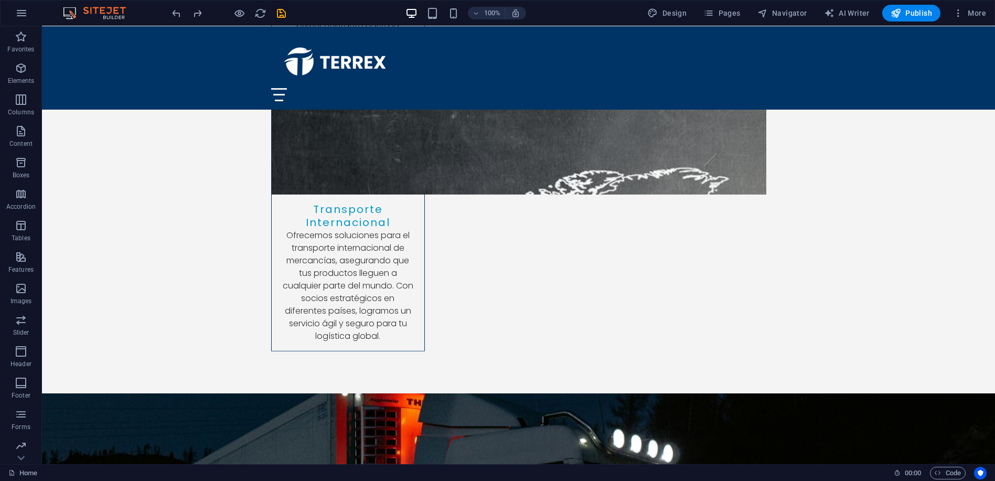
scroll to position [3639, 0]
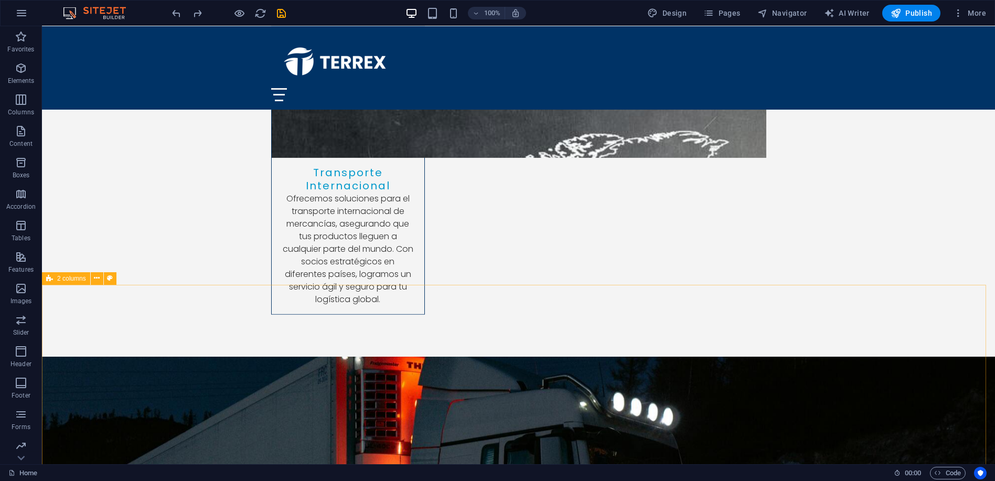
click at [55, 278] on div "2 columns" at bounding box center [66, 278] width 48 height 13
select select "rem"
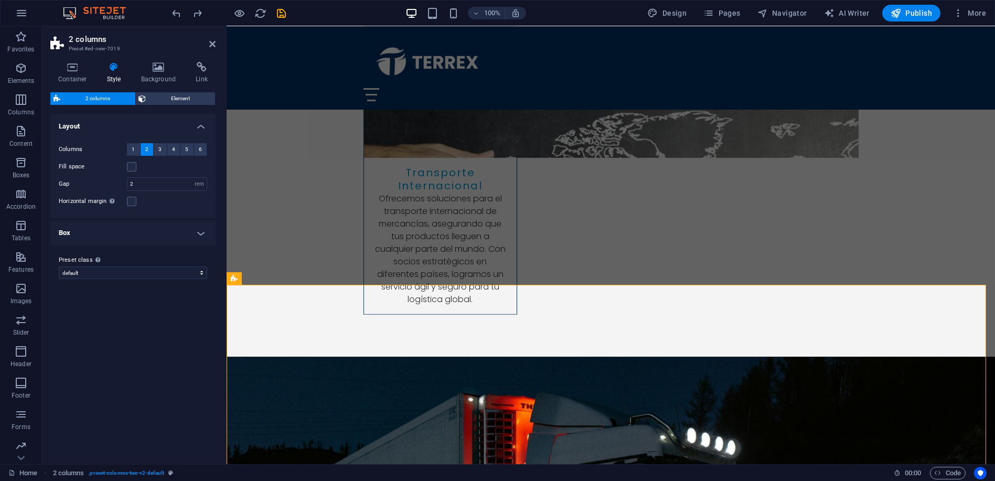
scroll to position [3546, 0]
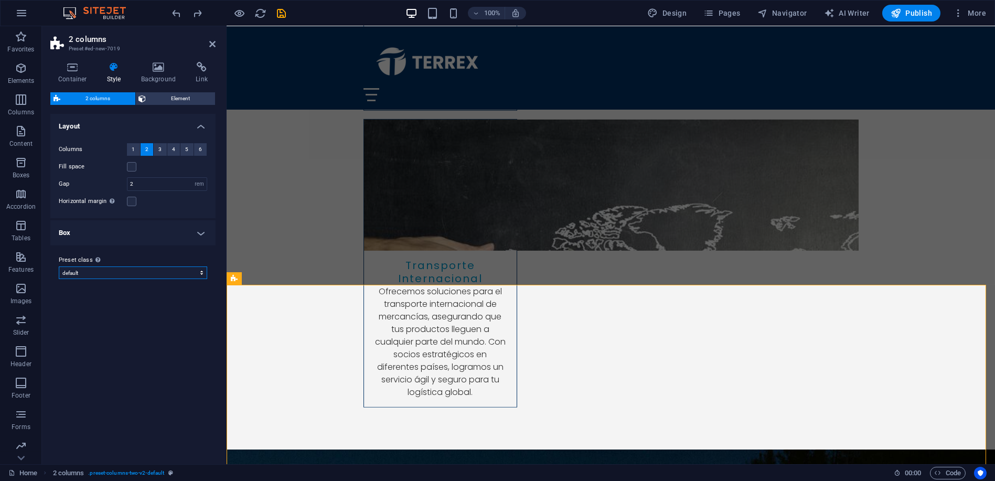
click at [149, 273] on select "default home-logo-nav-h1-image-text home-6 faq-3 cms-modules-1 contact-4 bookin…" at bounding box center [133, 272] width 148 height 13
click at [258, 279] on span "2 columns" at bounding box center [256, 278] width 29 height 6
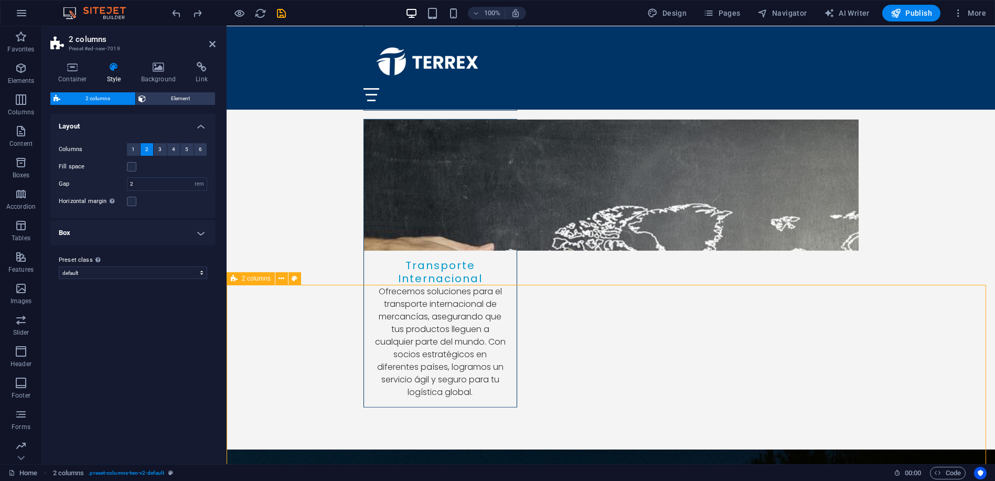
drag, startPoint x: 415, startPoint y: 308, endPoint x: 470, endPoint y: 310, distance: 55.1
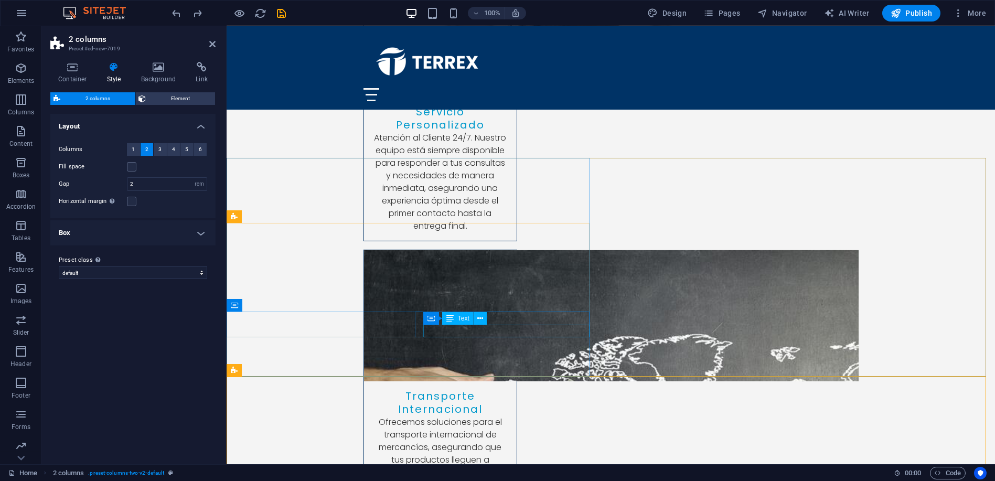
scroll to position [3454, 0]
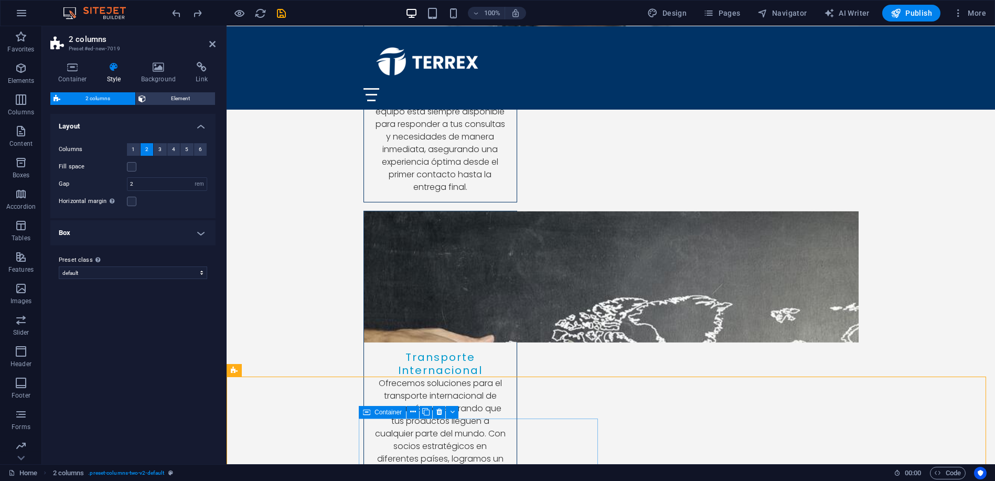
click at [366, 411] on icon at bounding box center [366, 412] width 7 height 13
click at [383, 414] on span "Container" at bounding box center [388, 412] width 27 height 6
drag, startPoint x: 383, startPoint y: 414, endPoint x: 127, endPoint y: 251, distance: 303.7
click at [383, 414] on span "Container" at bounding box center [388, 412] width 27 height 6
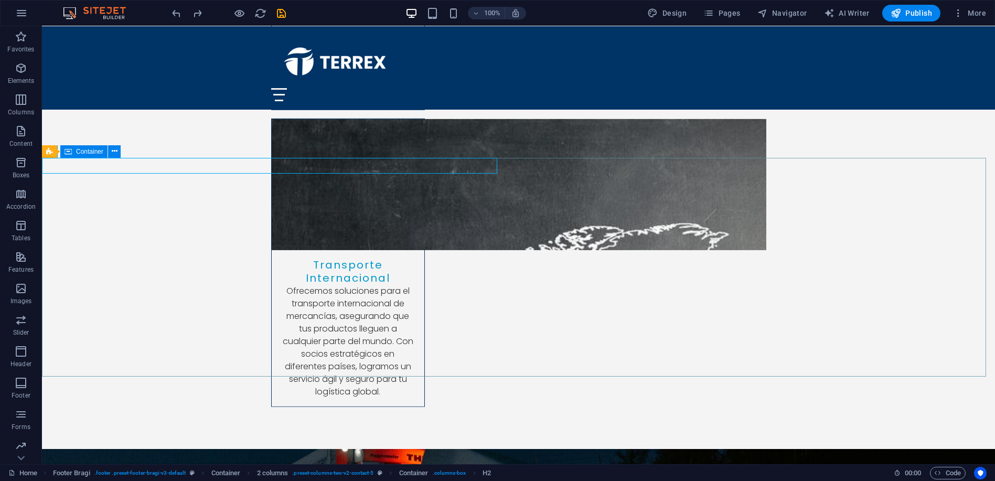
click at [85, 151] on span "Container" at bounding box center [89, 151] width 27 height 6
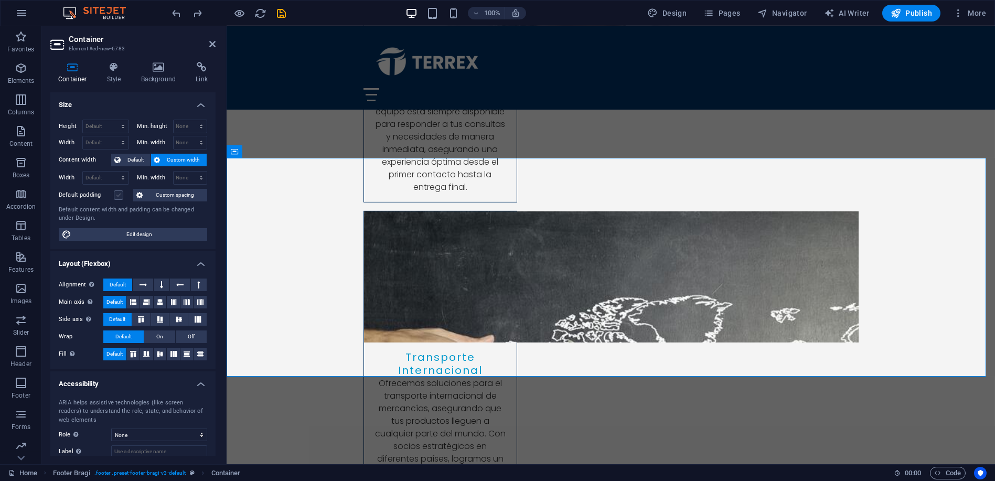
click at [120, 194] on label at bounding box center [118, 194] width 9 height 9
click at [0, 0] on input "Default padding" at bounding box center [0, 0] width 0 height 0
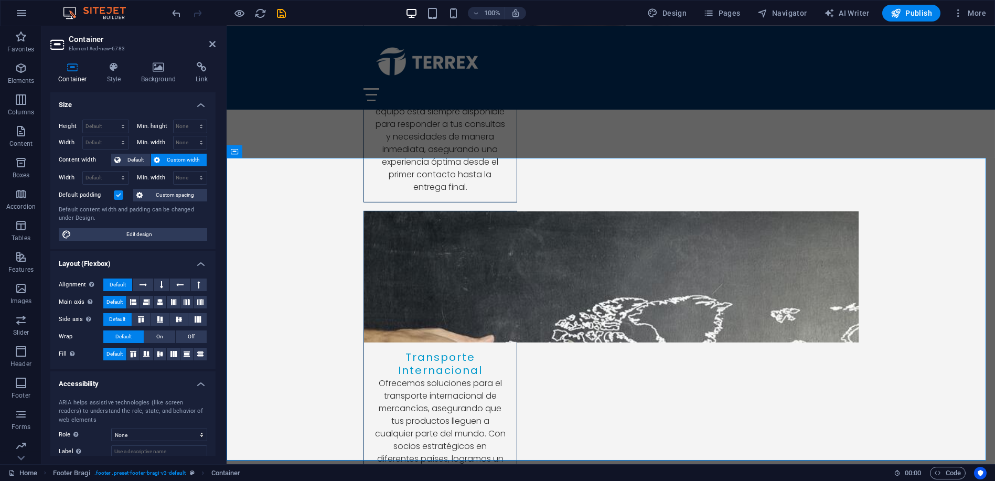
click at [120, 194] on label at bounding box center [118, 194] width 9 height 9
click at [0, 0] on input "Default padding" at bounding box center [0, 0] width 0 height 0
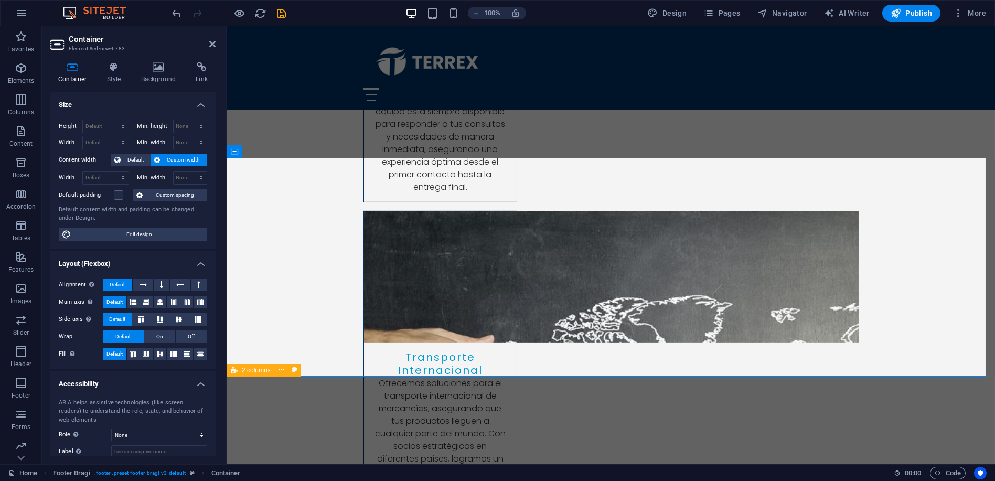
drag, startPoint x: 465, startPoint y: 398, endPoint x: 648, endPoint y: 392, distance: 183.7
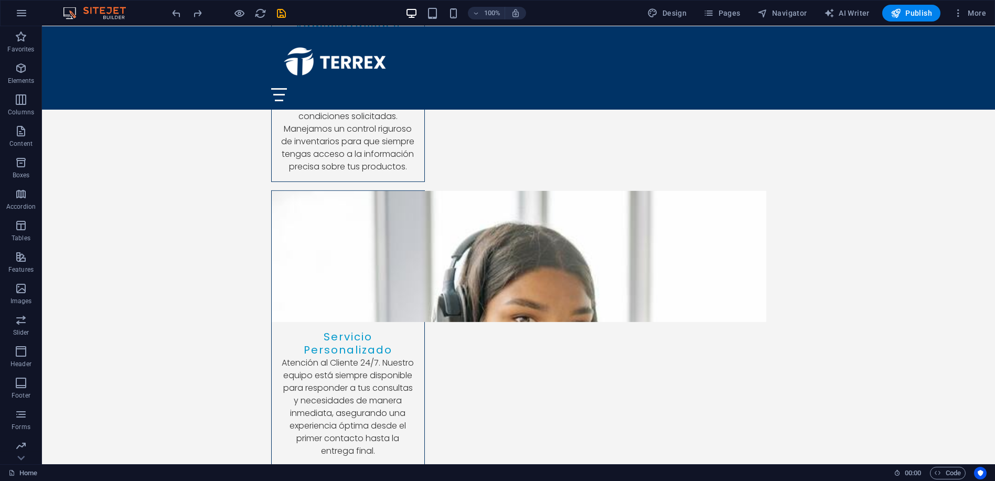
scroll to position [3187, 0]
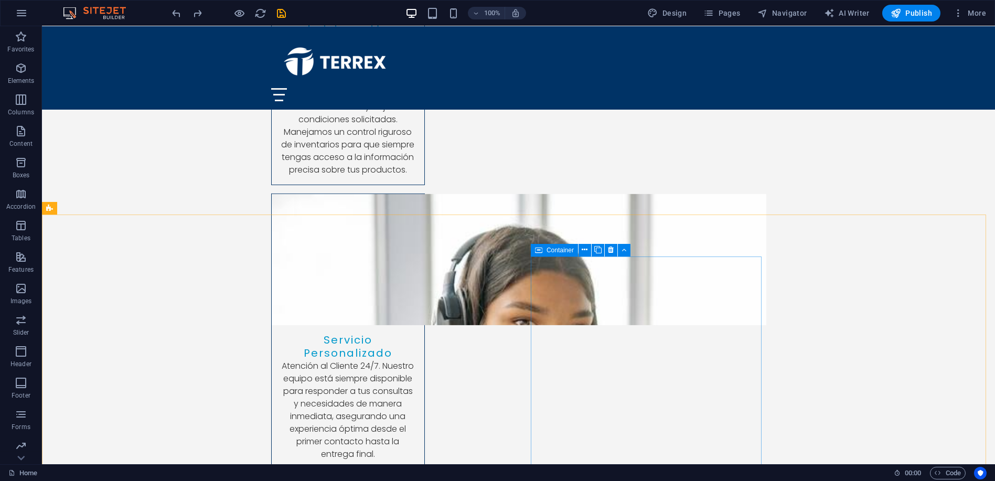
click at [537, 251] on icon at bounding box center [538, 250] width 7 height 13
click at [583, 251] on icon at bounding box center [585, 249] width 6 height 11
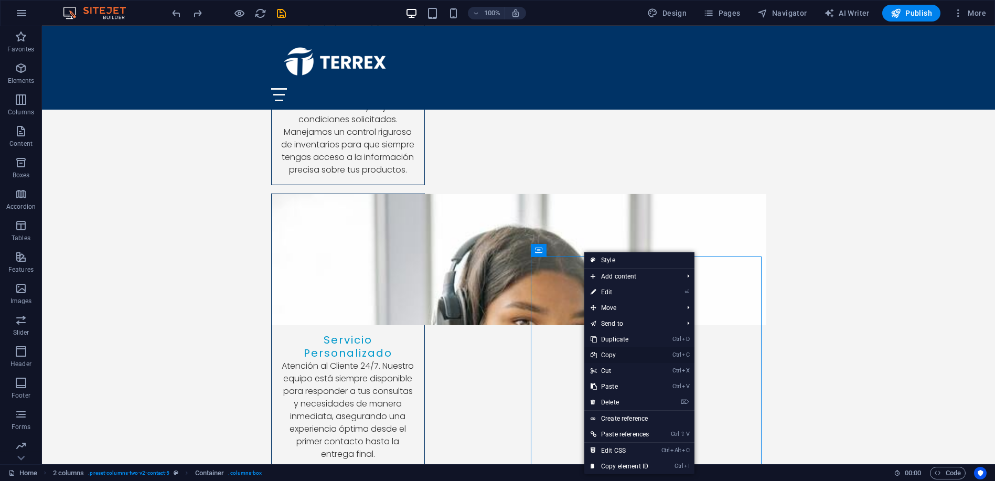
click at [612, 356] on link "Ctrl C Copy" at bounding box center [619, 355] width 71 height 16
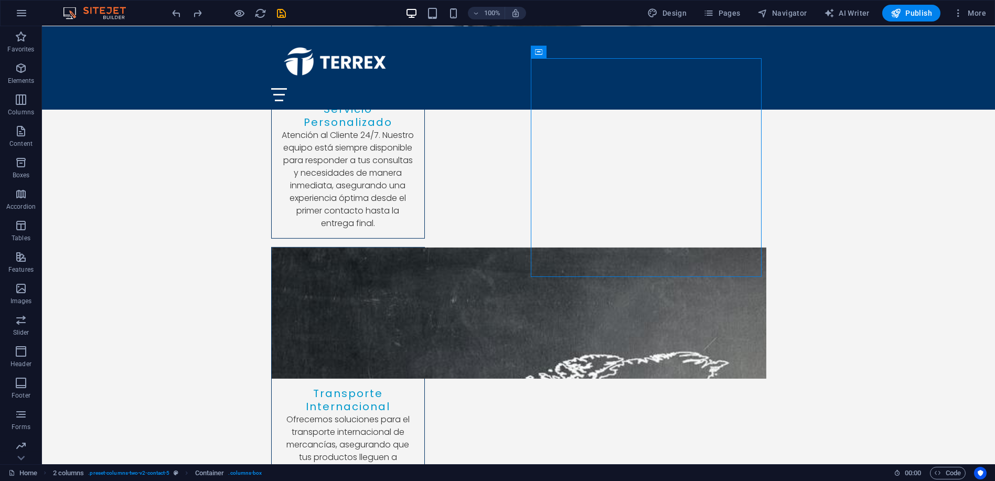
scroll to position [3432, 0]
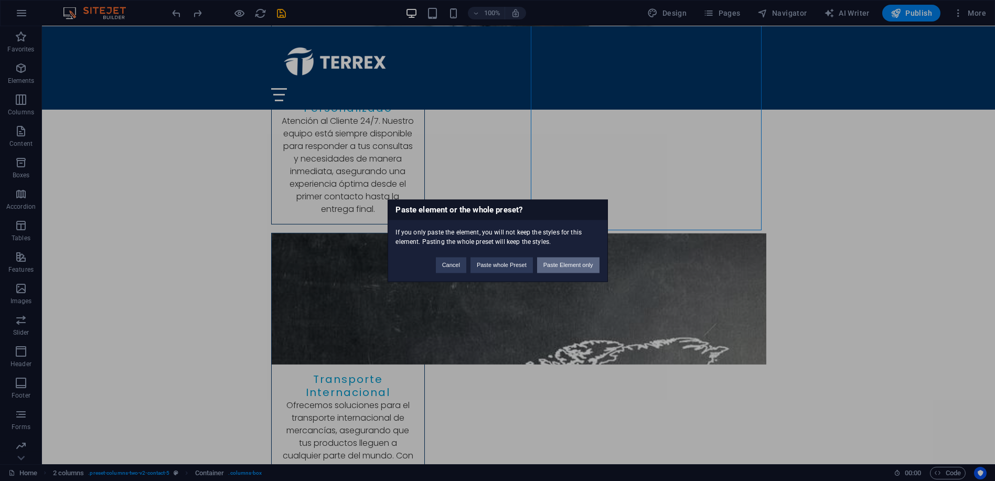
click at [572, 260] on button "Paste Element only" at bounding box center [568, 265] width 62 height 16
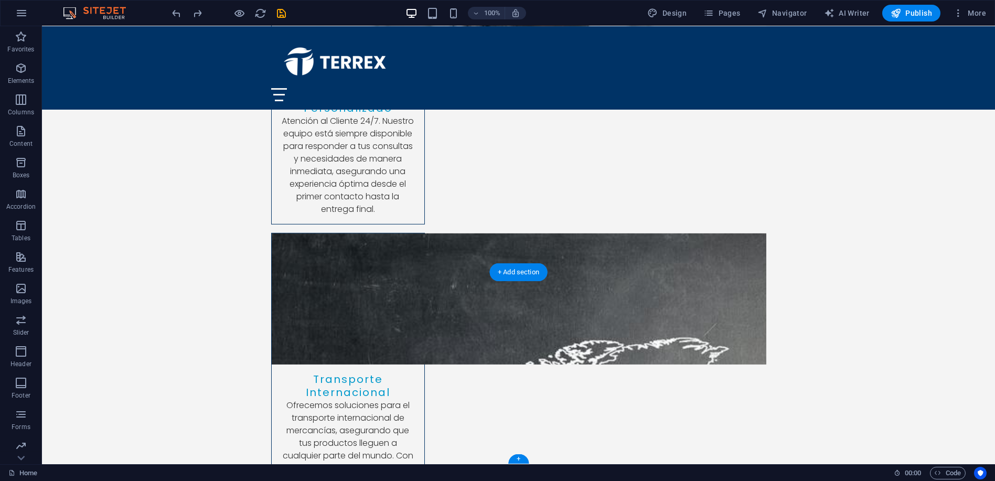
click at [571, 266] on button at bounding box center [568, 266] width 13 height 13
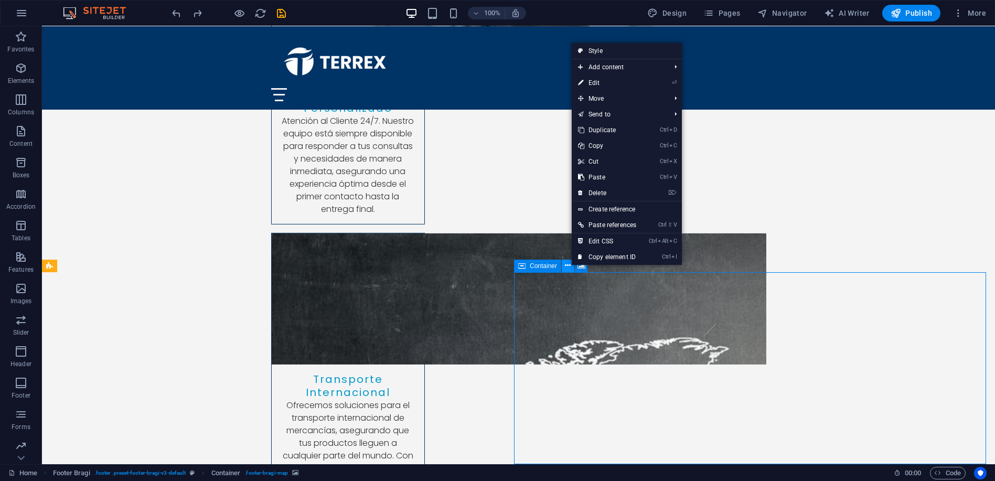
click at [571, 266] on button at bounding box center [568, 266] width 13 height 13
click at [586, 268] on button at bounding box center [581, 266] width 13 height 13
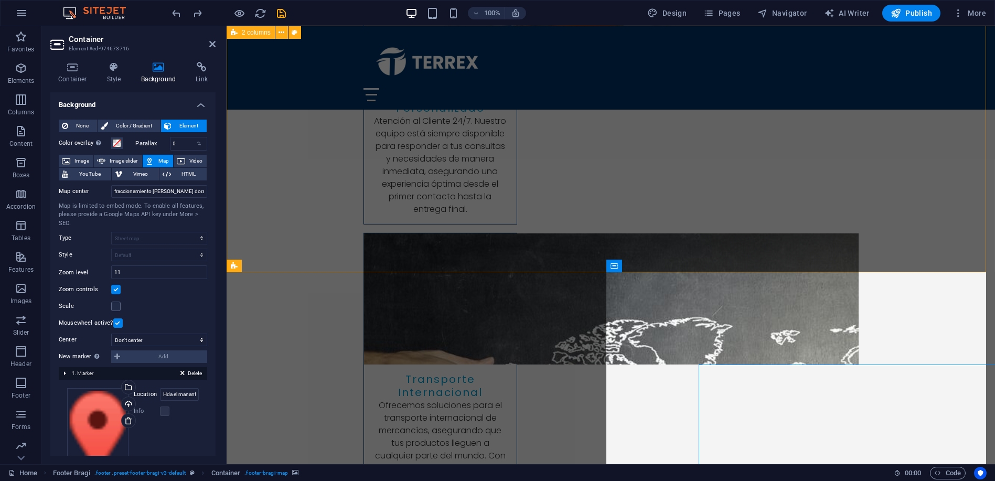
scroll to position [3340, 0]
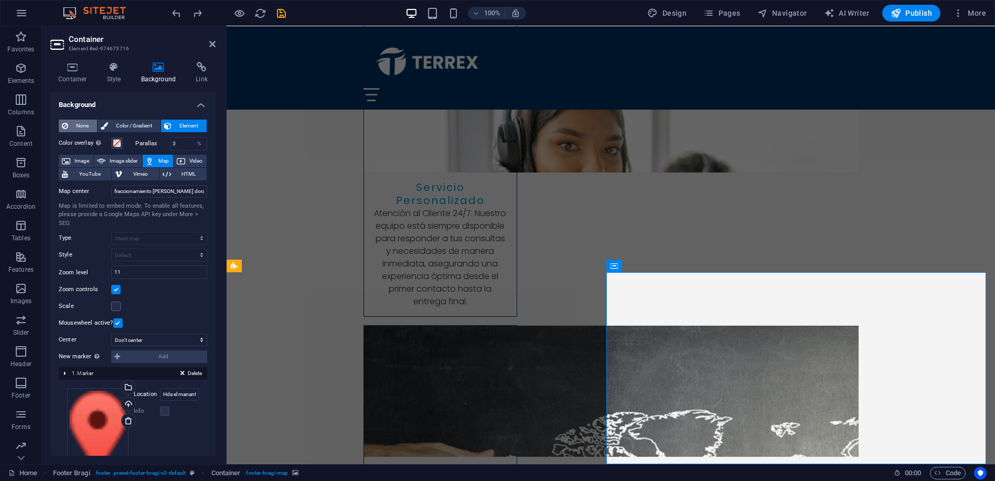
click at [72, 123] on span "None" at bounding box center [82, 126] width 23 height 13
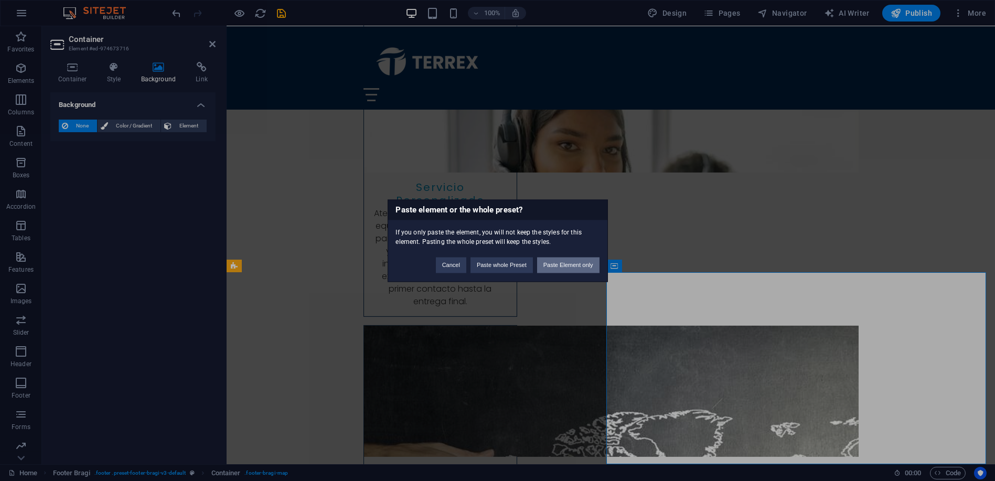
click at [565, 263] on button "Paste Element only" at bounding box center [568, 265] width 62 height 16
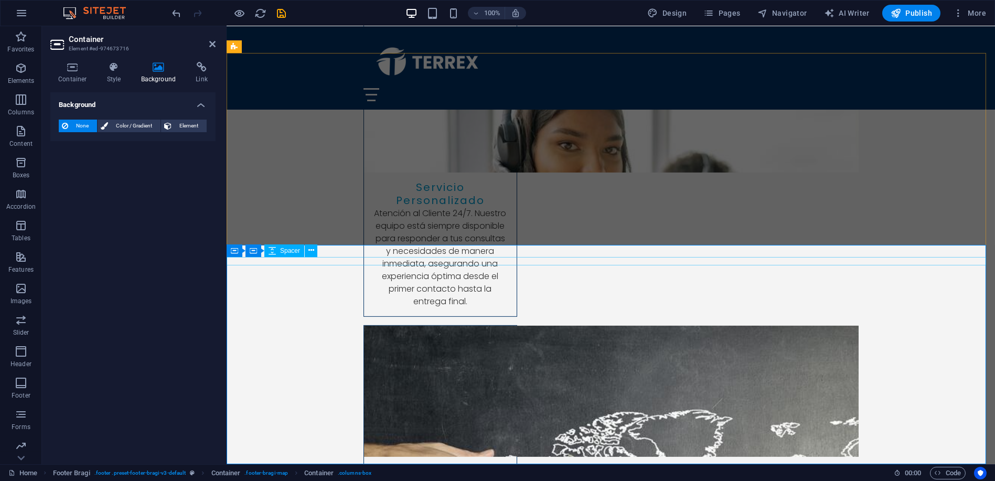
scroll to position [3559, 0]
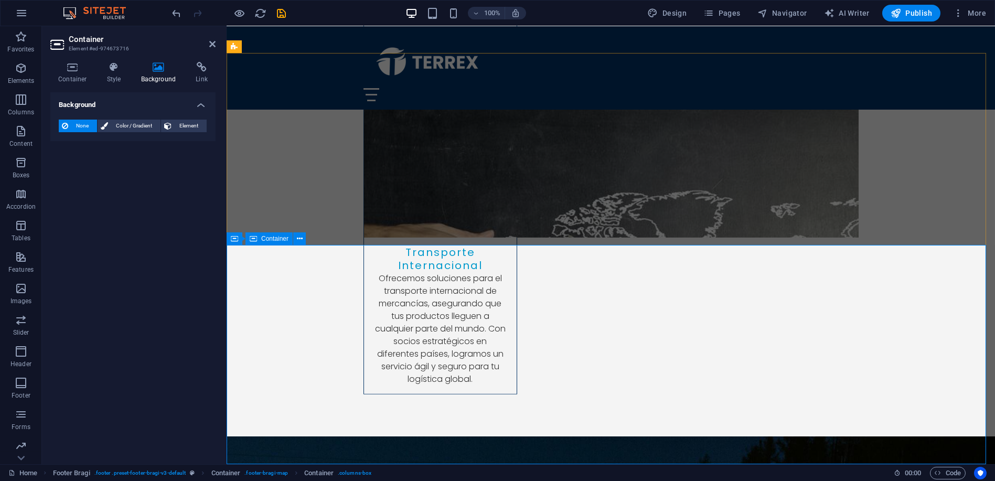
click at [265, 239] on span "Container" at bounding box center [274, 239] width 27 height 6
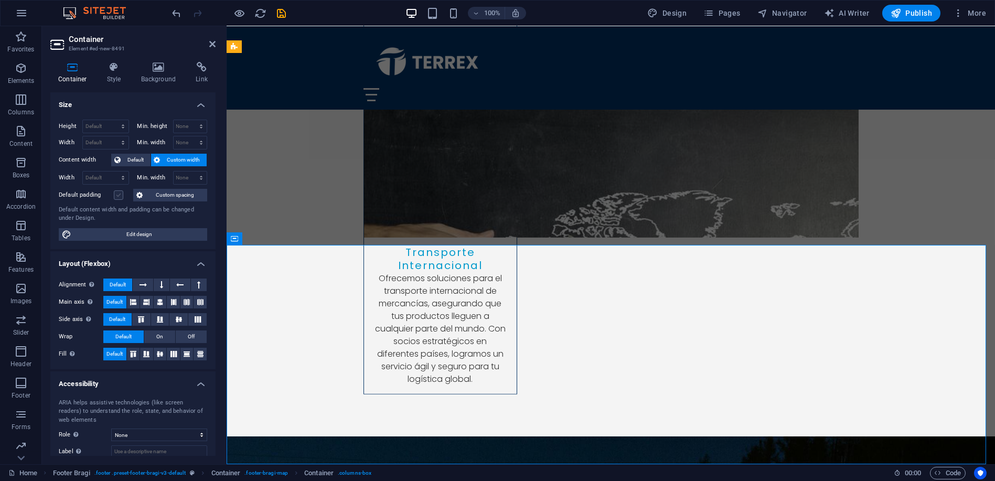
click at [115, 193] on label at bounding box center [118, 194] width 9 height 9
click at [0, 0] on input "Default padding" at bounding box center [0, 0] width 0 height 0
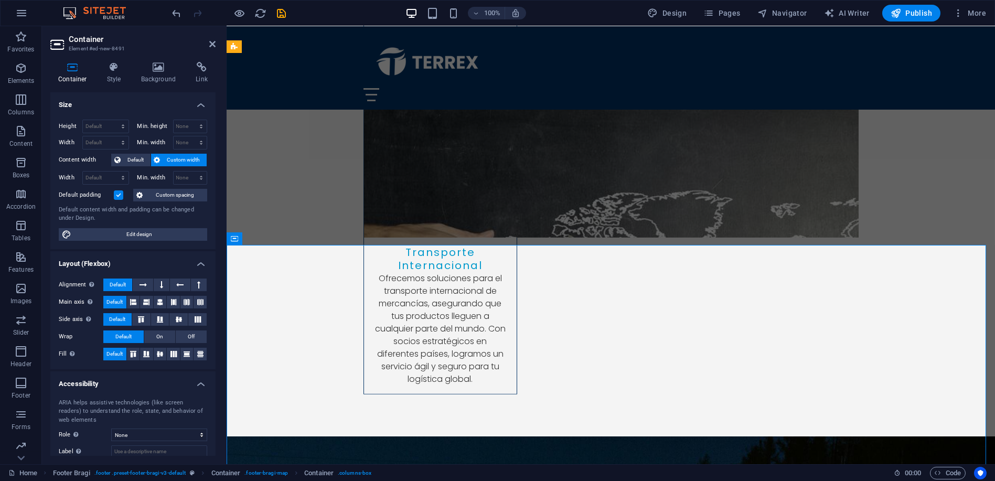
click at [115, 193] on label at bounding box center [118, 194] width 9 height 9
click at [0, 0] on input "Default padding" at bounding box center [0, 0] width 0 height 0
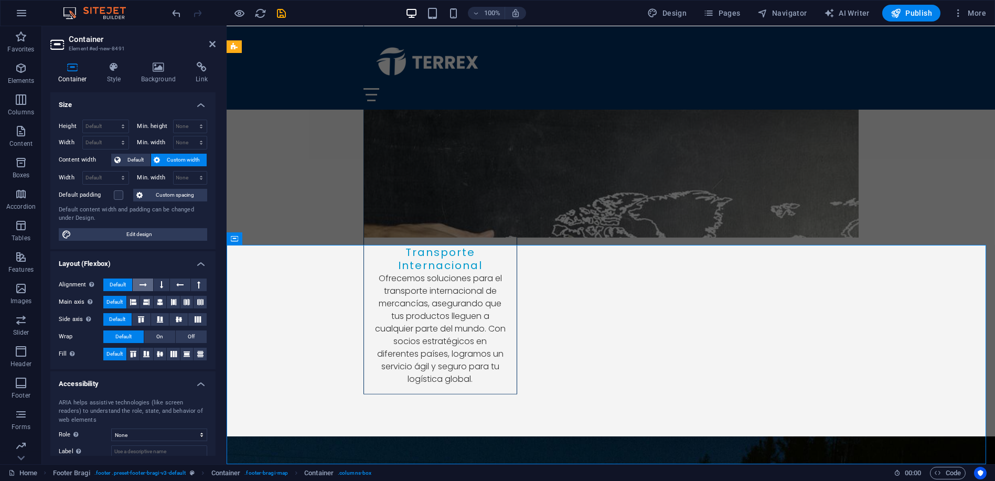
click at [142, 283] on icon at bounding box center [143, 285] width 7 height 13
click at [116, 283] on span "Default" at bounding box center [118, 285] width 16 height 13
click at [199, 355] on icon at bounding box center [200, 354] width 6 height 13
click at [115, 336] on span "Default" at bounding box center [123, 336] width 16 height 13
click at [184, 337] on button "Off" at bounding box center [191, 336] width 31 height 13
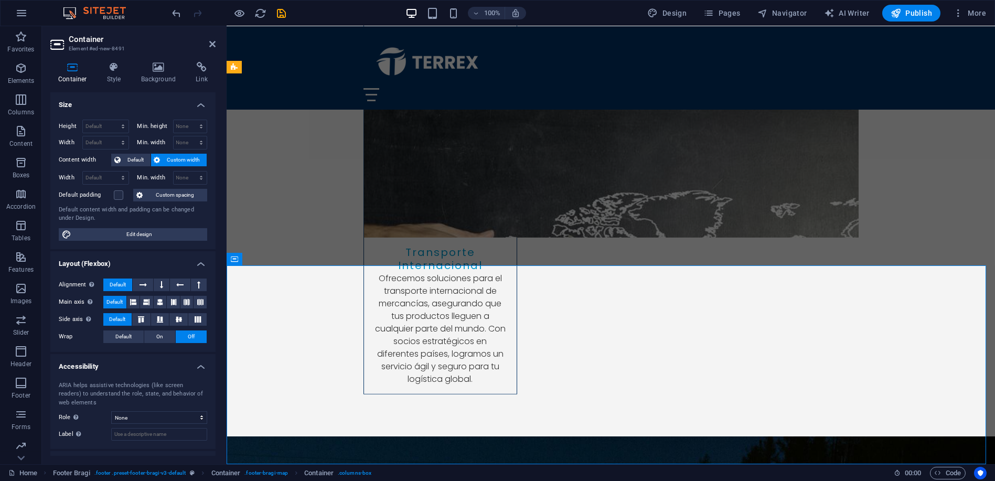
scroll to position [3538, 0]
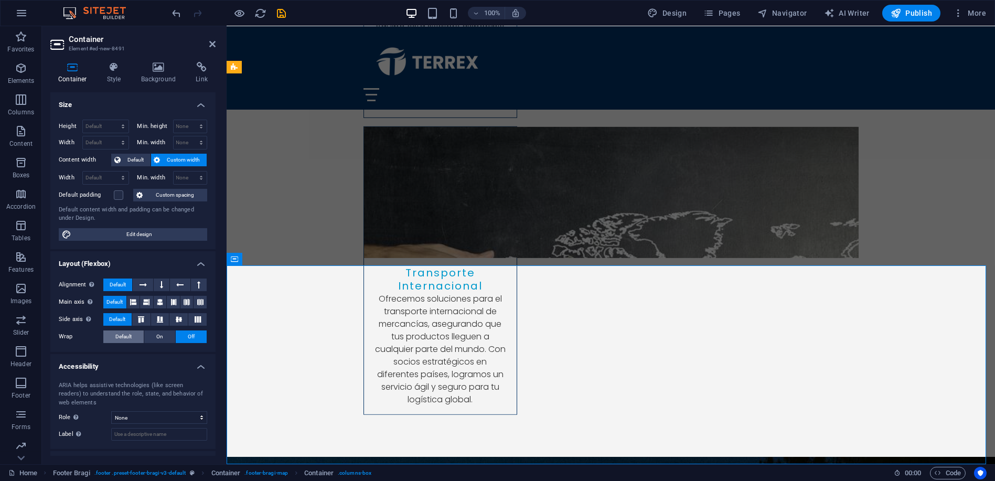
click at [116, 333] on span "Default" at bounding box center [123, 336] width 16 height 13
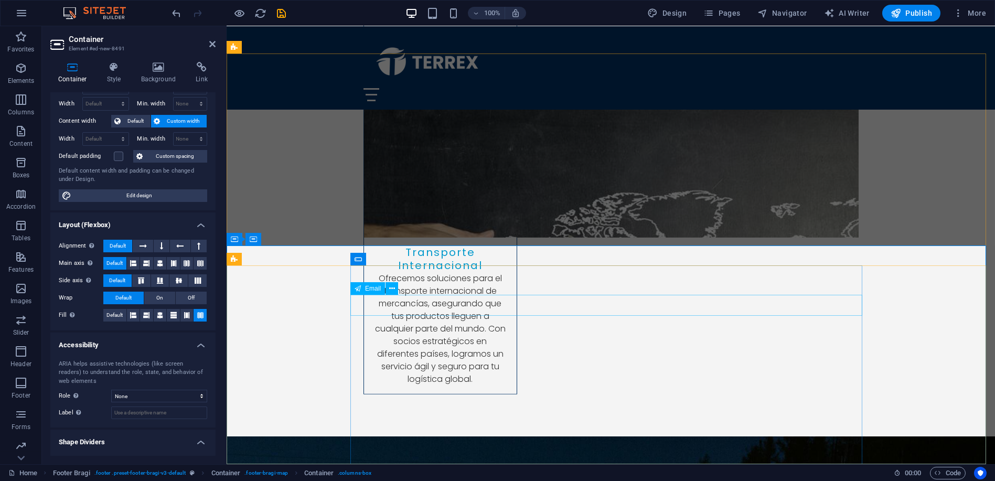
scroll to position [3520, 0]
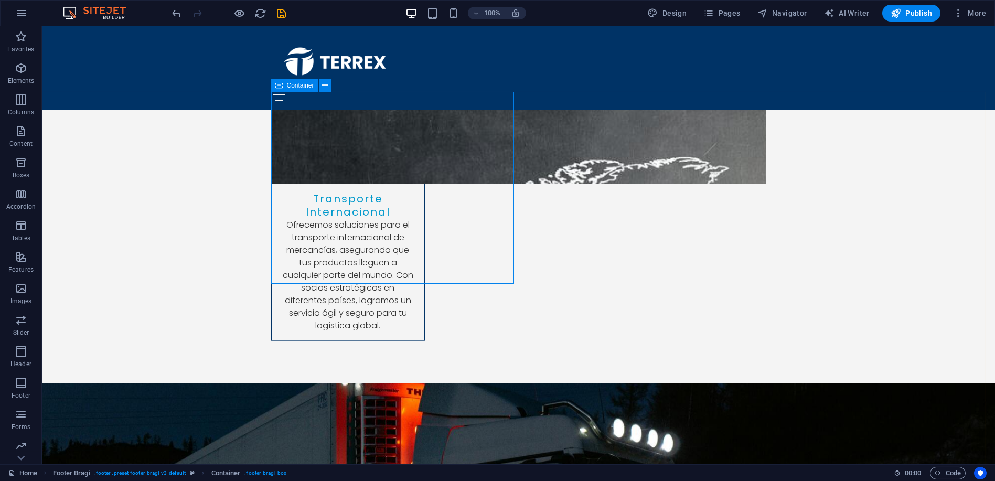
click at [298, 84] on span "Container" at bounding box center [300, 85] width 27 height 6
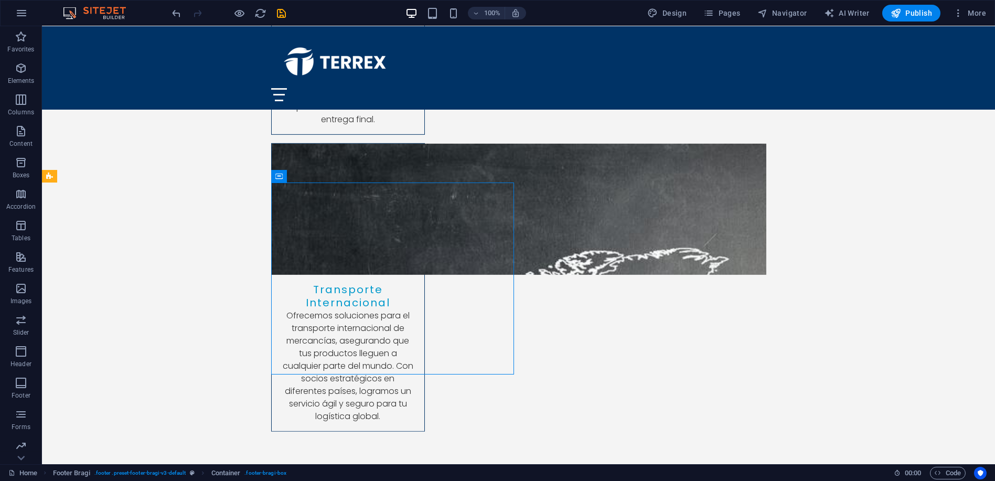
scroll to position [3452, 0]
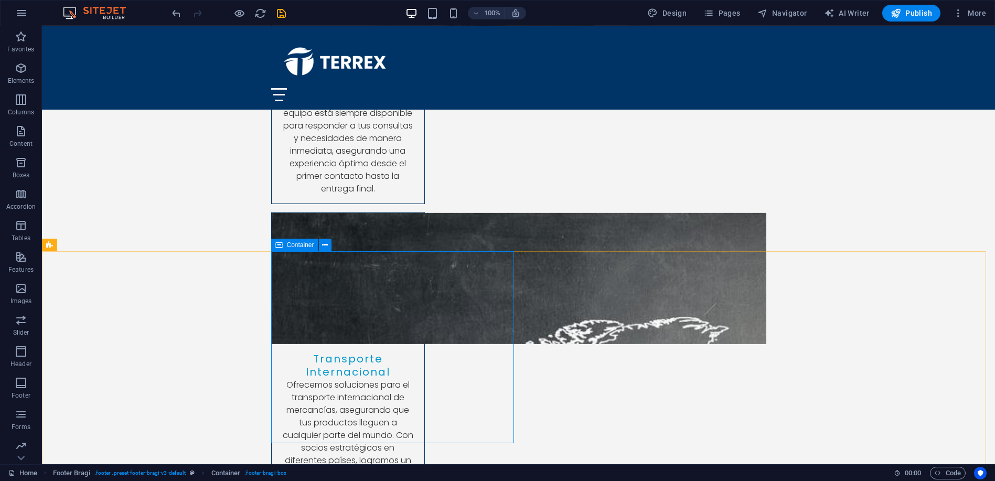
click at [289, 243] on span "Container" at bounding box center [300, 245] width 27 height 6
click at [289, 244] on span "Container" at bounding box center [300, 245] width 27 height 6
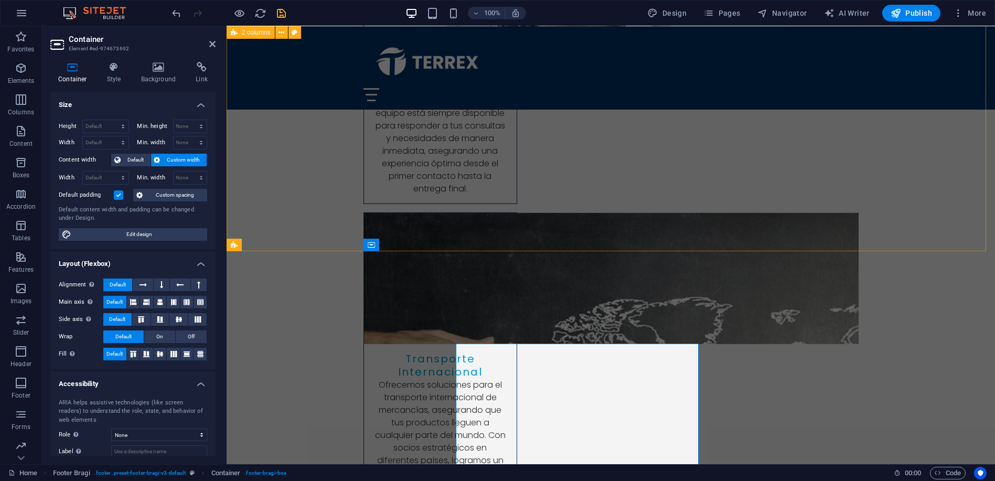
scroll to position [3361, 0]
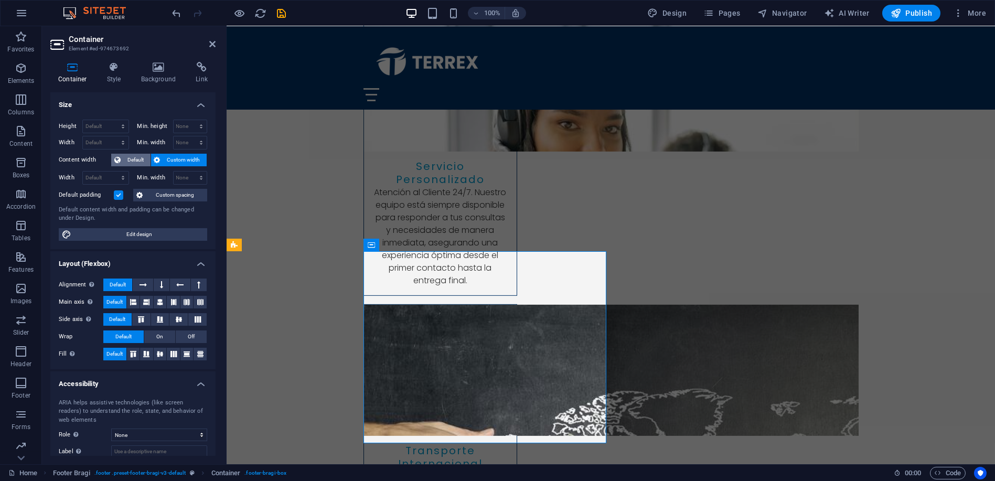
click at [133, 158] on span "Default" at bounding box center [136, 160] width 24 height 13
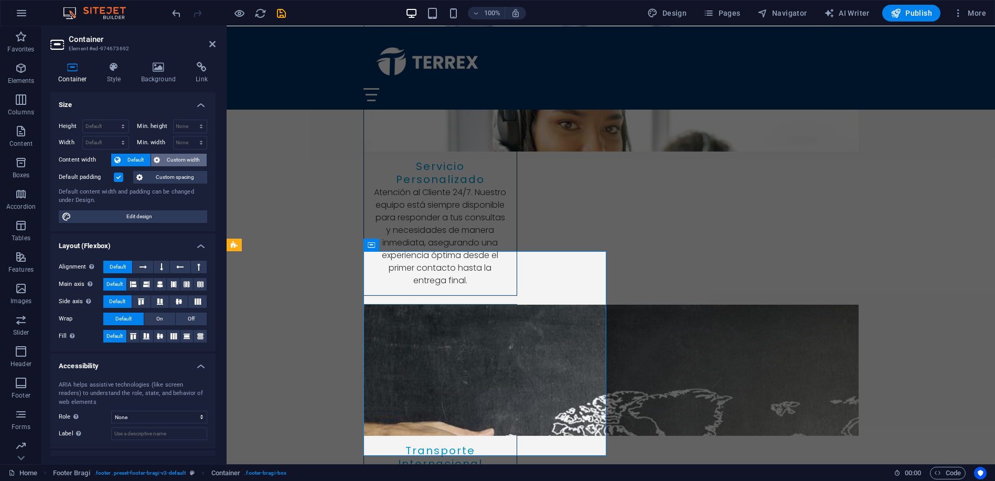
click at [180, 161] on span "Custom width" at bounding box center [184, 160] width 40 height 13
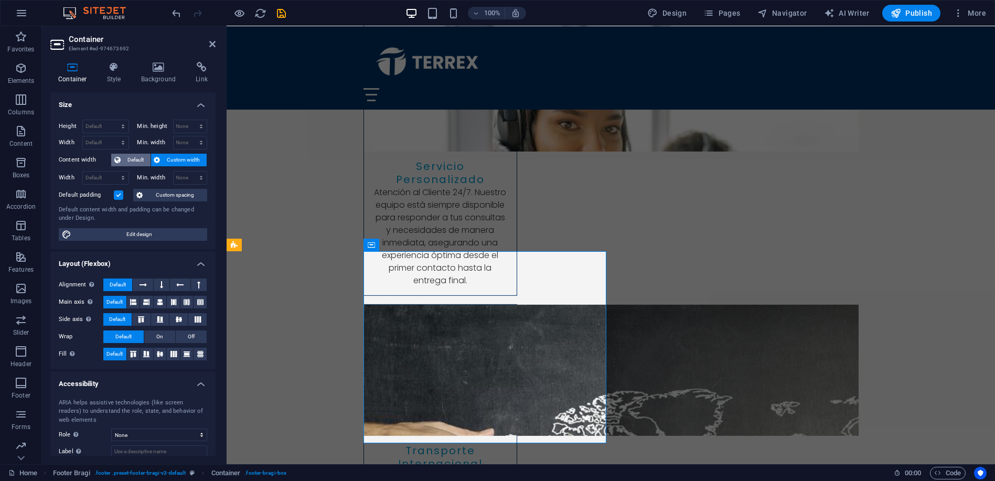
click at [123, 158] on button "Default" at bounding box center [130, 160] width 39 height 13
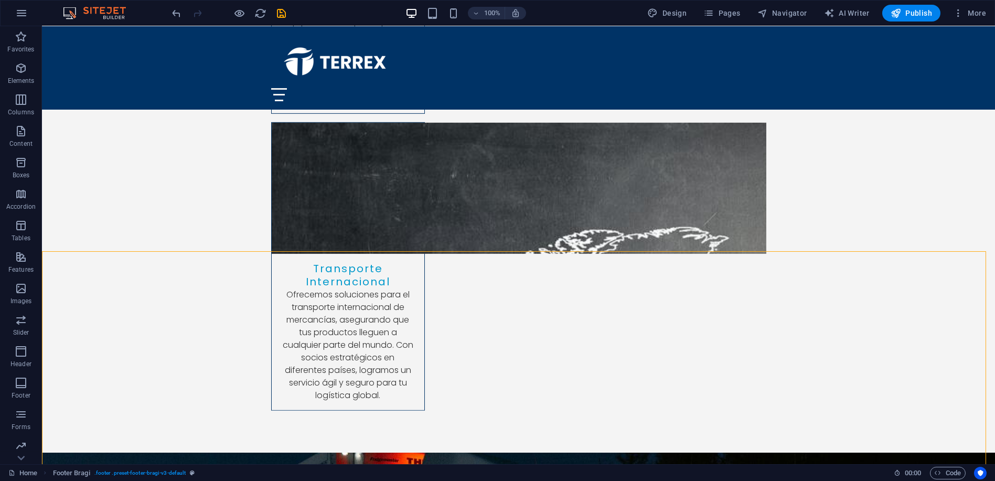
scroll to position [3600, 0]
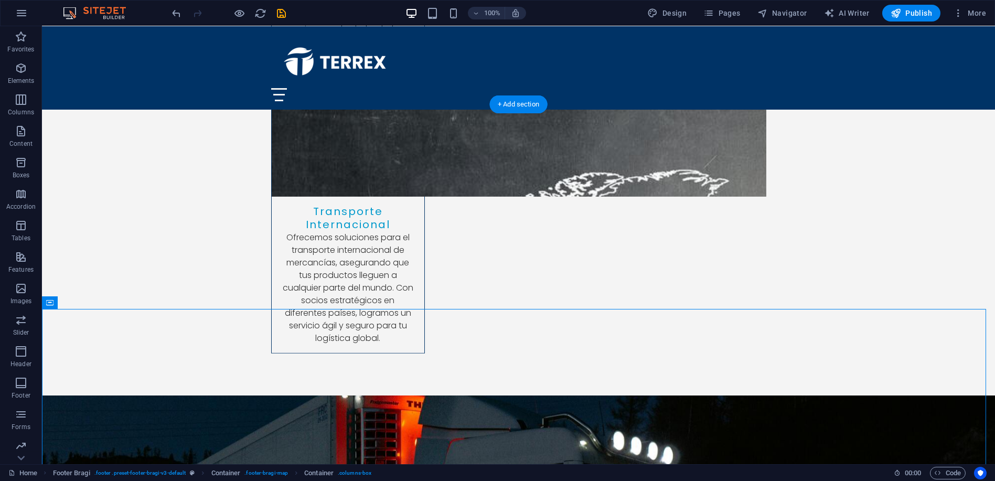
drag, startPoint x: 121, startPoint y: 330, endPoint x: 97, endPoint y: 312, distance: 30.0
click at [49, 302] on icon at bounding box center [49, 302] width 7 height 13
click at [49, 304] on icon at bounding box center [49, 302] width 7 height 13
click at [60, 300] on span "Container" at bounding box center [71, 303] width 27 height 6
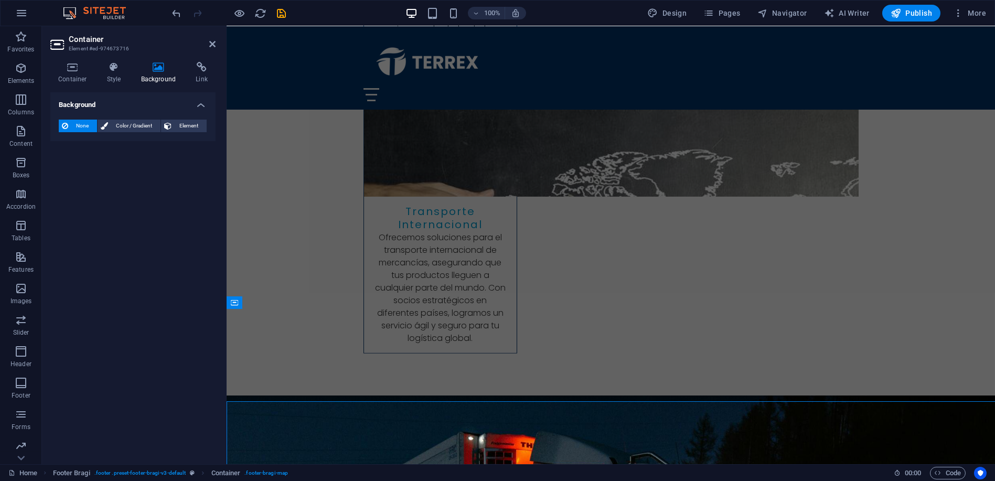
scroll to position [3508, 0]
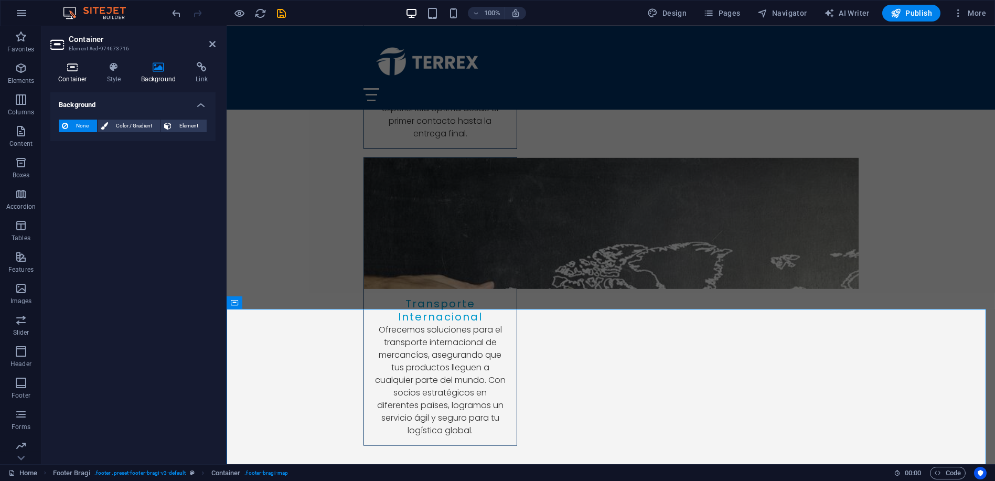
click at [74, 68] on icon at bounding box center [72, 67] width 45 height 10
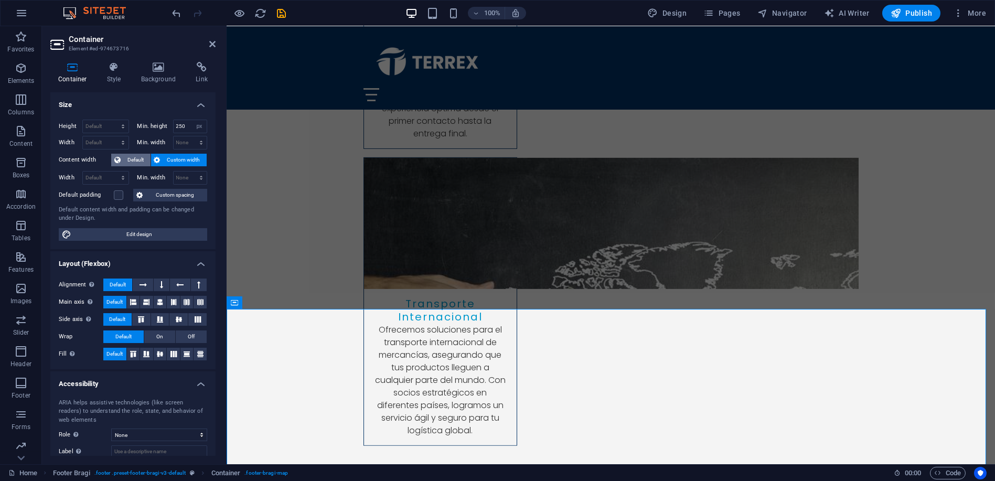
click at [116, 155] on icon at bounding box center [117, 160] width 6 height 13
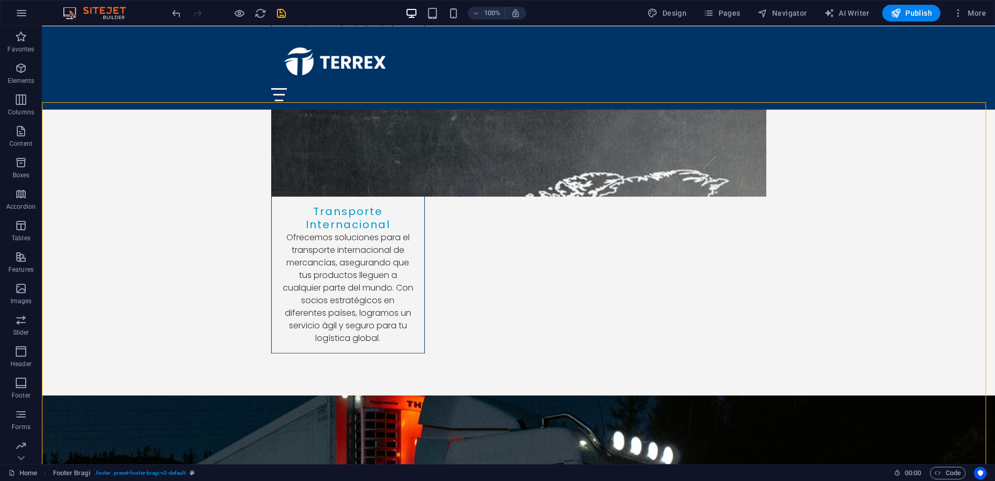
scroll to position [3664, 0]
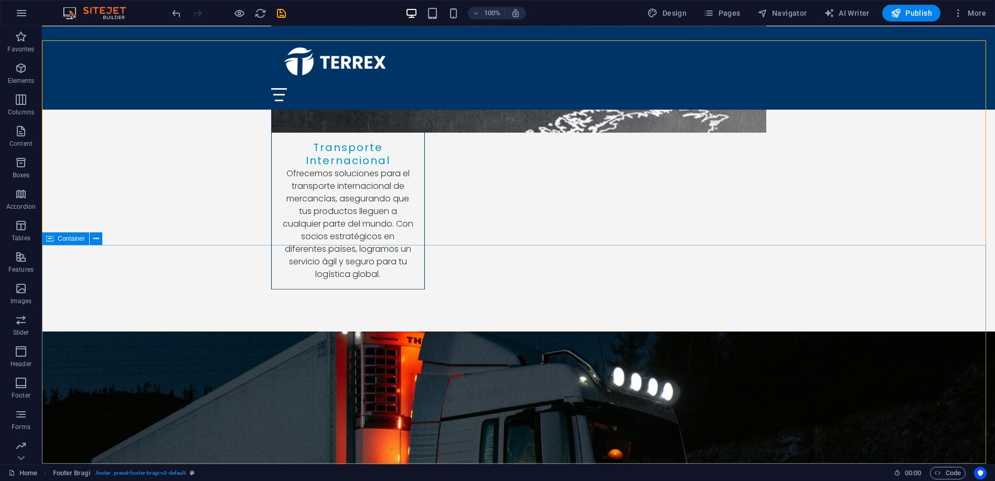
click at [59, 240] on span "Container" at bounding box center [71, 239] width 27 height 6
select select "px"
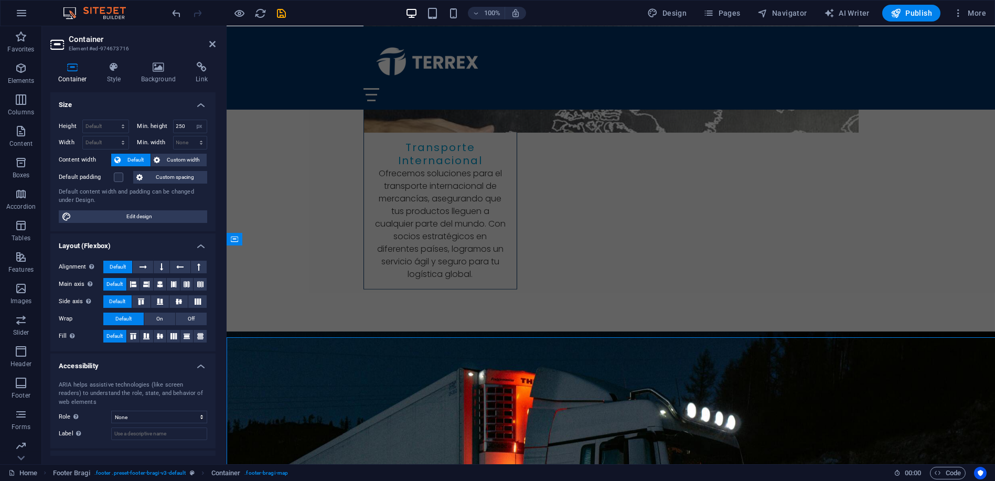
scroll to position [3571, 0]
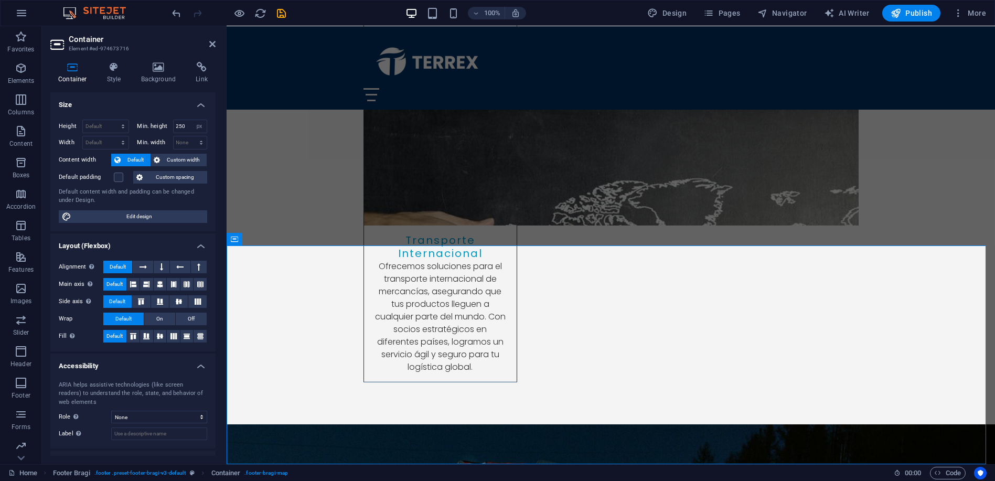
click at [59, 240] on h4 "Layout (Flexbox)" at bounding box center [132, 242] width 165 height 19
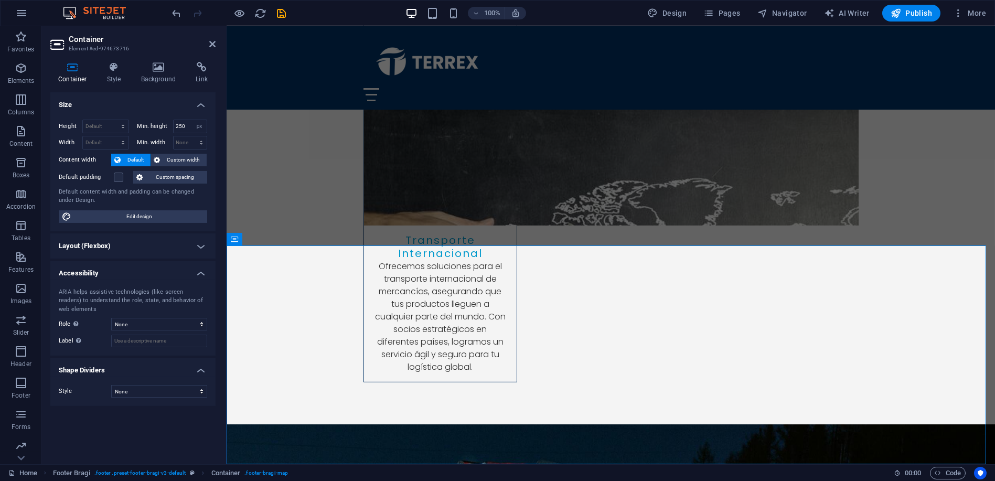
click at [59, 240] on h4 "Layout (Flexbox)" at bounding box center [132, 245] width 165 height 25
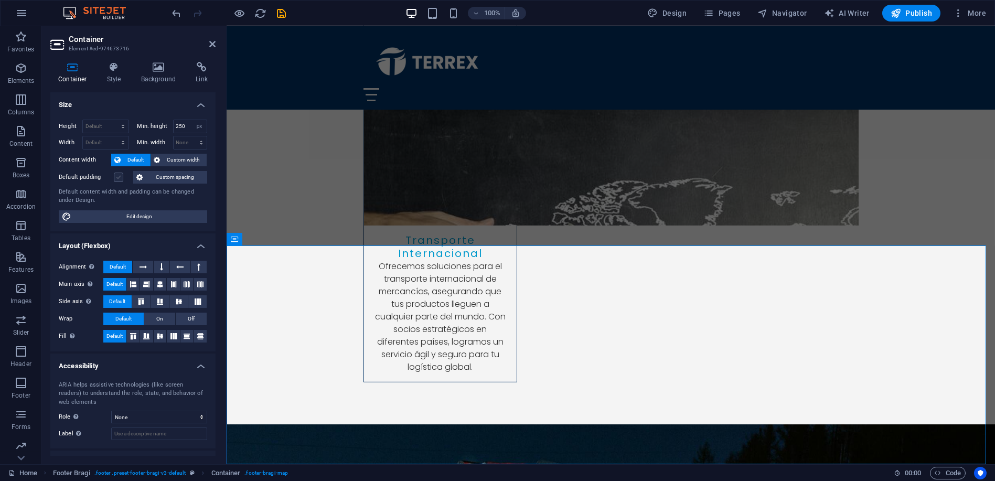
click at [120, 177] on label at bounding box center [118, 177] width 9 height 9
click at [0, 0] on input "Default padding" at bounding box center [0, 0] width 0 height 0
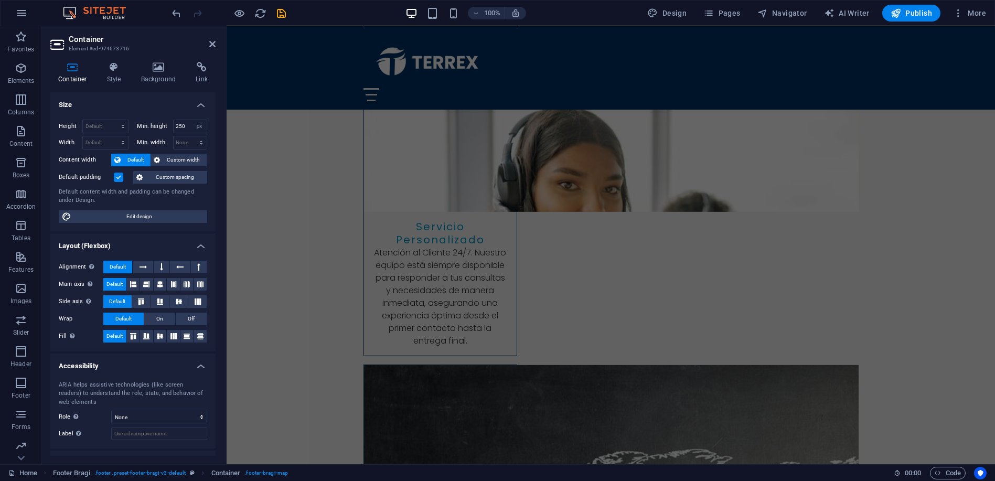
scroll to position [3297, 0]
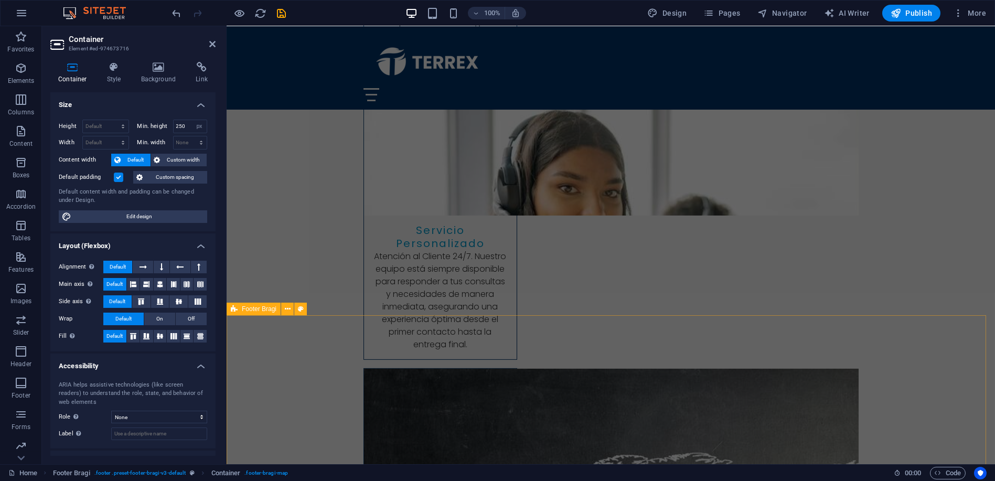
click at [244, 307] on span "Footer Bragi" at bounding box center [259, 309] width 35 height 6
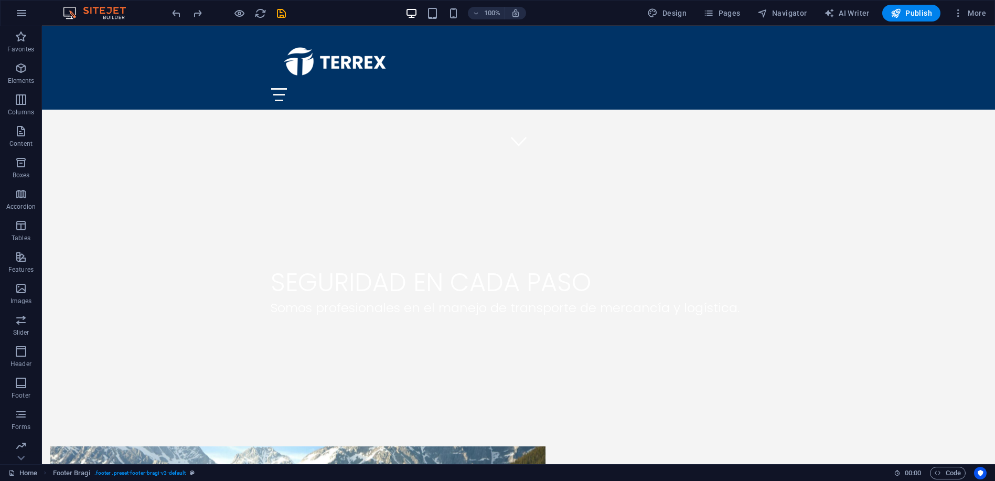
scroll to position [116, 0]
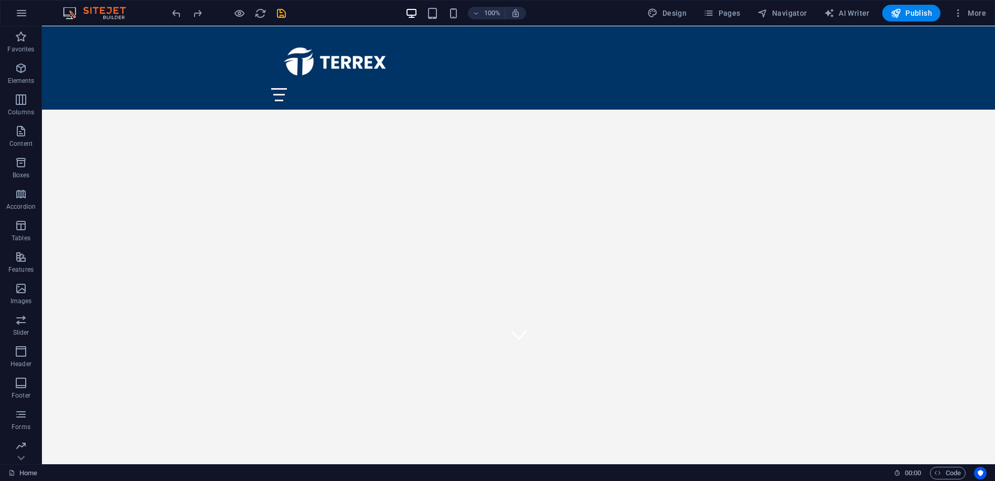
click at [95, 13] on img at bounding box center [99, 13] width 79 height 13
click at [13, 8] on button "button" at bounding box center [21, 13] width 25 height 25
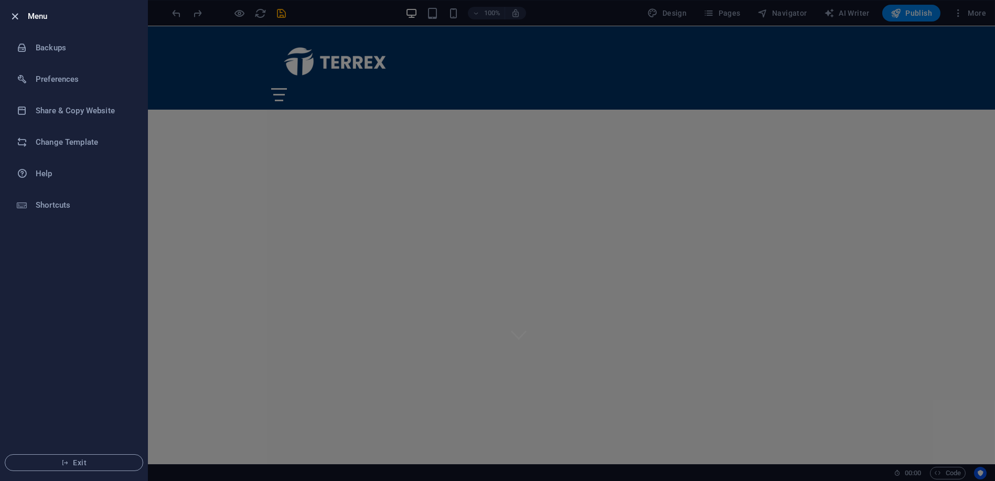
click at [12, 14] on icon "button" at bounding box center [15, 16] width 12 height 12
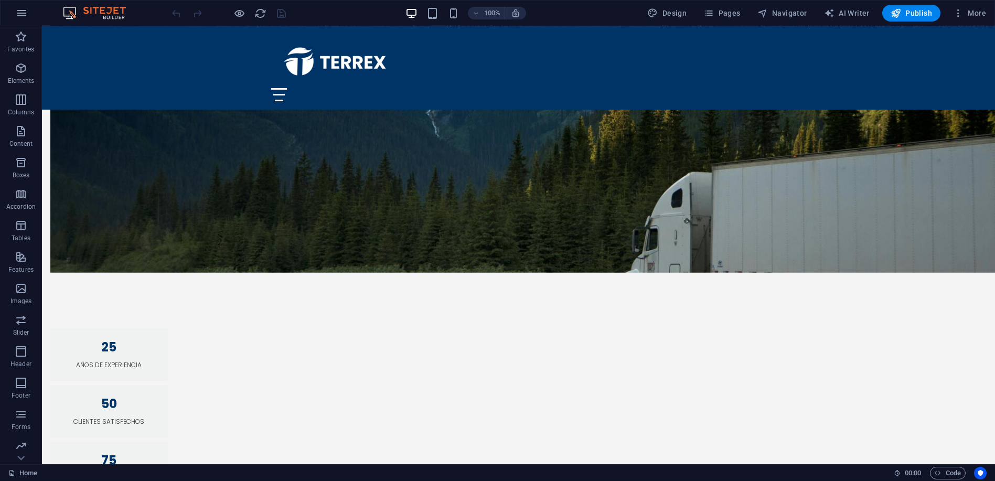
scroll to position [903, 0]
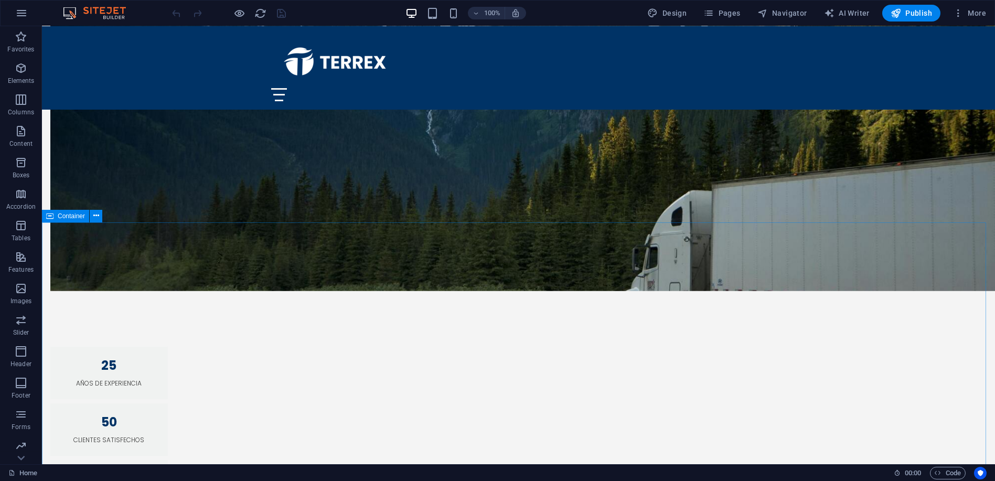
click at [76, 217] on span "Container" at bounding box center [71, 216] width 27 height 6
click at [96, 213] on icon at bounding box center [96, 215] width 6 height 11
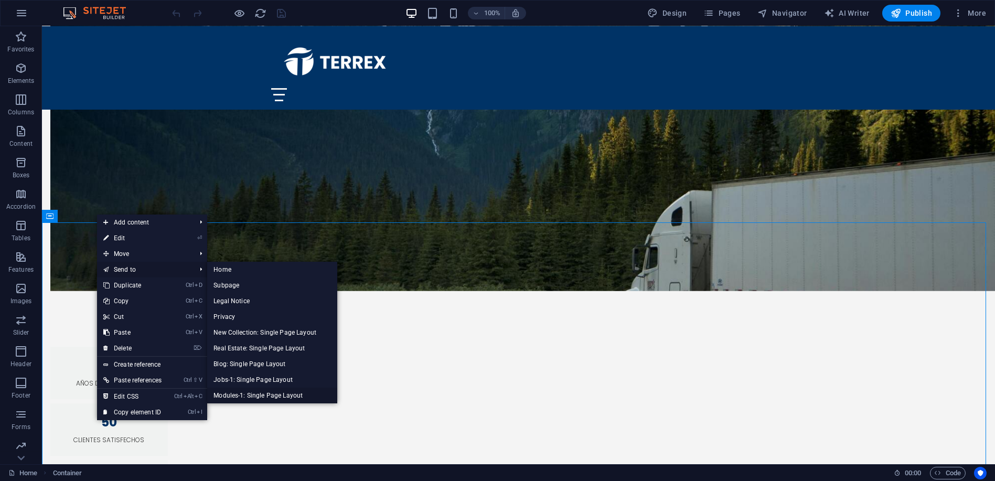
click at [240, 394] on link "Modules-1: Single Page Layout" at bounding box center [272, 396] width 130 height 16
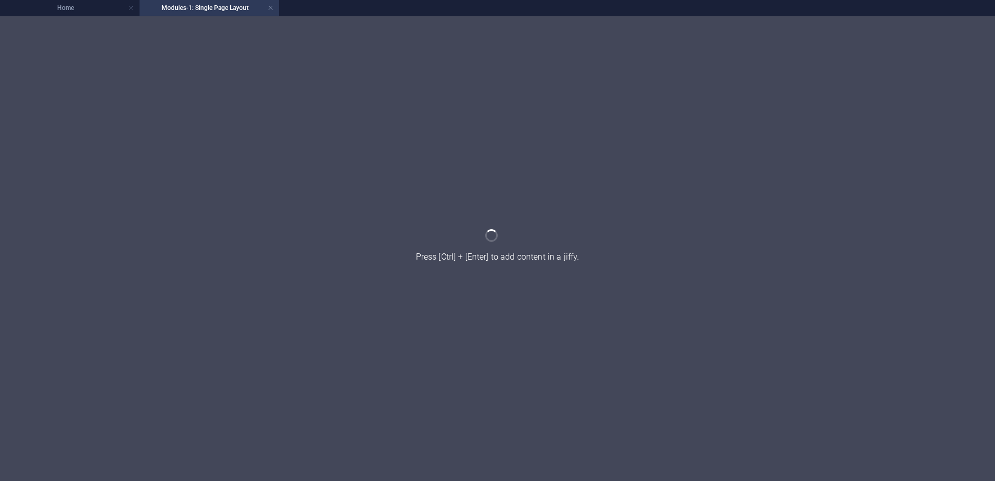
scroll to position [0, 0]
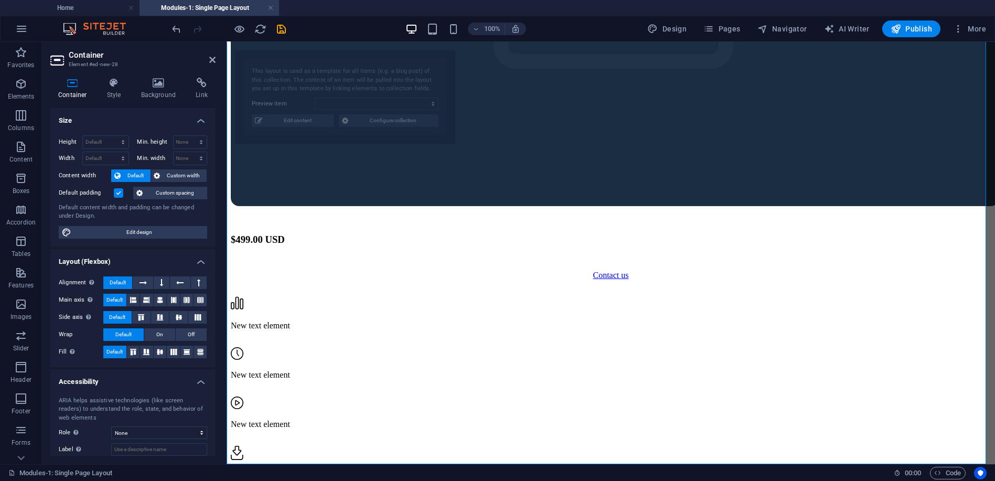
select select "68d467776bbbf8f9dc0b79d5"
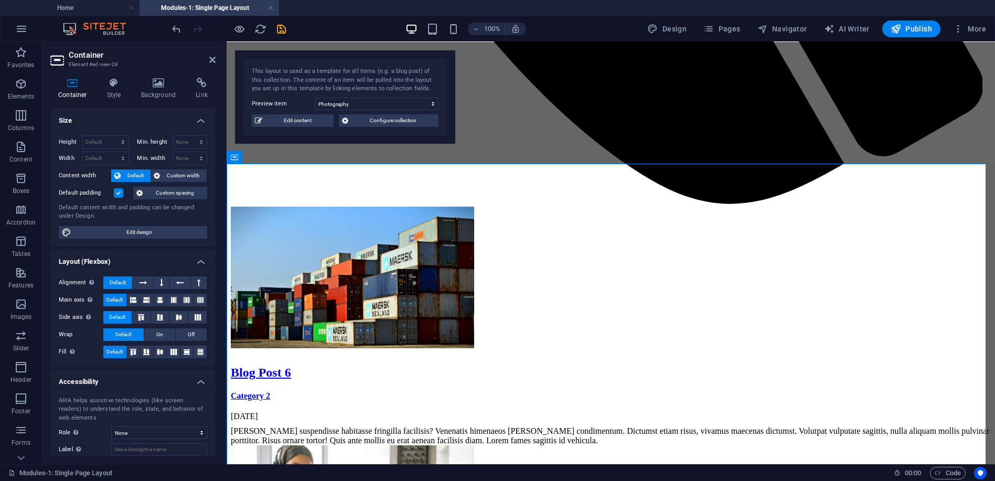
scroll to position [975, 0]
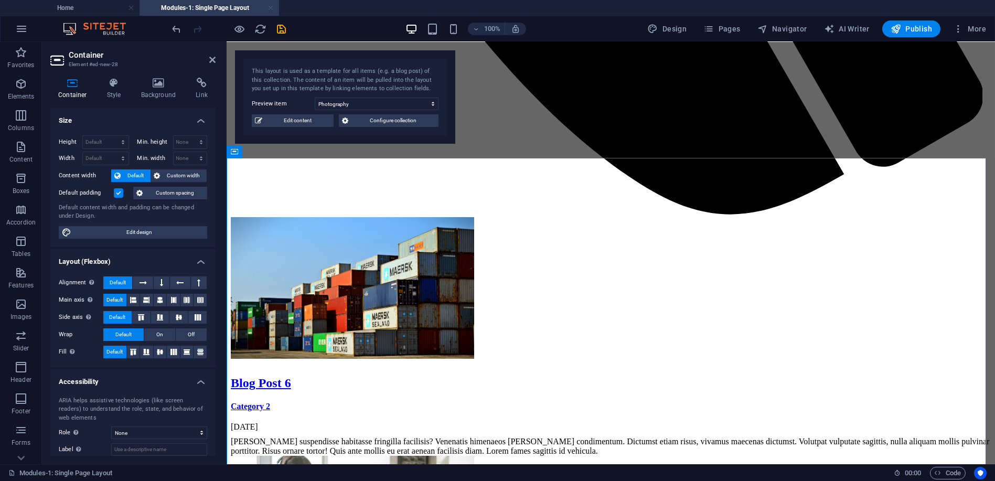
click at [271, 8] on link at bounding box center [271, 8] width 6 height 10
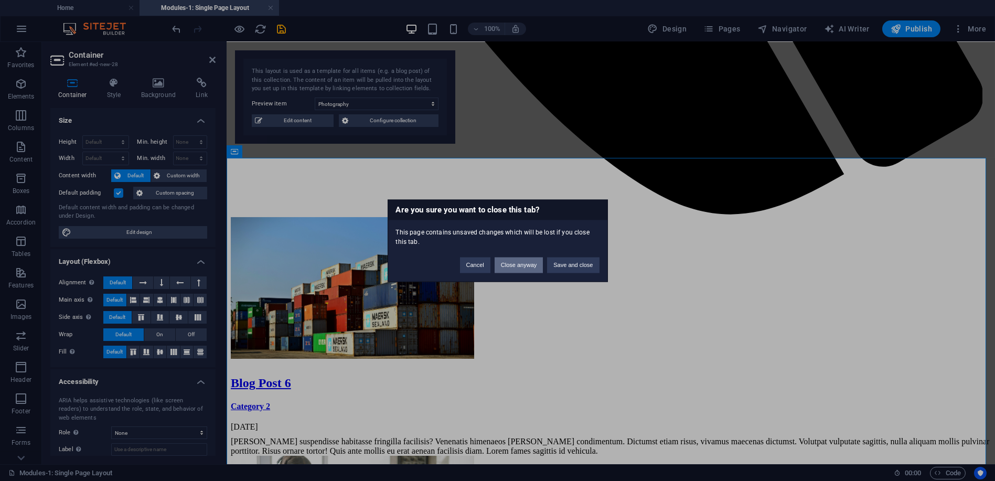
click at [522, 269] on button "Close anyway" at bounding box center [519, 265] width 48 height 16
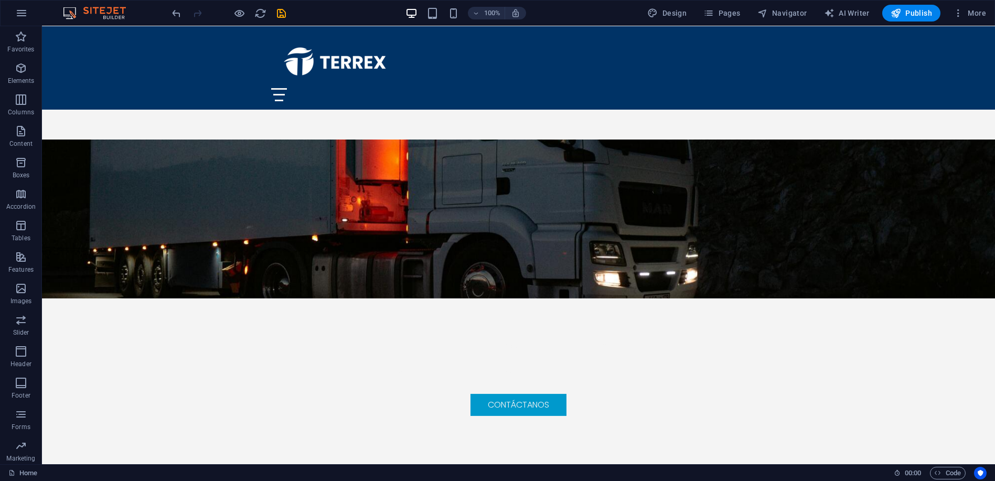
scroll to position [1896, 0]
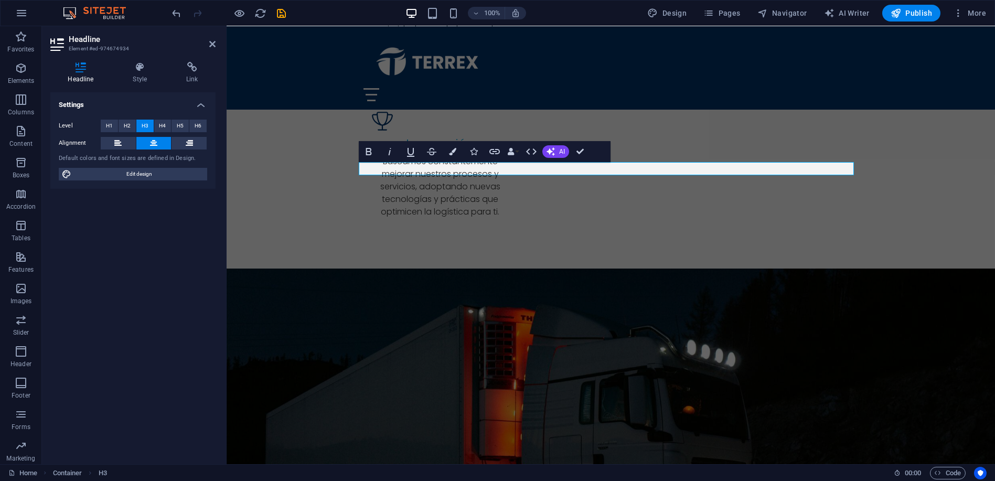
scroll to position [1868, 0]
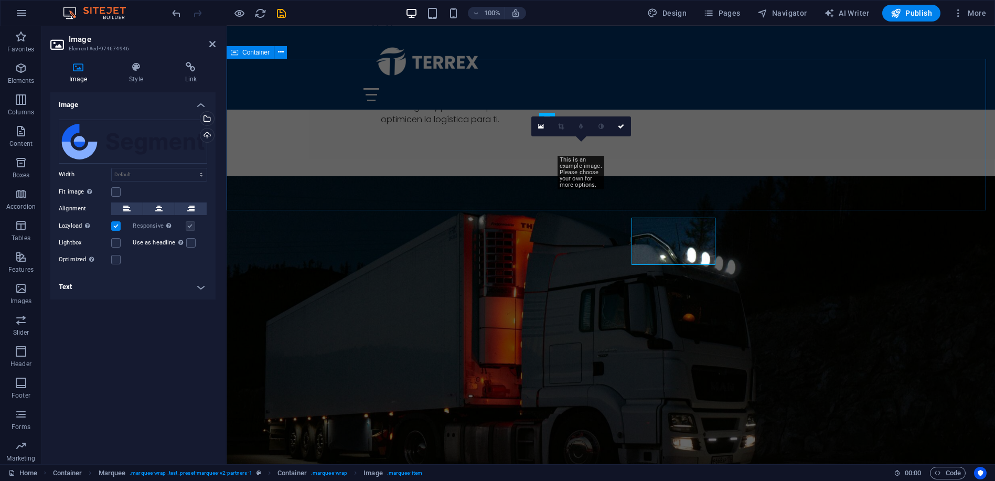
scroll to position [1837, 0]
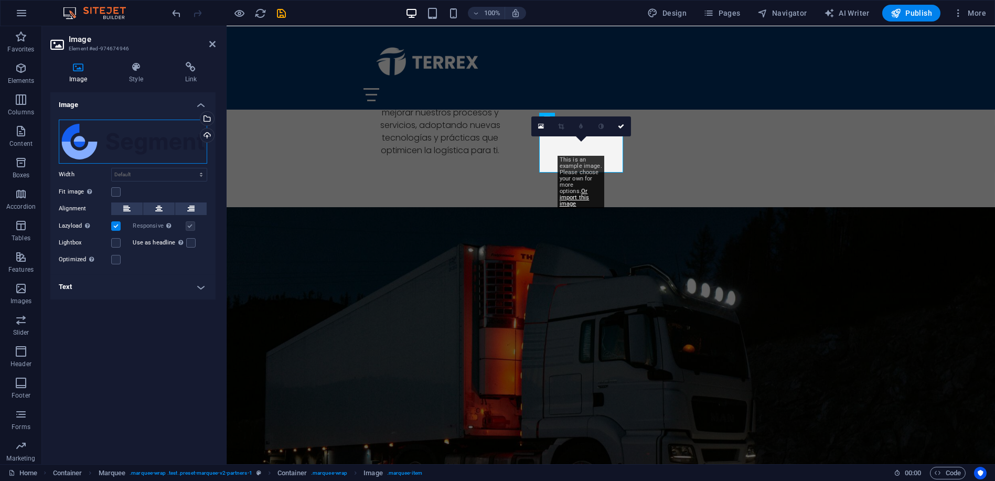
click at [98, 135] on div "Drag files here, click to choose files or select files from Files or our free s…" at bounding box center [133, 142] width 148 height 44
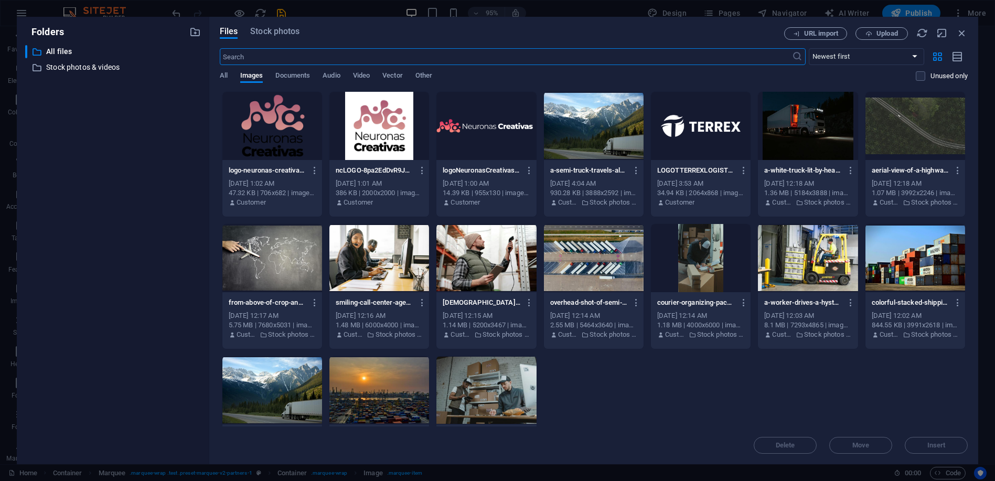
scroll to position [1822, 0]
click at [287, 135] on div at bounding box center [272, 126] width 100 height 68
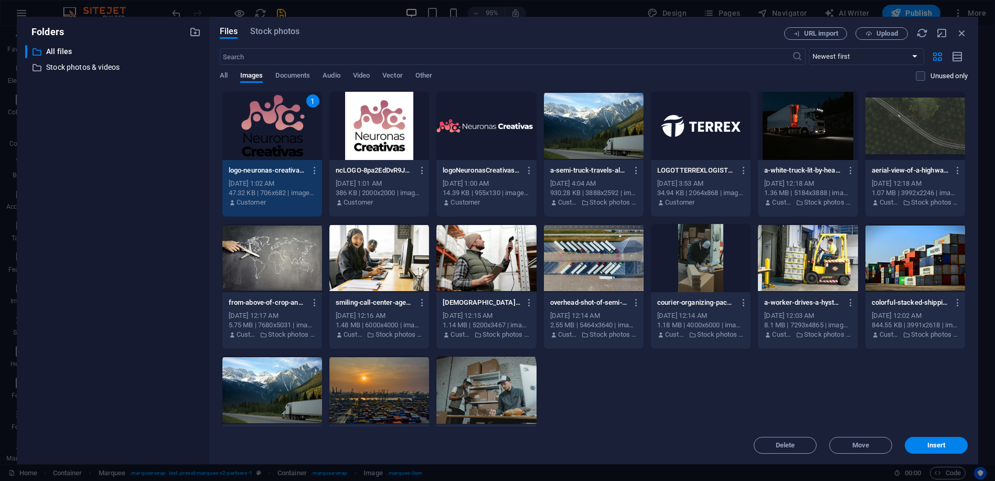
click at [287, 135] on div "1" at bounding box center [272, 126] width 100 height 68
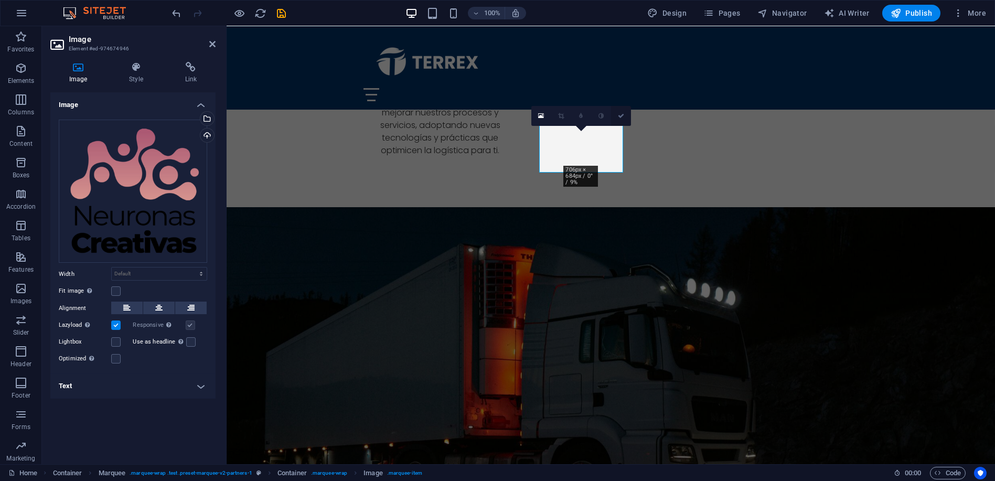
click at [622, 114] on icon at bounding box center [621, 116] width 6 height 6
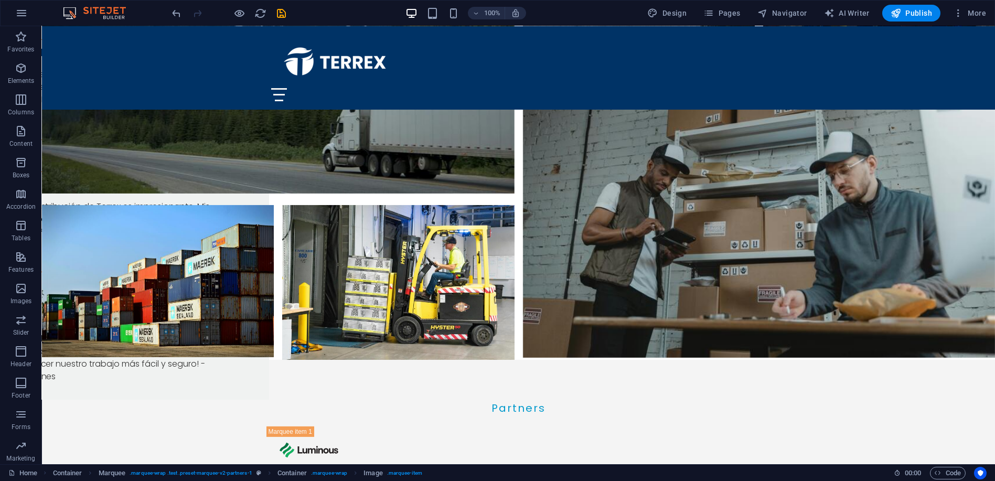
scroll to position [2743, 0]
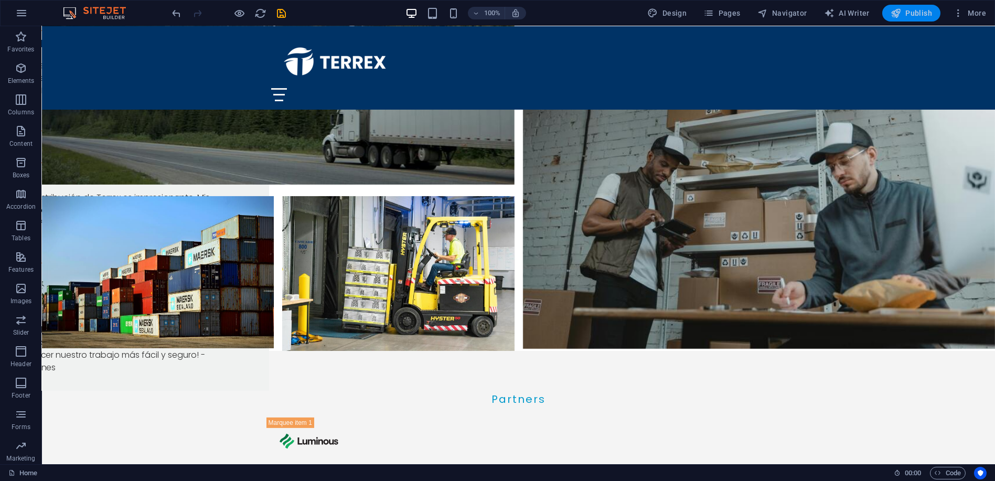
click at [916, 16] on span "Publish" at bounding box center [911, 13] width 41 height 10
checkbox input "false"
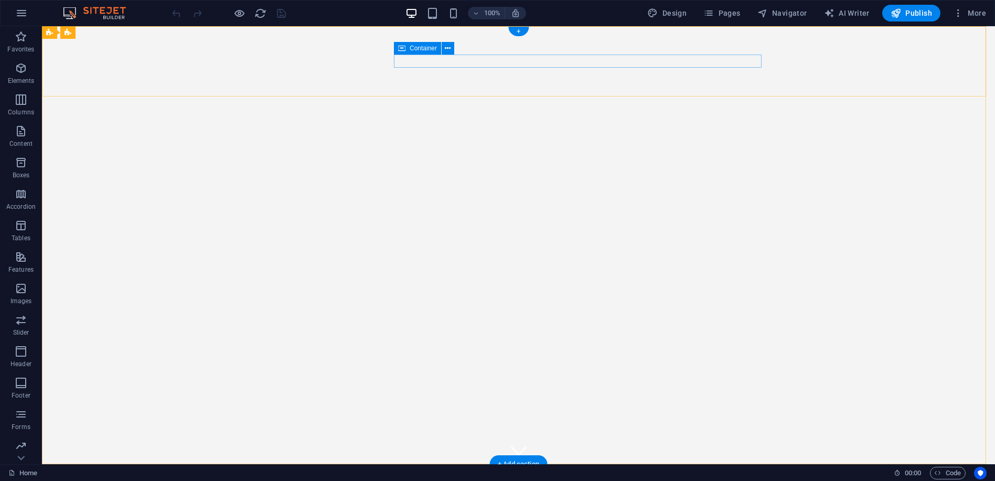
click at [420, 47] on span "Container" at bounding box center [423, 48] width 27 height 6
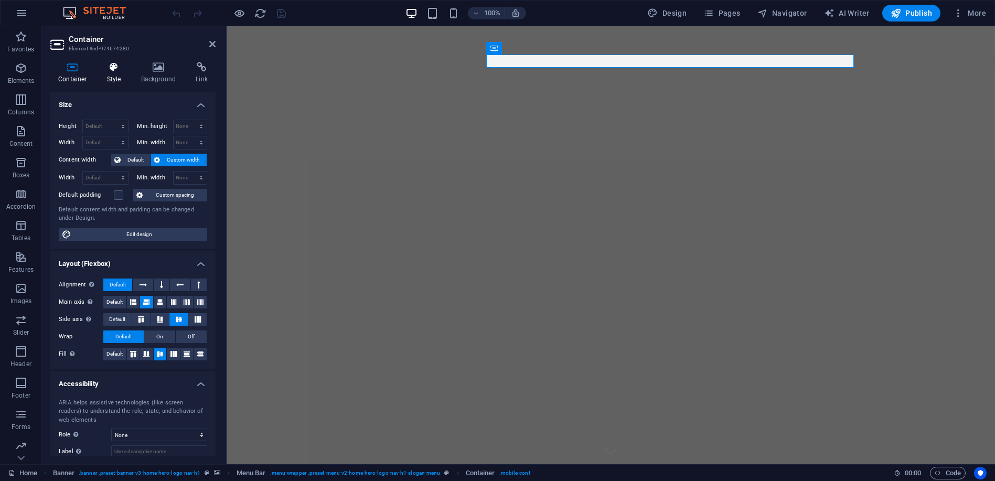
click at [120, 74] on h4 "Style" at bounding box center [116, 73] width 34 height 22
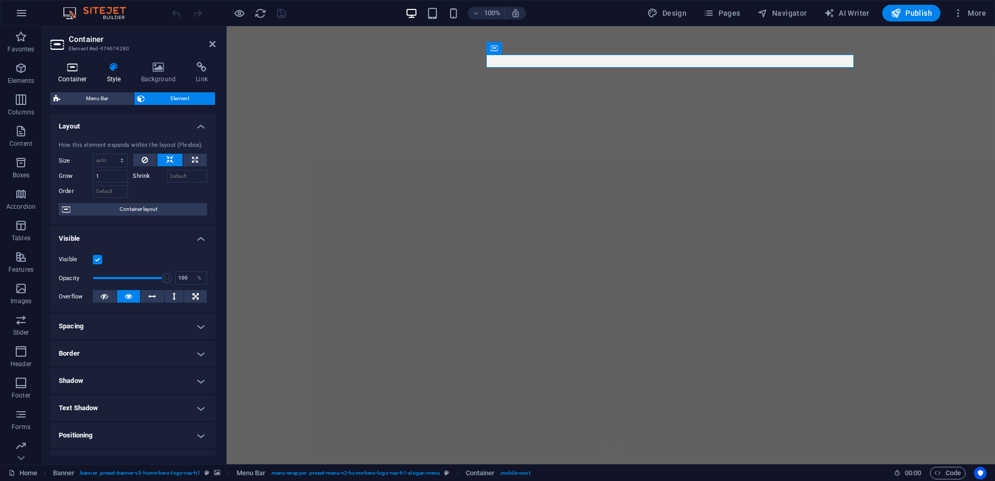
click at [68, 66] on icon at bounding box center [72, 67] width 45 height 10
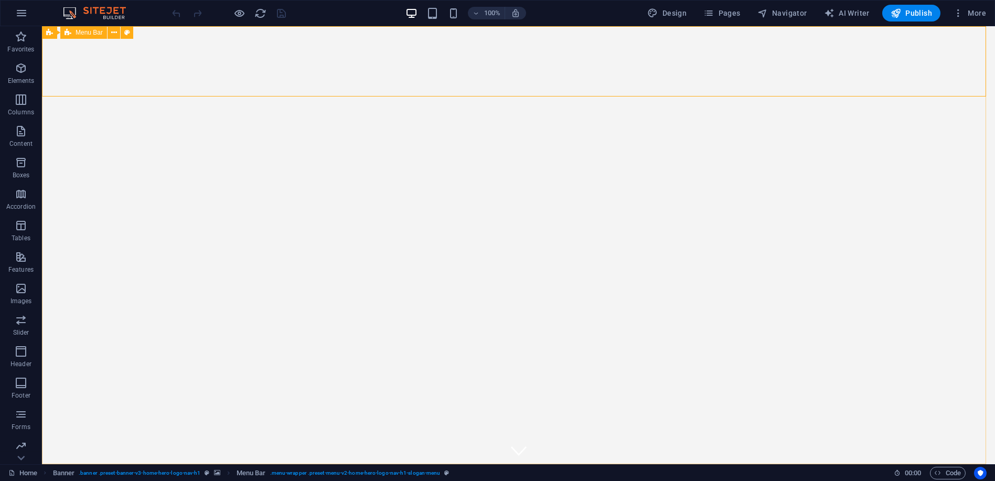
click at [93, 35] on span "Menu Bar" at bounding box center [89, 32] width 27 height 6
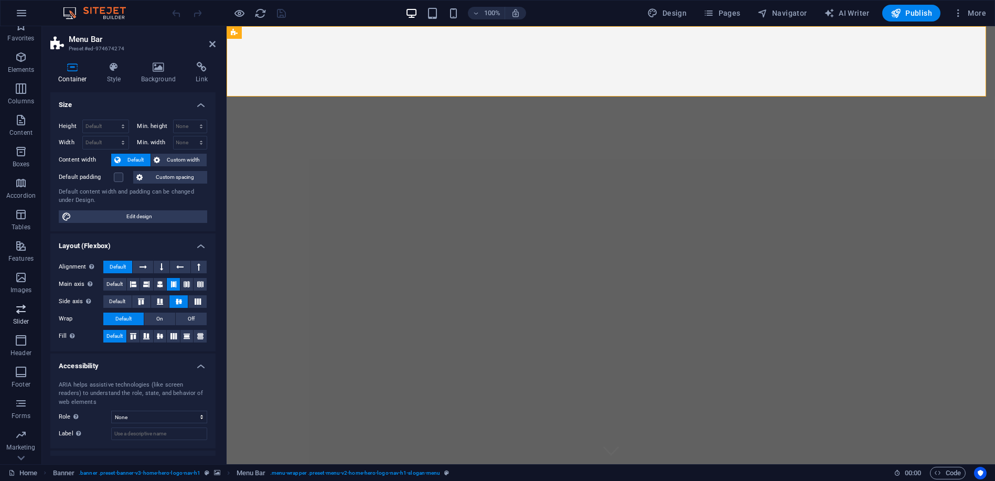
scroll to position [34, 0]
click at [22, 320] on icon "button" at bounding box center [21, 318] width 13 height 13
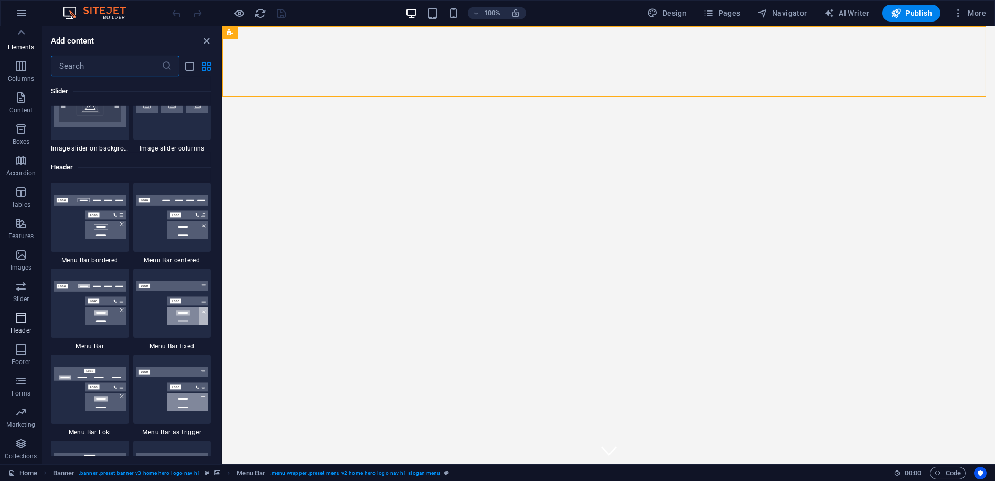
scroll to position [6315, 0]
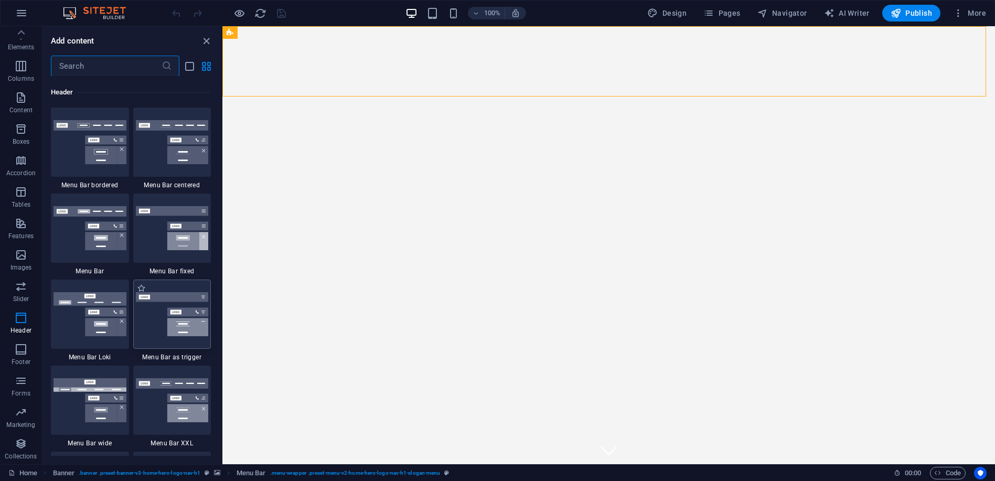
click at [170, 316] on img at bounding box center [172, 314] width 73 height 44
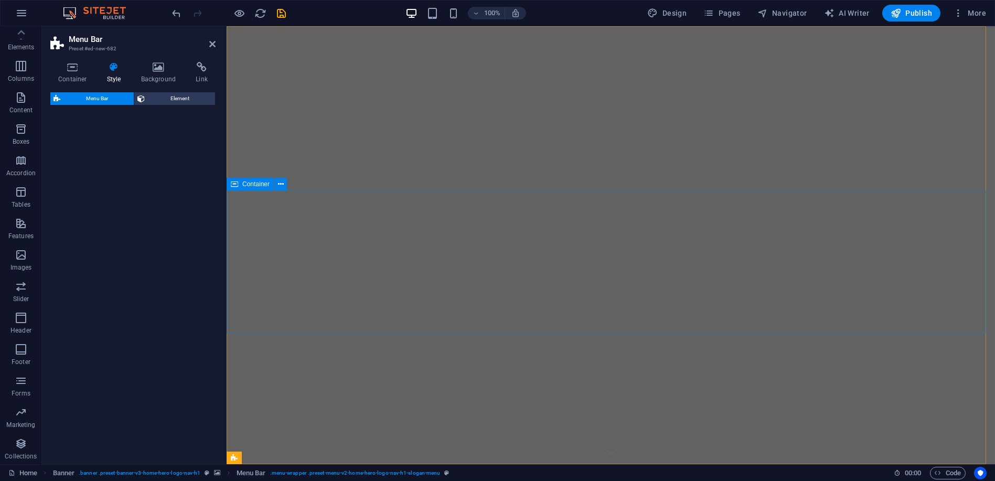
select select "rem"
select select "preset-menu-v2-trigger"
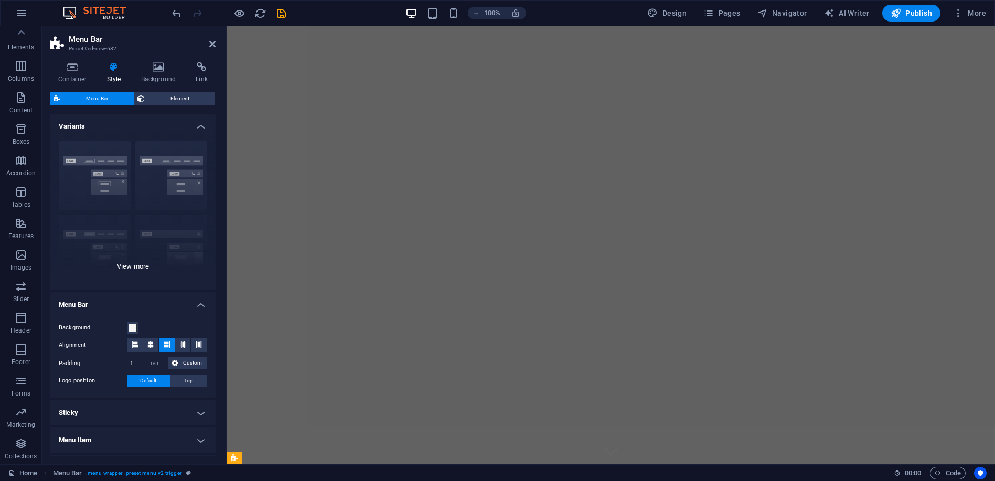
click at [132, 265] on div "Border Centered Default Fixed Loki Trigger Wide XXL" at bounding box center [132, 211] width 165 height 157
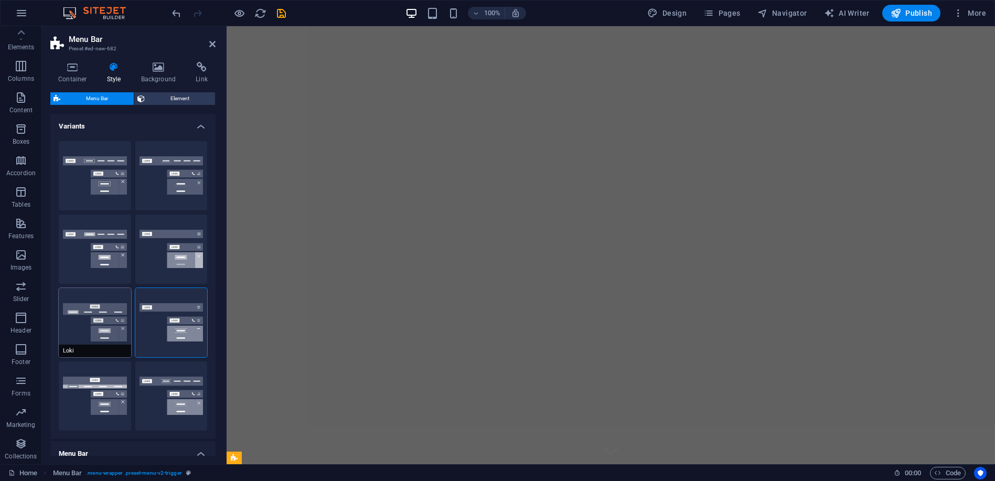
click at [110, 311] on button "Loki" at bounding box center [95, 322] width 72 height 69
type input "0"
select select "DISABLED_OPTION_VALUE"
type input "2"
type input "1"
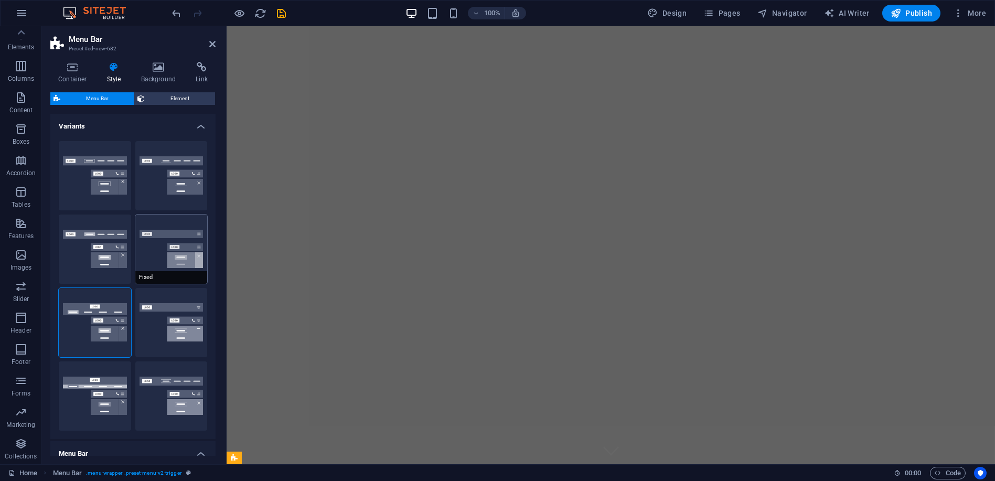
click at [157, 248] on button "Fixed" at bounding box center [171, 249] width 72 height 69
click at [165, 333] on button "Trigger" at bounding box center [171, 322] width 72 height 69
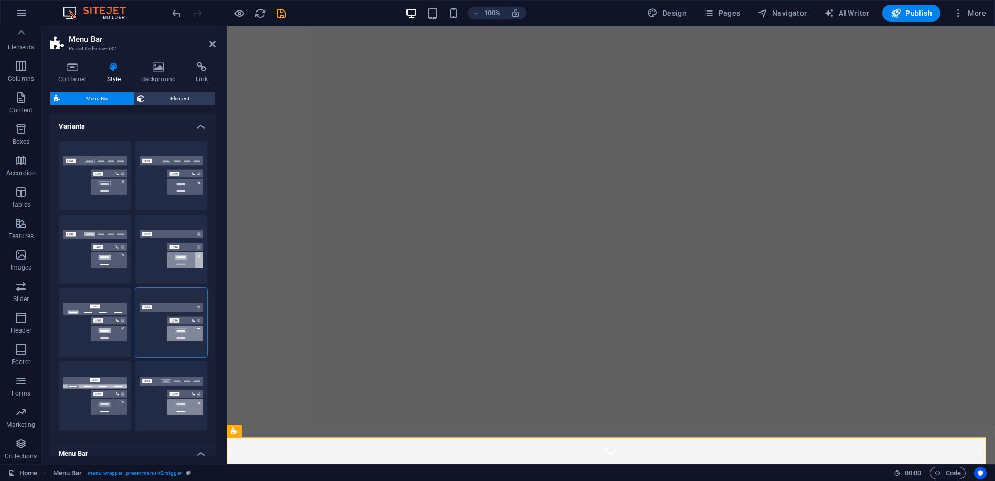
scroll to position [355, 0]
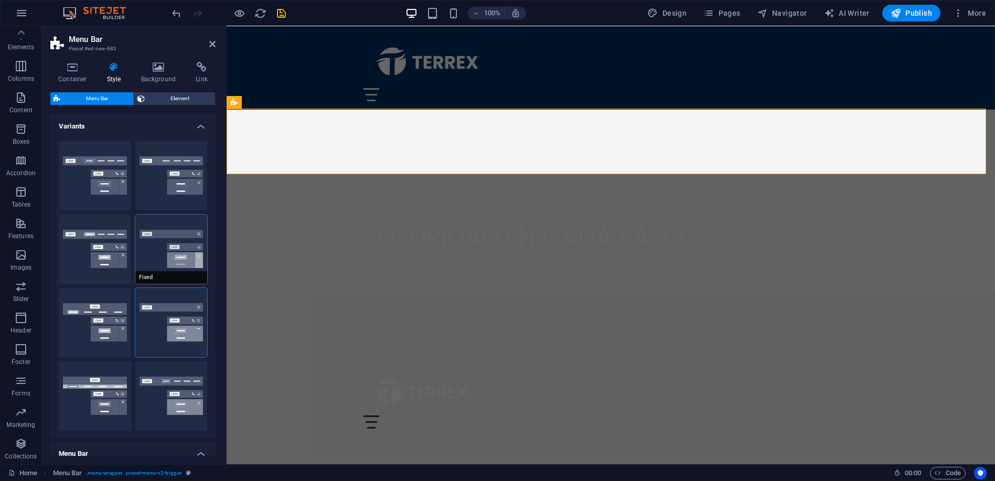
click at [172, 240] on button "Fixed" at bounding box center [171, 249] width 72 height 69
click at [174, 174] on button "Centered" at bounding box center [171, 175] width 72 height 69
click at [80, 177] on button "Border" at bounding box center [95, 175] width 72 height 69
click at [81, 252] on button "Default" at bounding box center [95, 249] width 72 height 69
click at [92, 316] on button "Loki" at bounding box center [95, 322] width 72 height 69
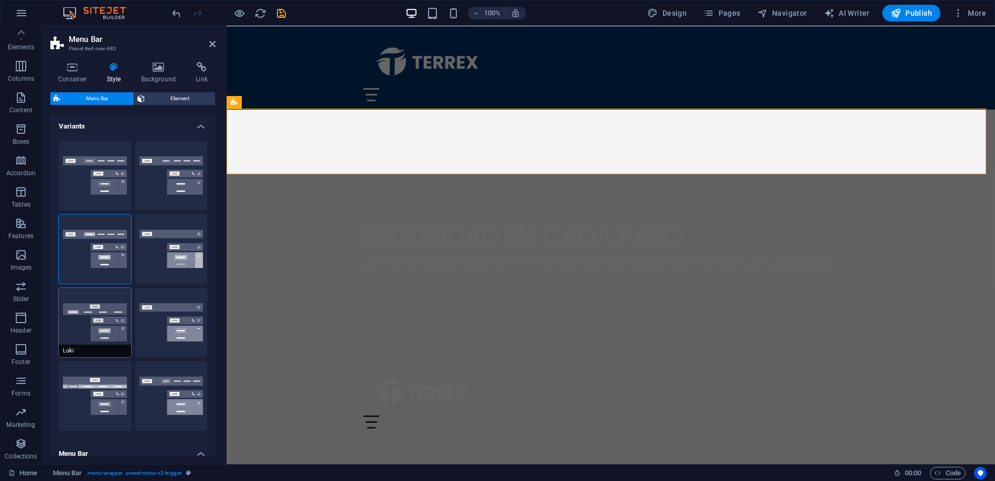
type input "0"
select select "DISABLED_OPTION_VALUE"
type input "2"
type input "1"
click at [92, 396] on button "Wide" at bounding box center [95, 395] width 72 height 69
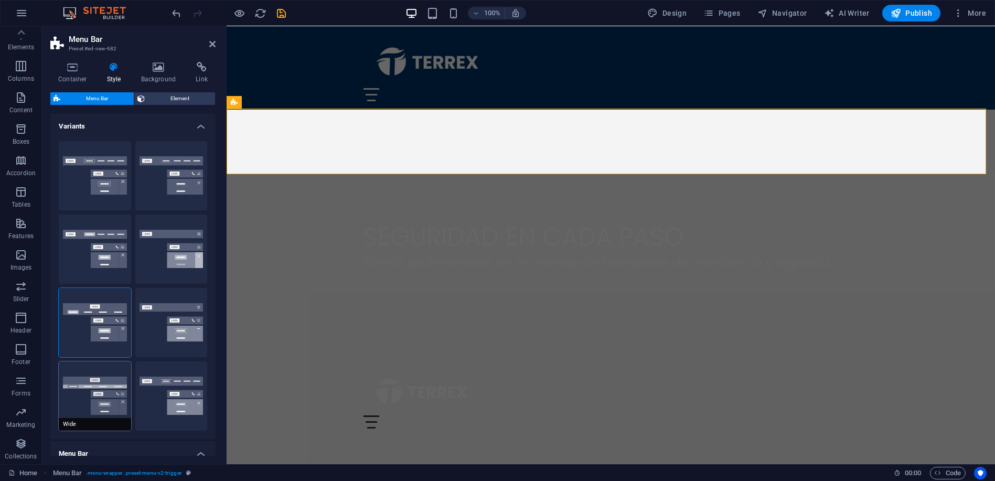
type input "0"
type input "2"
select select "rem"
type input "2"
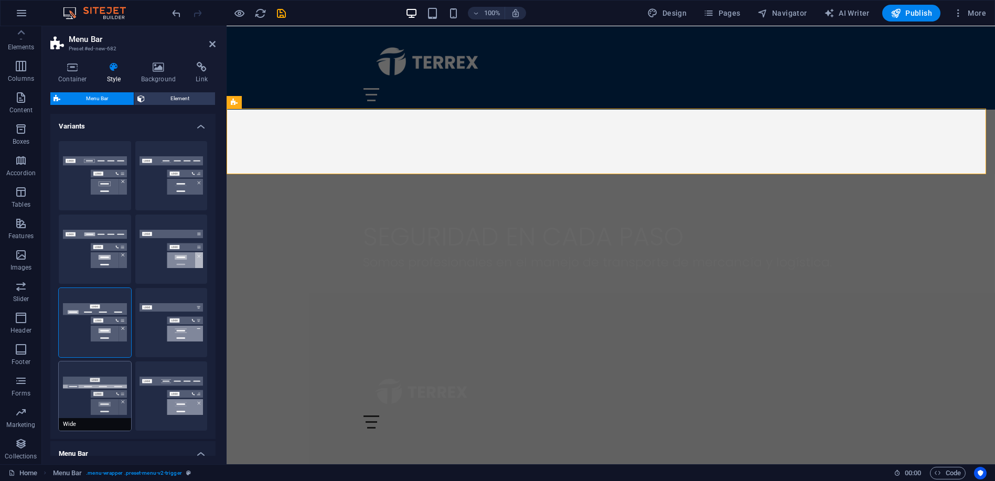
type input "2"
type input "0"
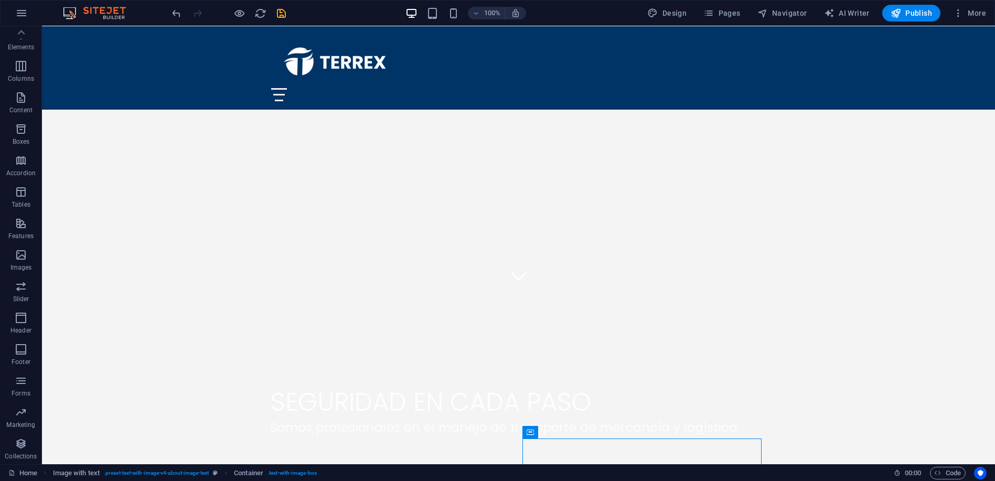
scroll to position [236, 0]
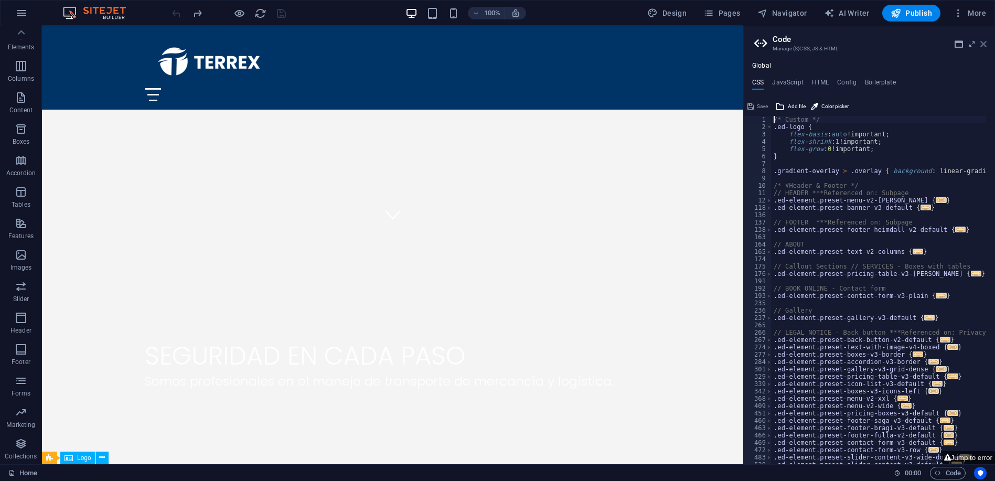
click at [982, 44] on icon at bounding box center [983, 44] width 6 height 8
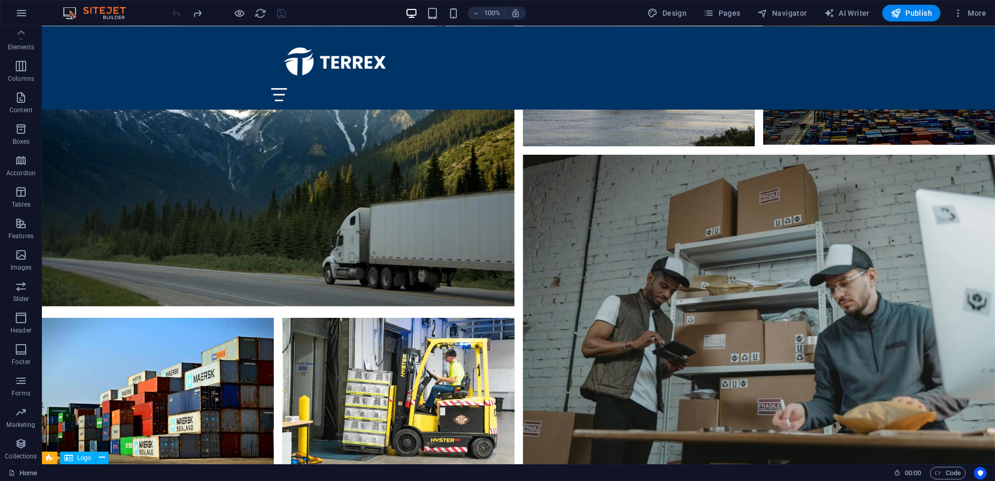
scroll to position [2743, 0]
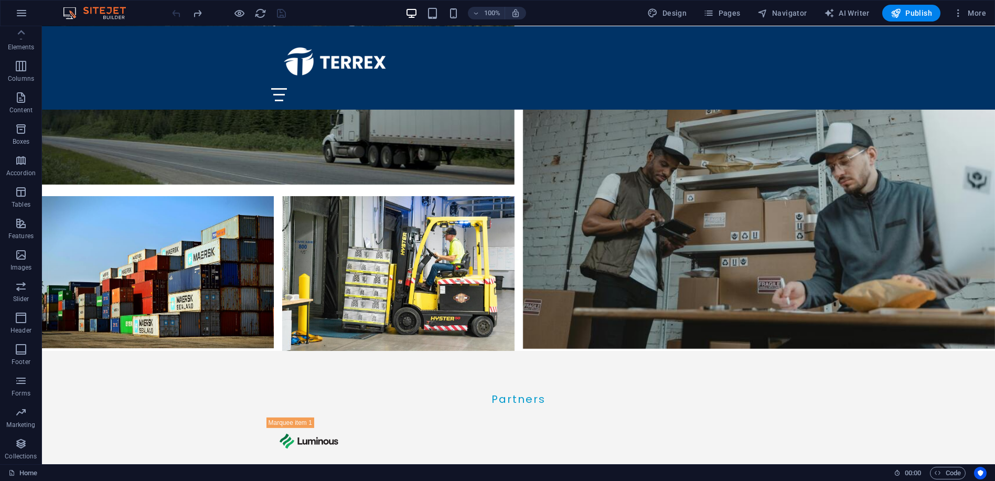
click at [187, 477] on div "Home" at bounding box center [446, 473] width 877 height 13
click at [76, 219] on span "Footer Bragi" at bounding box center [74, 221] width 35 height 6
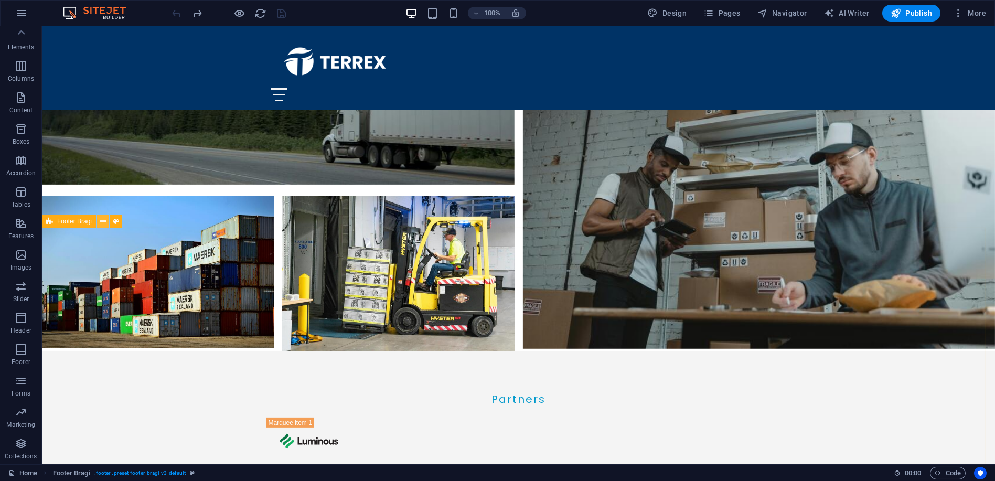
click at [102, 222] on icon at bounding box center [103, 221] width 6 height 11
click at [517, 459] on div "+" at bounding box center [518, 458] width 20 height 9
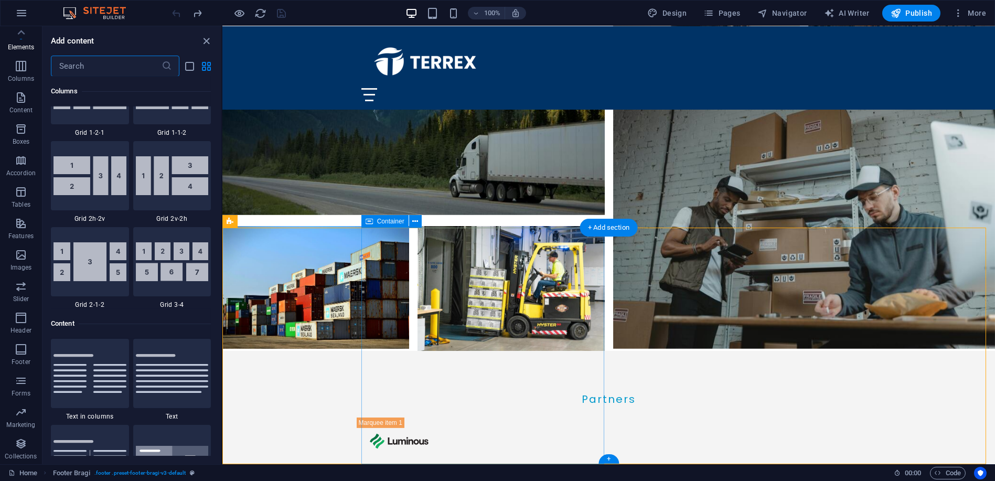
scroll to position [1835, 0]
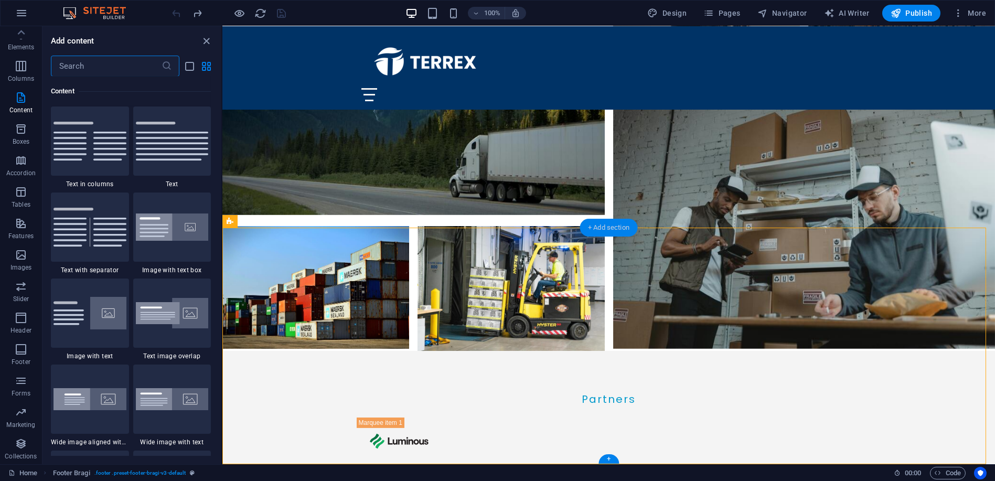
click at [598, 226] on div "+ Add section" at bounding box center [609, 228] width 58 height 18
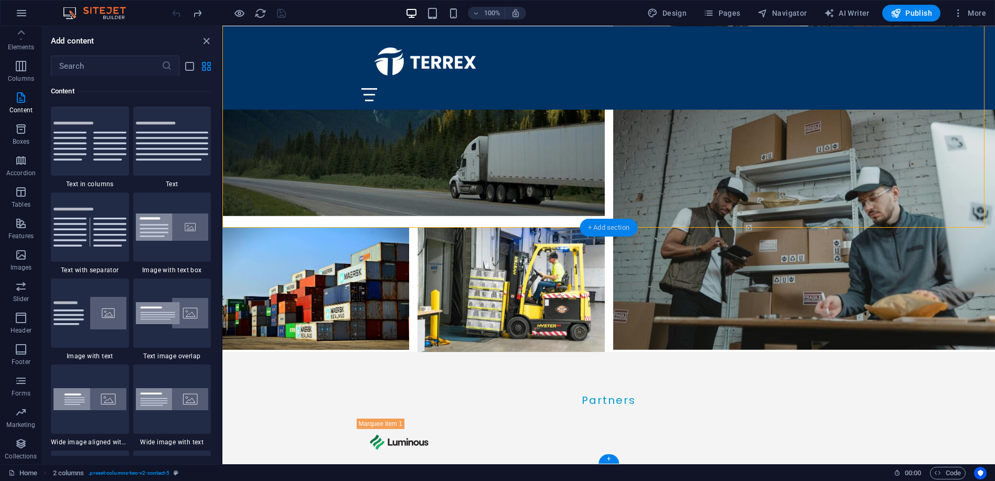
scroll to position [2653, 0]
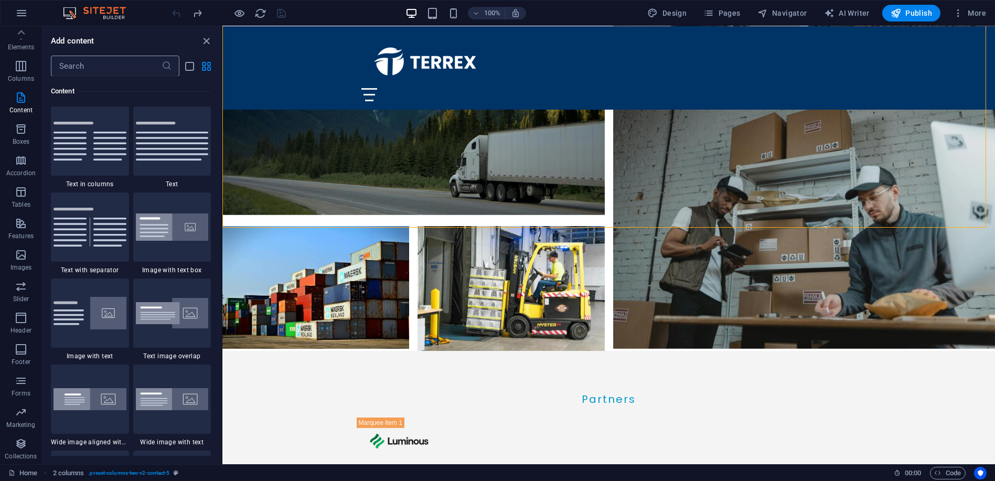
click at [120, 65] on input "text" at bounding box center [106, 66] width 111 height 21
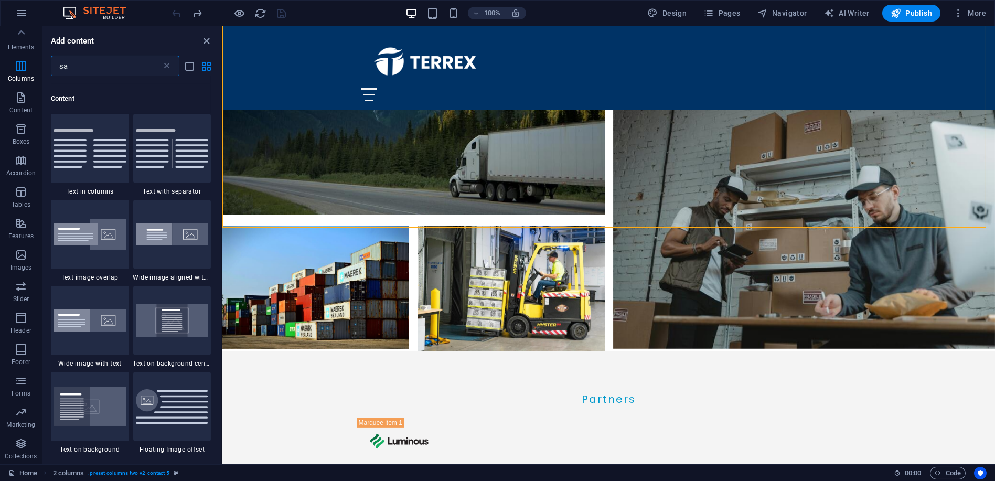
scroll to position [0, 0]
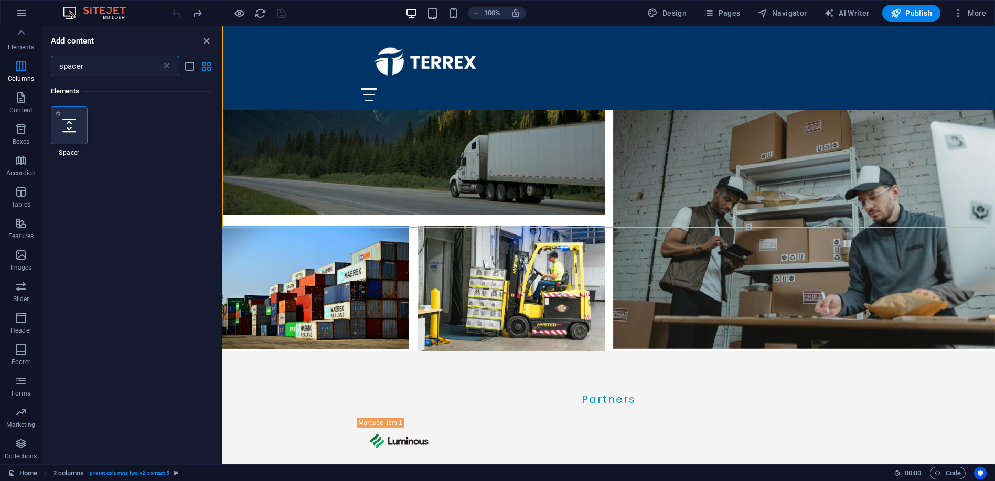
type input "spacer"
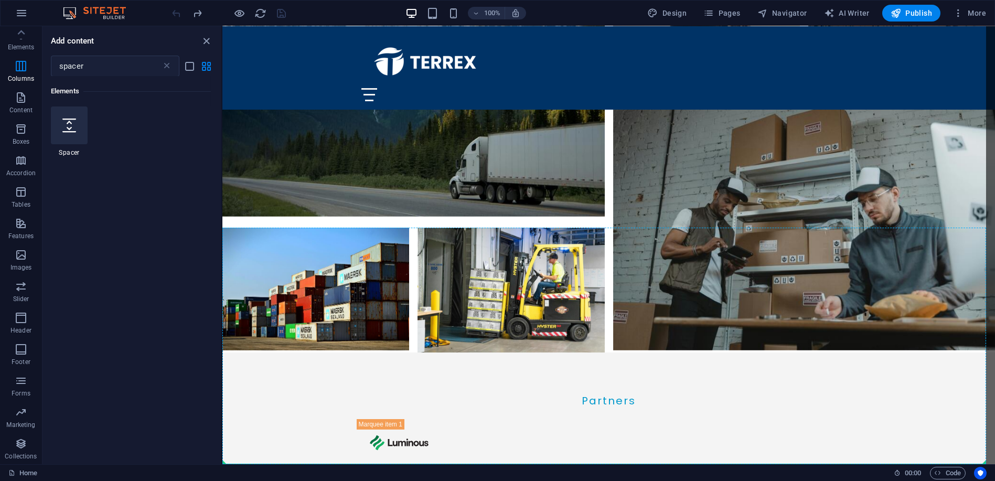
select select "px"
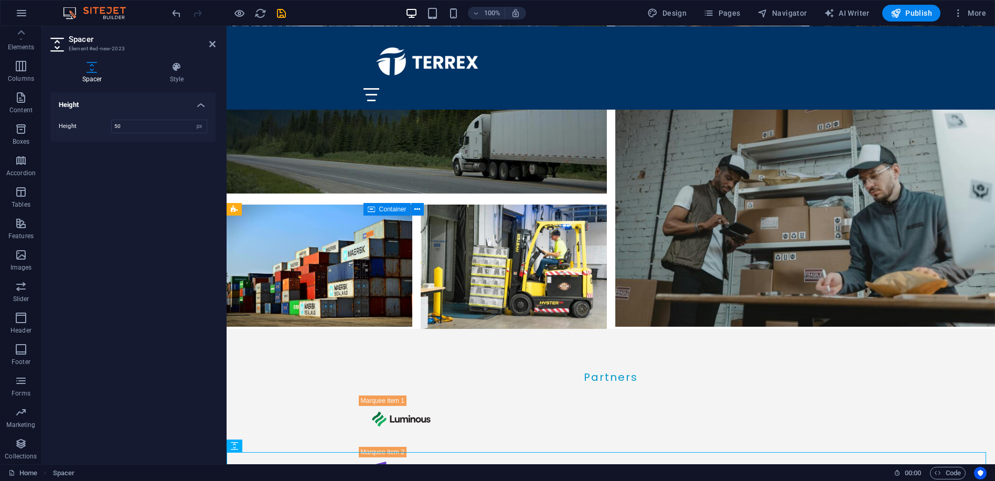
scroll to position [2677, 0]
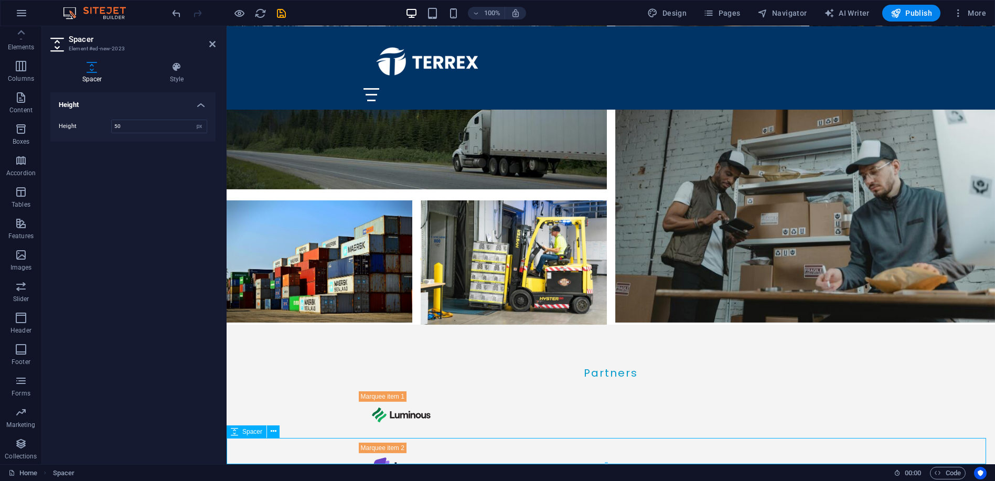
click at [241, 430] on div "Spacer" at bounding box center [247, 431] width 40 height 13
click at [244, 429] on span "Spacer" at bounding box center [252, 432] width 20 height 6
click at [244, 431] on span "Spacer" at bounding box center [252, 432] width 20 height 6
click at [250, 432] on span "Spacer" at bounding box center [252, 432] width 20 height 6
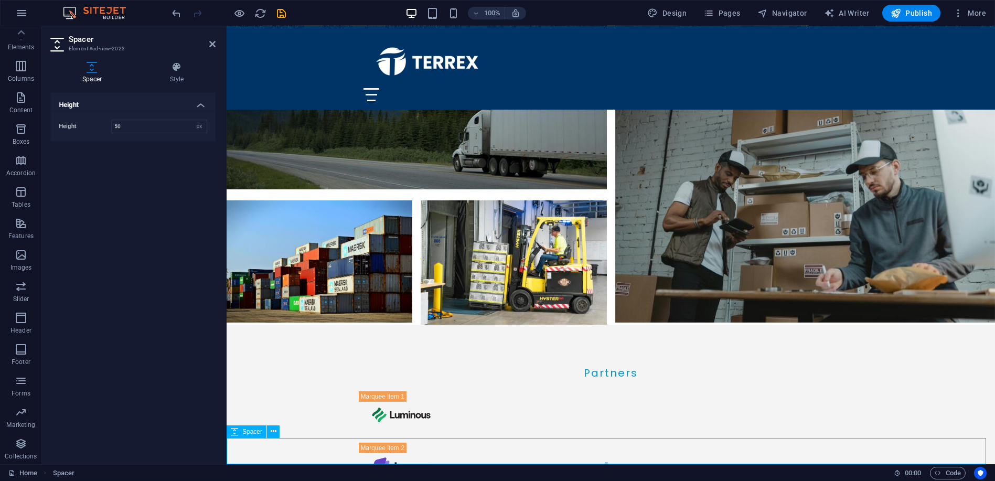
click at [250, 432] on span "Spacer" at bounding box center [252, 432] width 20 height 6
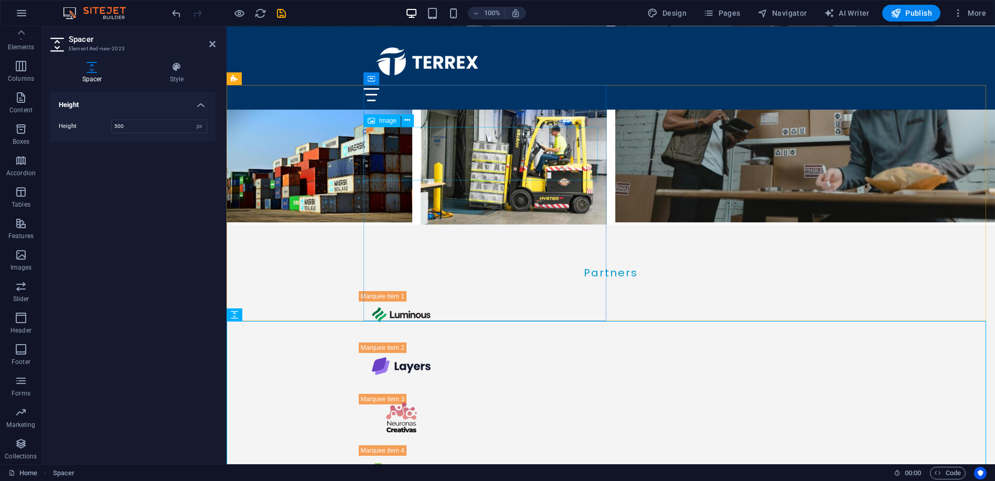
scroll to position [2793, 0]
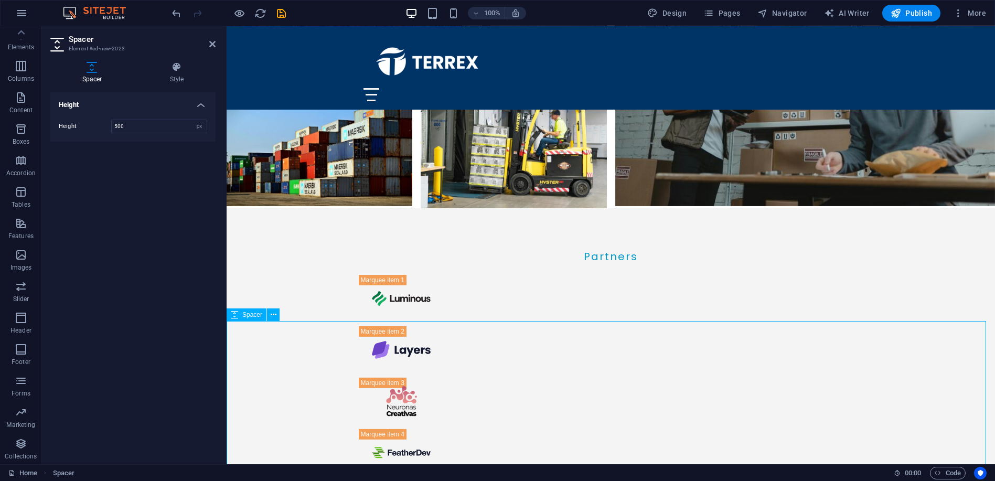
click at [178, 60] on div "Spacer Style Height Height 500 px rem vh vw Preset Element Layout How this elem…" at bounding box center [133, 259] width 182 height 411
click at [173, 63] on icon at bounding box center [177, 67] width 78 height 10
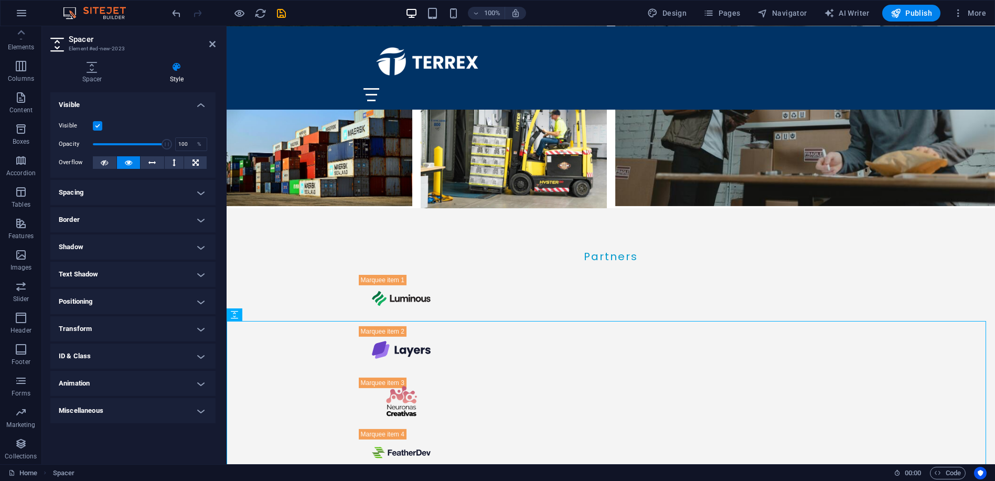
click at [105, 217] on h4 "Border" at bounding box center [132, 219] width 165 height 25
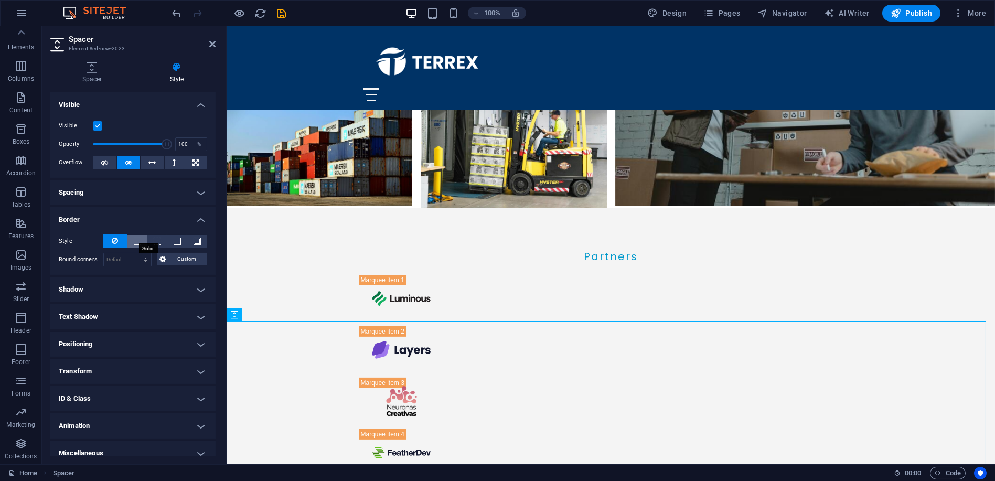
click at [135, 239] on span at bounding box center [137, 241] width 7 height 7
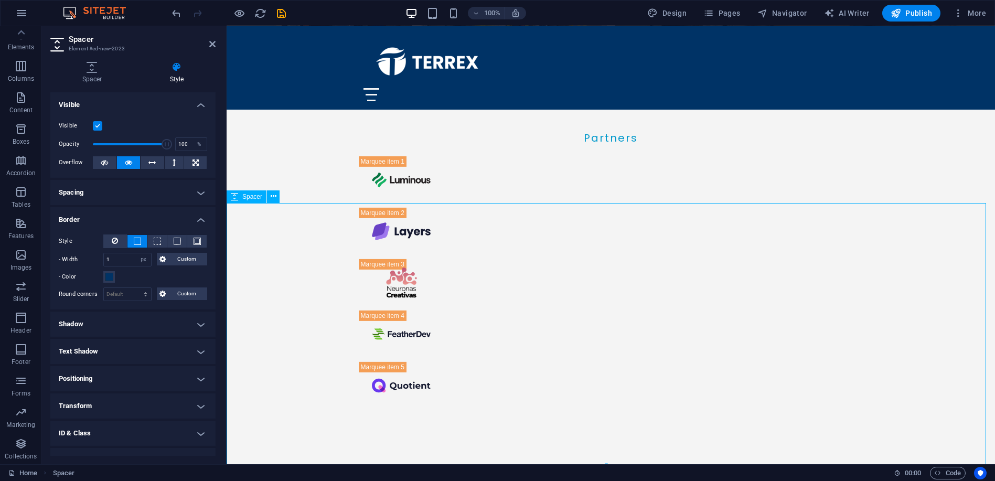
scroll to position [2913, 0]
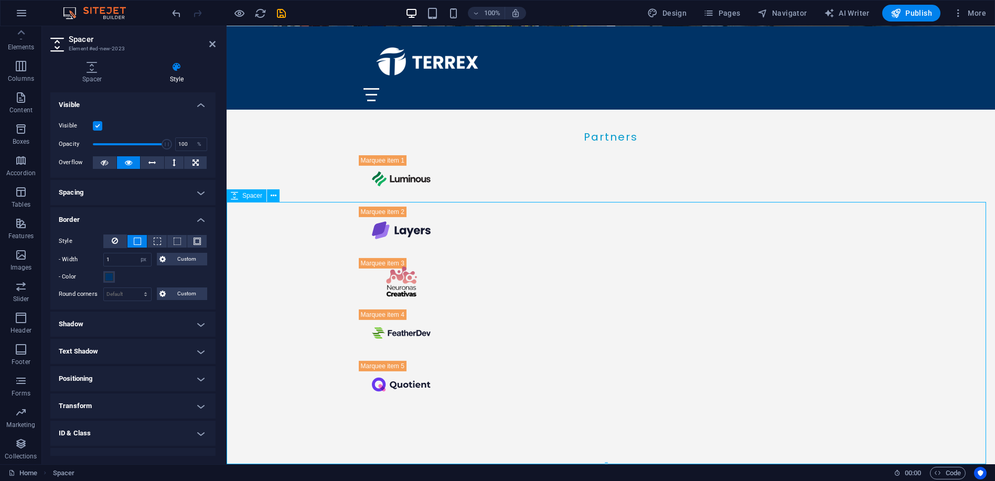
click at [246, 199] on span "Spacer" at bounding box center [252, 196] width 20 height 6
click at [87, 69] on icon at bounding box center [91, 67] width 83 height 10
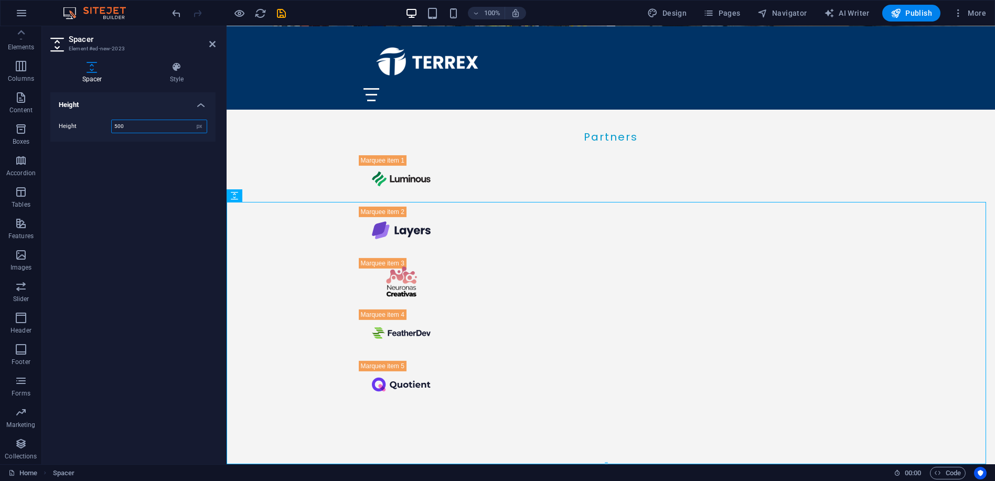
drag, startPoint x: 131, startPoint y: 125, endPoint x: 76, endPoint y: 119, distance: 55.4
click at [76, 120] on div "Height 500 px rem vh vw" at bounding box center [133, 127] width 148 height 14
type input "30"
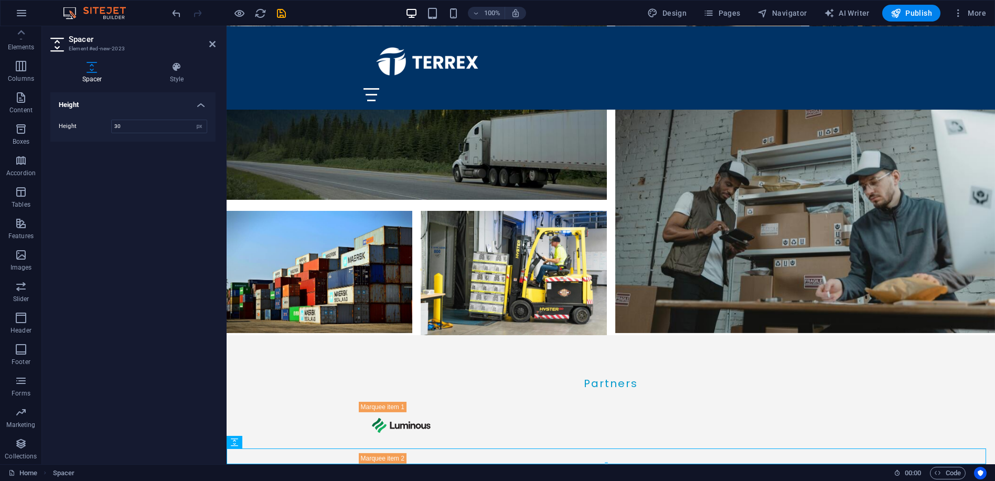
click at [123, 167] on div "Height Height 30 px rem vh vw" at bounding box center [132, 273] width 165 height 363
click at [272, 444] on icon at bounding box center [274, 441] width 6 height 11
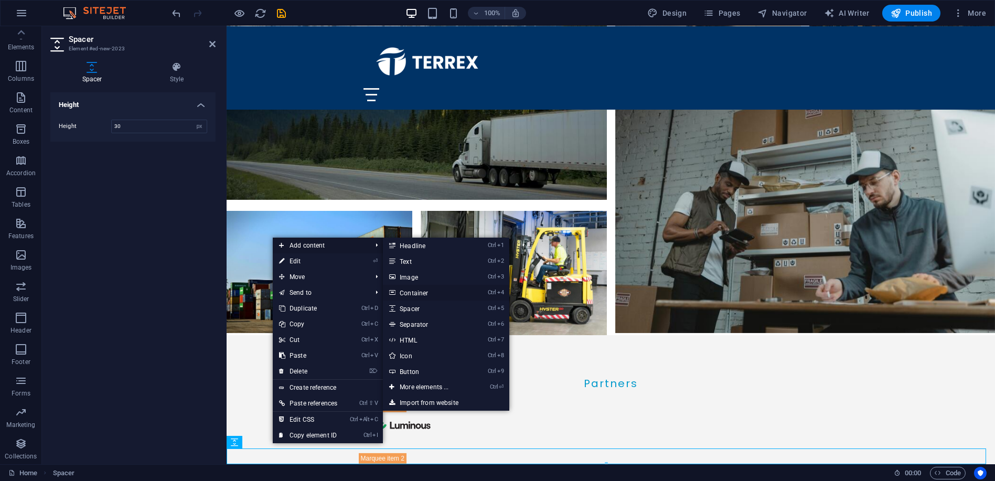
click at [410, 292] on link "Ctrl 4 Container" at bounding box center [426, 293] width 87 height 16
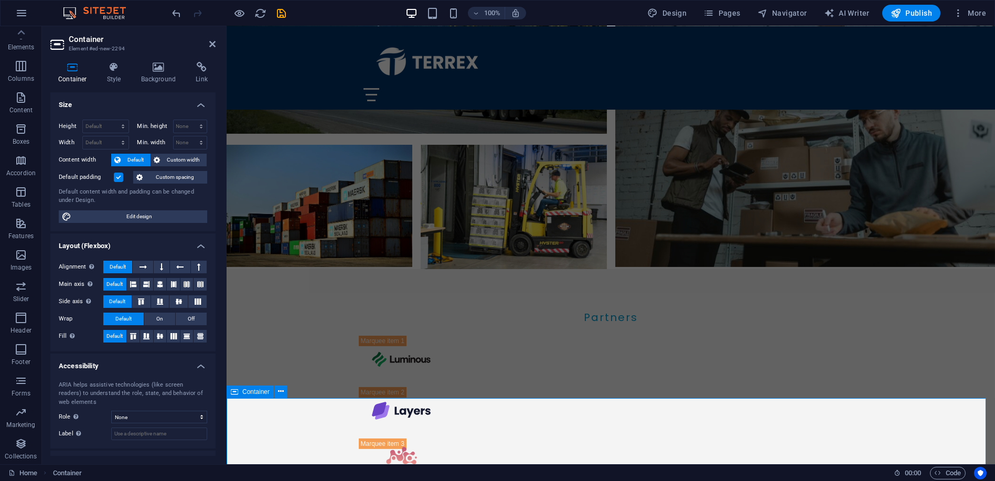
scroll to position [2810, 0]
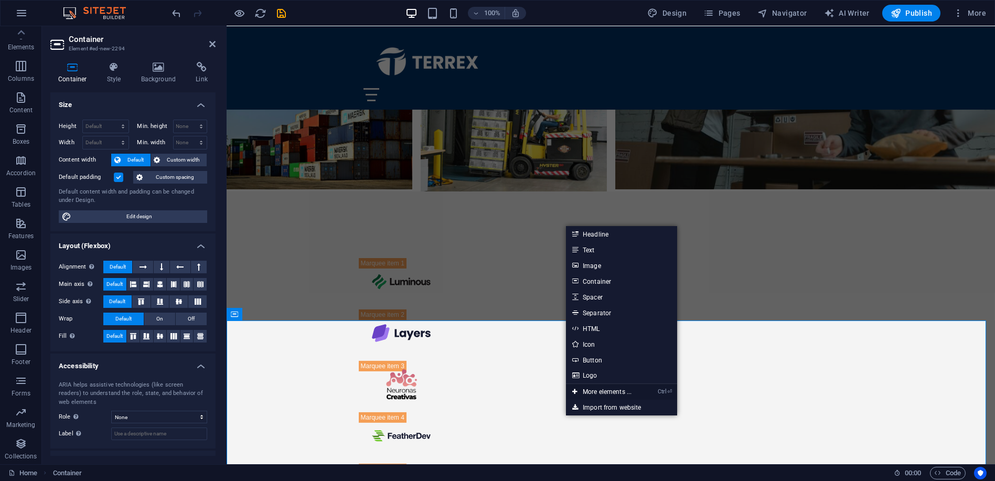
click at [604, 394] on link "Ctrl ⏎ More elements ..." at bounding box center [602, 392] width 72 height 16
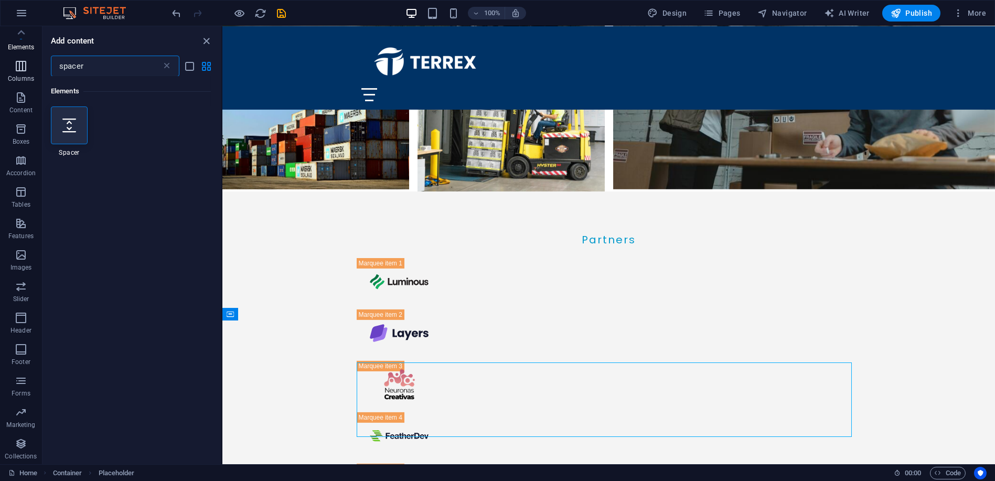
drag, startPoint x: 93, startPoint y: 61, endPoint x: 24, endPoint y: 59, distance: 68.8
click at [24, 59] on div "Favorites Elements Columns Content Boxes Accordion Tables Features Images Slide…" at bounding box center [111, 245] width 222 height 438
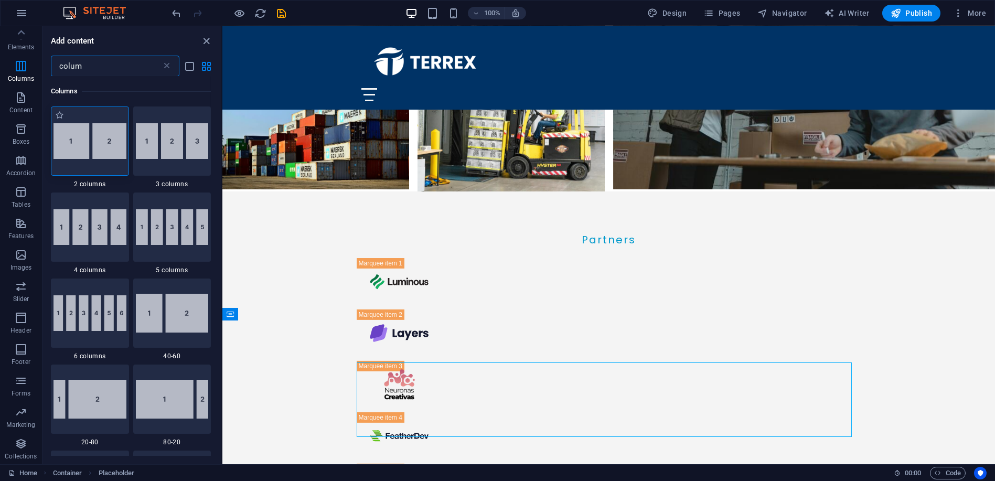
type input "colum"
click at [91, 138] on img at bounding box center [90, 141] width 73 height 36
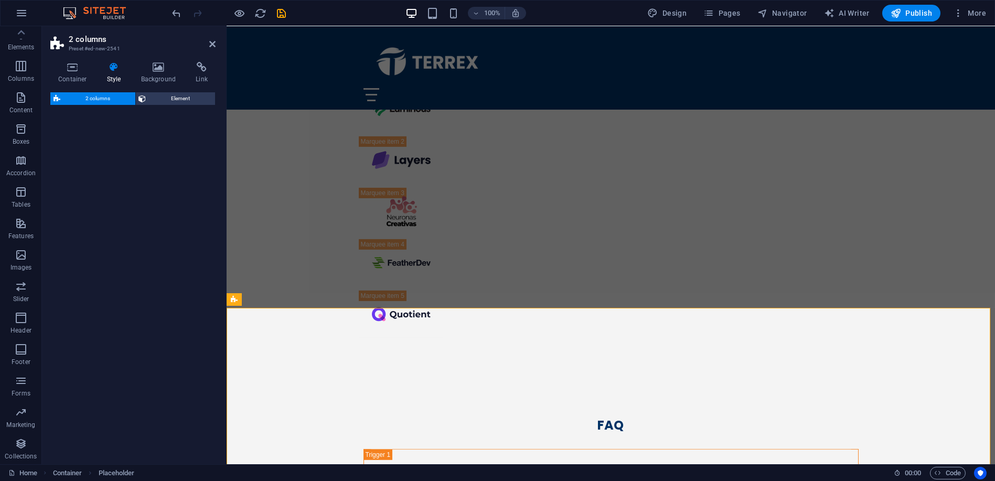
select select "rem"
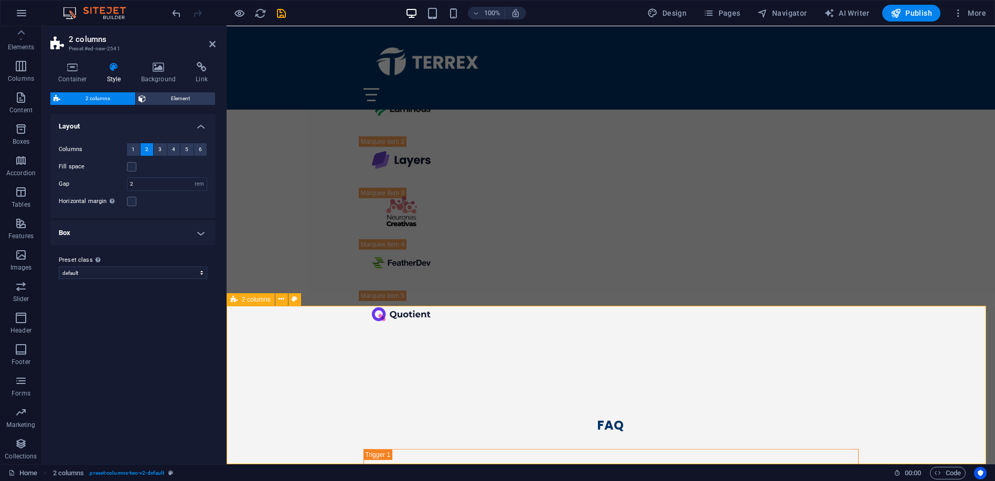
scroll to position [2857, 0]
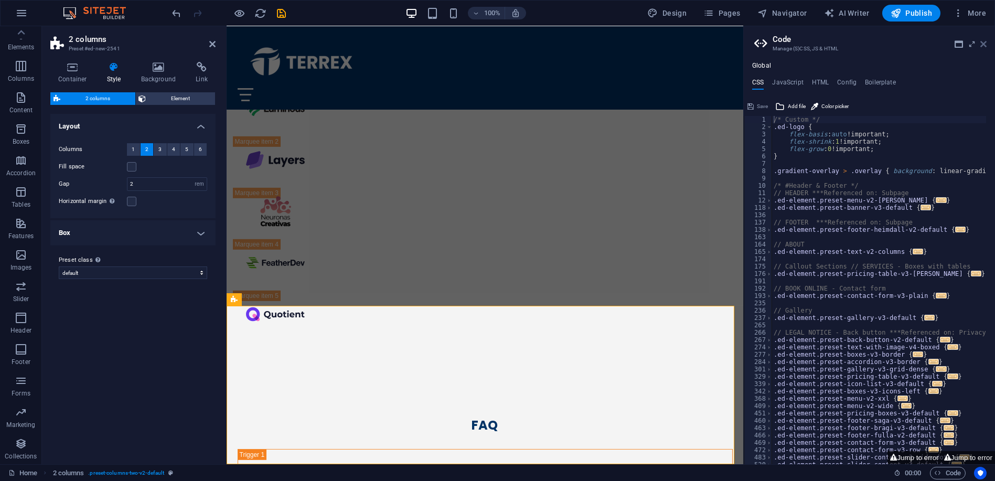
drag, startPoint x: 985, startPoint y: 44, endPoint x: 650, endPoint y: 84, distance: 337.1
click at [985, 44] on icon at bounding box center [983, 44] width 6 height 8
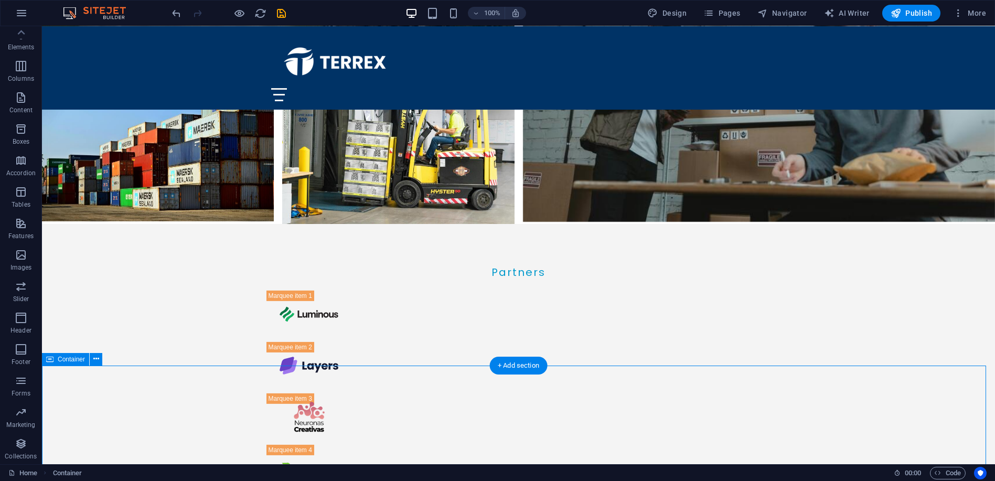
scroll to position [2896, 0]
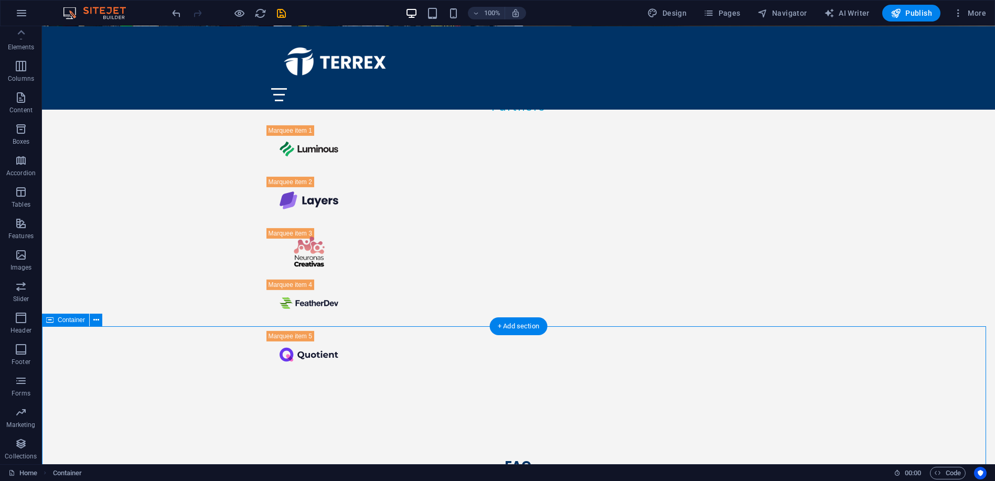
scroll to position [3051, 0]
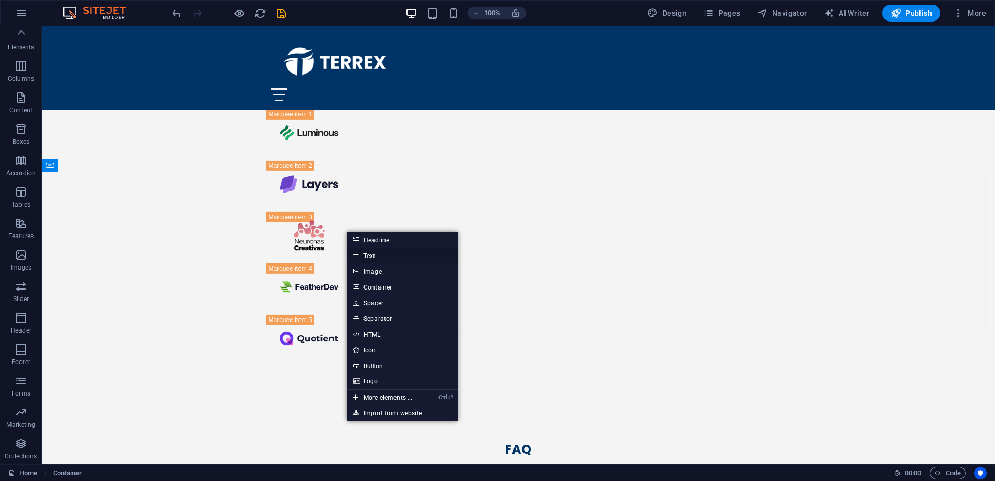
click at [392, 254] on link "Text" at bounding box center [402, 256] width 111 height 16
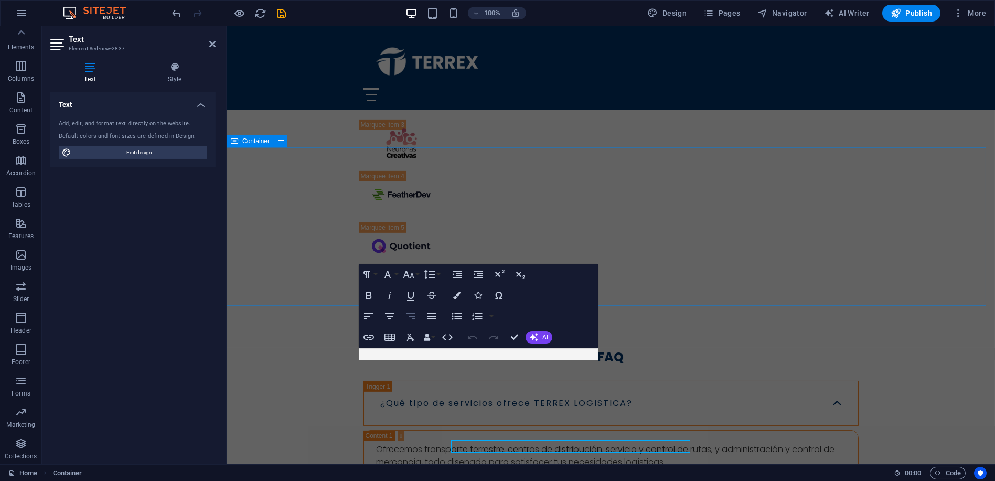
scroll to position [2983, 0]
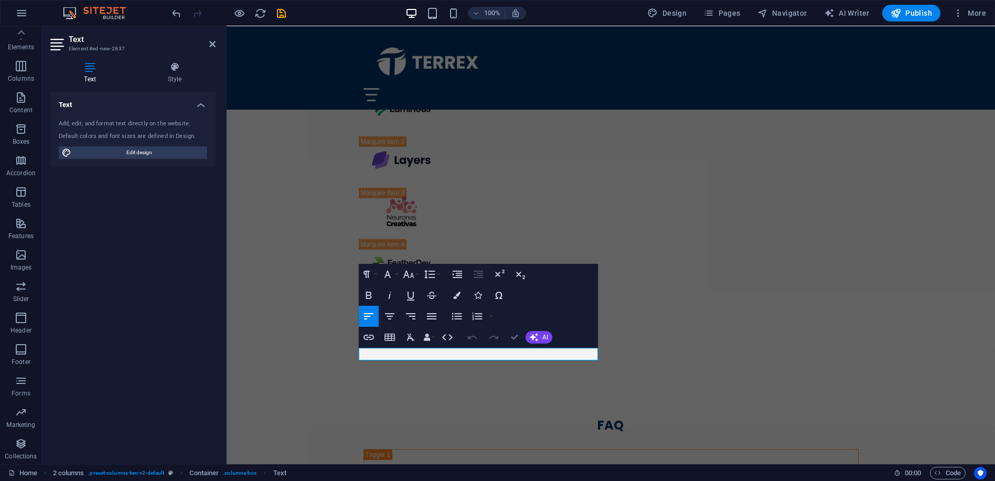
drag, startPoint x: 515, startPoint y: 338, endPoint x: 554, endPoint y: 338, distance: 38.8
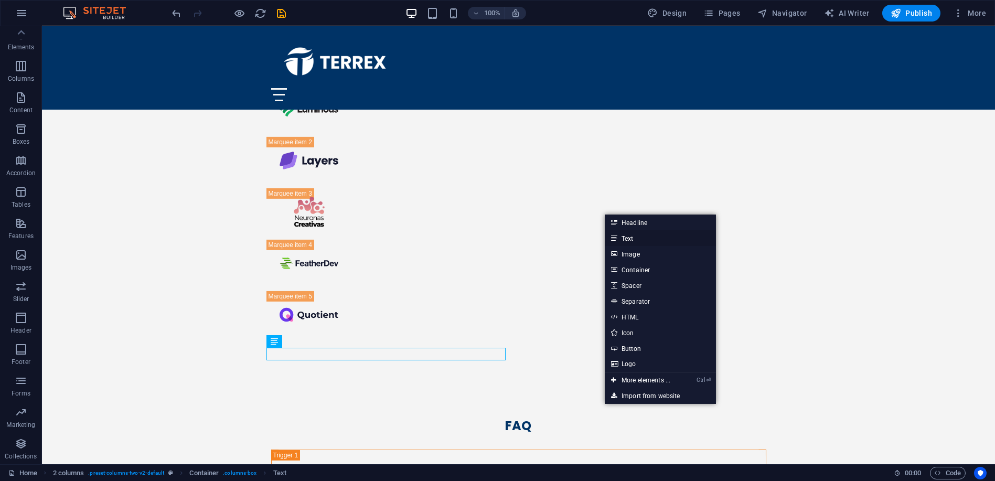
click at [623, 240] on link "Text" at bounding box center [660, 238] width 111 height 16
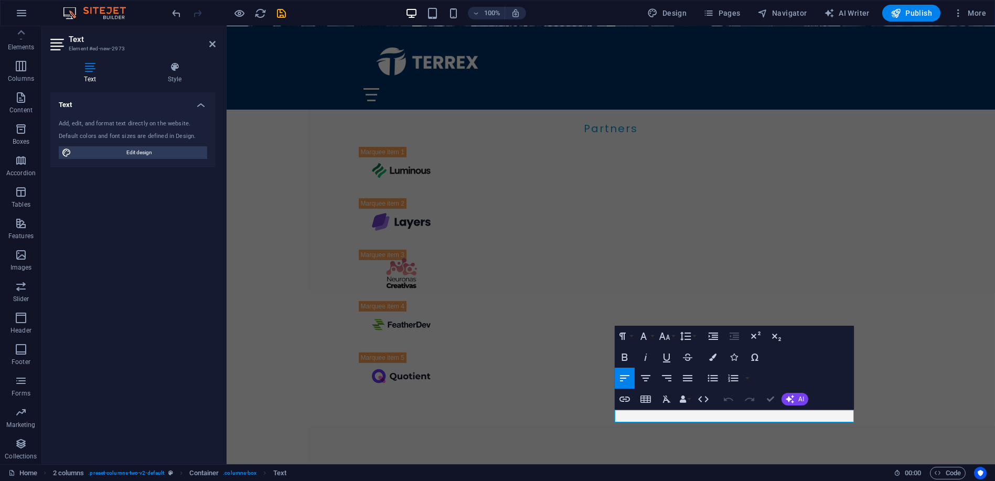
scroll to position [3013, 0]
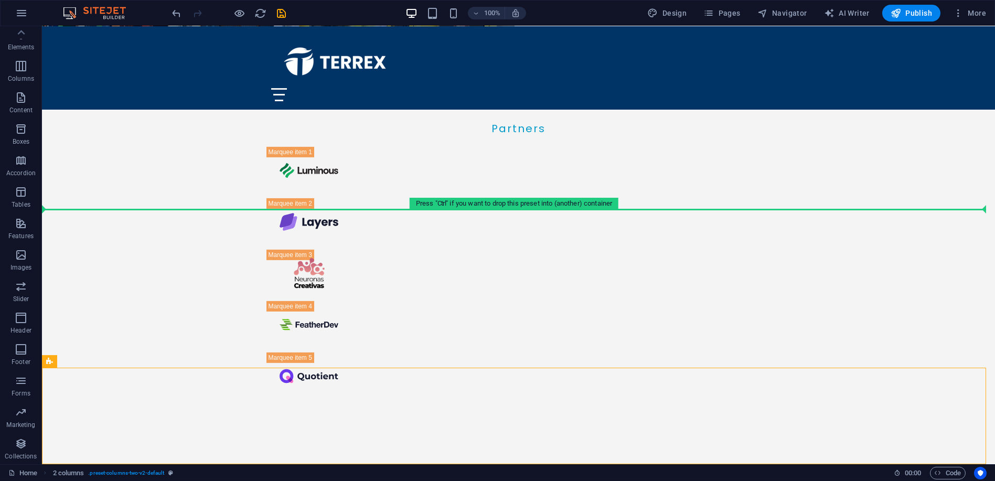
drag, startPoint x: 88, startPoint y: 330, endPoint x: 113, endPoint y: 208, distance: 125.4
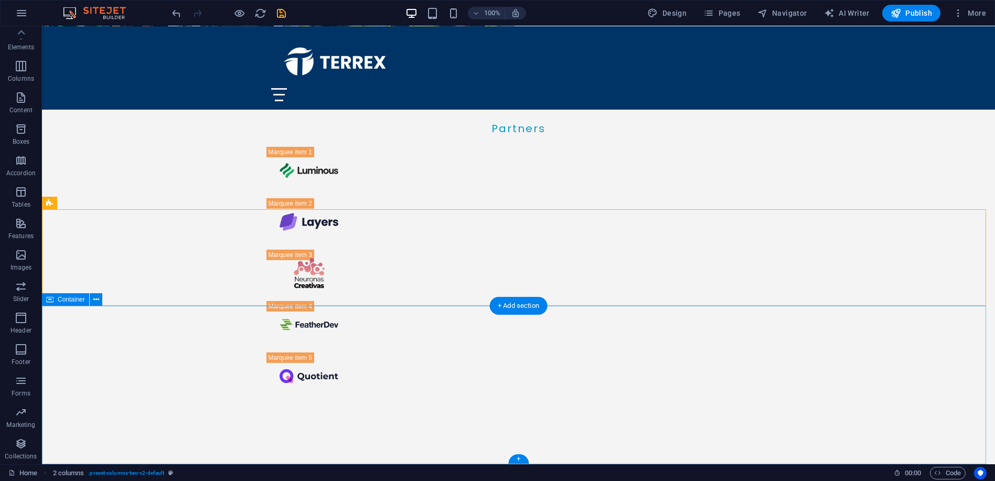
click at [93, 299] on icon at bounding box center [96, 299] width 6 height 11
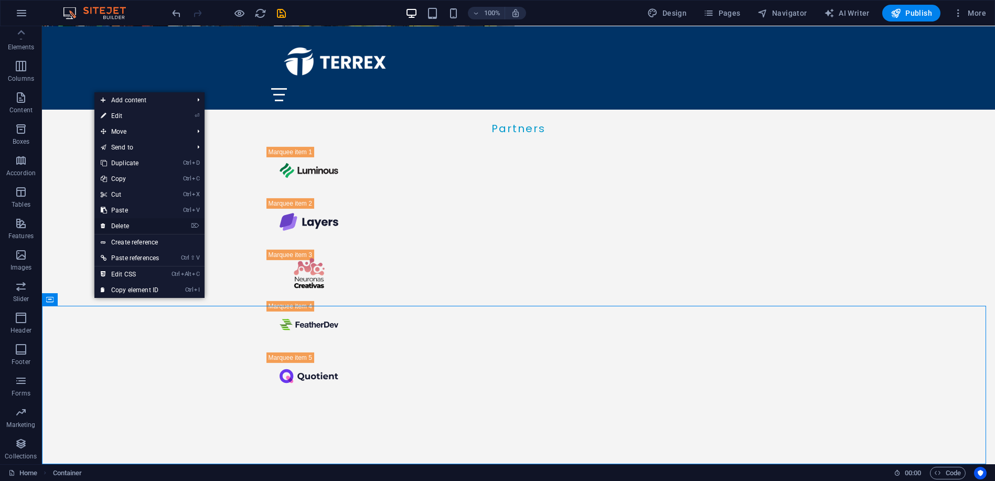
click at [129, 224] on link "⌦ Delete" at bounding box center [129, 226] width 71 height 16
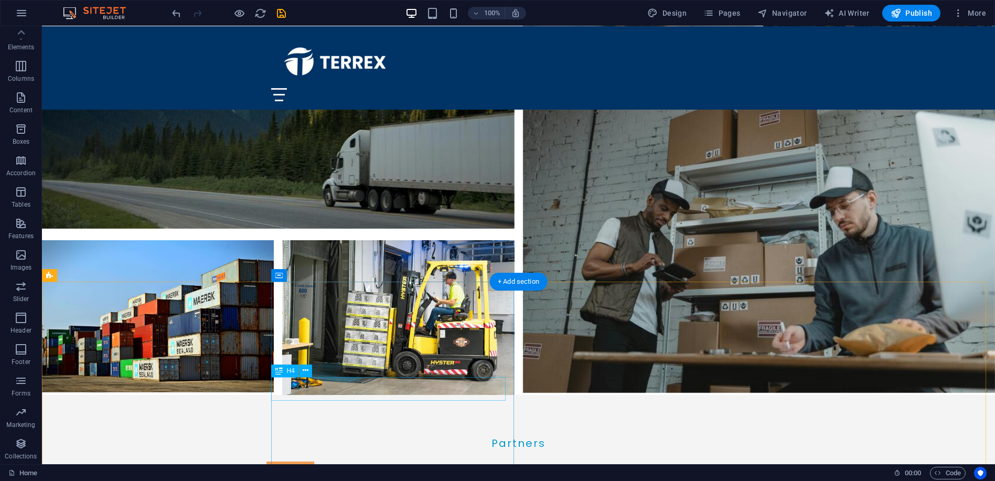
scroll to position [2661, 0]
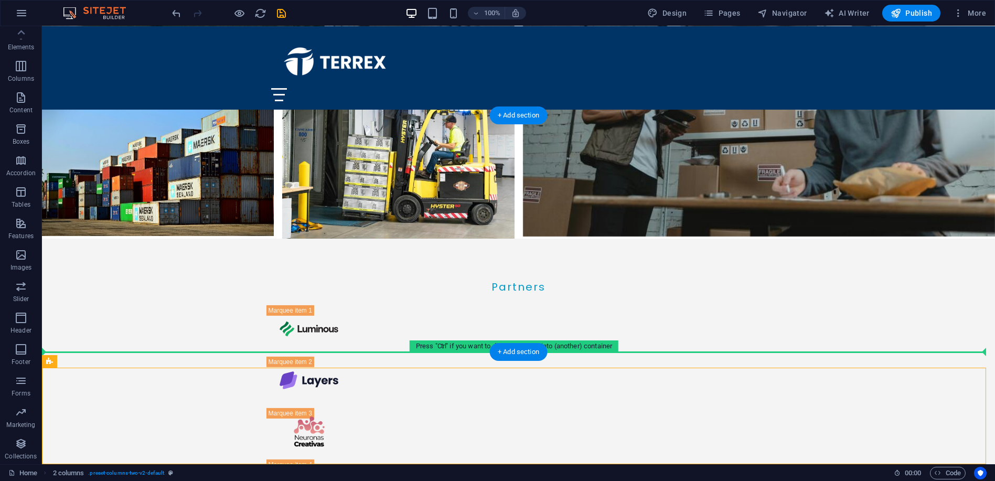
drag, startPoint x: 102, startPoint y: 387, endPoint x: 61, endPoint y: 351, distance: 54.2
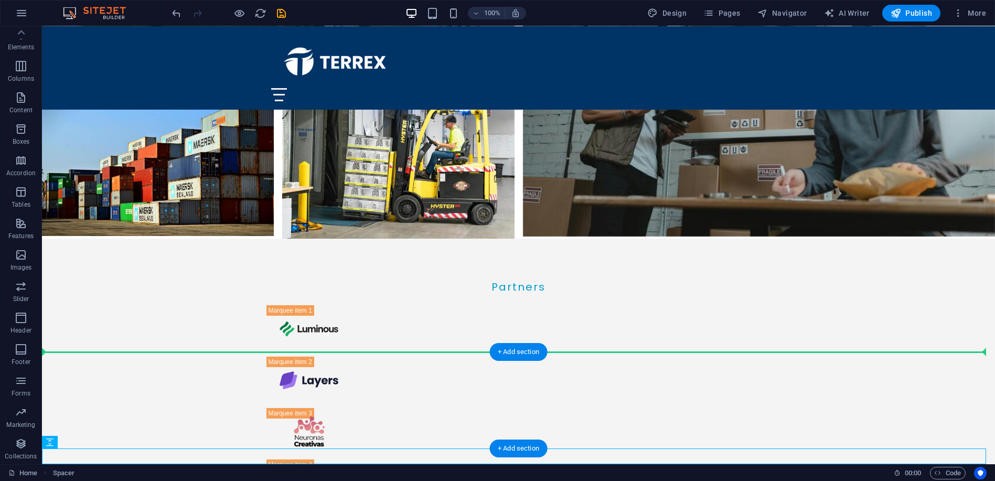
drag, startPoint x: 245, startPoint y: 454, endPoint x: 247, endPoint y: 373, distance: 81.3
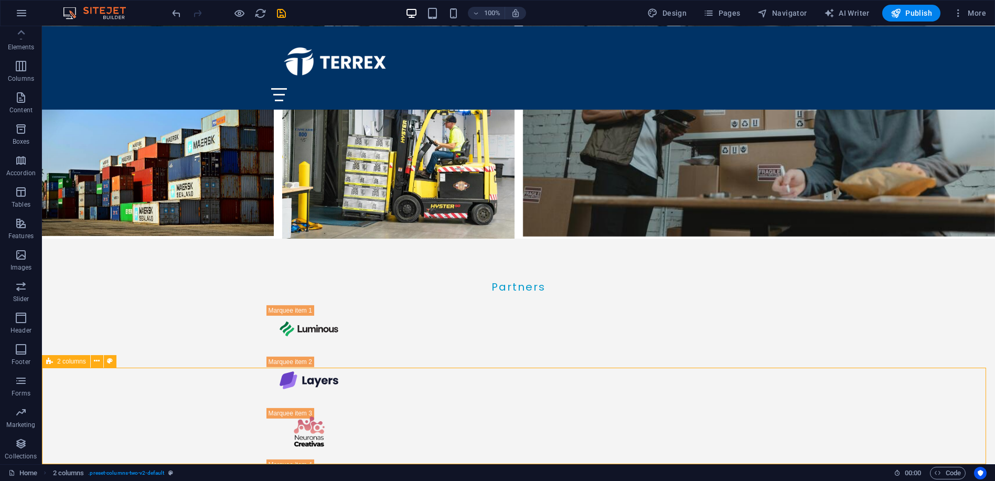
click at [70, 363] on span "2 columns" at bounding box center [71, 361] width 29 height 6
select select "rem"
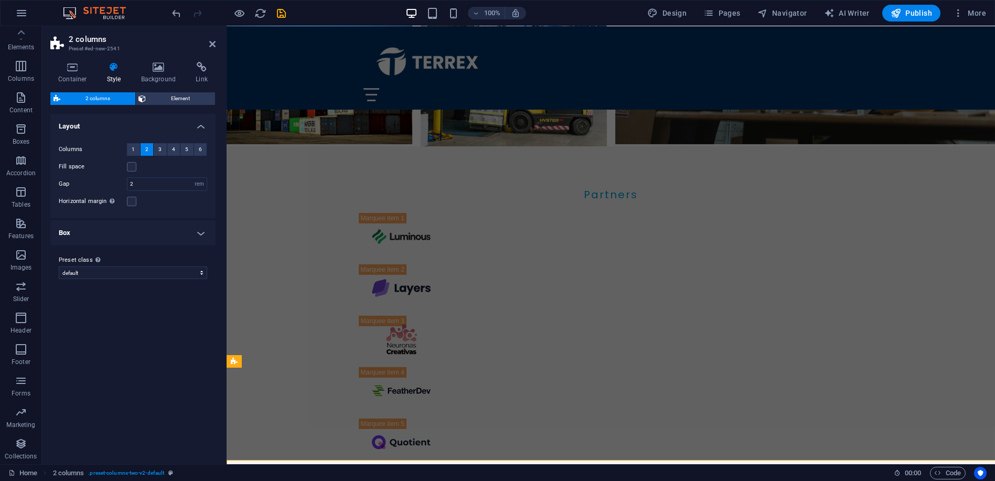
scroll to position [2763, 0]
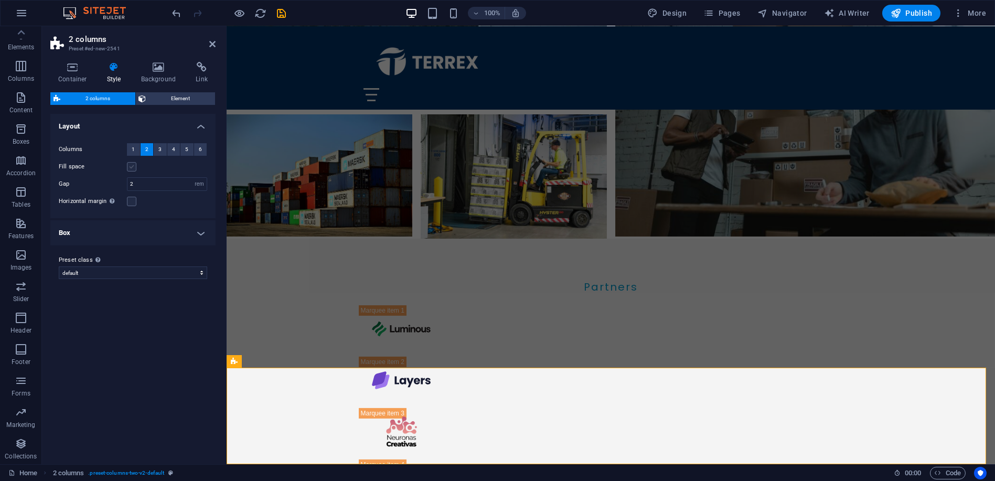
click at [132, 166] on label at bounding box center [131, 166] width 9 height 9
click at [0, 0] on input "Fill space" at bounding box center [0, 0] width 0 height 0
click at [132, 166] on label at bounding box center [131, 166] width 9 height 9
click at [0, 0] on input "Fill space" at bounding box center [0, 0] width 0 height 0
click at [129, 205] on label at bounding box center [131, 201] width 9 height 9
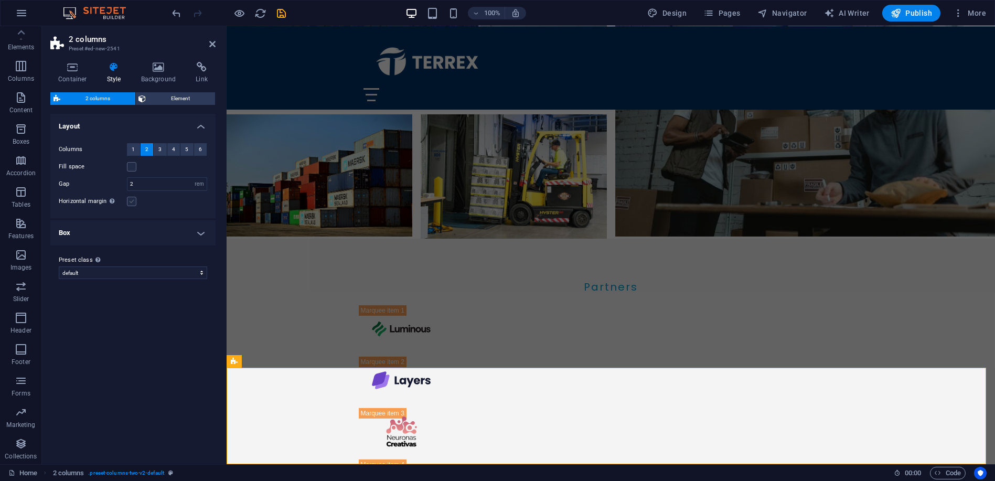
click at [0, 0] on input "Horizontal margin Only if the containers "Content width" is not set to "Default"" at bounding box center [0, 0] width 0 height 0
click at [132, 198] on label at bounding box center [131, 201] width 9 height 9
click at [0, 0] on input "Horizontal margin Only if the containers "Content width" is not set to "Default"" at bounding box center [0, 0] width 0 height 0
drag, startPoint x: 145, startPoint y: 184, endPoint x: 104, endPoint y: 189, distance: 41.7
click at [104, 189] on div "Gap 2 px rem % vw vh" at bounding box center [133, 184] width 148 height 14
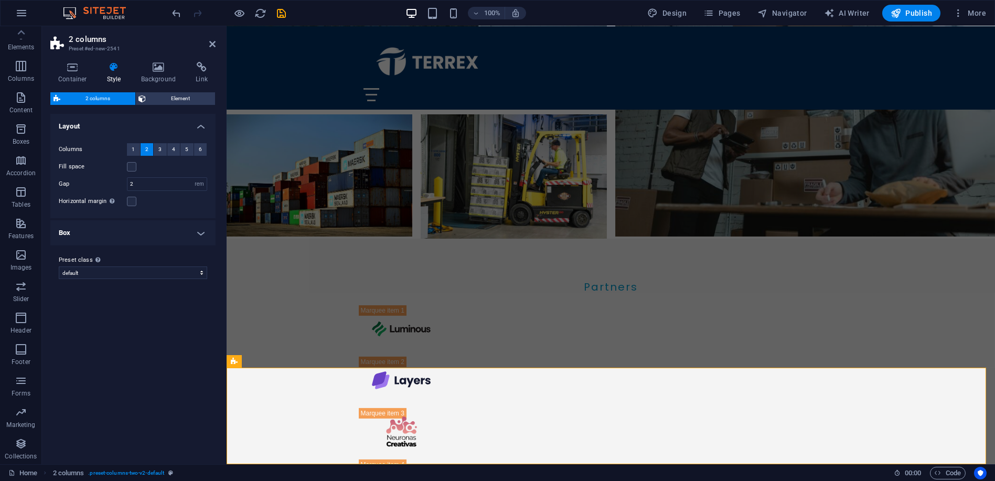
scroll to position [2637, 0]
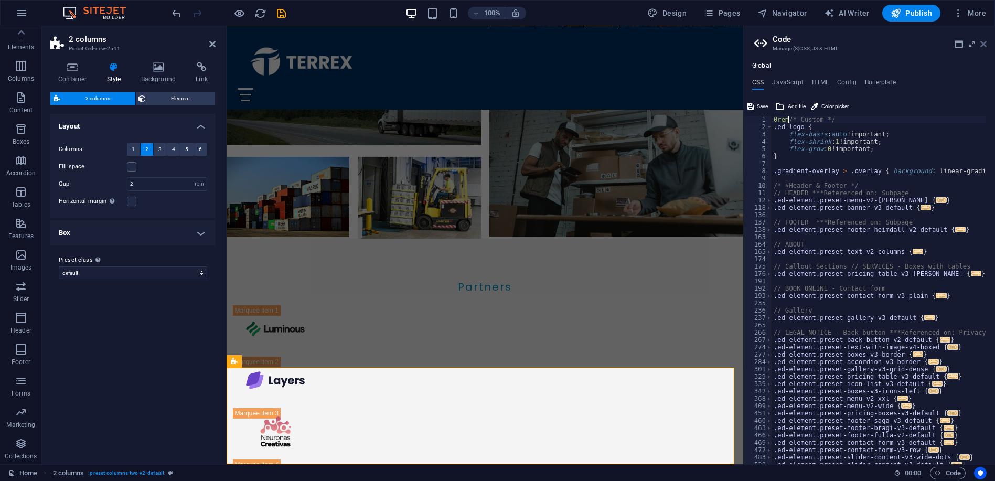
type textarea "0rem/* Custom */"
click at [985, 44] on icon at bounding box center [983, 44] width 6 height 8
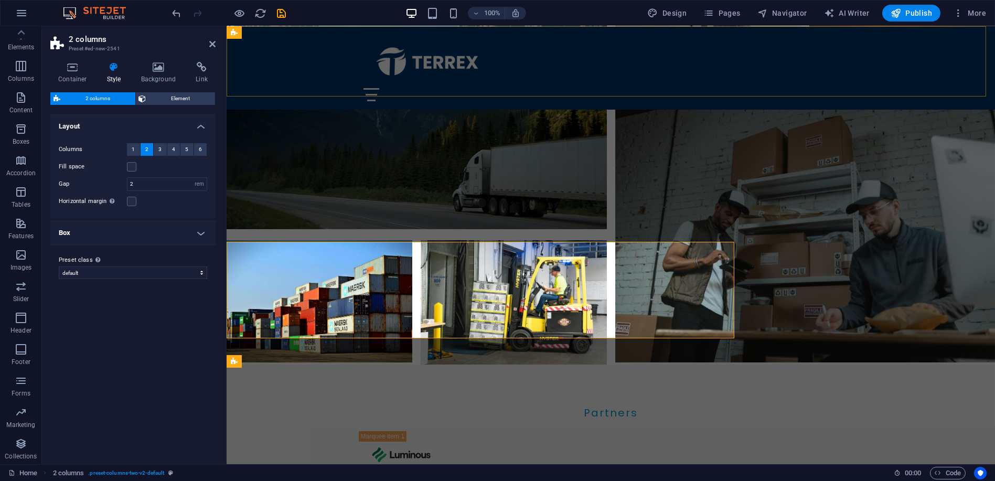
scroll to position [2763, 0]
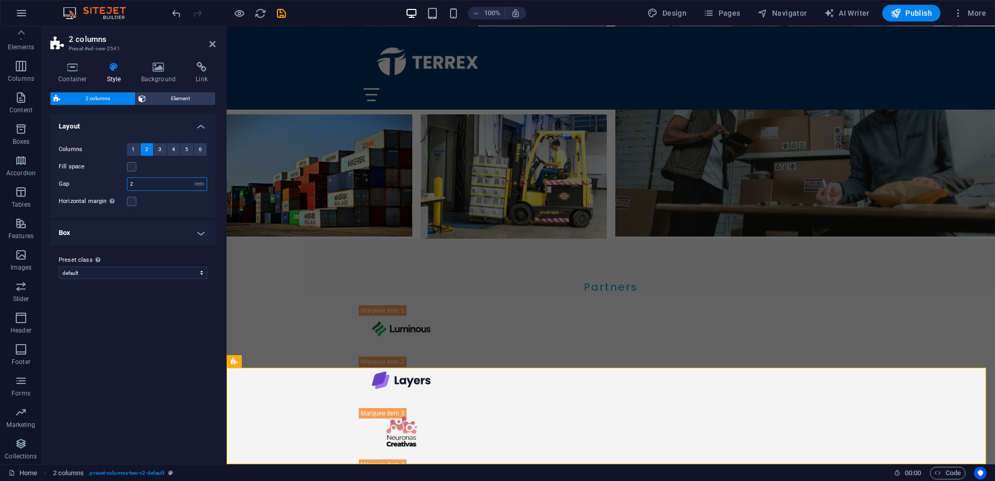
drag, startPoint x: 143, startPoint y: 186, endPoint x: 102, endPoint y: 180, distance: 41.8
click at [102, 180] on div "Gap 2 px rem % vw vh" at bounding box center [133, 184] width 148 height 14
type input "0"
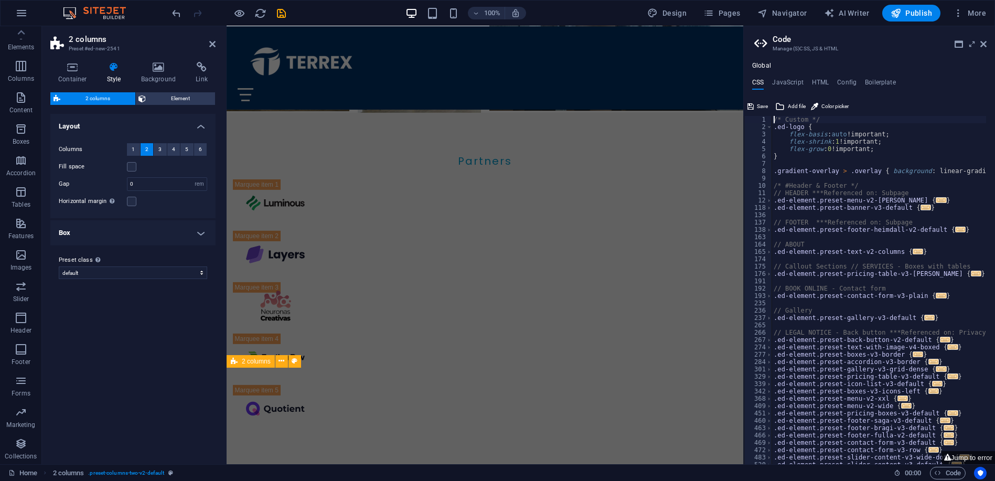
scroll to position [2637, 0]
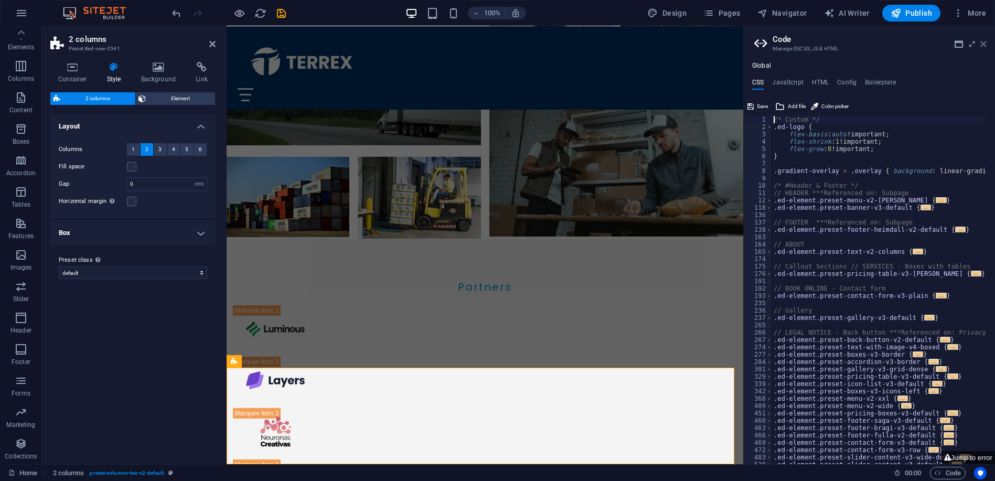
click at [986, 44] on icon at bounding box center [983, 44] width 6 height 8
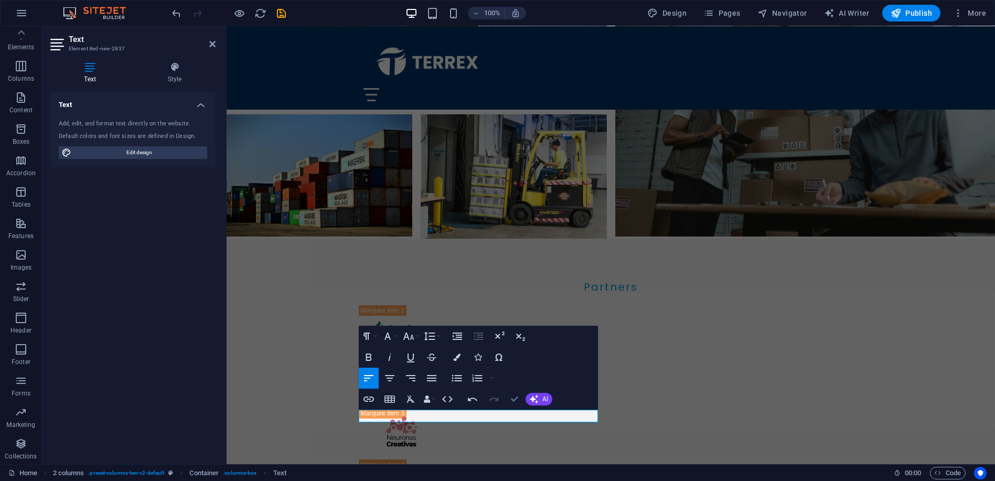
drag, startPoint x: 514, startPoint y: 397, endPoint x: 544, endPoint y: 403, distance: 31.0
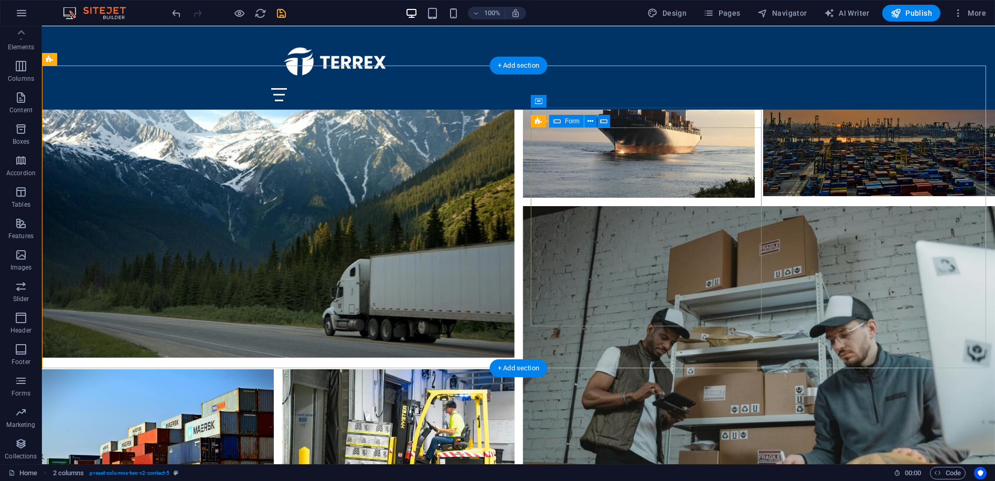
scroll to position [2567, 0]
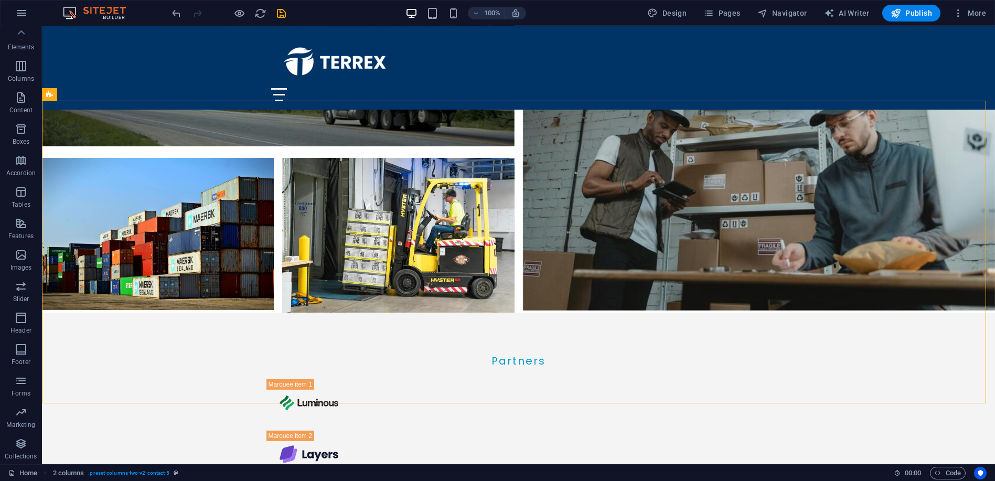
scroll to position [2839, 0]
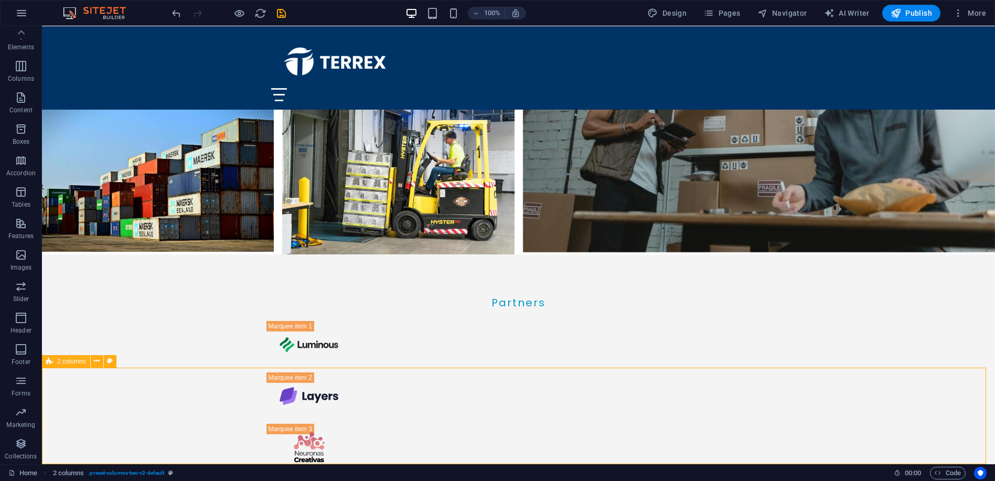
click at [49, 362] on icon at bounding box center [49, 361] width 7 height 13
click at [94, 359] on icon at bounding box center [97, 361] width 6 height 11
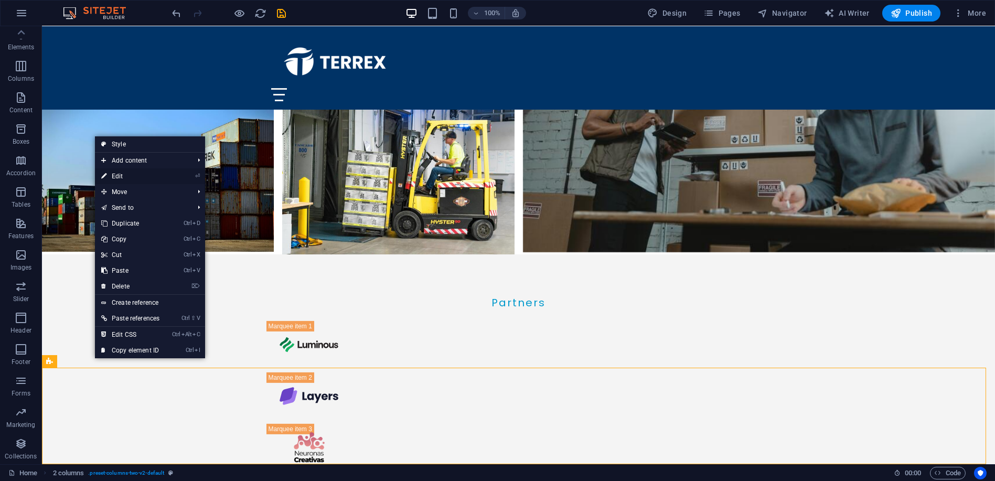
click at [118, 175] on link "⏎ Edit" at bounding box center [130, 176] width 71 height 16
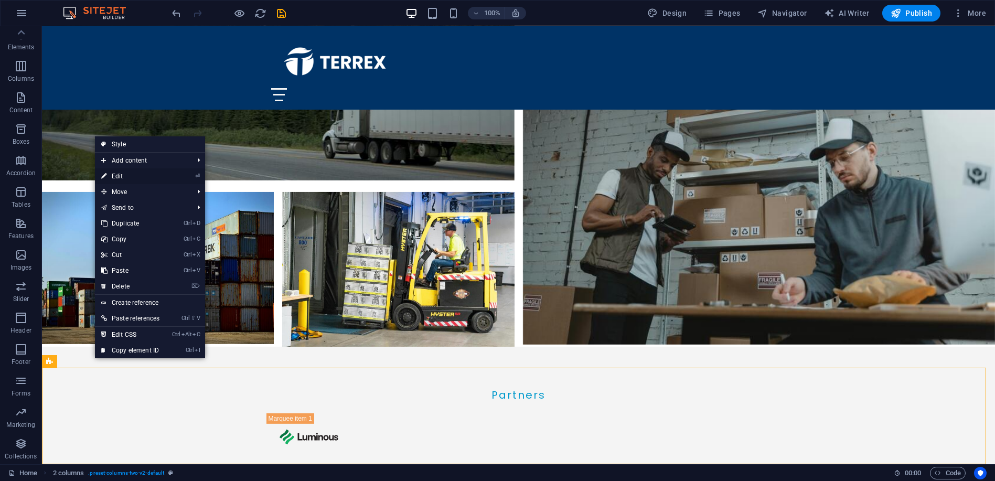
select select "rem"
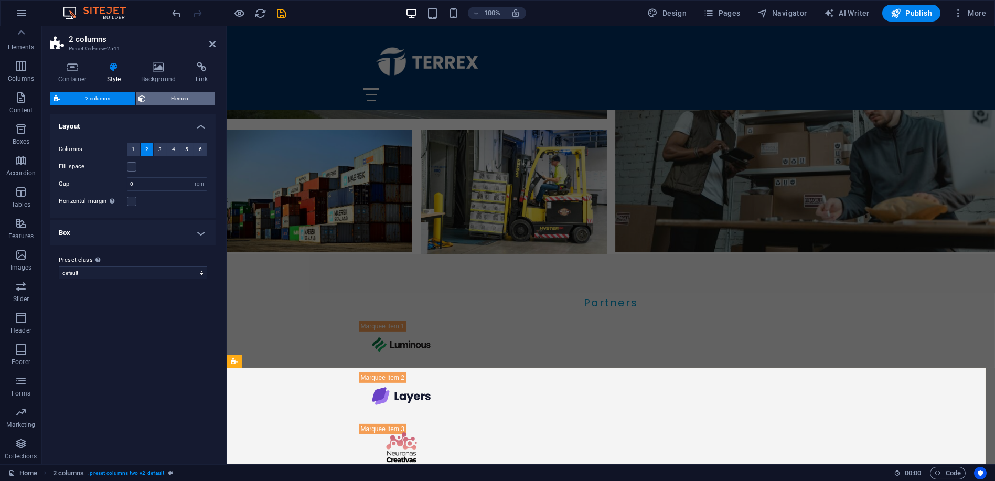
click at [163, 97] on span "Element" at bounding box center [180, 98] width 63 height 13
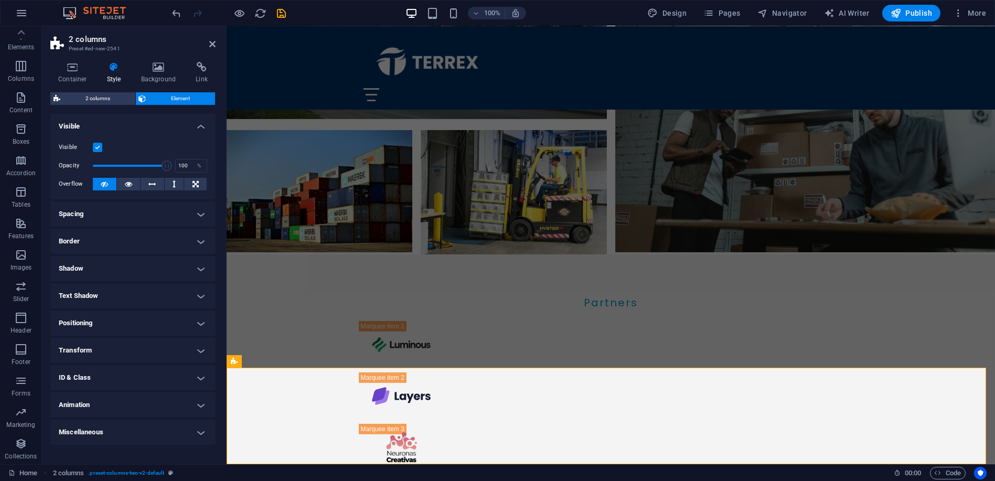
click at [142, 218] on h4 "Spacing" at bounding box center [132, 213] width 165 height 25
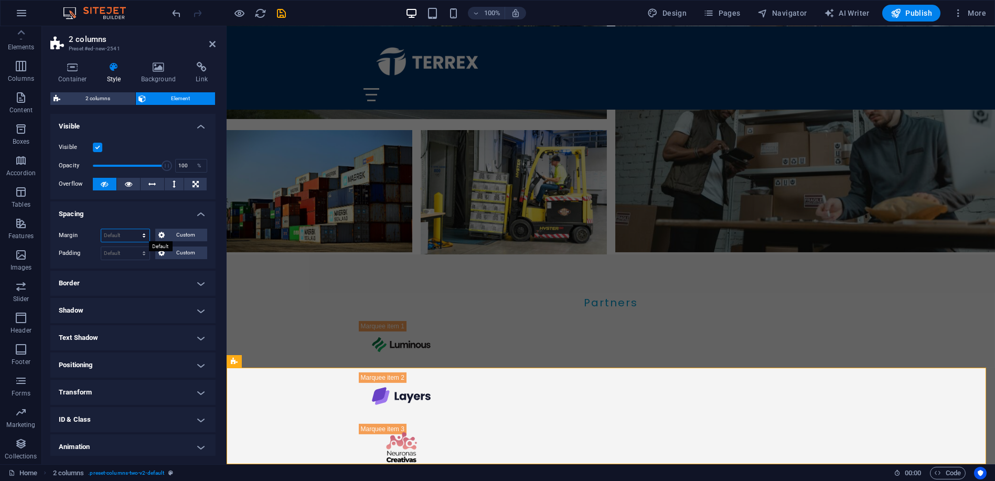
click at [121, 234] on select "Default auto px % rem vw vh Custom" at bounding box center [125, 235] width 48 height 13
click at [101, 229] on select "Default auto px % rem vw vh Custom" at bounding box center [125, 235] width 48 height 13
select select "DISABLED_OPTION_VALUE"
click at [120, 253] on select "Default px rem % vh vw Custom" at bounding box center [125, 253] width 48 height 13
select select "%"
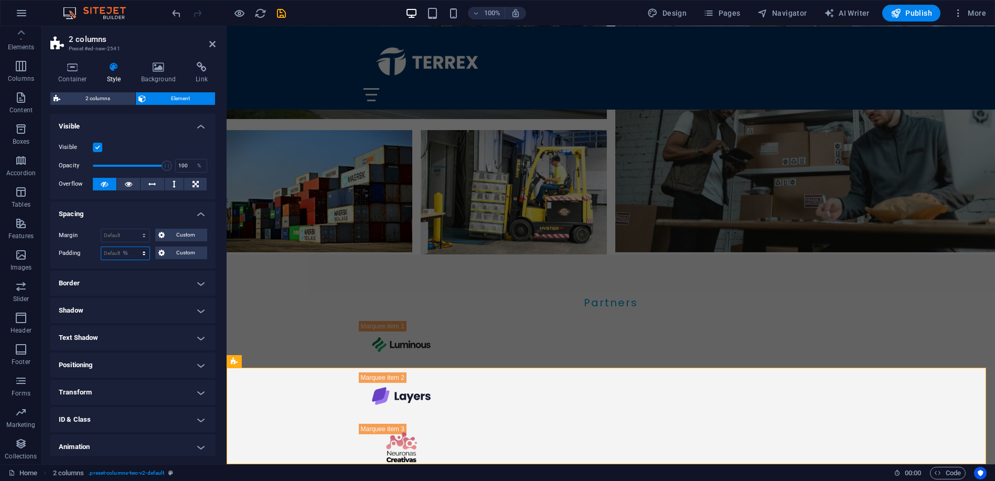
click at [134, 247] on select "Default px rem % vh vw Custom" at bounding box center [125, 253] width 48 height 13
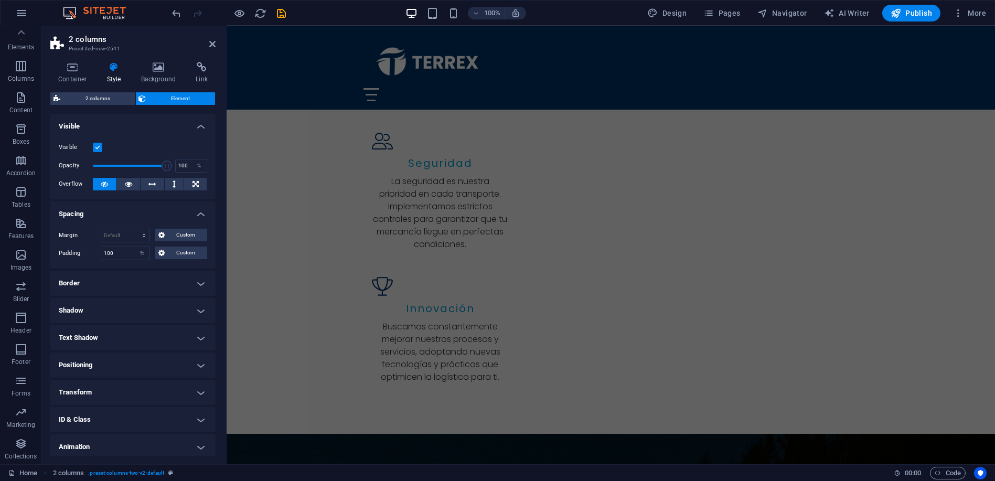
scroll to position [1570, 0]
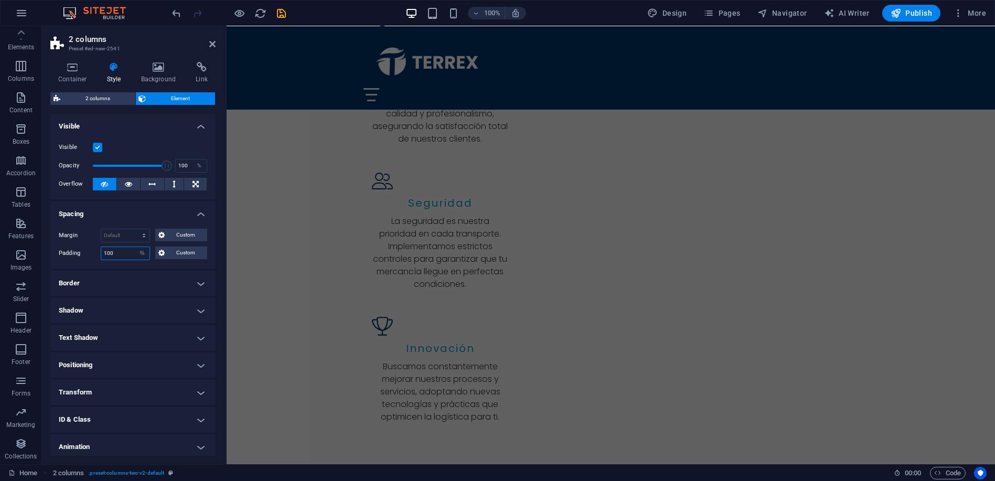
click at [112, 257] on input "100" at bounding box center [125, 253] width 48 height 13
type input "20"
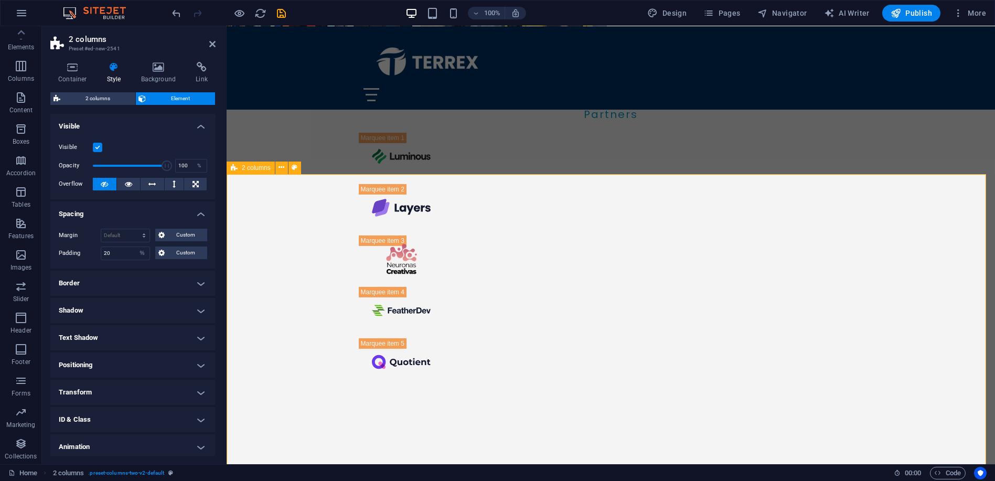
scroll to position [2941, 0]
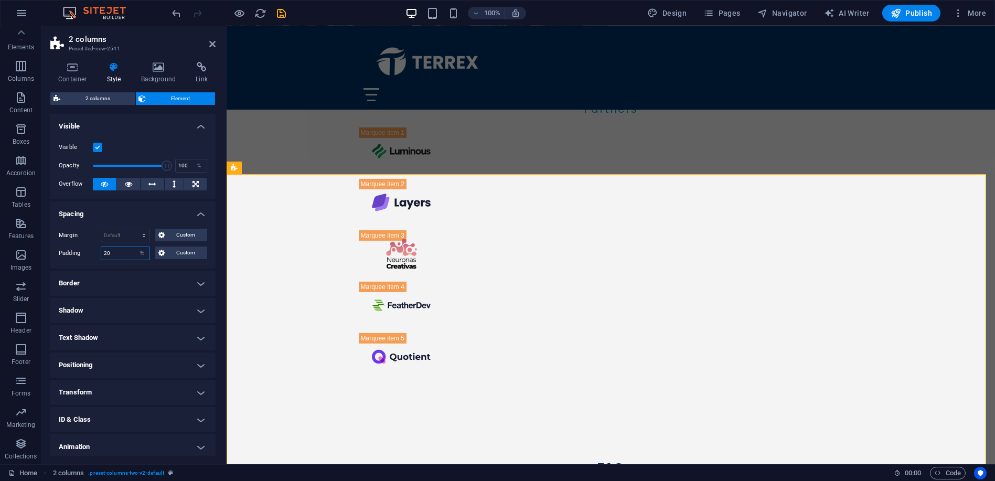
drag, startPoint x: 83, startPoint y: 248, endPoint x: 54, endPoint y: 247, distance: 29.4
click at [54, 247] on div "Margin Default auto px % rem vw vh Custom Custom auto px % rem vw vh auto px % …" at bounding box center [132, 244] width 165 height 48
type input "0"
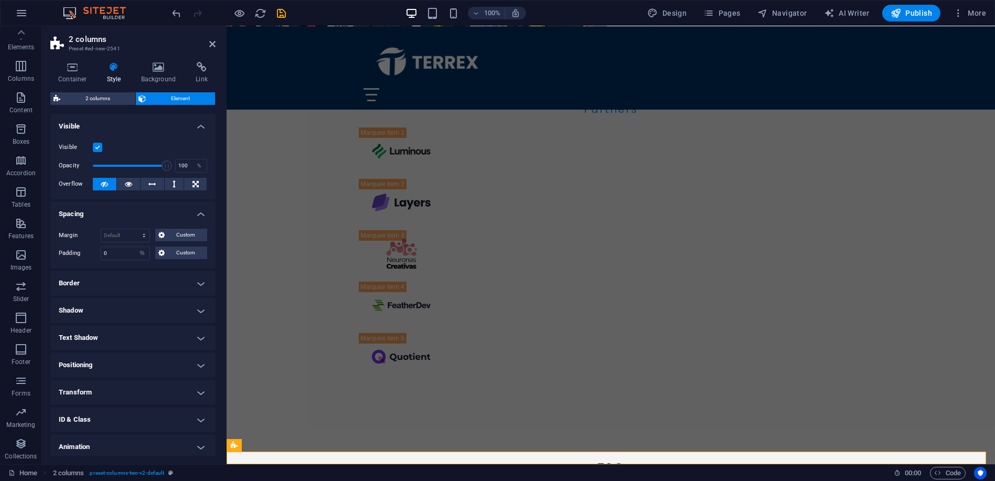
scroll to position [2663, 0]
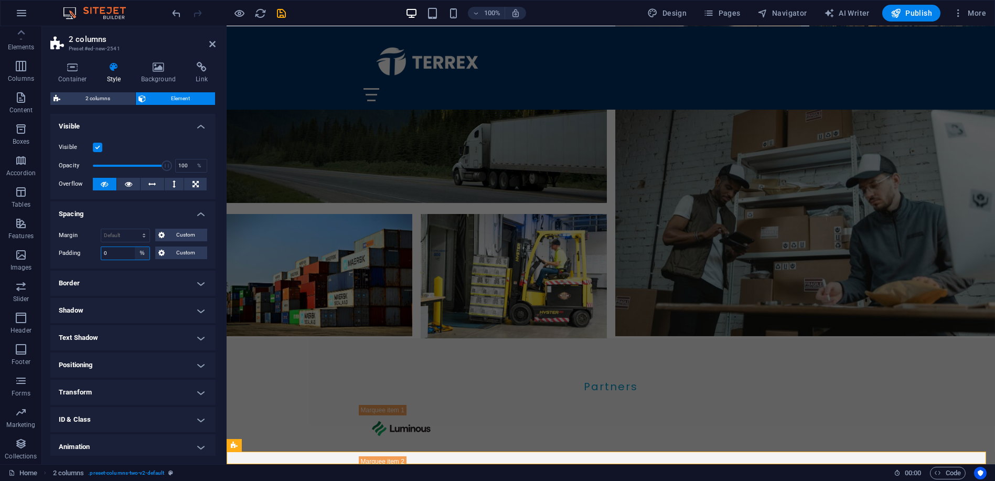
click at [142, 251] on select "Default px rem % vh vw Custom" at bounding box center [142, 253] width 15 height 13
select select "default"
click at [135, 247] on select "Default px rem % vh vw Custom" at bounding box center [142, 253] width 15 height 13
select select "DISABLED_OPTION_VALUE"
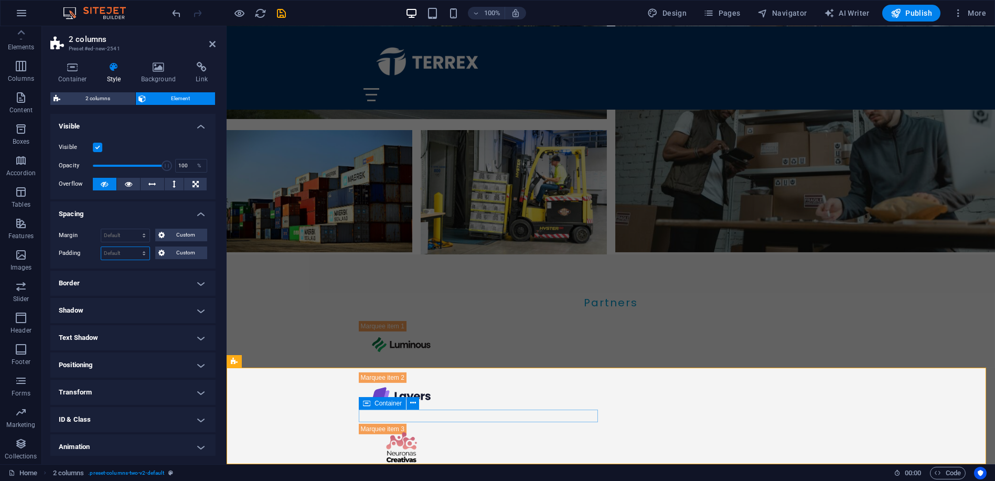
click at [380, 402] on span "Container" at bounding box center [388, 403] width 27 height 6
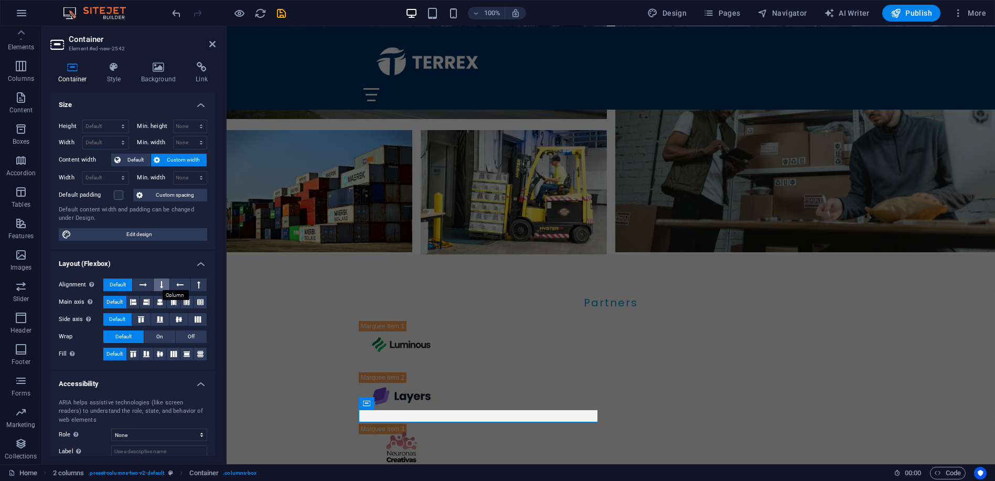
click at [160, 282] on icon at bounding box center [161, 285] width 3 height 13
click at [147, 282] on button at bounding box center [143, 285] width 20 height 13
click at [117, 281] on span "Default" at bounding box center [118, 285] width 16 height 13
click at [198, 300] on icon at bounding box center [200, 302] width 6 height 13
click at [128, 301] on button at bounding box center [133, 302] width 13 height 13
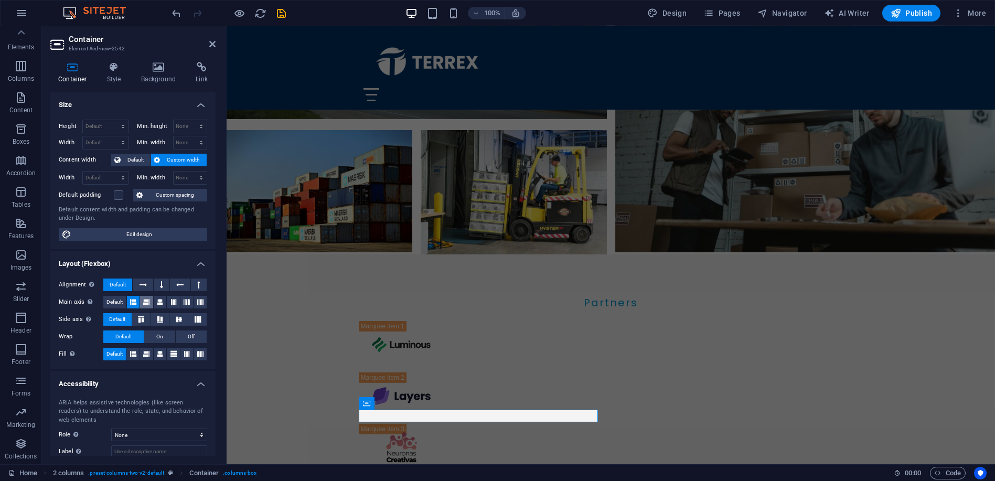
click at [152, 300] on button at bounding box center [146, 302] width 13 height 13
click at [160, 298] on icon at bounding box center [160, 302] width 6 height 13
click at [140, 314] on button at bounding box center [141, 319] width 18 height 13
click at [118, 300] on span "Default" at bounding box center [114, 302] width 16 height 13
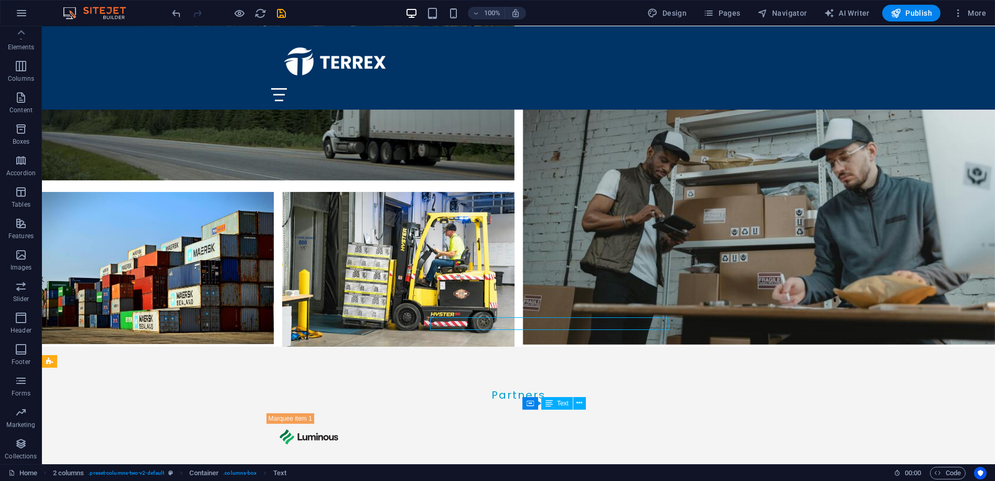
scroll to position [2839, 0]
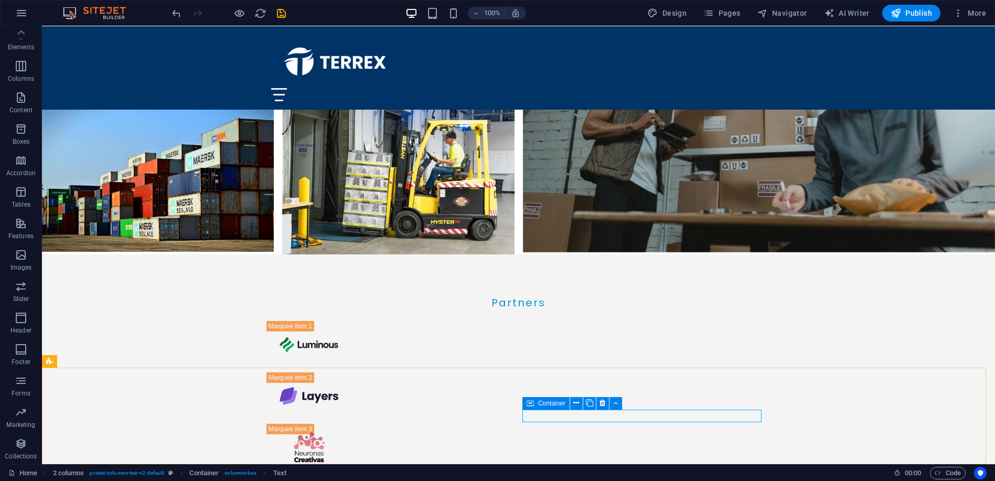
click at [528, 404] on icon at bounding box center [530, 403] width 7 height 13
drag, startPoint x: 528, startPoint y: 404, endPoint x: 301, endPoint y: 378, distance: 229.2
click at [528, 404] on icon at bounding box center [530, 403] width 7 height 13
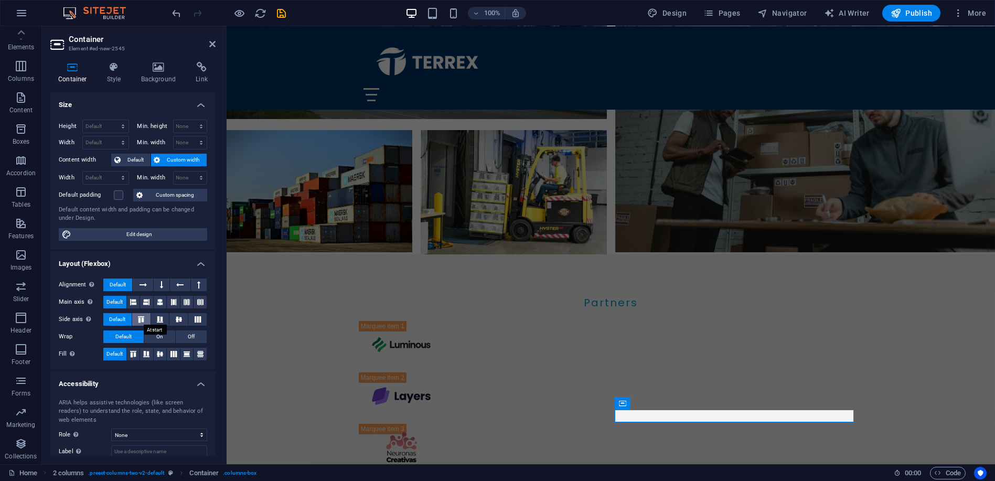
click at [141, 317] on icon at bounding box center [141, 319] width 13 height 6
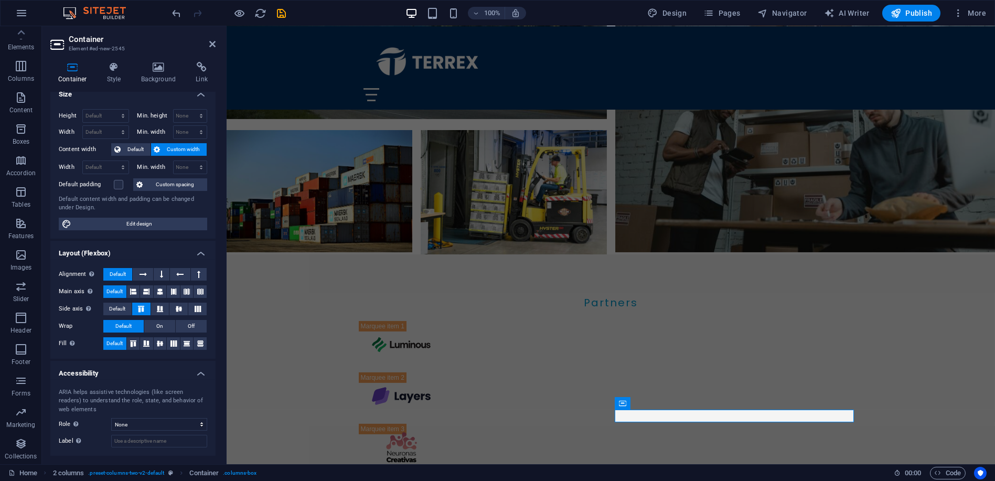
scroll to position [0, 0]
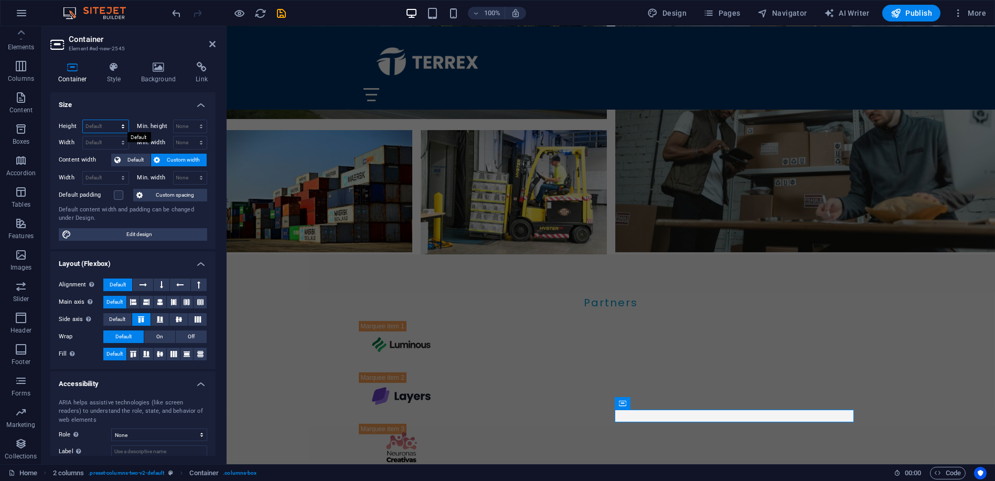
click at [94, 125] on select "Default px rem % vh vw" at bounding box center [106, 126] width 46 height 13
click at [83, 120] on select "Default px rem % vh vw" at bounding box center [106, 126] width 46 height 13
click at [98, 124] on select "Default px rem % vh vw" at bounding box center [106, 126] width 46 height 13
select select "px"
click at [113, 120] on select "Default px rem % vh vw" at bounding box center [106, 126] width 46 height 13
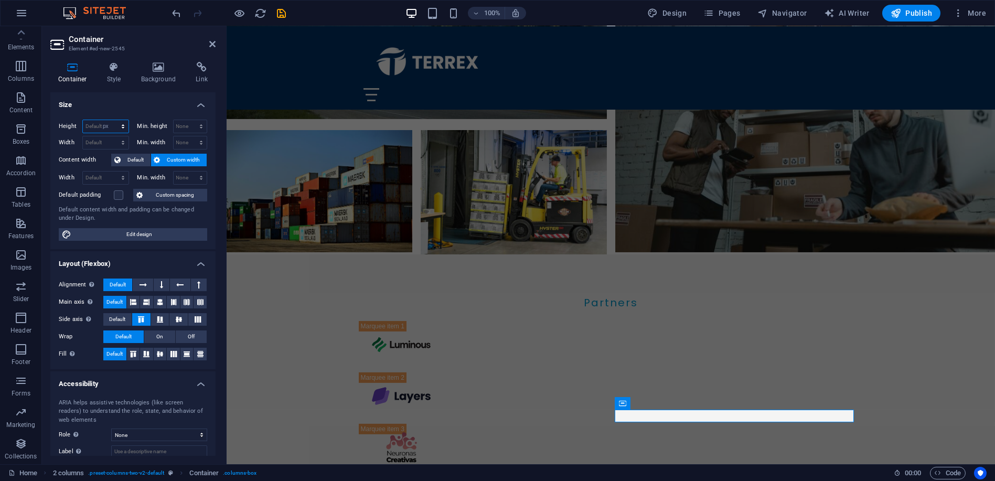
type input "24"
click at [178, 124] on select "None px rem % vh vw" at bounding box center [191, 126] width 34 height 13
select select "px"
click at [190, 120] on select "None px rem % vh vw" at bounding box center [191, 126] width 34 height 13
type input "0"
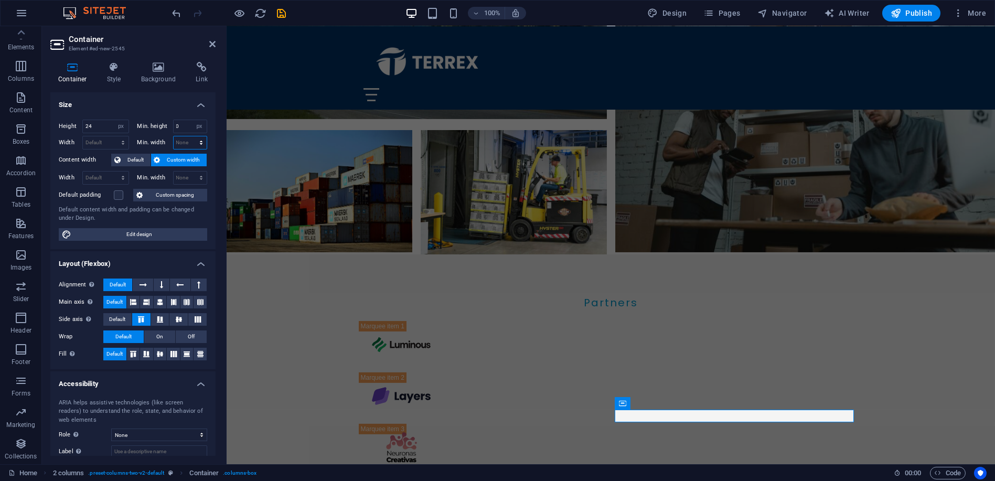
click at [177, 142] on select "None px rem % vh vw" at bounding box center [191, 142] width 34 height 13
select select "px"
click at [190, 136] on select "None px rem % vh vw" at bounding box center [191, 142] width 34 height 13
type input "0"
drag, startPoint x: 111, startPoint y: 143, endPoint x: 116, endPoint y: 147, distance: 6.7
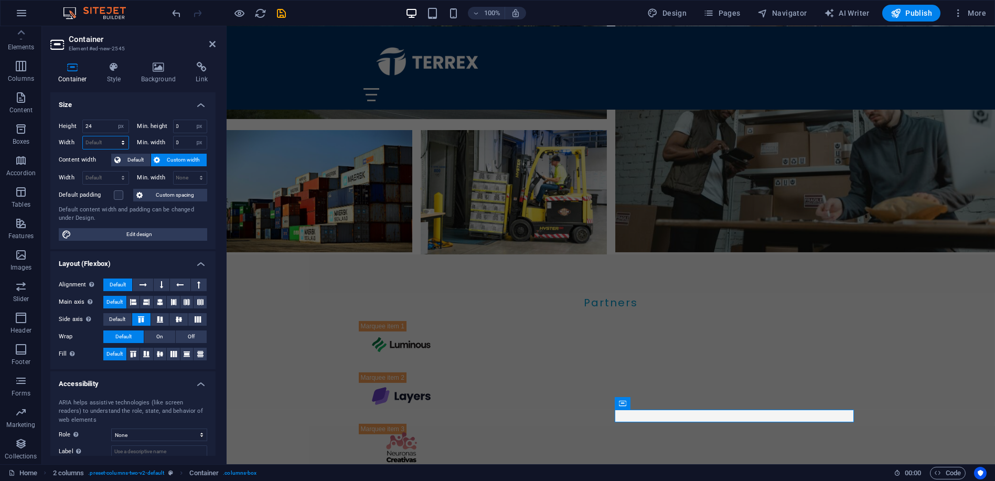
click at [111, 143] on select "Default px rem % em vh vw" at bounding box center [106, 142] width 46 height 13
select select "px"
click at [113, 136] on select "Default px rem % em vh vw" at bounding box center [106, 142] width 46 height 13
type input "456"
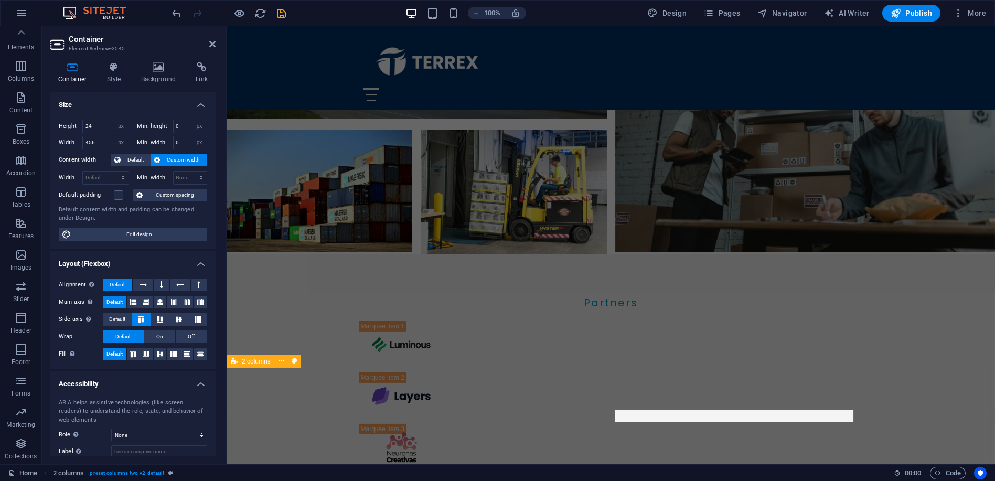
scroll to position [2839, 0]
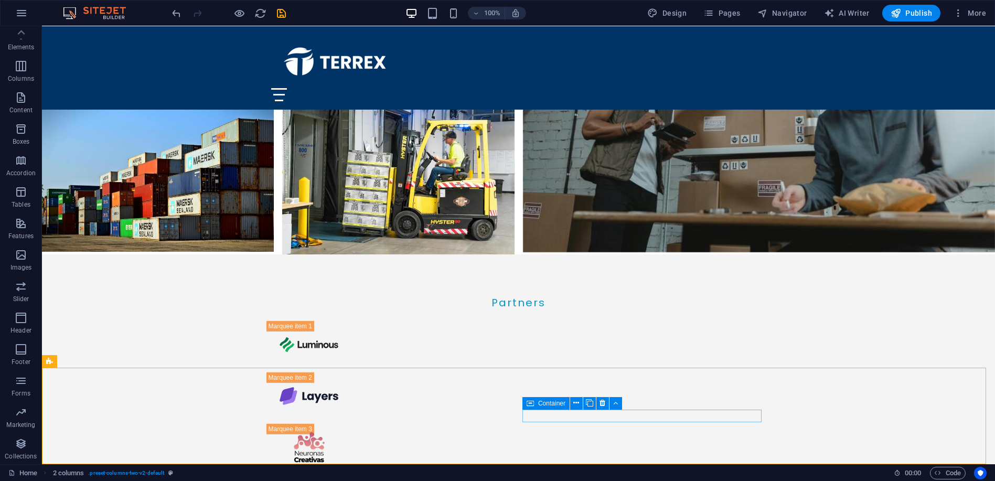
click at [530, 403] on icon at bounding box center [530, 403] width 7 height 13
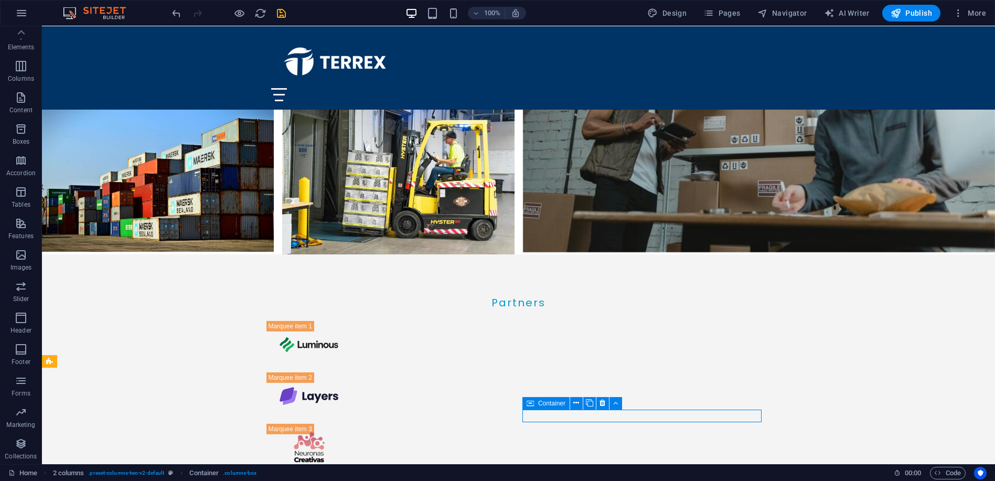
click at [530, 403] on icon at bounding box center [530, 403] width 7 height 13
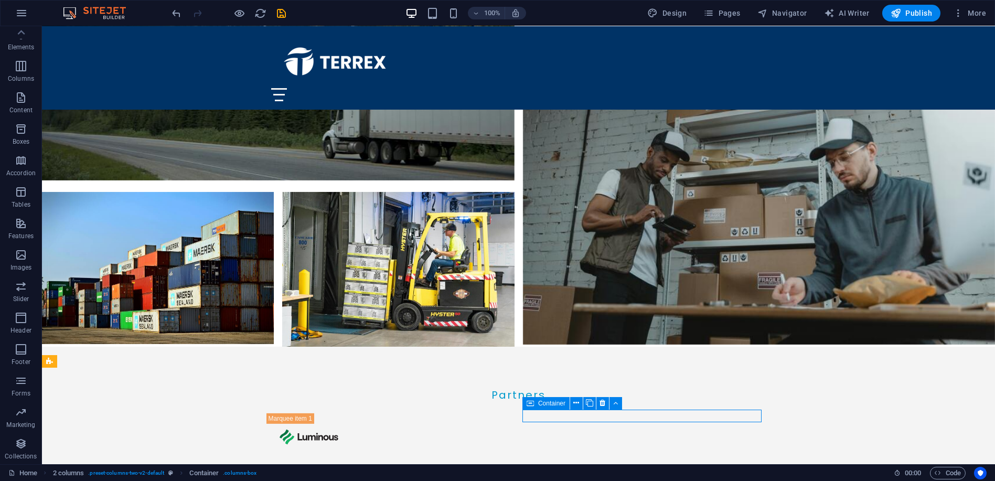
select select "px"
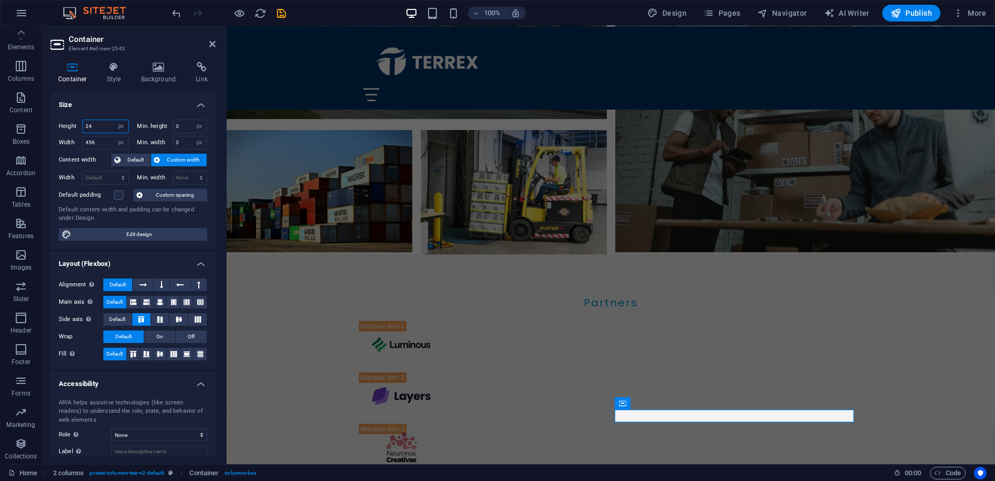
click at [100, 130] on input "24" at bounding box center [106, 126] width 46 height 13
click at [120, 124] on select "Default px rem % vh vw" at bounding box center [121, 126] width 15 height 13
select select "default"
click at [114, 120] on select "Default px rem % vh vw" at bounding box center [121, 126] width 15 height 13
select select "DISABLED_OPTION_VALUE"
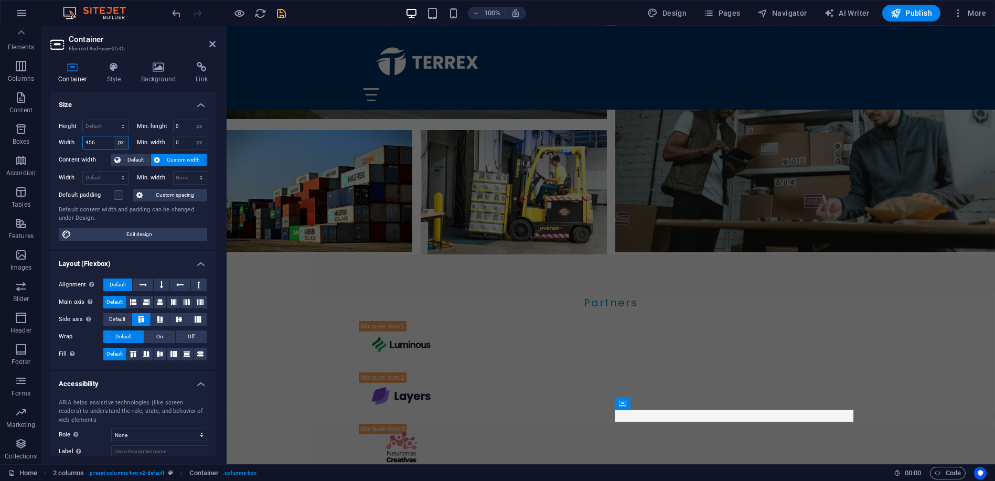
click at [121, 145] on select "Default px rem % em vh vw" at bounding box center [121, 142] width 15 height 13
select select "default"
click at [114, 136] on select "Default px rem % em vh vw" at bounding box center [121, 142] width 15 height 13
select select "DISABLED_OPTION_VALUE"
click at [199, 125] on select "None px rem % vh vw" at bounding box center [199, 126] width 15 height 13
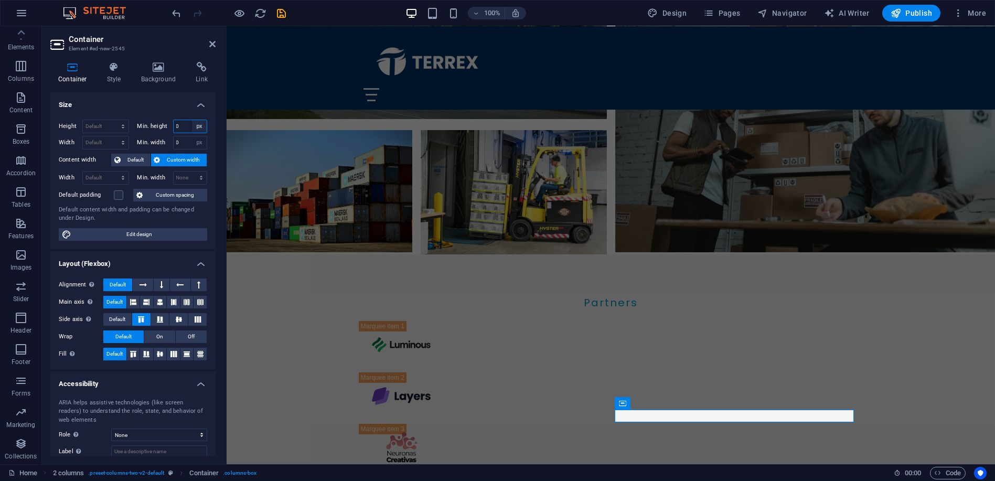
select select "kcmt61sok2g"
click at [192, 120] on select "None px rem % vh vw" at bounding box center [199, 126] width 15 height 13
click at [201, 124] on select "None px rem % vh vw" at bounding box center [191, 126] width 34 height 13
click at [174, 120] on select "None px rem % vh vw" at bounding box center [191, 126] width 34 height 13
select select "DISABLED_OPTION_VALUE"
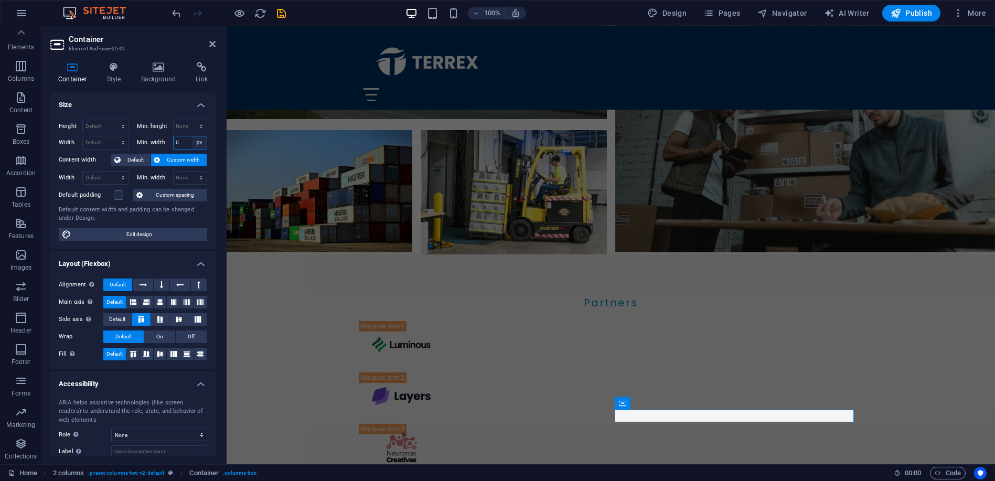
click at [202, 143] on select "None px rem % vh vw" at bounding box center [199, 142] width 15 height 13
select select "6s3ub7tuj1g"
click at [192, 136] on select "None px rem % vh vw" at bounding box center [199, 142] width 15 height 13
select select "DISABLED_OPTION_VALUE"
drag, startPoint x: 138, startPoint y: 101, endPoint x: 140, endPoint y: 109, distance: 8.0
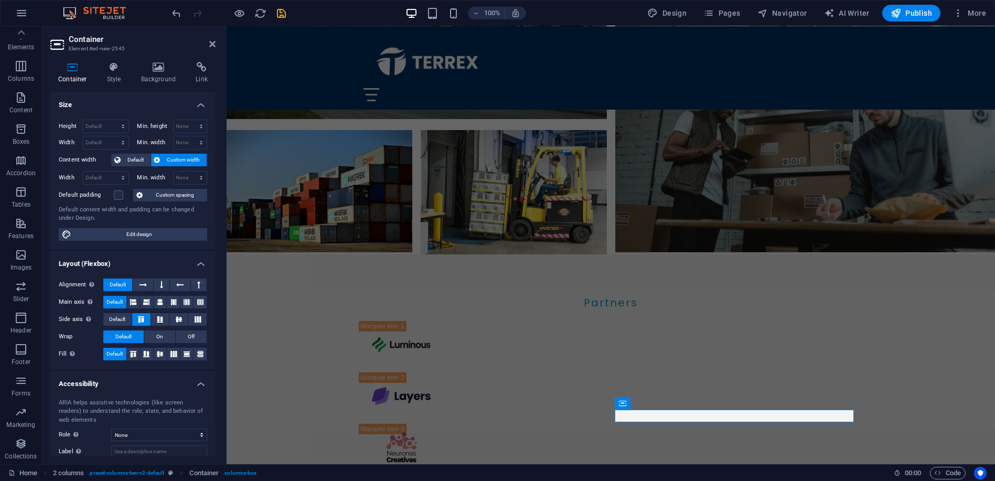
click at [138, 101] on h4 "Size" at bounding box center [132, 101] width 165 height 19
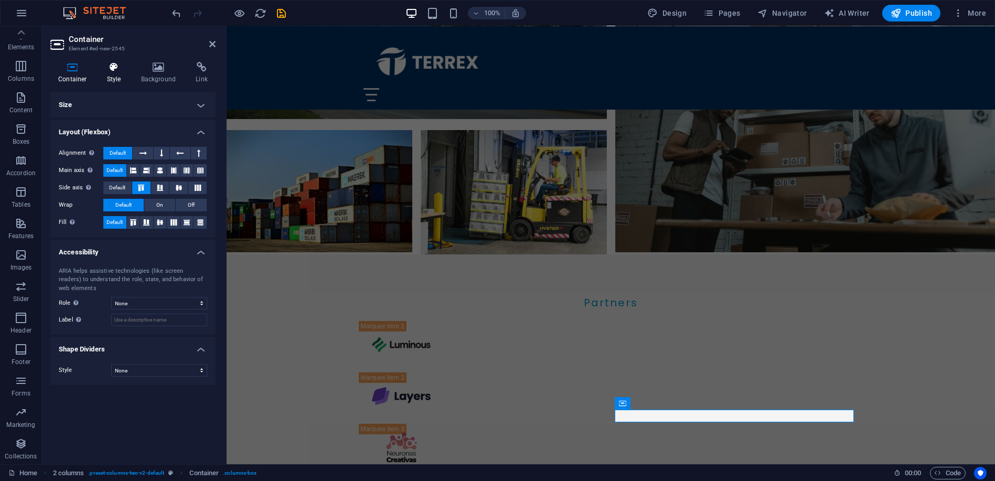
click at [111, 68] on icon at bounding box center [114, 67] width 30 height 10
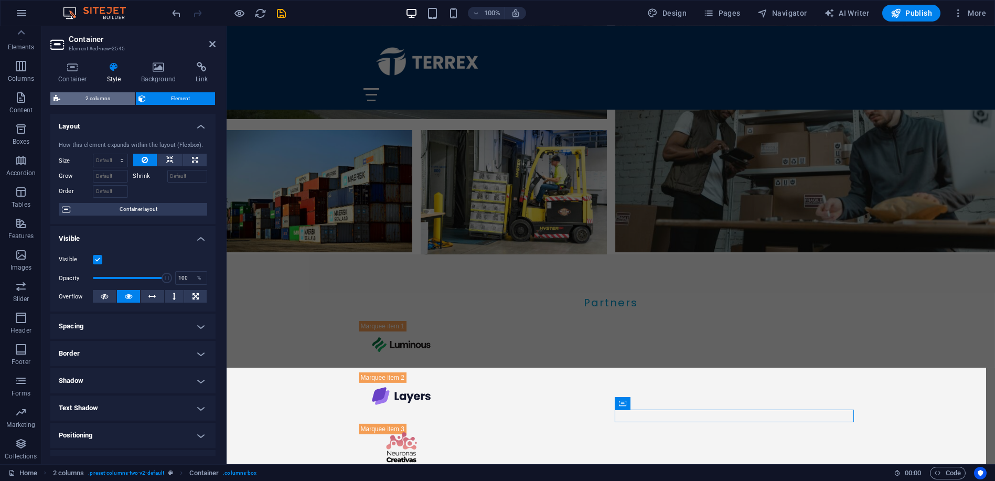
click at [82, 97] on span "2 columns" at bounding box center [97, 98] width 69 height 13
select select "rem"
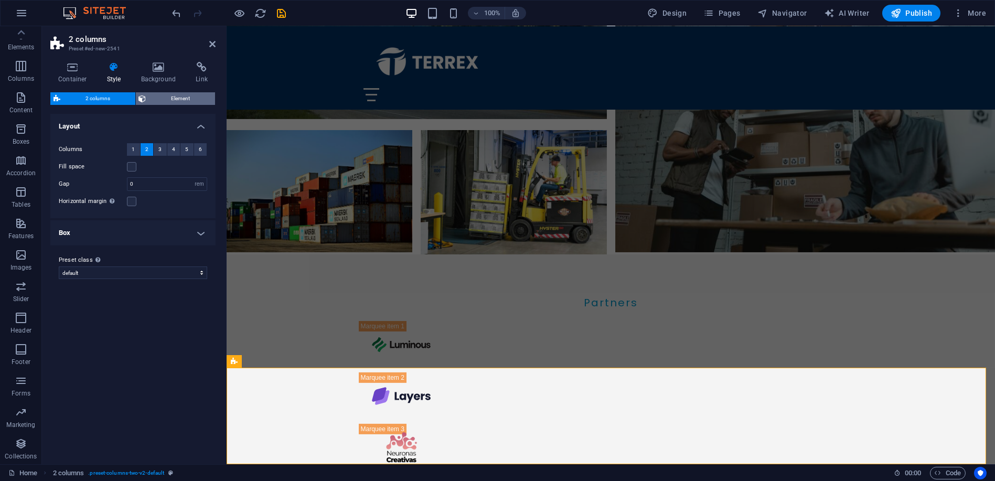
click at [171, 93] on span "Element" at bounding box center [180, 98] width 63 height 13
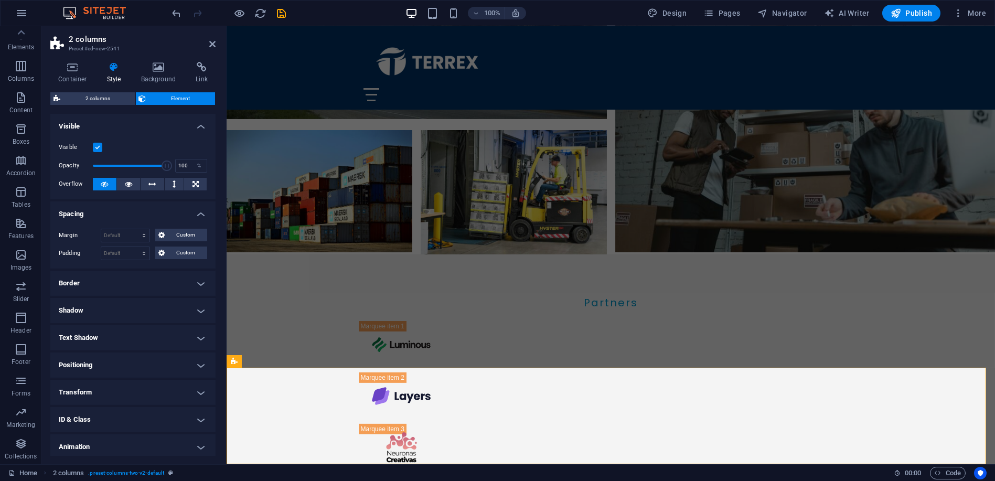
click at [98, 146] on label at bounding box center [97, 147] width 9 height 9
click at [0, 0] on input "Visible" at bounding box center [0, 0] width 0 height 0
click at [98, 146] on label at bounding box center [97, 147] width 9 height 9
click at [0, 0] on input "Visible" at bounding box center [0, 0] width 0 height 0
click at [177, 186] on button at bounding box center [174, 184] width 19 height 13
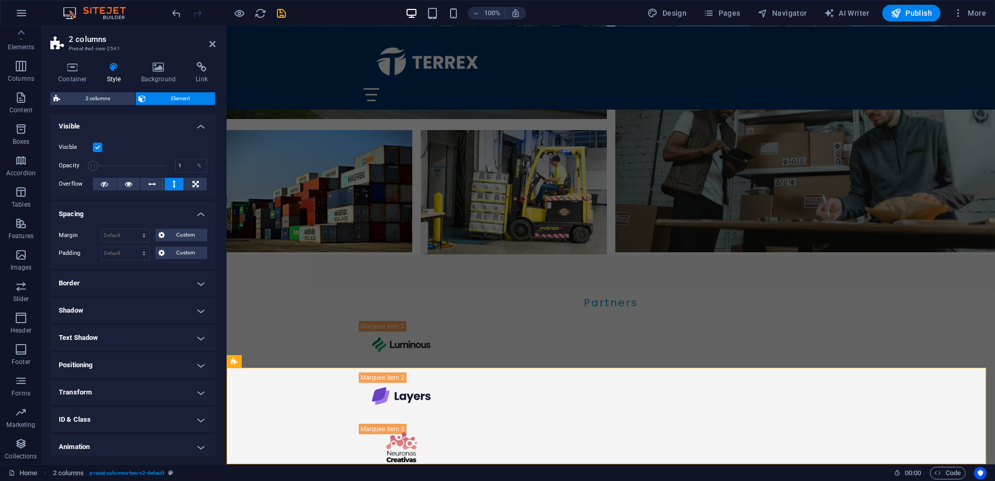
drag, startPoint x: 168, startPoint y: 166, endPoint x: 63, endPoint y: 167, distance: 104.4
click at [63, 167] on div "Opacity 1 %" at bounding box center [133, 166] width 148 height 16
type input "100"
drag, startPoint x: 93, startPoint y: 164, endPoint x: 221, endPoint y: 170, distance: 128.7
click at [221, 170] on div "Container Style Background Link Size Height Default px rem % vh vw Min. height …" at bounding box center [133, 259] width 182 height 411
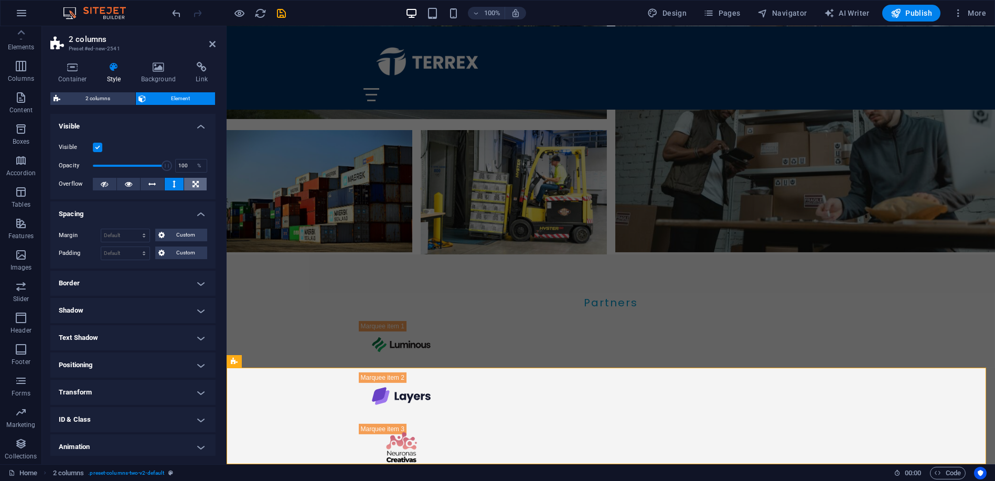
click at [195, 185] on icon at bounding box center [196, 184] width 6 height 13
click at [170, 185] on button at bounding box center [174, 184] width 19 height 13
click at [176, 231] on span "Custom" at bounding box center [186, 235] width 36 height 13
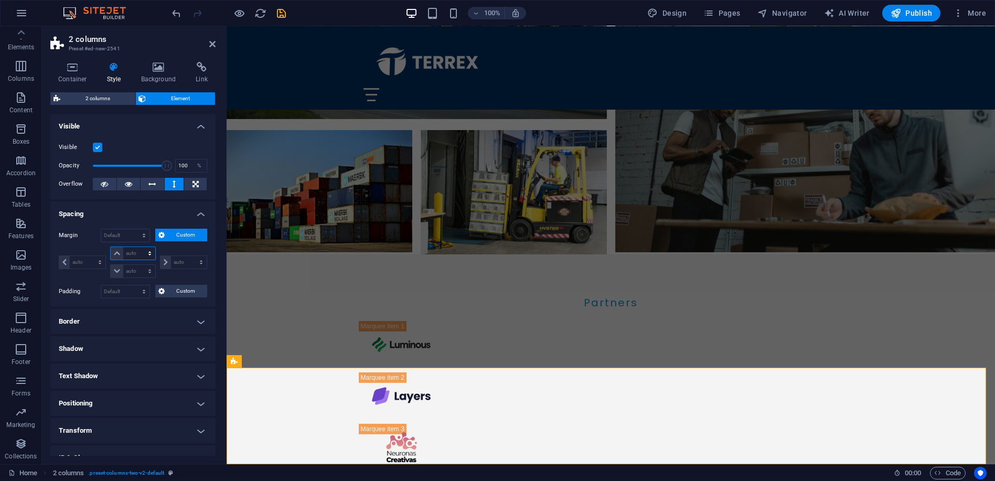
click at [114, 253] on select "auto px % rem vw vh" at bounding box center [133, 253] width 44 height 13
select select "auto"
click at [111, 247] on select "auto px % rem vw vh" at bounding box center [133, 253] width 44 height 13
type input "0"
select select "px"
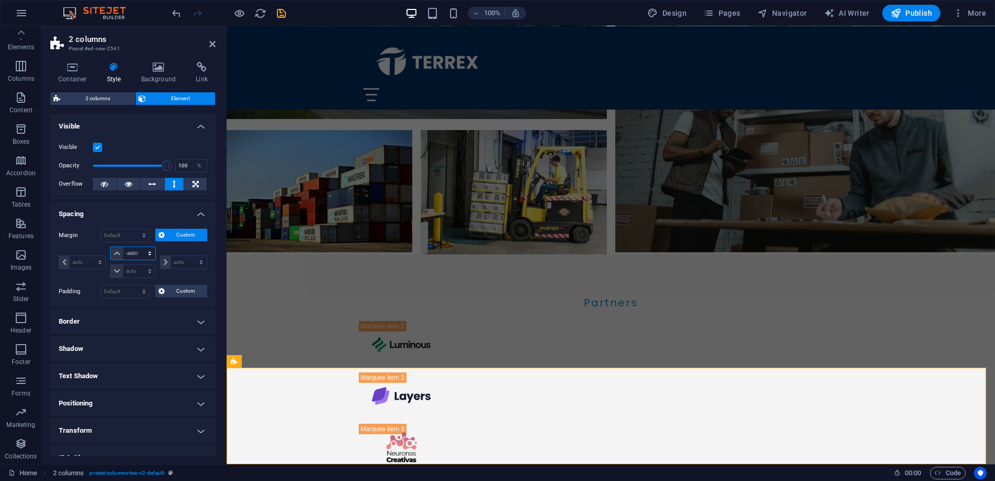
select select "DISABLED_OPTION_VALUE"
type input "0"
select select "px"
type input "0"
select select "px"
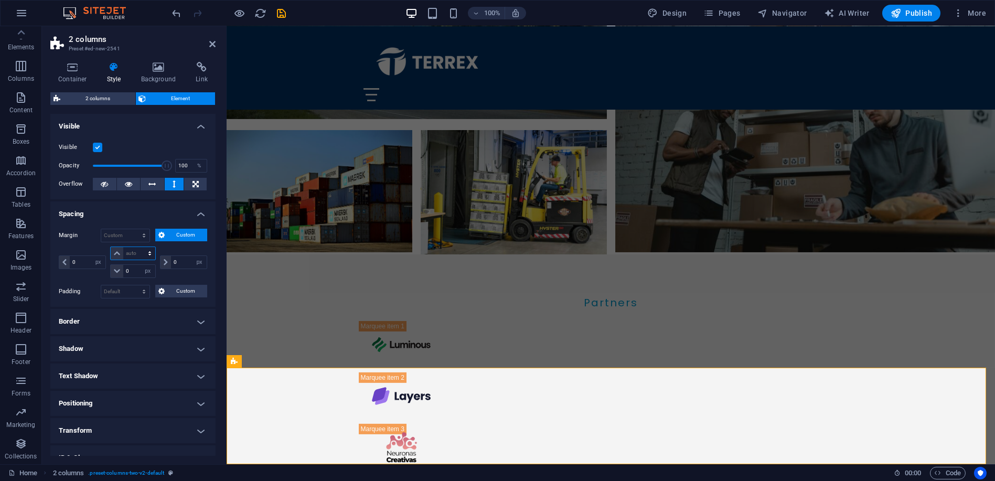
click at [128, 254] on select "auto px % rem vw vh" at bounding box center [133, 253] width 44 height 13
click at [134, 247] on select "auto px % rem vw vh" at bounding box center [133, 253] width 44 height 13
click at [135, 254] on select "auto px % rem vw vh" at bounding box center [133, 253] width 44 height 13
select select "%"
click at [139, 247] on select "auto px % rem vw vh" at bounding box center [133, 253] width 44 height 13
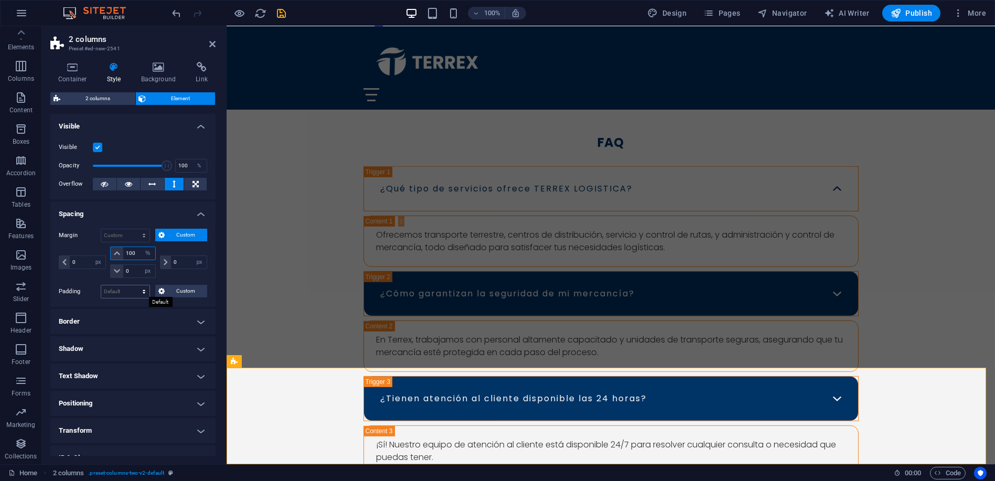
scroll to position [3506, 0]
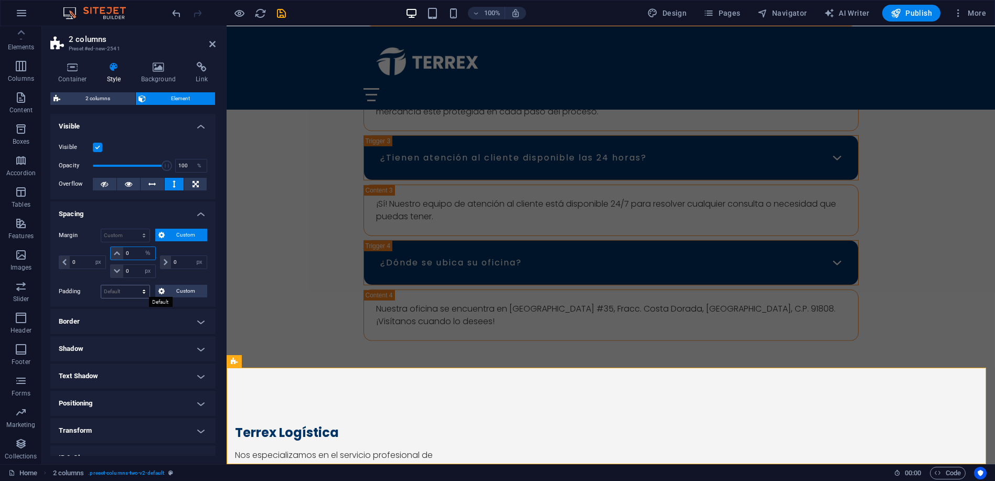
type input "0"
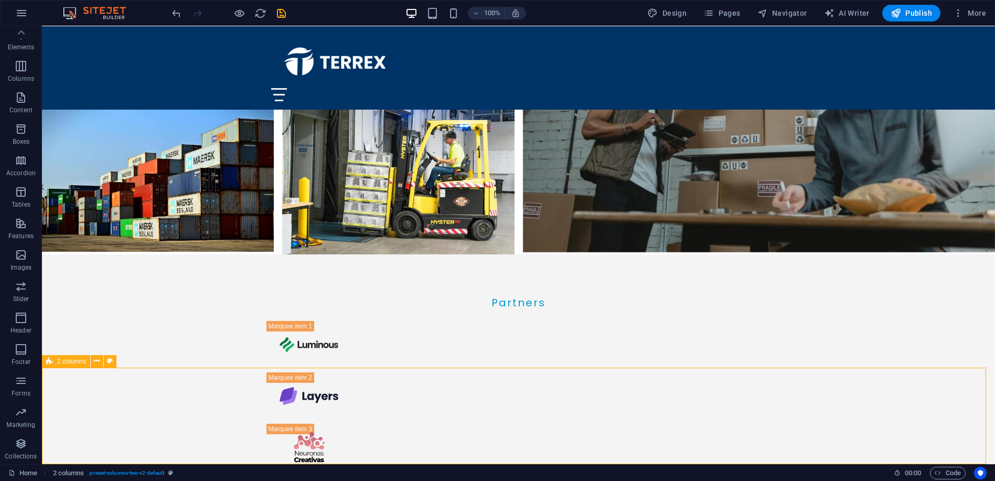
click at [74, 364] on span "2 columns" at bounding box center [71, 361] width 29 height 6
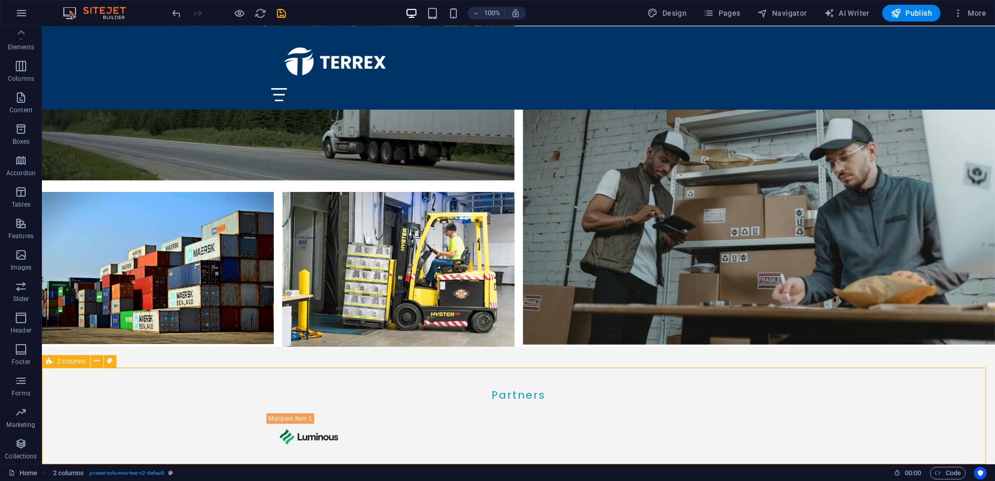
select select "px"
select select "%"
select select "px"
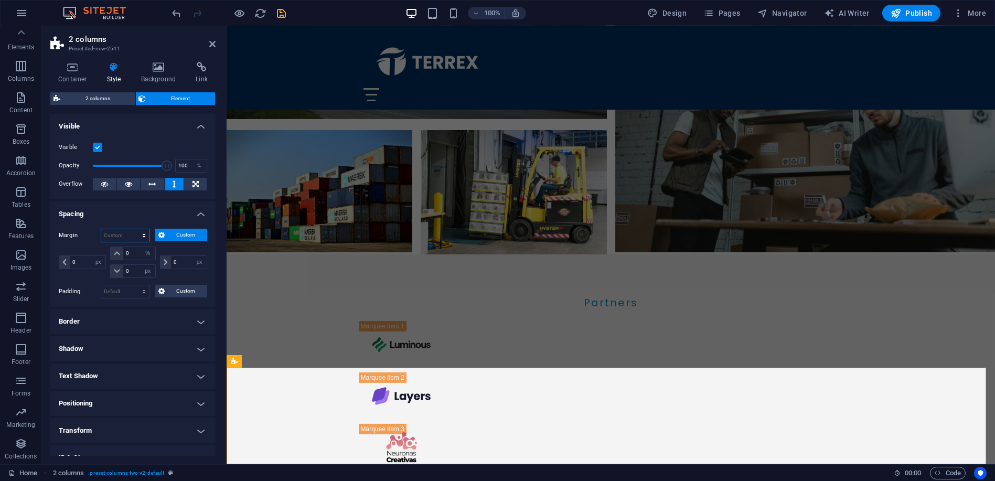
click at [121, 229] on select "Default auto px % rem vw vh Custom" at bounding box center [125, 235] width 48 height 13
click at [101, 229] on select "Default auto px % rem vw vh Custom" at bounding box center [125, 235] width 48 height 13
select select "DISABLED_OPTION_VALUE"
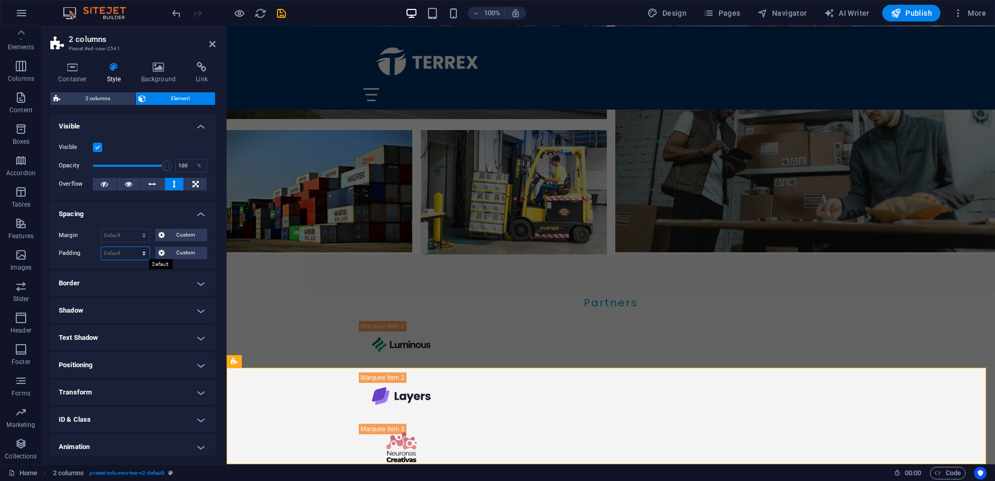
click at [135, 252] on select "Default px rem % vh vw Custom" at bounding box center [125, 253] width 48 height 13
click at [101, 247] on select "Default px rem % vh vw Custom" at bounding box center [125, 253] width 48 height 13
select select "DISABLED_OPTION_VALUE"
click at [114, 281] on h4 "Border" at bounding box center [132, 283] width 165 height 25
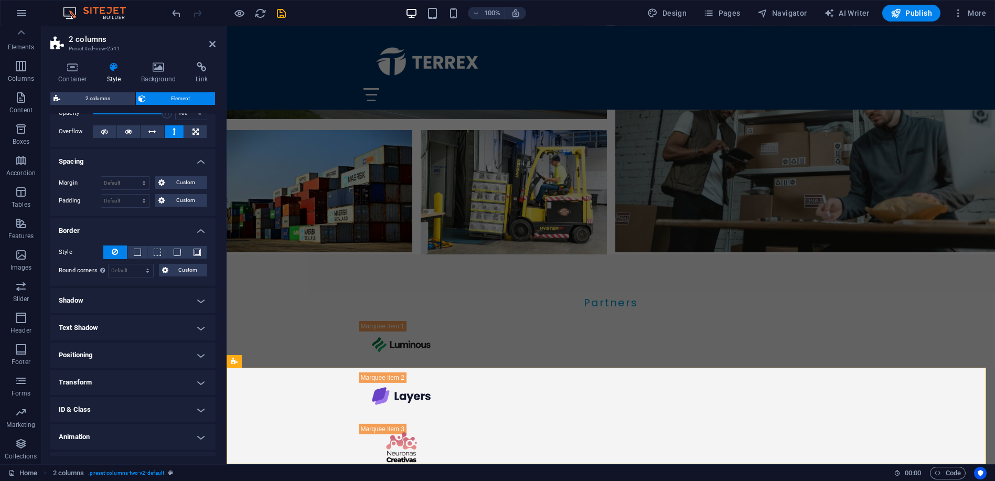
scroll to position [0, 0]
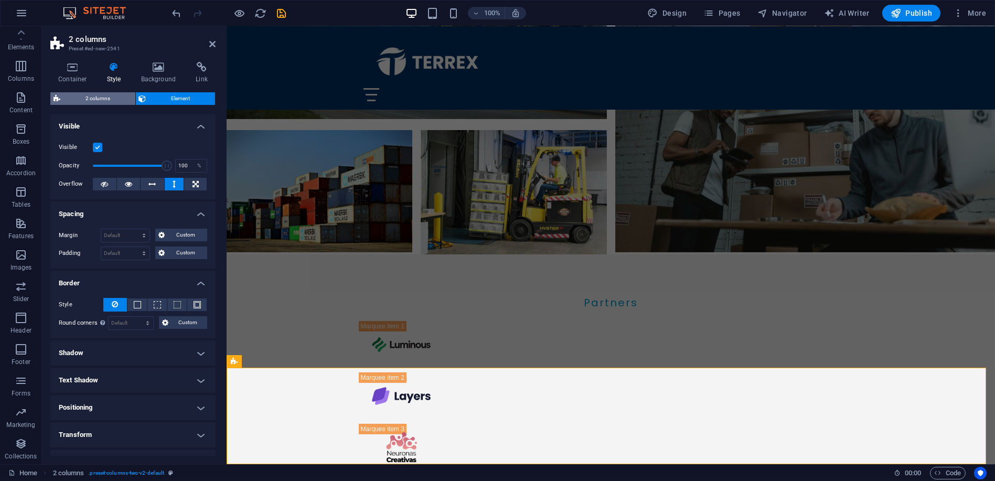
click at [93, 100] on span "2 columns" at bounding box center [97, 98] width 69 height 13
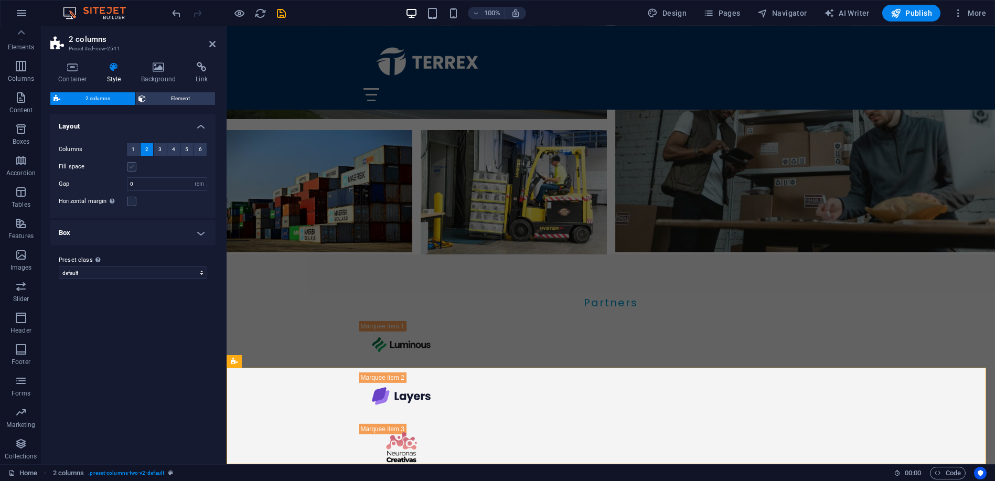
click at [133, 163] on label at bounding box center [131, 166] width 9 height 9
click at [0, 0] on input "Fill space" at bounding box center [0, 0] width 0 height 0
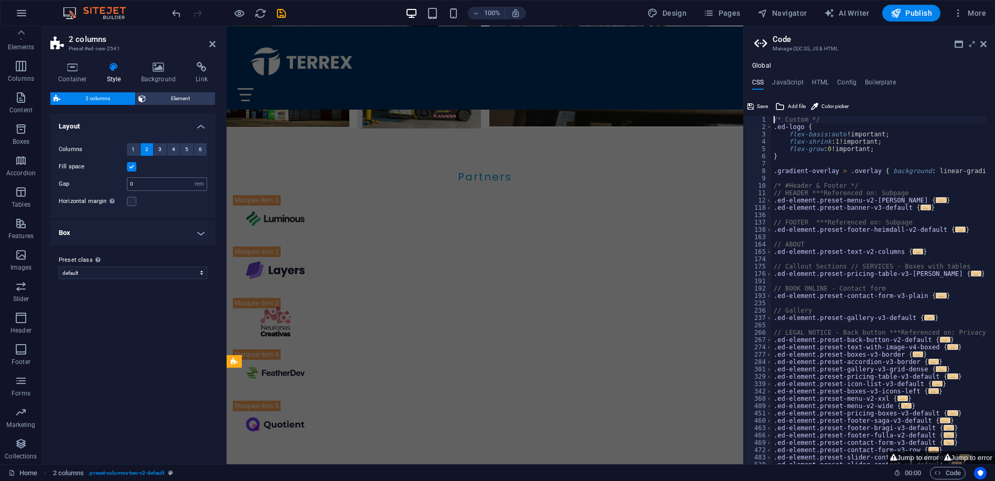
scroll to position [2621, 0]
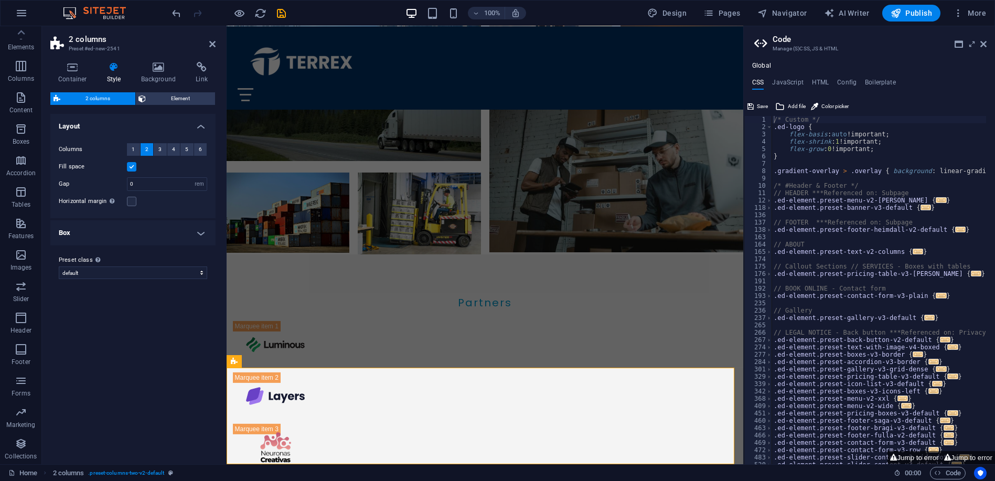
click at [987, 44] on aside "Code Manage (S)CSS, JS & HTML Global CSS JavaScript HTML Config Boilerplate /* …" at bounding box center [869, 245] width 252 height 438
click at [983, 45] on icon at bounding box center [983, 44] width 6 height 8
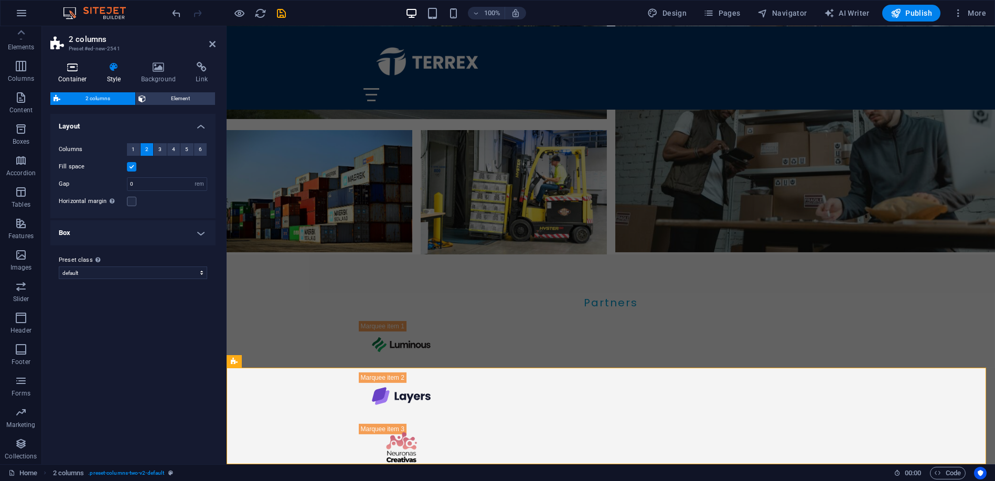
click at [64, 69] on icon at bounding box center [72, 67] width 45 height 10
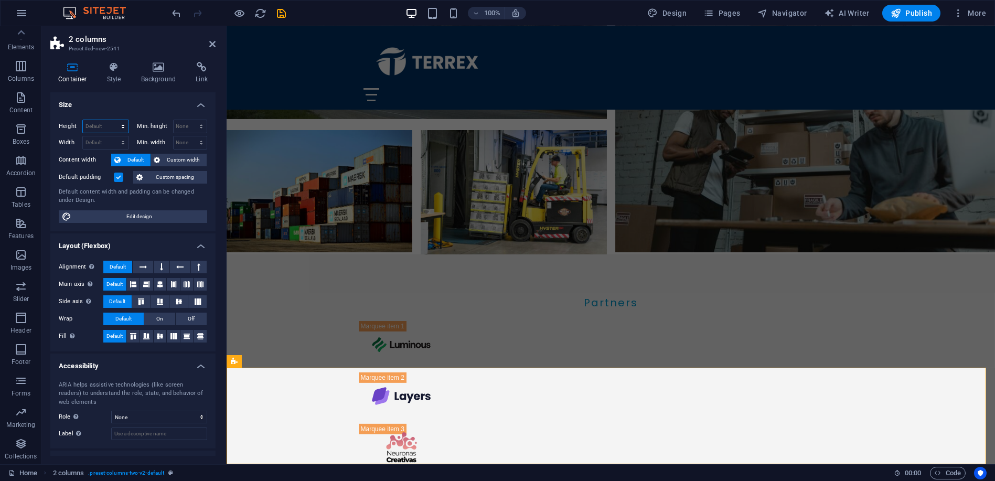
click at [97, 126] on select "Default px rem % vh vw" at bounding box center [106, 126] width 46 height 13
select select "px"
click at [113, 120] on select "Default px rem % vh vw" at bounding box center [106, 126] width 46 height 13
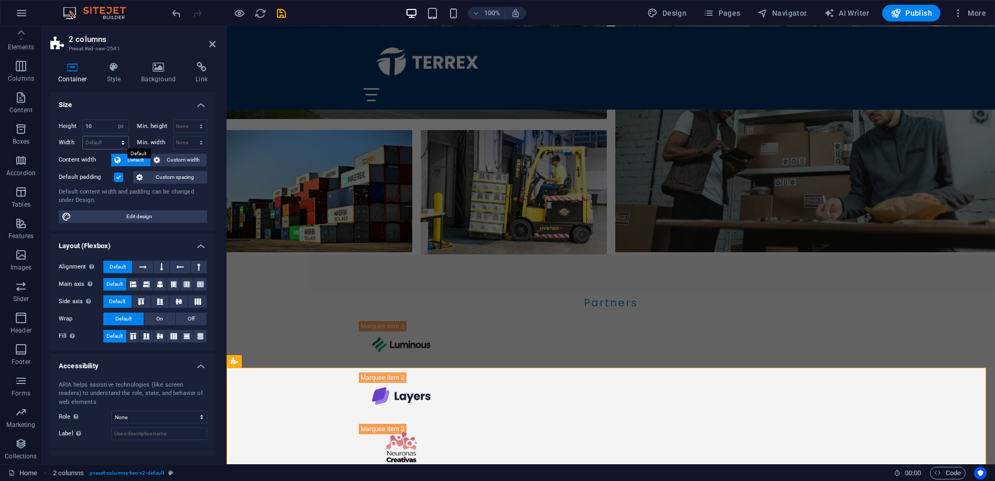
scroll to position [2656, 0]
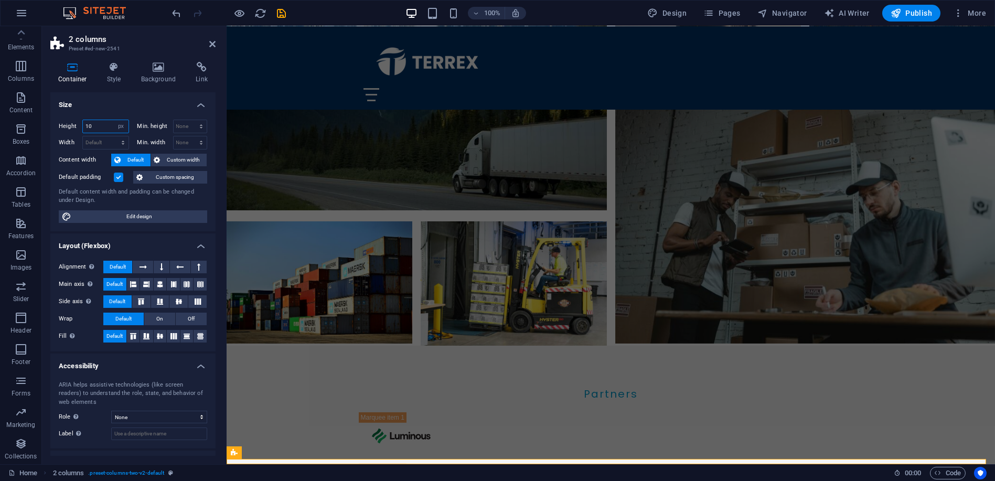
click at [88, 120] on input "10" at bounding box center [106, 126] width 46 height 13
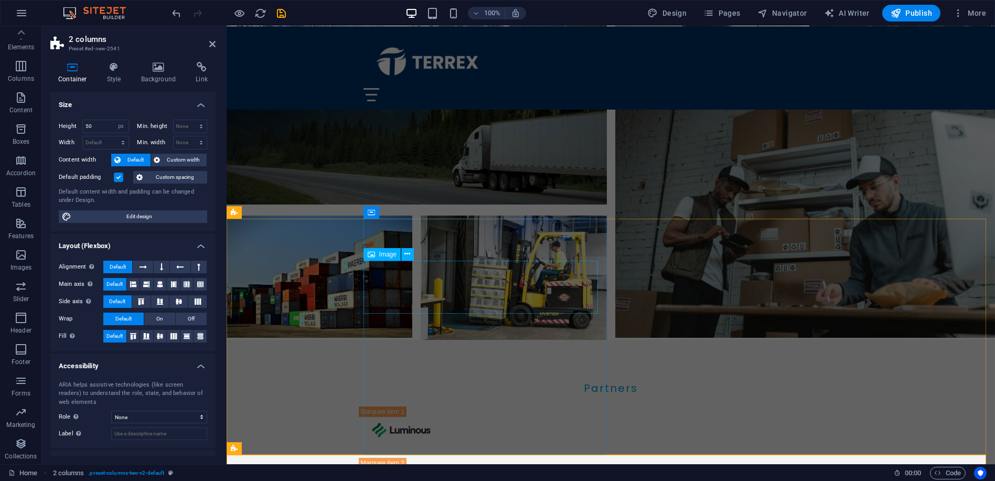
scroll to position [2677, 0]
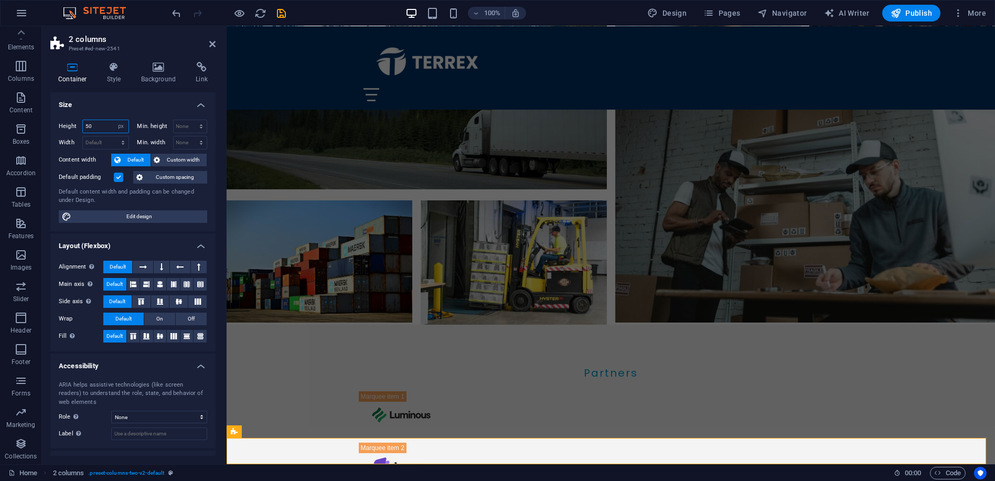
click at [106, 124] on input "50" at bounding box center [106, 126] width 46 height 13
type input "25"
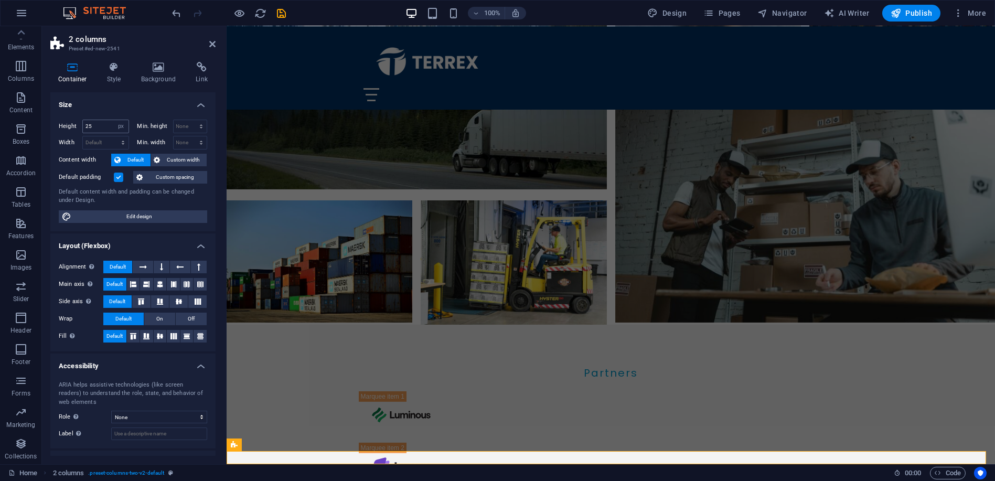
scroll to position [2664, 0]
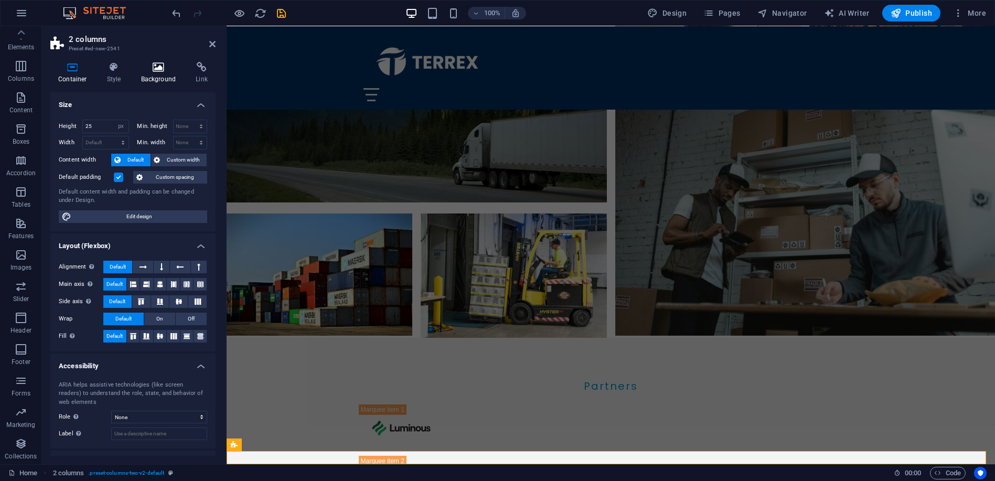
click at [162, 74] on h4 "Background" at bounding box center [160, 73] width 55 height 22
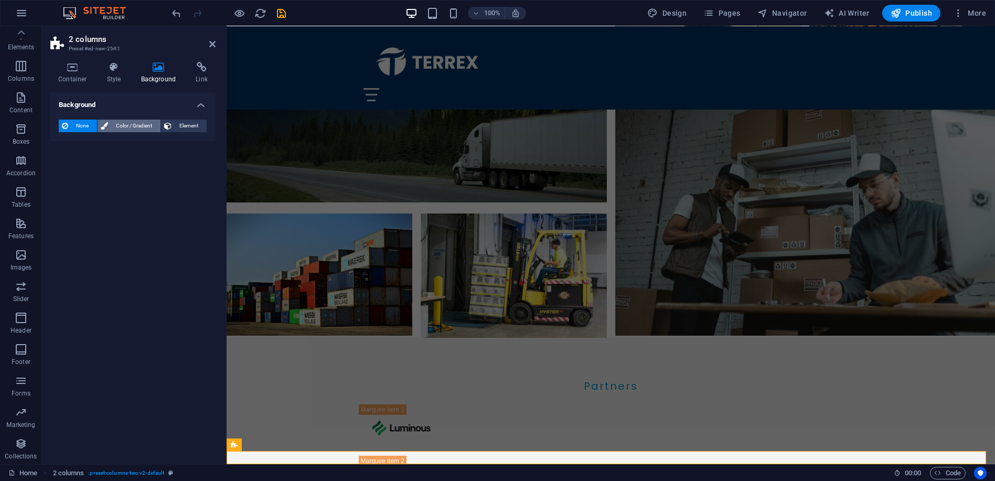
click at [120, 124] on span "Color / Gradient" at bounding box center [134, 126] width 46 height 13
click at [66, 168] on span at bounding box center [66, 168] width 12 height 12
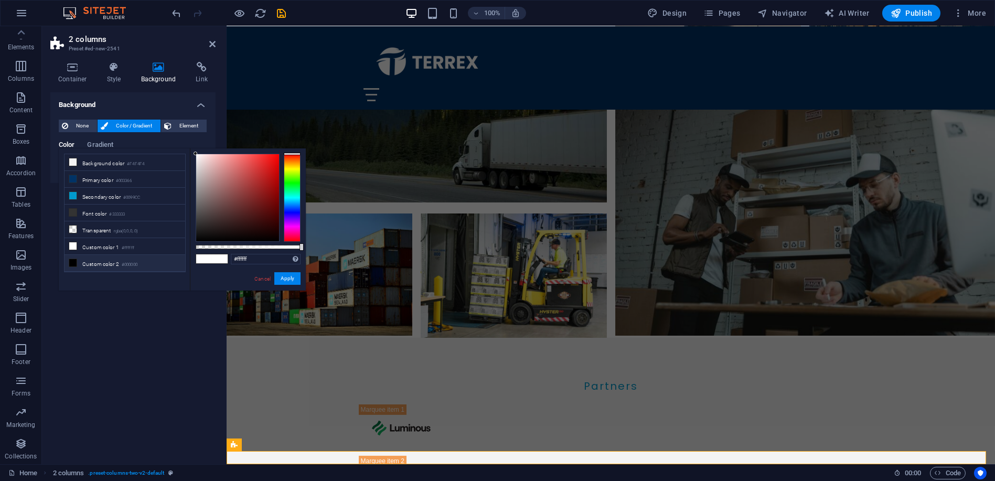
click at [72, 259] on icon at bounding box center [72, 262] width 7 height 7
type input "#000000"
click at [288, 279] on button "Apply" at bounding box center [287, 278] width 26 height 13
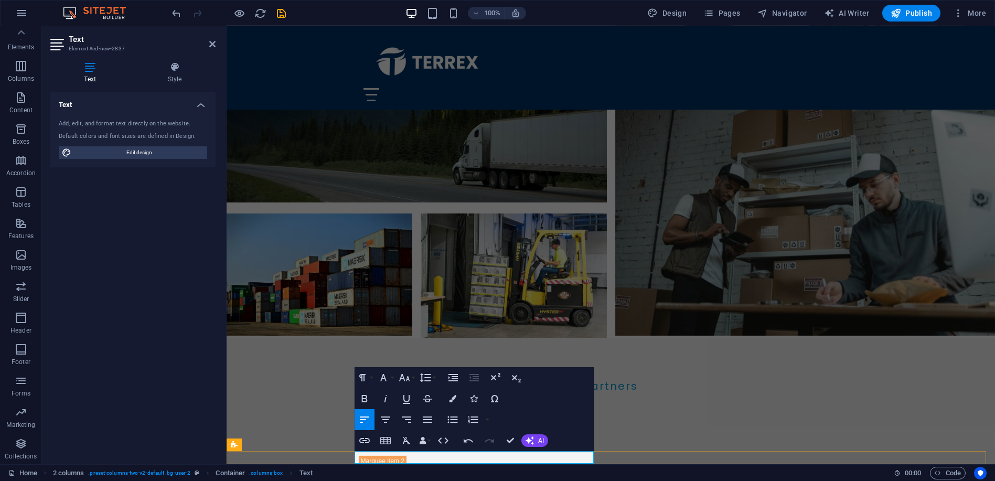
click at [451, 402] on icon "button" at bounding box center [452, 398] width 7 height 7
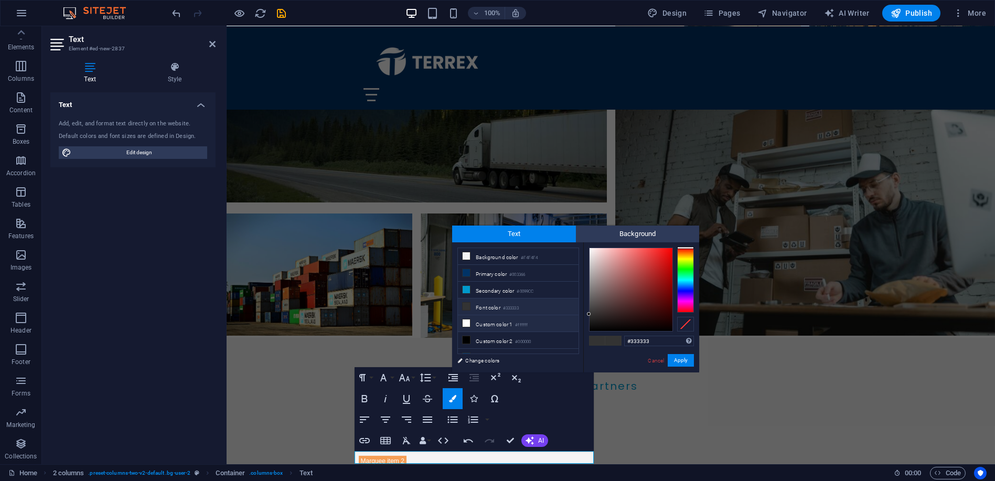
click at [465, 320] on icon at bounding box center [466, 322] width 7 height 7
type input "#ffffff"
click at [677, 362] on button "Apply" at bounding box center [681, 360] width 26 height 13
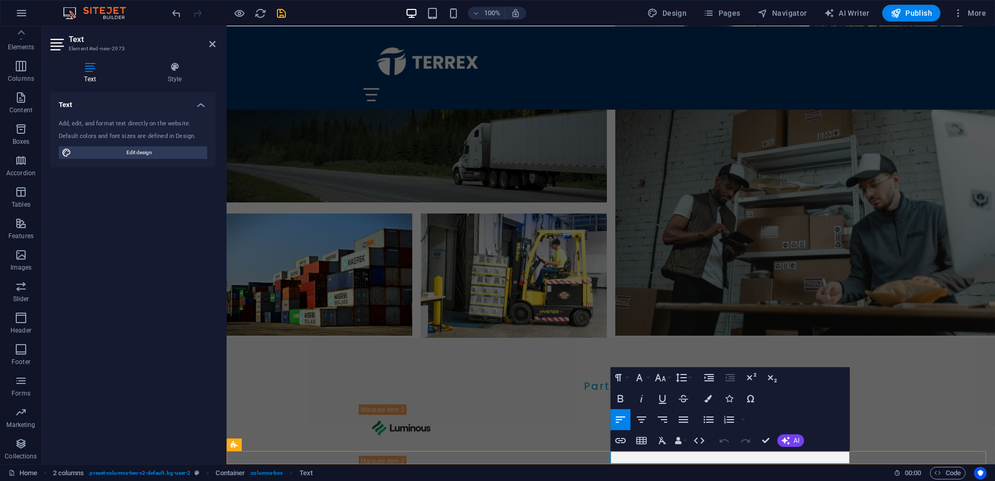
click at [710, 403] on button "Colors" at bounding box center [709, 398] width 20 height 21
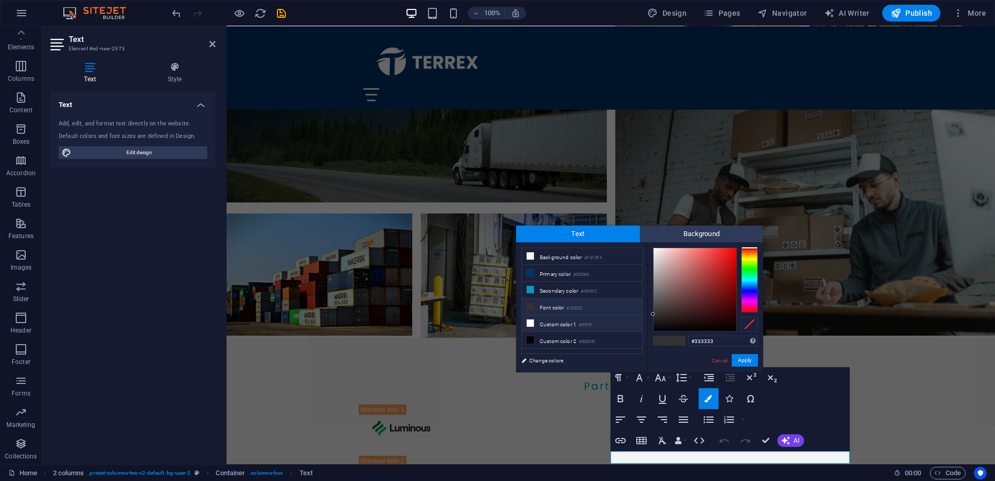
click at [530, 323] on icon at bounding box center [530, 322] width 7 height 7
type input "#ffffff"
click at [742, 357] on button "Apply" at bounding box center [745, 360] width 26 height 13
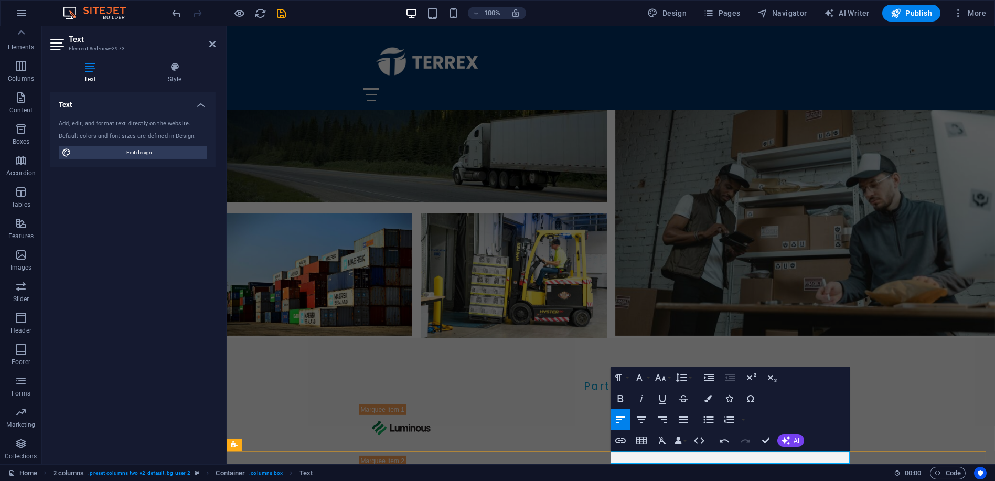
drag, startPoint x: 669, startPoint y: 456, endPoint x: 756, endPoint y: 453, distance: 87.1
click at [617, 439] on icon "button" at bounding box center [620, 440] width 10 height 5
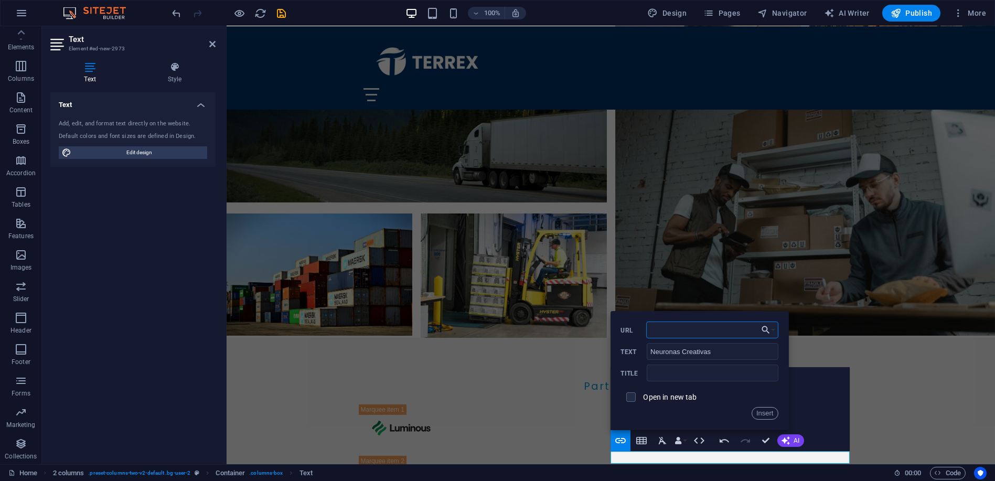
paste input "https://neuronascreativas.com/"
type input "https://neuronascreativas.com/"
click at [634, 394] on span at bounding box center [630, 396] width 9 height 9
click at [664, 375] on input "text" at bounding box center [712, 373] width 131 height 17
type input "Neuronas Creativas"
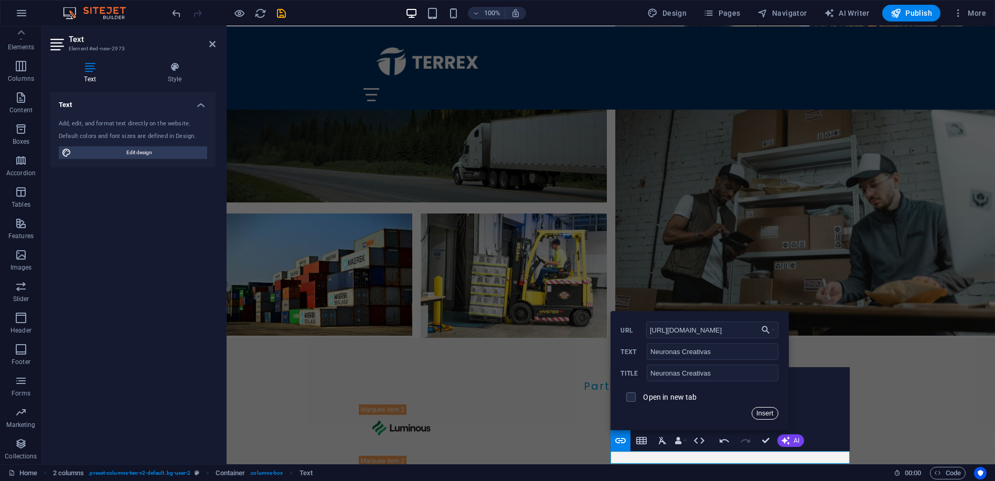
click at [765, 412] on button "Insert" at bounding box center [765, 413] width 27 height 13
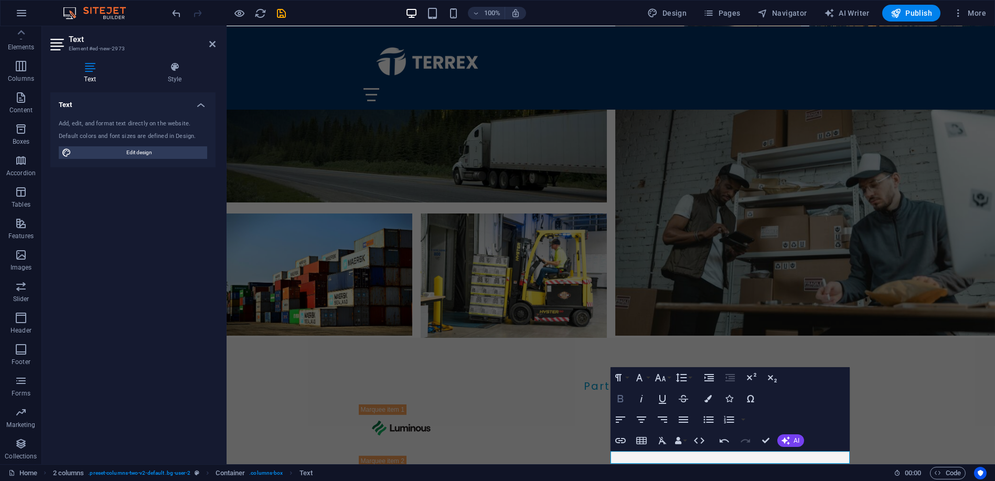
click at [623, 398] on icon "button" at bounding box center [620, 398] width 13 height 13
drag, startPoint x: 750, startPoint y: 456, endPoint x: 668, endPoint y: 457, distance: 81.8
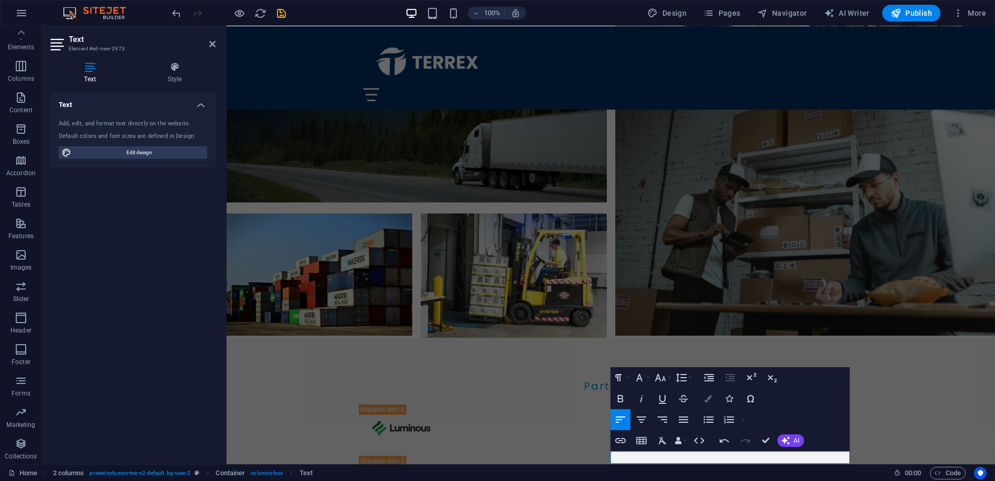
click at [705, 399] on icon "button" at bounding box center [708, 398] width 7 height 7
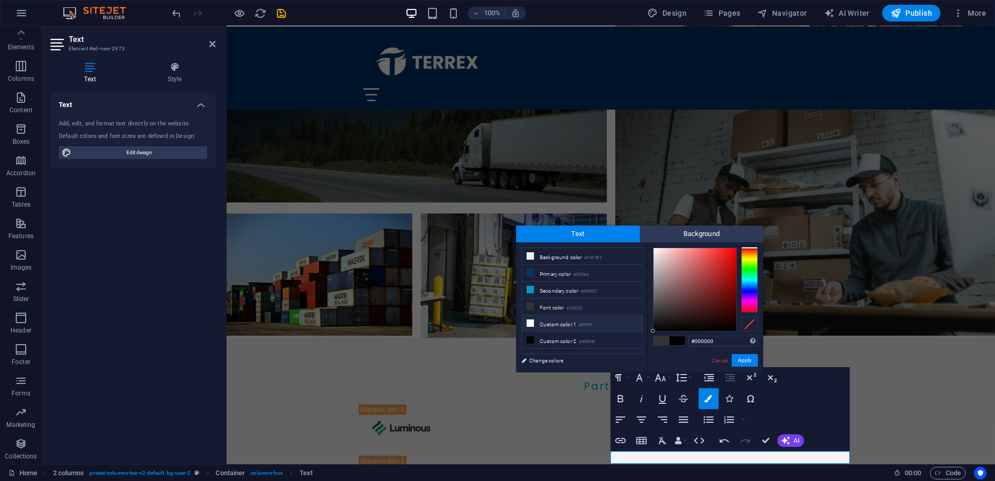
click at [527, 319] on icon at bounding box center [530, 322] width 7 height 7
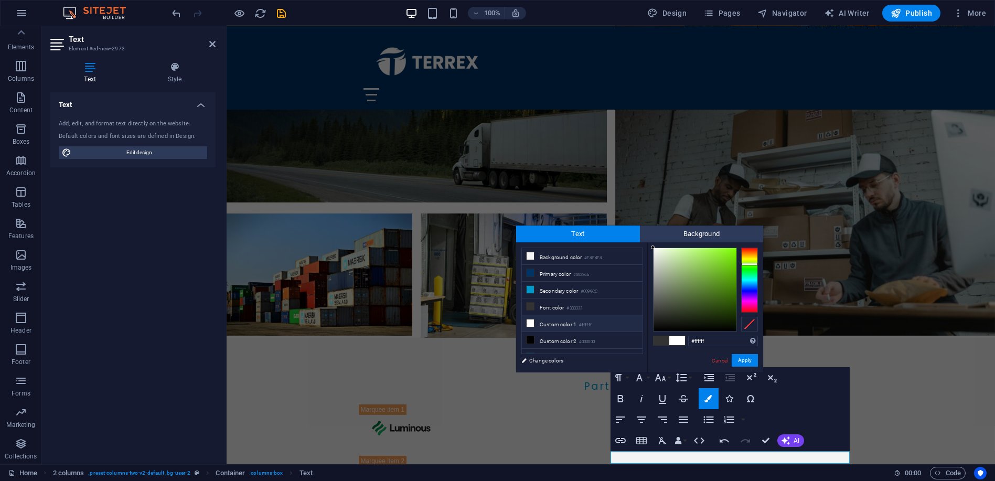
click at [750, 264] on div at bounding box center [749, 280] width 17 height 65
drag, startPoint x: 750, startPoint y: 264, endPoint x: 755, endPoint y: 252, distance: 12.7
click at [755, 252] on div at bounding box center [749, 252] width 17 height 3
drag, startPoint x: 753, startPoint y: 252, endPoint x: 745, endPoint y: 252, distance: 7.9
click at [753, 252] on div at bounding box center [749, 252] width 17 height 3
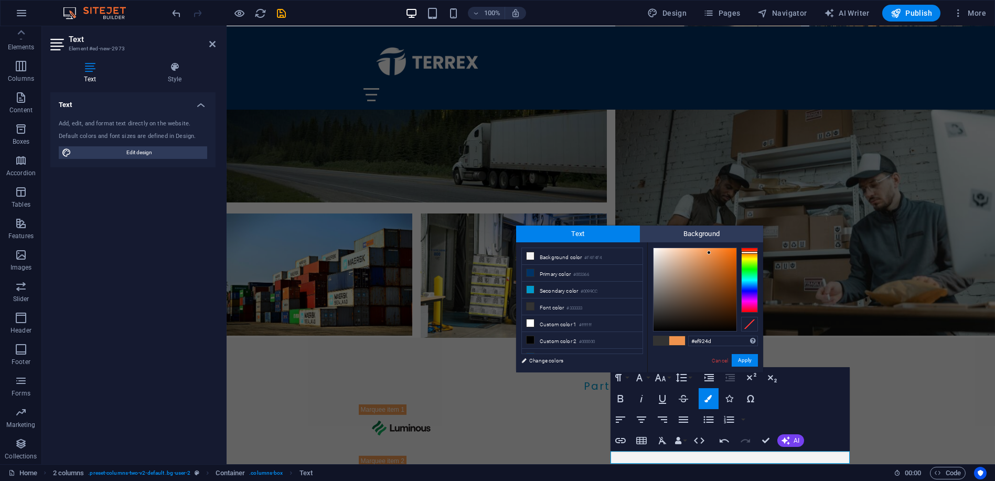
type input "#ef914c"
click at [710, 253] on div at bounding box center [695, 289] width 83 height 83
click at [745, 357] on button "Apply" at bounding box center [745, 360] width 26 height 13
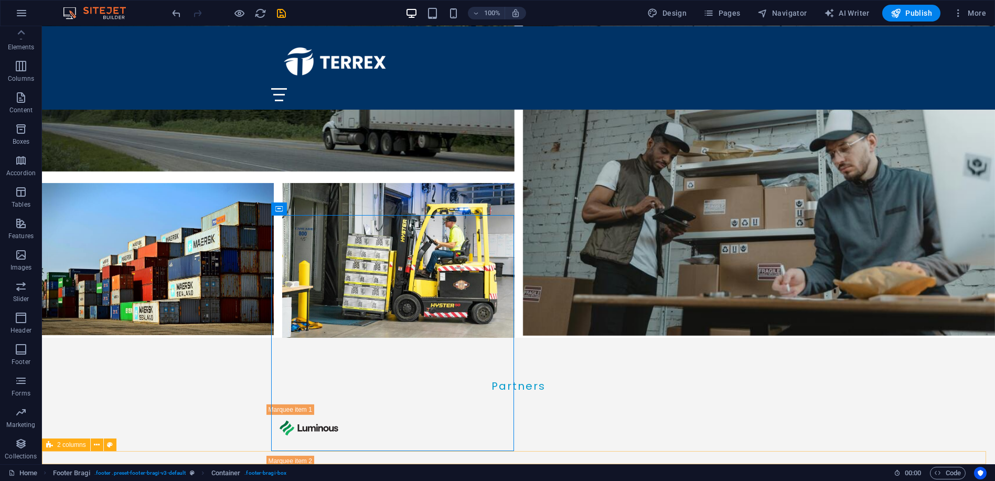
click at [68, 446] on span "2 columns" at bounding box center [71, 445] width 29 height 6
select select "px"
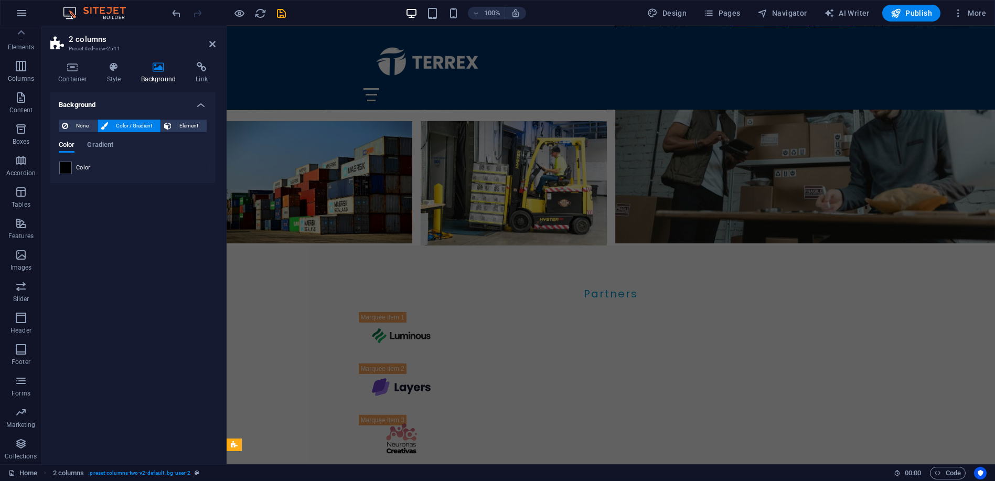
scroll to position [2664, 0]
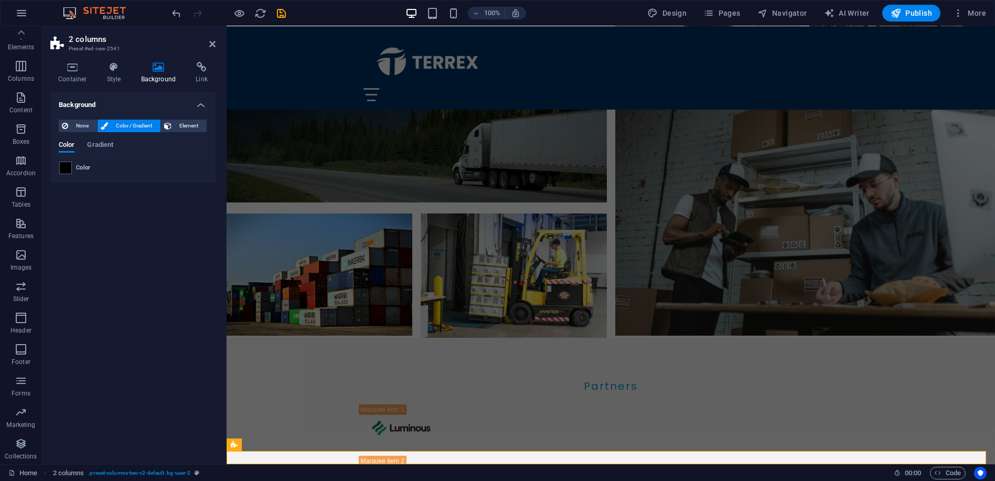
click at [72, 61] on div "Container Style Background Link Size Height 25 Default px rem % vh vw Min. heig…" at bounding box center [133, 259] width 182 height 411
click at [70, 70] on icon at bounding box center [72, 67] width 45 height 10
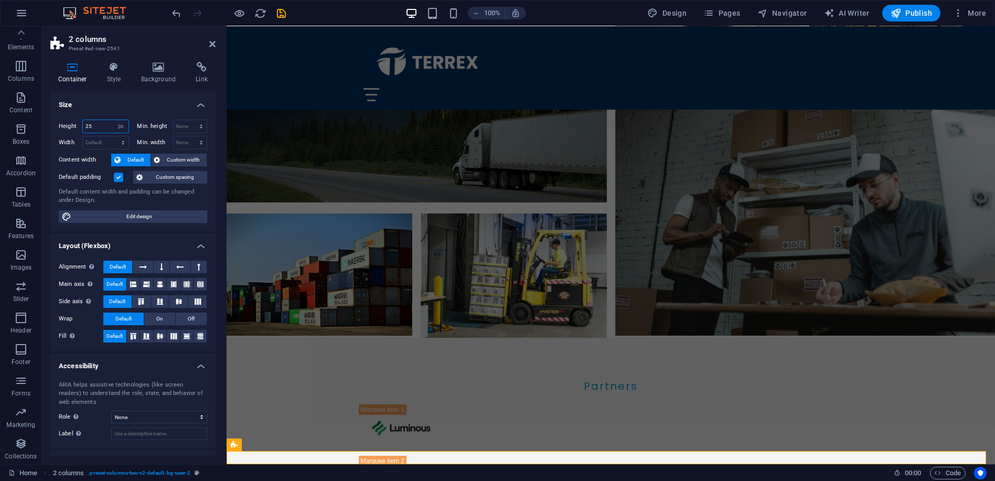
click at [94, 125] on input "25" at bounding box center [106, 126] width 46 height 13
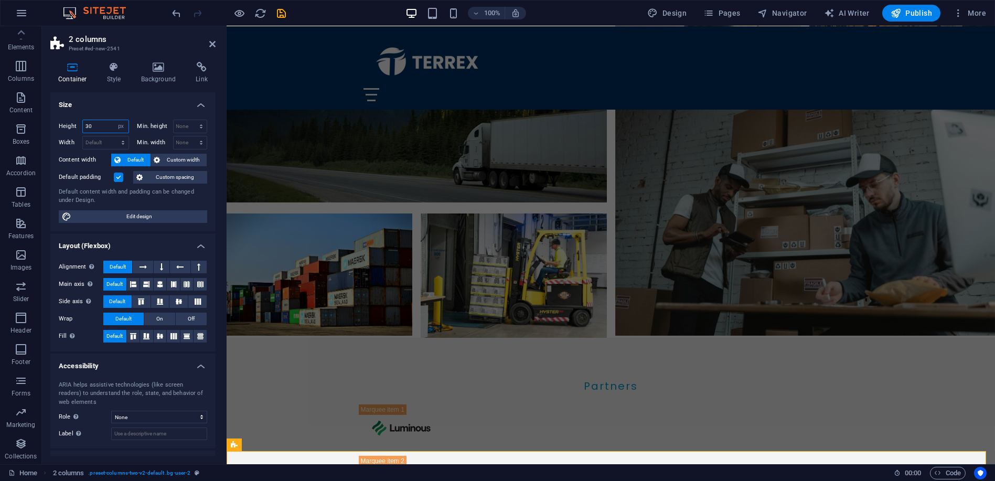
type input "30"
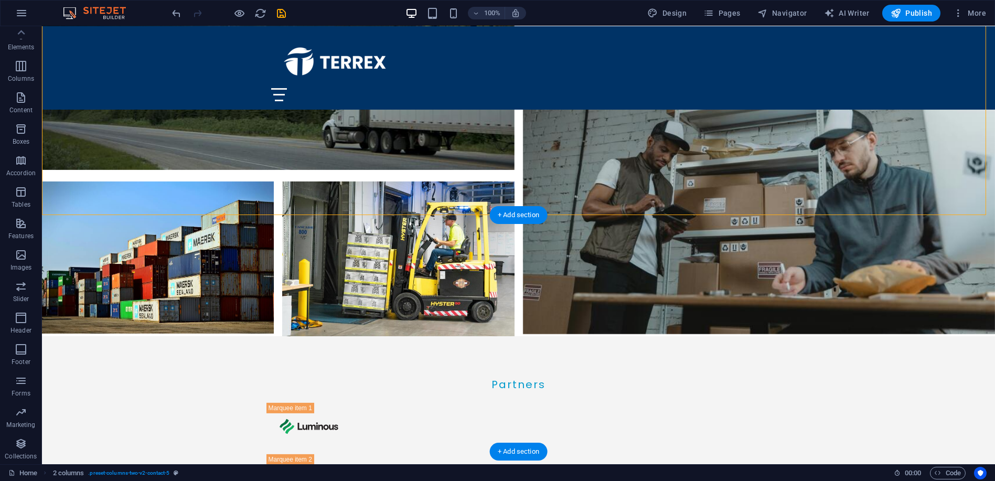
scroll to position [2758, 0]
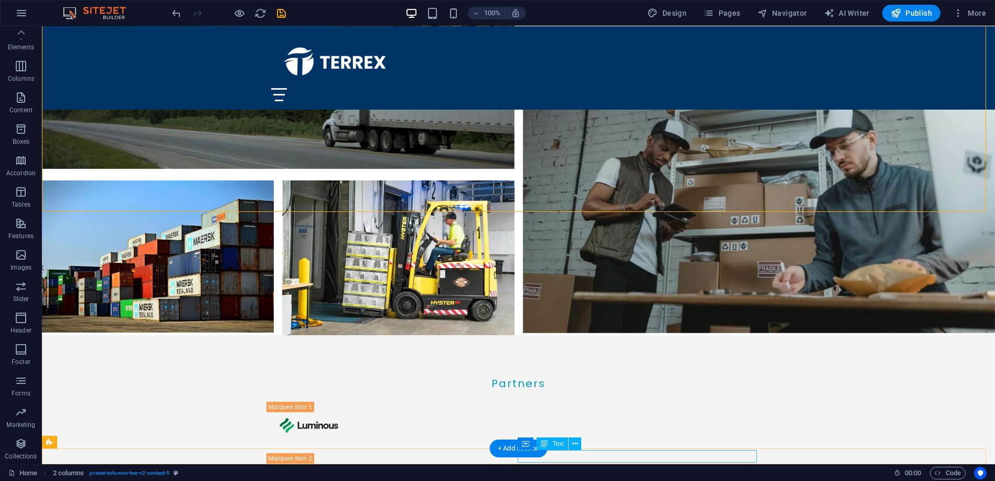
click at [547, 443] on icon at bounding box center [544, 443] width 7 height 13
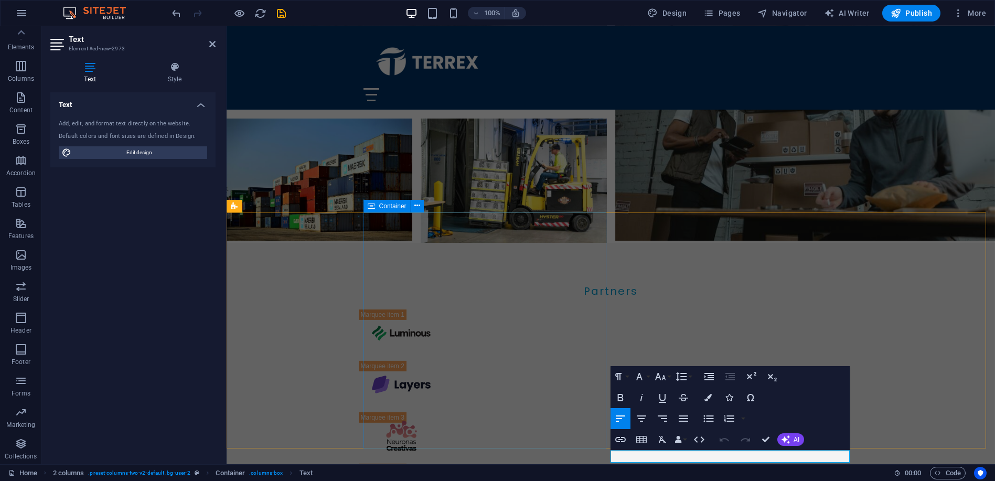
scroll to position [2666, 0]
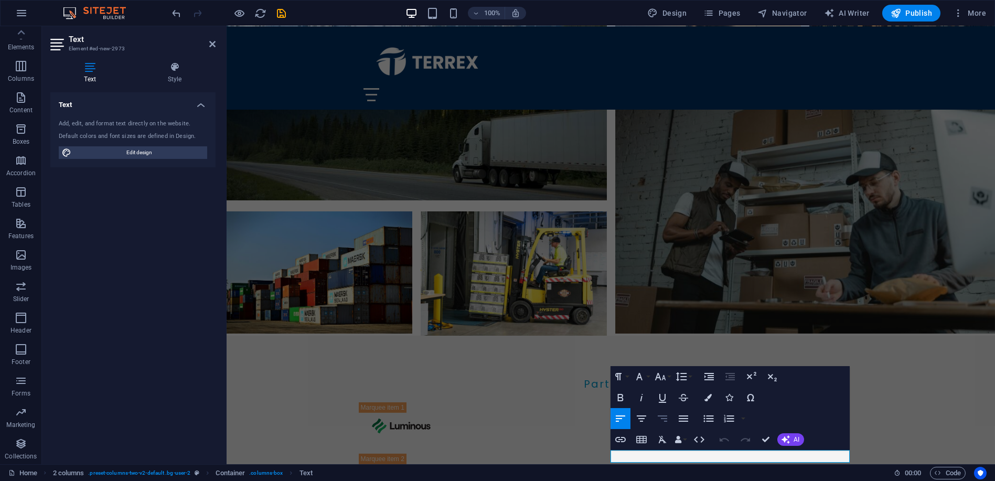
click at [662, 414] on icon "button" at bounding box center [662, 418] width 13 height 13
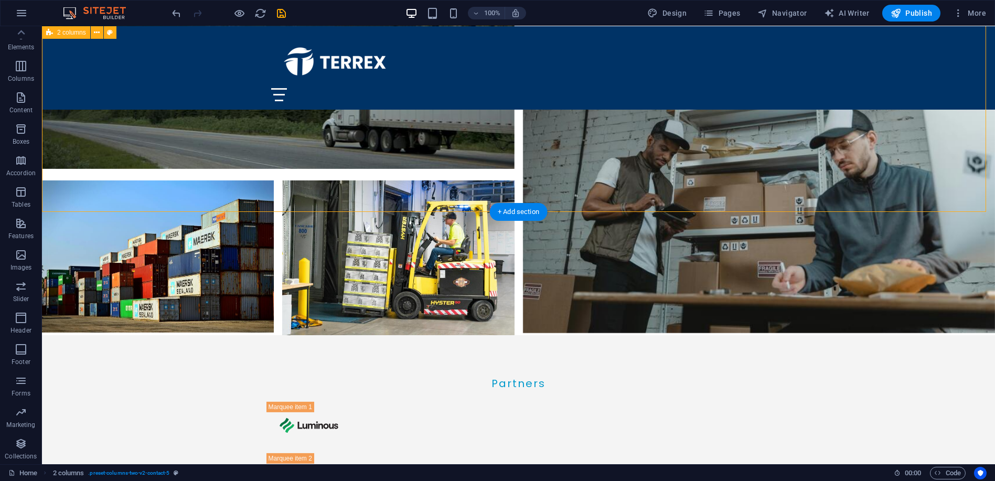
click at [909, 5] on button "Publish" at bounding box center [911, 13] width 58 height 17
checkbox input "false"
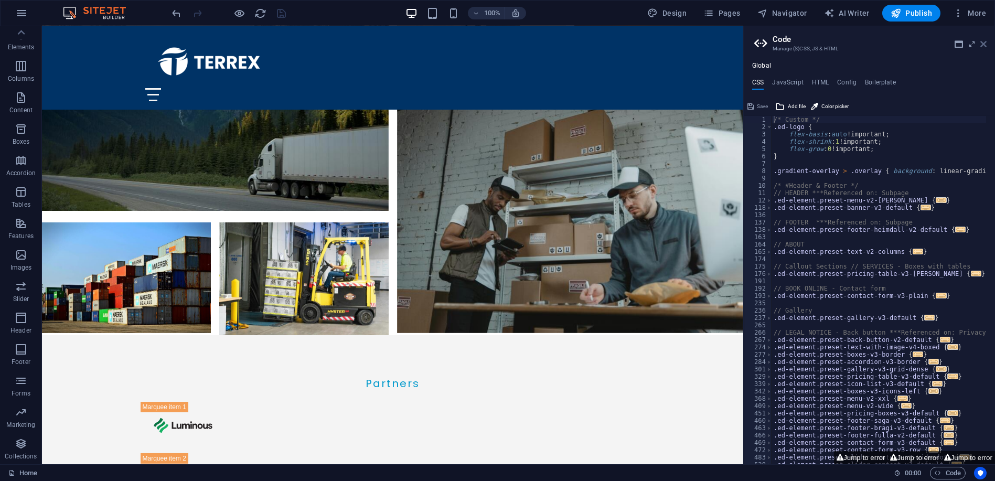
click at [985, 45] on icon at bounding box center [983, 44] width 6 height 8
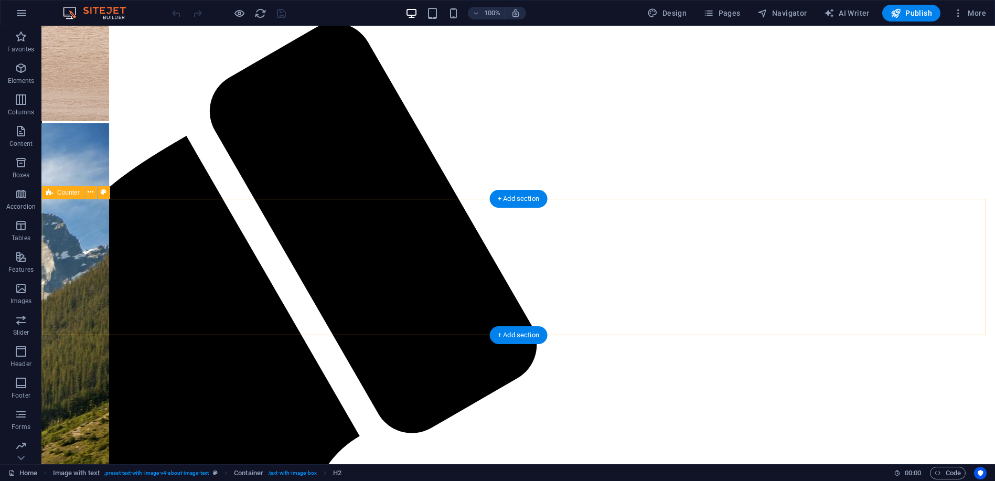
scroll to position [596, 0]
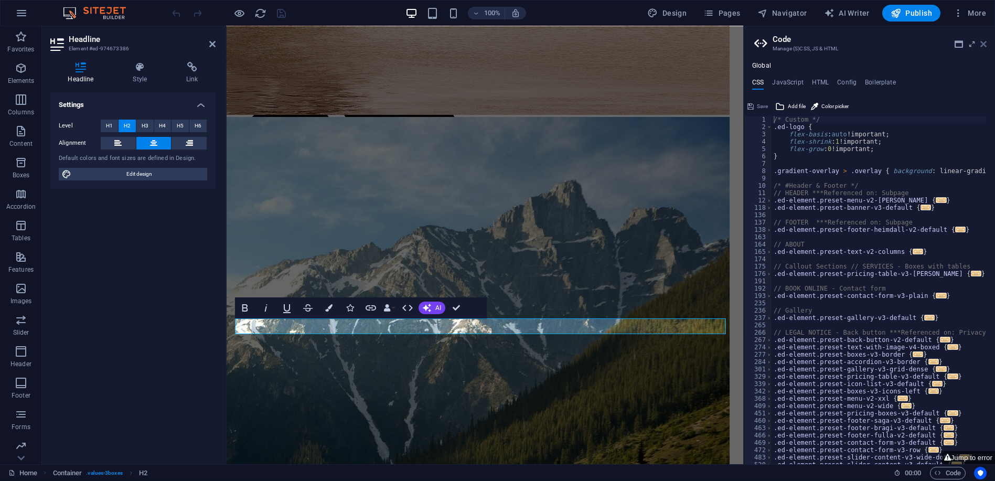
click at [982, 41] on icon at bounding box center [983, 44] width 6 height 8
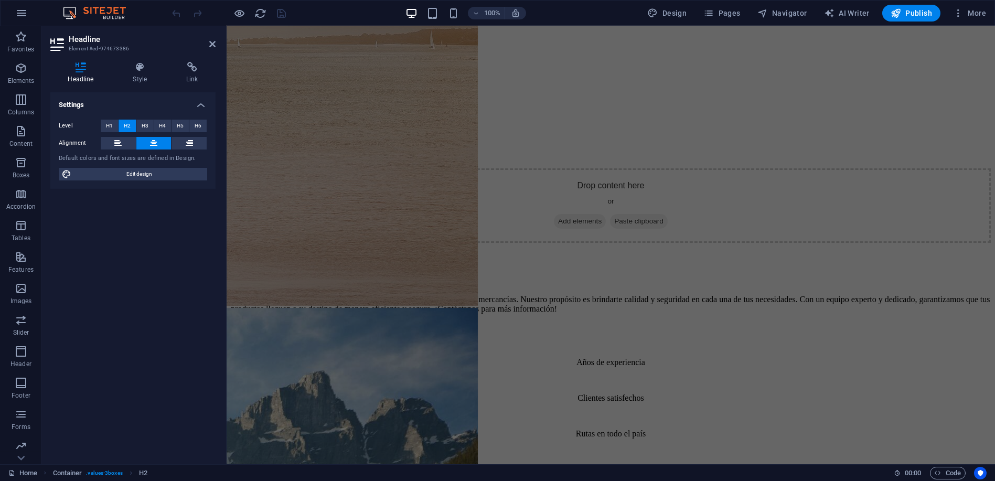
scroll to position [1755, 0]
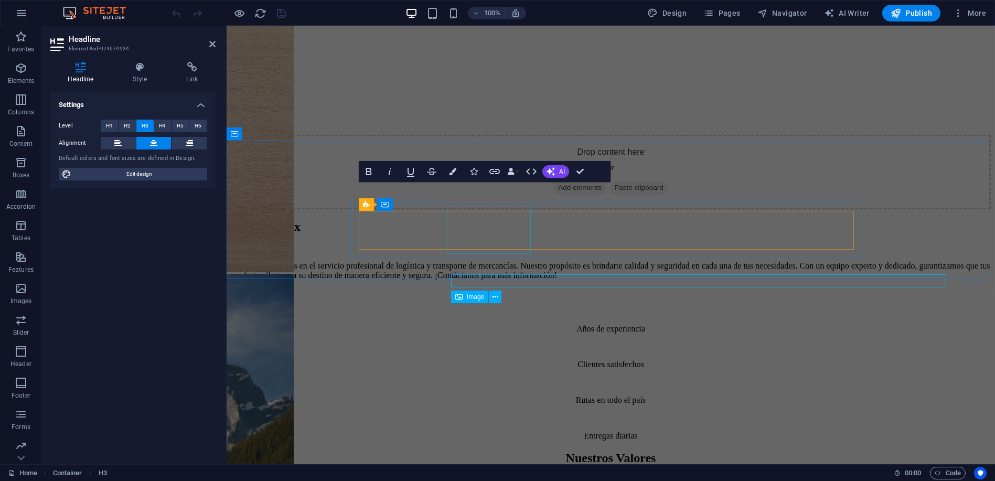
scroll to position [1755, 0]
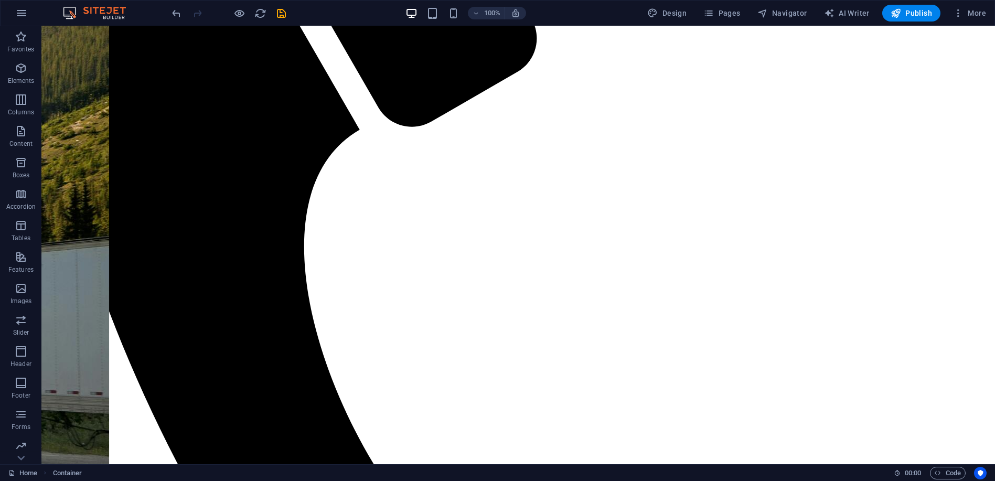
scroll to position [1031, 0]
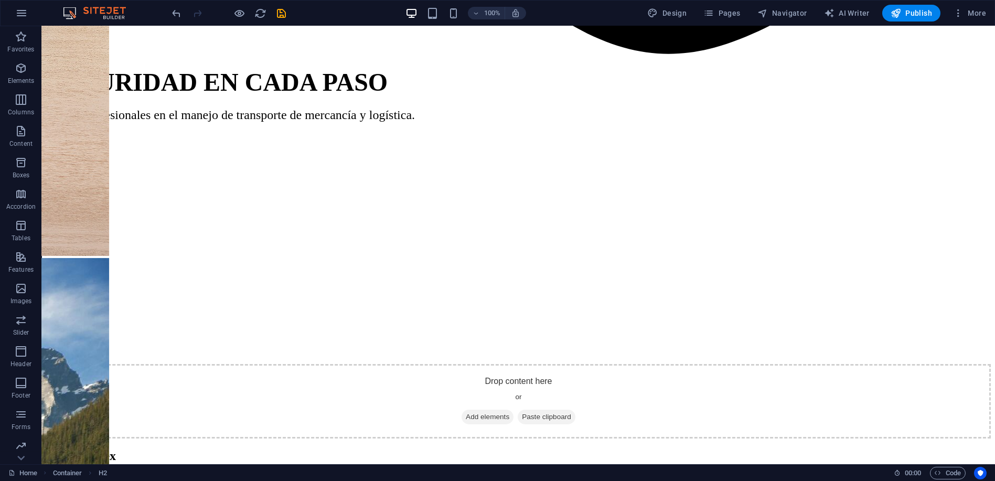
scroll to position [1829, 0]
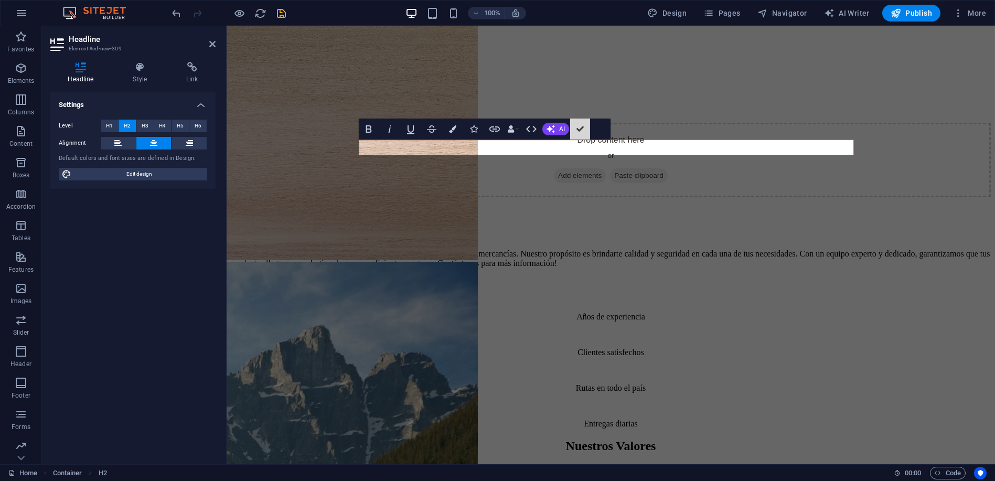
scroll to position [1890, 0]
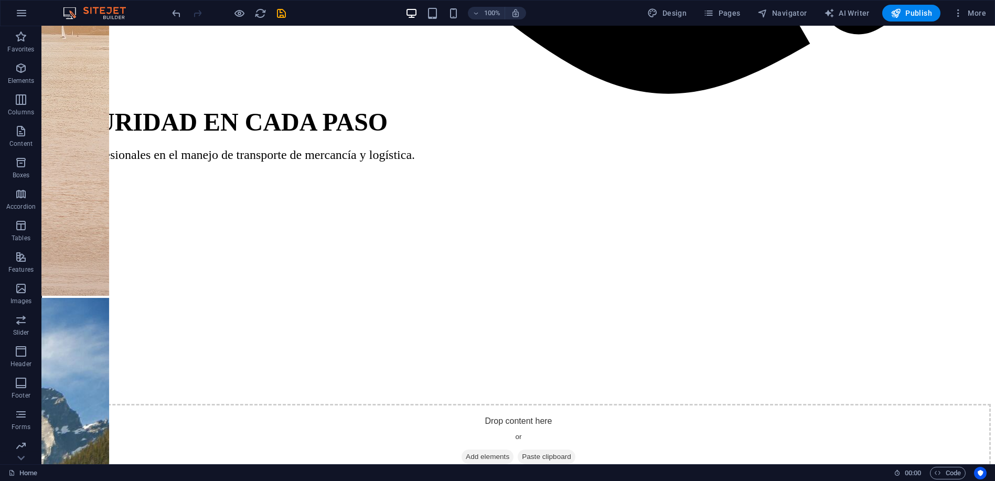
scroll to position [1771, 0]
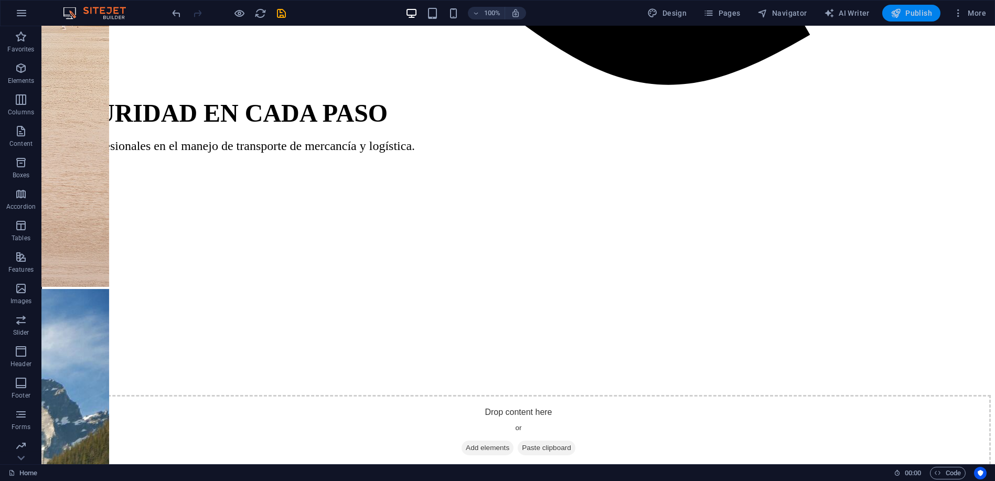
click at [921, 14] on span "Publish" at bounding box center [911, 13] width 41 height 10
checkbox input "false"
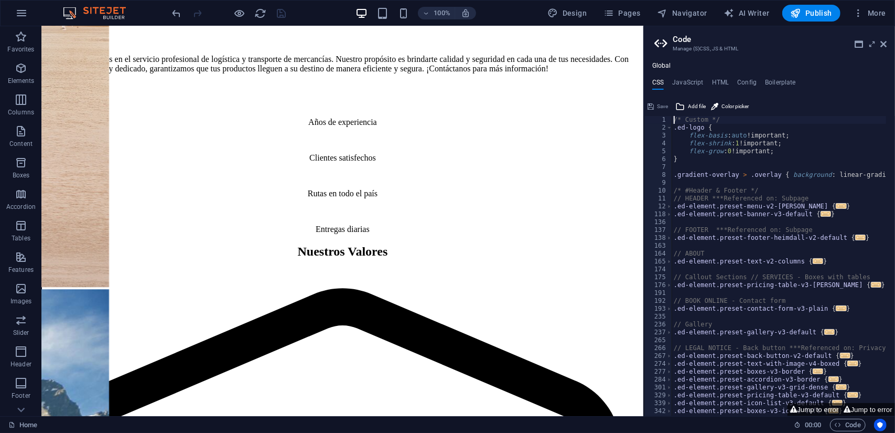
scroll to position [1771, 0]
